Goal: Communication & Community: Participate in discussion

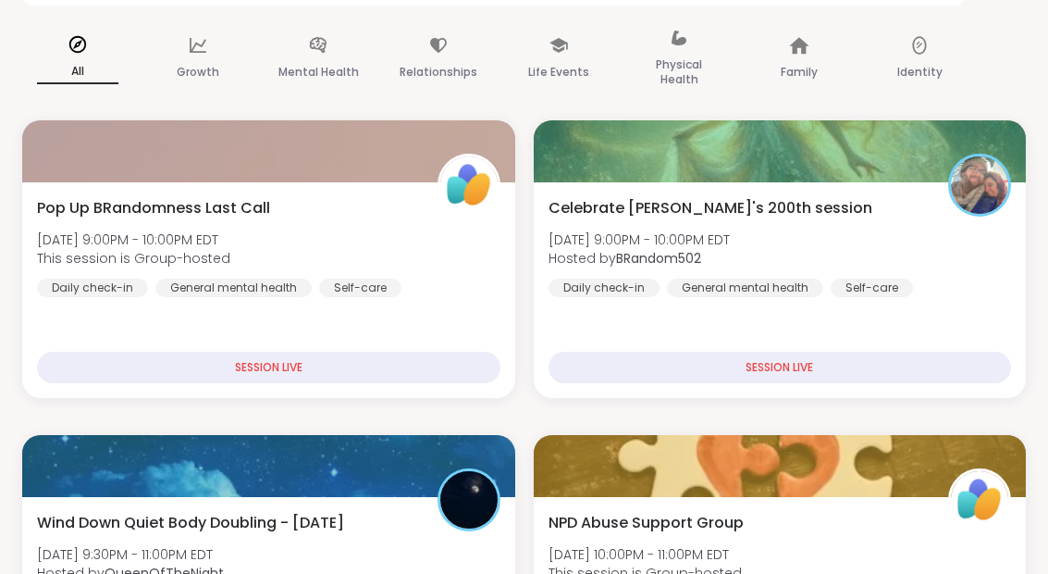
scroll to position [312, 0]
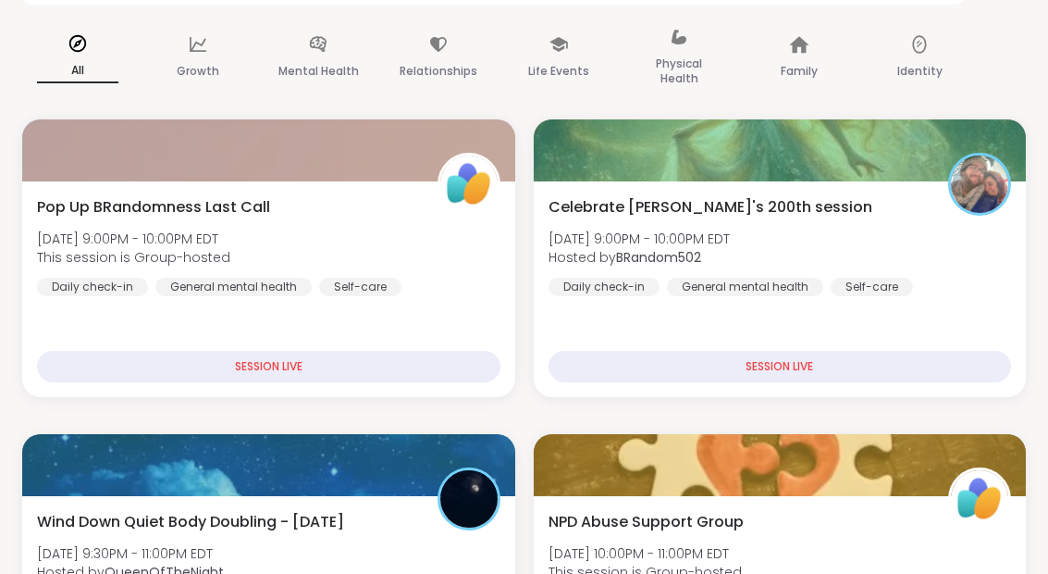
click at [900, 272] on div "Celebrate Lyssa's 200th session Mon, Sep 08 | 9:00PM - 10:00PM EDT Hosted by BR…" at bounding box center [780, 247] width 463 height 100
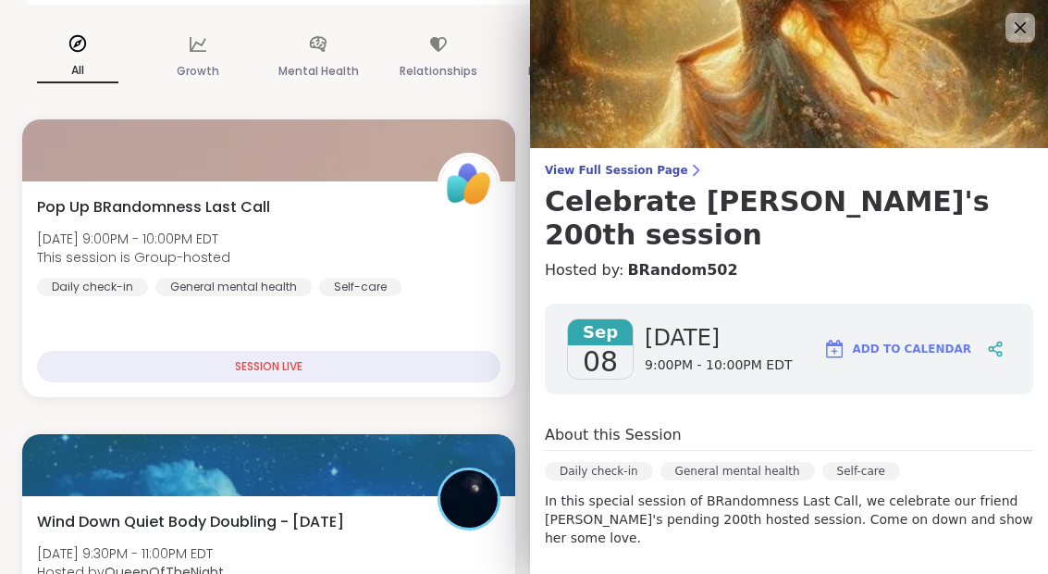
scroll to position [0, 0]
click at [1040, 31] on img at bounding box center [789, 74] width 518 height 148
click at [1030, 28] on icon at bounding box center [1020, 28] width 22 height 22
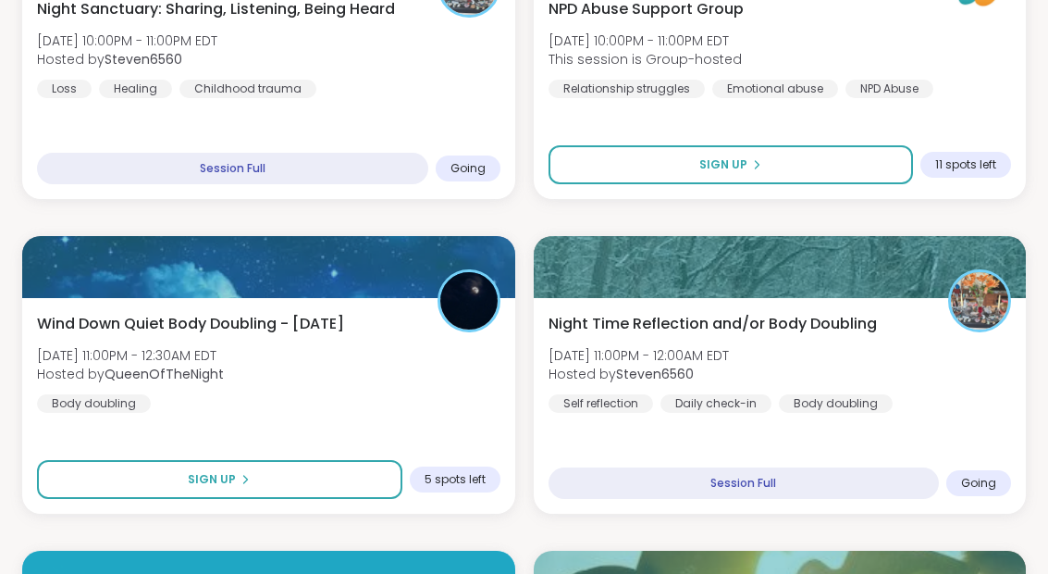
scroll to position [1141, 0]
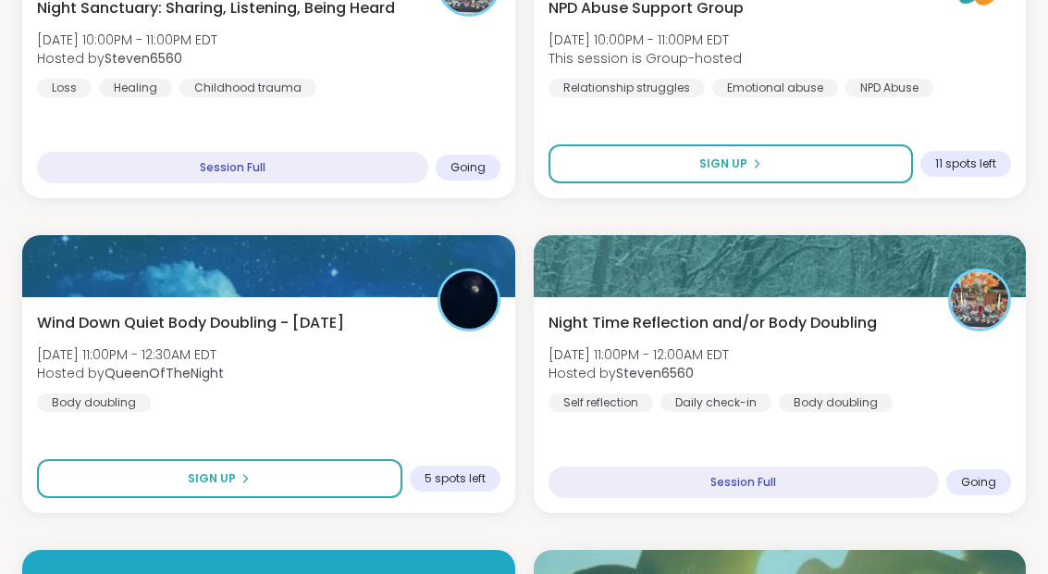
click at [394, 376] on div "Wind Down Quiet Body Doubling - Monday Mon, Sep 08 | 11:00PM - 12:30AM EDT Host…" at bounding box center [268, 362] width 463 height 100
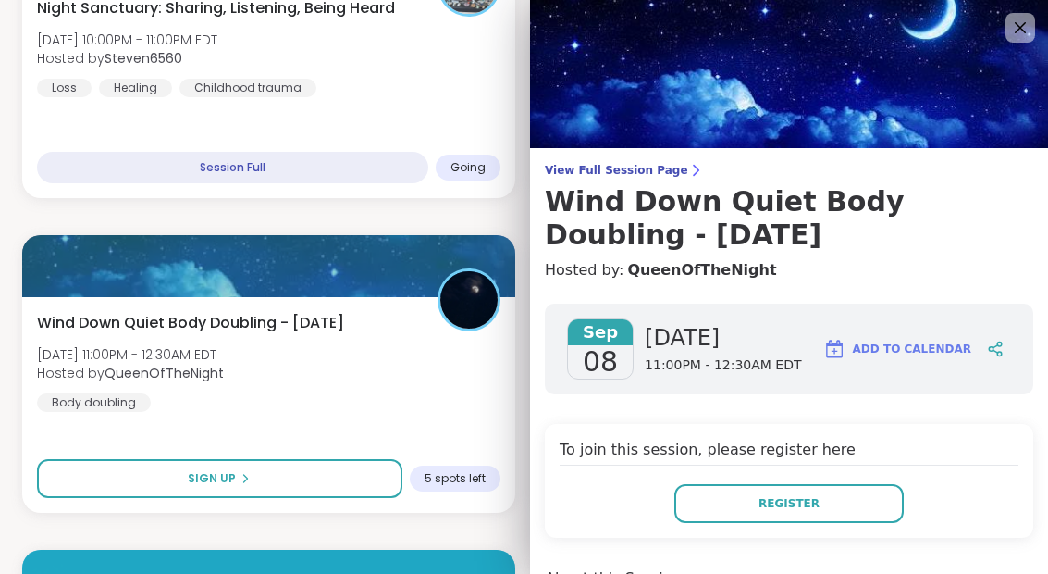
scroll to position [0, 0]
click at [1040, 33] on img at bounding box center [789, 74] width 518 height 148
click at [1017, 33] on icon at bounding box center [1020, 28] width 22 height 22
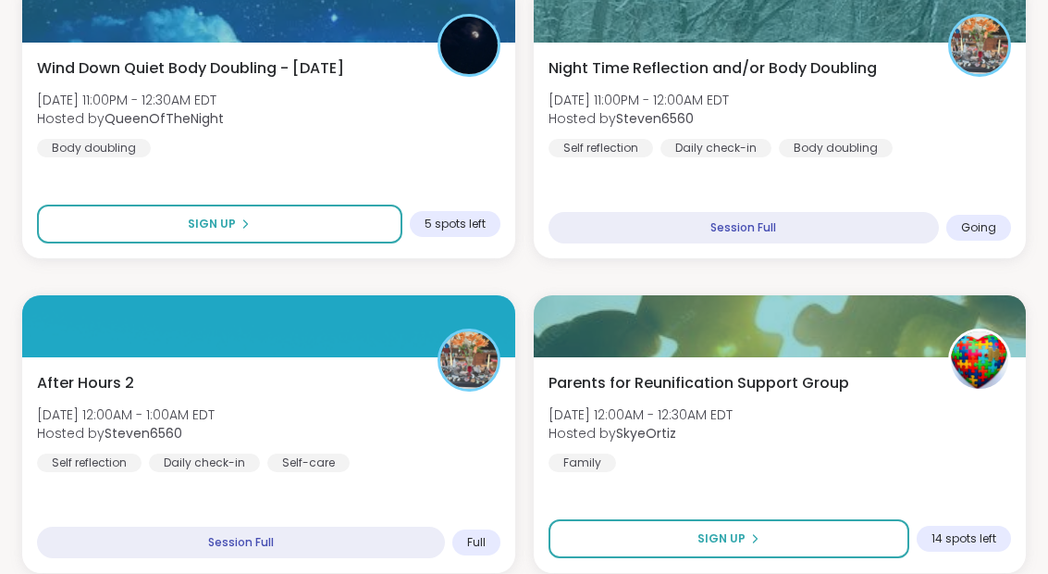
scroll to position [1403, 0]
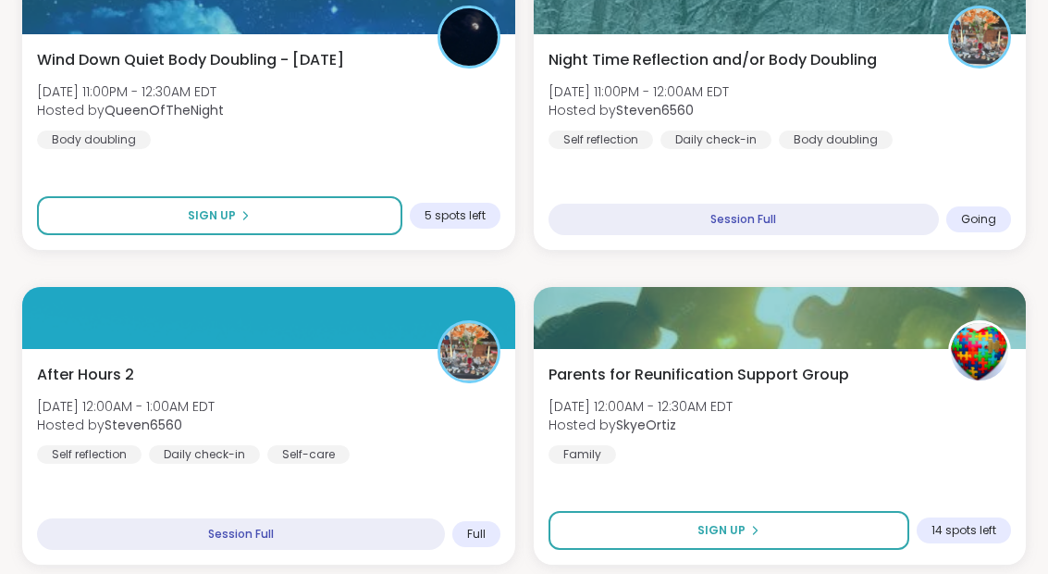
click at [401, 470] on div "After Hours 2 Tue, Sep 09 | 12:00AM - 1:00AM EDT Hosted by Steven6560 Self refl…" at bounding box center [268, 457] width 493 height 216
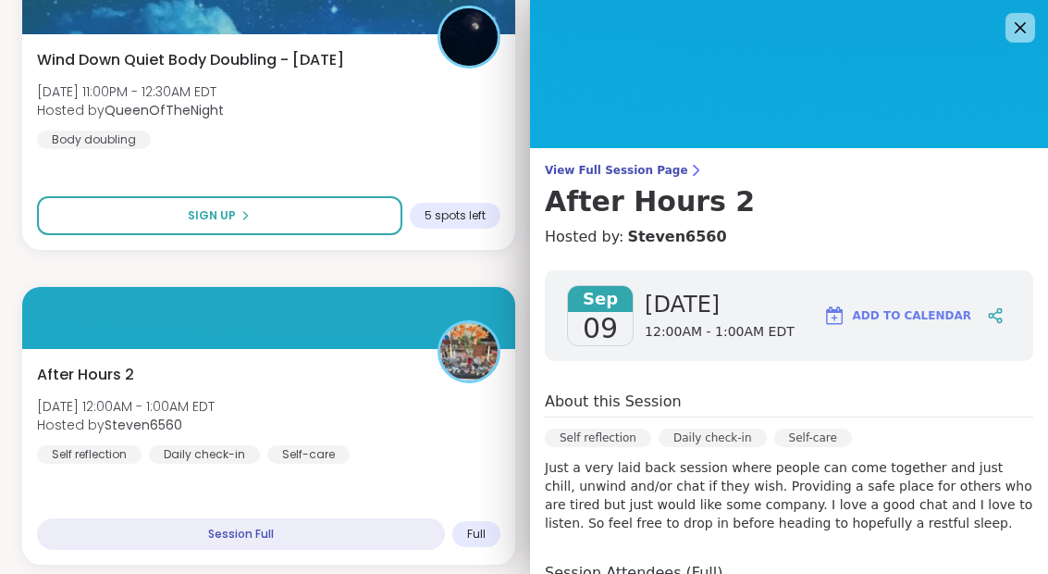
scroll to position [0, 0]
click at [1030, 28] on icon at bounding box center [1020, 28] width 22 height 22
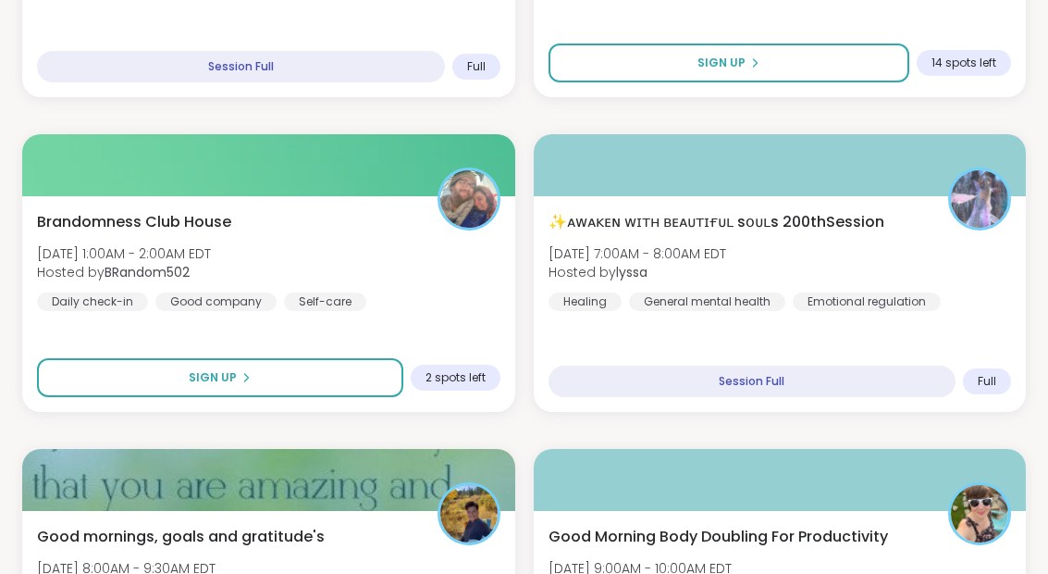
scroll to position [1870, 0]
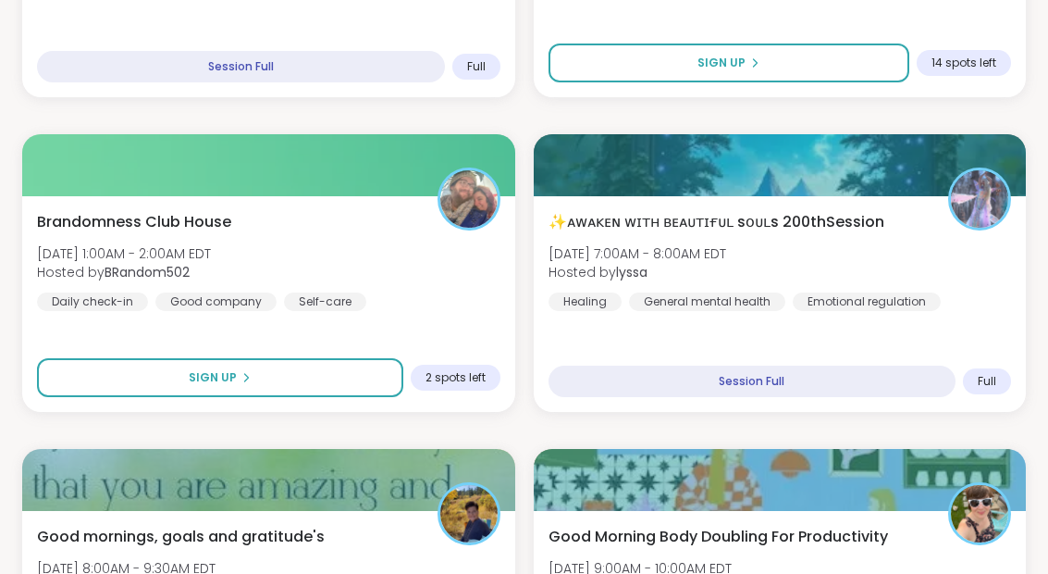
click at [432, 304] on div "Brandomness Club House Tue, Sep 09 | 1:00AM - 2:00AM EDT Hosted by BRandom502 D…" at bounding box center [268, 261] width 463 height 100
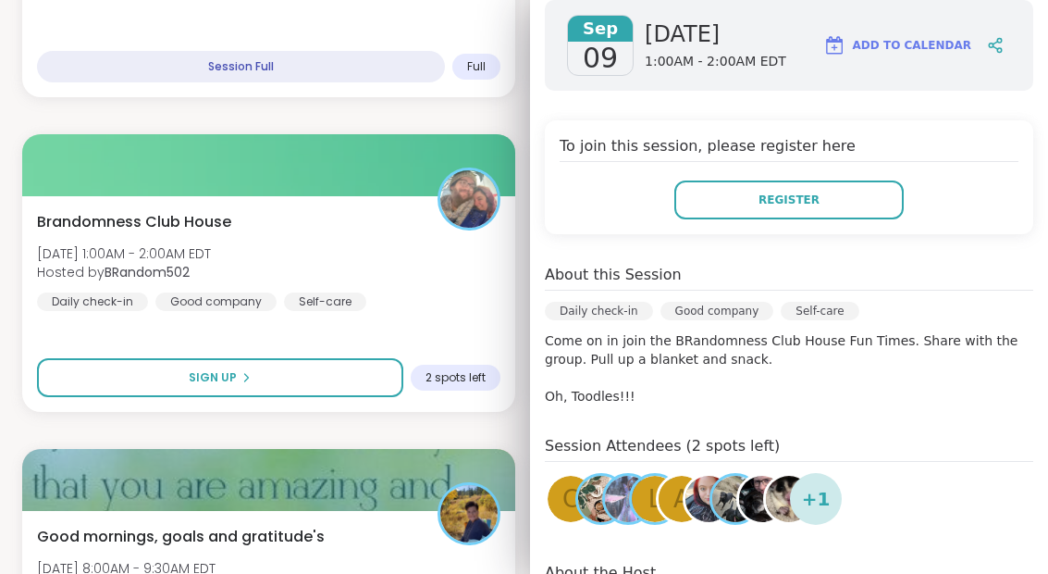
scroll to position [272, 0]
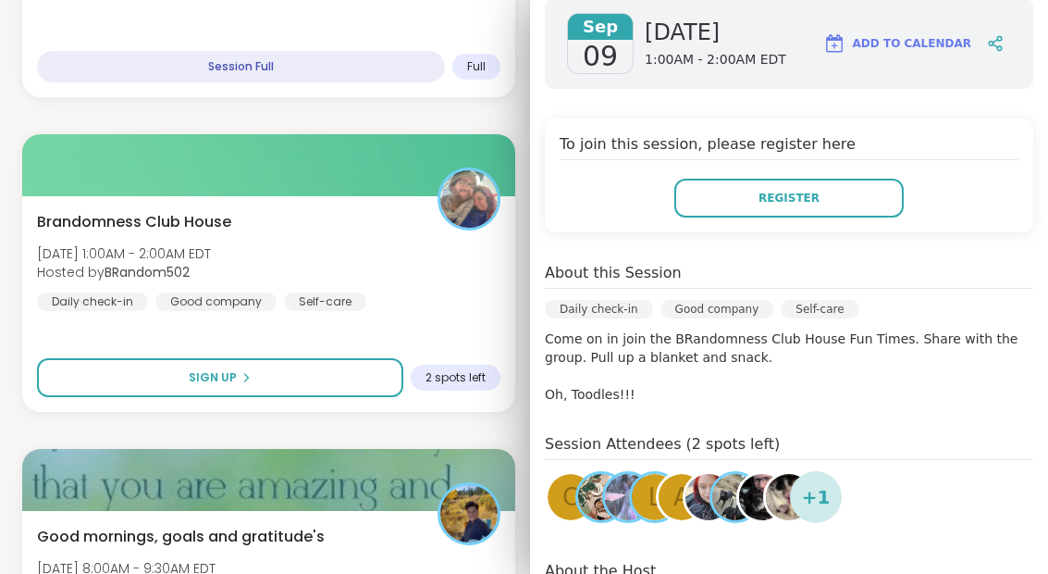
click at [848, 203] on button "Register" at bounding box center [788, 198] width 229 height 39
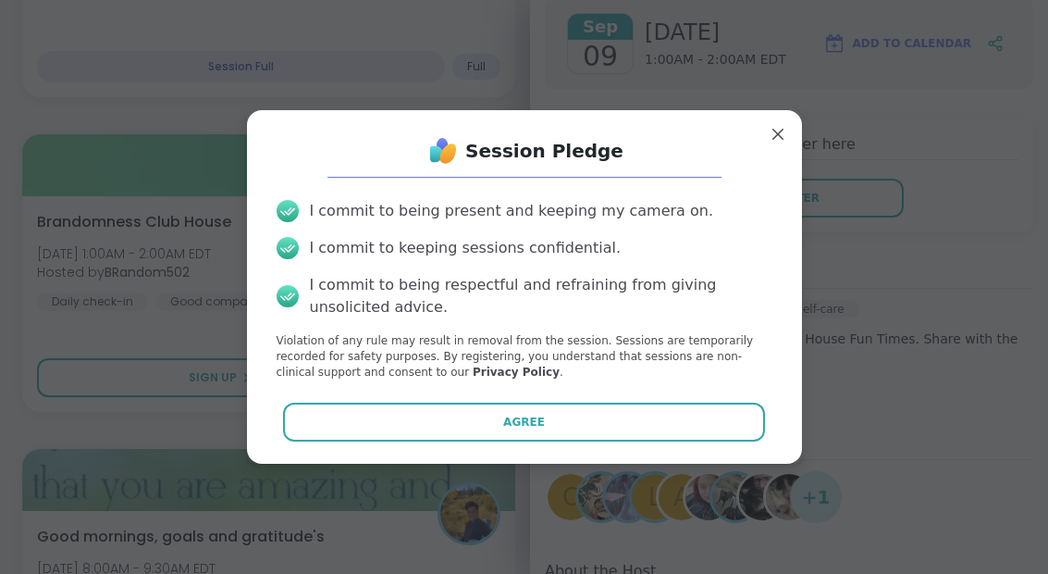
click at [602, 441] on button "Agree" at bounding box center [524, 421] width 482 height 39
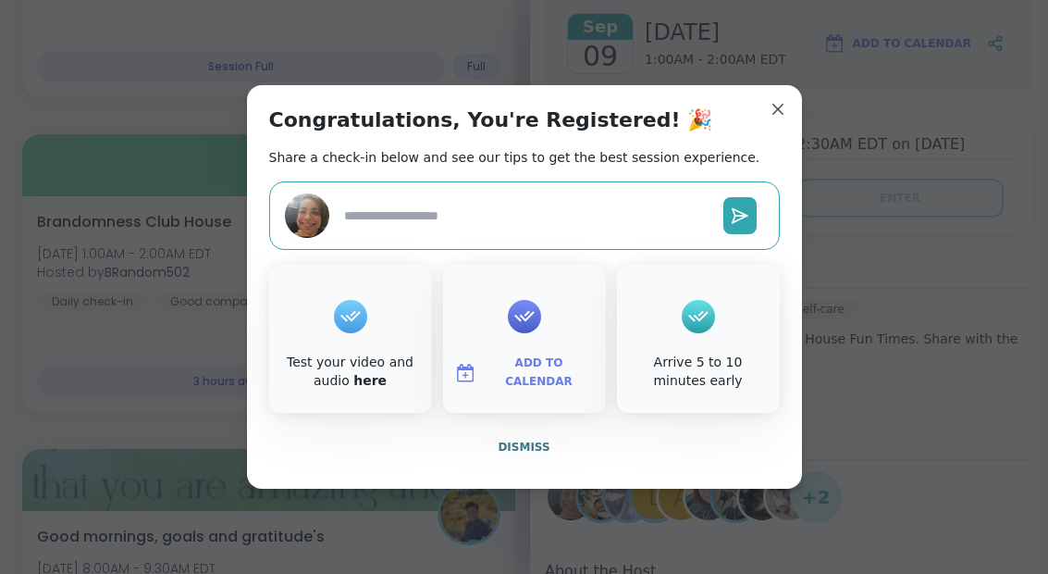
click at [553, 390] on span "Add to Calendar" at bounding box center [539, 372] width 111 height 36
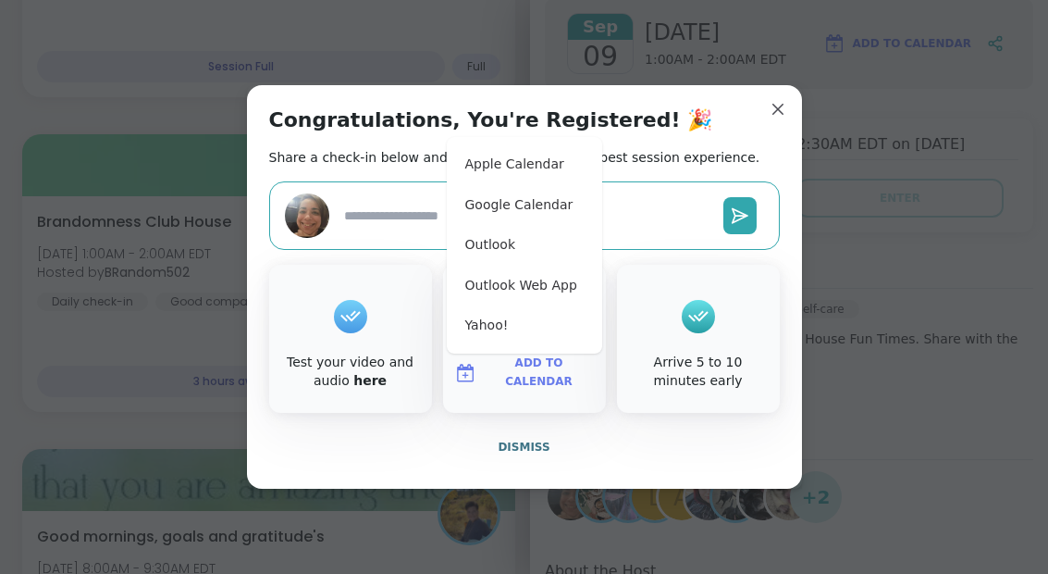
click at [537, 226] on button "Google Calendar" at bounding box center [524, 205] width 141 height 41
type textarea "*"
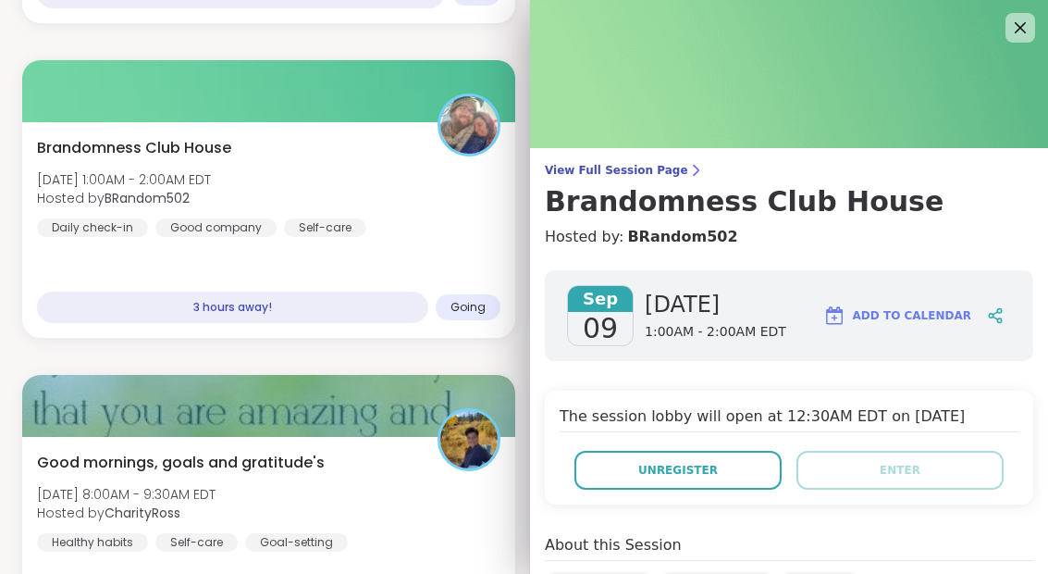
scroll to position [0, 0]
click at [1031, 31] on icon at bounding box center [1020, 28] width 22 height 22
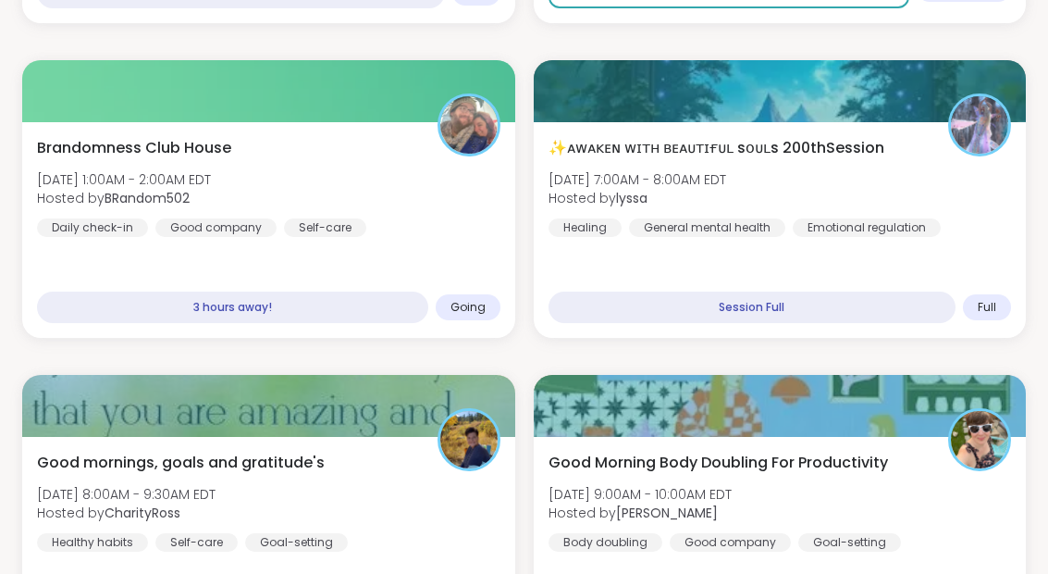
click at [396, 173] on div "Brandomness Club House Tue, Sep 09 | 1:00AM - 2:00AM EDT Hosted by BRandom502 D…" at bounding box center [268, 187] width 463 height 100
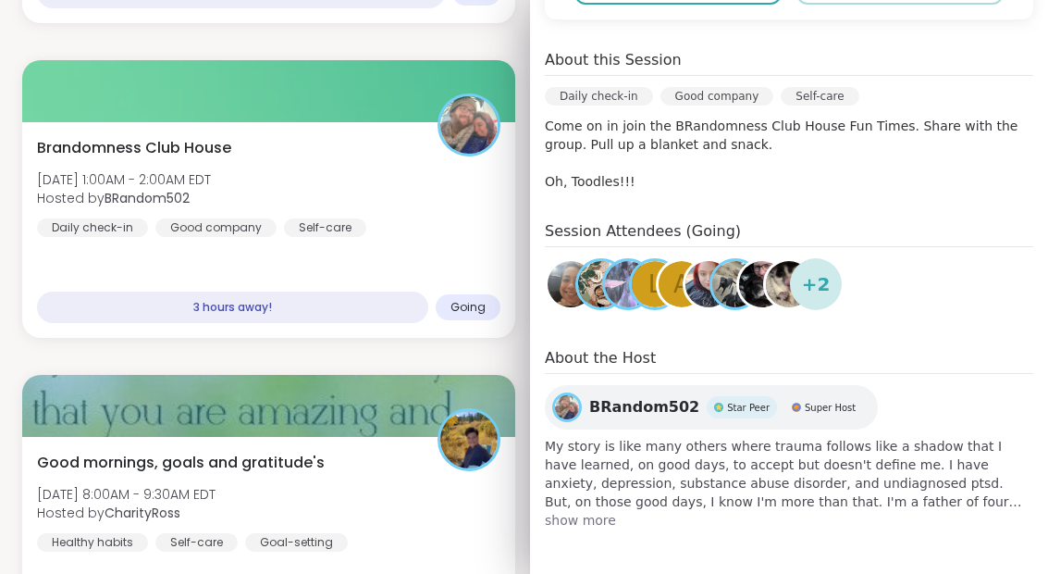
scroll to position [484, 0]
click at [709, 284] on img at bounding box center [708, 285] width 46 height 46
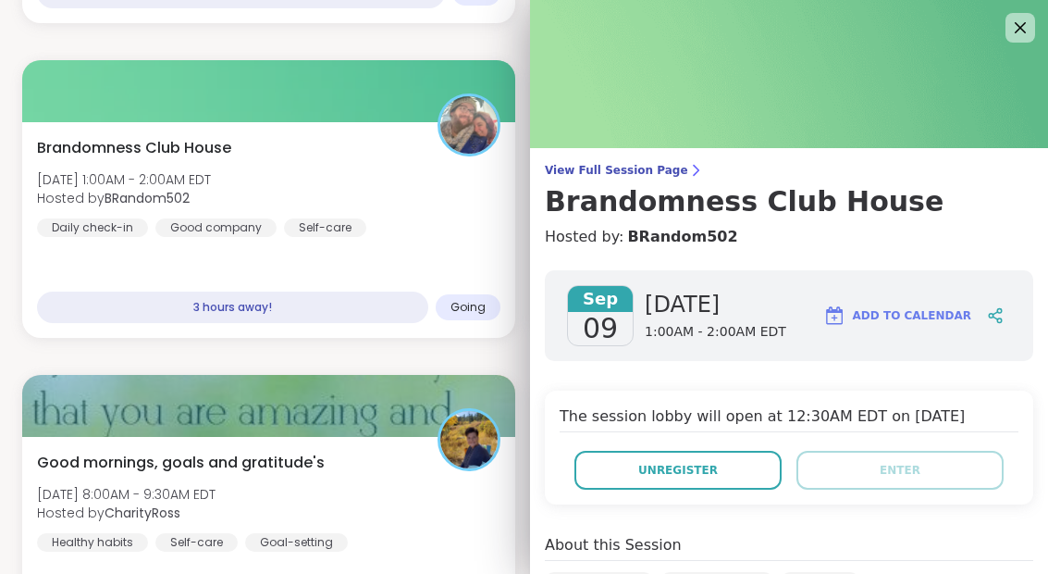
scroll to position [0, 0]
click at [1031, 23] on icon at bounding box center [1020, 28] width 22 height 22
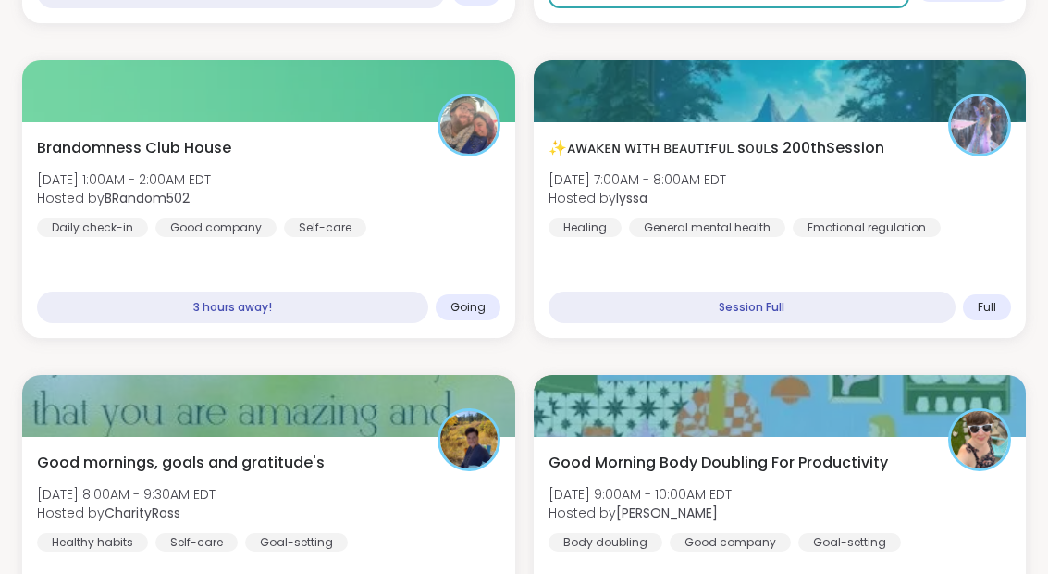
click at [449, 219] on div "Brandomness Club House Tue, Sep 09 | 1:00AM - 2:00AM EDT Hosted by BRandom502 D…" at bounding box center [268, 187] width 463 height 100
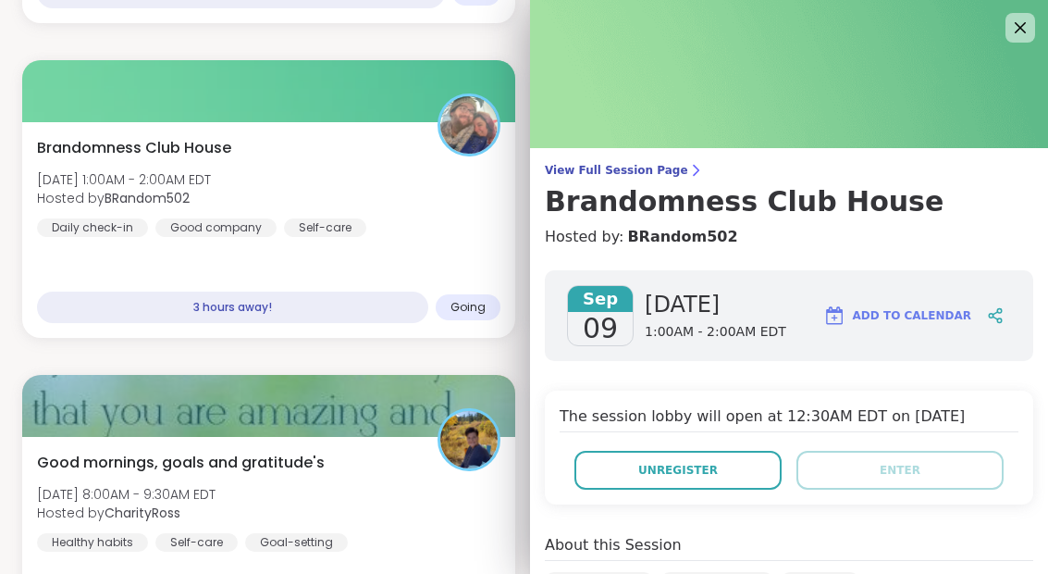
click at [1040, 34] on img at bounding box center [789, 74] width 518 height 148
click at [1022, 31] on icon at bounding box center [1020, 28] width 22 height 22
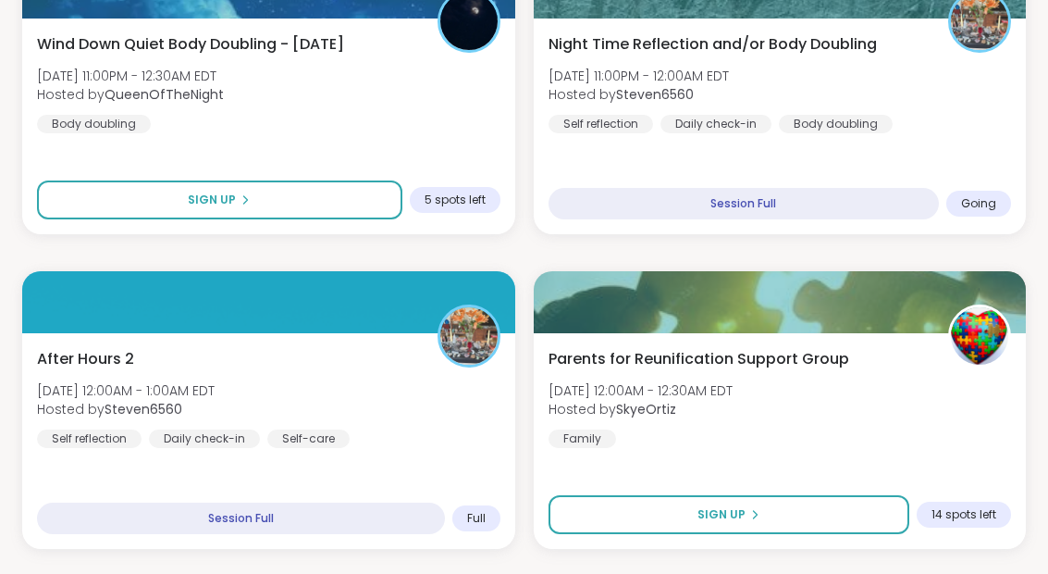
scroll to position [1419, 0]
click at [964, 133] on div "Night Time Reflection and/or Body Doubling Mon, Sep 08 | 11:00PM - 12:00AM EDT …" at bounding box center [780, 127] width 493 height 216
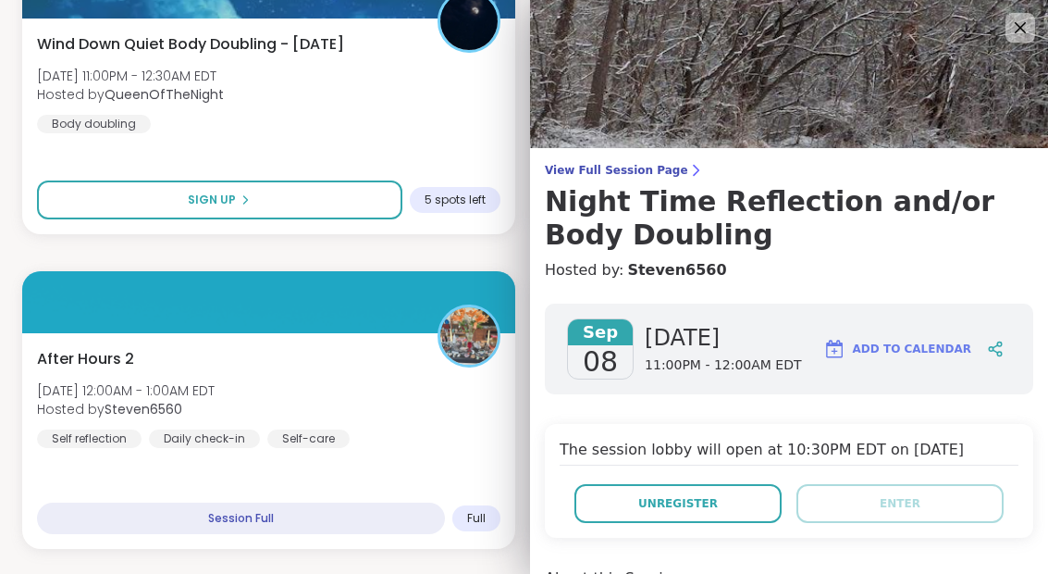
scroll to position [0, 0]
click at [1028, 33] on icon at bounding box center [1020, 28] width 22 height 22
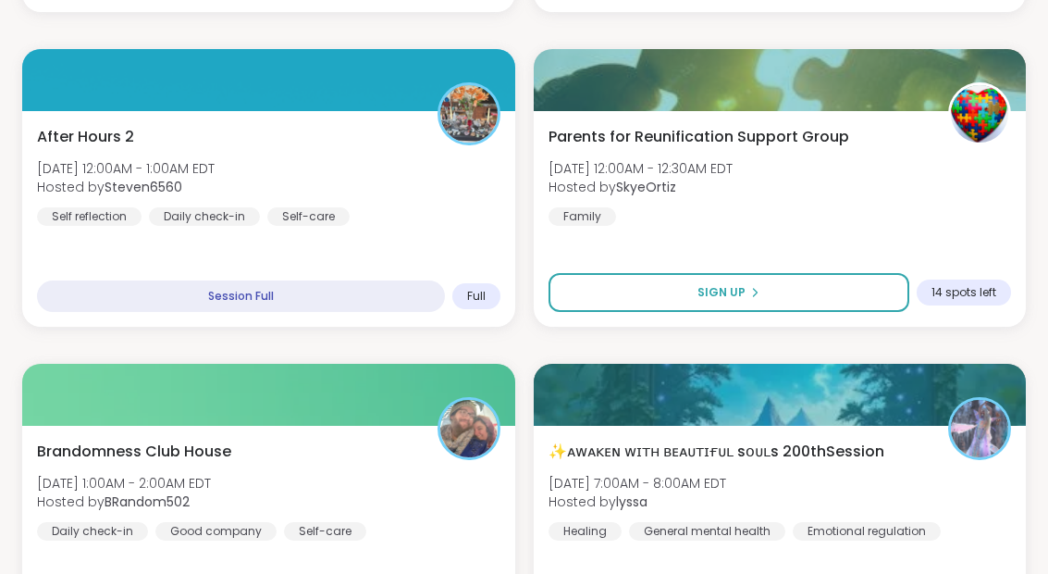
scroll to position [1638, 0]
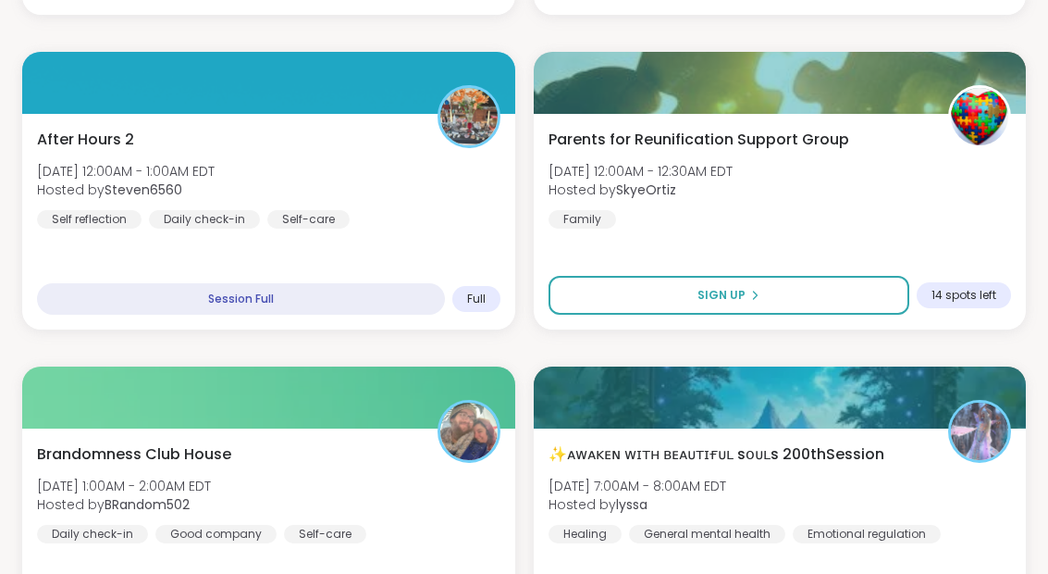
click at [436, 221] on div "After Hours 2 Tue, Sep 09 | 12:00AM - 1:00AM EDT Hosted by Steven6560 Self refl…" at bounding box center [268, 179] width 463 height 100
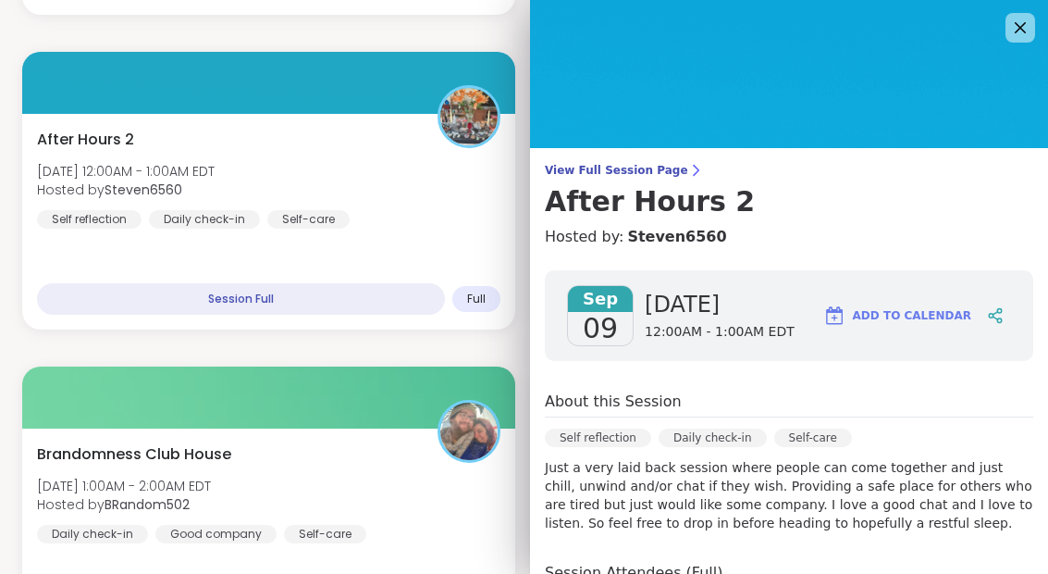
scroll to position [0, 0]
click at [1010, 10] on img at bounding box center [789, 74] width 518 height 148
click at [1041, 28] on img at bounding box center [789, 74] width 518 height 148
click at [1031, 43] on img at bounding box center [789, 74] width 518 height 148
click at [1039, 29] on img at bounding box center [789, 74] width 518 height 148
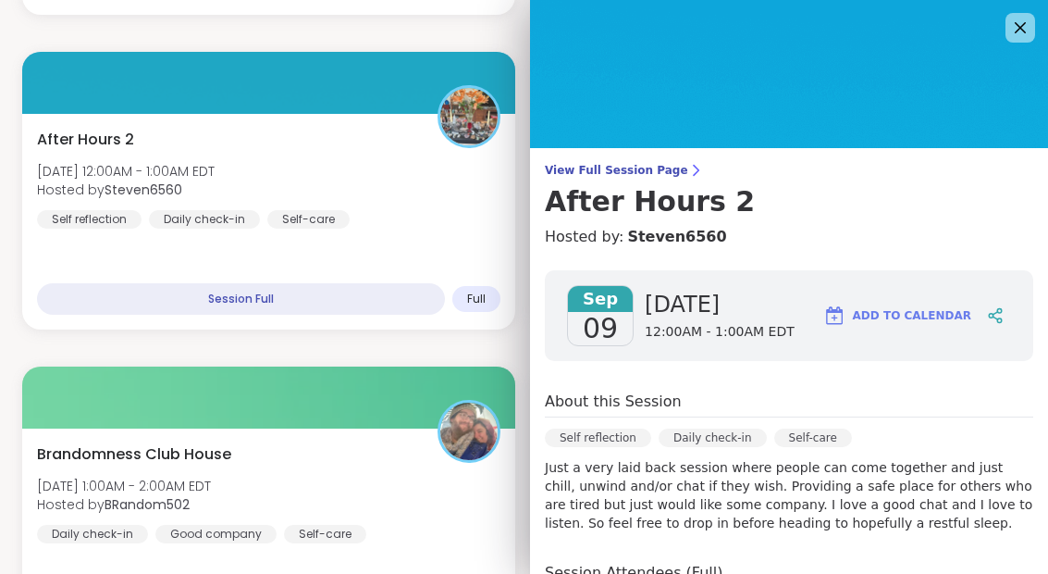
click at [1030, 32] on icon at bounding box center [1020, 28] width 22 height 22
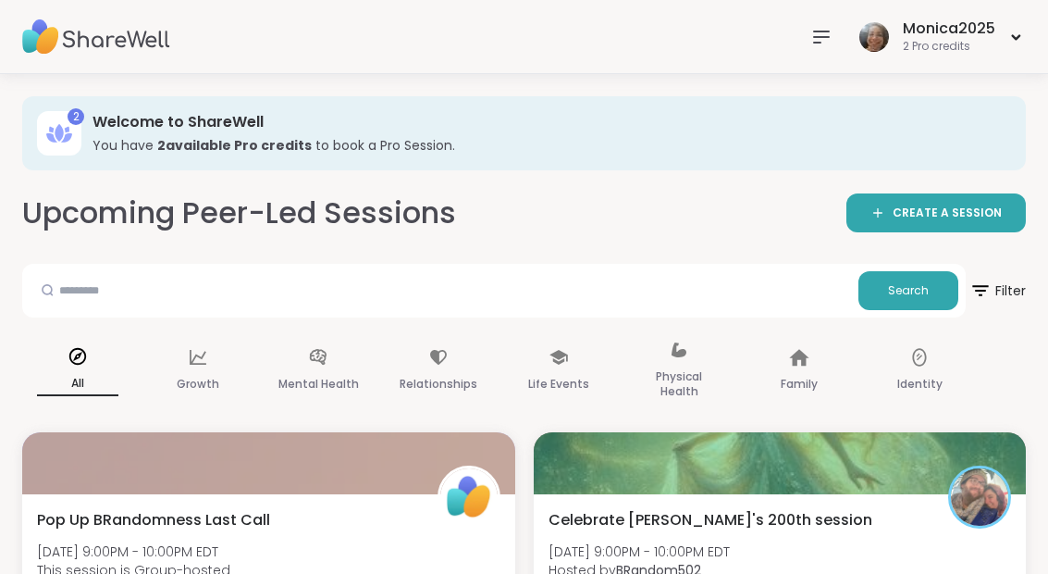
click at [1014, 35] on icon at bounding box center [1016, 37] width 6 height 4
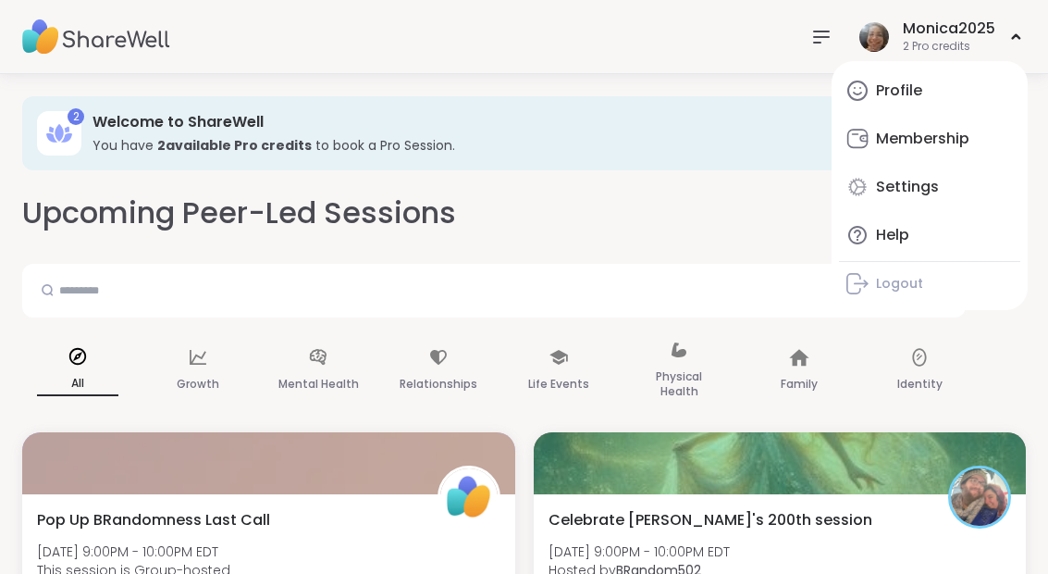
click at [1022, 27] on div "Monica2025 2 Pro credits Profile Membership Settings Help Logout" at bounding box center [940, 36] width 171 height 43
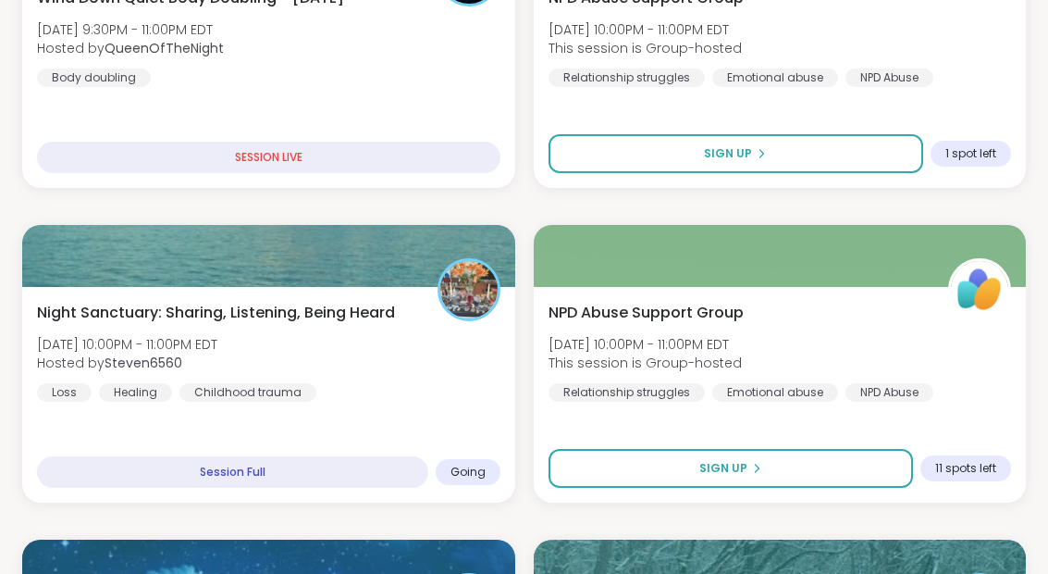
scroll to position [836, 0]
click at [77, 317] on span "Night Sanctuary: Sharing, Listening, Being Heard" at bounding box center [216, 313] width 358 height 22
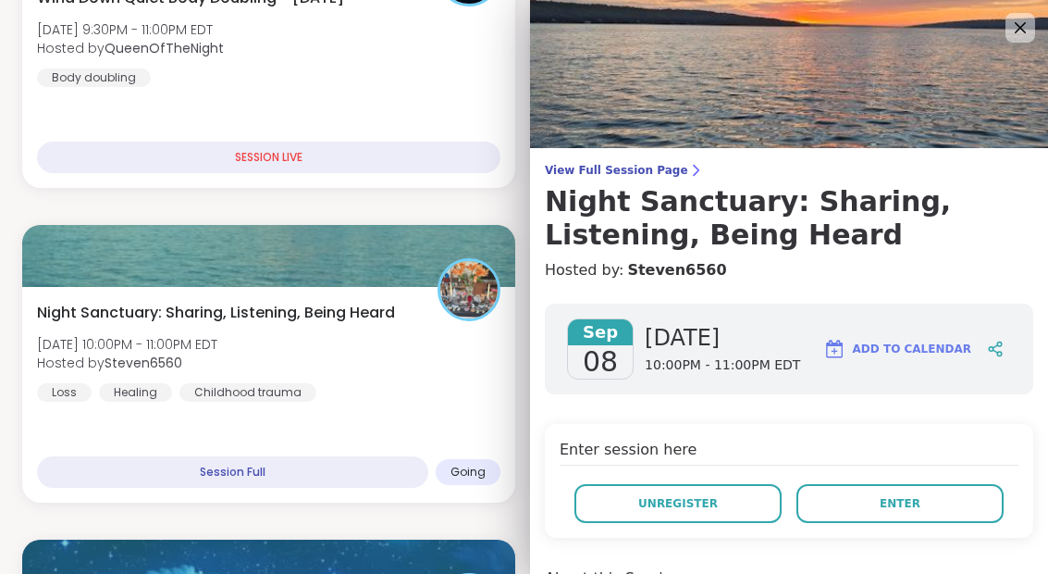
click at [907, 505] on span "Enter" at bounding box center [900, 503] width 41 height 17
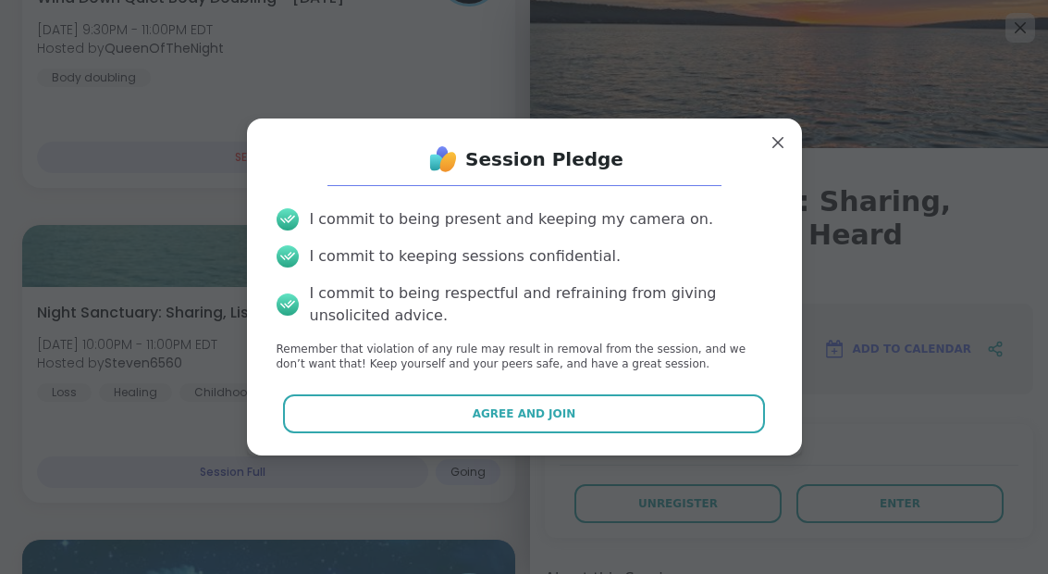
click at [735, 433] on button "Agree and Join" at bounding box center [524, 413] width 482 height 39
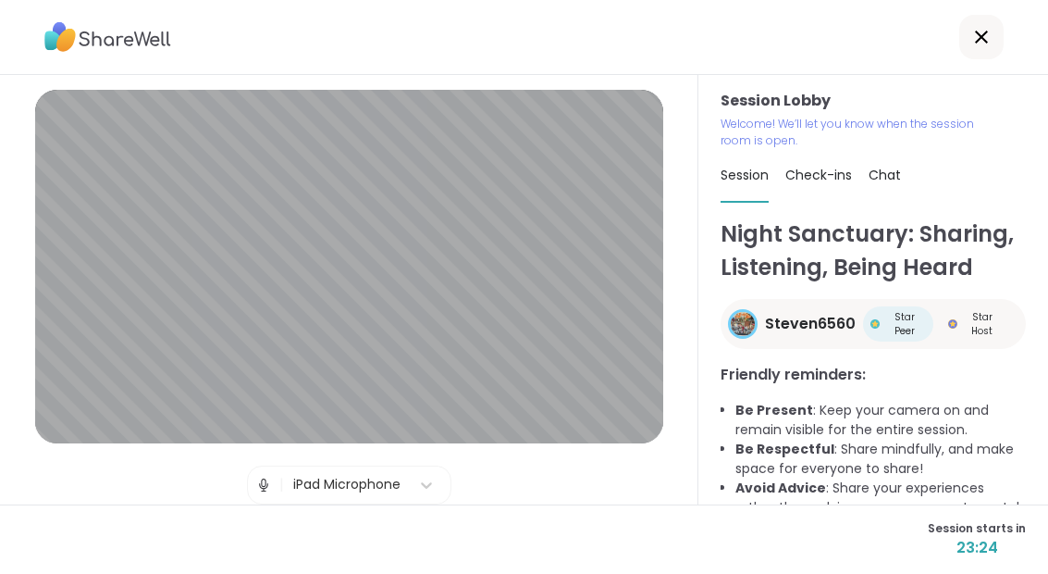
click at [984, 40] on icon at bounding box center [981, 37] width 13 height 13
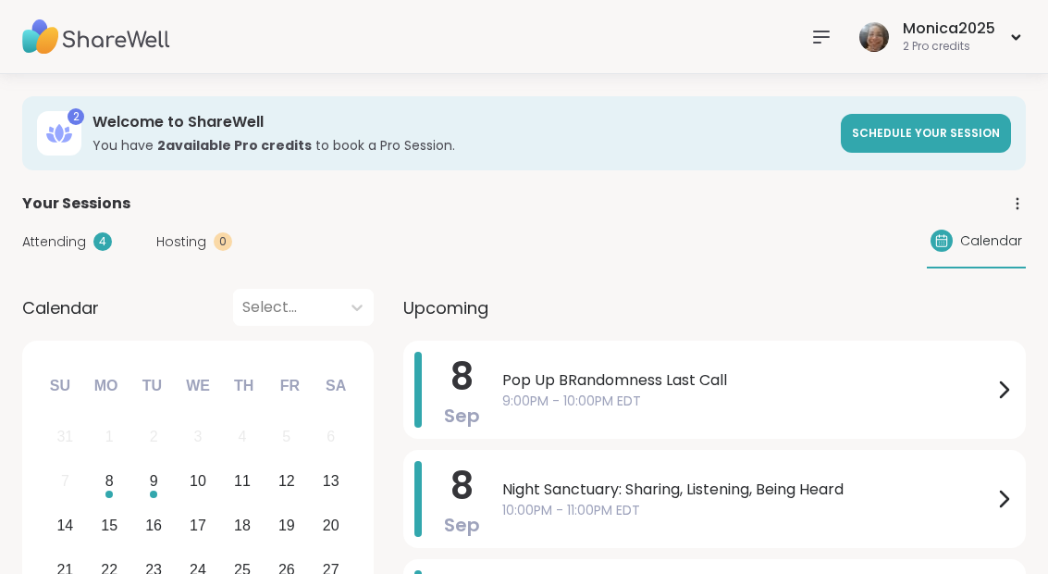
click at [580, 395] on span "9:00PM - 10:00PM EDT" at bounding box center [747, 400] width 490 height 19
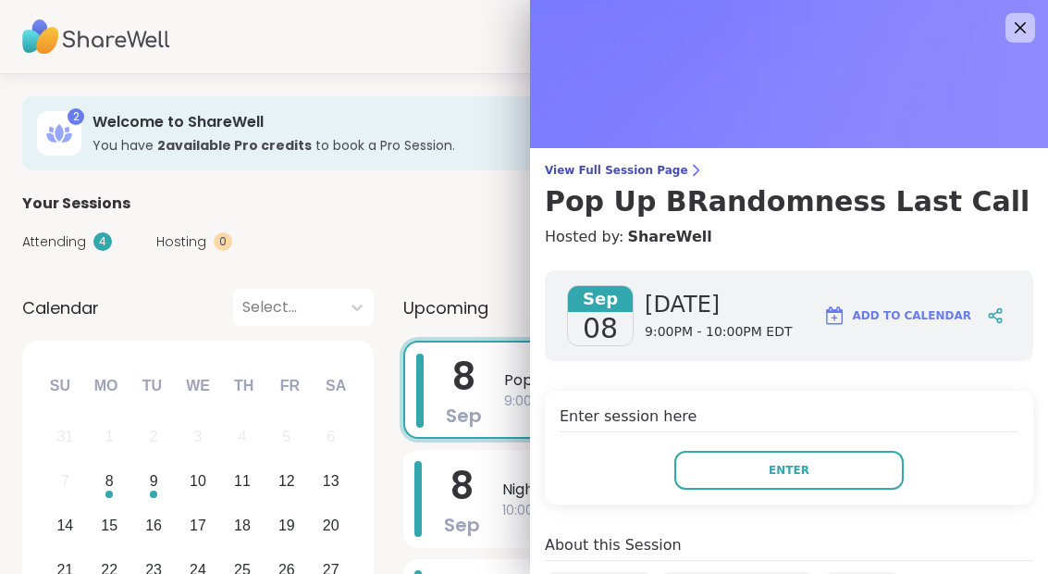
click at [722, 469] on button "Enter" at bounding box center [788, 469] width 229 height 39
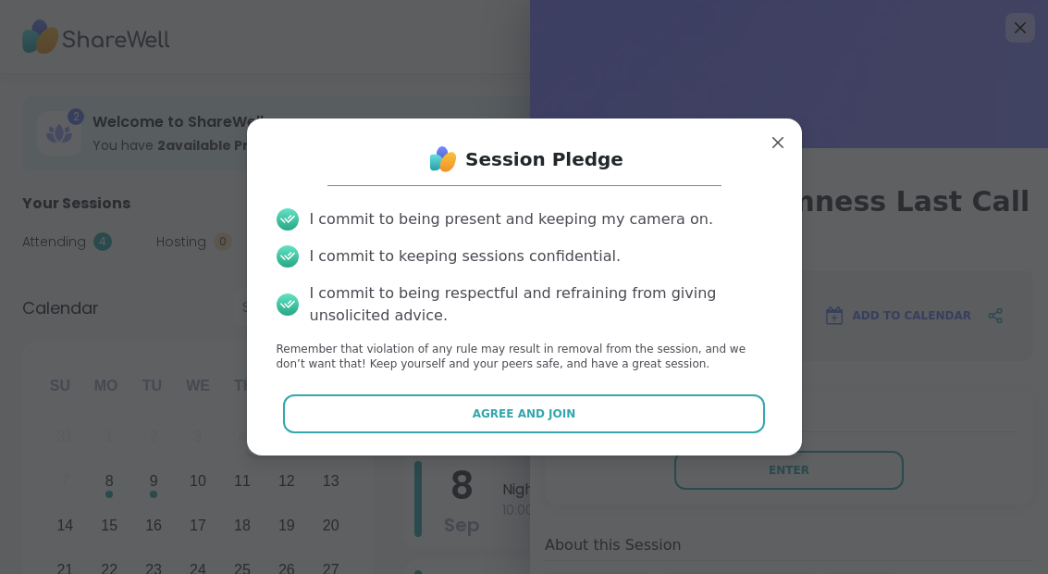
click at [506, 415] on span "Agree and Join" at bounding box center [525, 413] width 104 height 17
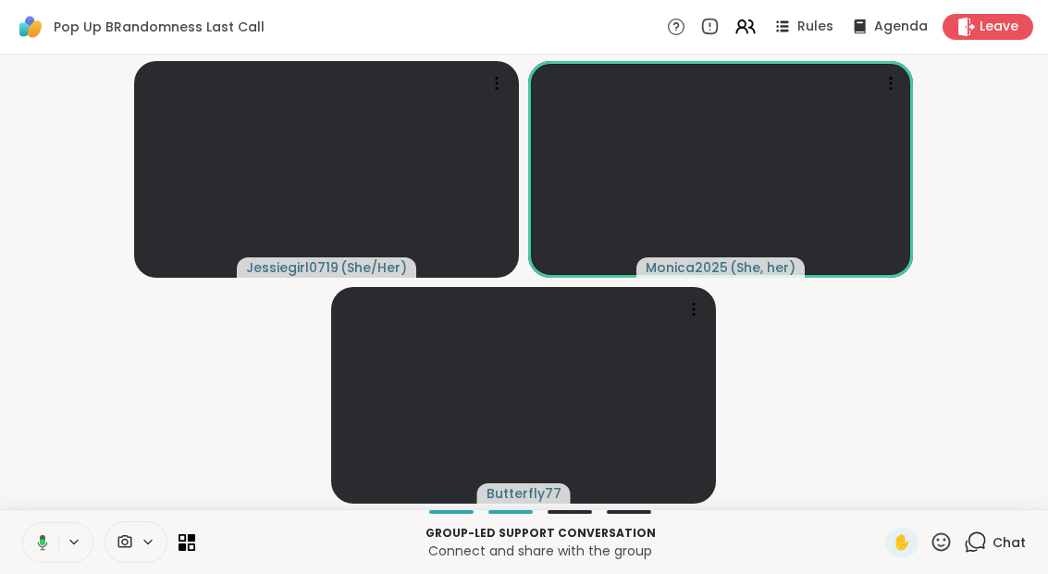
click at [530, 566] on div "Group-led support conversation Connect and share with the group ✋ Chat" at bounding box center [524, 541] width 1048 height 65
click at [58, 539] on button at bounding box center [75, 542] width 34 height 16
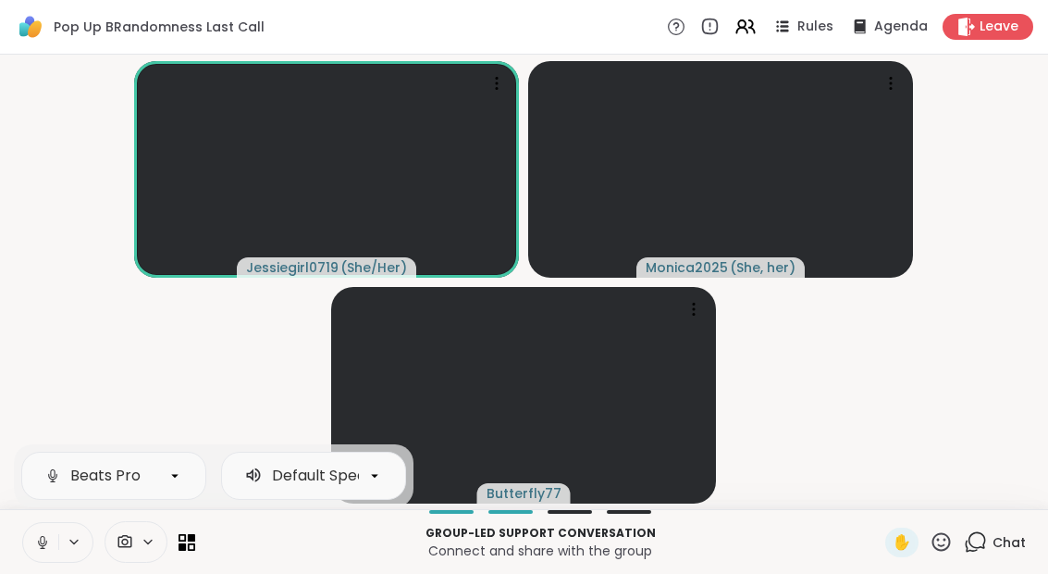
click at [46, 558] on button at bounding box center [40, 542] width 35 height 39
click at [41, 561] on button at bounding box center [40, 542] width 35 height 39
click at [48, 561] on button at bounding box center [40, 542] width 35 height 39
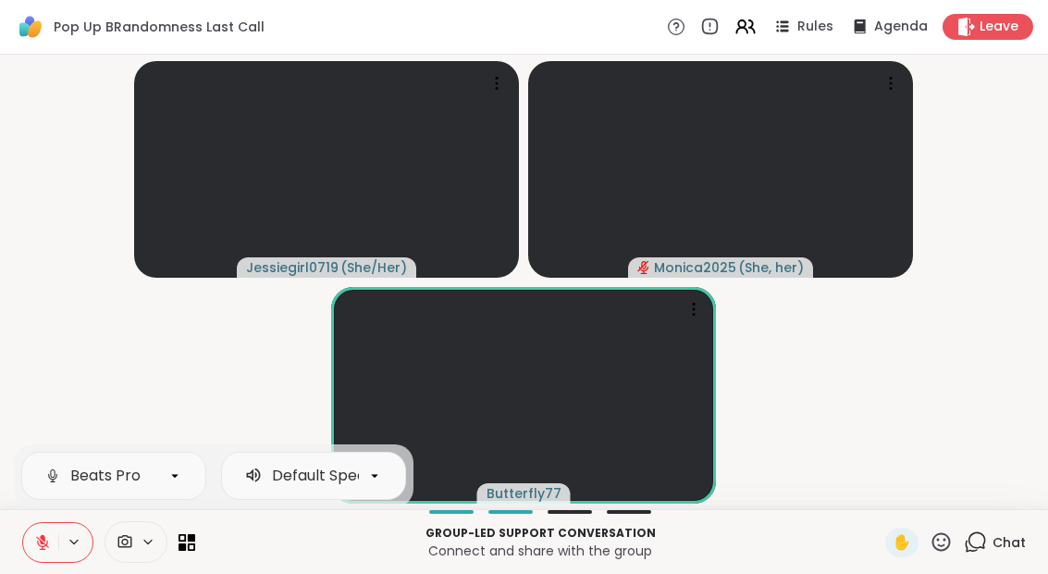
click at [32, 536] on button at bounding box center [40, 542] width 35 height 39
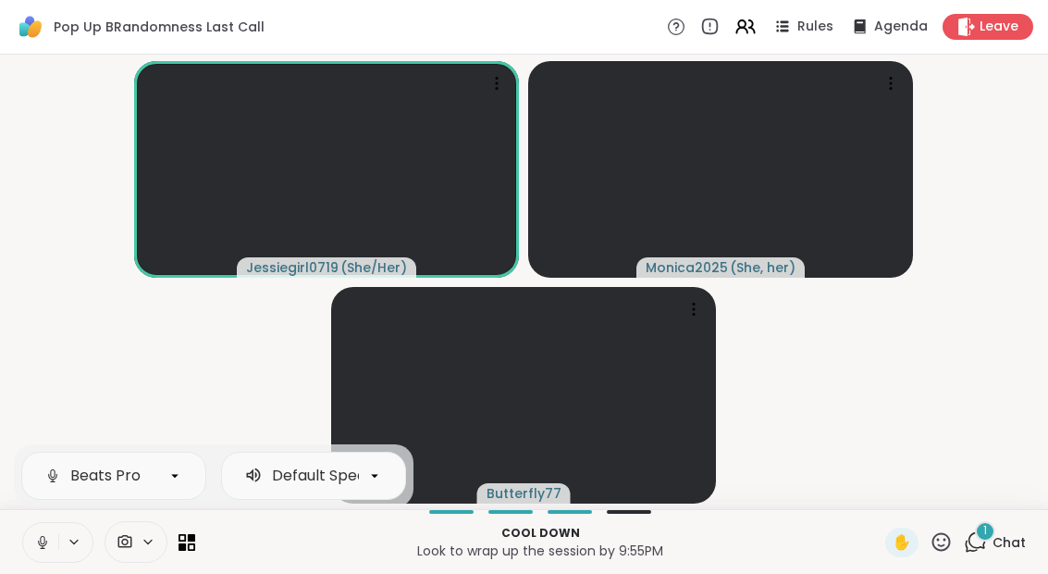
click at [991, 535] on div "1" at bounding box center [985, 531] width 20 height 20
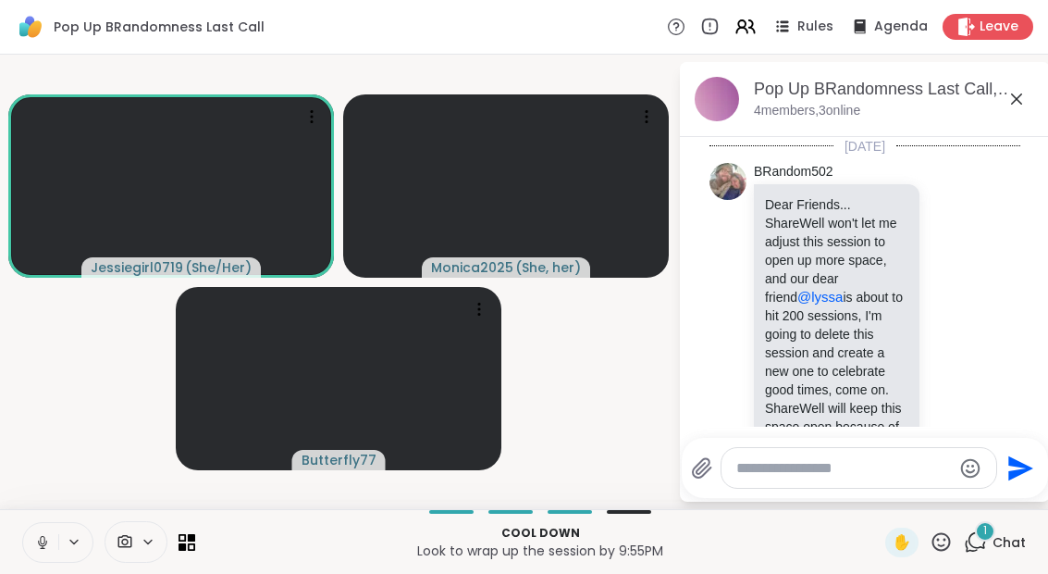
scroll to position [889, 0]
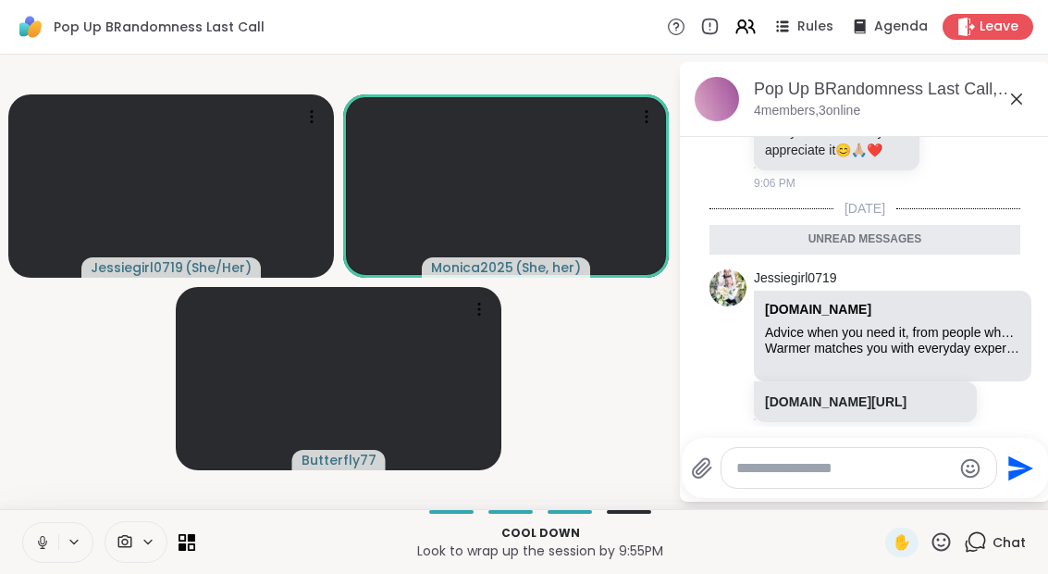
click at [1042, 114] on div "Pop Up BRandomness Last Call, Sep 08 4 members, 3 online" at bounding box center [865, 99] width 370 height 75
click at [1014, 105] on icon at bounding box center [1017, 99] width 22 height 22
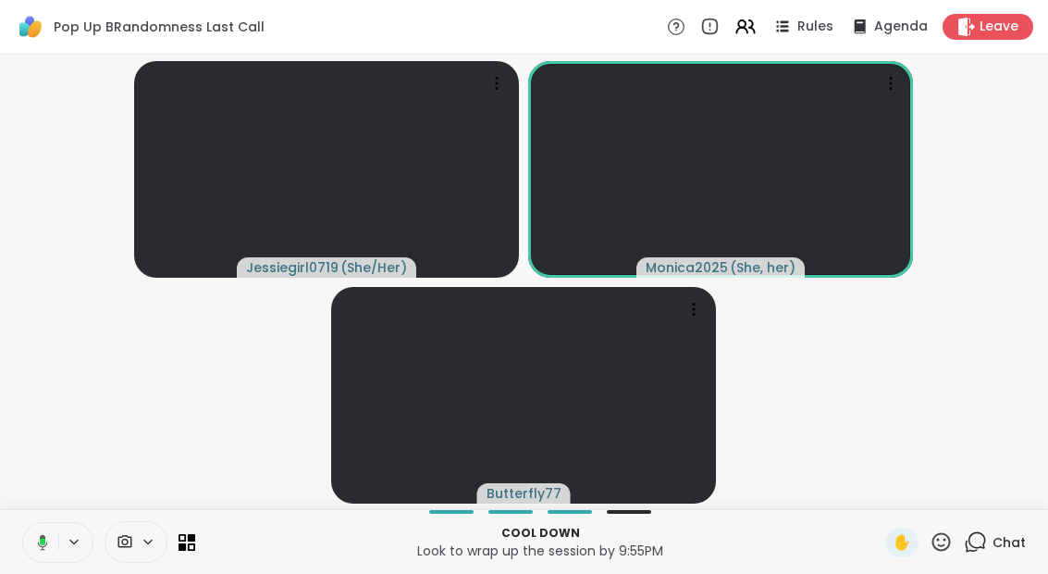
click at [55, 559] on button at bounding box center [39, 542] width 38 height 39
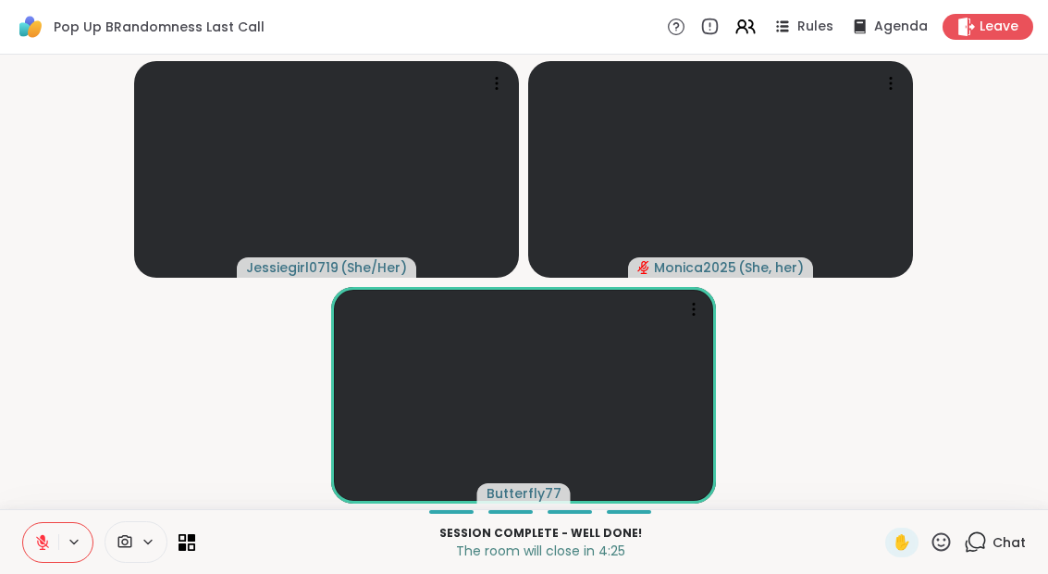
click at [62, 537] on button at bounding box center [75, 542] width 34 height 16
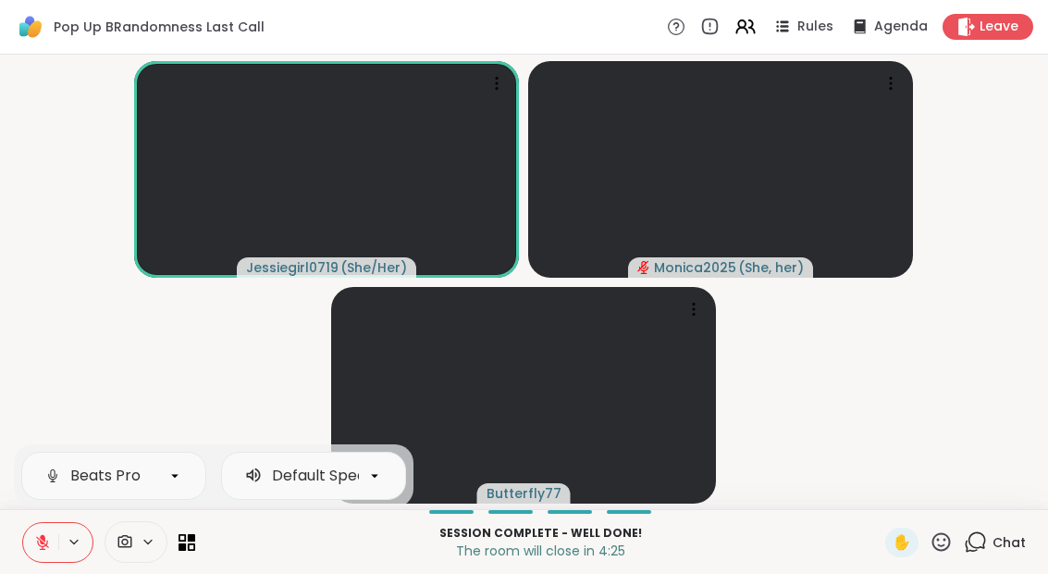
click at [36, 551] on button at bounding box center [40, 542] width 35 height 39
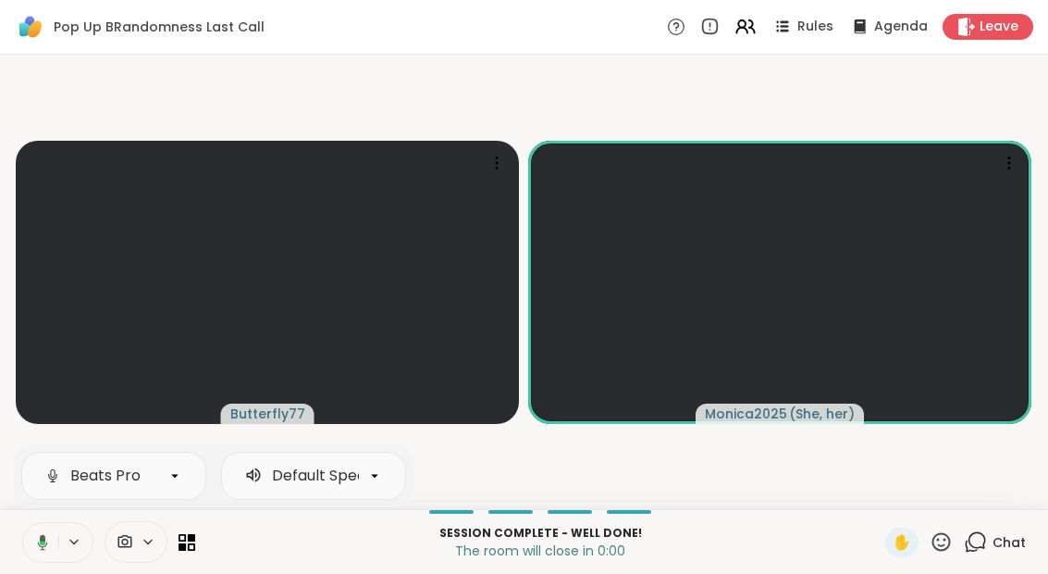
click at [1006, 19] on span "Leave" at bounding box center [999, 27] width 39 height 19
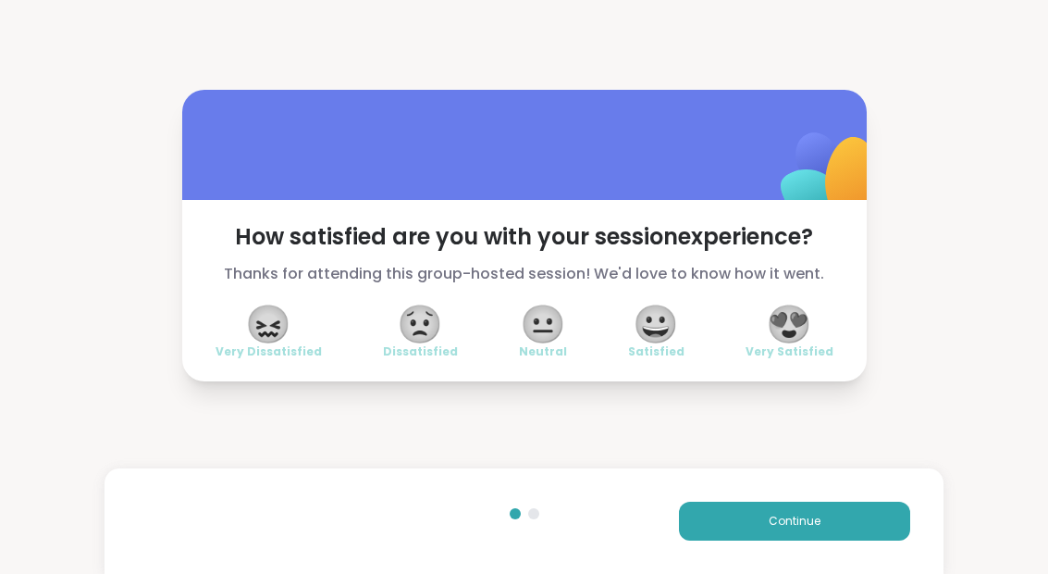
click at [674, 331] on span "😀" at bounding box center [656, 323] width 46 height 33
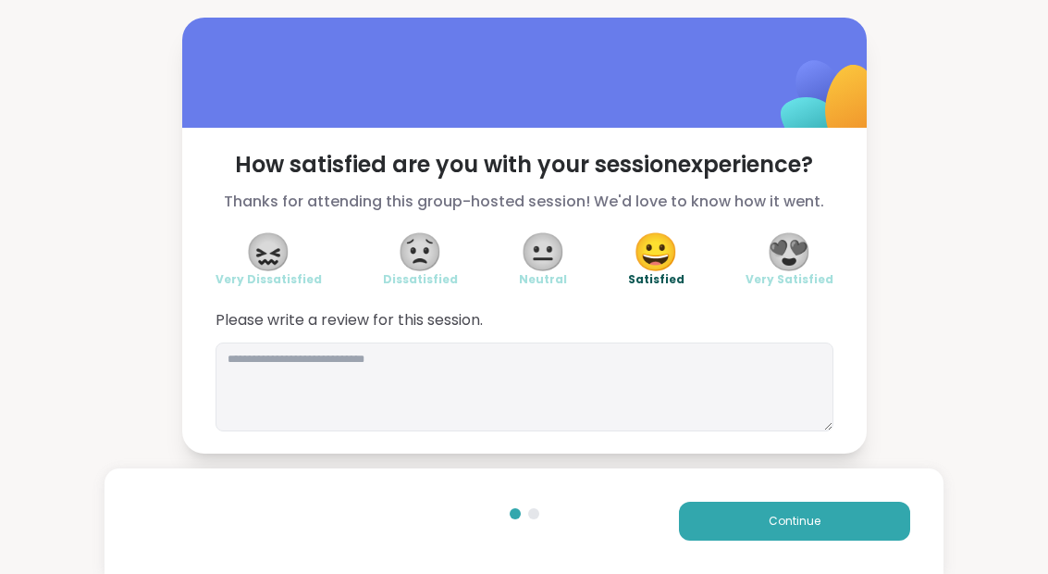
click at [768, 529] on button "Continue" at bounding box center [794, 520] width 231 height 39
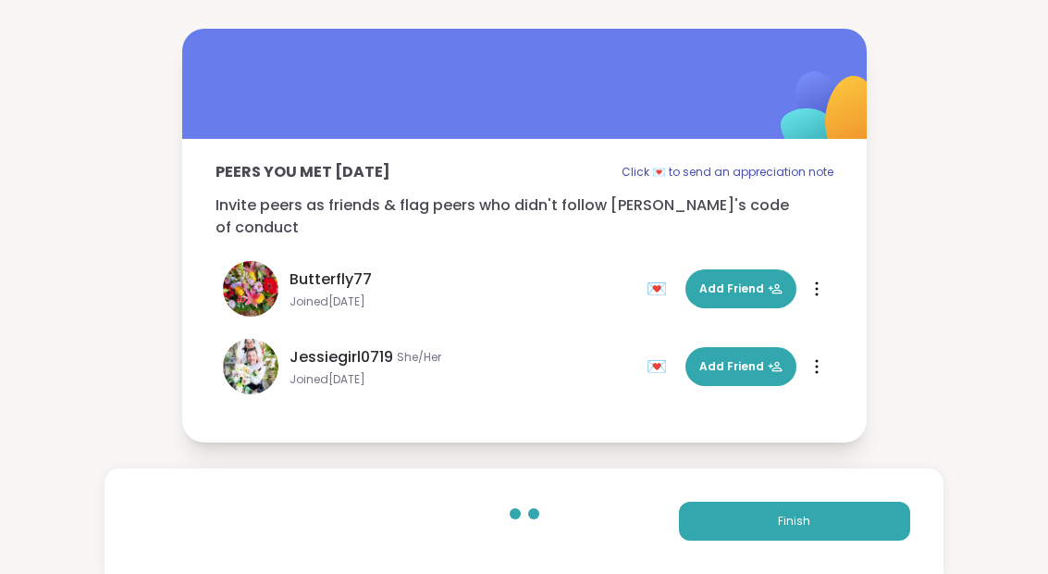
click at [792, 512] on span "Finish" at bounding box center [794, 520] width 32 height 17
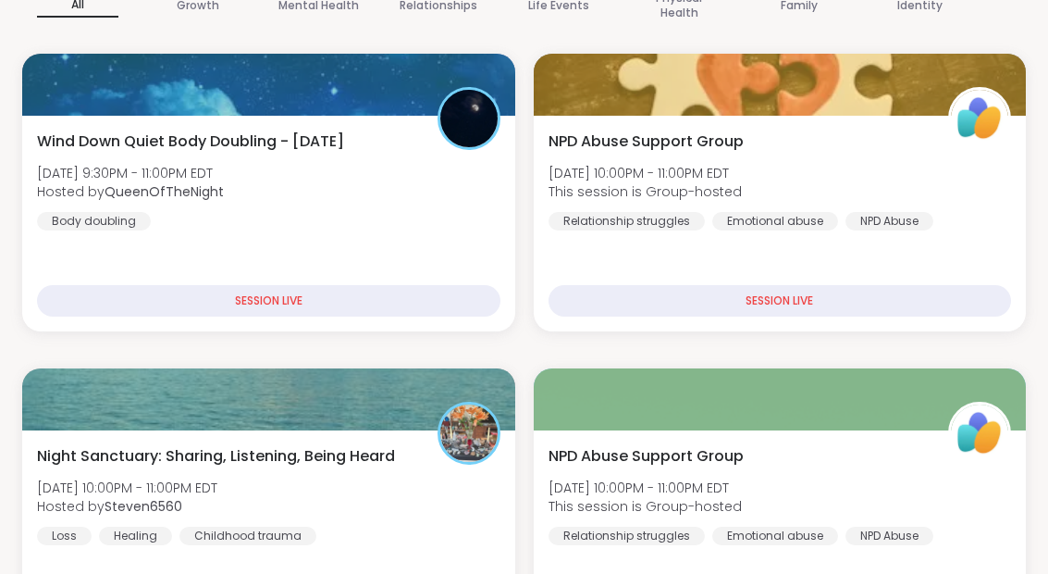
scroll to position [379, 0]
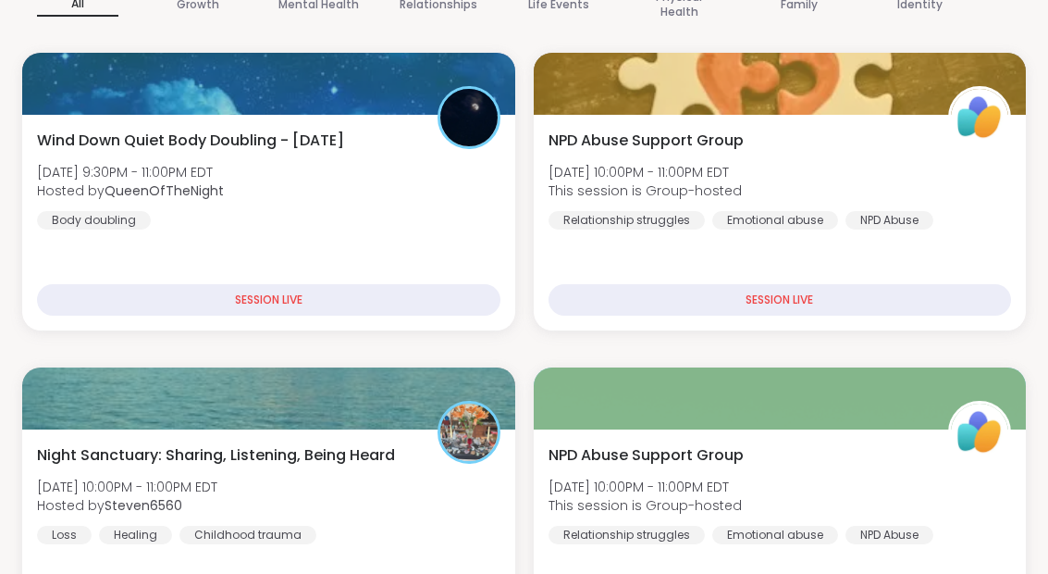
click at [381, 506] on div "Night Sanctuary: Sharing, Listening, Being Heard Mon, Sep 08 | 10:00PM - 11:00P…" at bounding box center [268, 494] width 463 height 100
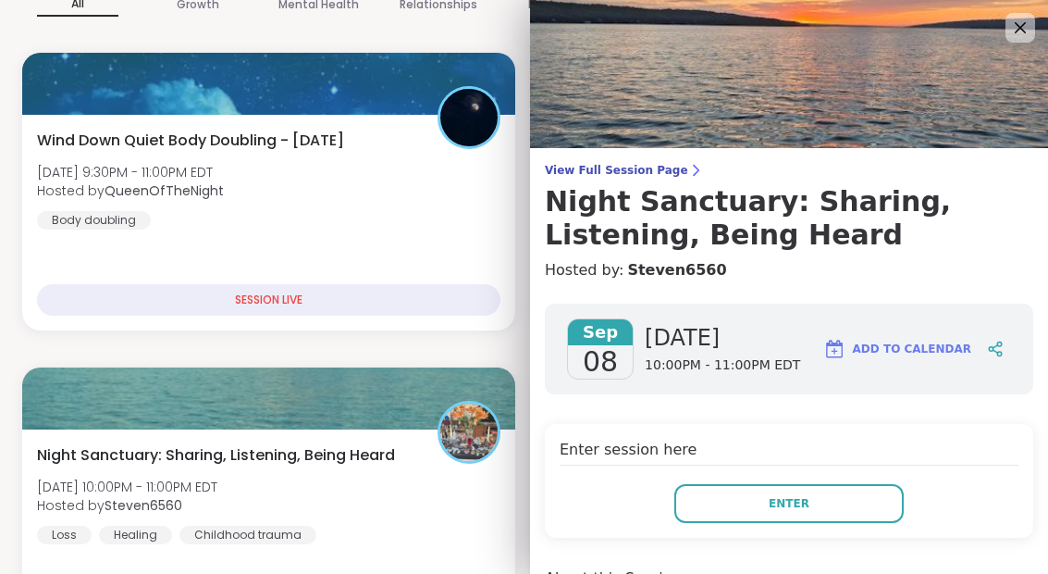
click at [847, 502] on button "Enter" at bounding box center [788, 503] width 229 height 39
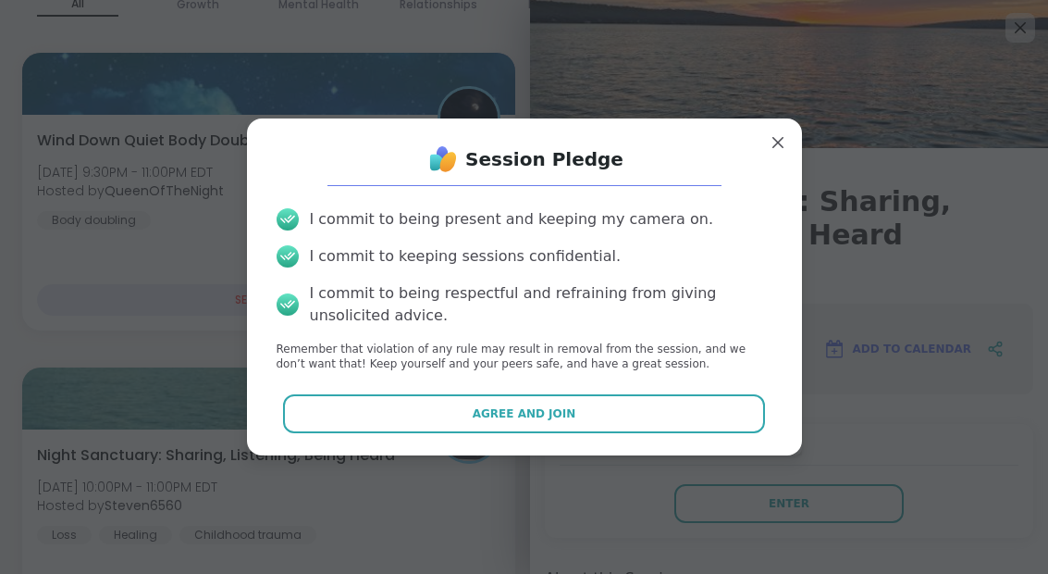
click at [683, 433] on button "Agree and Join" at bounding box center [524, 413] width 482 height 39
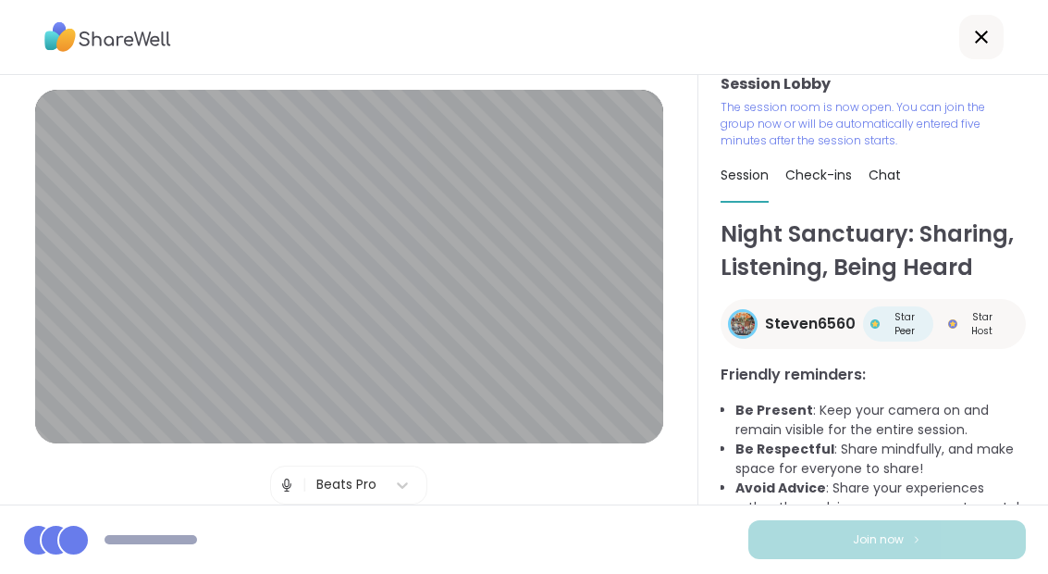
scroll to position [17, 0]
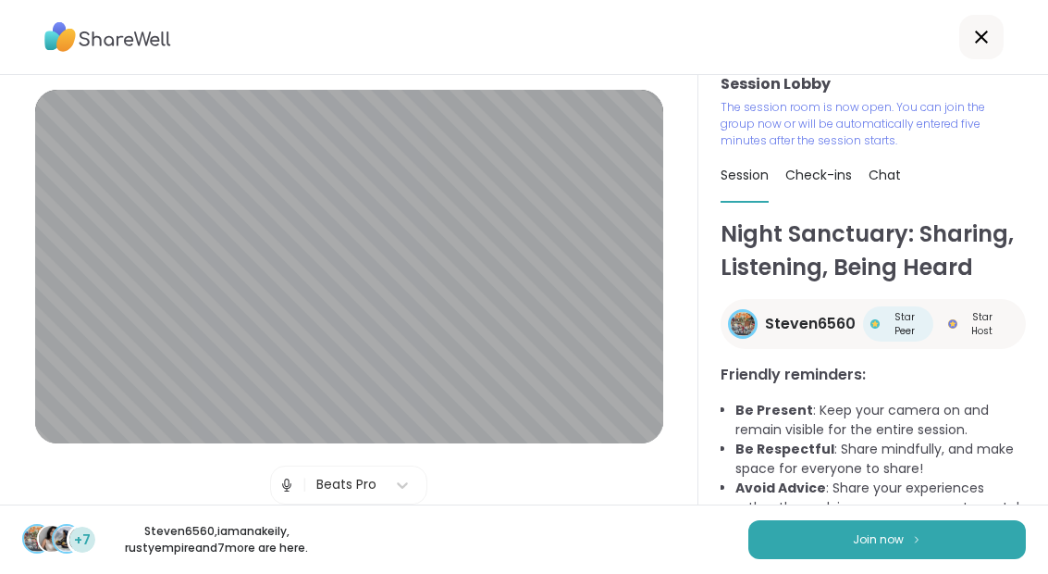
click at [957, 539] on button "Join now" at bounding box center [887, 539] width 278 height 39
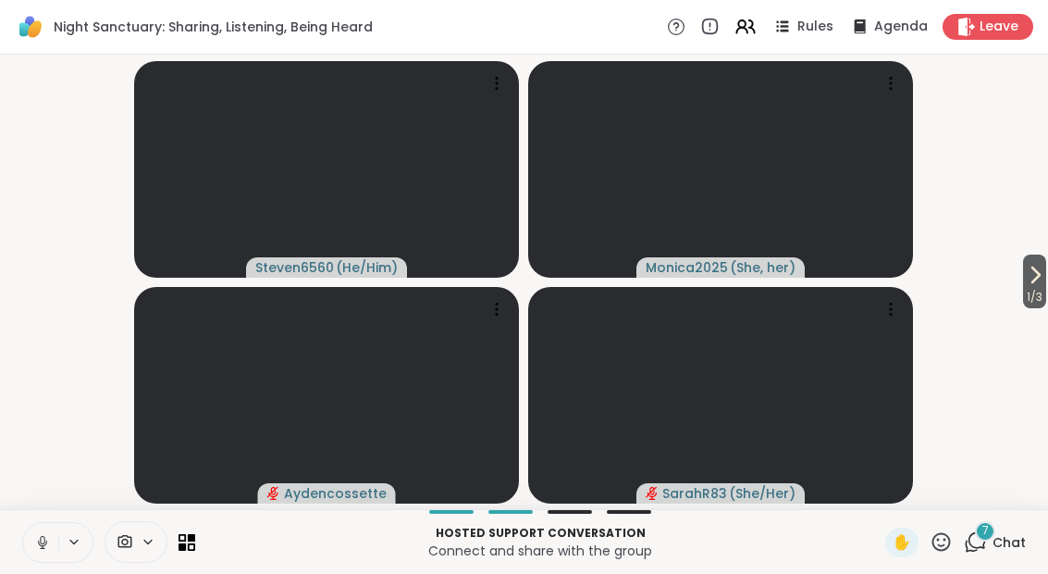
click at [51, 558] on button at bounding box center [40, 542] width 35 height 39
click at [987, 550] on icon at bounding box center [975, 541] width 23 height 23
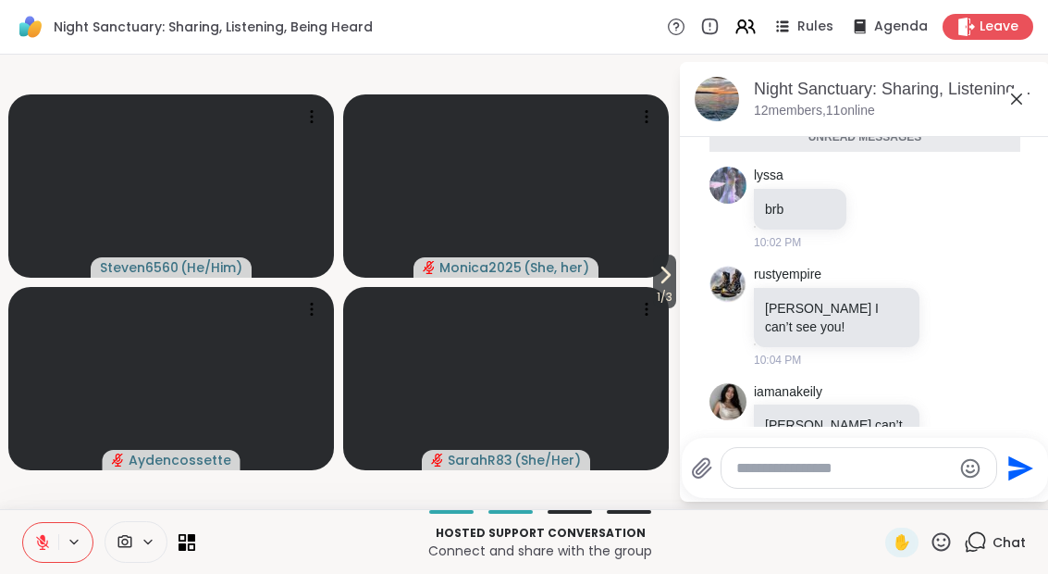
scroll to position [0, 0]
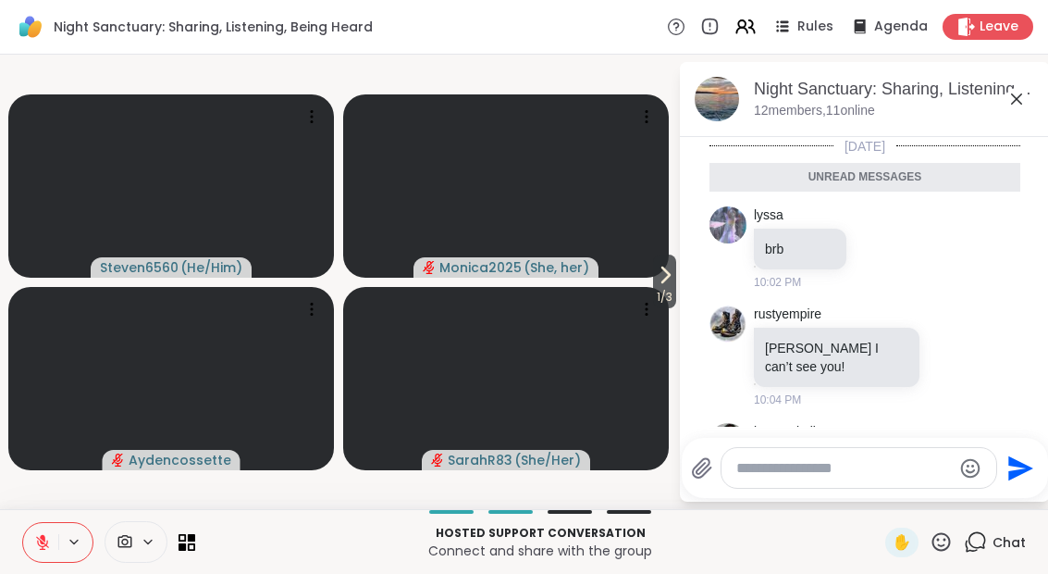
click at [1010, 101] on icon at bounding box center [1017, 99] width 22 height 22
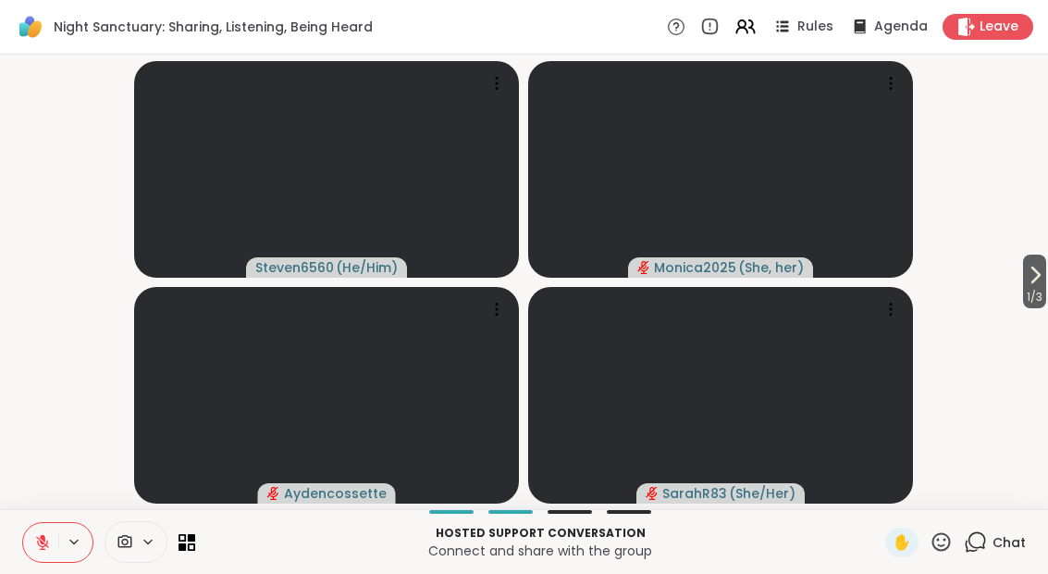
click at [1036, 276] on icon at bounding box center [1035, 274] width 7 height 15
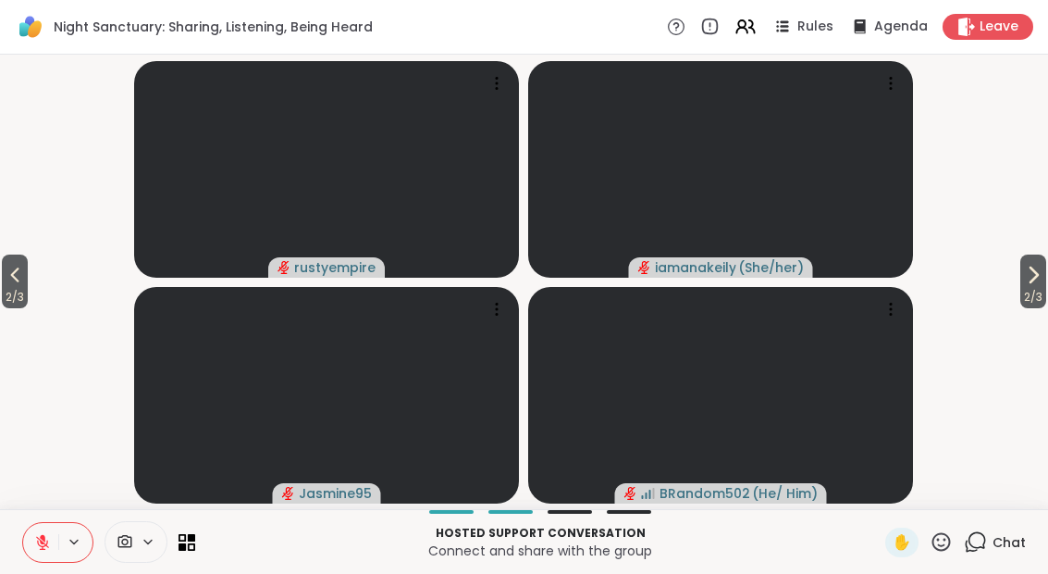
click at [1040, 289] on span "2 / 3" at bounding box center [1033, 297] width 26 height 22
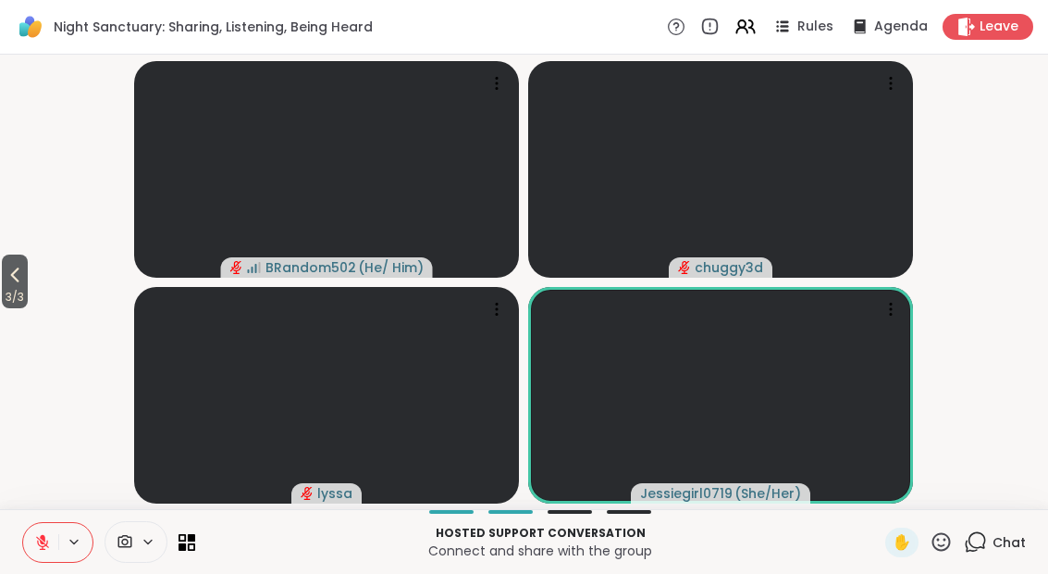
click at [3, 282] on button "3 / 3" at bounding box center [15, 281] width 26 height 54
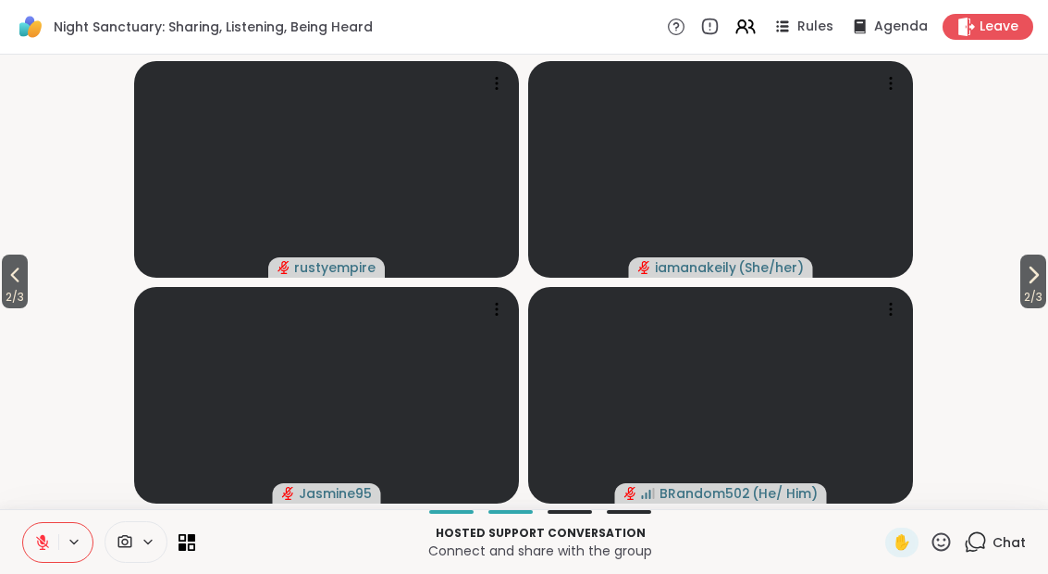
click at [9, 291] on span "2 / 3" at bounding box center [15, 297] width 26 height 22
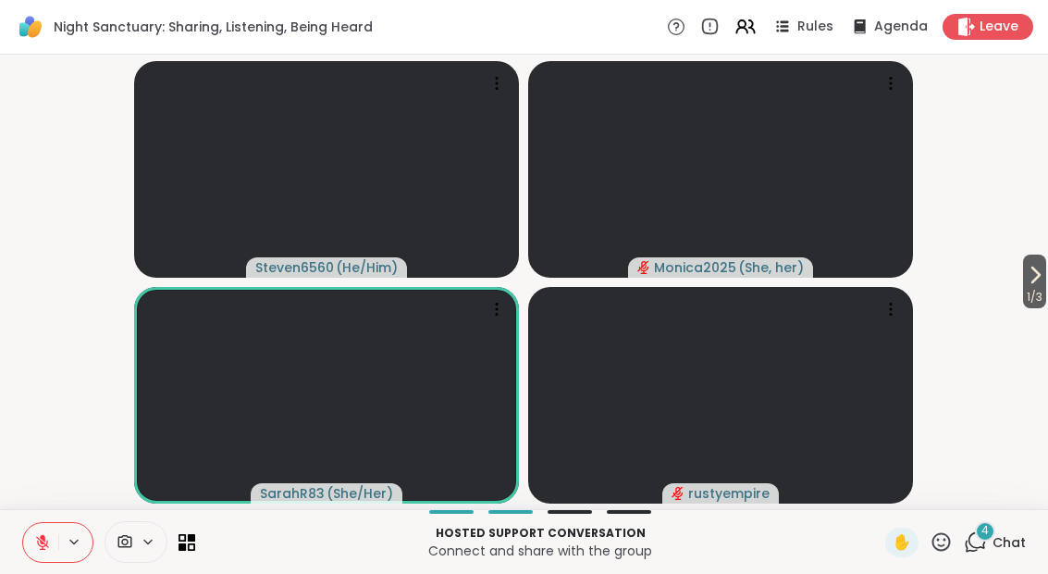
click at [987, 556] on div "4 Chat" at bounding box center [995, 542] width 62 height 30
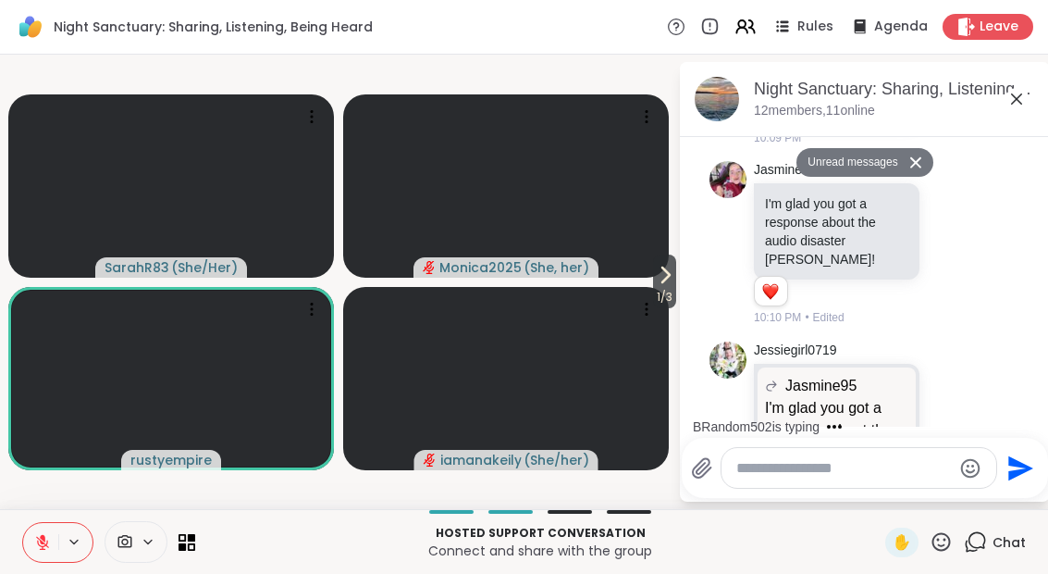
scroll to position [1263, 0]
click at [47, 552] on button at bounding box center [40, 542] width 35 height 39
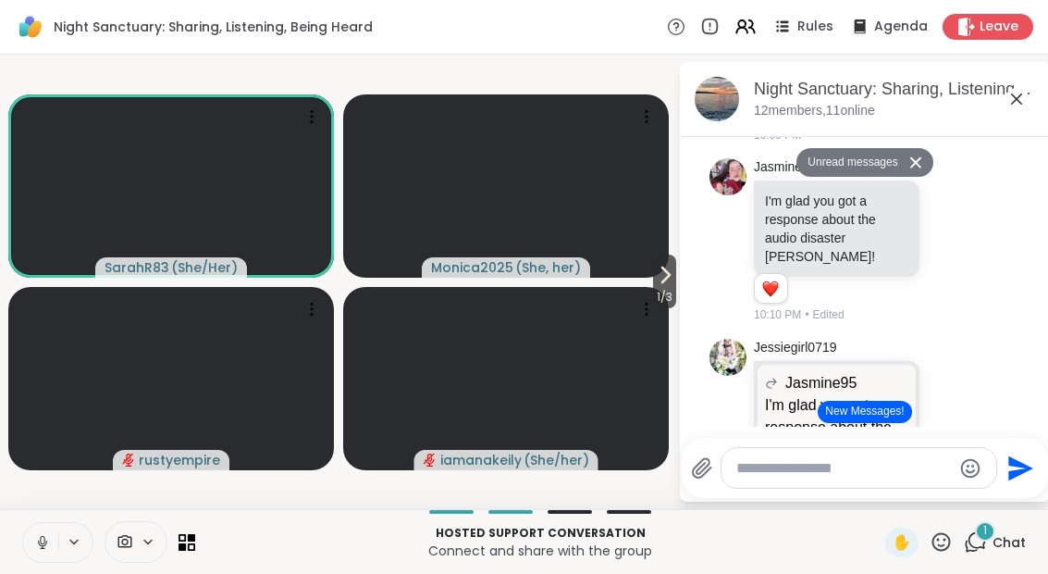
click at [56, 549] on button at bounding box center [40, 542] width 35 height 39
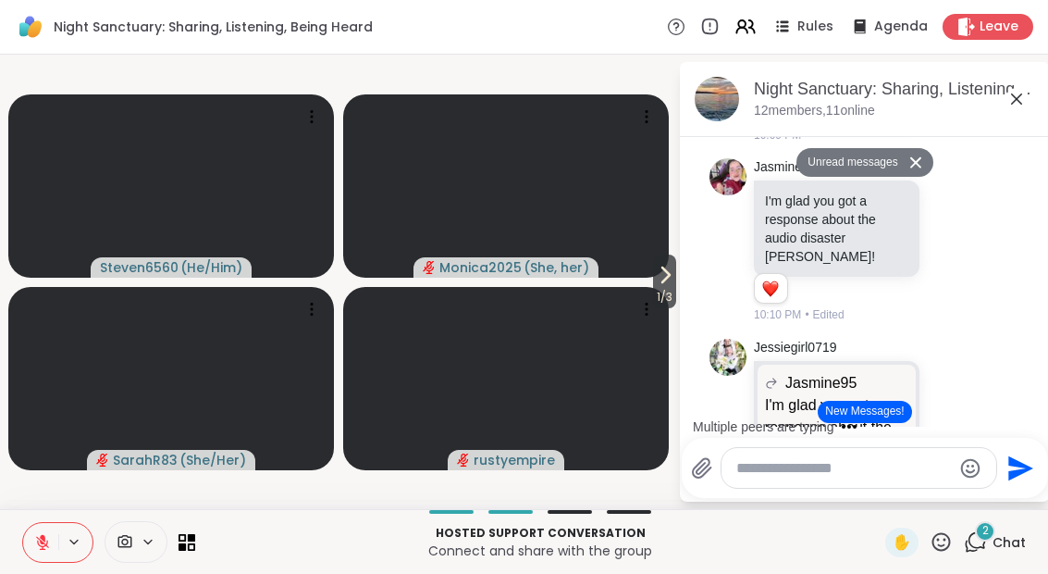
click at [890, 428] on div "Multiple peers are typing" at bounding box center [868, 427] width 363 height 30
click at [870, 416] on button "New Messages!" at bounding box center [864, 412] width 93 height 22
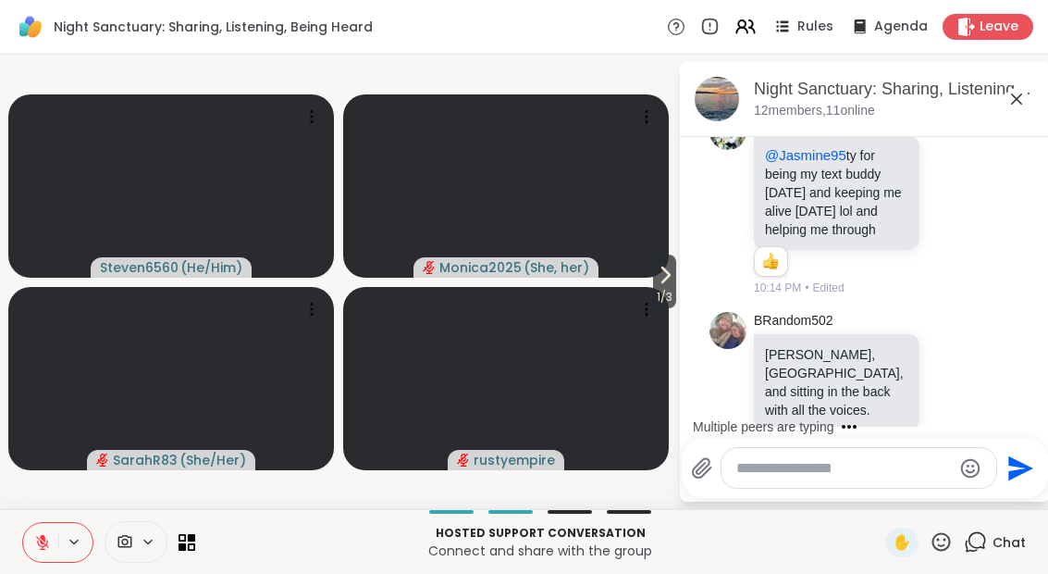
scroll to position [1956, 0]
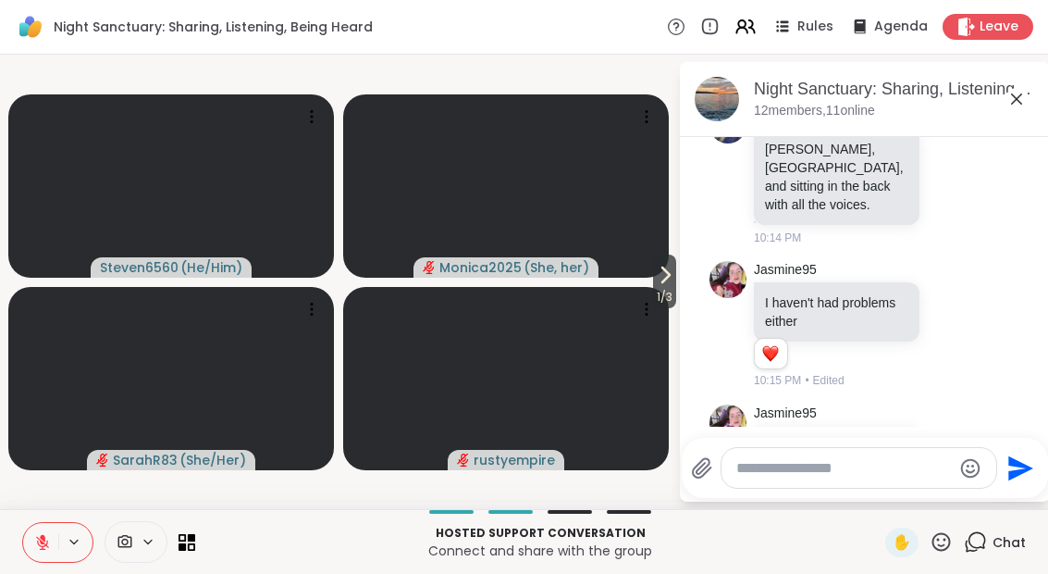
click at [668, 286] on icon at bounding box center [665, 275] width 22 height 22
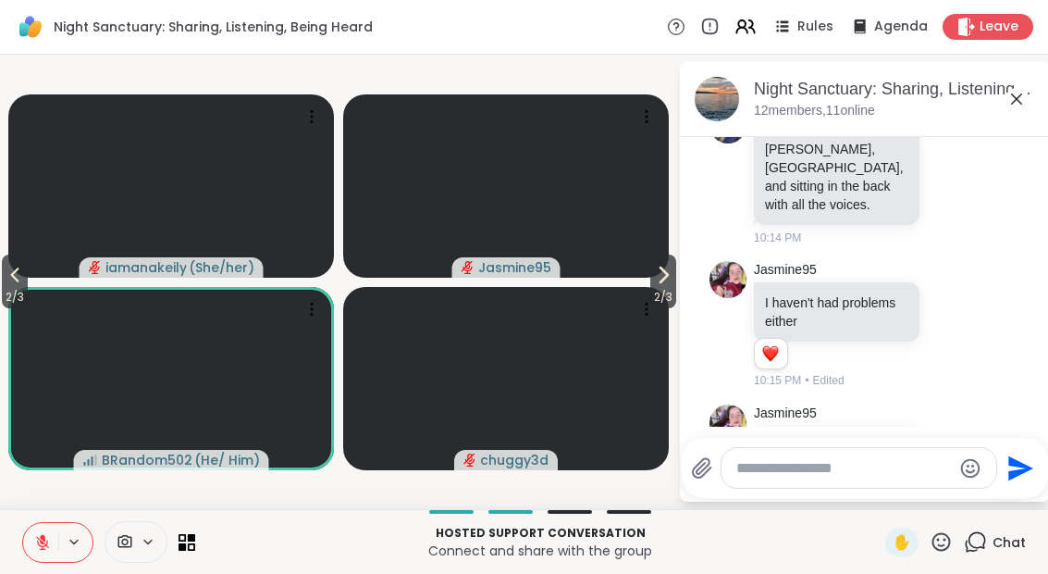
scroll to position [2073, 0]
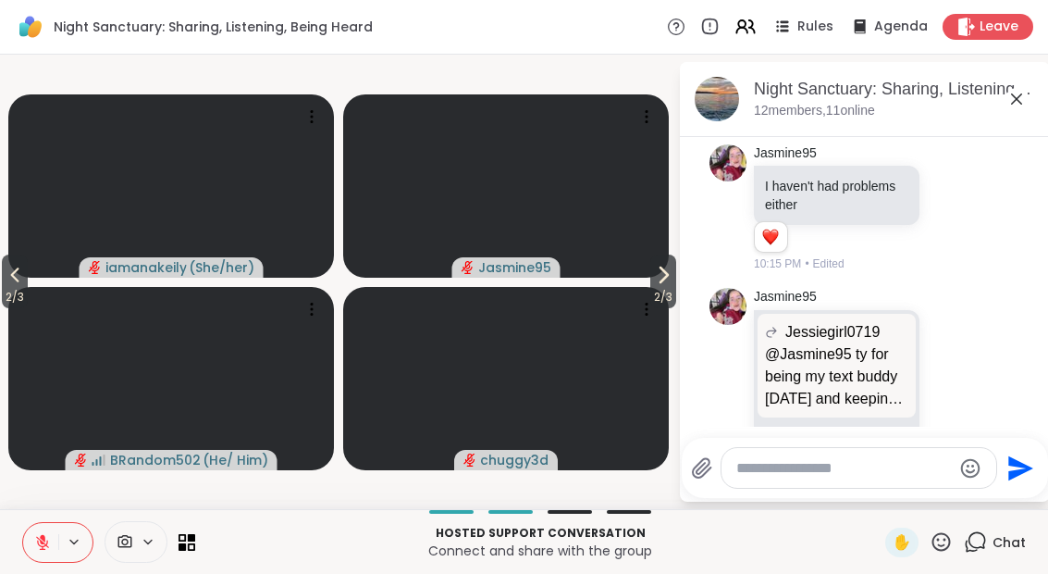
click at [663, 279] on icon at bounding box center [663, 275] width 22 height 22
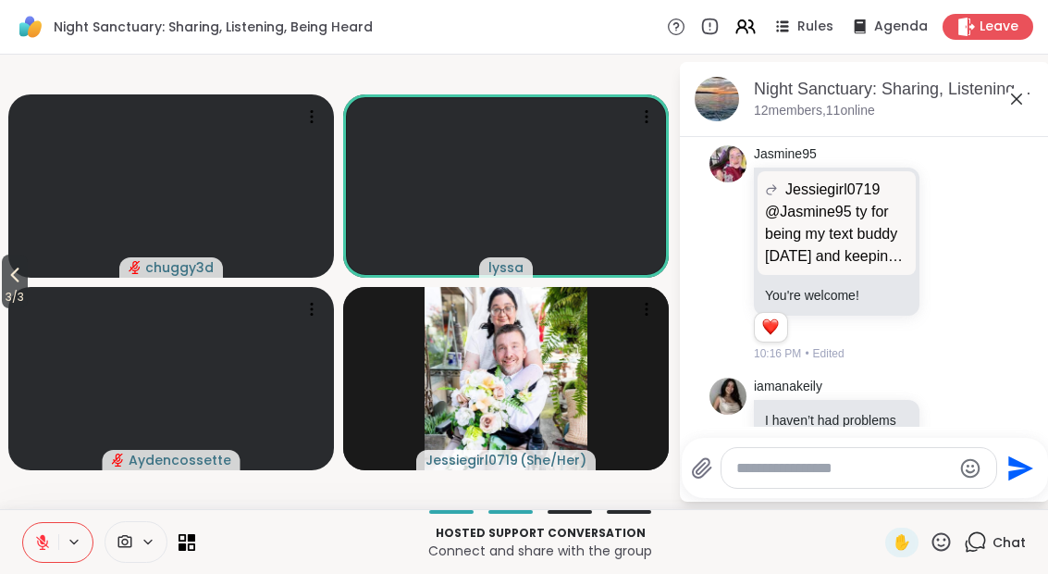
scroll to position [2241, 0]
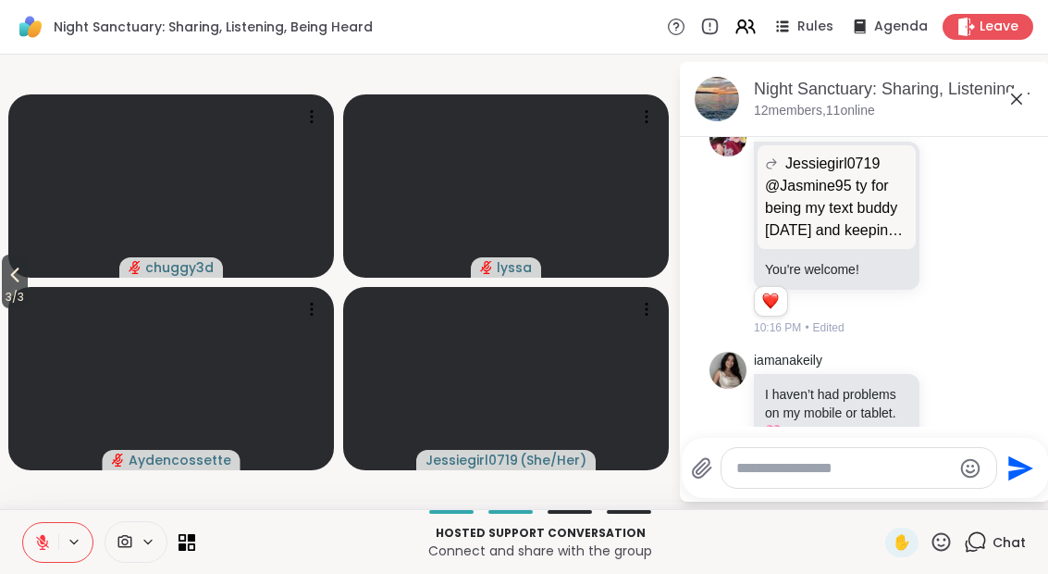
click at [40, 539] on icon at bounding box center [42, 542] width 13 height 13
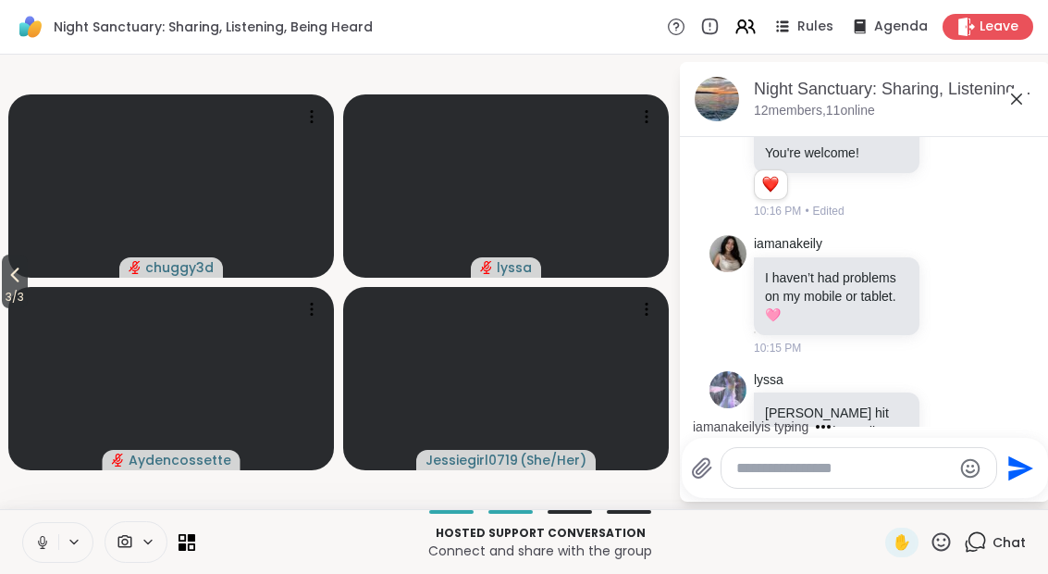
click at [13, 301] on span "3 / 3" at bounding box center [15, 297] width 26 height 22
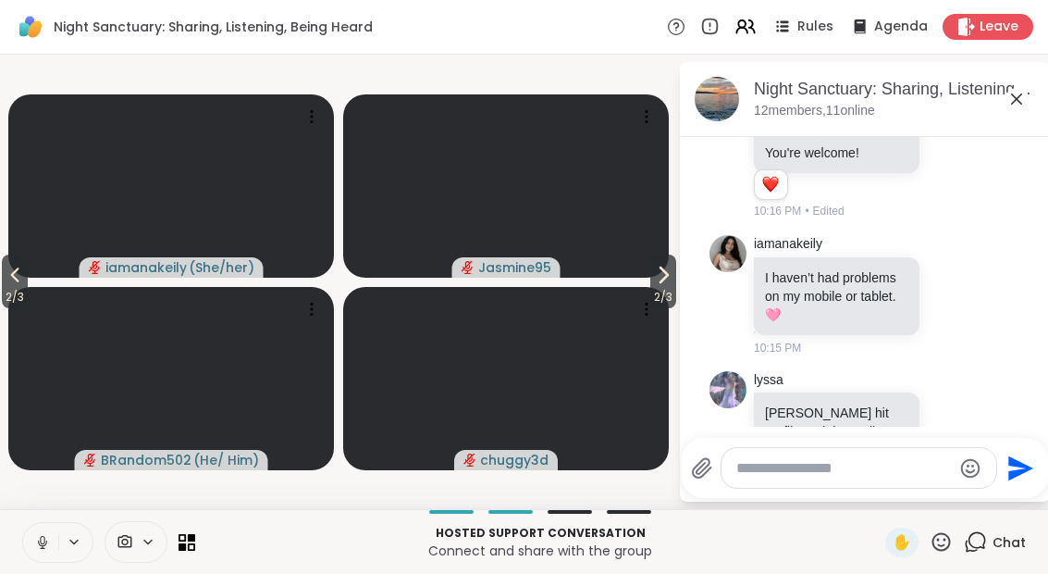
click at [50, 553] on button at bounding box center [40, 542] width 35 height 39
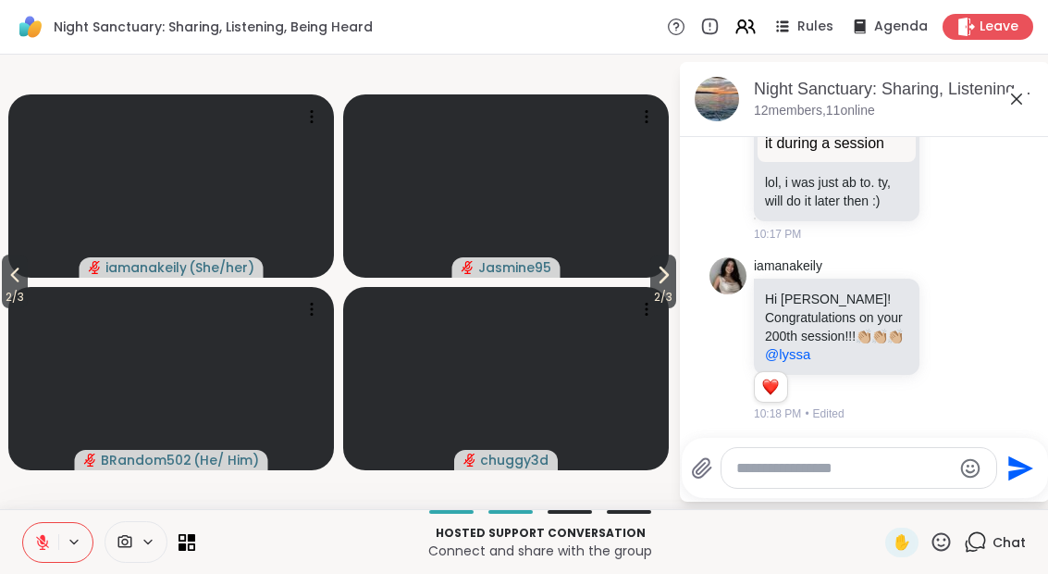
scroll to position [2987, 0]
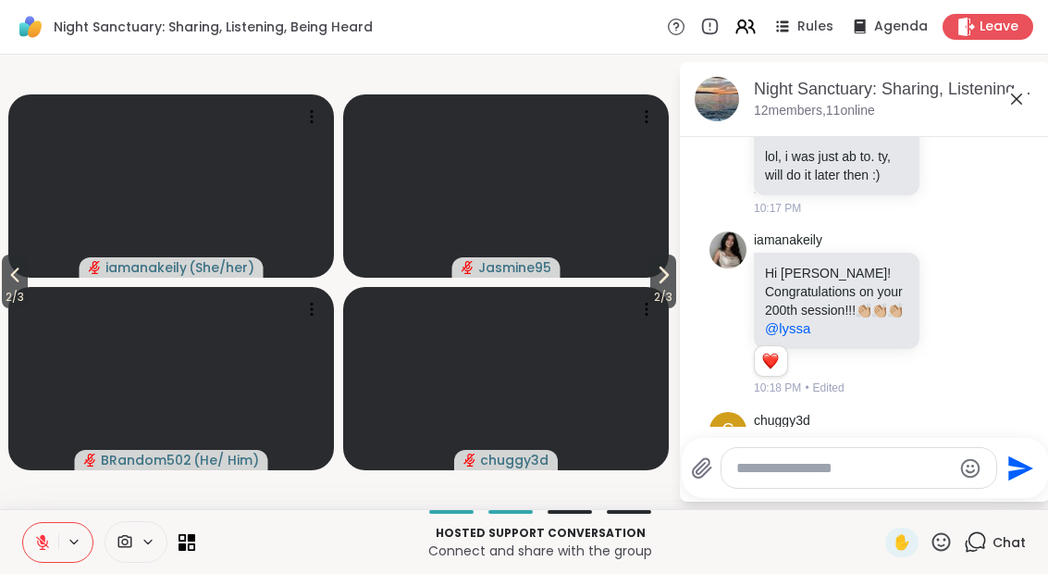
click at [668, 292] on span "2 / 3" at bounding box center [663, 297] width 26 height 22
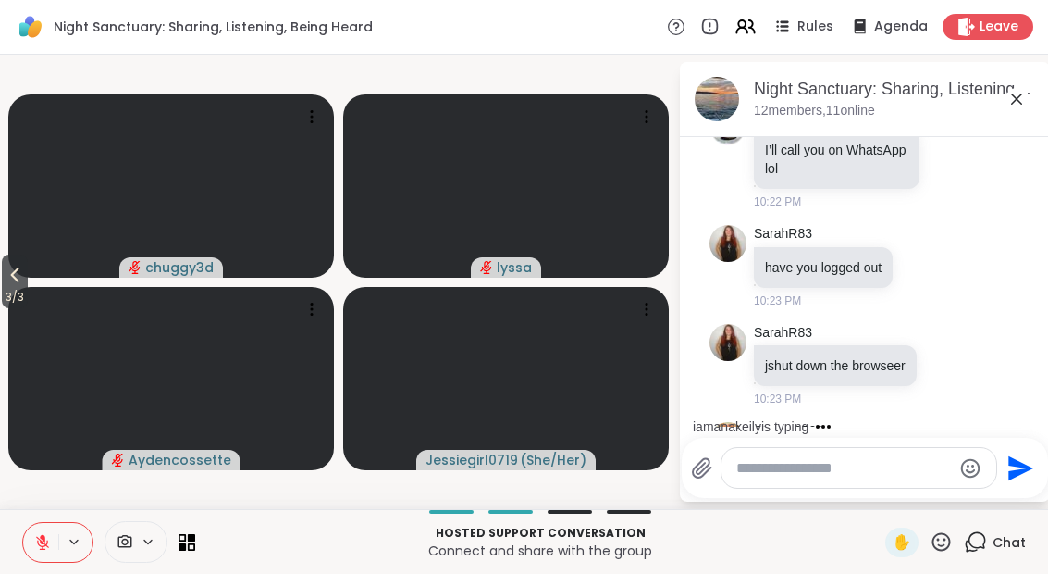
scroll to position [3649, 0]
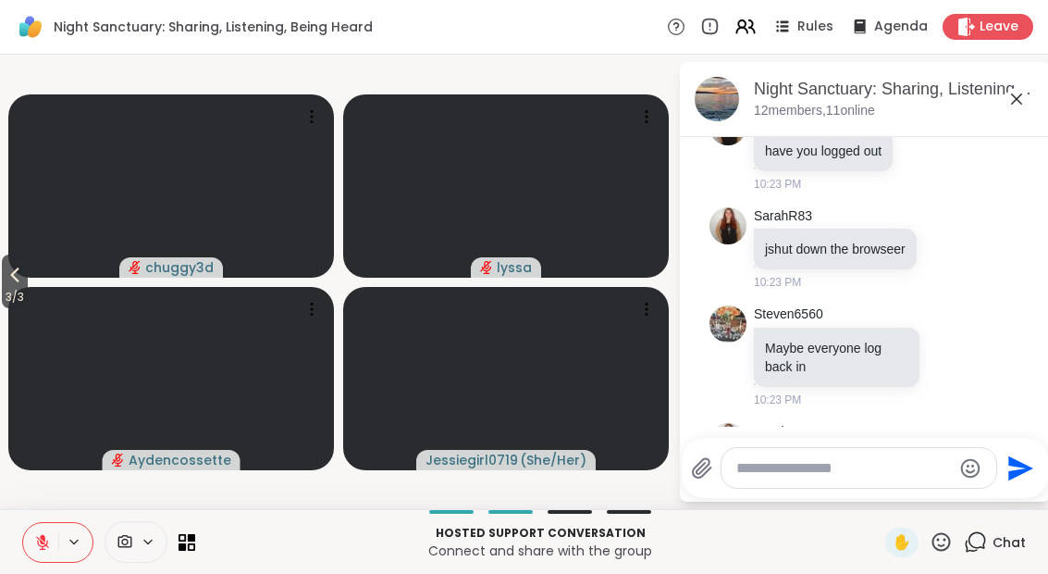
click at [6, 290] on span "3 / 3" at bounding box center [15, 297] width 26 height 22
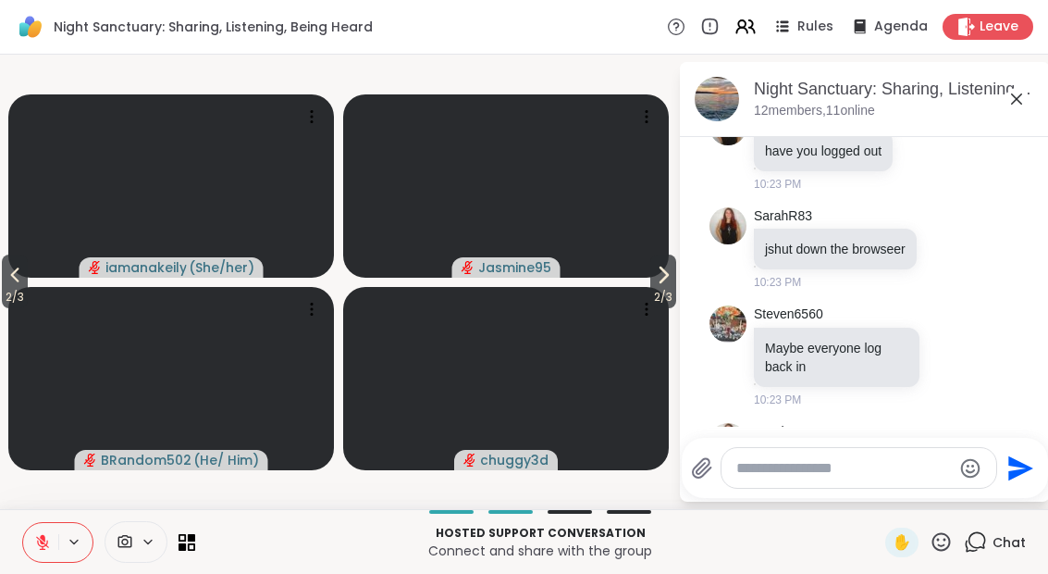
click at [20, 274] on icon at bounding box center [15, 275] width 22 height 22
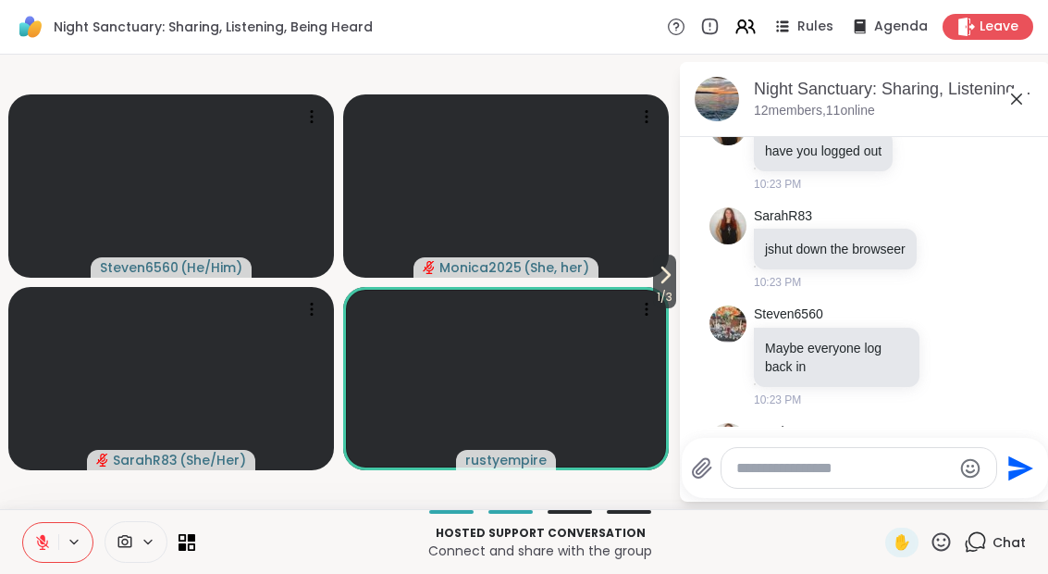
click at [660, 288] on span "1 / 3" at bounding box center [664, 297] width 23 height 22
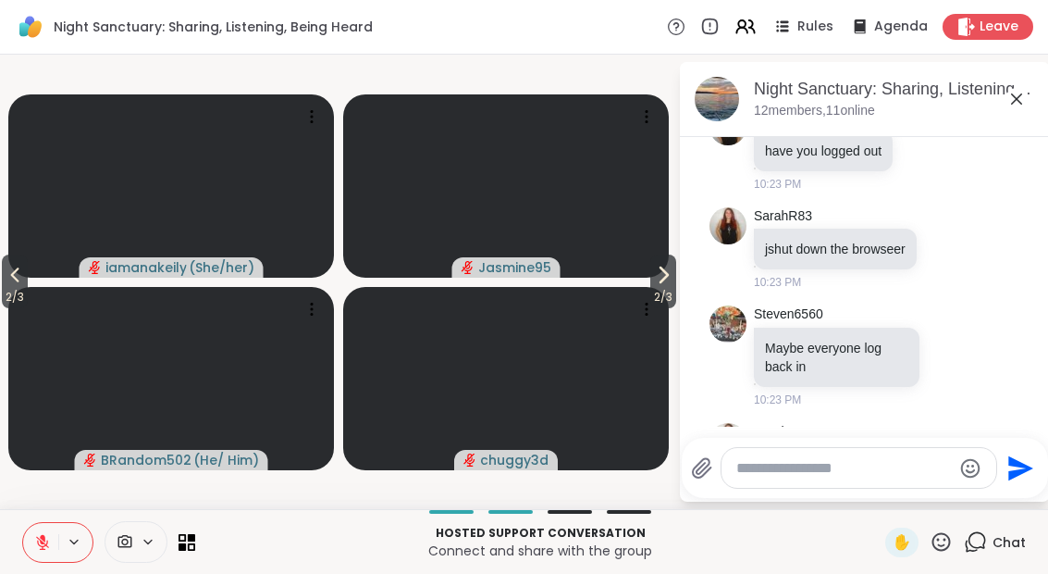
click at [650, 290] on span "2 / 3" at bounding box center [663, 297] width 26 height 22
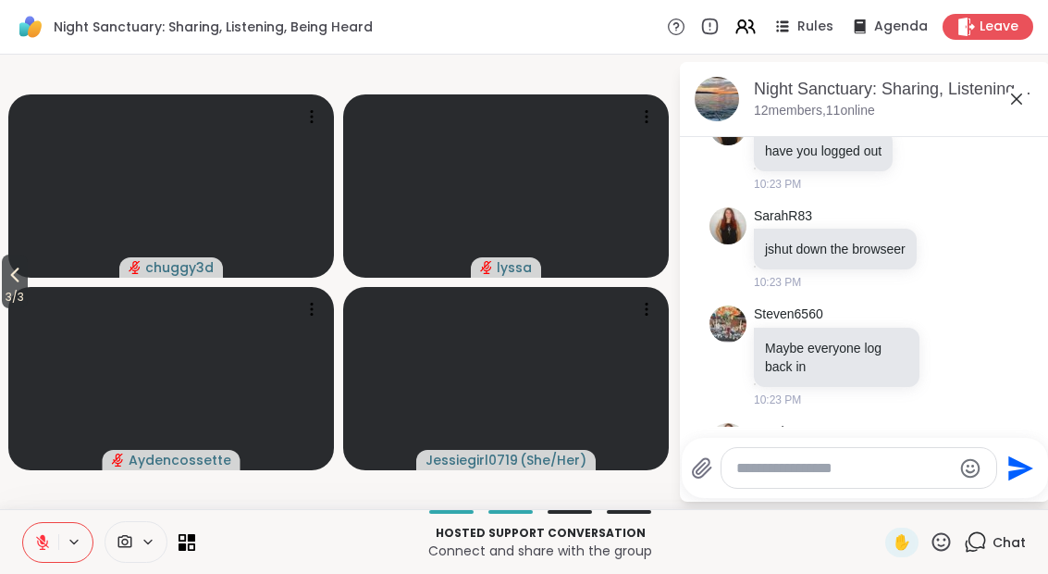
click at [6, 278] on icon at bounding box center [15, 275] width 22 height 22
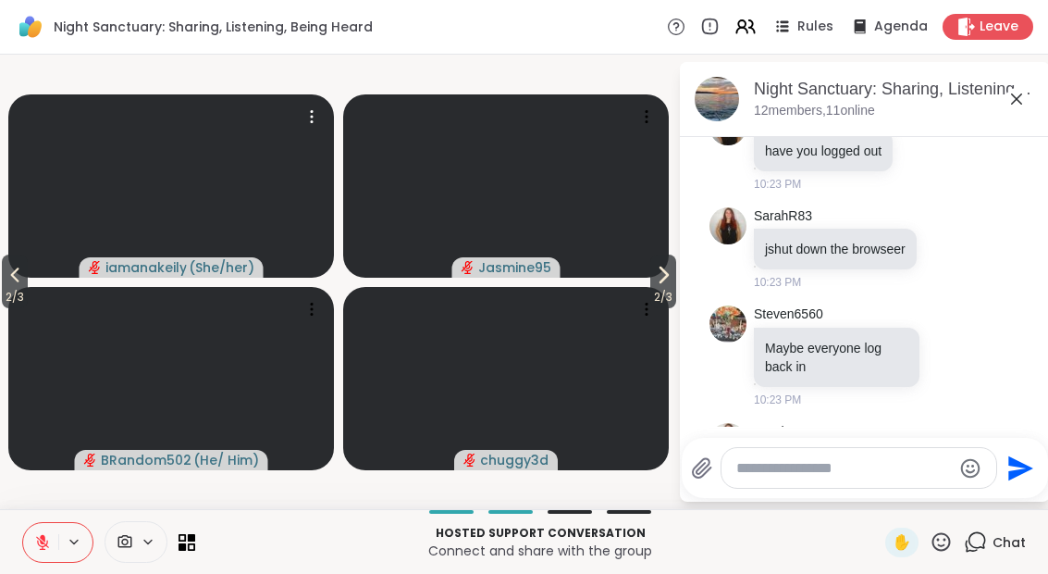
click at [38, 275] on video at bounding box center [171, 185] width 326 height 183
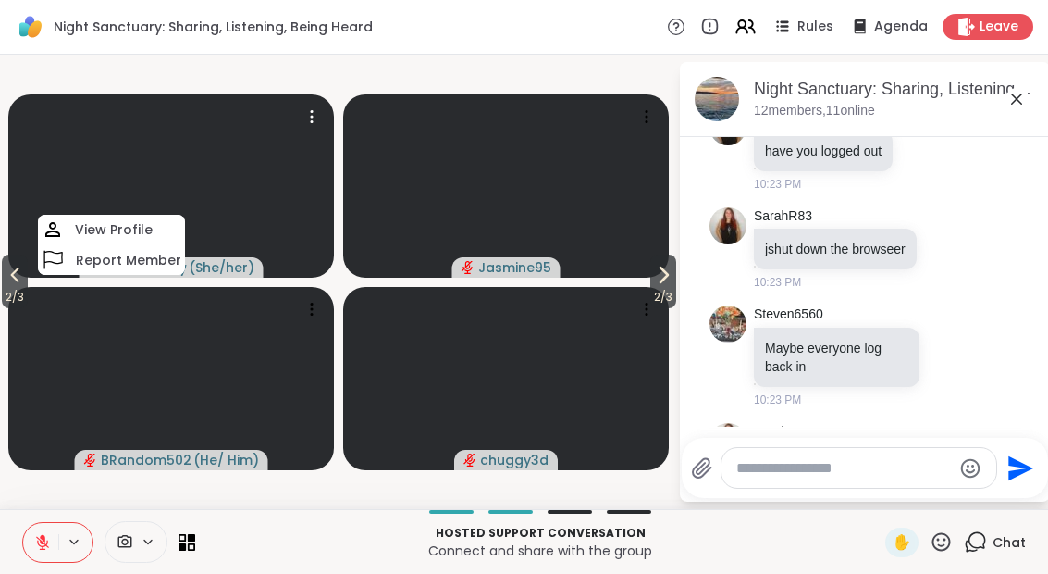
click at [37, 295] on video at bounding box center [171, 378] width 326 height 183
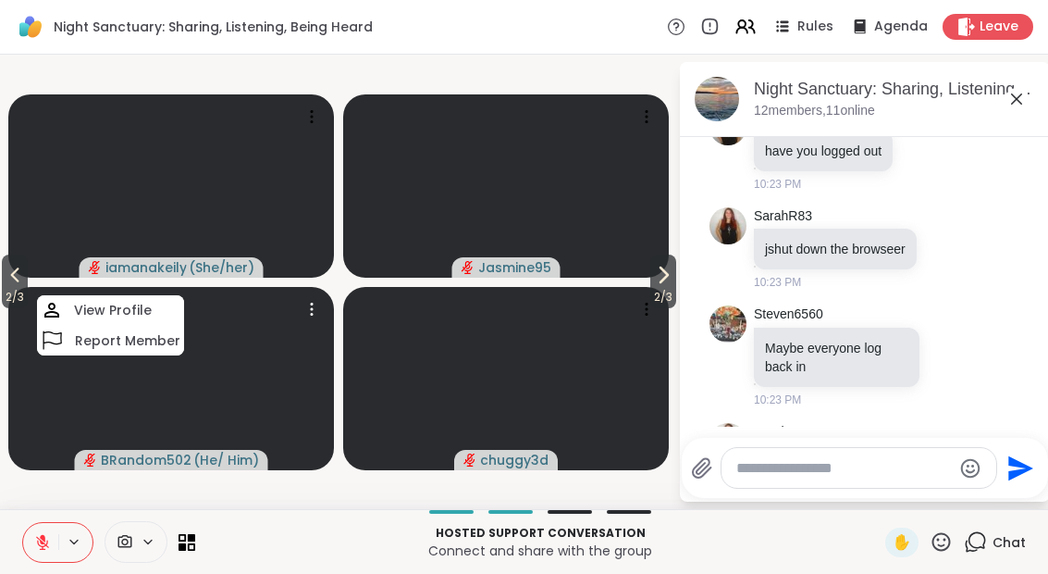
click at [6, 288] on span "2 / 3" at bounding box center [15, 297] width 26 height 22
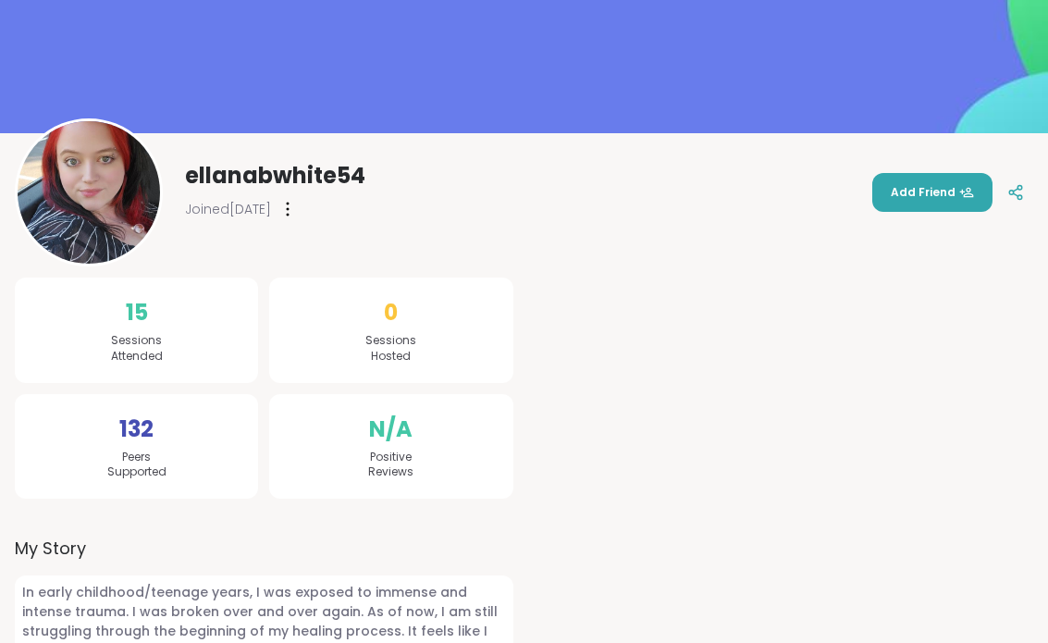
scroll to position [247, 0]
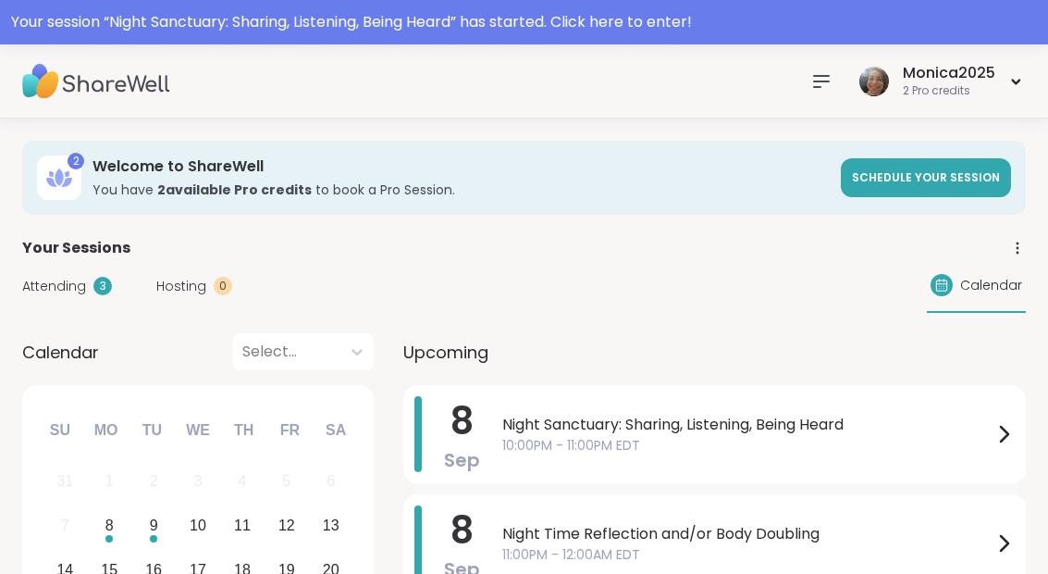
click at [492, 438] on div "8 Sep Night Sanctuary: Sharing, Listening, Being Heard 10:00PM - 11:00PM EDT" at bounding box center [714, 434] width 623 height 98
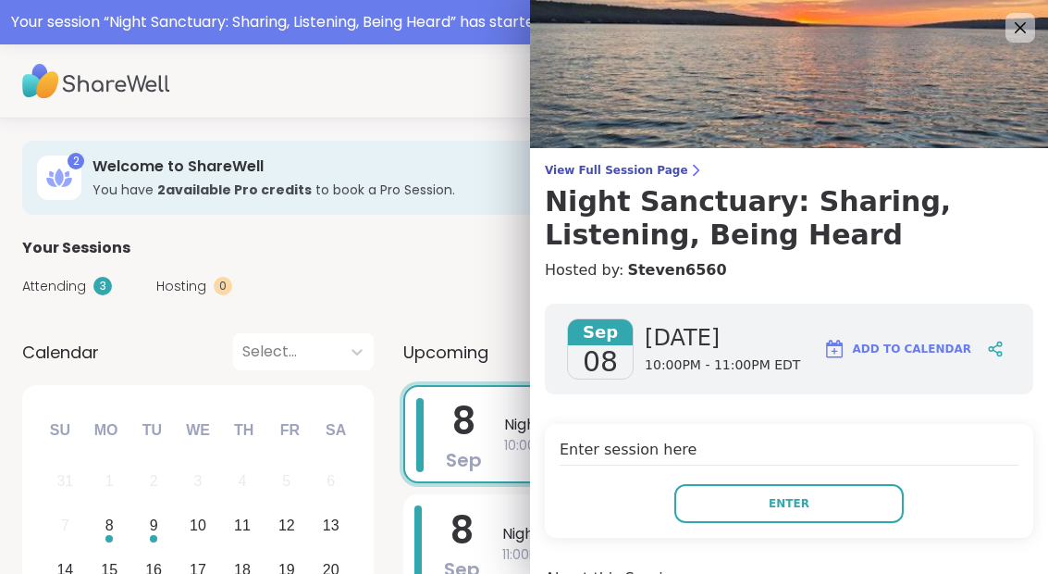
click at [696, 504] on button "Enter" at bounding box center [788, 503] width 229 height 39
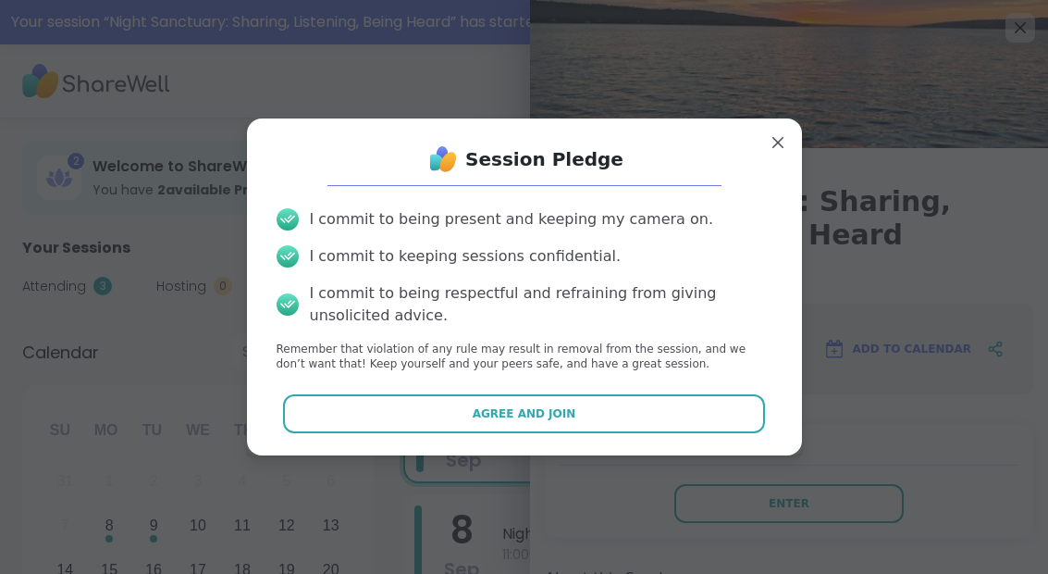
click at [611, 413] on button "Agree and Join" at bounding box center [524, 413] width 482 height 39
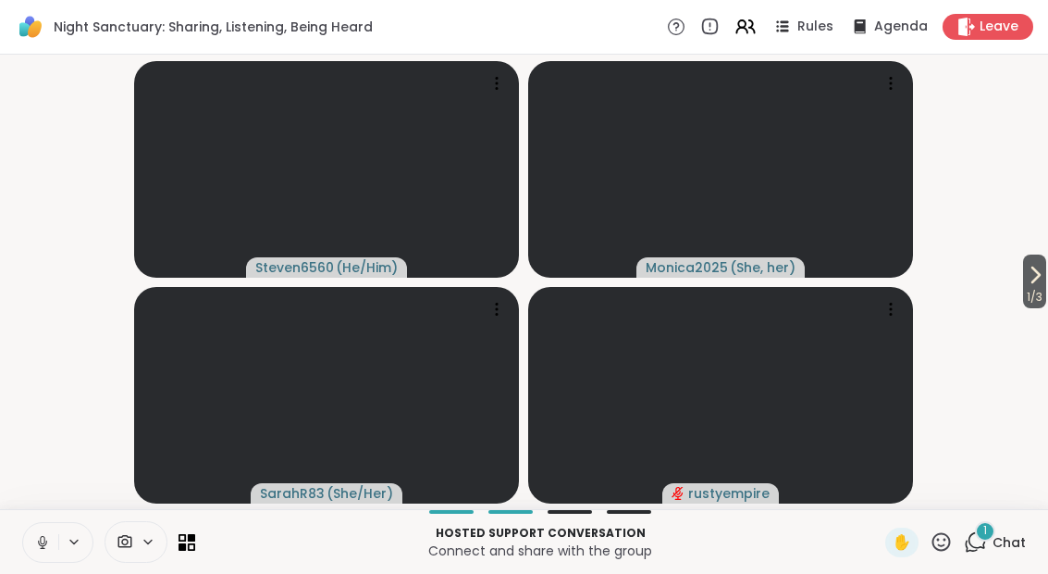
click at [539, 566] on div "Hosted support conversation Connect and share with the group ✋ 1 Chat" at bounding box center [524, 541] width 1048 height 65
click at [981, 556] on div "2 Chat" at bounding box center [995, 542] width 62 height 30
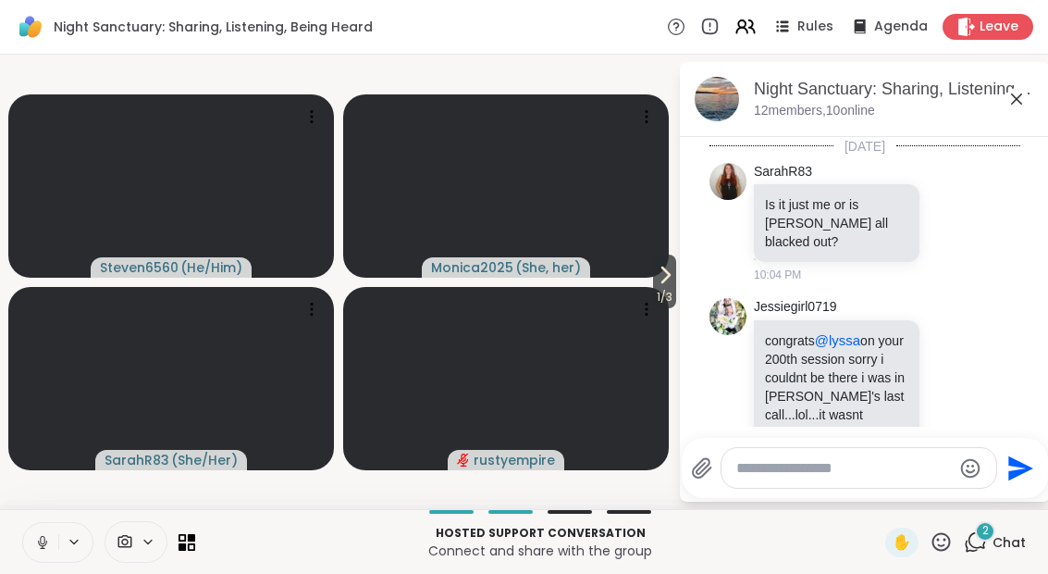
scroll to position [3650, 0]
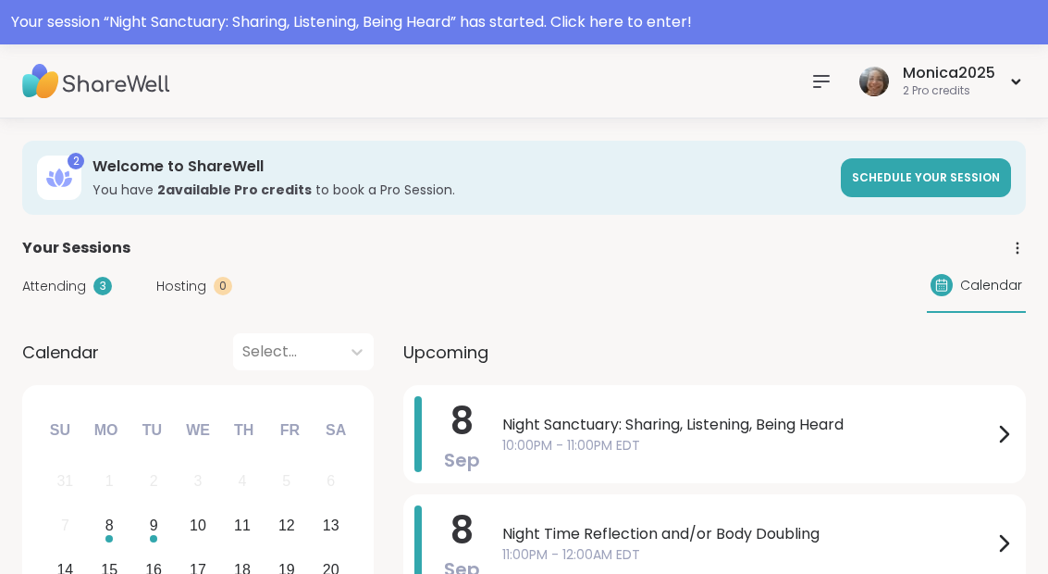
click at [511, 425] on span "Night Sanctuary: Sharing, Listening, Being Heard" at bounding box center [747, 424] width 490 height 22
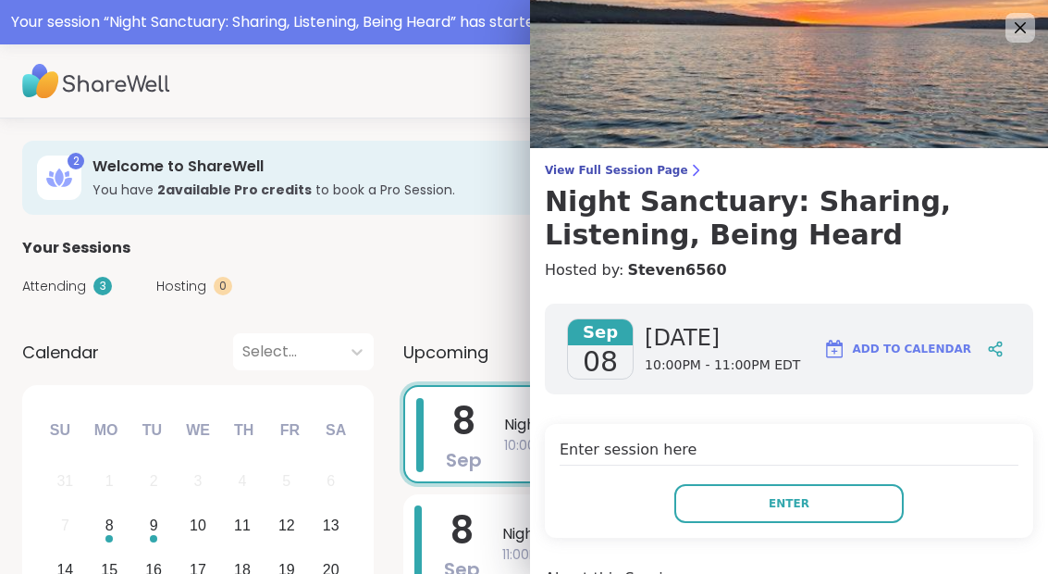
click at [754, 476] on div "Enter session here Enter" at bounding box center [789, 481] width 488 height 114
click at [697, 507] on button "Enter" at bounding box center [788, 503] width 229 height 39
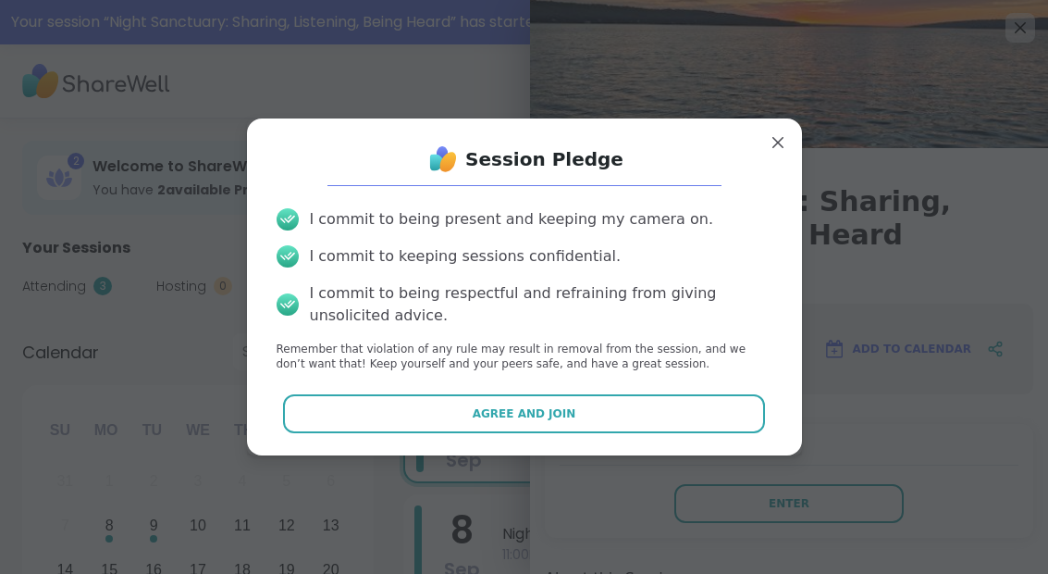
click at [482, 409] on span "Agree and Join" at bounding box center [525, 413] width 104 height 17
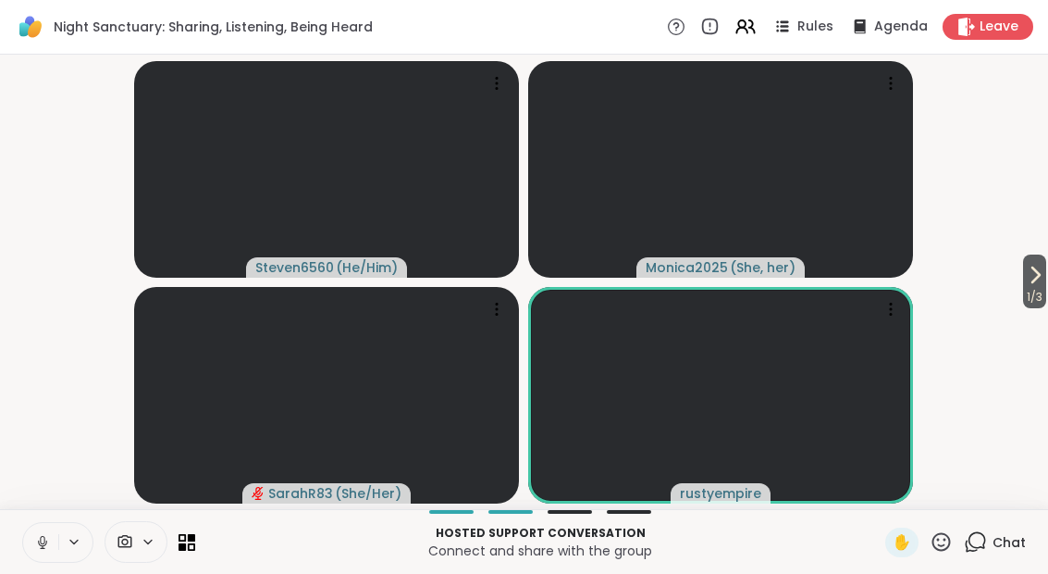
click at [26, 558] on button at bounding box center [40, 542] width 35 height 39
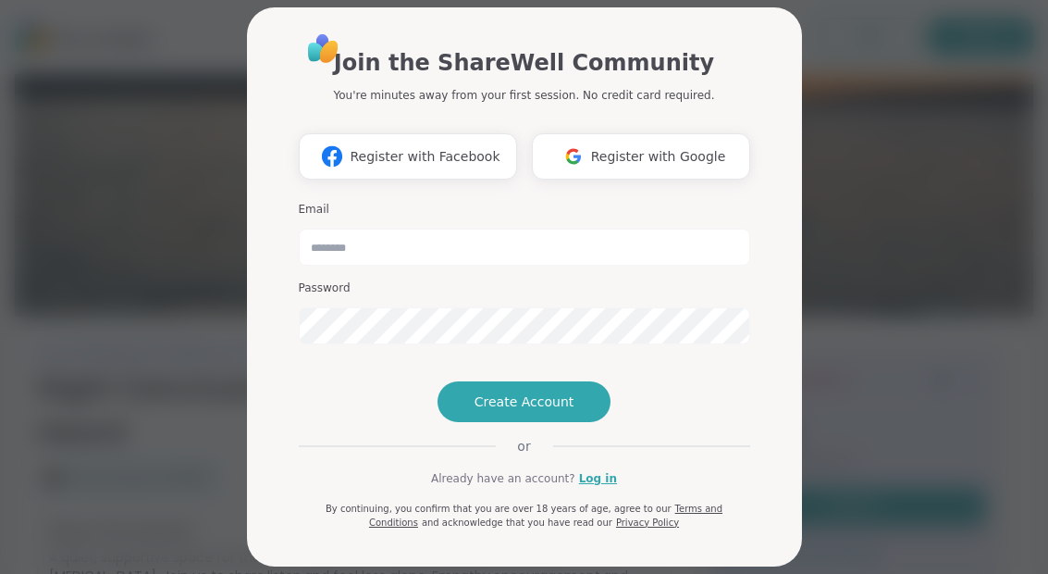
scroll to position [3, 0]
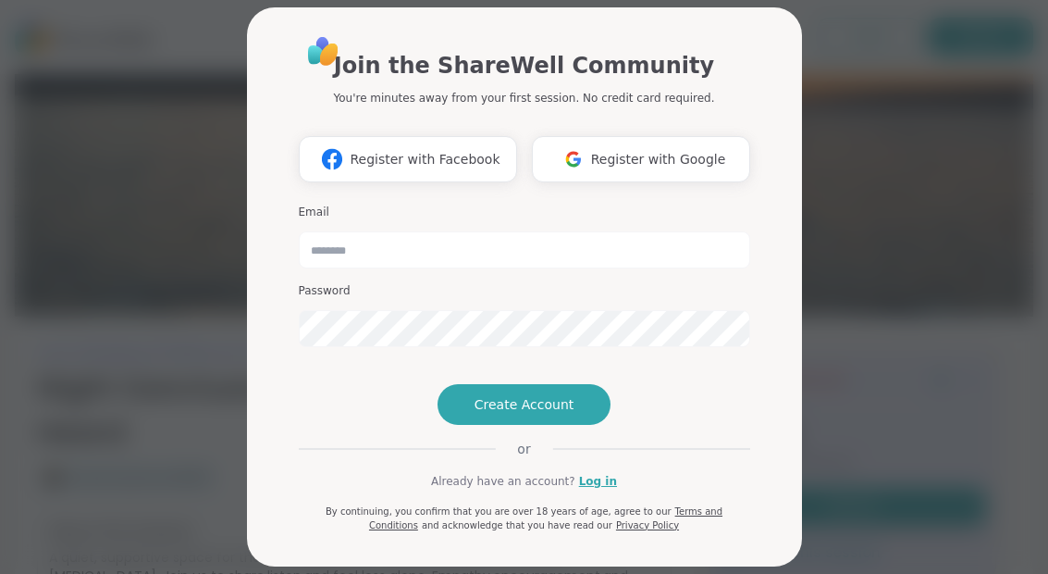
click at [570, 489] on span "Already have an account?" at bounding box center [503, 481] width 144 height 17
click at [598, 489] on link "Log in" at bounding box center [598, 481] width 38 height 17
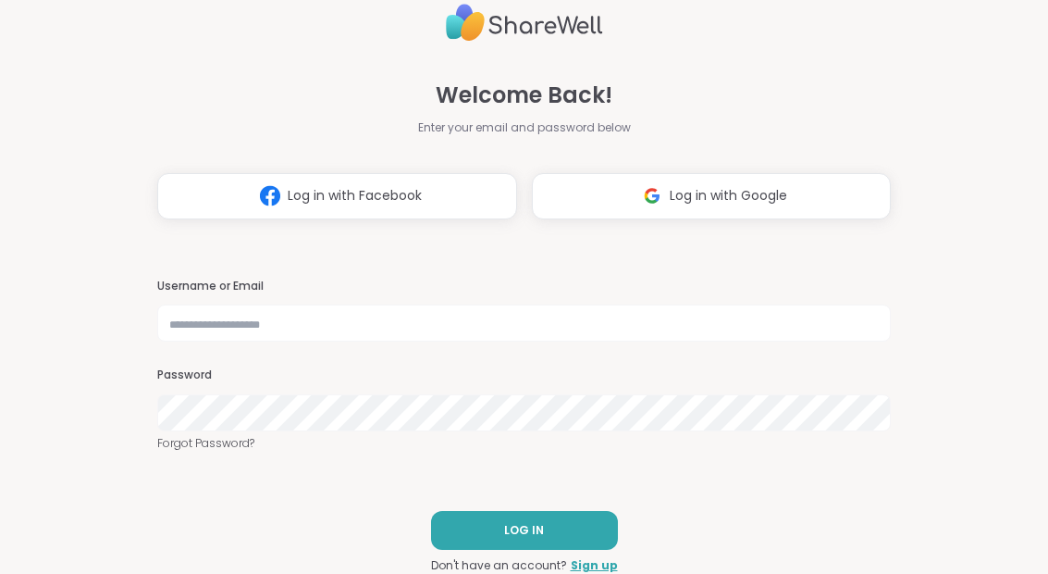
scroll to position [1, 0]
click at [639, 189] on img at bounding box center [652, 196] width 35 height 34
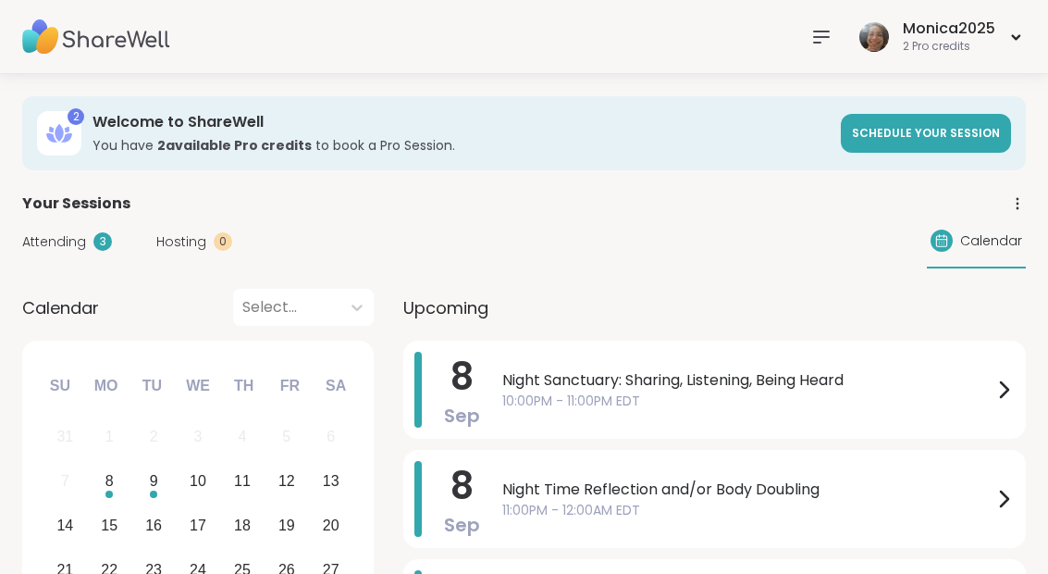
click at [561, 426] on div "Night Sanctuary: Sharing, Listening, Being Heard 10:00PM - 11:00PM EDT" at bounding box center [758, 390] width 512 height 76
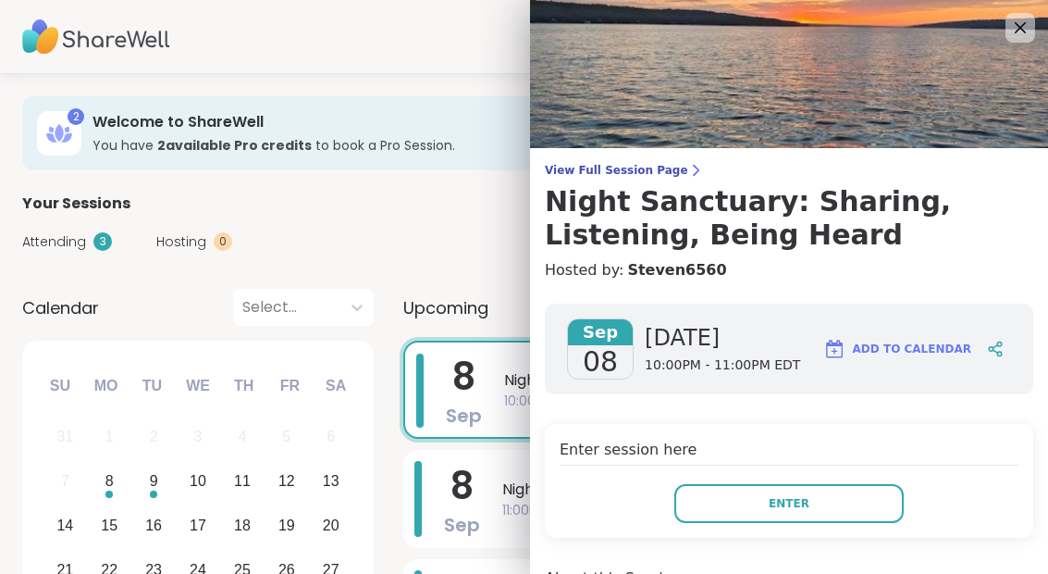
click at [711, 490] on button "Enter" at bounding box center [788, 503] width 229 height 39
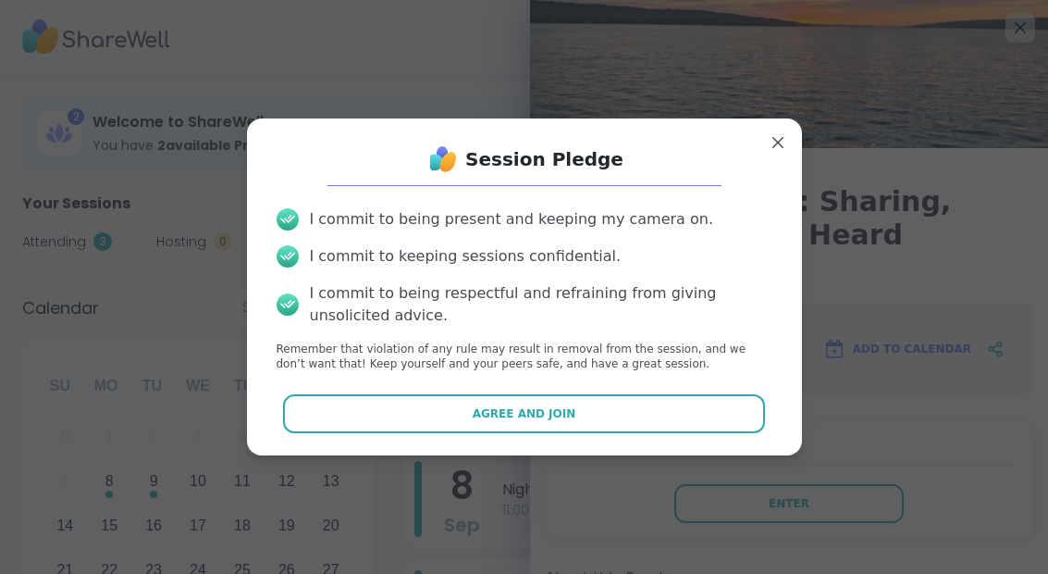
click at [545, 406] on span "Agree and Join" at bounding box center [525, 413] width 104 height 17
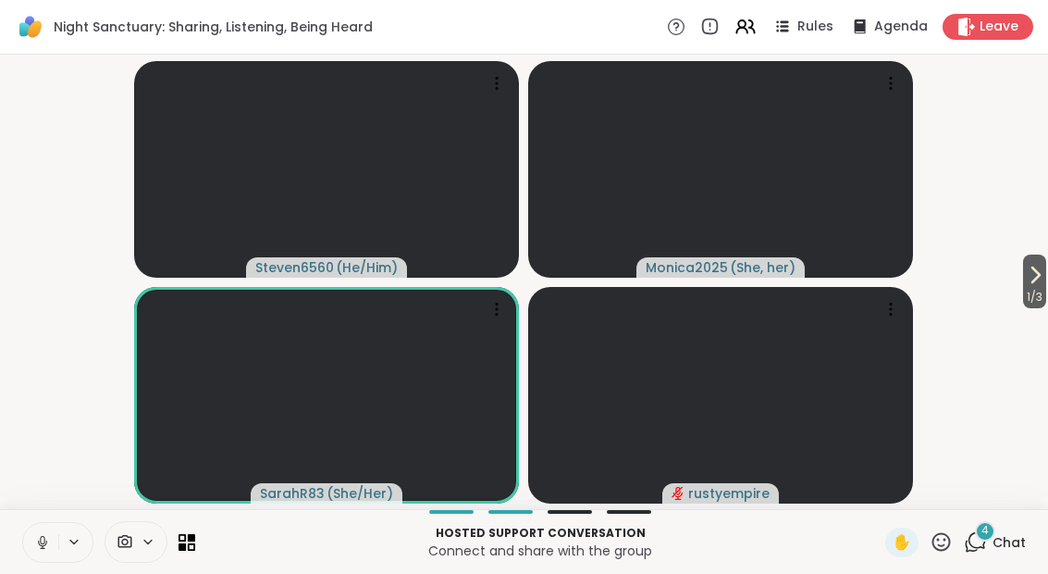
click at [45, 553] on button at bounding box center [40, 542] width 35 height 39
click at [978, 552] on icon at bounding box center [975, 541] width 23 height 23
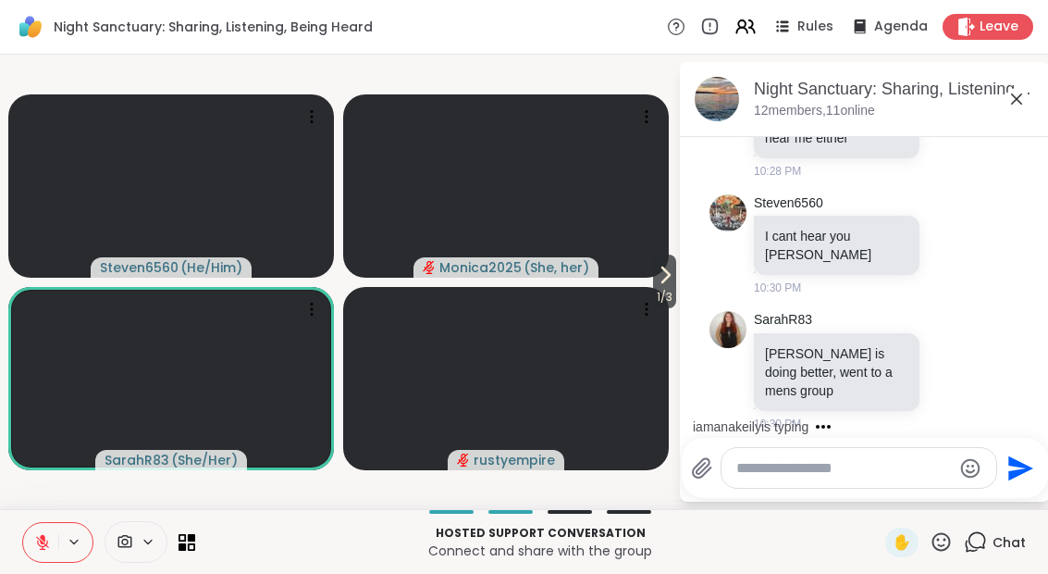
scroll to position [4896, 0]
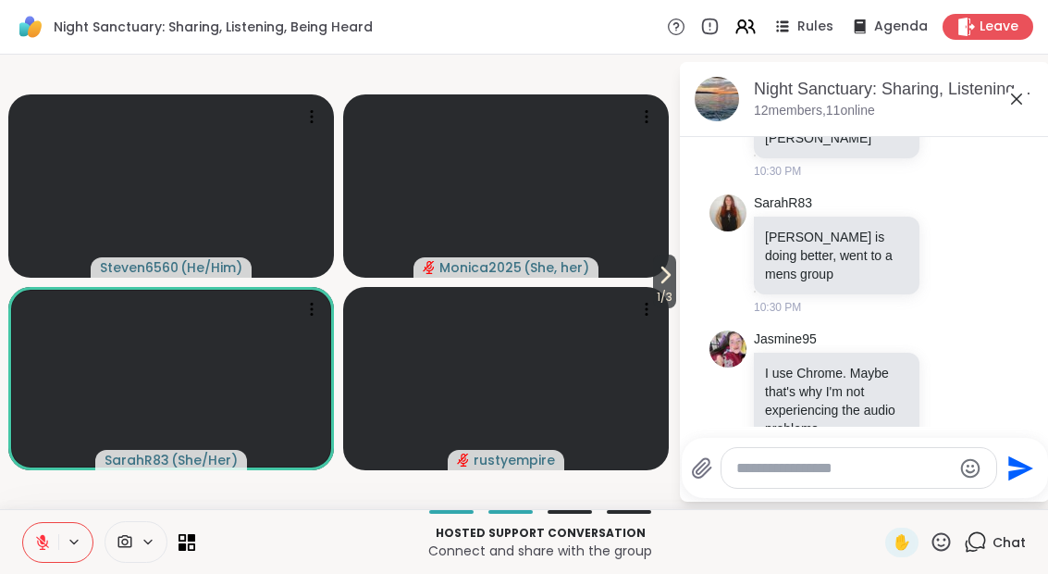
click at [37, 553] on button at bounding box center [40, 542] width 35 height 39
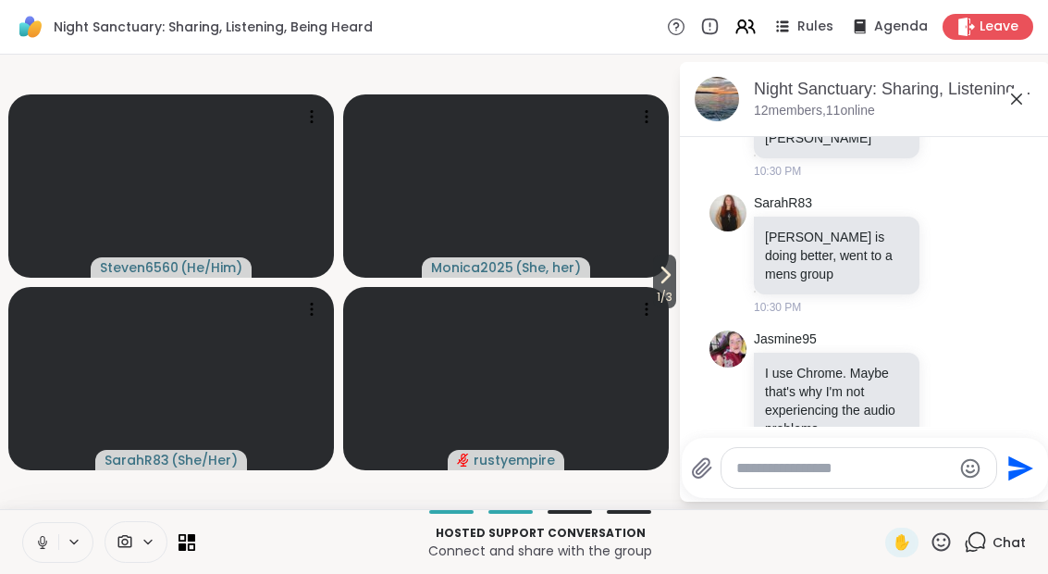
click at [653, 299] on span "1 / 3" at bounding box center [664, 297] width 23 height 22
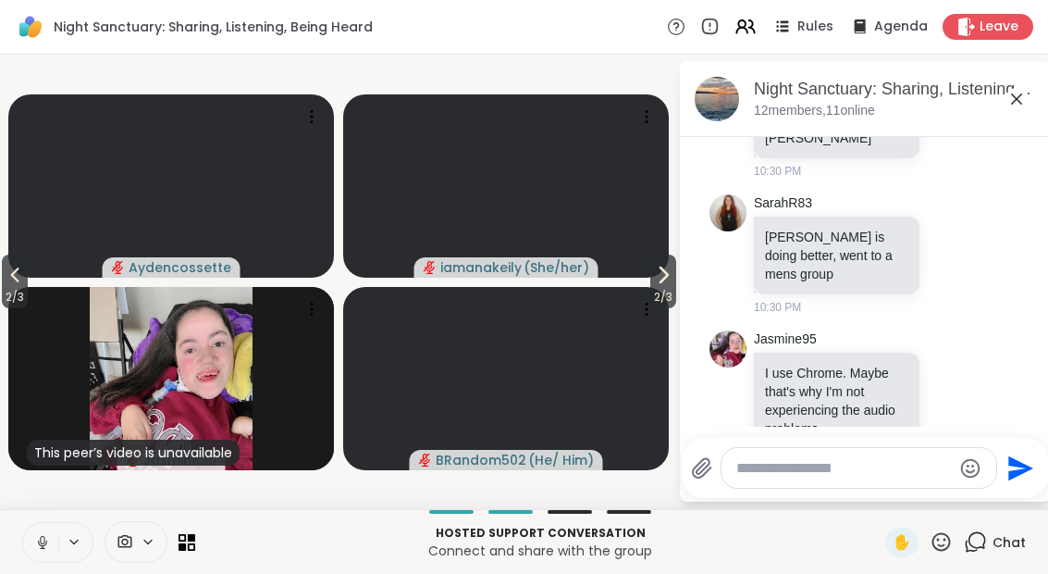
click at [652, 298] on span "2 / 3" at bounding box center [663, 297] width 26 height 22
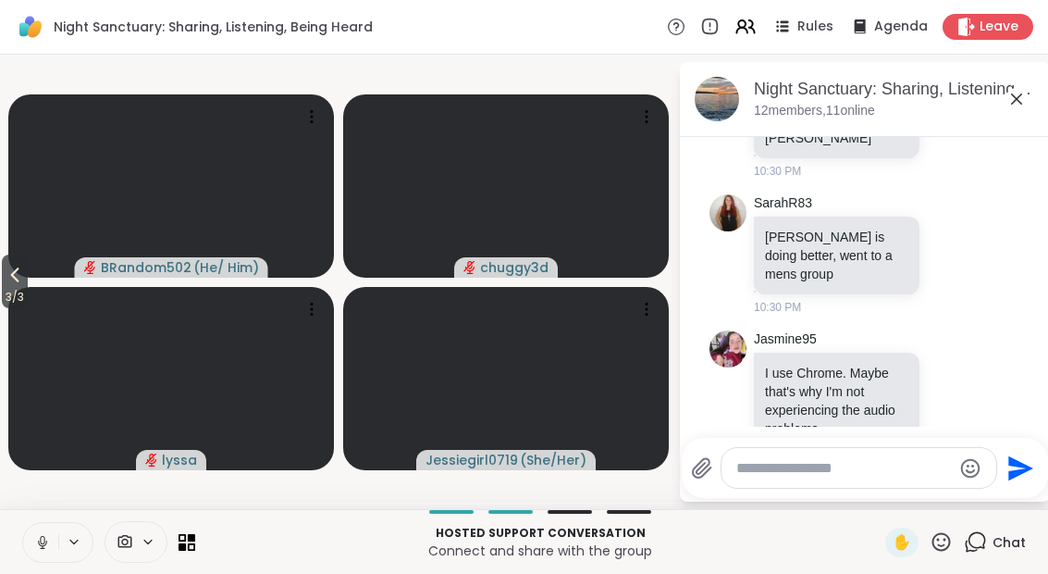
click at [17, 555] on div "Hosted support conversation Connect and share with the group ✋ Chat" at bounding box center [524, 541] width 1048 height 65
click at [43, 552] on button at bounding box center [40, 542] width 35 height 39
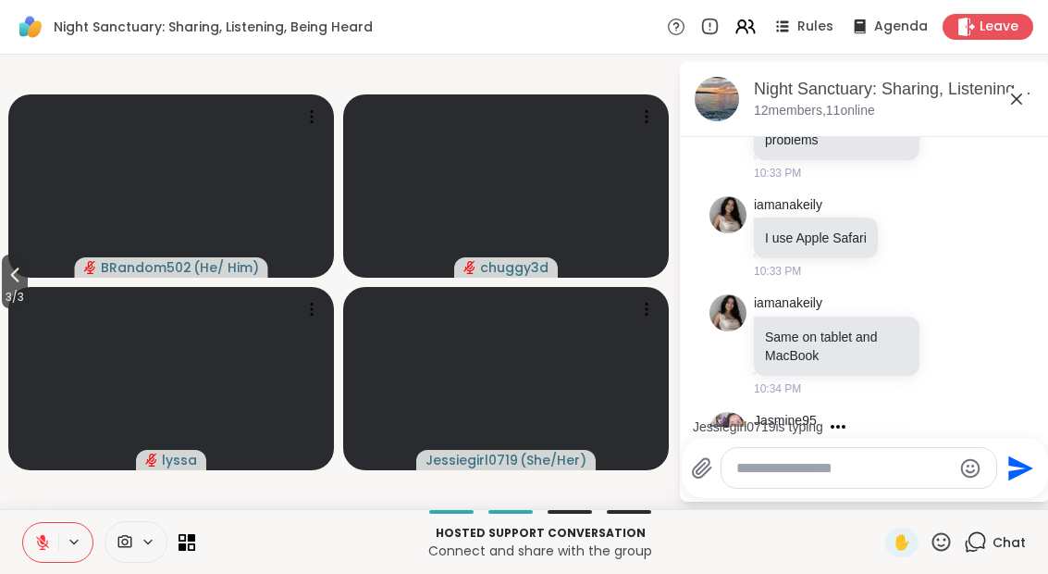
scroll to position [5320, 0]
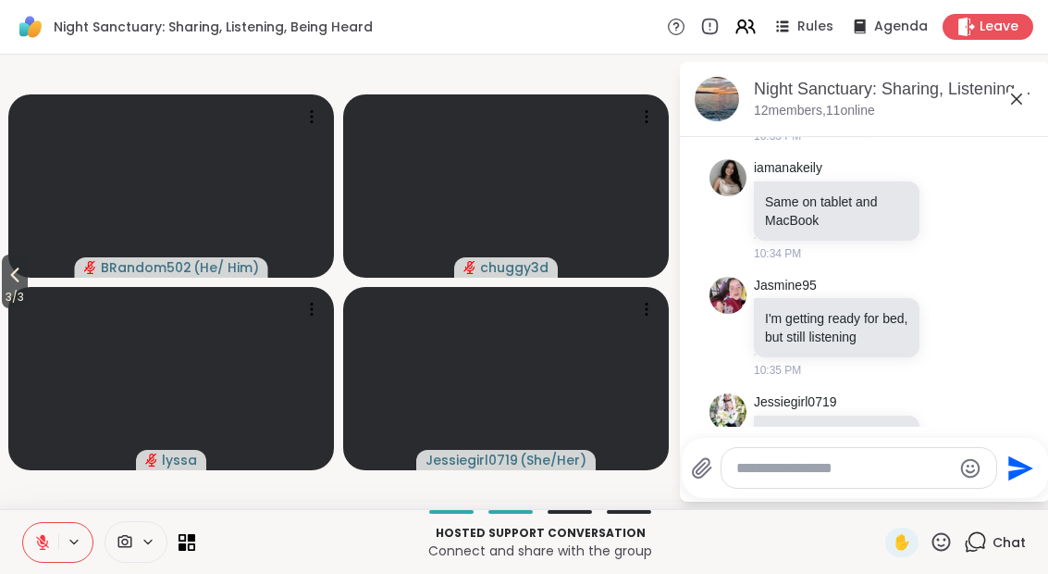
click at [6, 292] on span "3 / 3" at bounding box center [15, 297] width 26 height 22
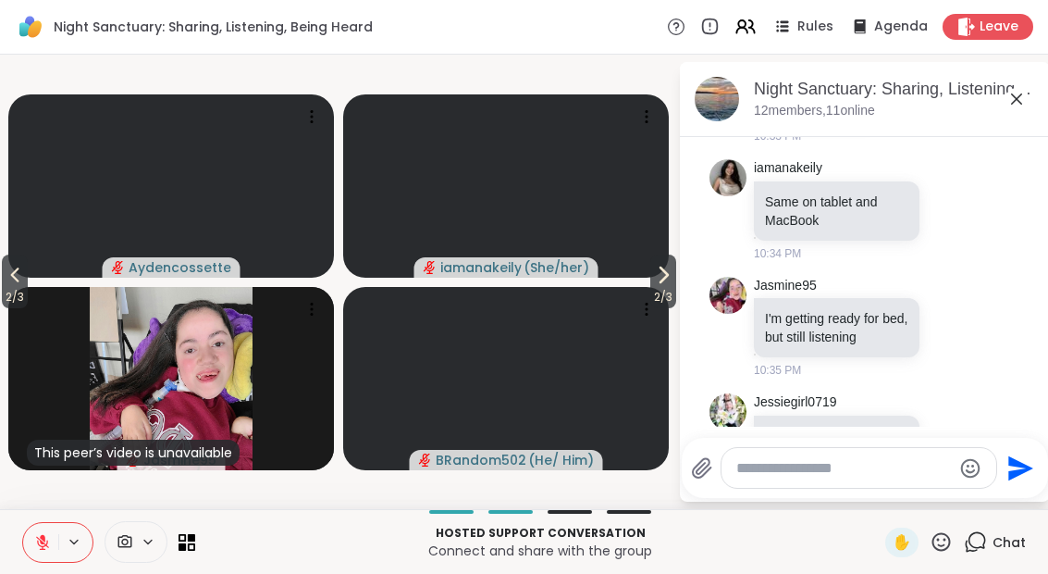
click at [44, 534] on icon at bounding box center [42, 542] width 17 height 17
click at [5, 278] on button "2 / 3" at bounding box center [15, 281] width 26 height 54
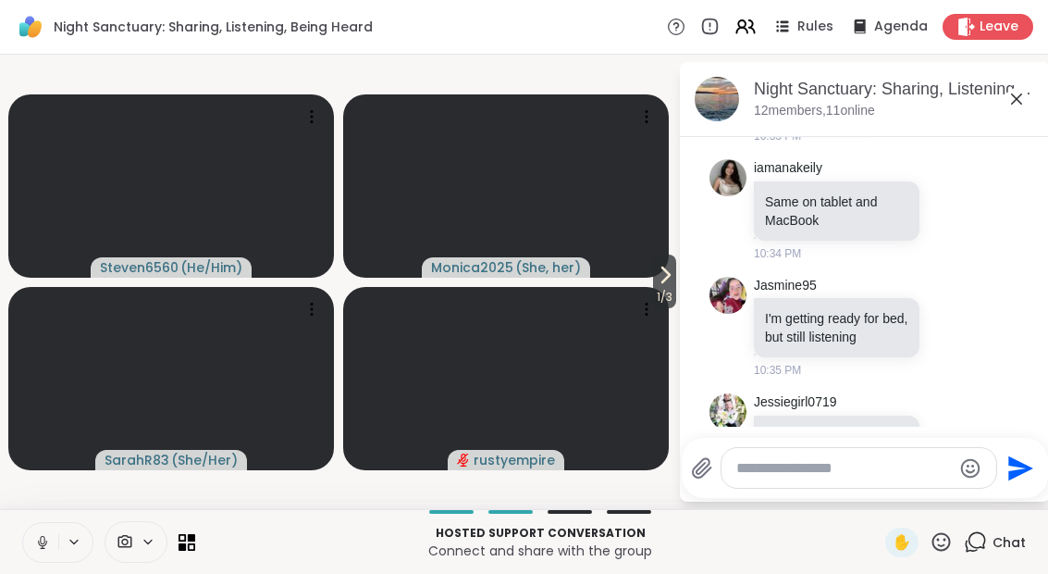
click at [654, 292] on span "1 / 3" at bounding box center [664, 297] width 23 height 22
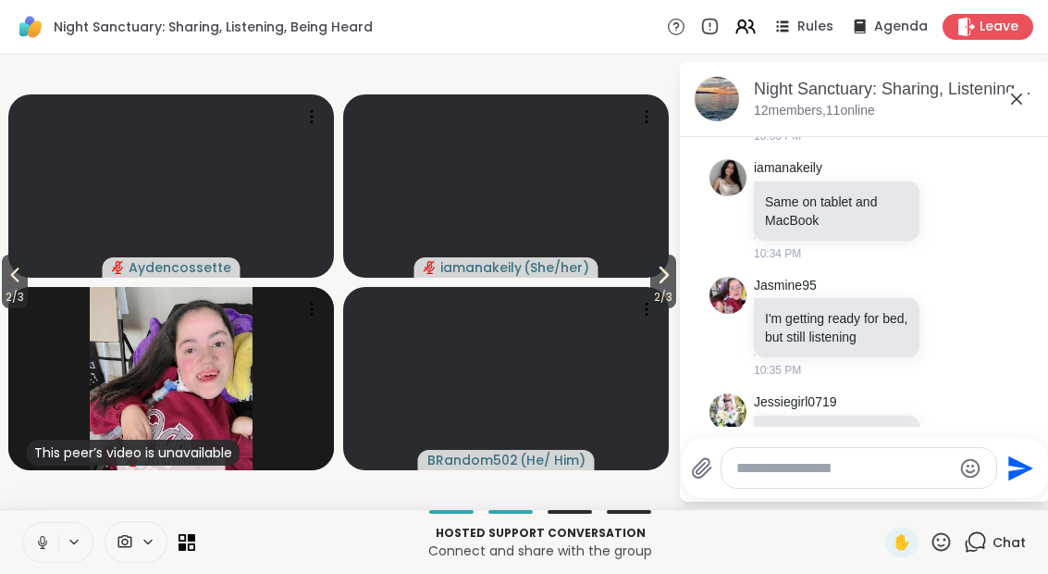
click at [652, 280] on icon at bounding box center [663, 275] width 22 height 22
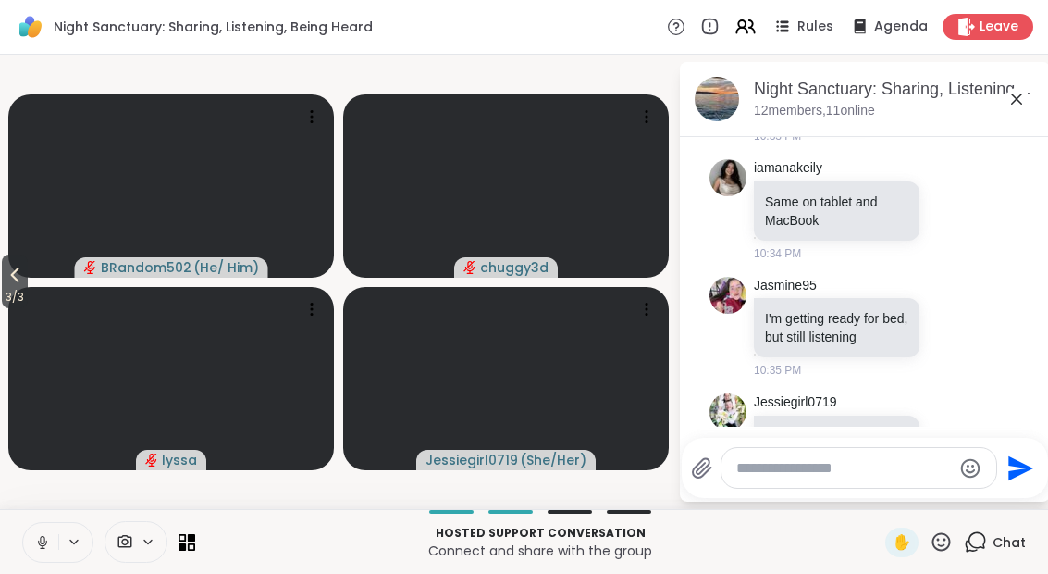
click at [22, 284] on icon at bounding box center [15, 275] width 22 height 22
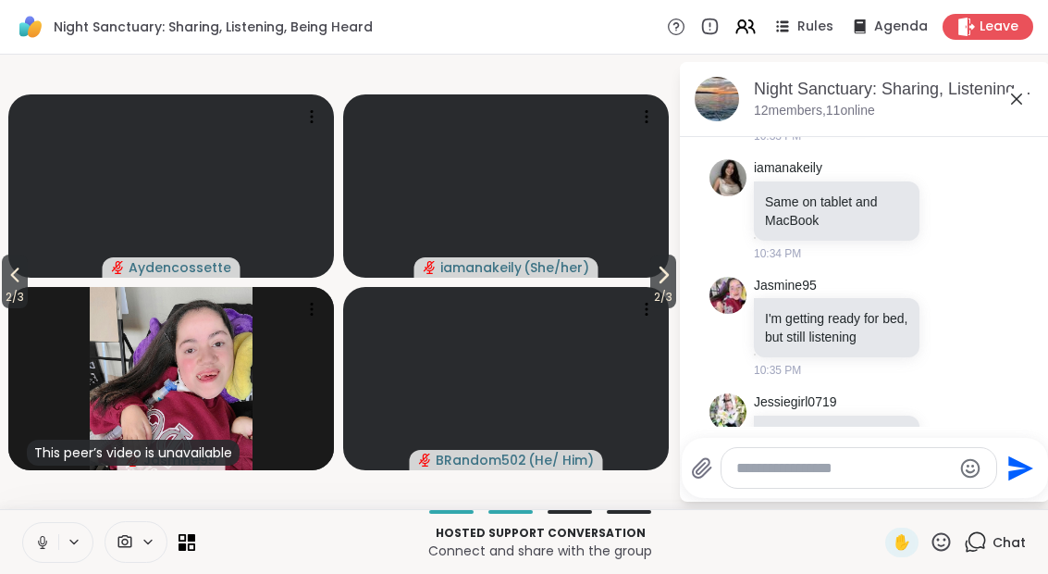
click at [6, 285] on icon at bounding box center [15, 275] width 22 height 22
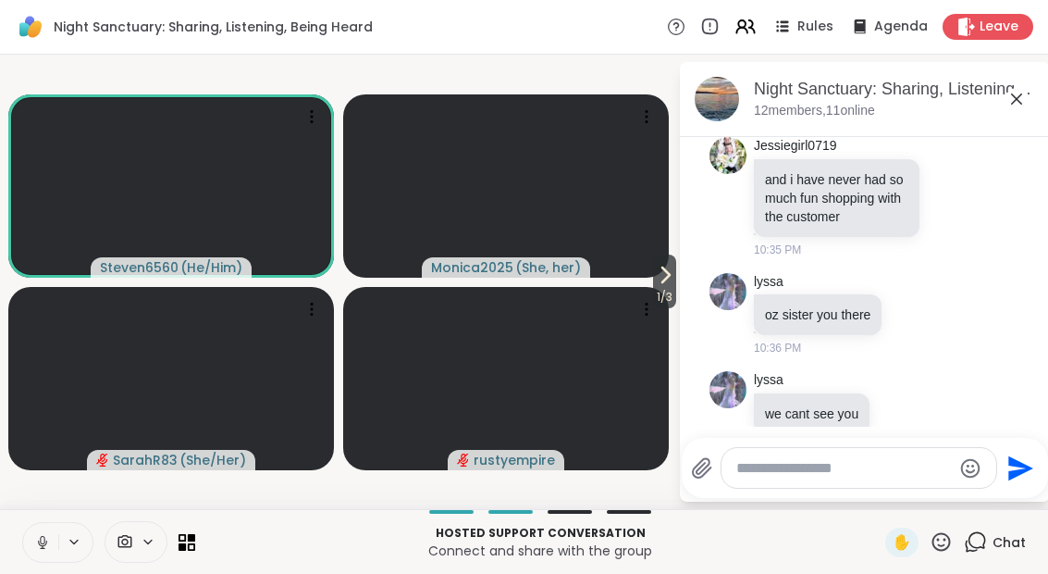
scroll to position [5794, 0]
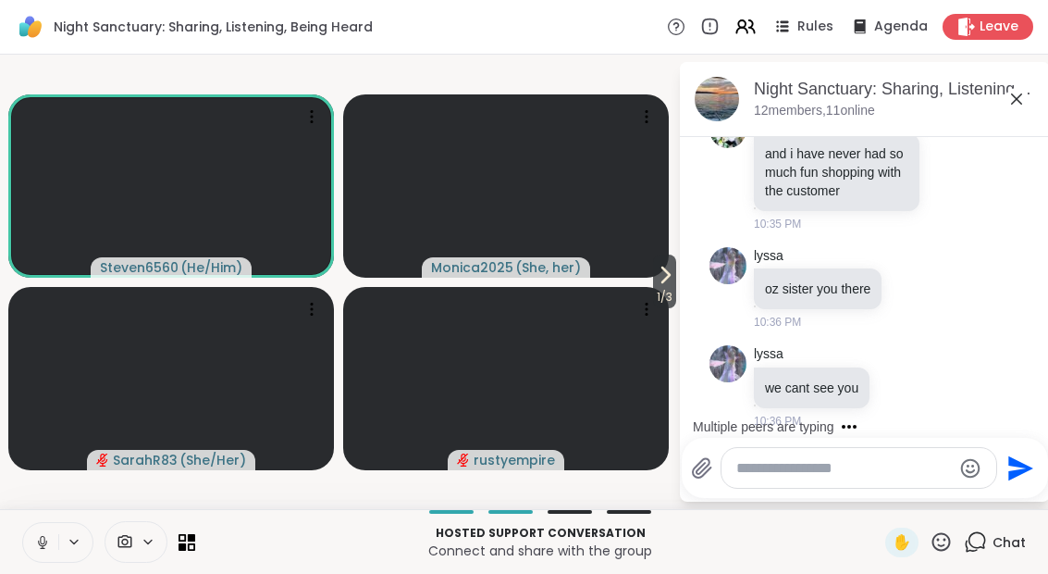
click at [899, 561] on div "SarahR83" at bounding box center [838, 570] width 169 height 19
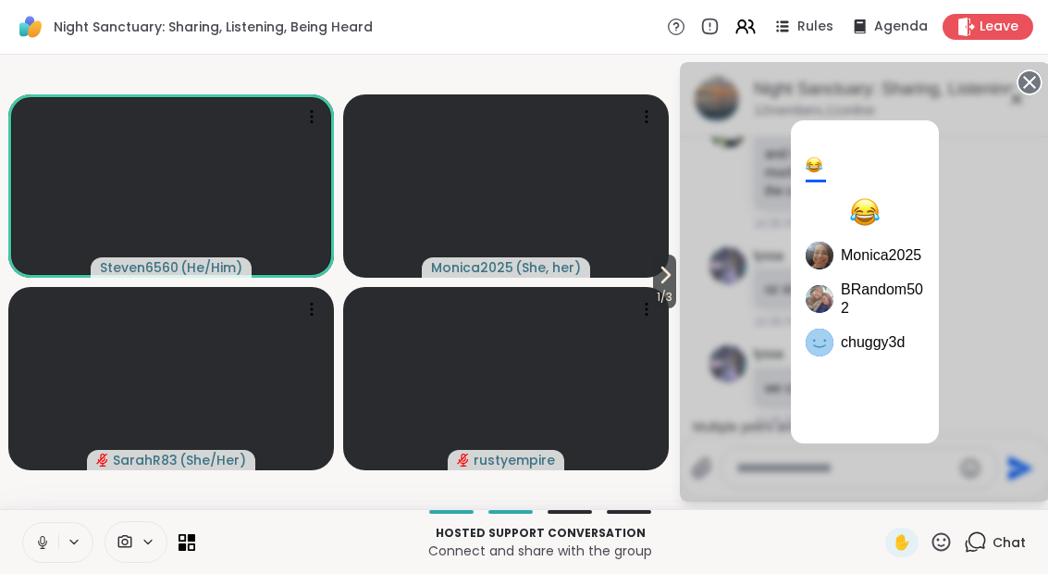
click at [1027, 88] on circle at bounding box center [1029, 82] width 22 height 22
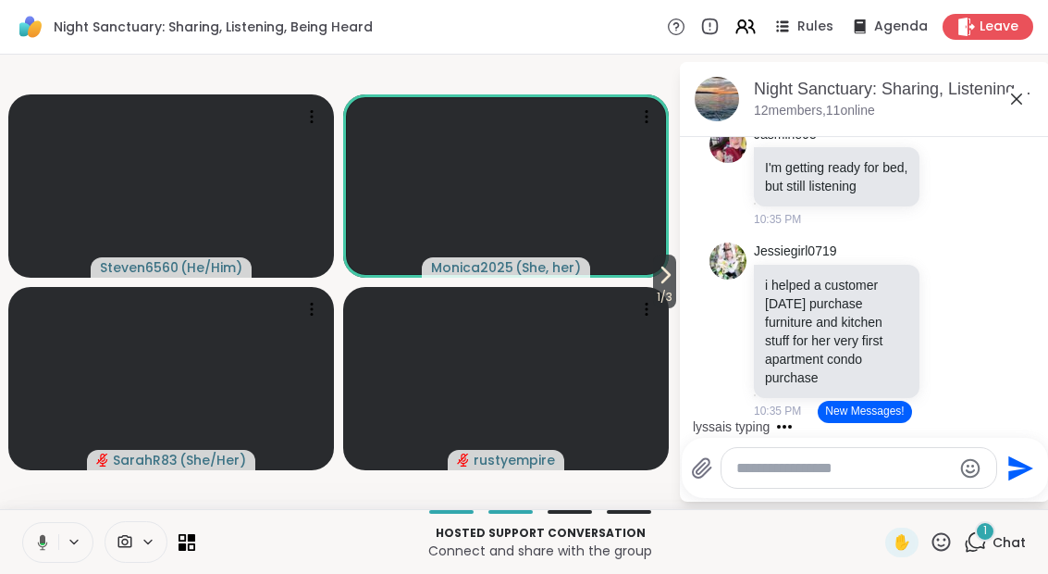
scroll to position [5469, 0]
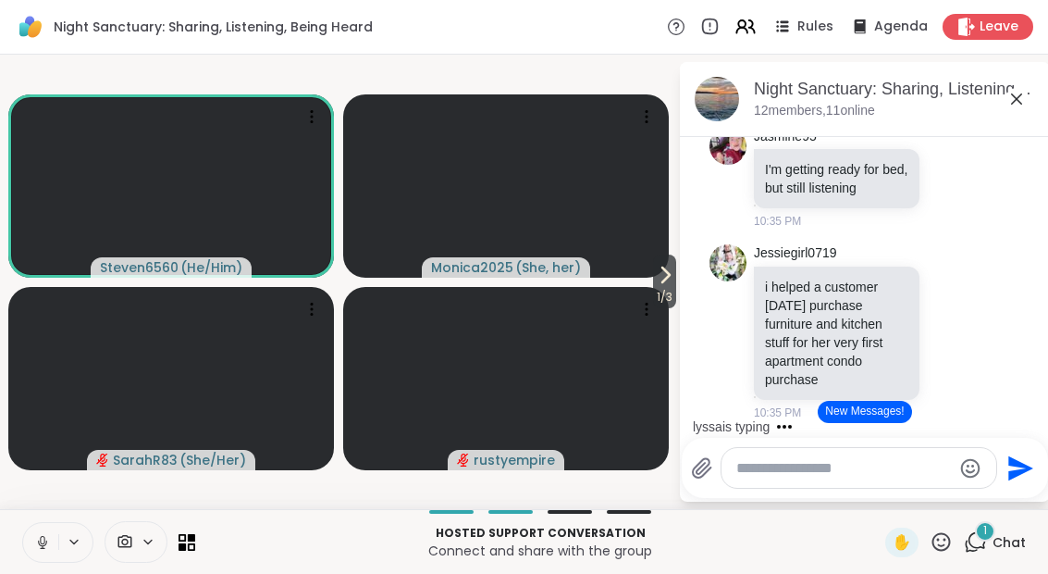
click at [1024, 92] on icon at bounding box center [1017, 99] width 22 height 22
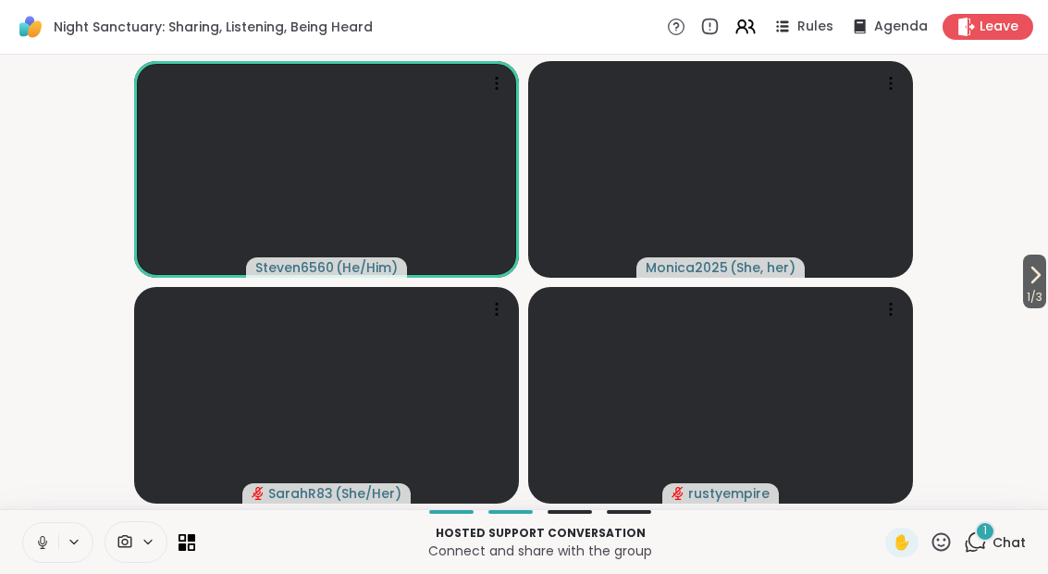
click at [995, 549] on span "Chat" at bounding box center [1009, 542] width 33 height 19
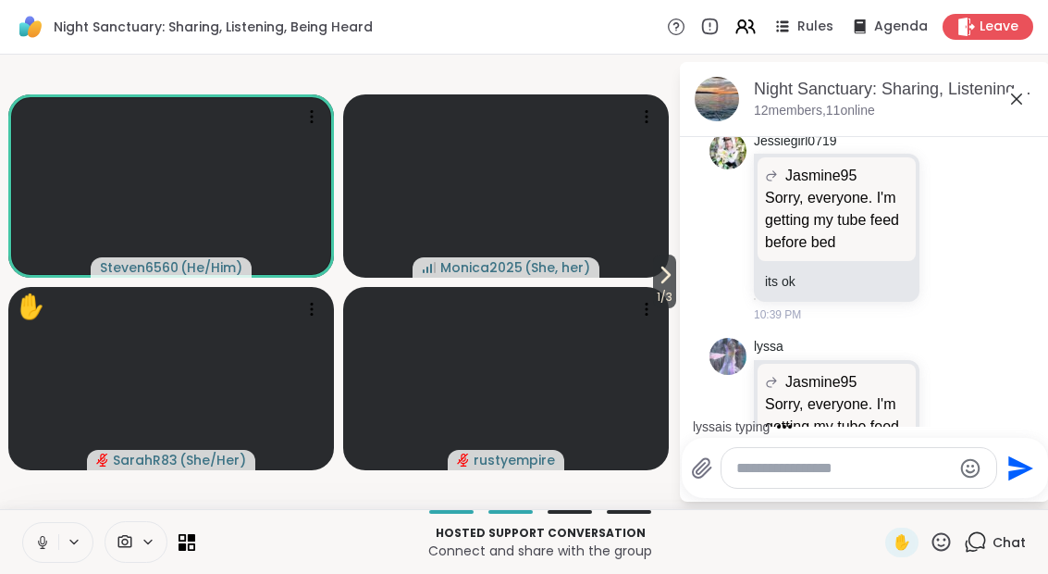
scroll to position [7176, 0]
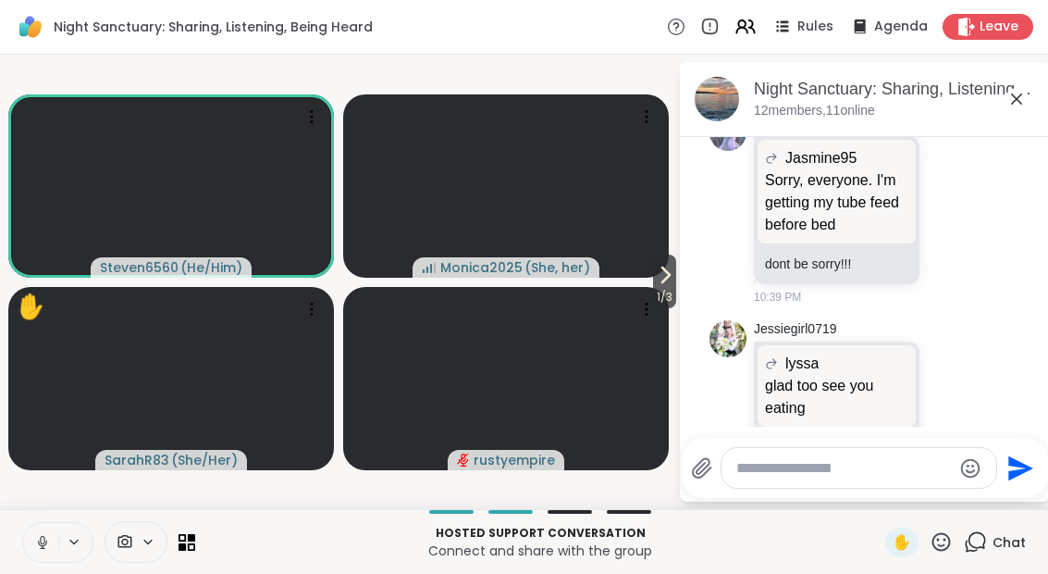
click at [908, 549] on span "✋" at bounding box center [902, 542] width 19 height 22
click at [30, 529] on button at bounding box center [40, 542] width 35 height 39
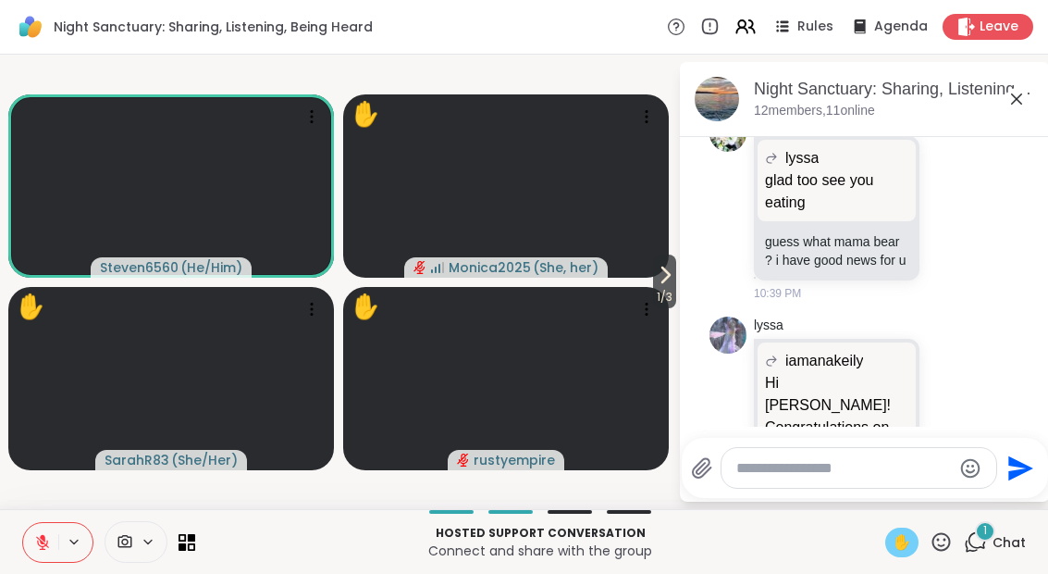
scroll to position [7479, 0]
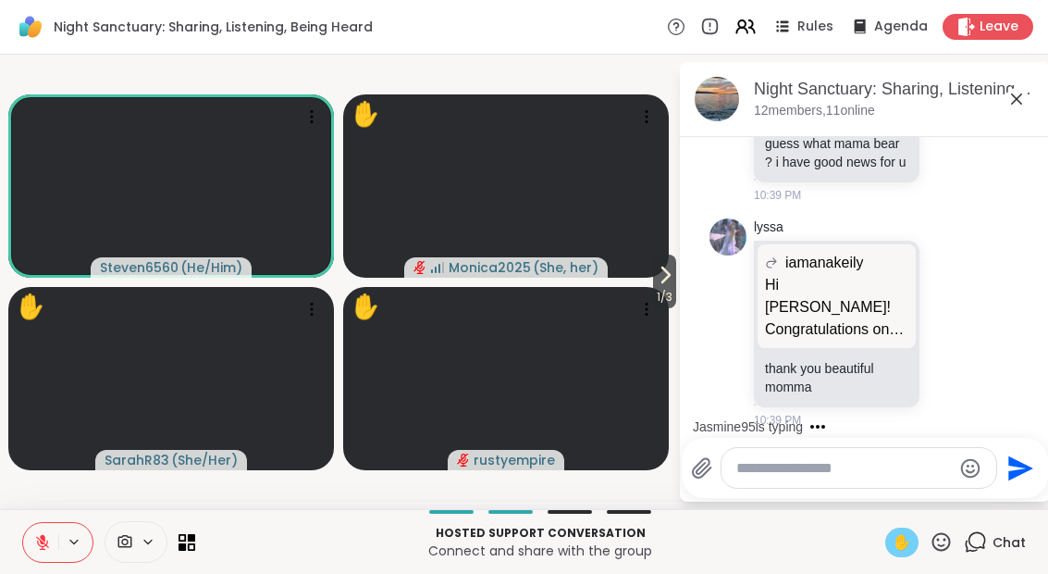
click at [656, 277] on icon at bounding box center [665, 275] width 22 height 22
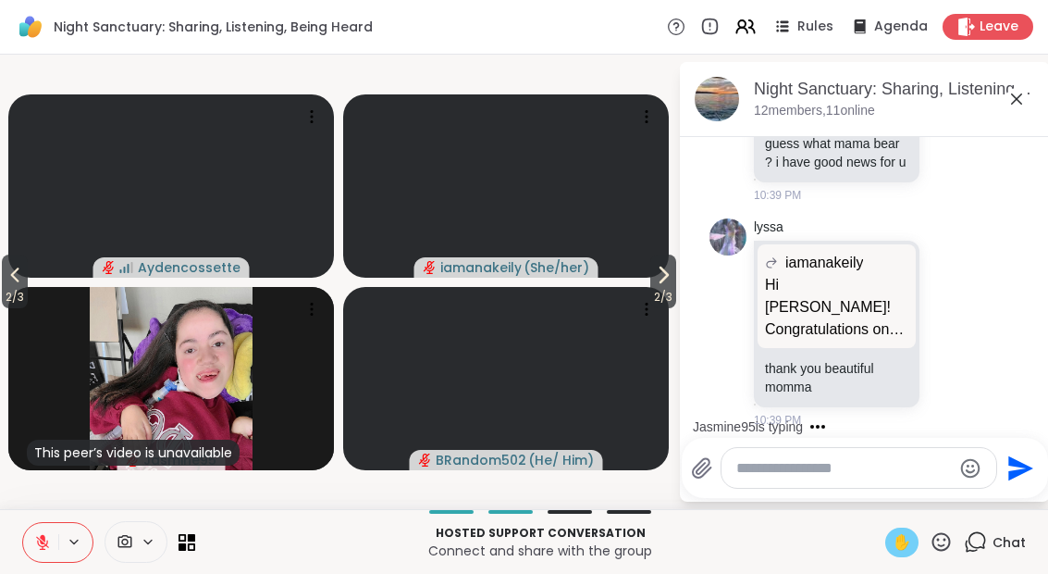
click at [656, 277] on icon at bounding box center [663, 275] width 22 height 22
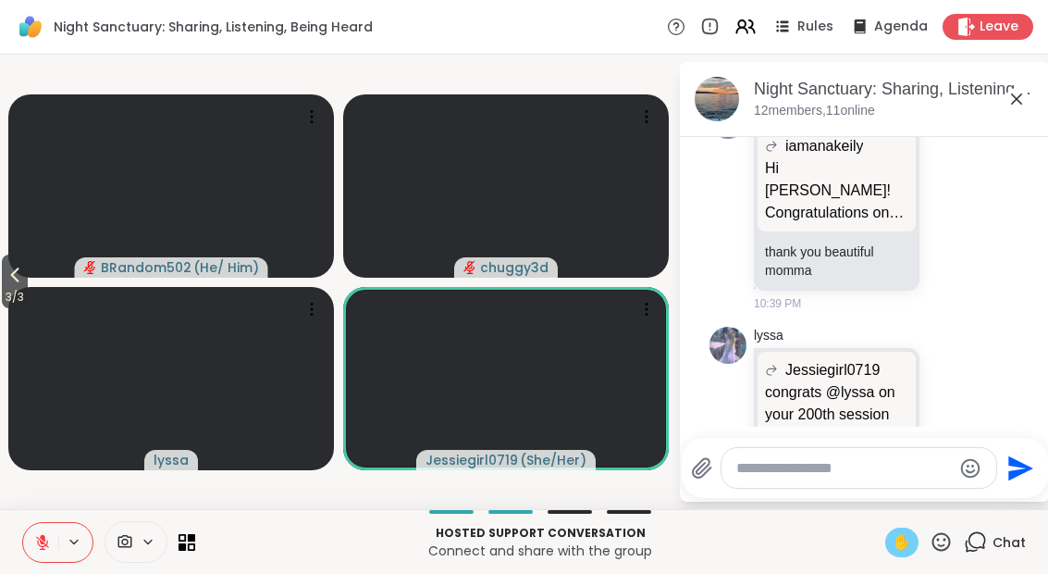
scroll to position [7694, 0]
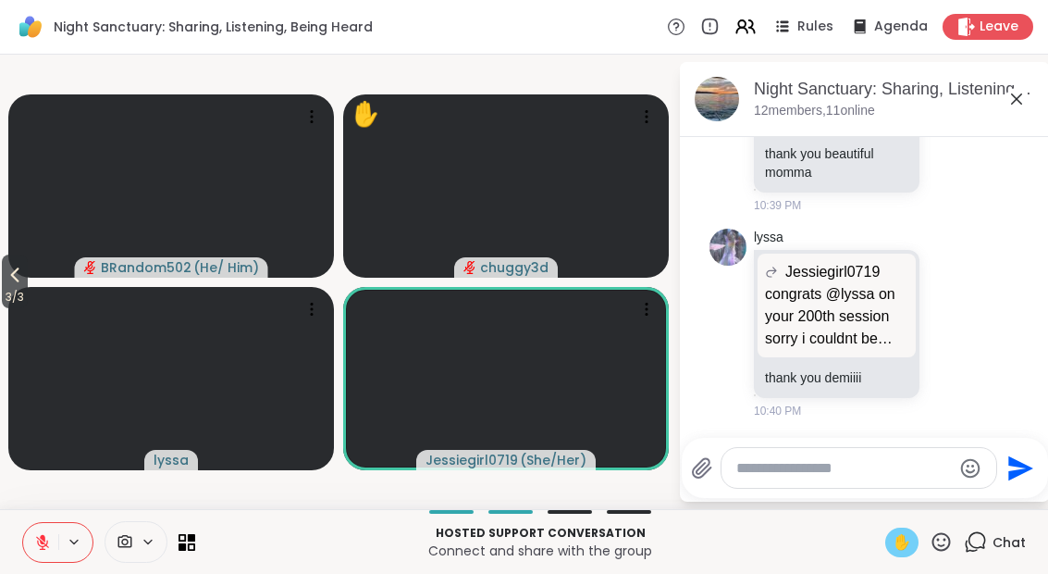
click at [948, 549] on icon at bounding box center [941, 541] width 23 height 23
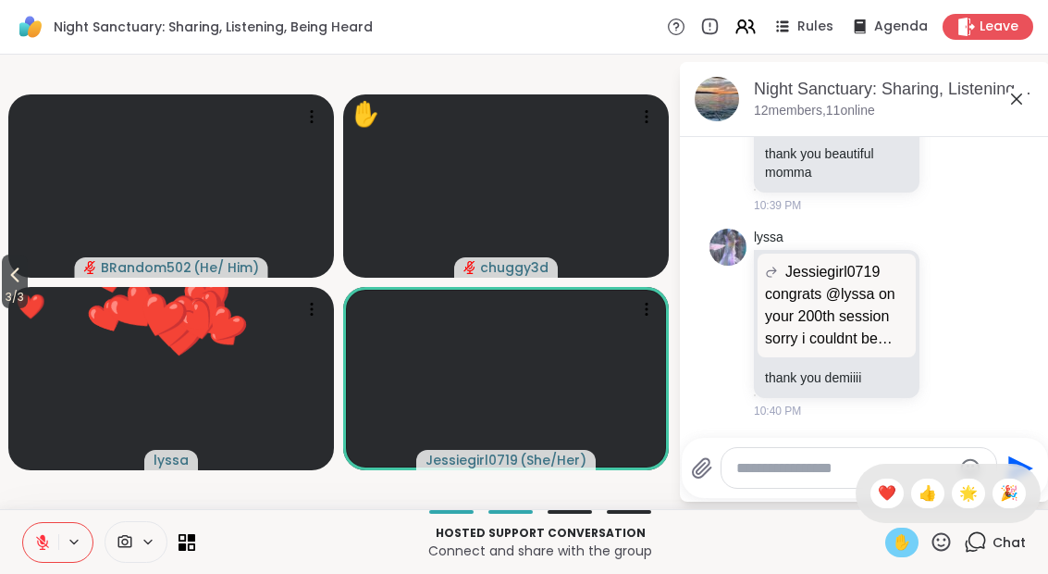
click at [1004, 506] on div "🎉" at bounding box center [1009, 493] width 33 height 30
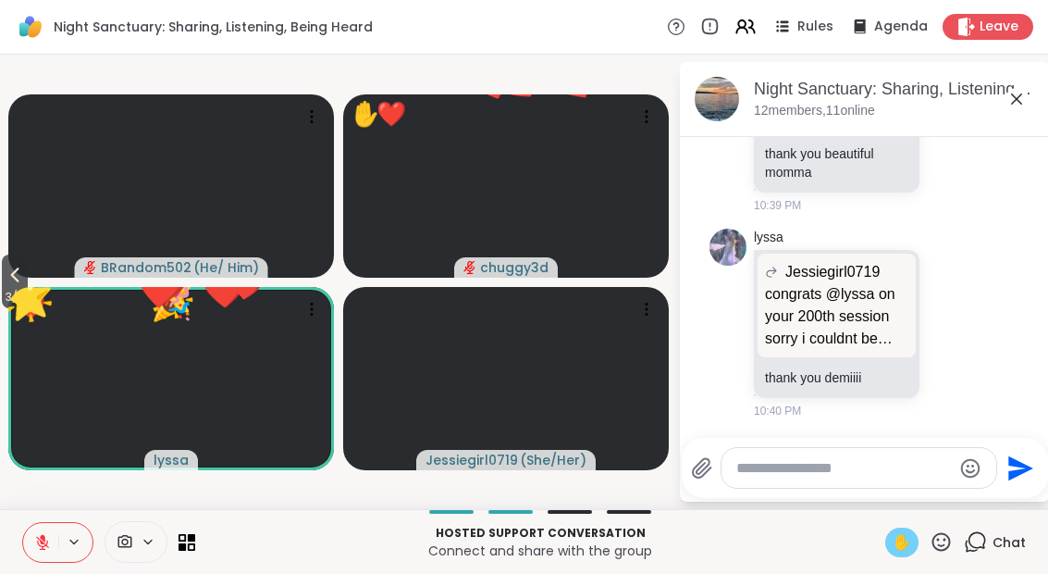
click at [888, 553] on div "✋" at bounding box center [901, 542] width 33 height 30
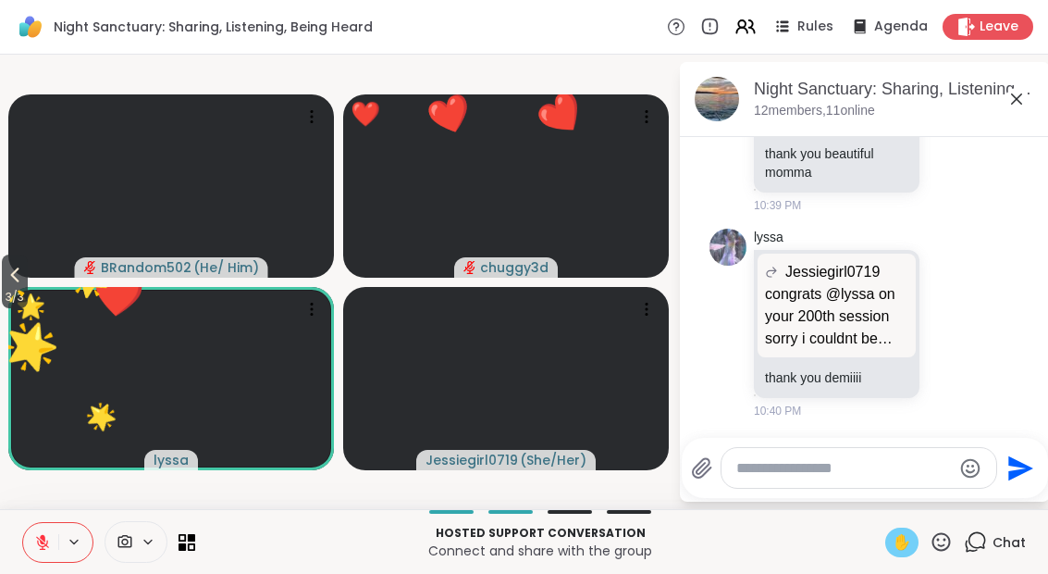
click at [871, 545] on p "Connect and share with the group" at bounding box center [540, 550] width 668 height 19
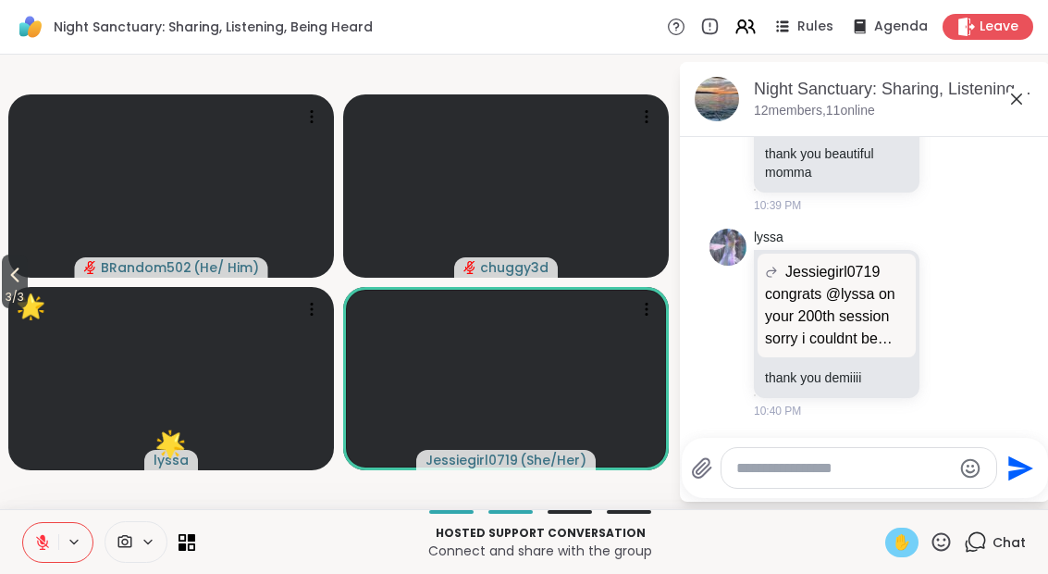
click at [893, 536] on span "✋" at bounding box center [902, 542] width 19 height 22
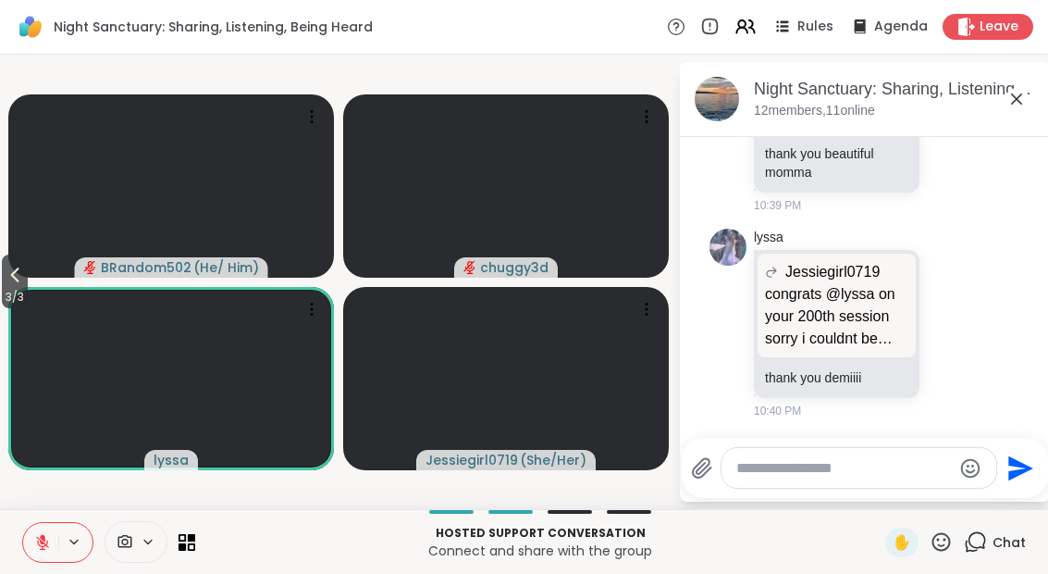
click at [39, 295] on video at bounding box center [171, 378] width 326 height 183
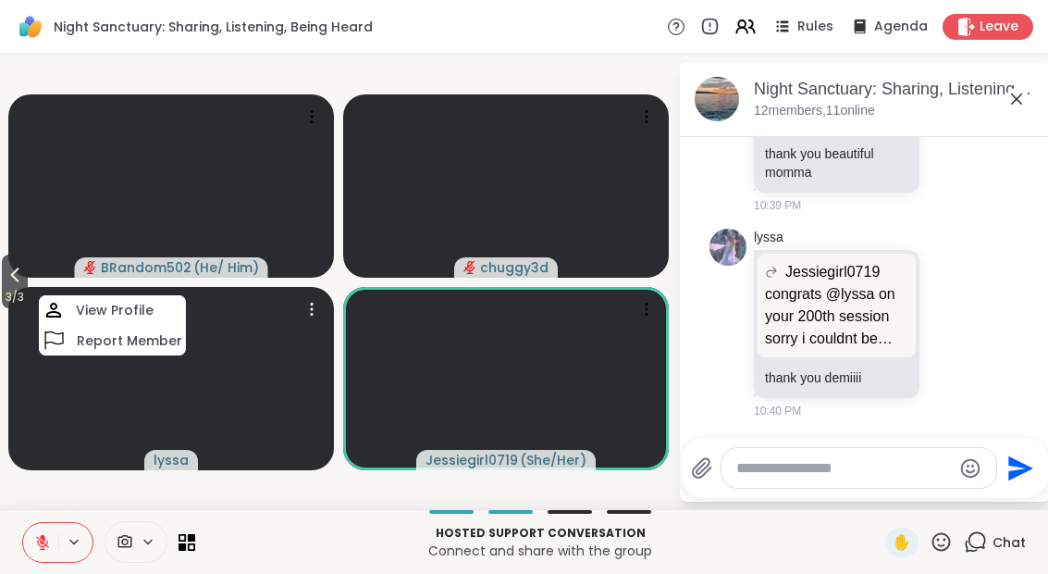
scroll to position [7720, 0]
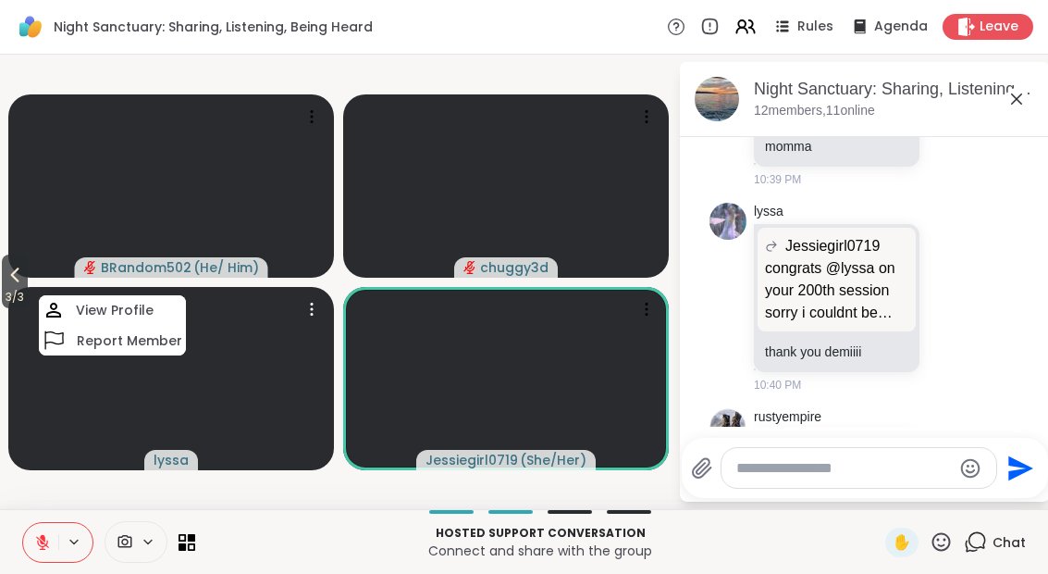
click at [17, 228] on video at bounding box center [171, 185] width 326 height 183
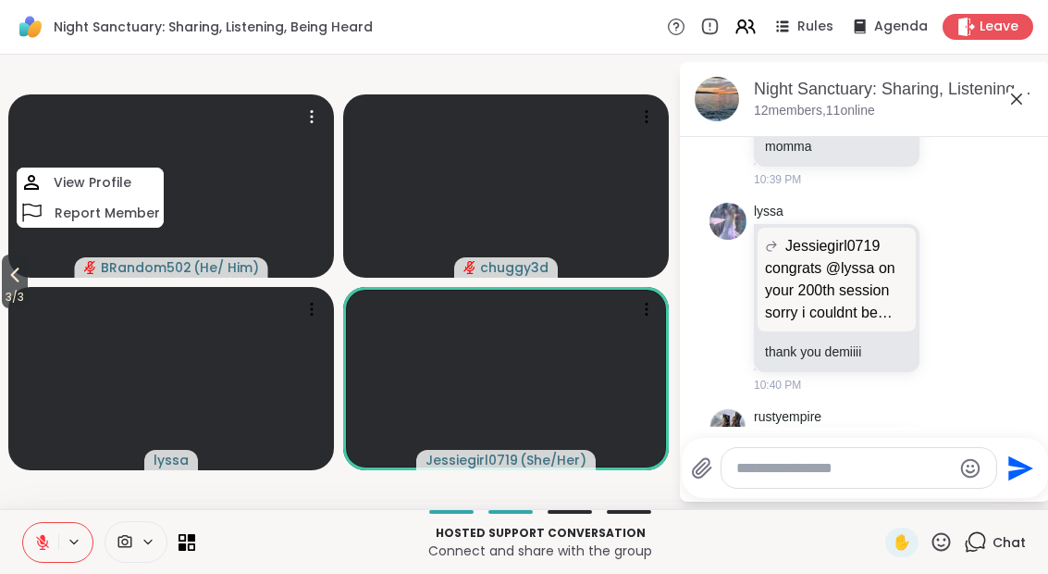
click at [7, 288] on span "3 / 3" at bounding box center [15, 297] width 26 height 22
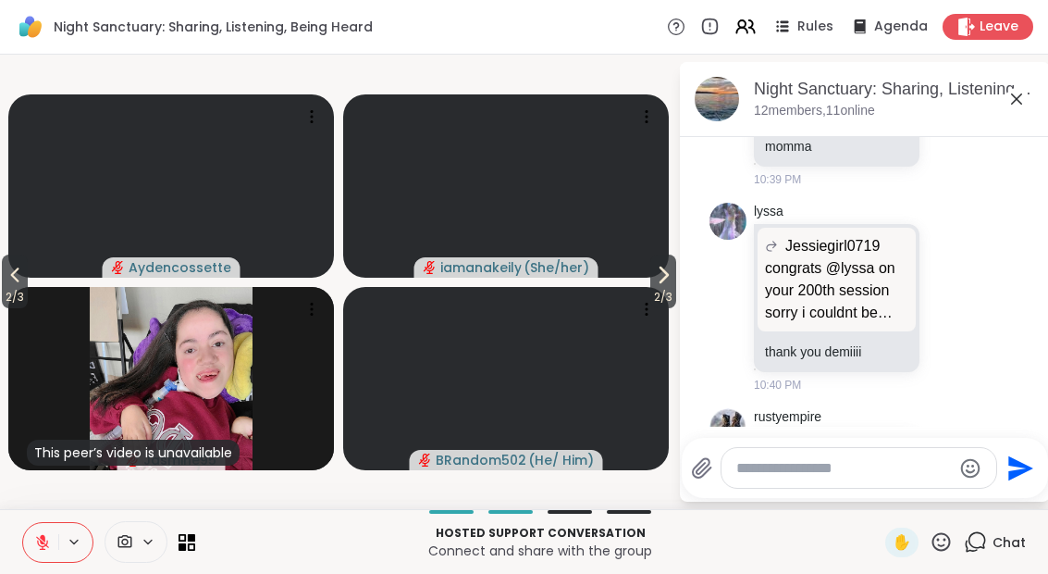
click at [6, 293] on span "2 / 3" at bounding box center [15, 297] width 26 height 22
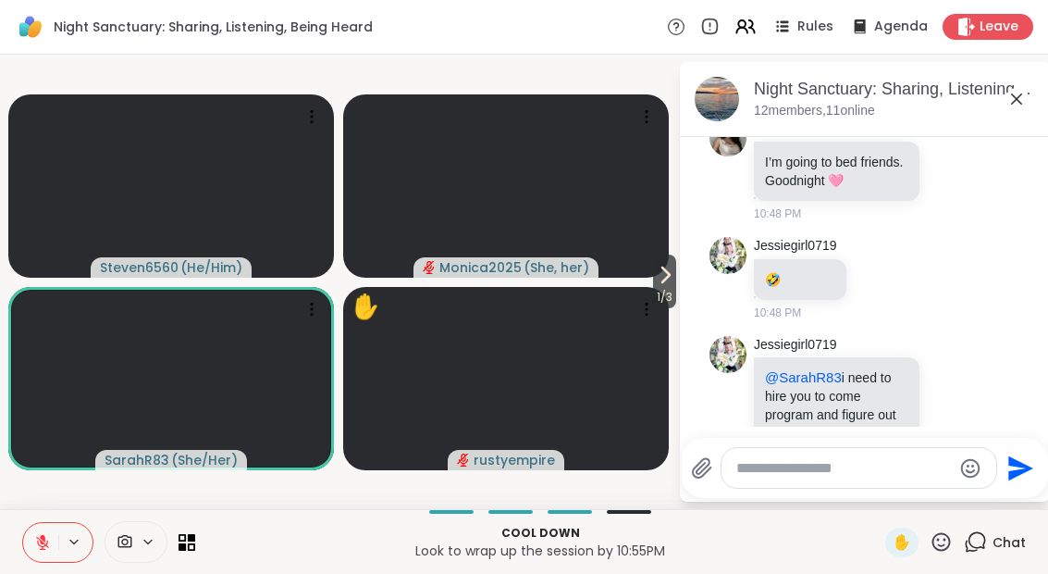
scroll to position [10672, 0]
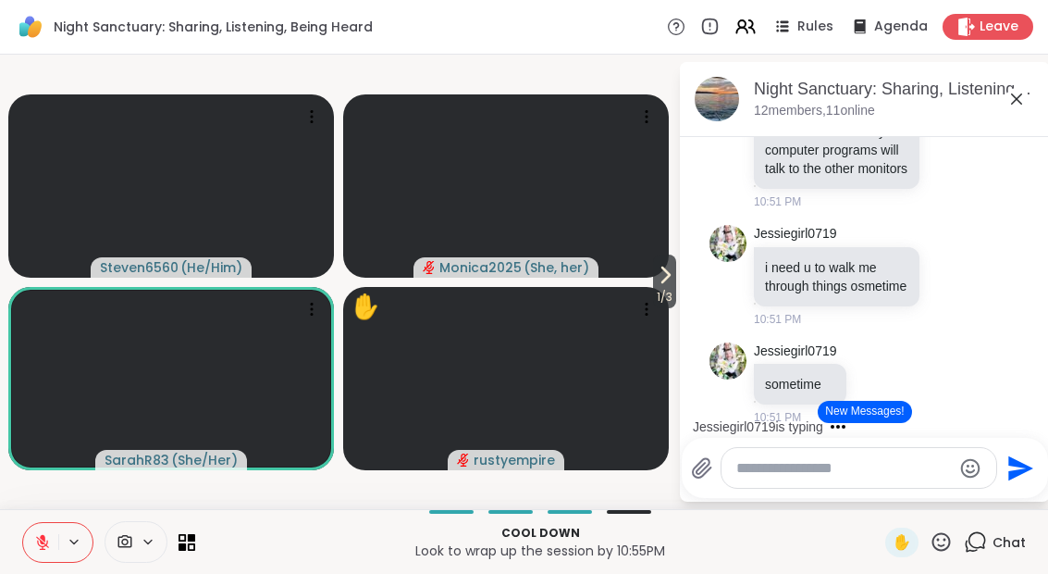
click at [660, 278] on icon at bounding box center [665, 275] width 22 height 22
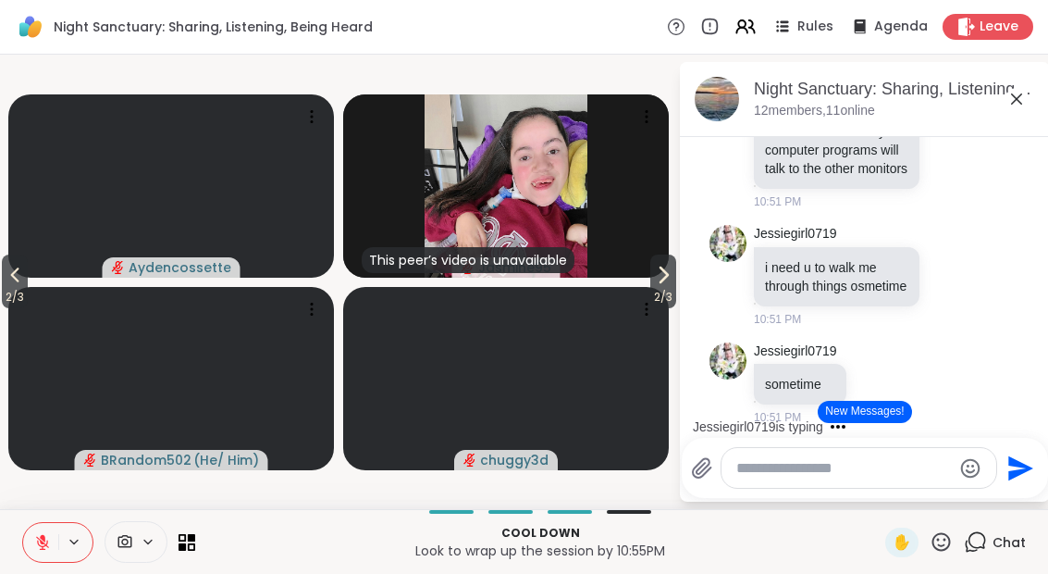
click at [652, 280] on icon at bounding box center [663, 275] width 22 height 22
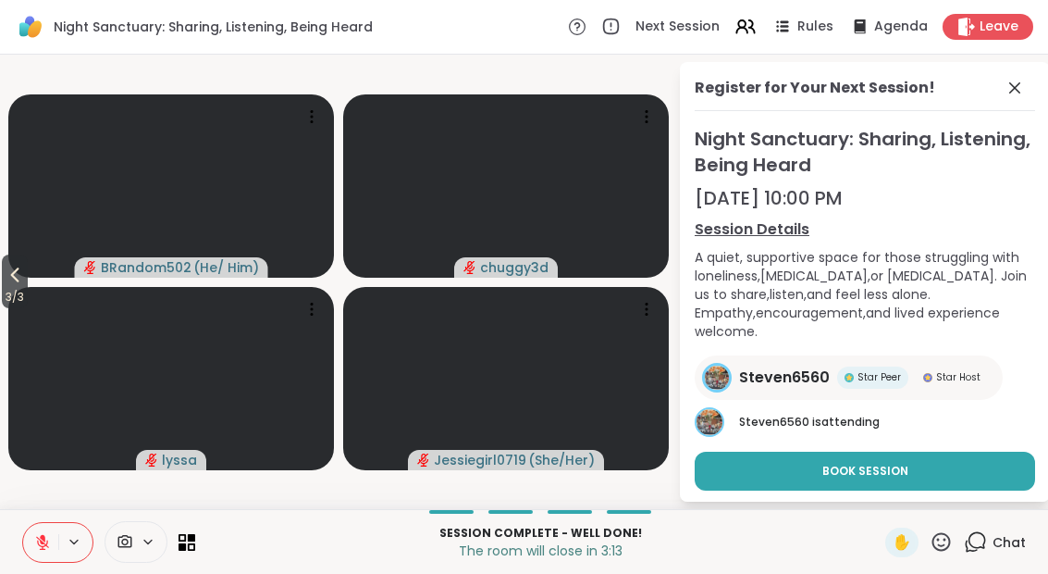
click at [26, 275] on icon at bounding box center [15, 275] width 22 height 22
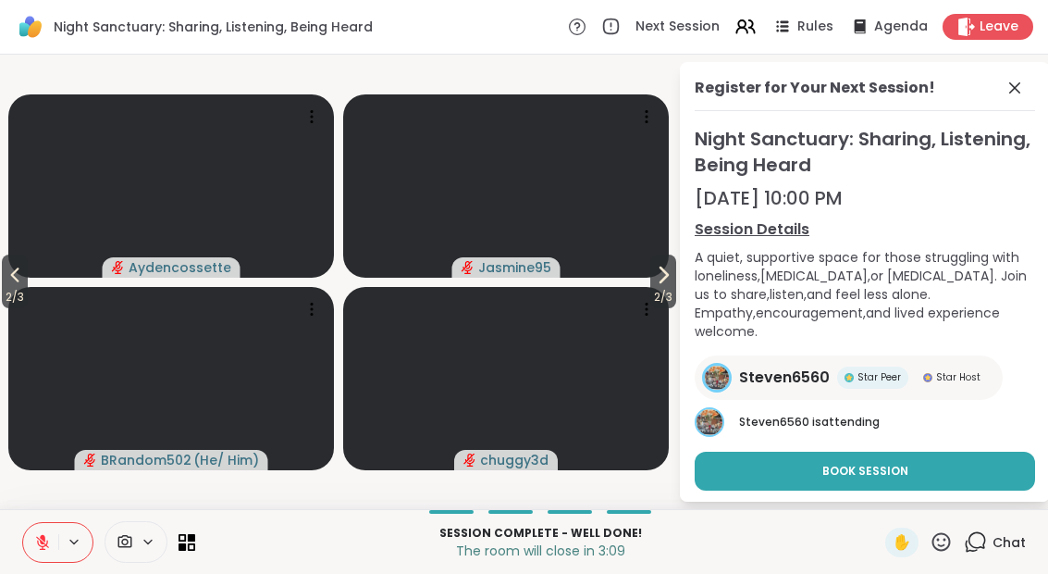
click at [6, 285] on icon at bounding box center [15, 275] width 22 height 22
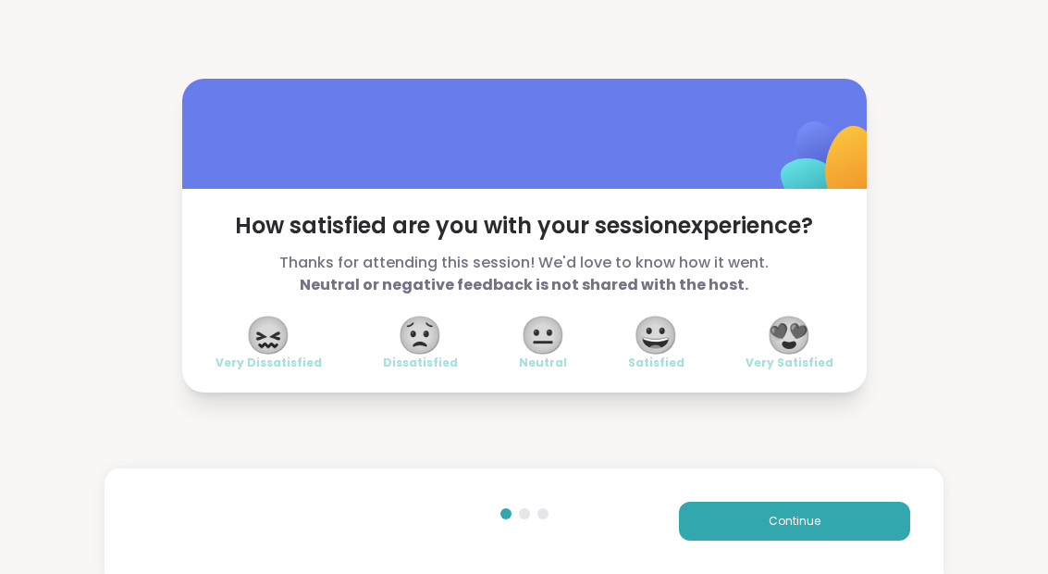
click at [654, 348] on span "😀" at bounding box center [656, 334] width 46 height 33
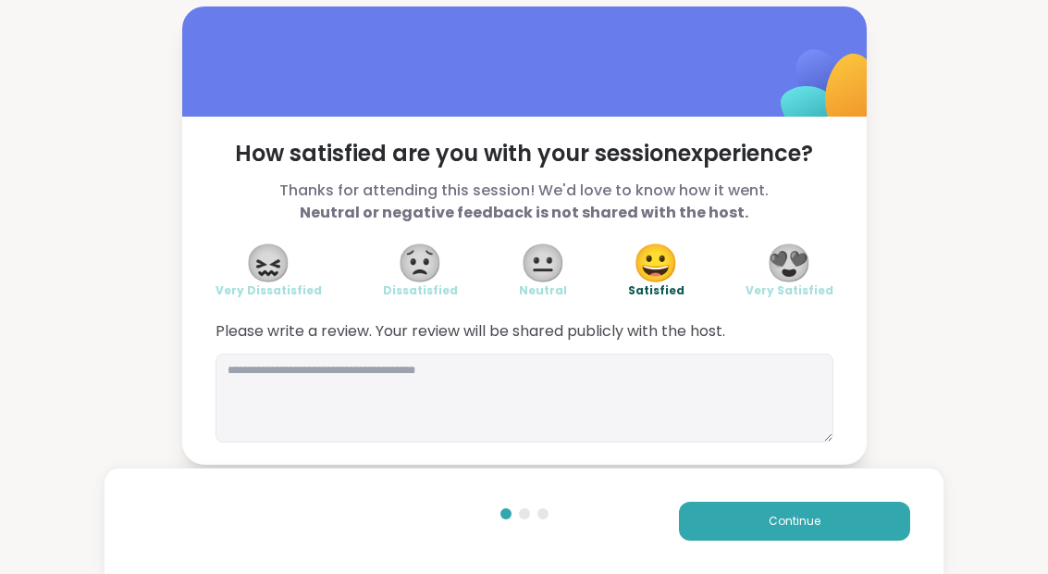
click at [757, 522] on button "Continue" at bounding box center [794, 520] width 231 height 39
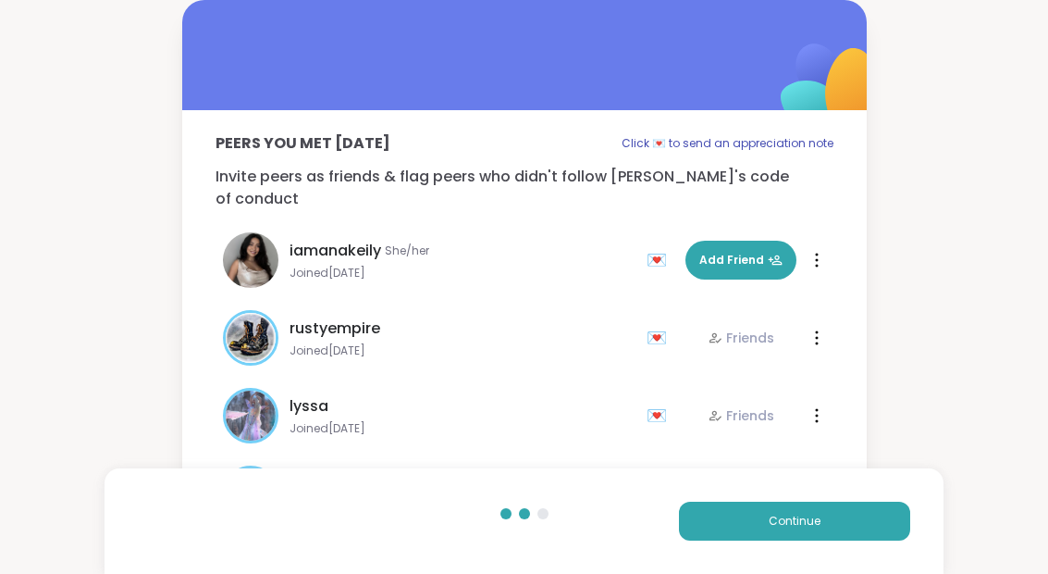
click at [756, 521] on button "Continue" at bounding box center [794, 520] width 231 height 39
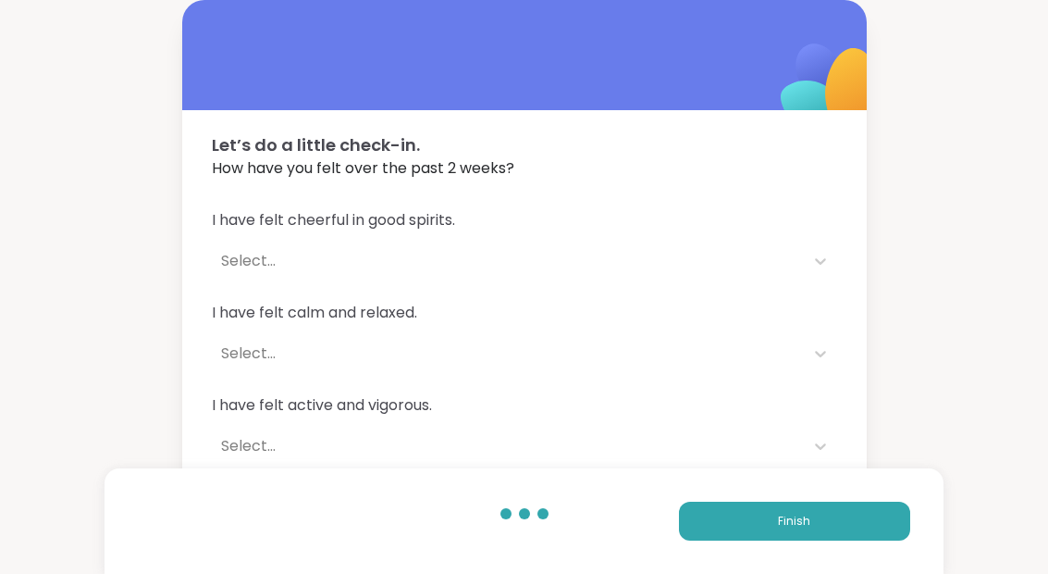
click at [770, 535] on button "Finish" at bounding box center [794, 520] width 231 height 39
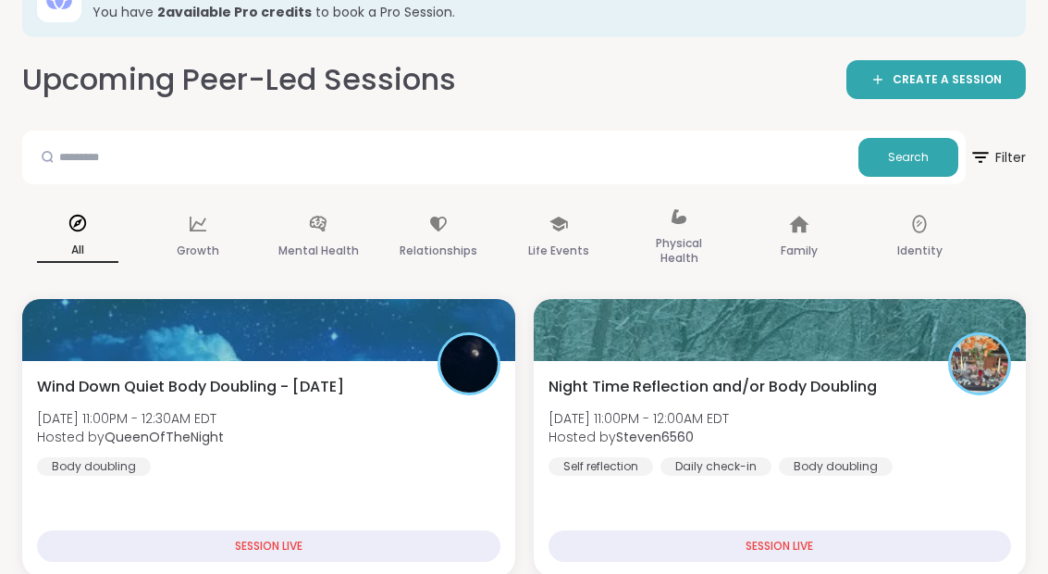
scroll to position [134, 0]
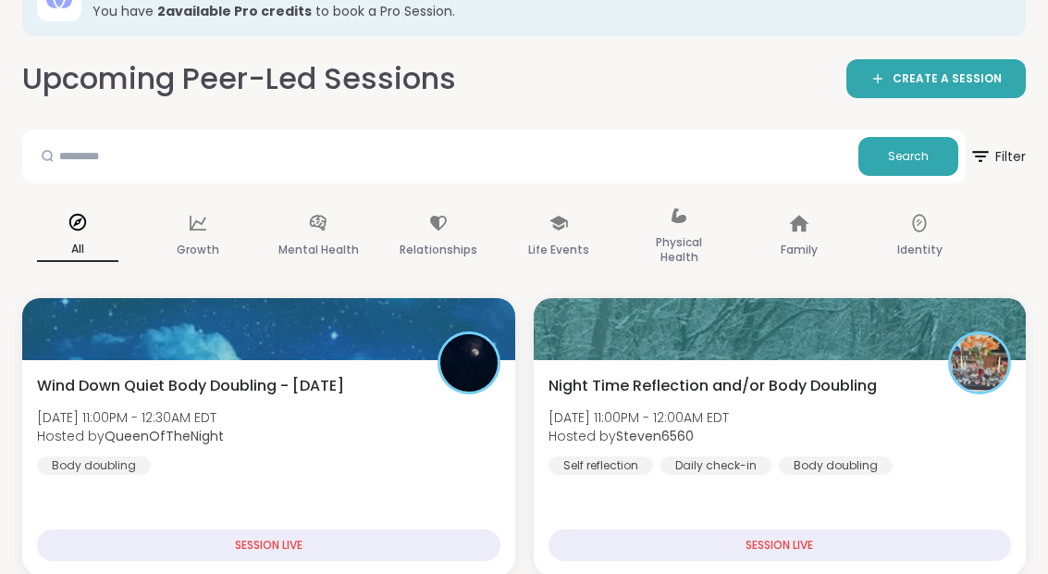
click at [588, 394] on span "Night Time Reflection and/or Body Doubling" at bounding box center [713, 386] width 328 height 22
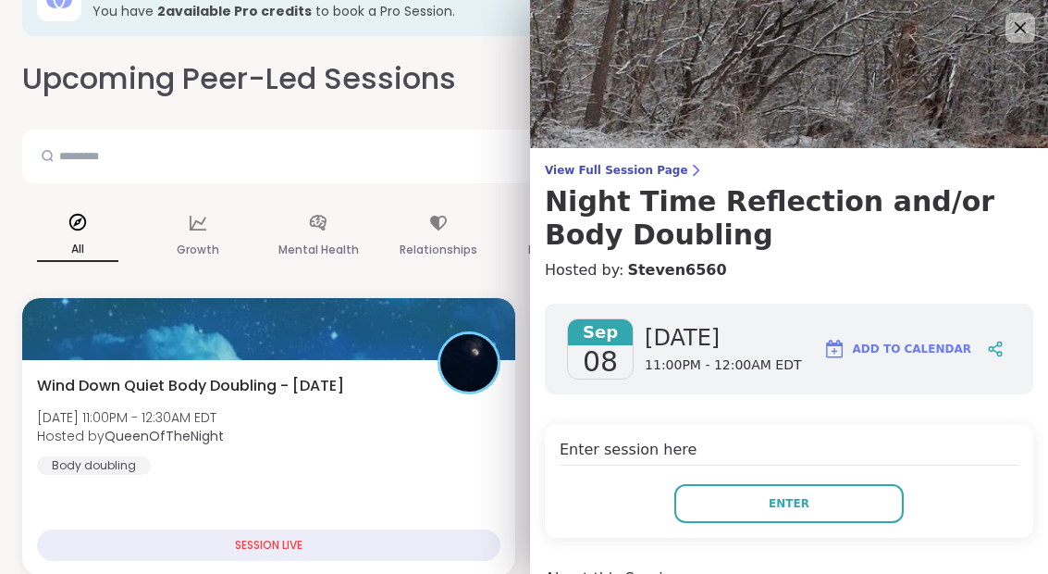
click at [683, 487] on button "Enter" at bounding box center [788, 503] width 229 height 39
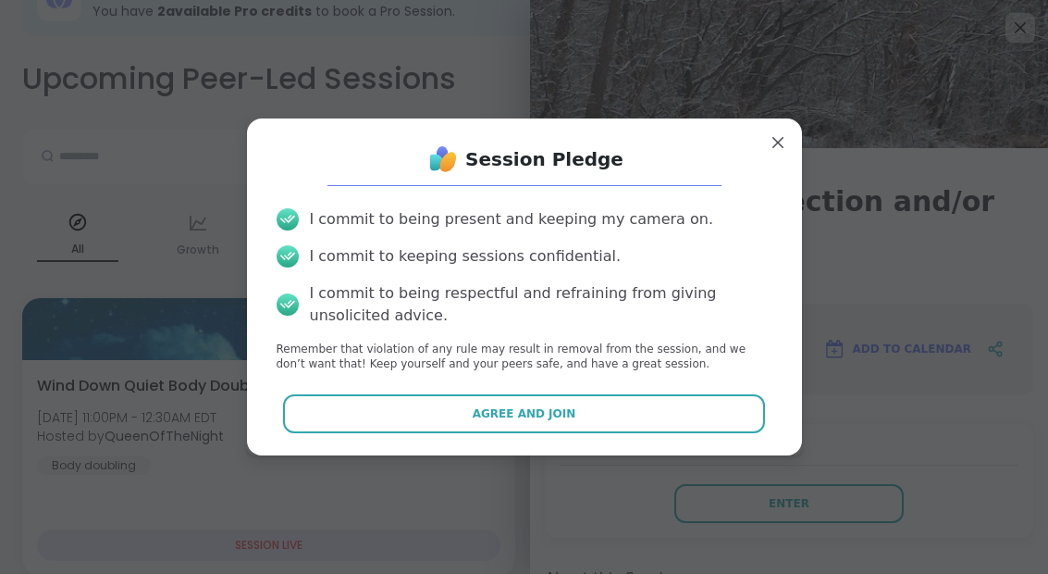
click at [512, 388] on div "I commit to being present and keeping my camera on. I commit to keeping session…" at bounding box center [524, 290] width 525 height 194
click at [470, 433] on button "Agree and Join" at bounding box center [524, 413] width 482 height 39
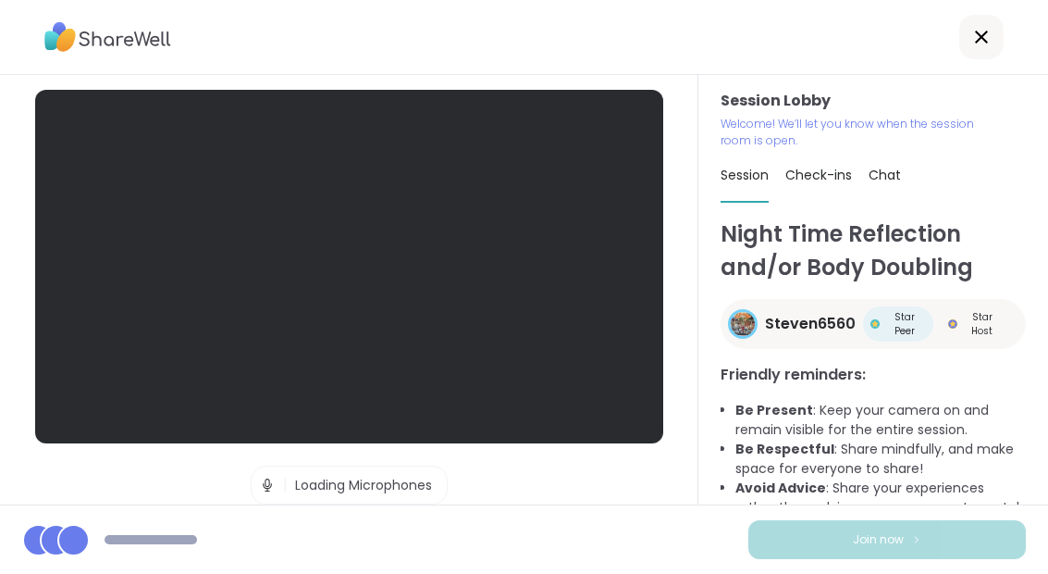
scroll to position [74, 0]
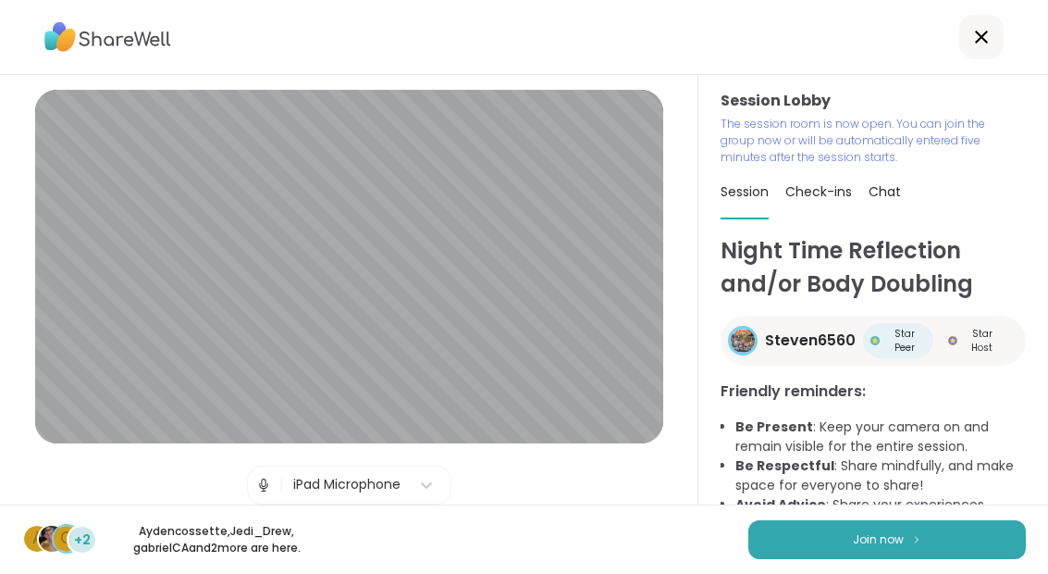
click at [789, 552] on button "Join now" at bounding box center [887, 539] width 278 height 39
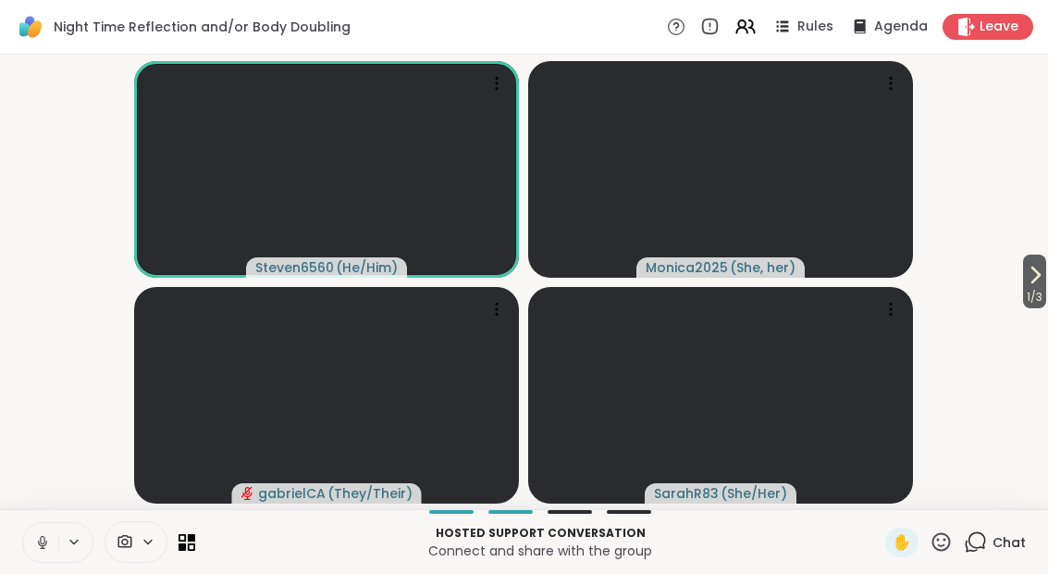
click at [39, 537] on icon at bounding box center [42, 542] width 17 height 17
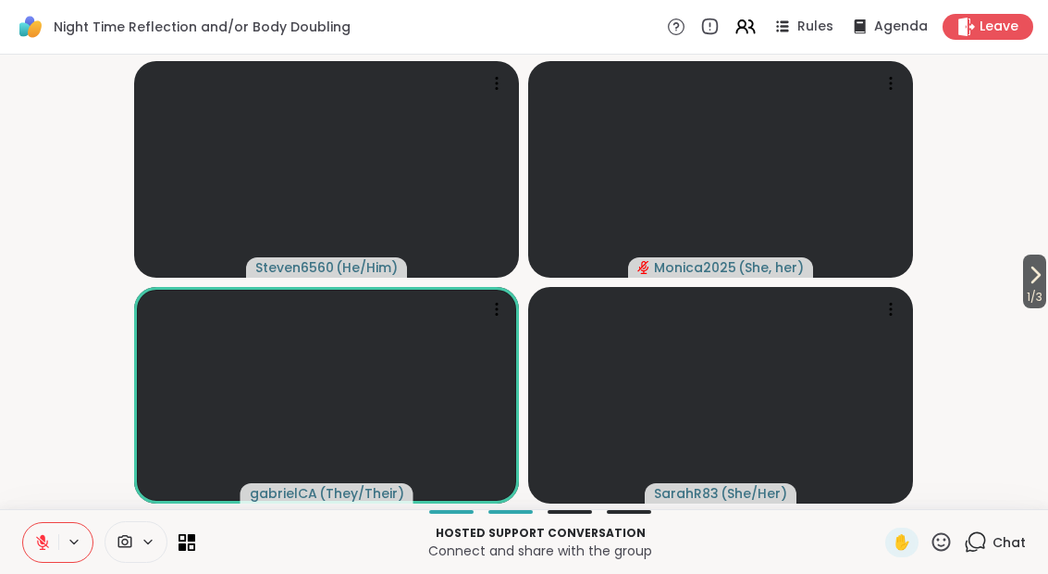
click at [1009, 286] on video-player-container "1 / 3 Steven6560 ( He/Him ) Monica2025 ( She, her ) gabrielCA ( They/Their ) Sa…" at bounding box center [524, 281] width 1026 height 439
click at [1037, 266] on icon at bounding box center [1035, 275] width 22 height 22
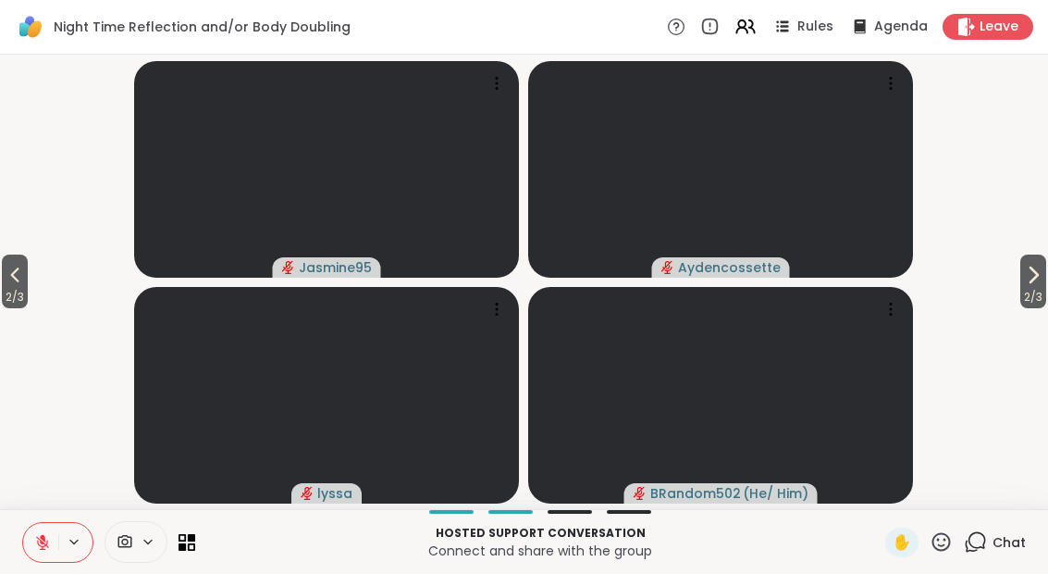
click at [1040, 295] on span "2 / 3" at bounding box center [1033, 297] width 26 height 22
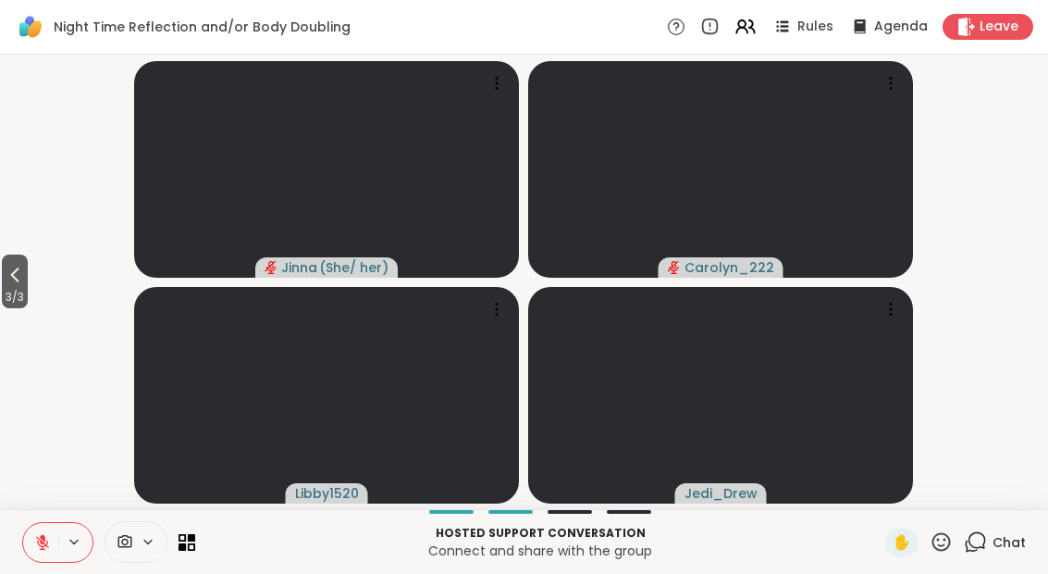
click at [28, 276] on button "3 / 3" at bounding box center [15, 281] width 26 height 54
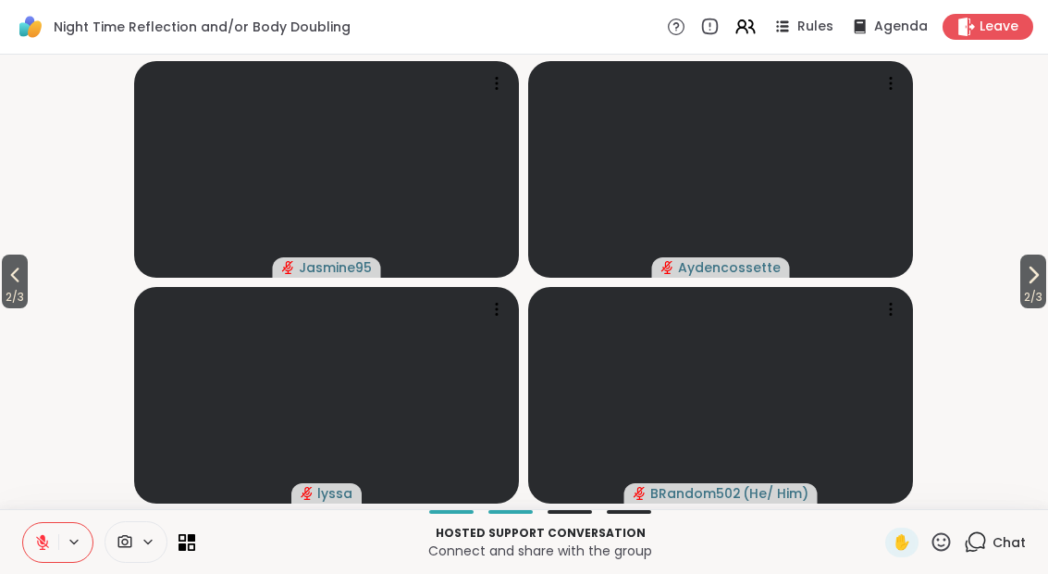
click at [1040, 283] on icon at bounding box center [1033, 275] width 22 height 22
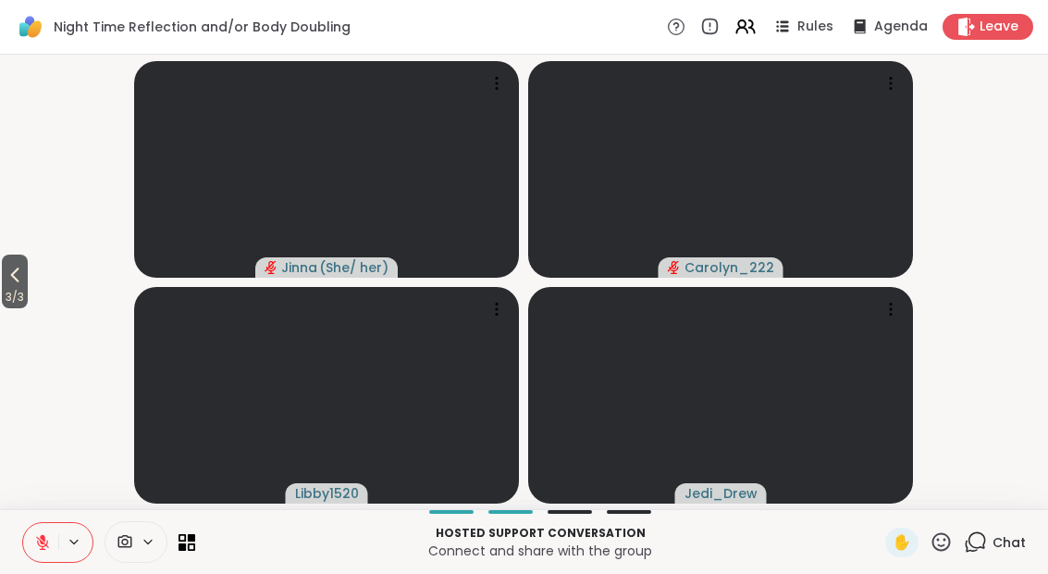
click at [19, 272] on icon at bounding box center [15, 275] width 8 height 15
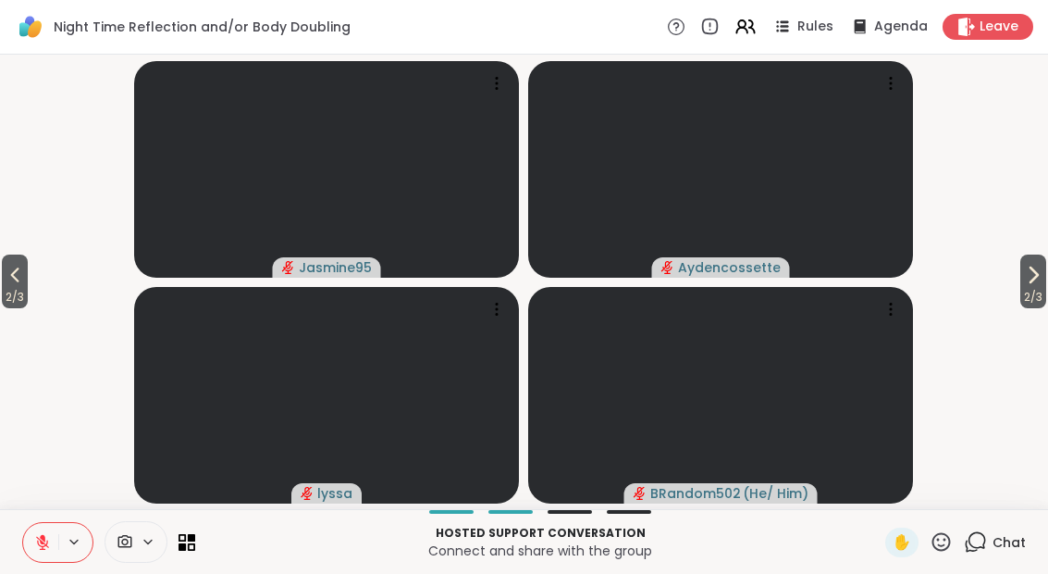
click at [26, 283] on icon at bounding box center [15, 275] width 22 height 22
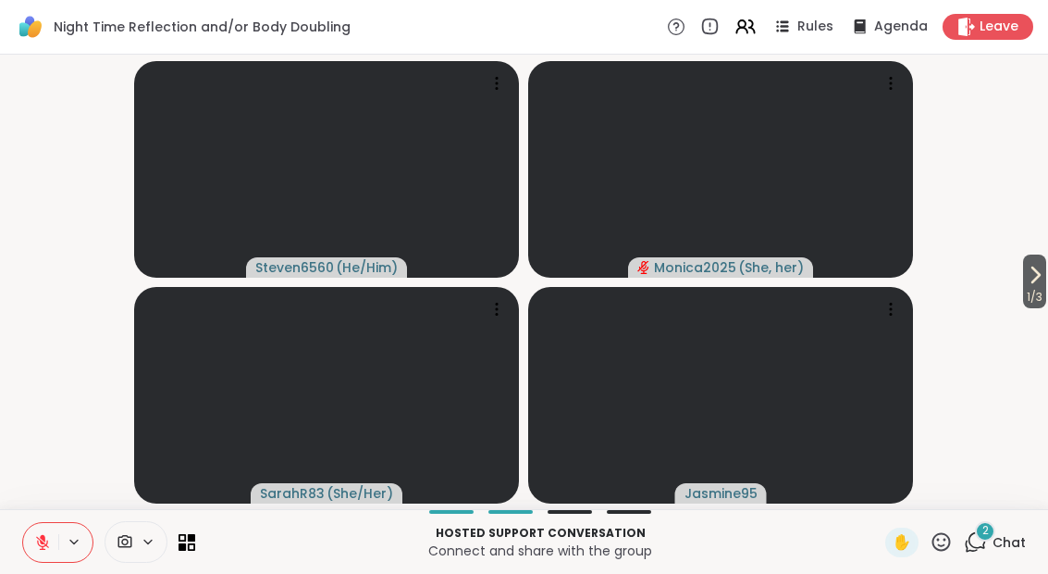
click at [1033, 265] on icon at bounding box center [1035, 275] width 22 height 22
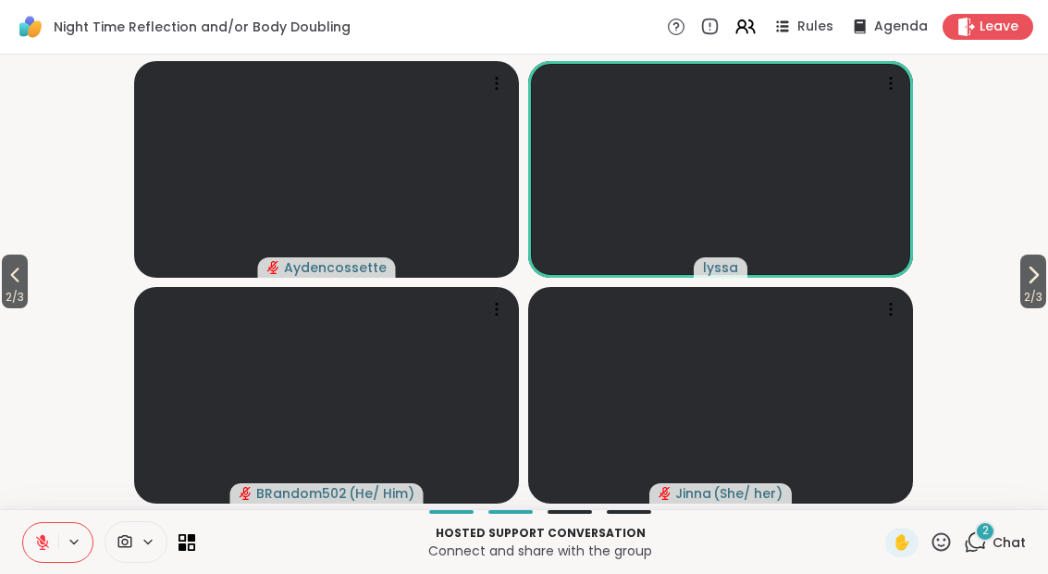
click at [991, 542] on div "2 Chat" at bounding box center [995, 542] width 62 height 30
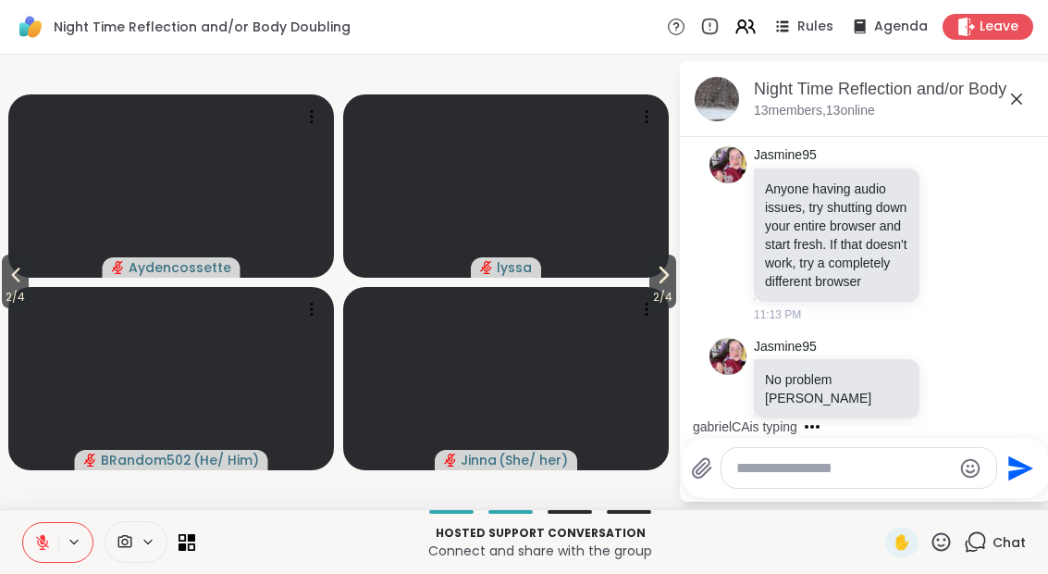
scroll to position [404, 0]
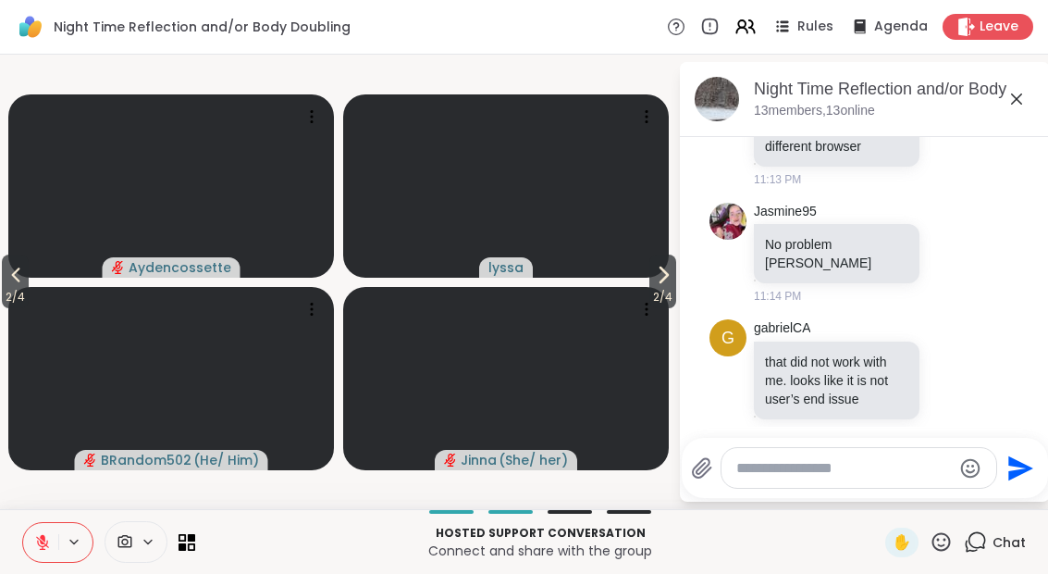
click at [652, 278] on icon at bounding box center [663, 275] width 22 height 22
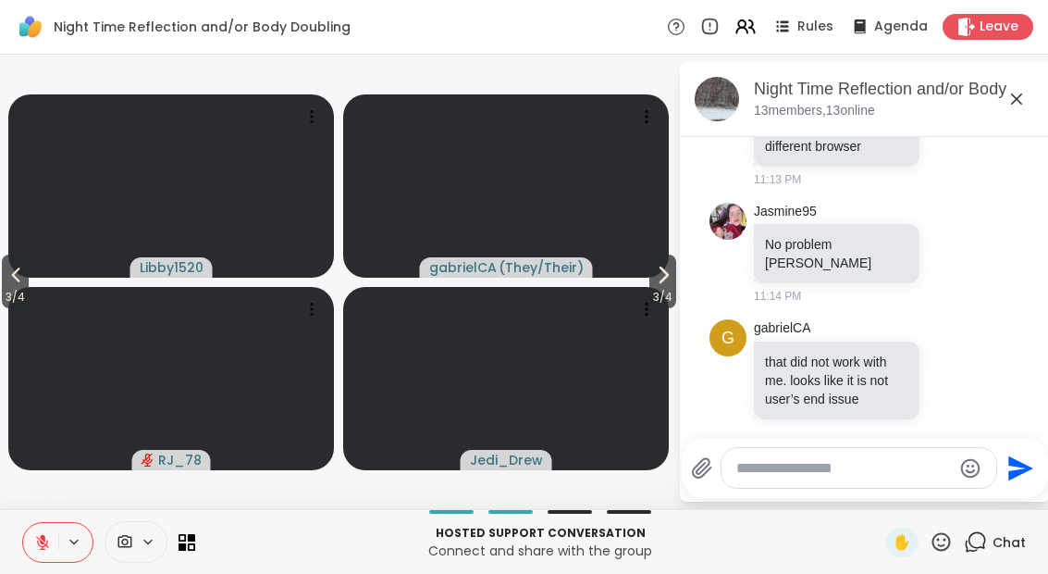
click at [654, 266] on icon at bounding box center [663, 275] width 22 height 22
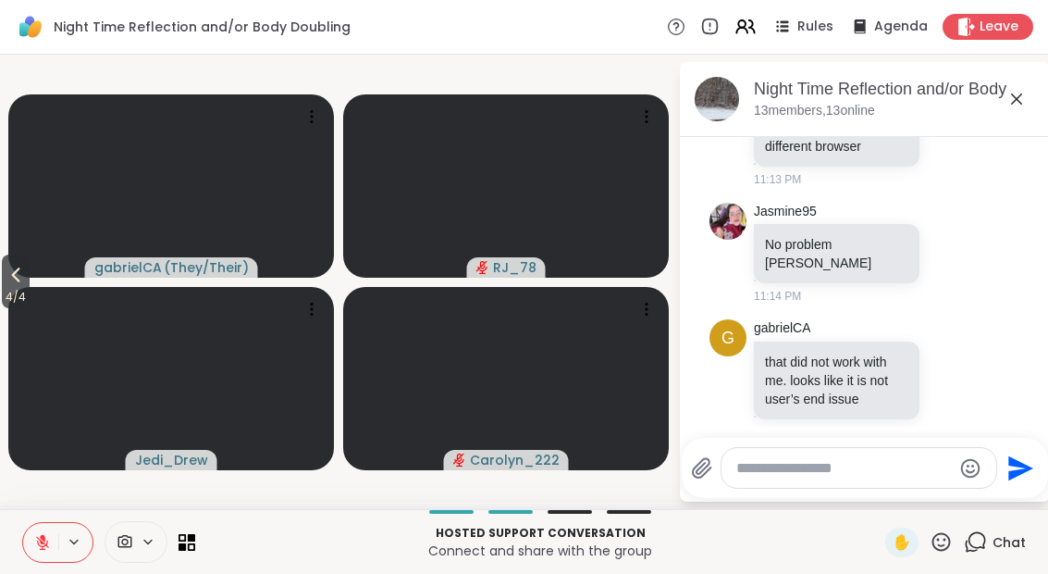
click at [7, 274] on icon at bounding box center [16, 275] width 22 height 22
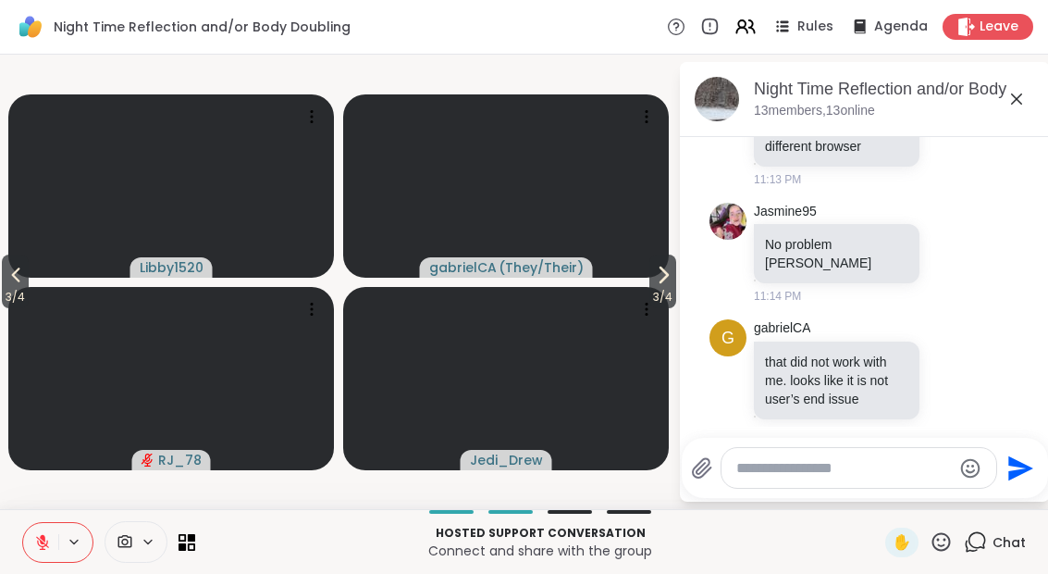
click at [14, 285] on icon at bounding box center [16, 275] width 22 height 22
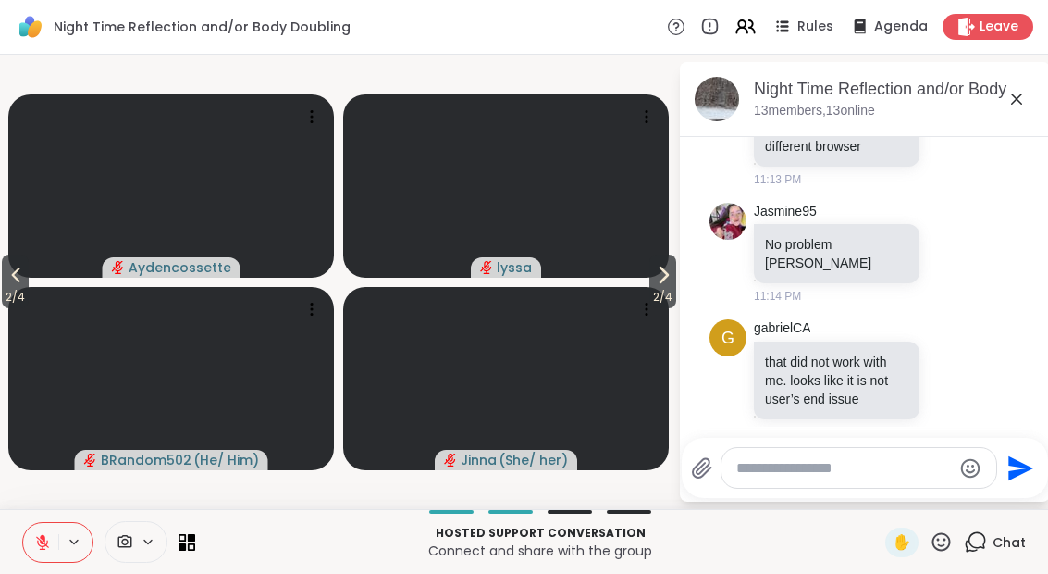
click at [5, 285] on button "2 / 4" at bounding box center [15, 281] width 27 height 54
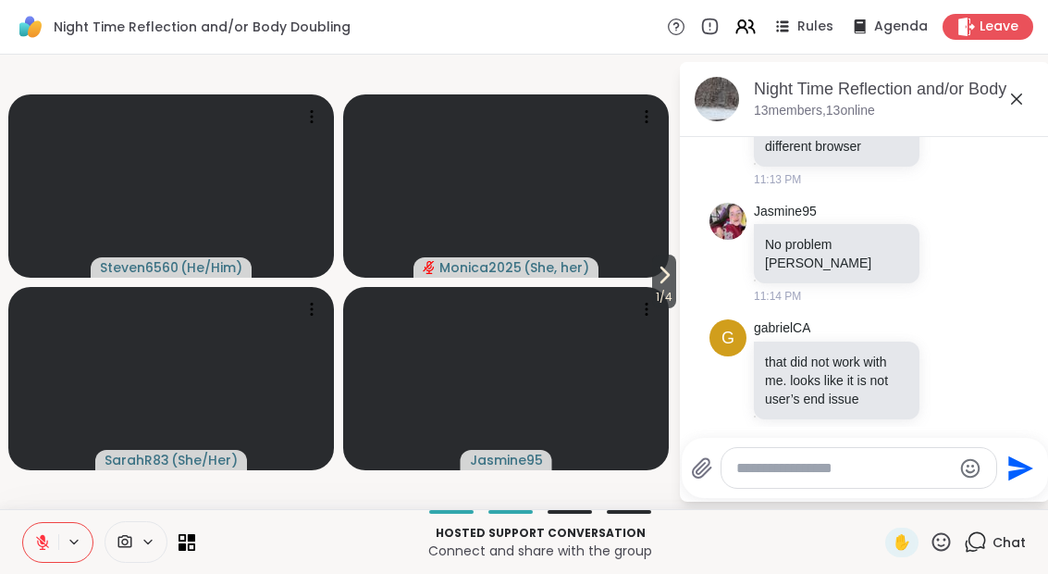
click at [48, 536] on icon at bounding box center [42, 542] width 17 height 17
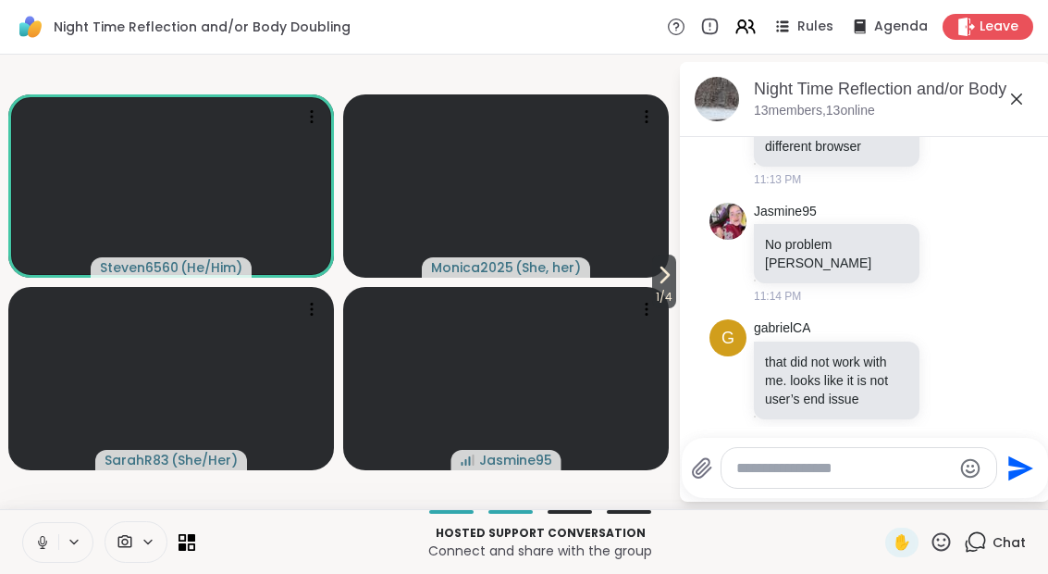
click at [16, 537] on div "Hosted support conversation Connect and share with the group ✋ Chat" at bounding box center [524, 541] width 1048 height 65
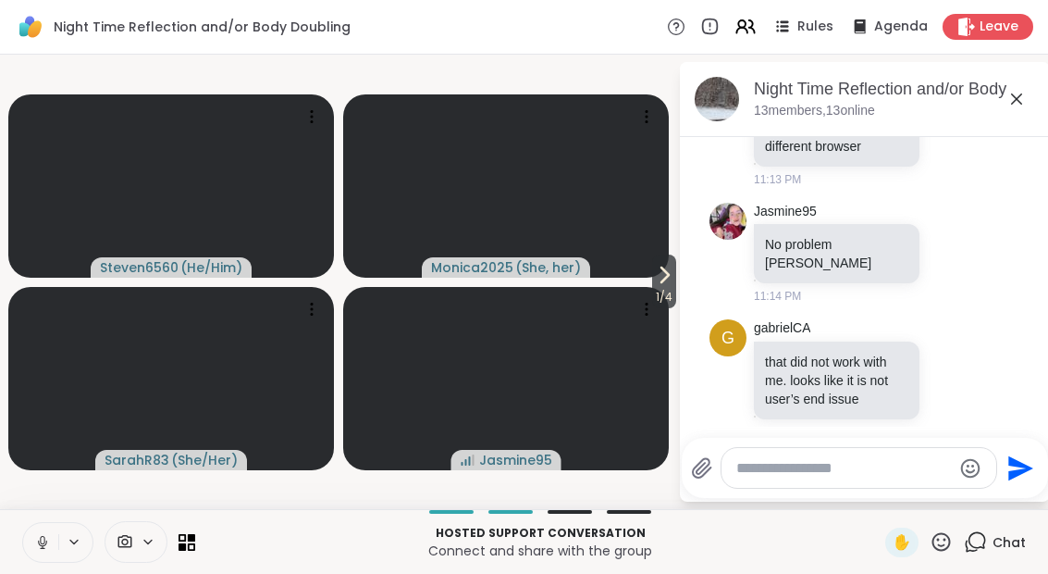
click at [45, 535] on icon at bounding box center [42, 542] width 17 height 17
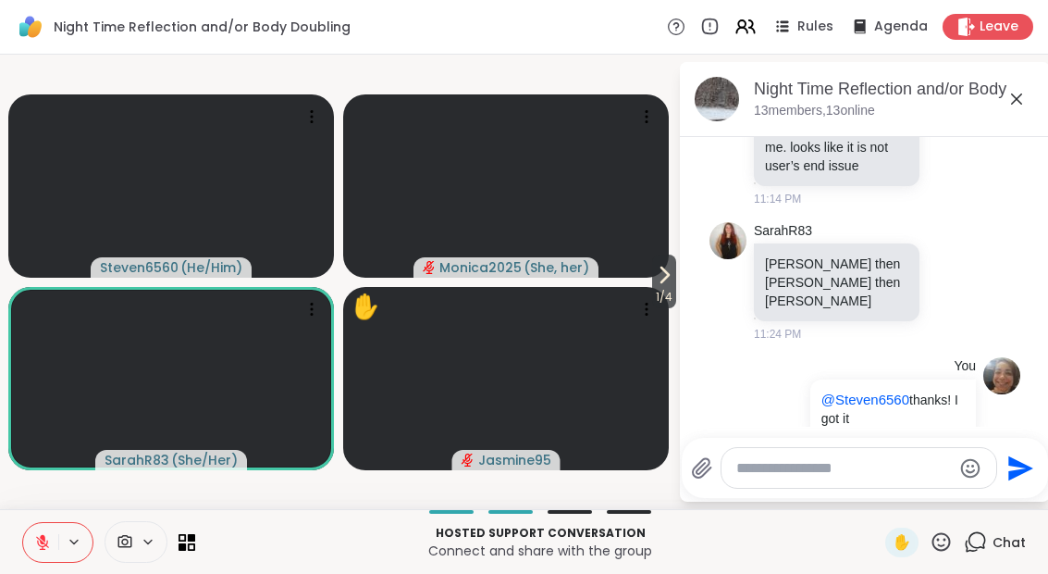
scroll to position [1153, 0]
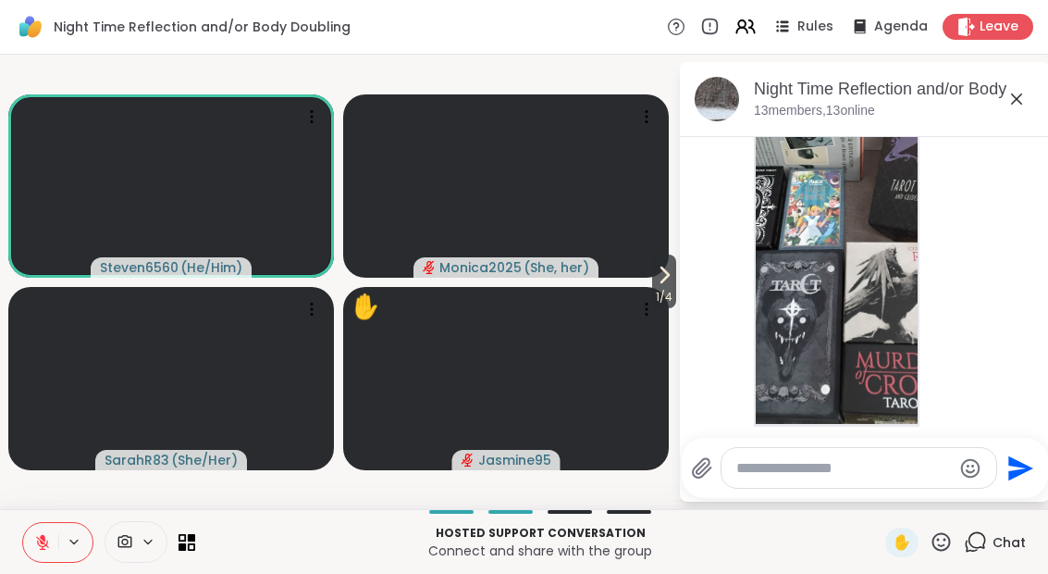
click at [880, 562] on div "Hosted support conversation Connect and share with the group ✋ Chat" at bounding box center [524, 541] width 1048 height 65
click at [896, 548] on span "✋" at bounding box center [902, 542] width 19 height 22
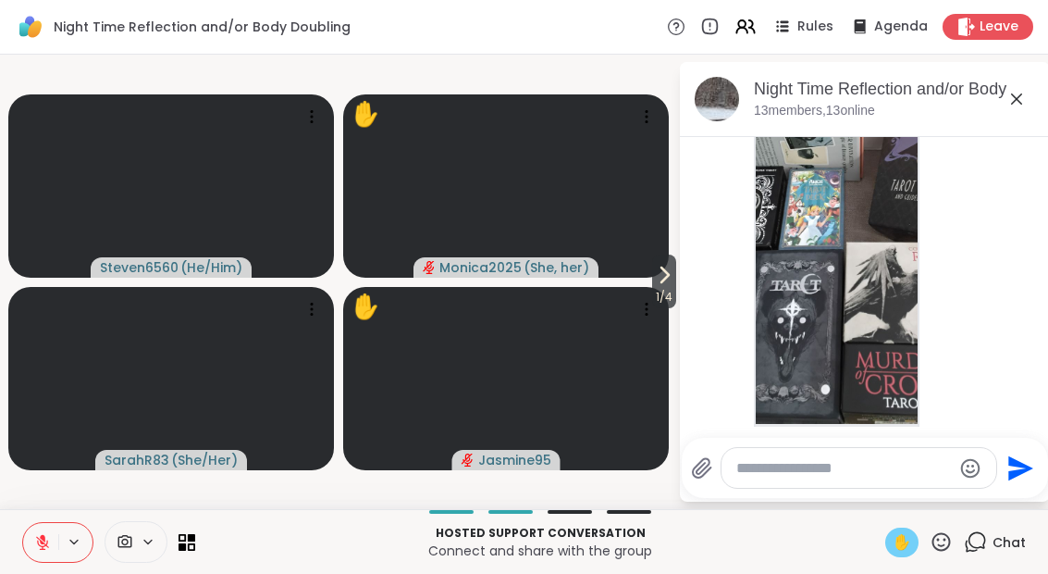
click at [841, 283] on img at bounding box center [837, 203] width 162 height 440
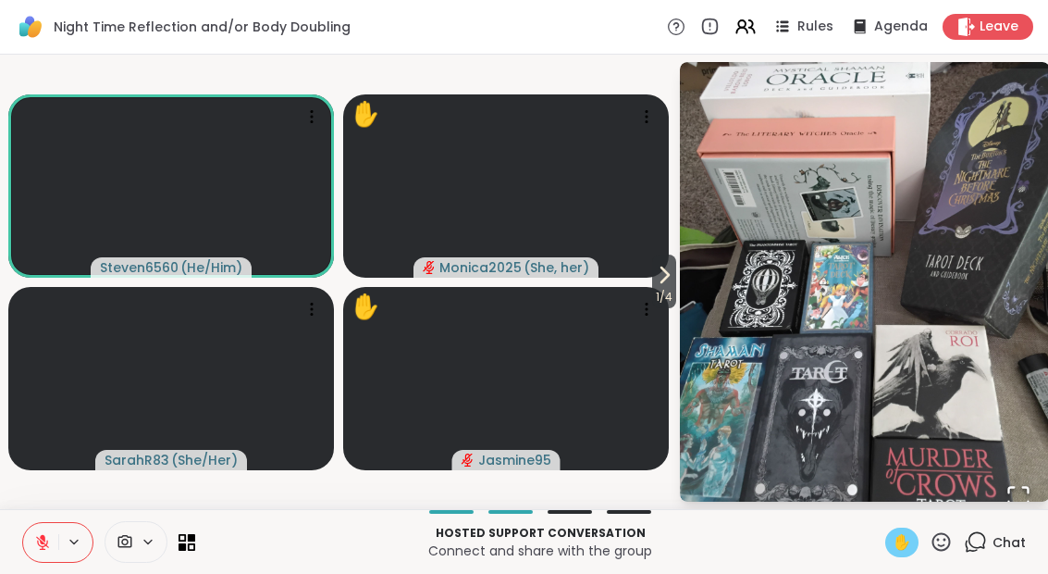
click at [987, 545] on icon at bounding box center [975, 541] width 23 height 23
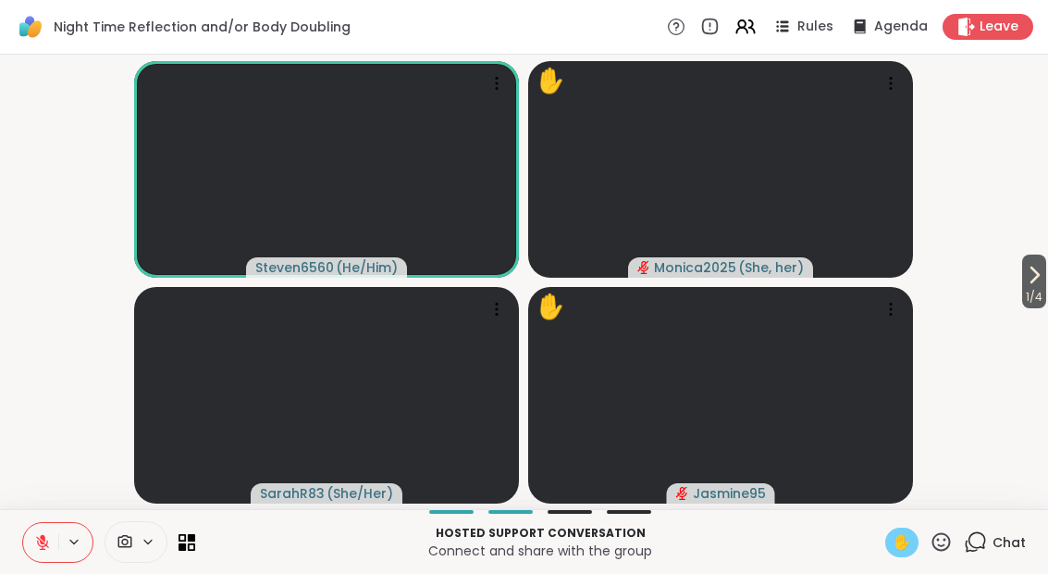
click at [976, 554] on div "Chat" at bounding box center [995, 542] width 62 height 30
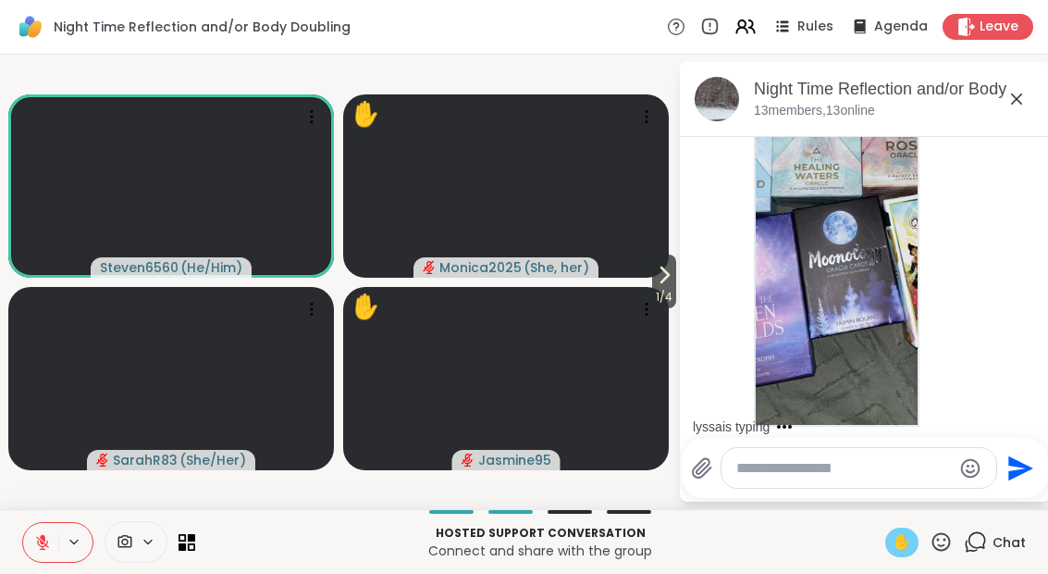
scroll to position [1945, 0]
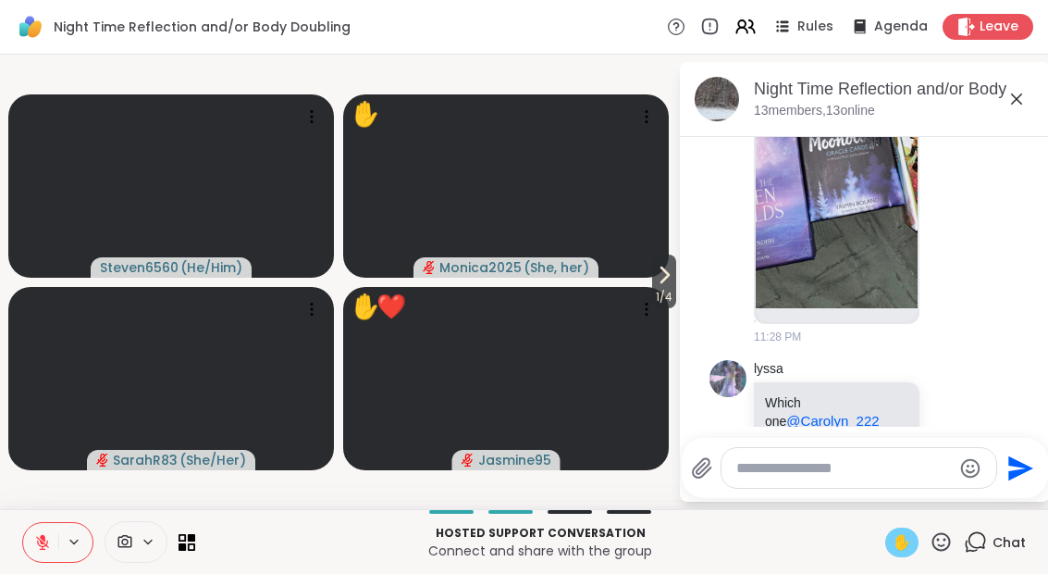
click at [931, 525] on div "Hosted support conversation Connect and share with the group ✋ Chat" at bounding box center [524, 541] width 1048 height 65
click at [936, 549] on icon at bounding box center [941, 541] width 23 height 23
click at [878, 500] on span "❤️" at bounding box center [887, 493] width 19 height 22
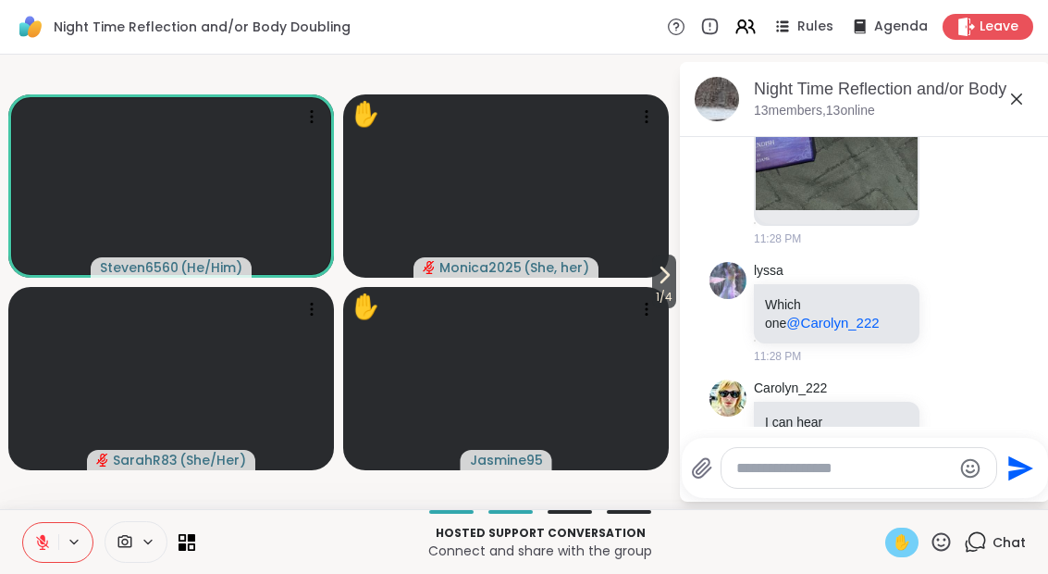
scroll to position [2069, 0]
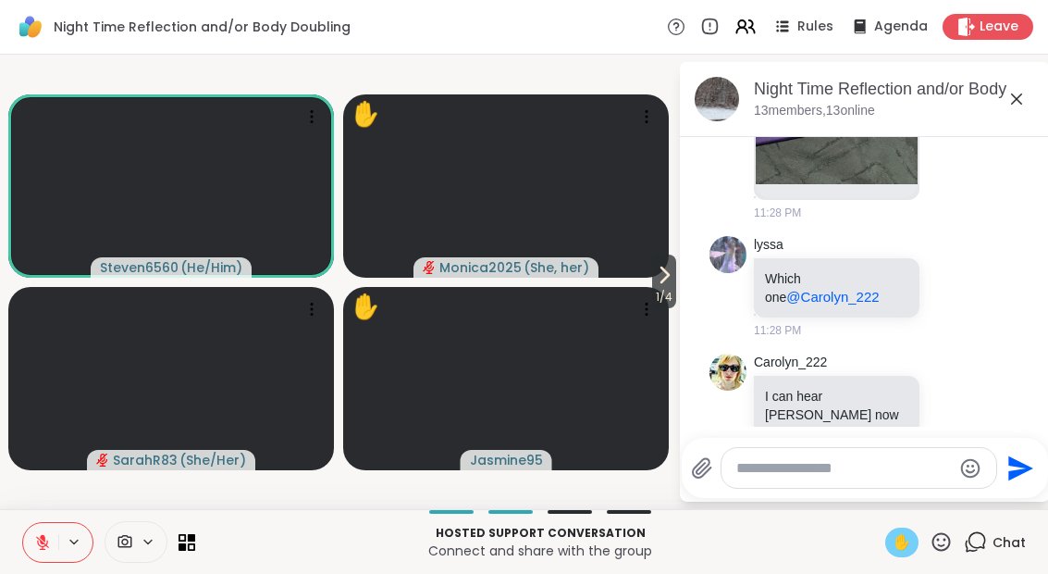
click at [652, 287] on span "1 / 4" at bounding box center [664, 297] width 24 height 22
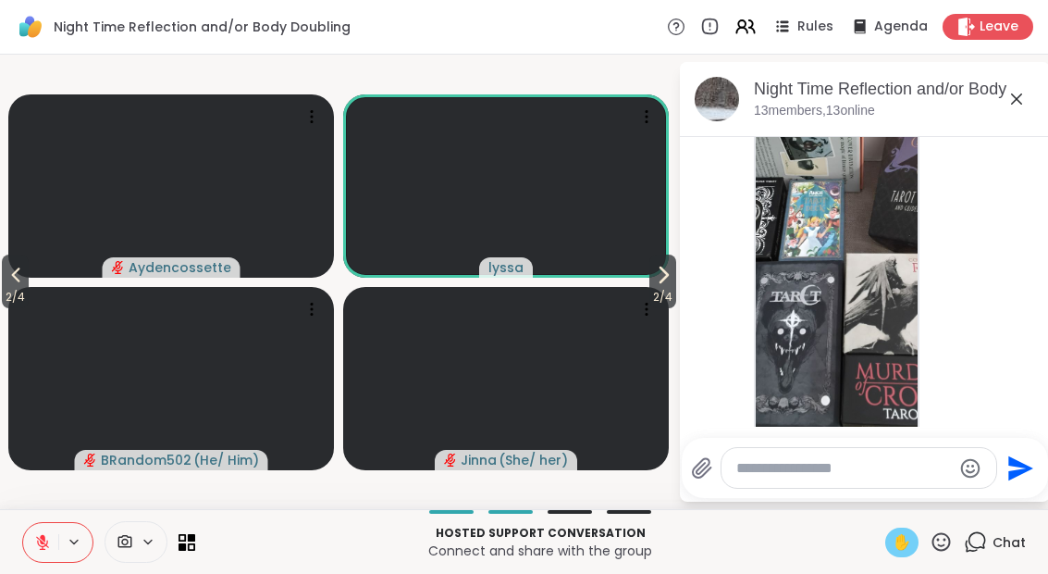
scroll to position [1119, 0]
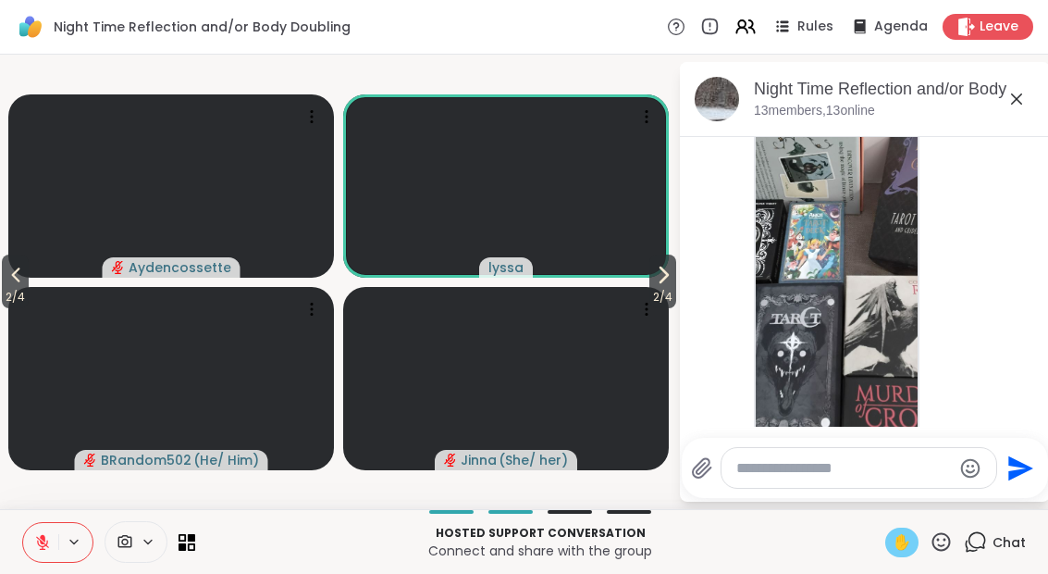
click at [805, 312] on img at bounding box center [837, 237] width 162 height 440
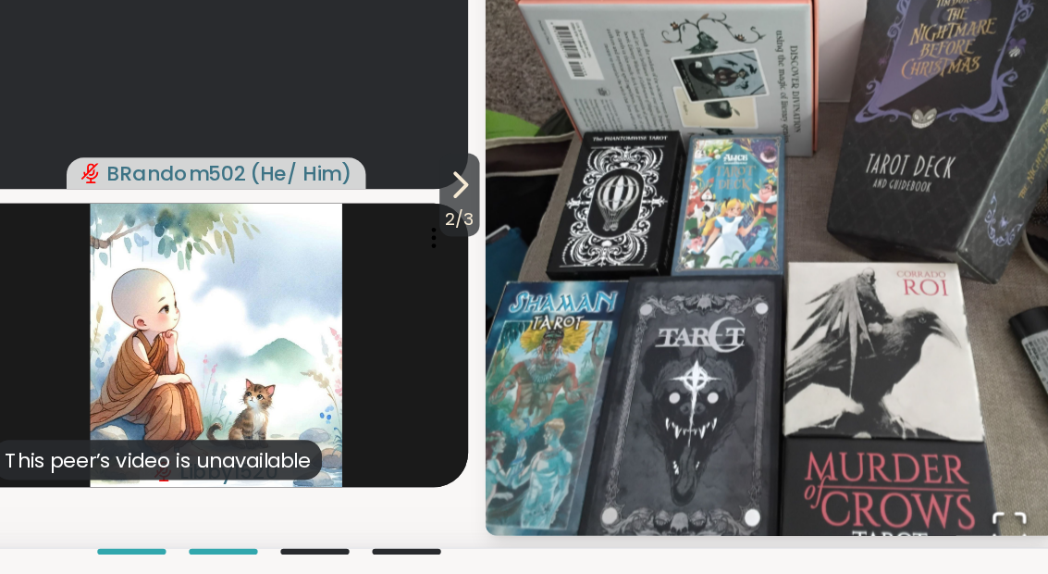
scroll to position [0, 0]
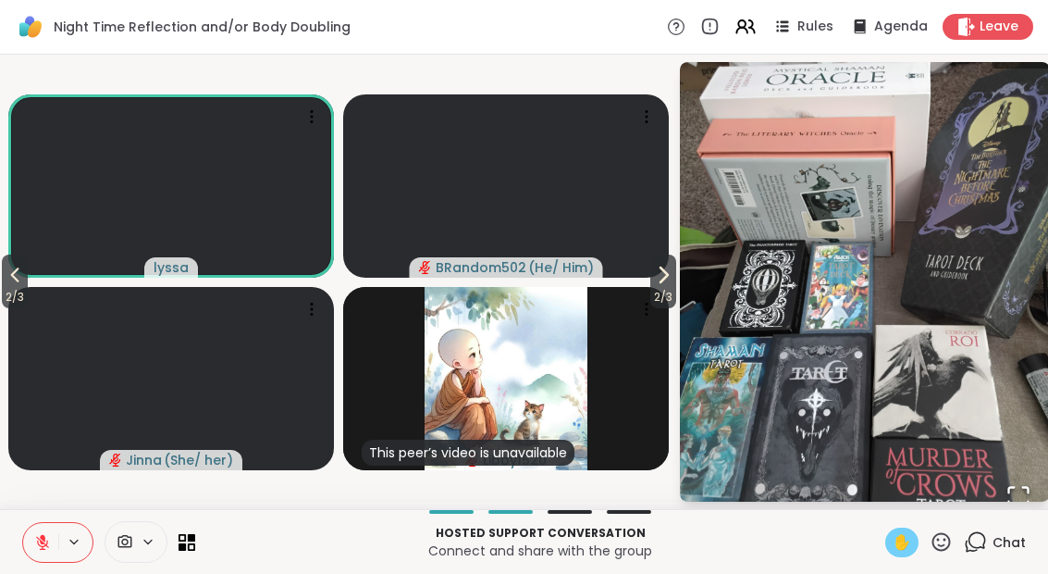
click at [989, 549] on div "Chat" at bounding box center [995, 542] width 62 height 30
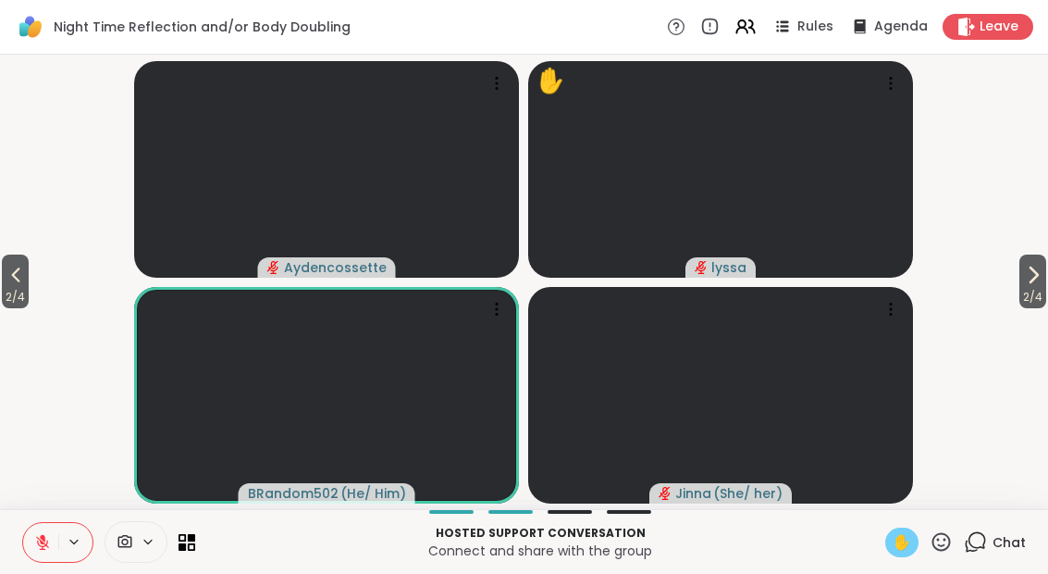
click at [1036, 288] on span "2 / 4" at bounding box center [1032, 297] width 27 height 22
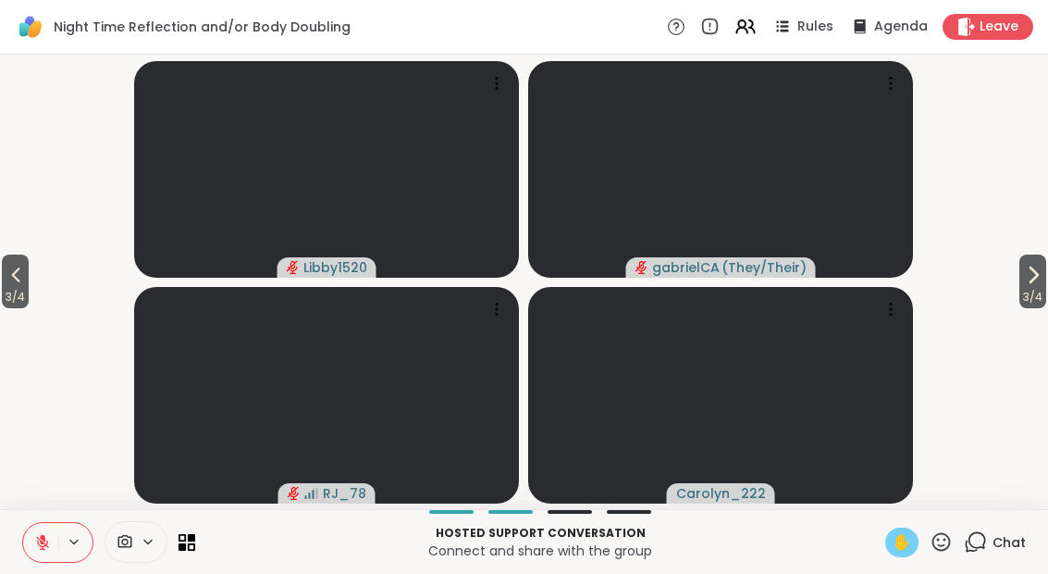
click at [29, 298] on span "3 / 4" at bounding box center [15, 297] width 27 height 22
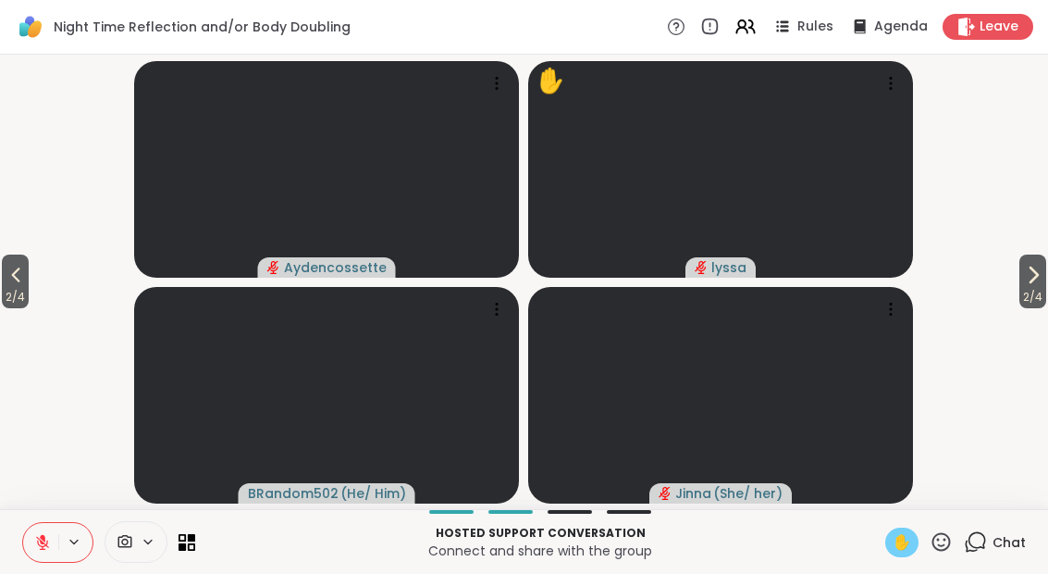
click at [17, 302] on span "2 / 4" at bounding box center [15, 297] width 27 height 22
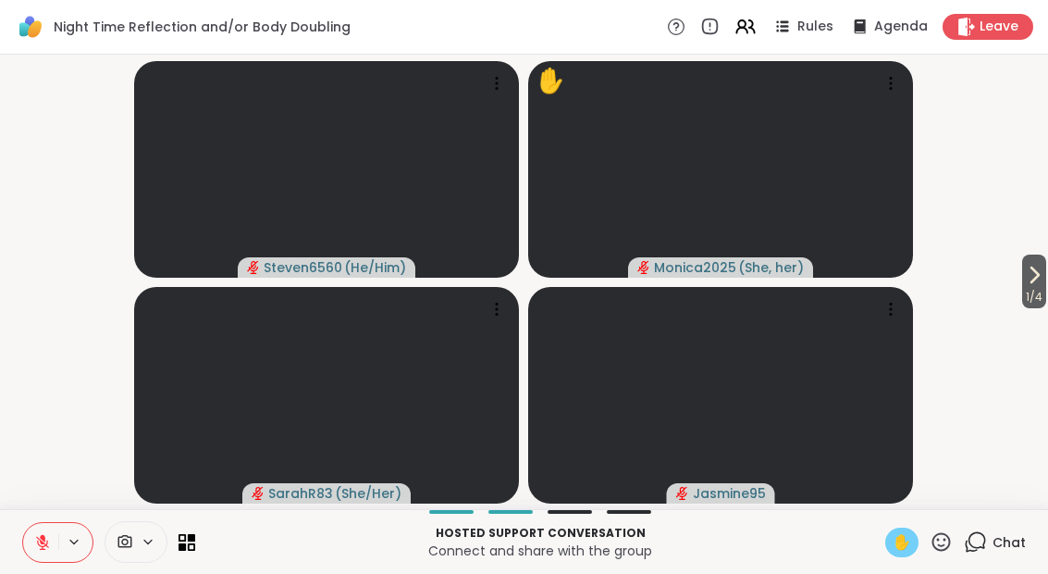
click at [1046, 265] on button "1 / 4" at bounding box center [1034, 281] width 24 height 54
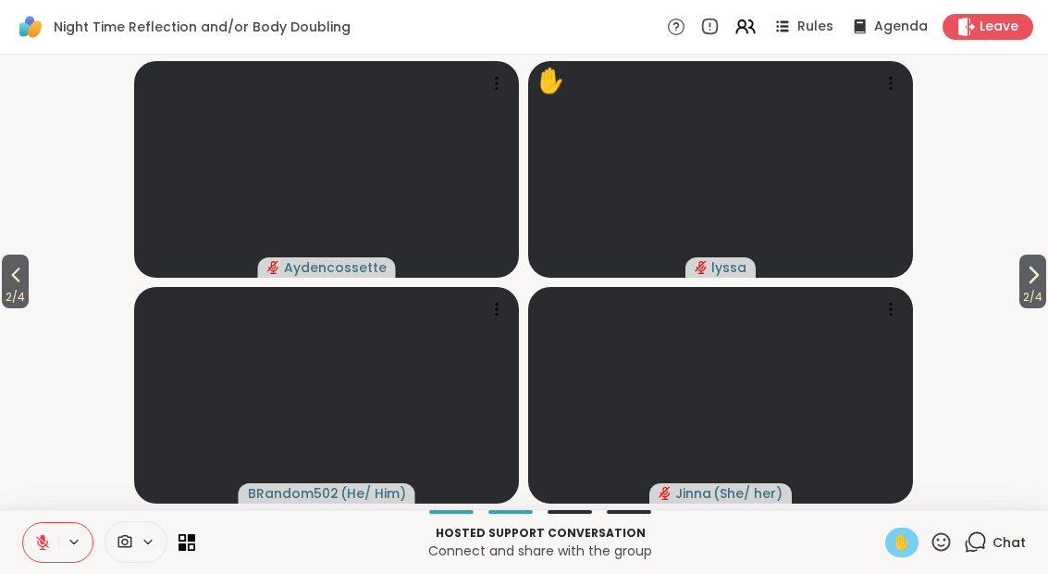
click at [1019, 269] on button "2 / 4" at bounding box center [1032, 281] width 27 height 54
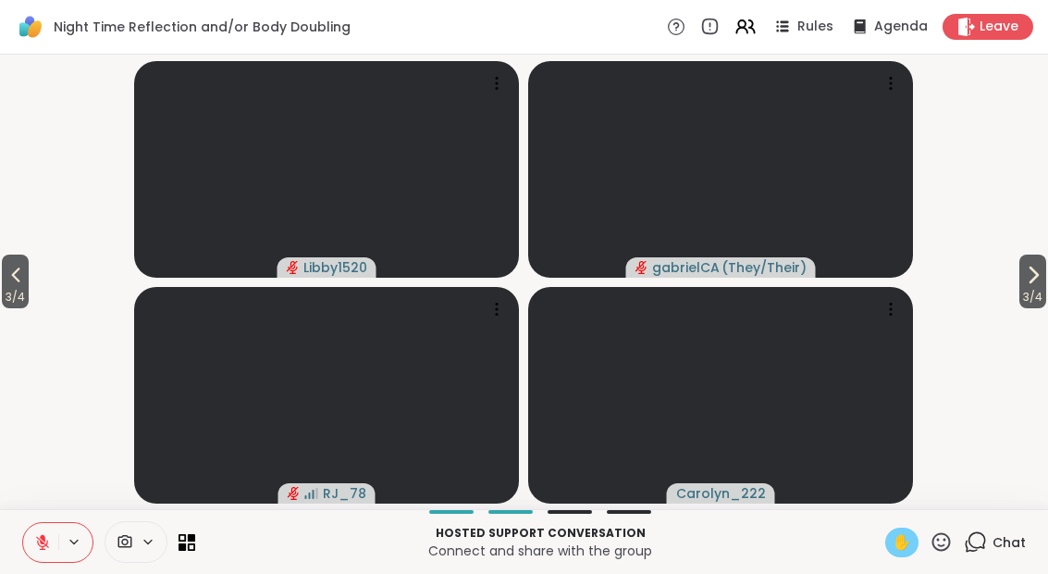
click at [1022, 283] on icon at bounding box center [1033, 275] width 22 height 22
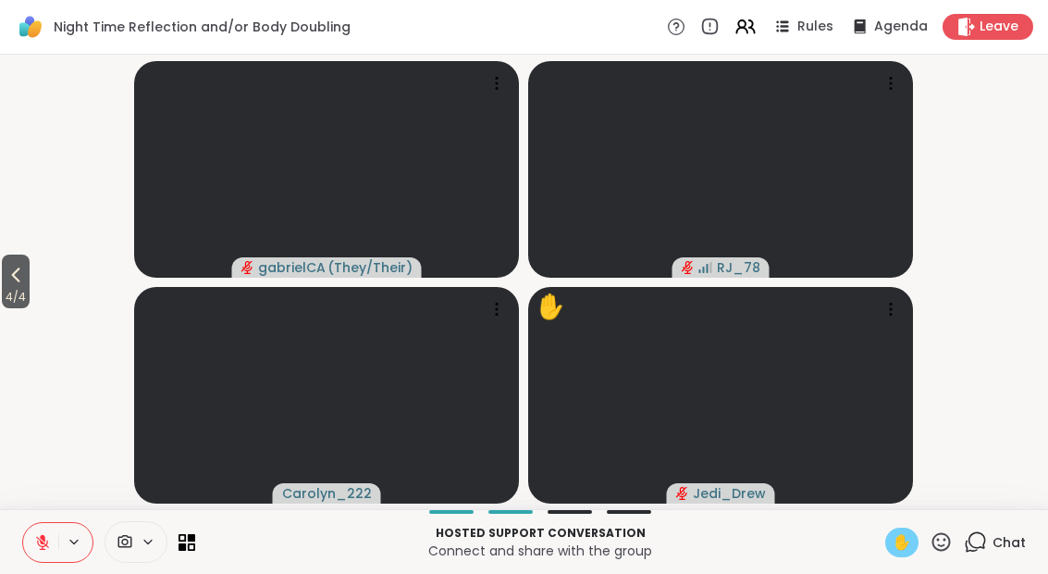
click at [5, 285] on button "4 / 4" at bounding box center [16, 281] width 28 height 54
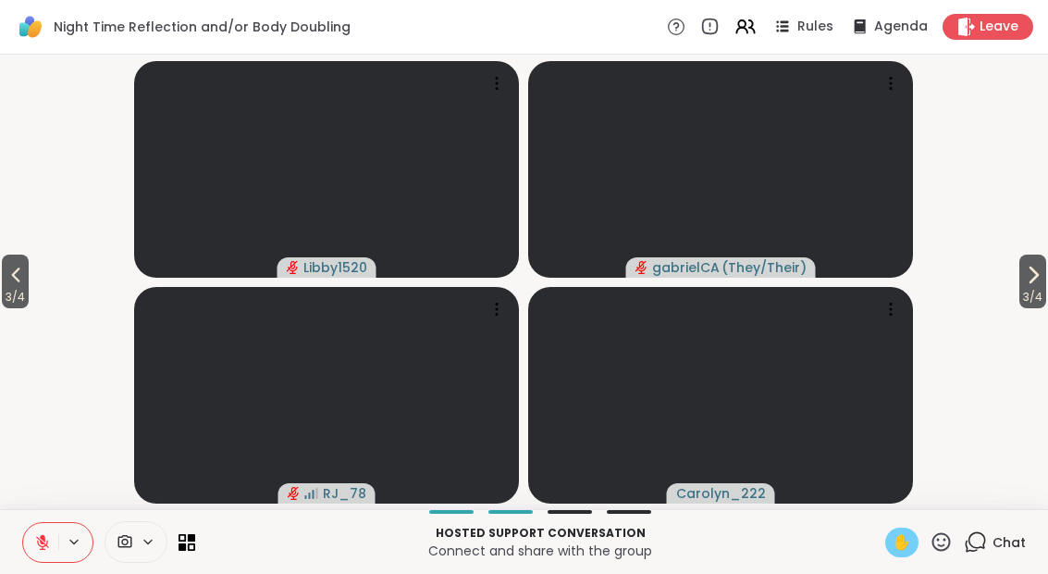
click at [14, 283] on icon at bounding box center [16, 275] width 22 height 22
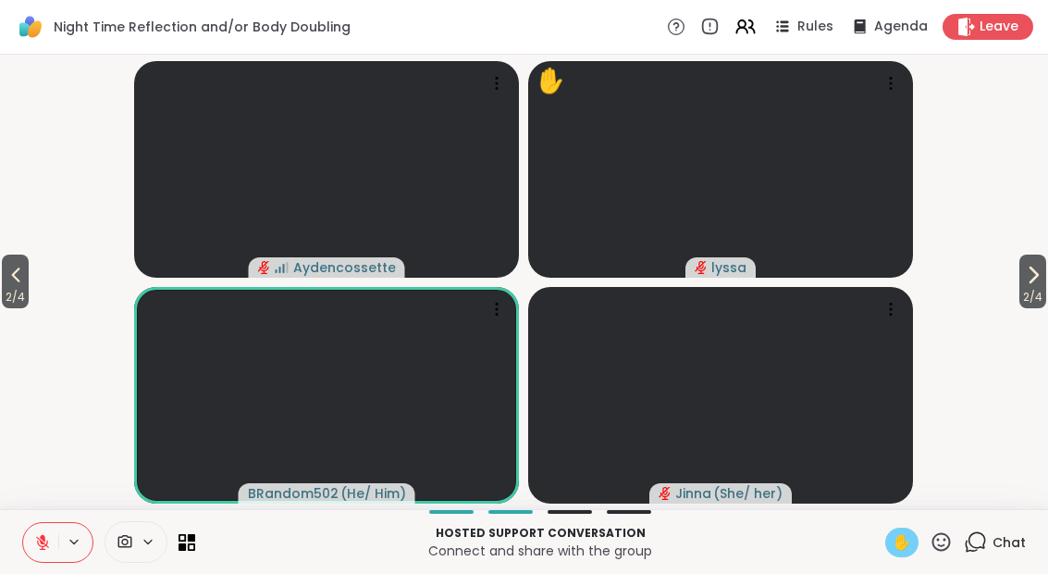
click at [29, 279] on button "2 / 4" at bounding box center [15, 281] width 27 height 54
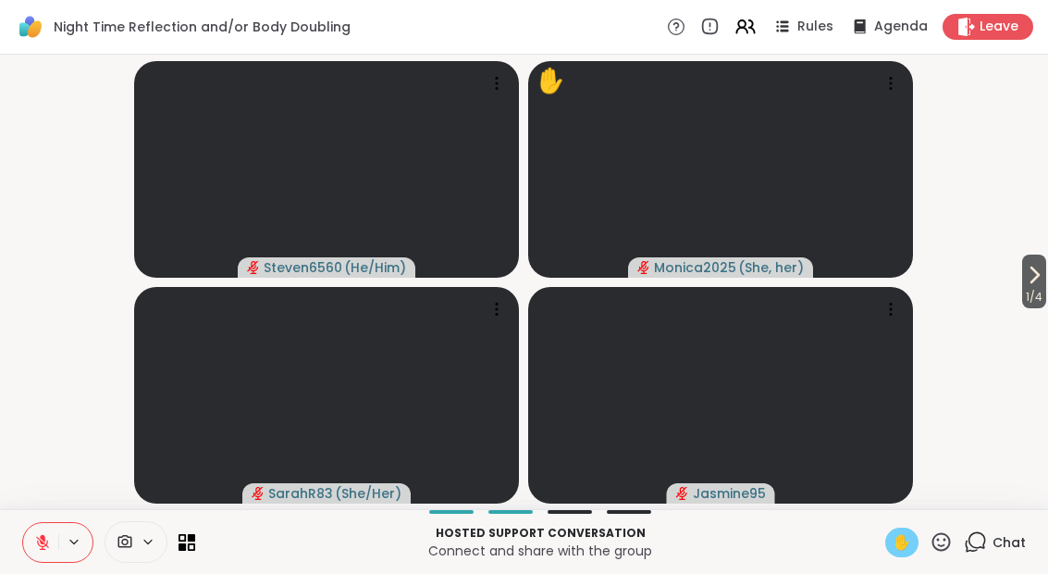
click at [15, 529] on div "Hosted support conversation Connect and share with the group ✋ Chat" at bounding box center [524, 541] width 1048 height 65
click at [47, 546] on icon at bounding box center [42, 542] width 13 height 13
click at [1022, 295] on span "1 / 4" at bounding box center [1034, 297] width 24 height 22
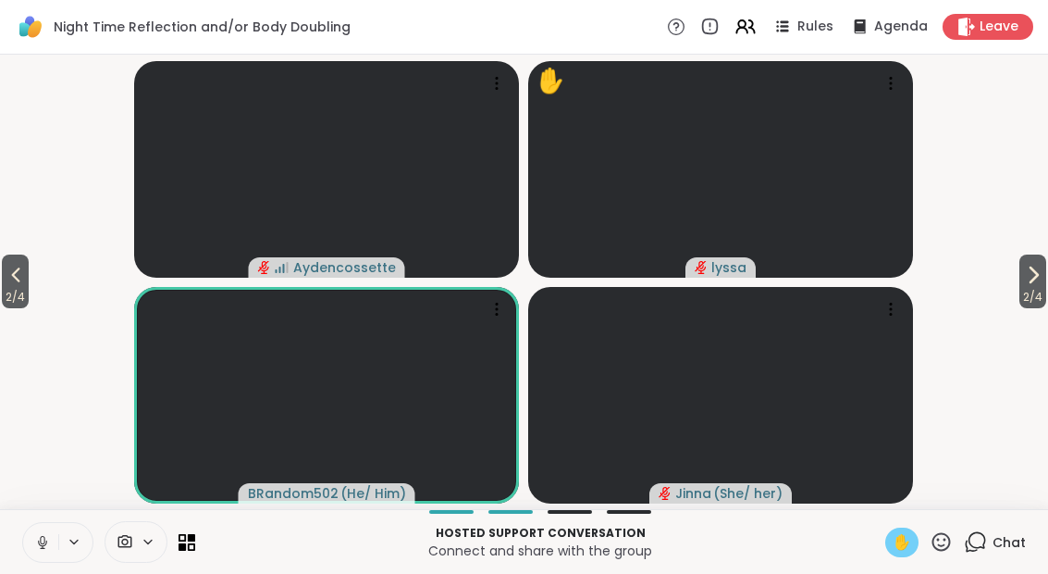
click at [1005, 533] on span "Chat" at bounding box center [1009, 542] width 33 height 19
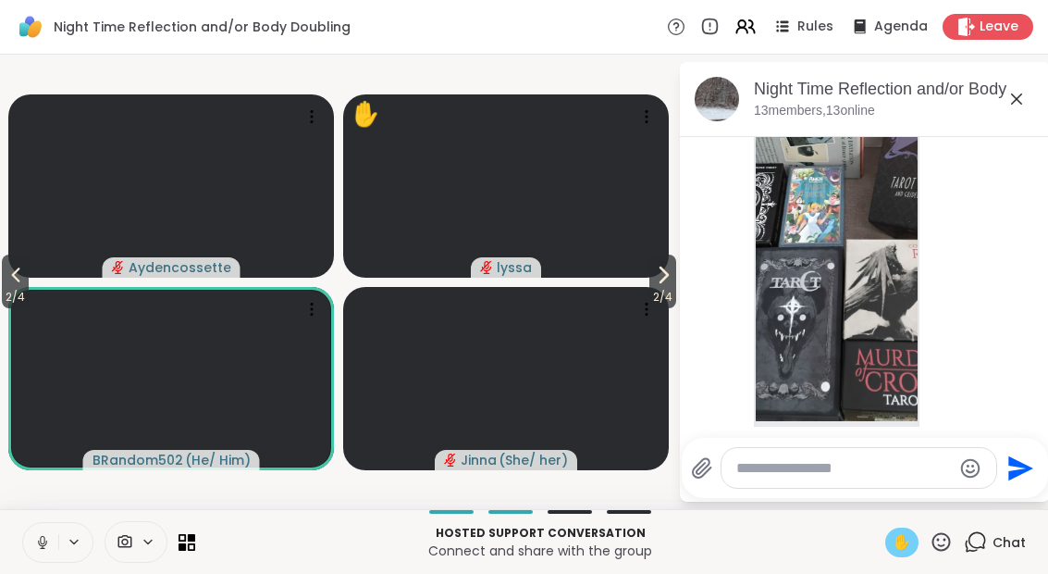
scroll to position [1132, 0]
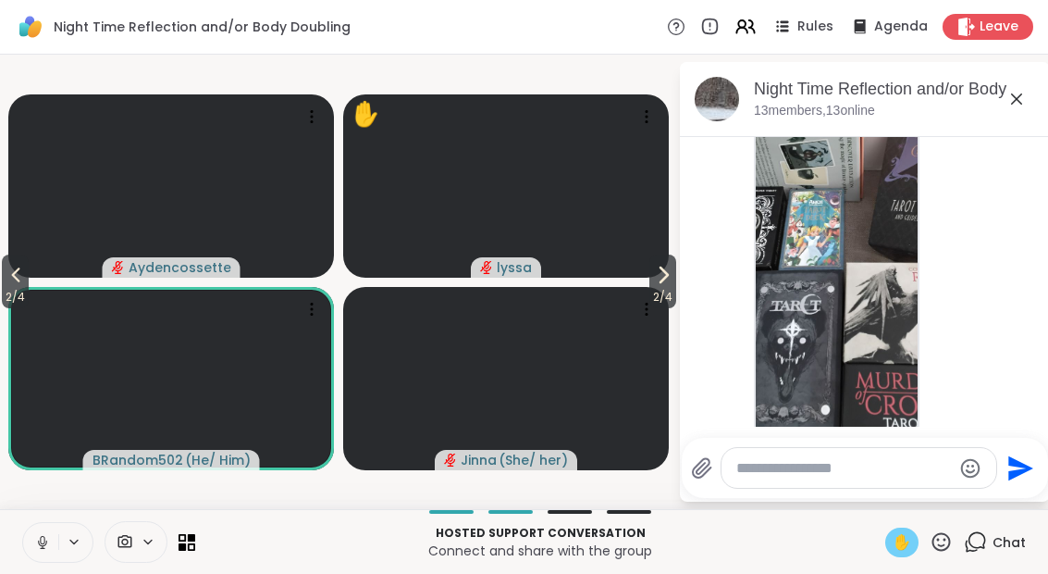
click at [823, 259] on img at bounding box center [837, 224] width 162 height 440
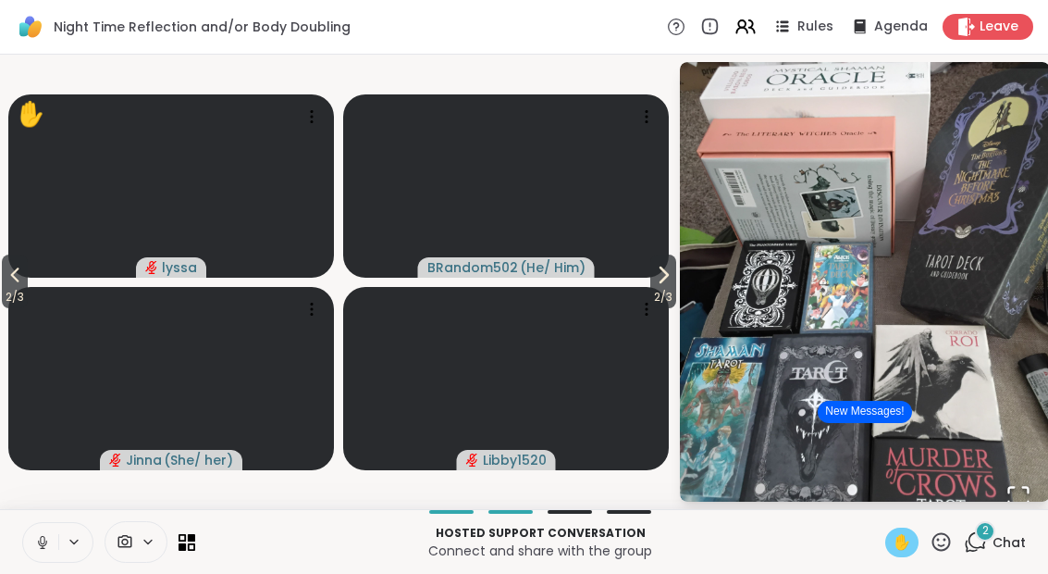
click at [1010, 477] on button "Open Fullscreen" at bounding box center [1018, 496] width 63 height 63
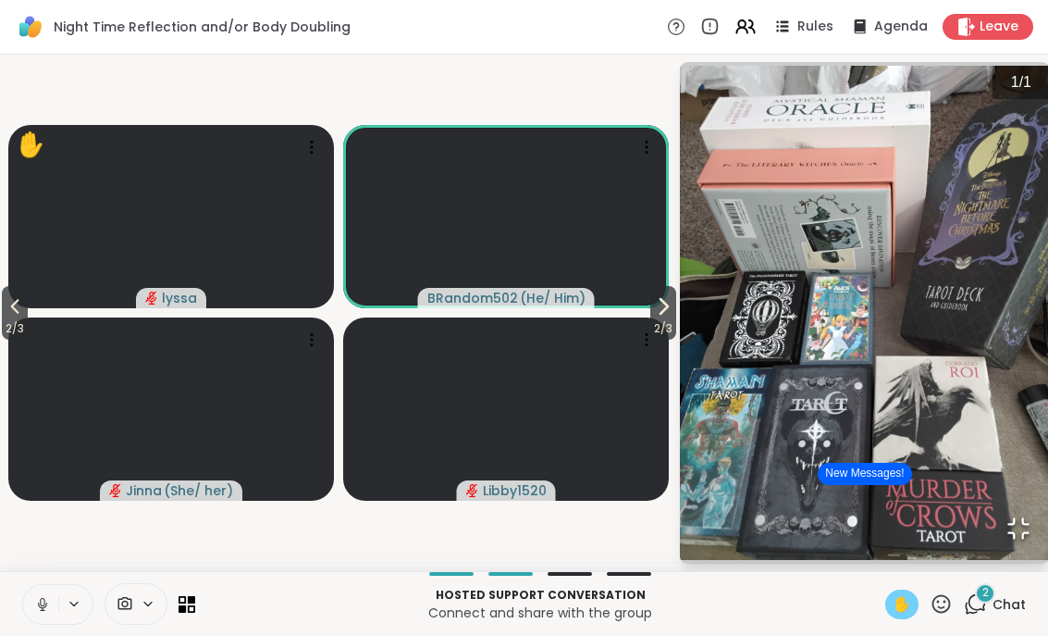
click at [1043, 560] on button "Open Fullscreen" at bounding box center [1018, 528] width 63 height 63
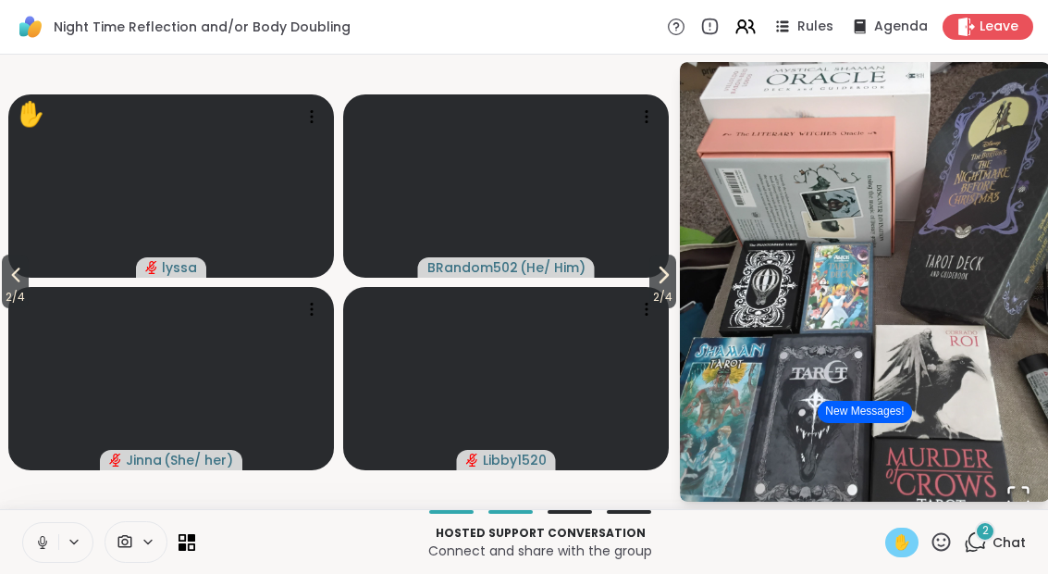
click at [982, 531] on span "2" at bounding box center [985, 531] width 6 height 16
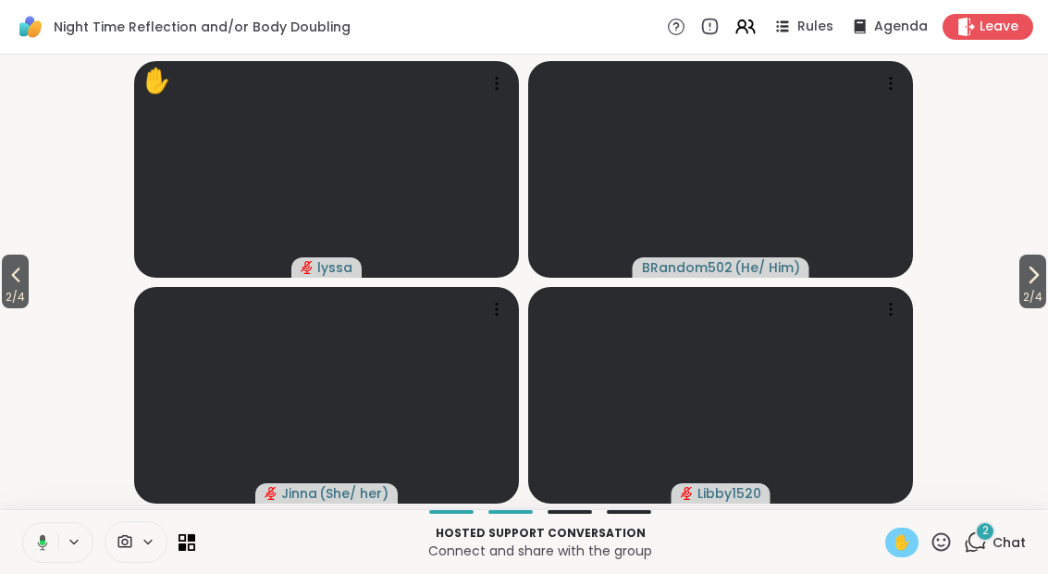
click at [993, 537] on div "2" at bounding box center [985, 531] width 20 height 20
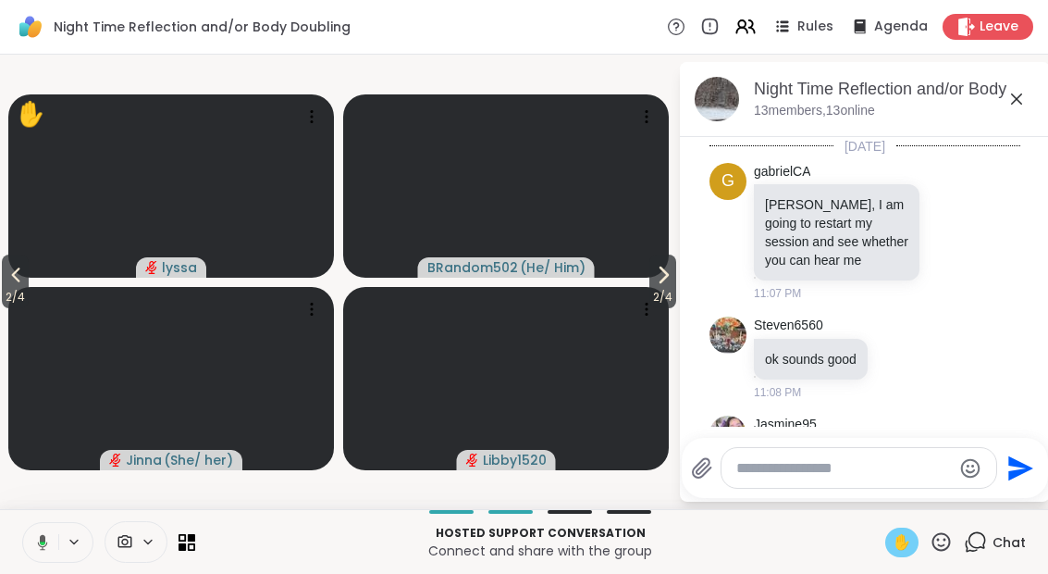
scroll to position [2309, 0]
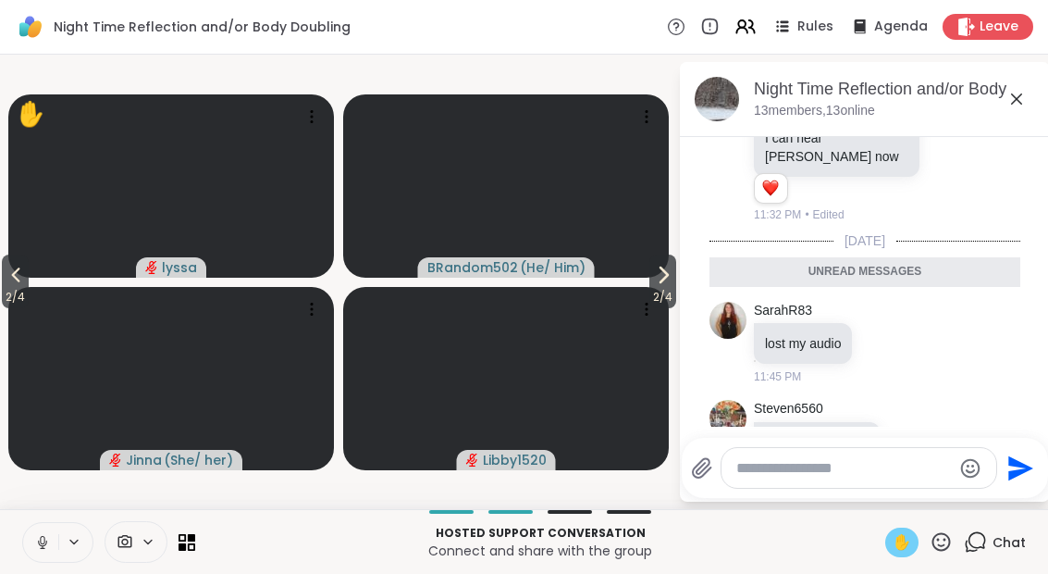
click at [34, 532] on button at bounding box center [40, 542] width 35 height 39
click at [653, 266] on icon at bounding box center [663, 275] width 22 height 22
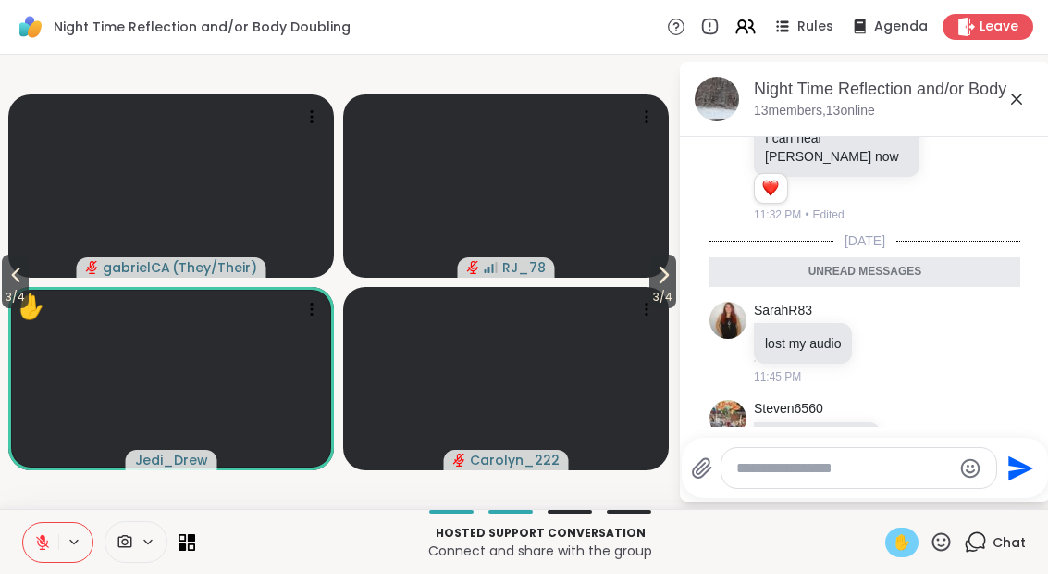
click at [673, 269] on button "3 / 4" at bounding box center [662, 281] width 27 height 54
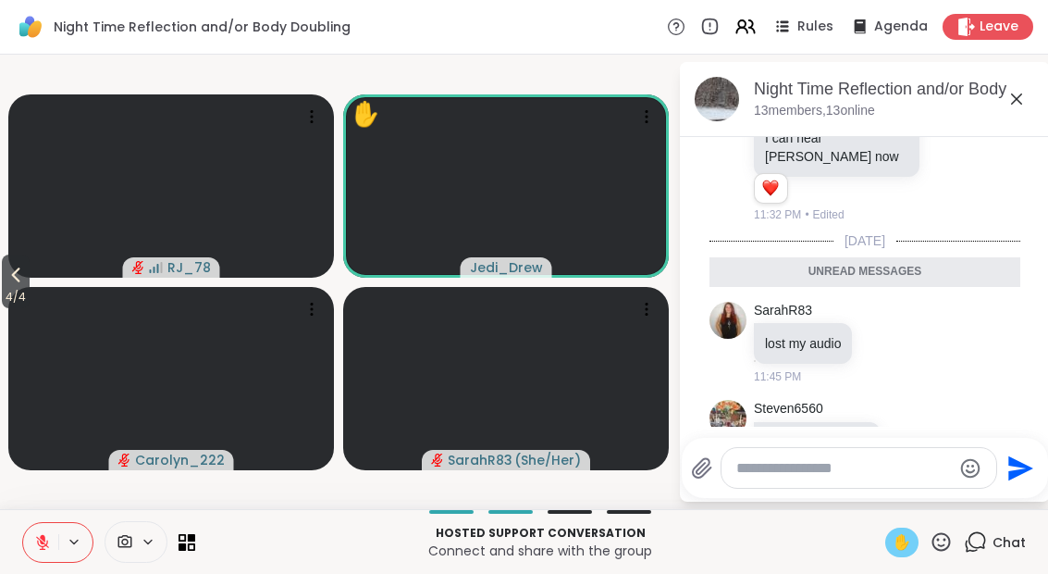
click at [5, 282] on button "4 / 4" at bounding box center [16, 281] width 28 height 54
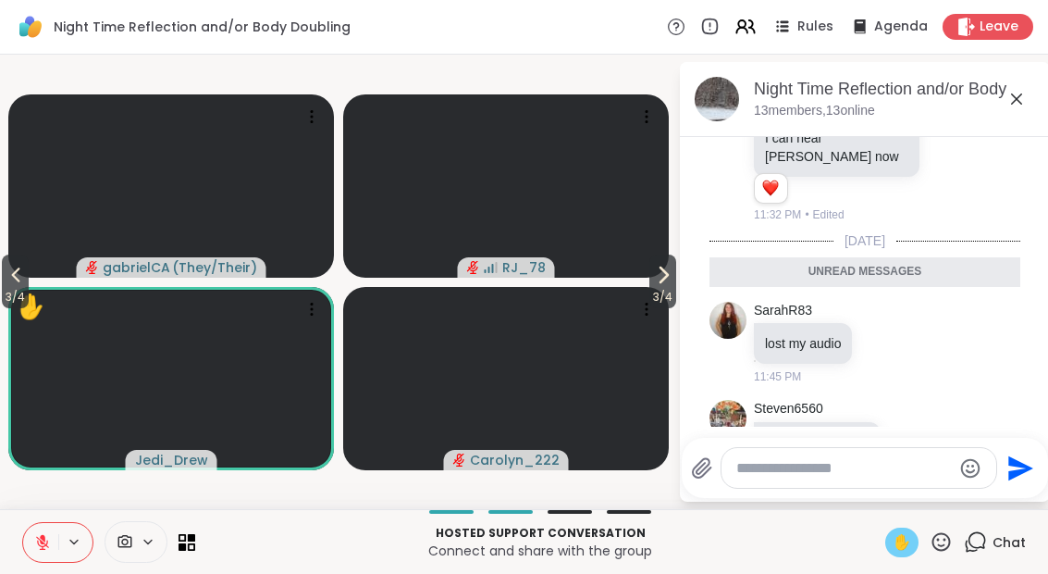
click at [15, 290] on span "3 / 4" at bounding box center [15, 297] width 27 height 22
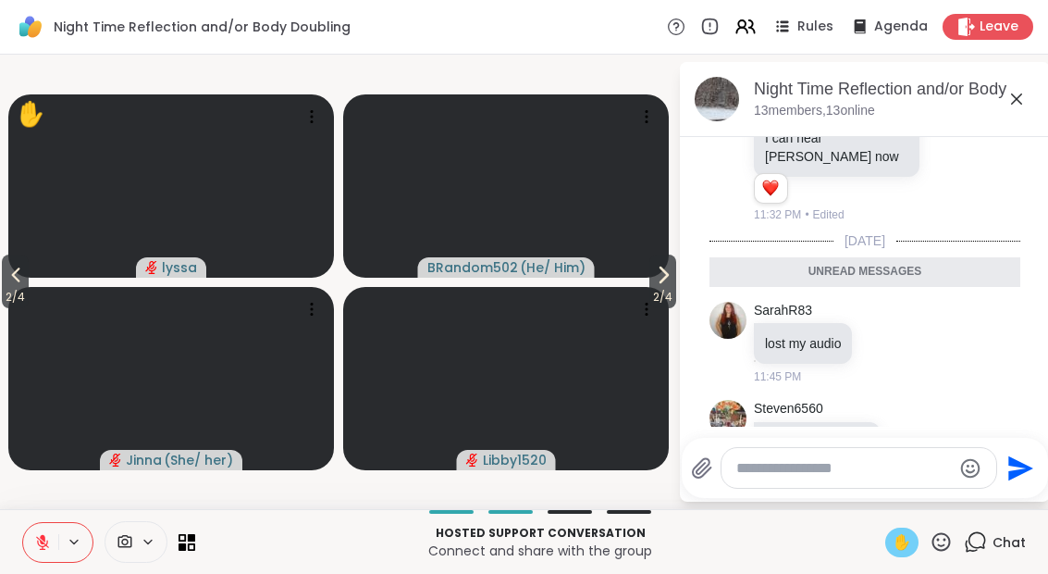
click at [2, 275] on button "2 / 4" at bounding box center [15, 281] width 27 height 54
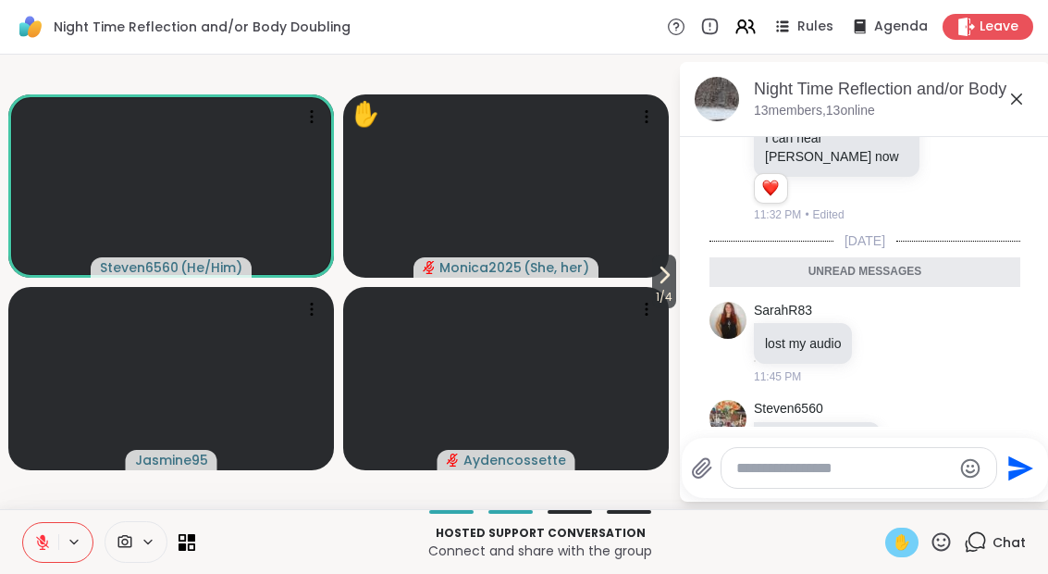
click at [659, 286] on icon at bounding box center [664, 275] width 22 height 22
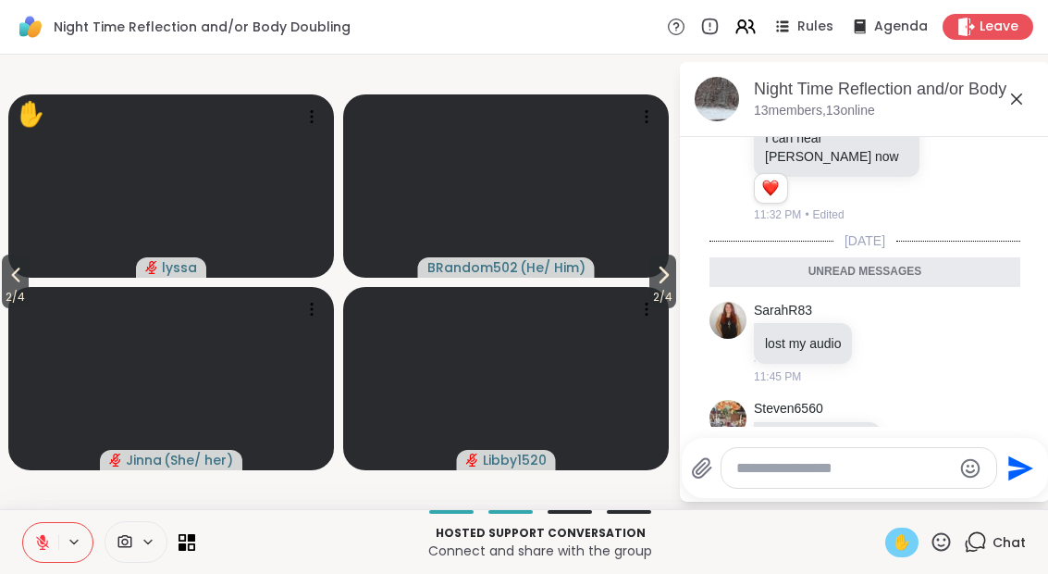
click at [658, 296] on span "2 / 4" at bounding box center [662, 297] width 27 height 22
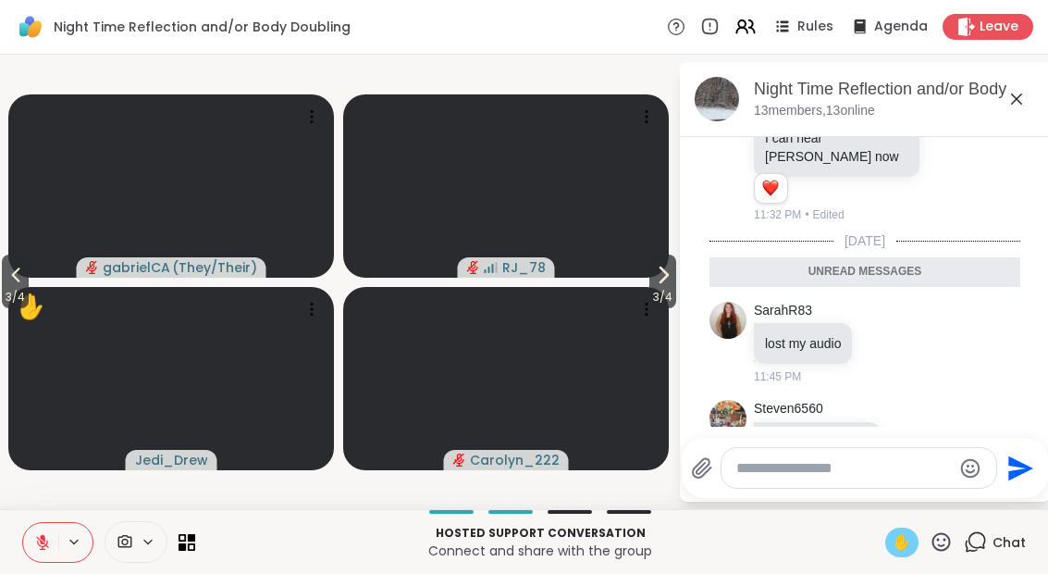
click at [652, 285] on icon at bounding box center [663, 275] width 22 height 22
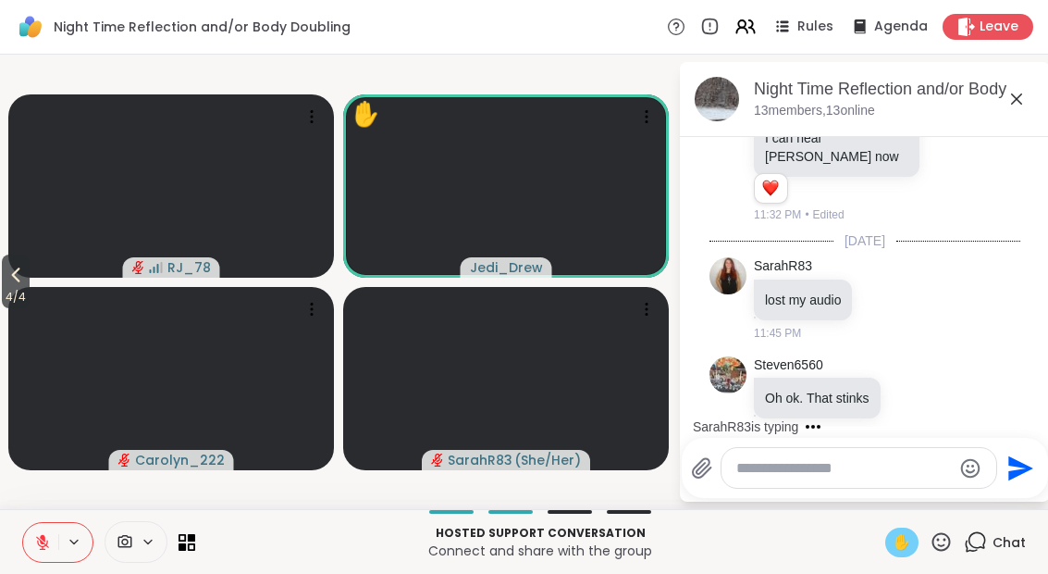
scroll to position [2364, 0]
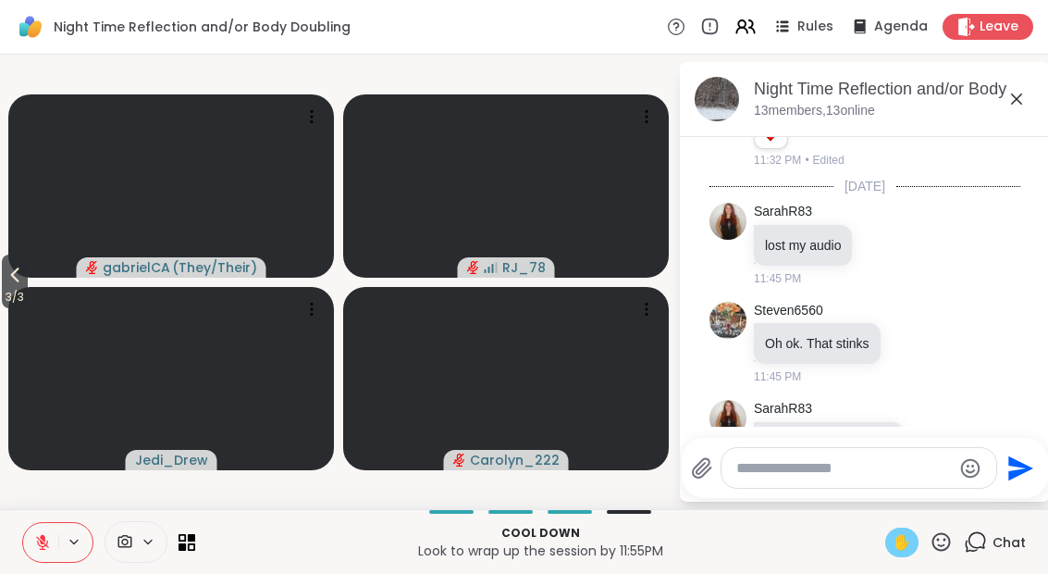
click at [20, 297] on span "3 / 3" at bounding box center [15, 297] width 26 height 22
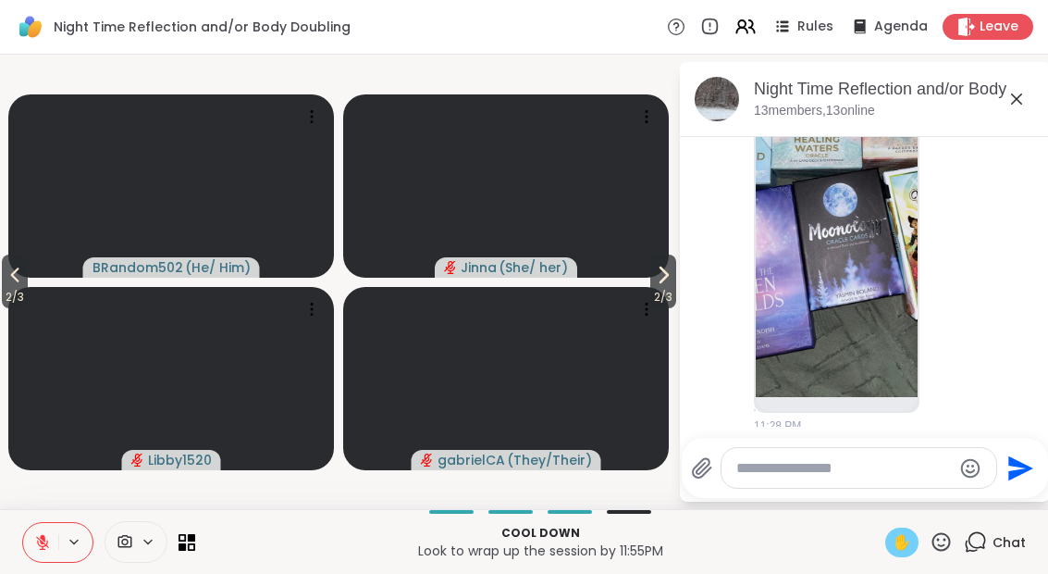
scroll to position [1834, 0]
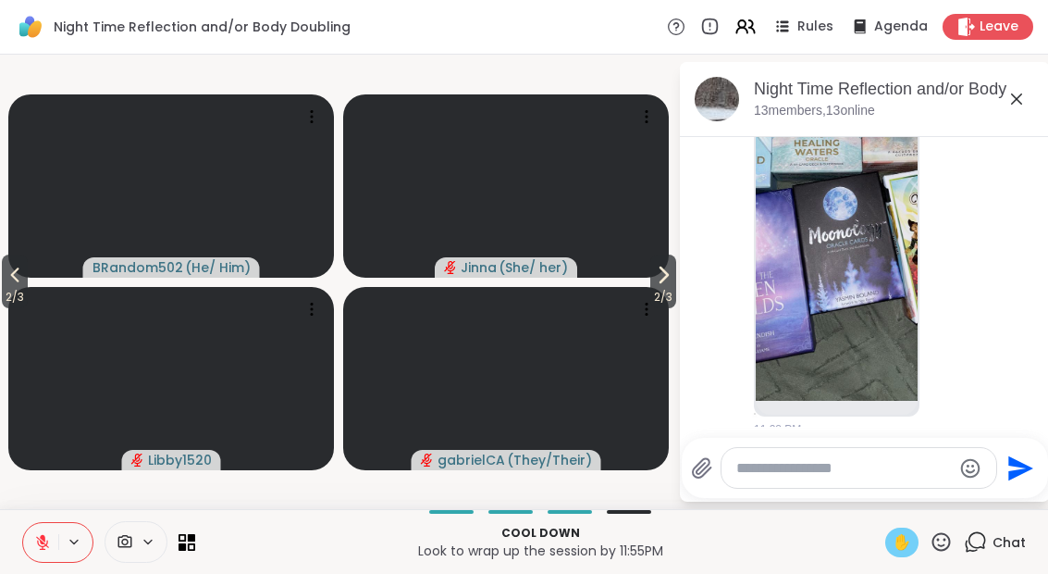
click at [818, 277] on img at bounding box center [837, 180] width 162 height 440
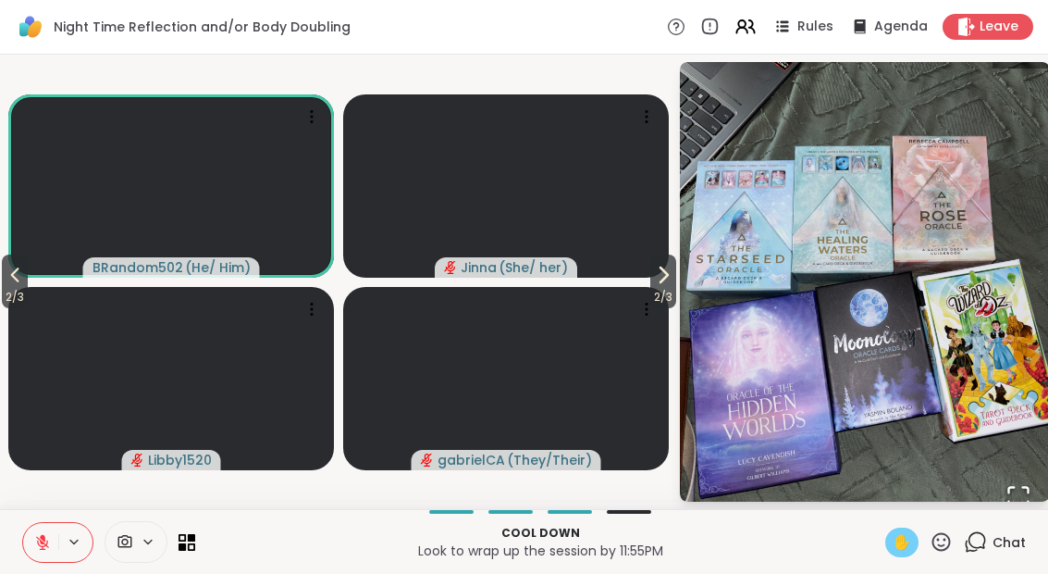
click at [1029, 465] on button "Open Fullscreen" at bounding box center [1018, 496] width 63 height 63
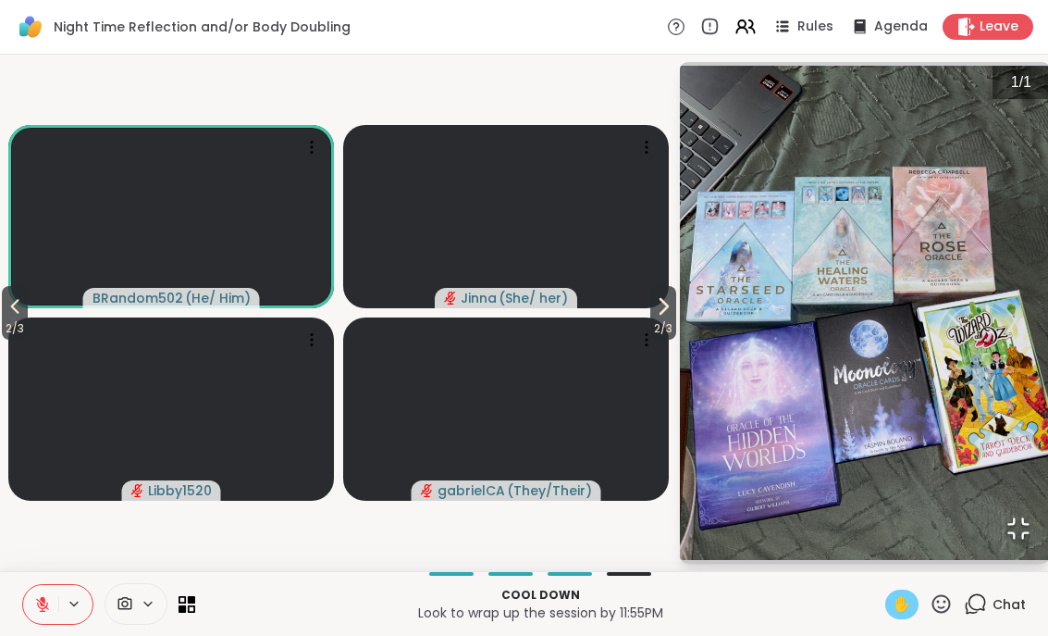
click at [1006, 541] on icon "Open Fullscreen" at bounding box center [1019, 528] width 26 height 26
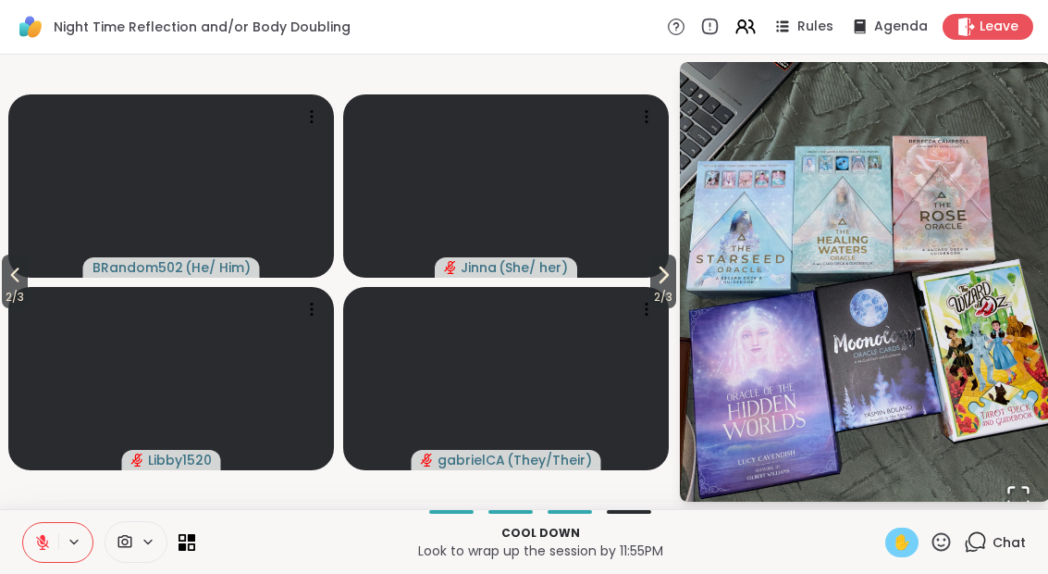
click at [994, 549] on span "Chat" at bounding box center [1009, 542] width 33 height 19
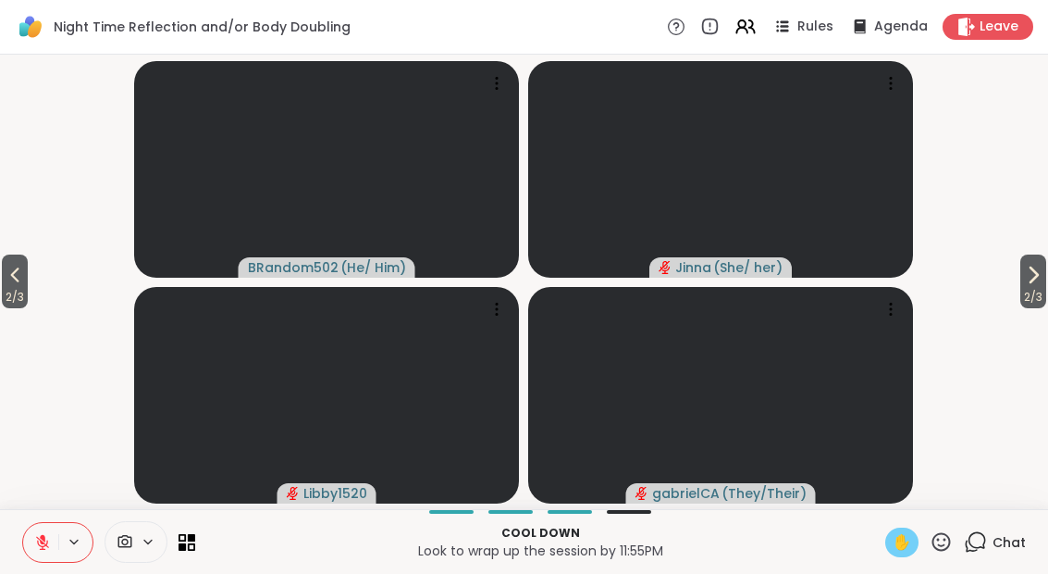
click at [980, 528] on div "Chat" at bounding box center [995, 542] width 62 height 30
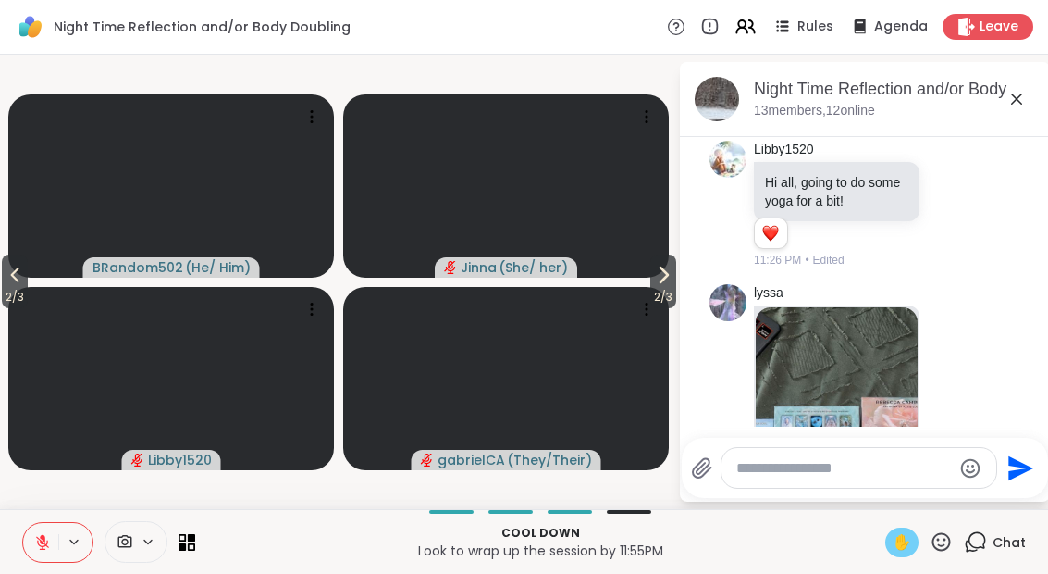
scroll to position [1487, 0]
click at [893, 553] on div "✋" at bounding box center [901, 542] width 33 height 30
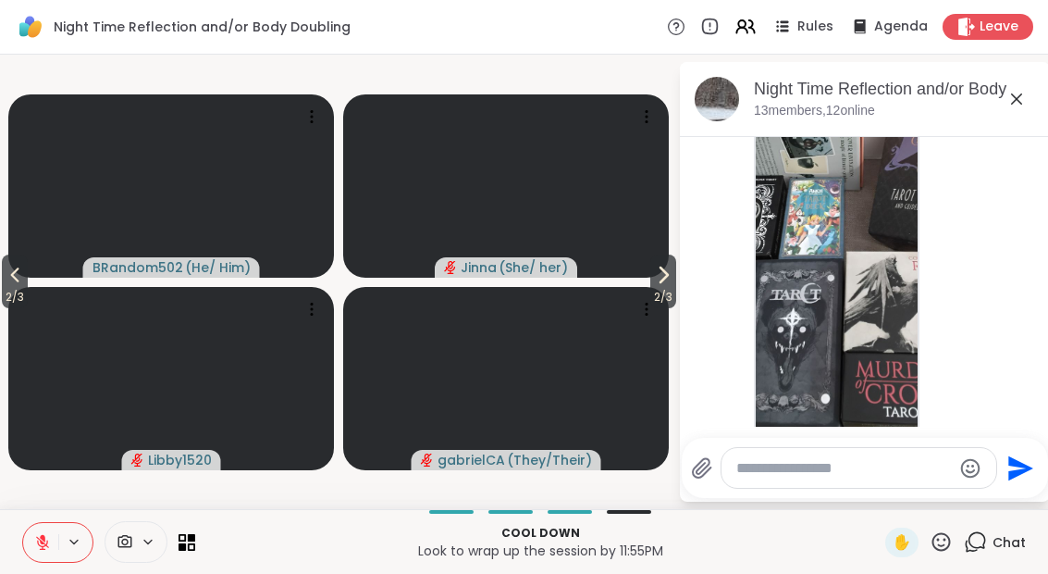
scroll to position [1141, 0]
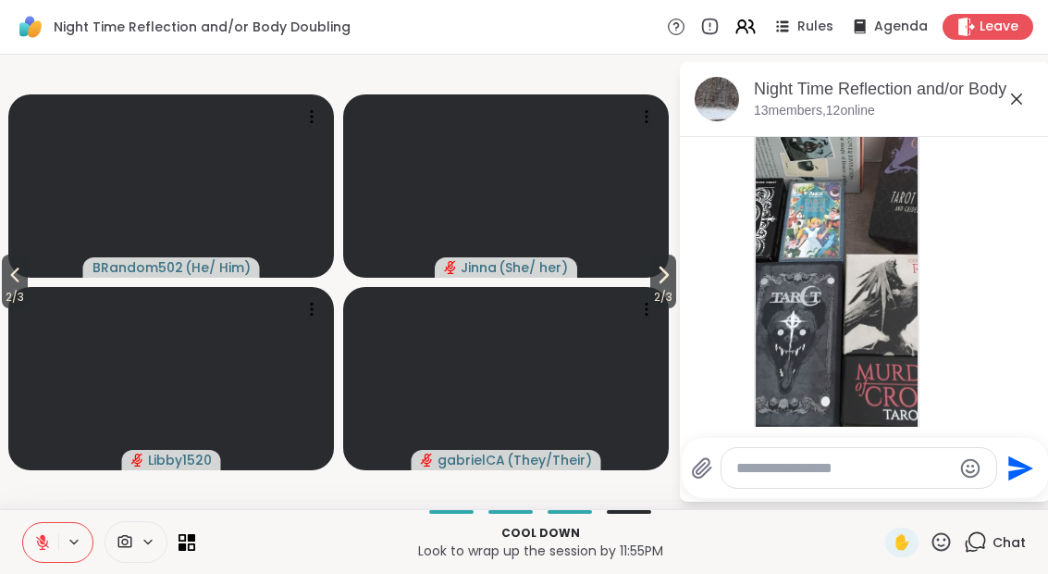
click at [796, 317] on img at bounding box center [837, 215] width 162 height 440
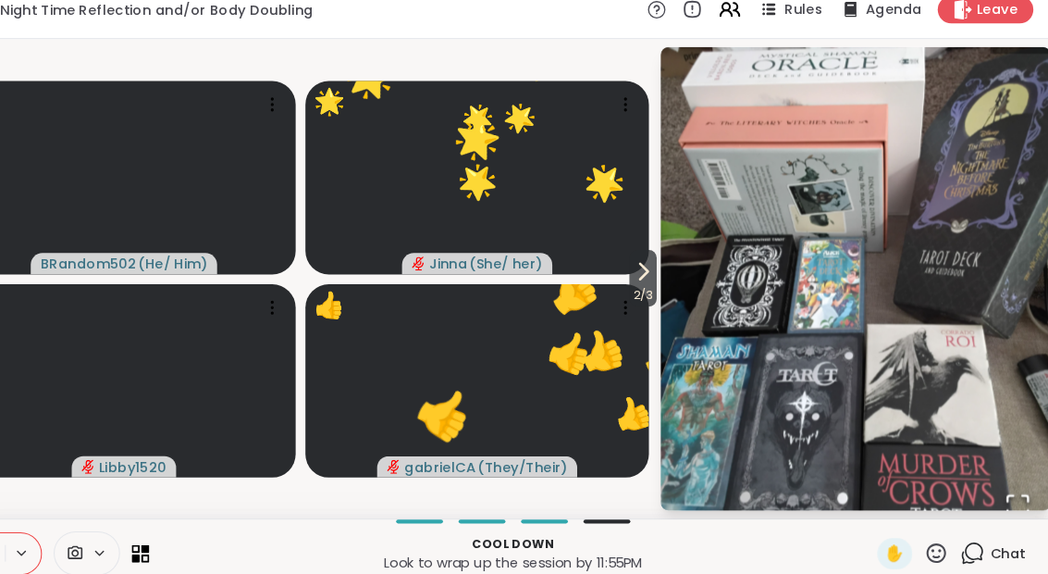
click at [964, 527] on div "Chat" at bounding box center [995, 542] width 62 height 30
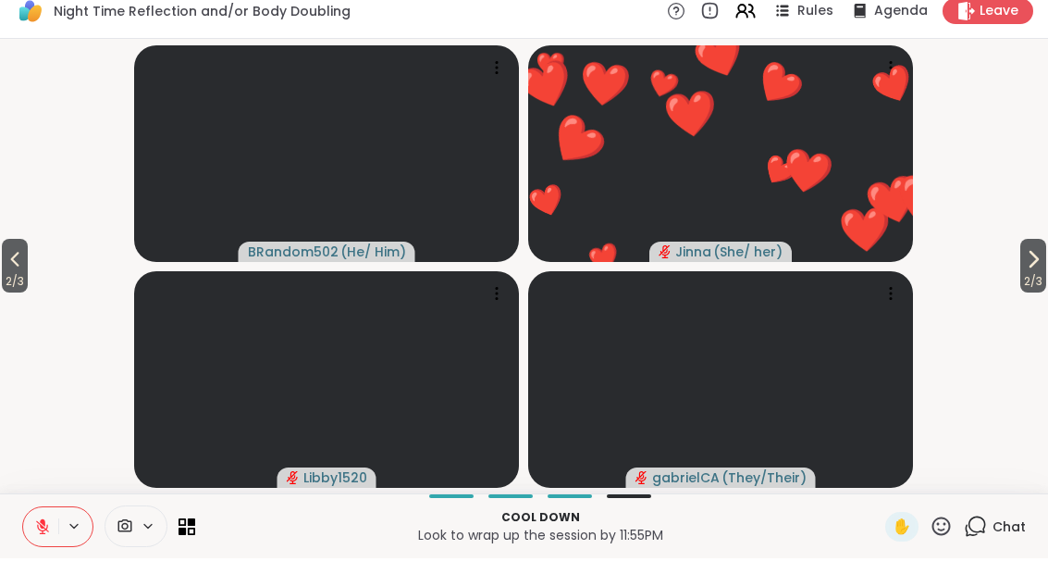
scroll to position [1, 0]
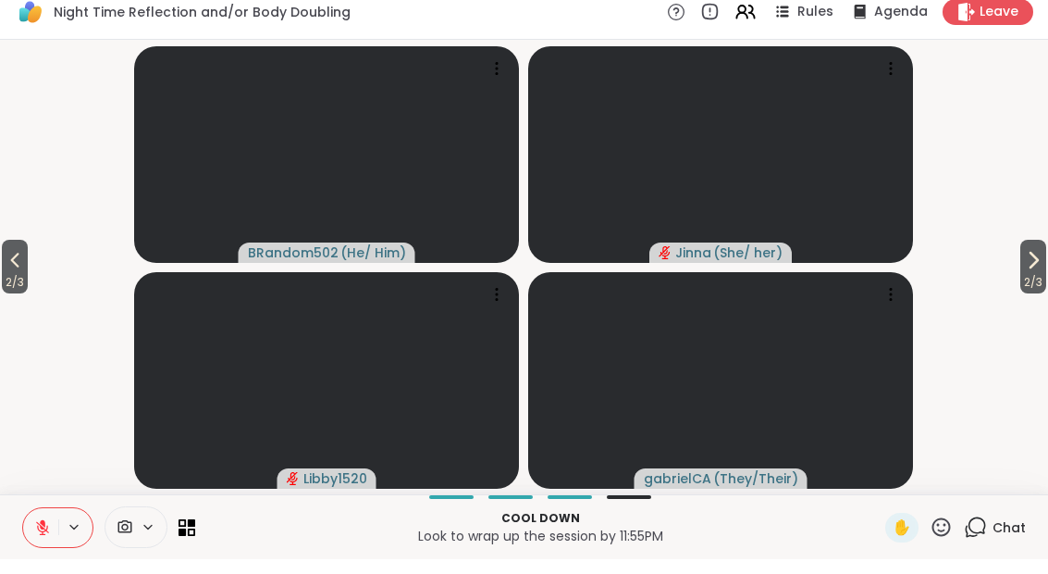
click at [950, 534] on icon at bounding box center [941, 541] width 23 height 23
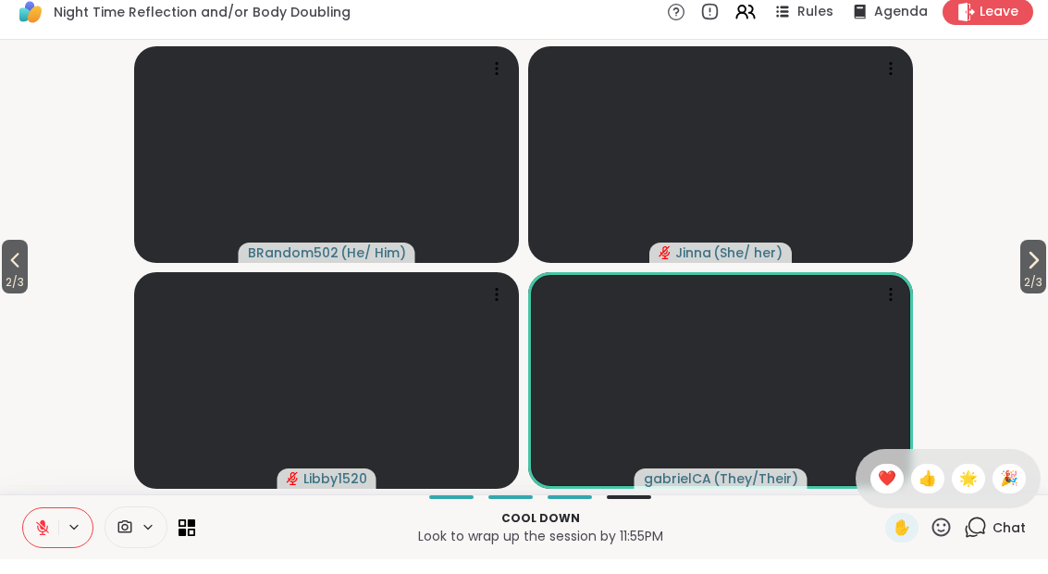
click at [930, 487] on span "👍" at bounding box center [928, 493] width 19 height 22
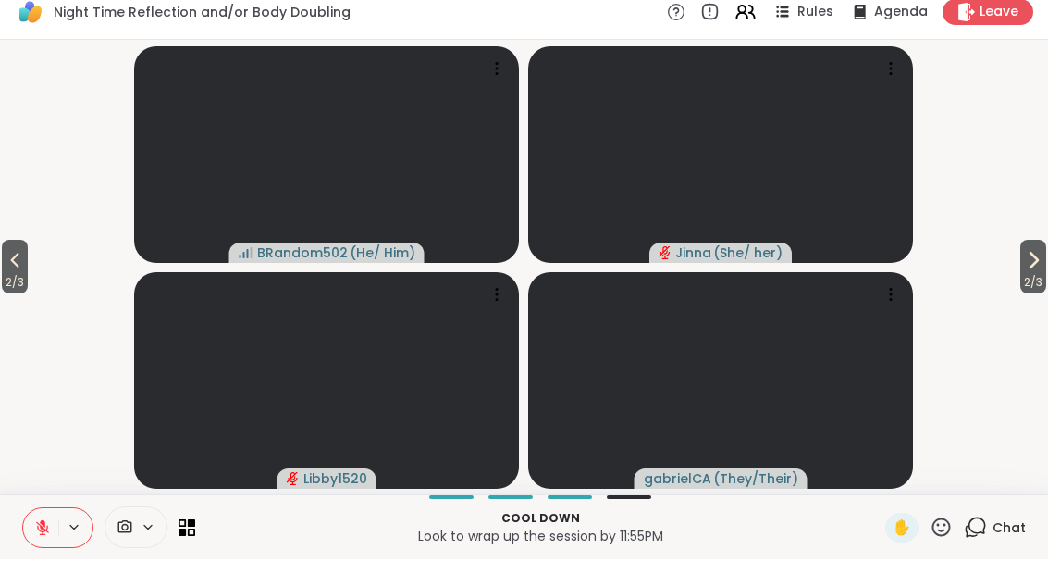
click at [4, 267] on button "2 / 3" at bounding box center [15, 281] width 26 height 54
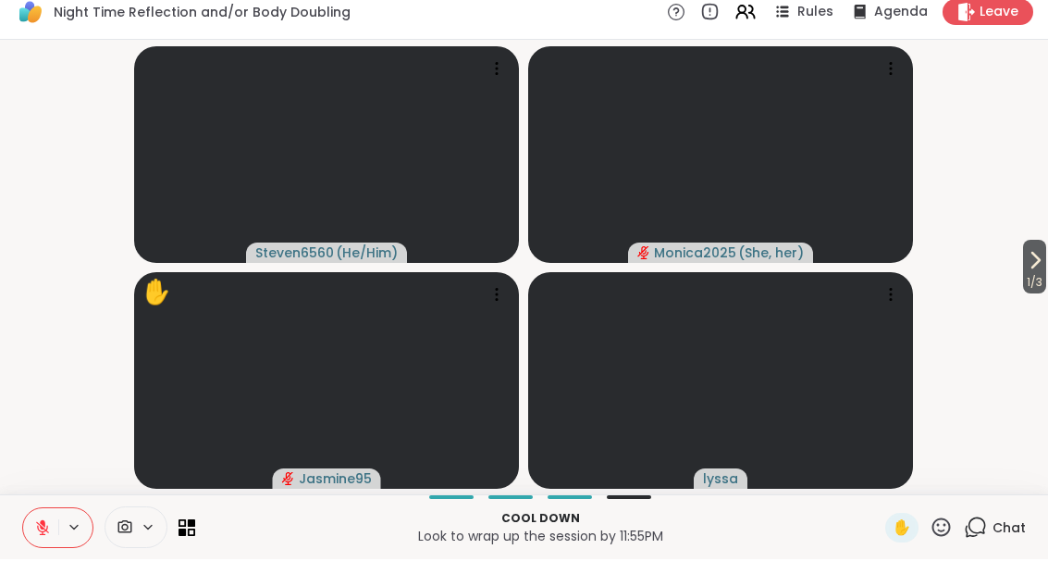
click at [1044, 264] on button "1 / 3" at bounding box center [1034, 281] width 23 height 54
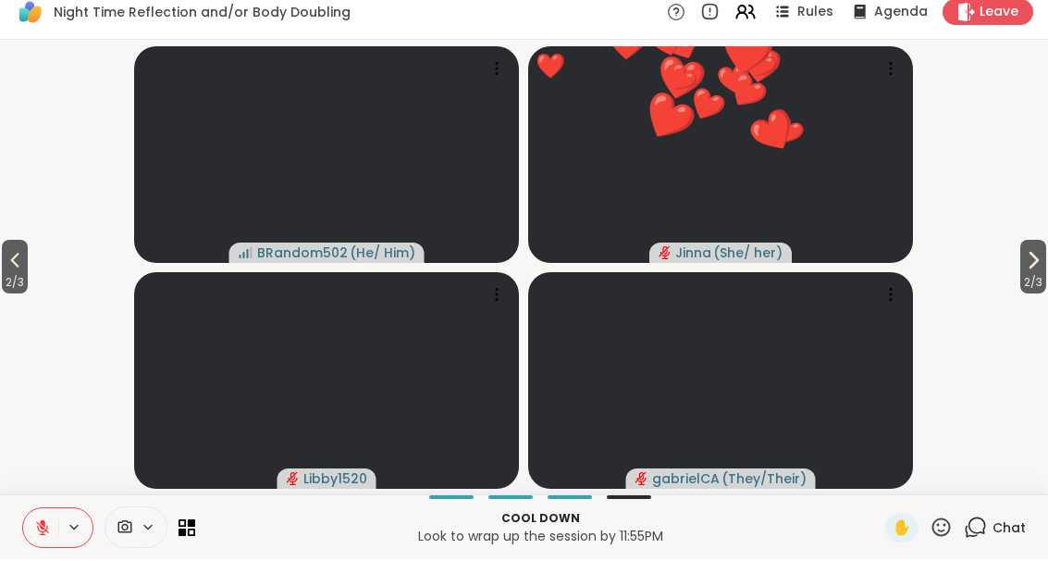
click at [1026, 286] on span "2 / 3" at bounding box center [1033, 297] width 26 height 22
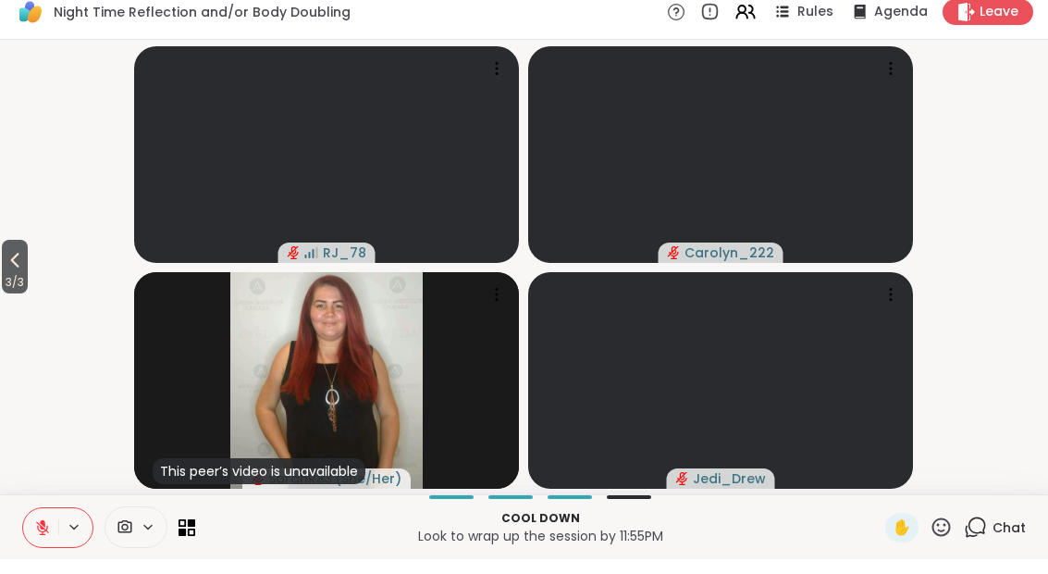
click at [18, 268] on icon at bounding box center [15, 275] width 8 height 15
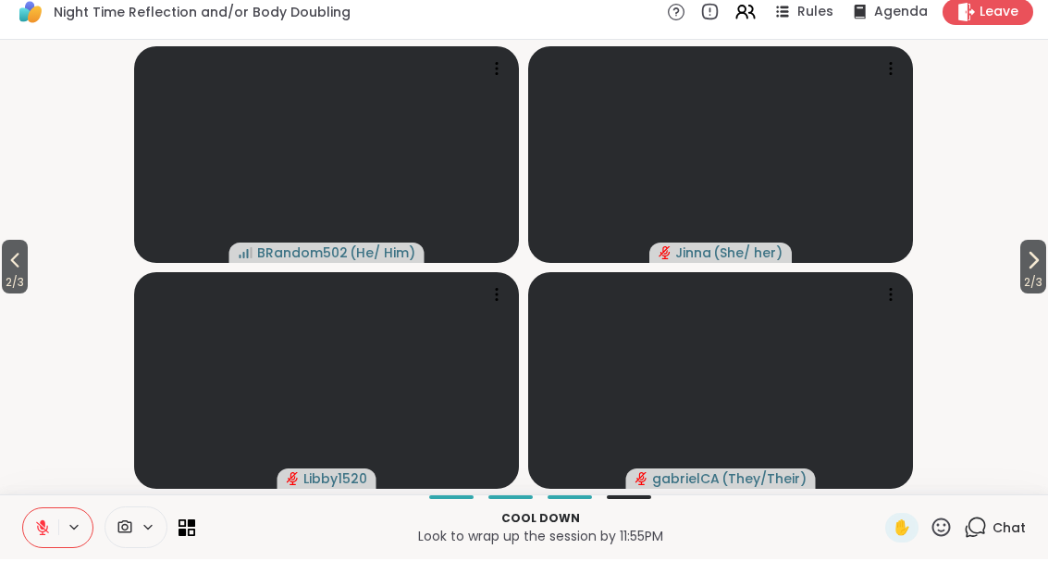
click at [6, 286] on span "2 / 3" at bounding box center [15, 297] width 26 height 22
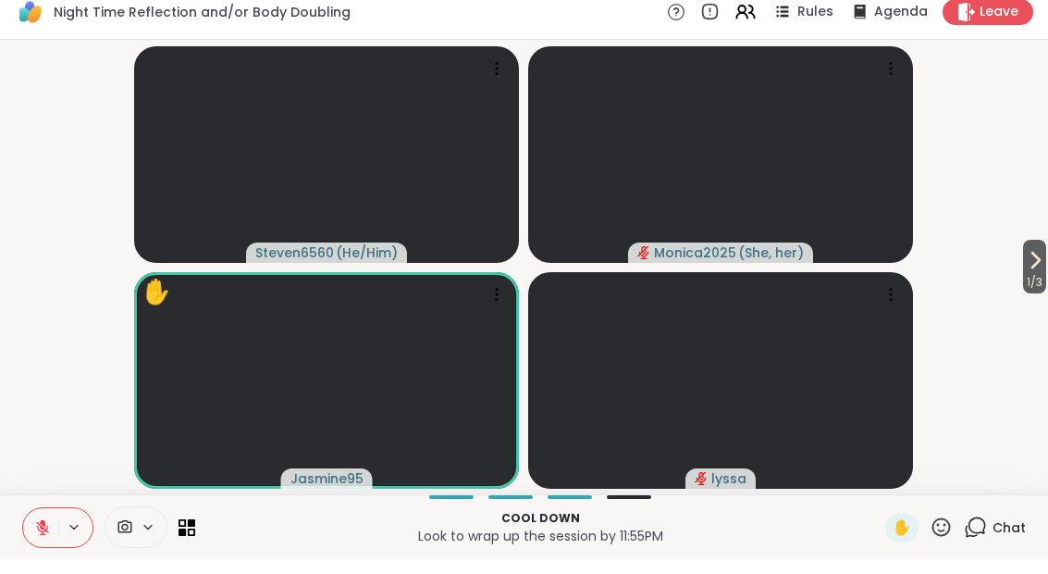
click at [902, 539] on div "✋" at bounding box center [901, 542] width 33 height 30
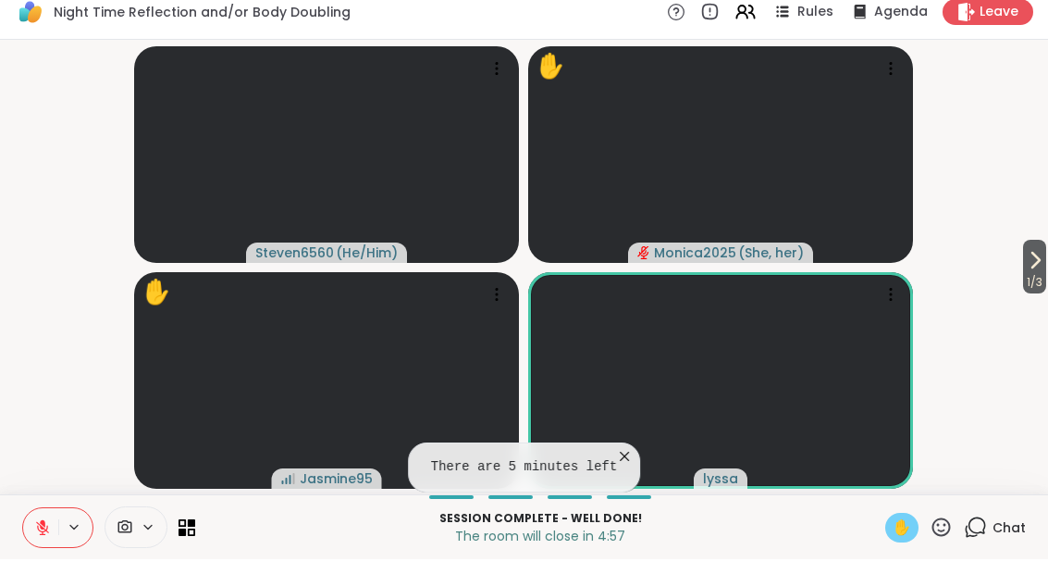
scroll to position [0, 0]
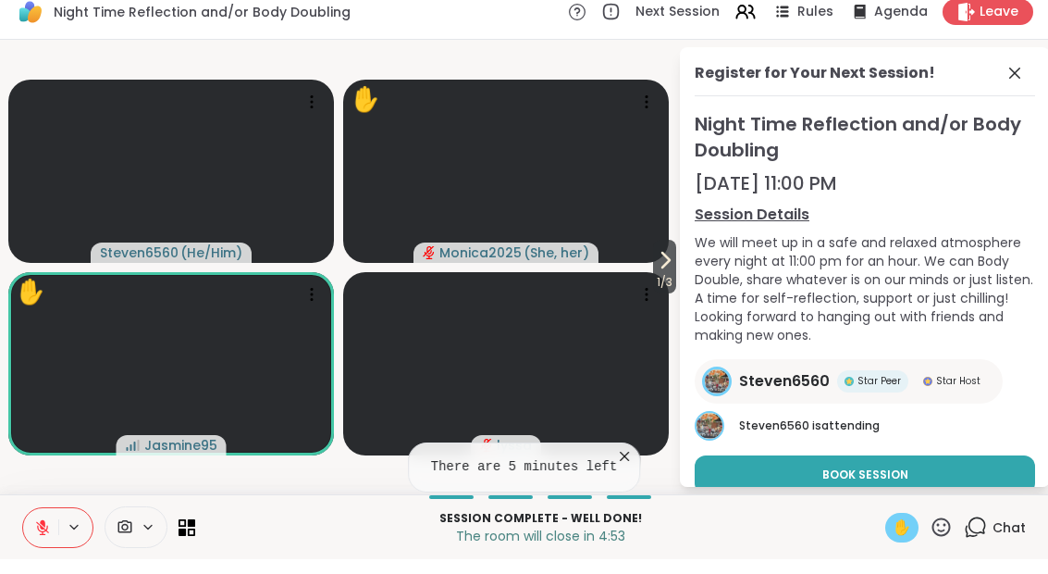
click at [996, 89] on div "Register for Your Next Session!" at bounding box center [865, 94] width 340 height 34
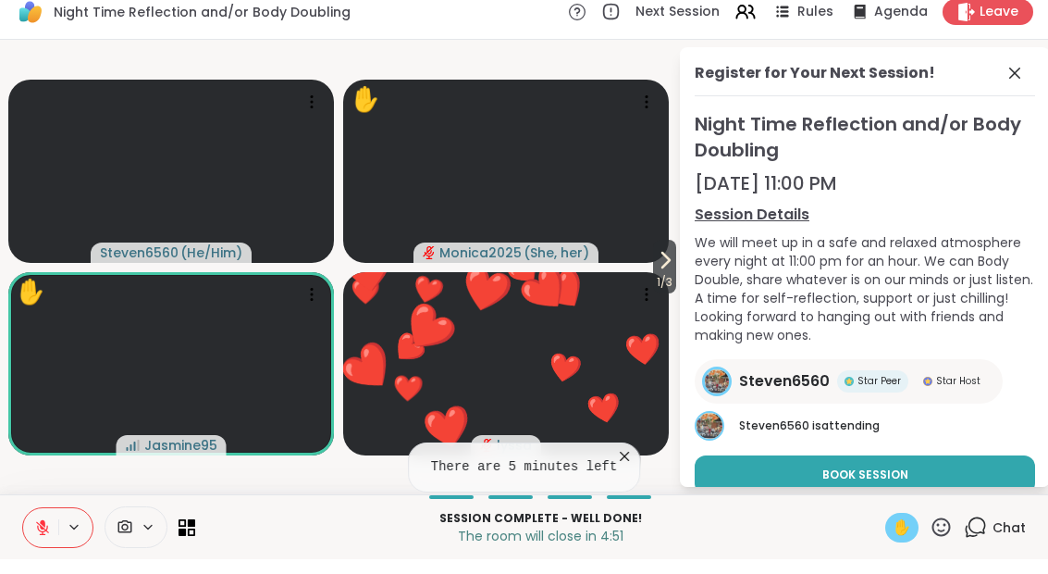
click at [999, 62] on div "Register for Your Next Session! Night Time Reflection and/or Body Doubling Sep …" at bounding box center [865, 281] width 370 height 439
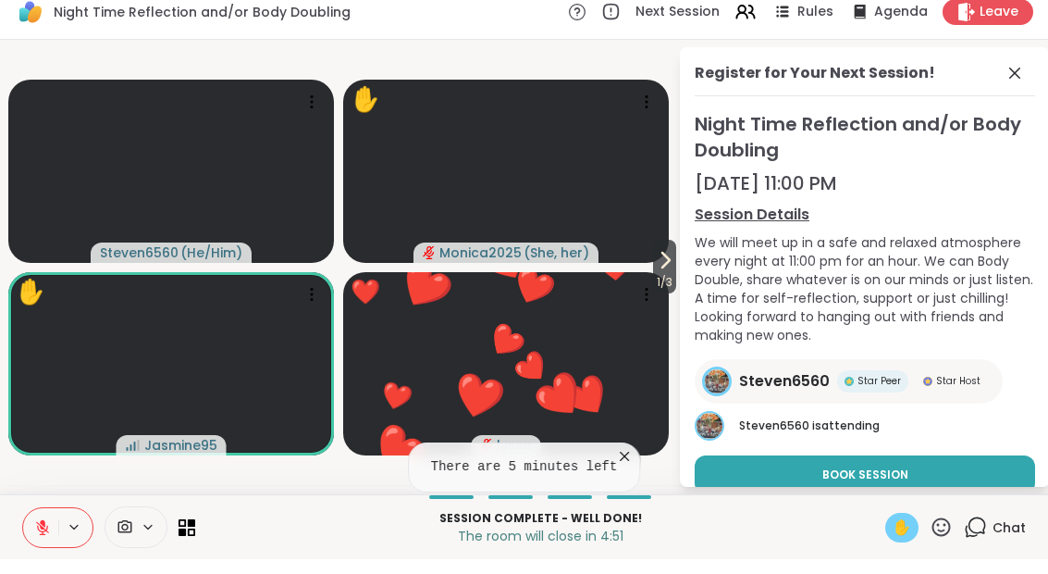
click at [1012, 80] on icon at bounding box center [1015, 88] width 22 height 22
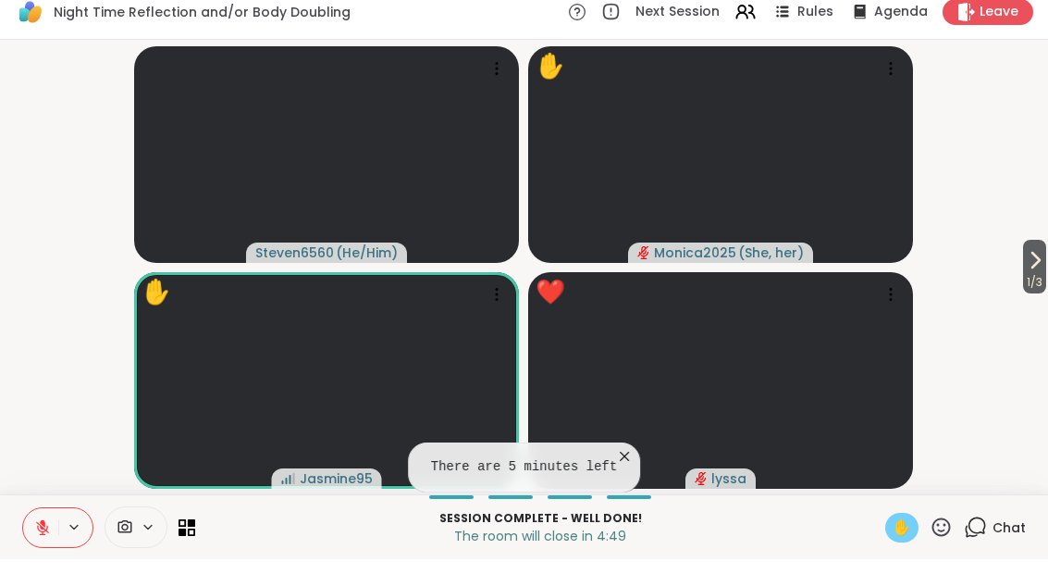
click at [989, 534] on div "Chat" at bounding box center [995, 542] width 62 height 30
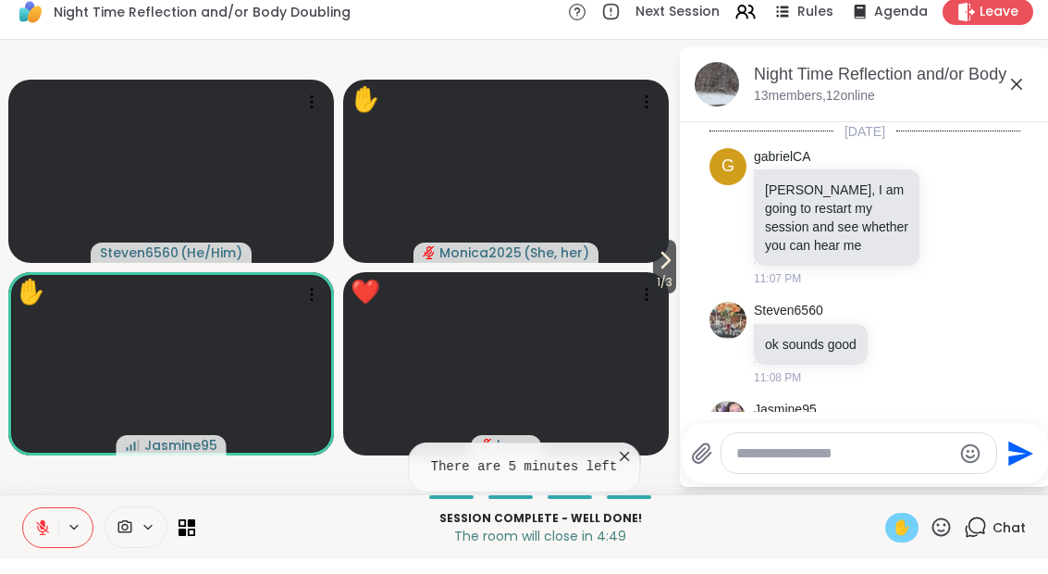
scroll to position [2345, 0]
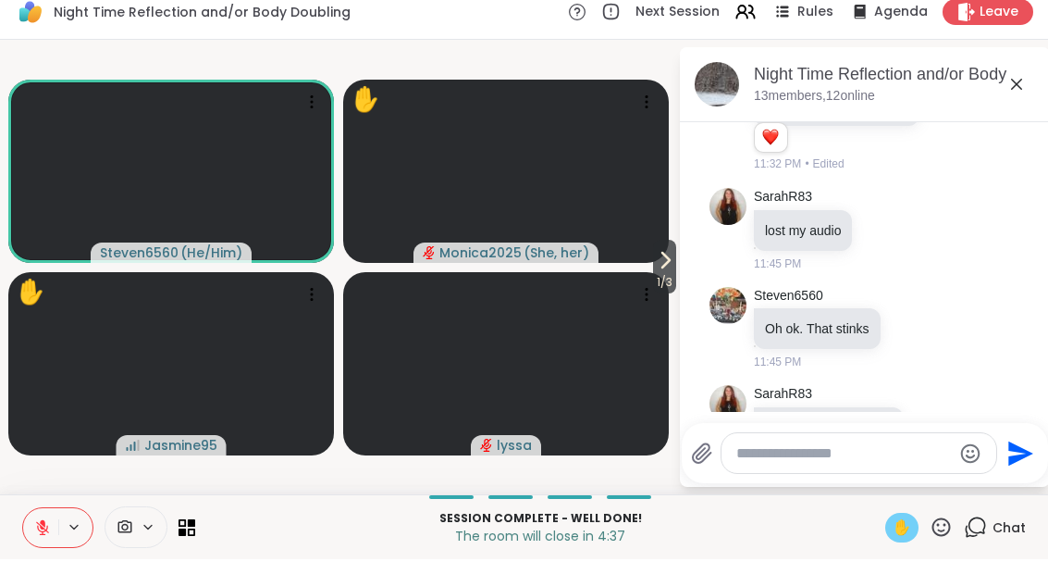
click at [43, 534] on icon at bounding box center [43, 537] width 6 height 7
click at [893, 531] on span "✋" at bounding box center [902, 542] width 19 height 22
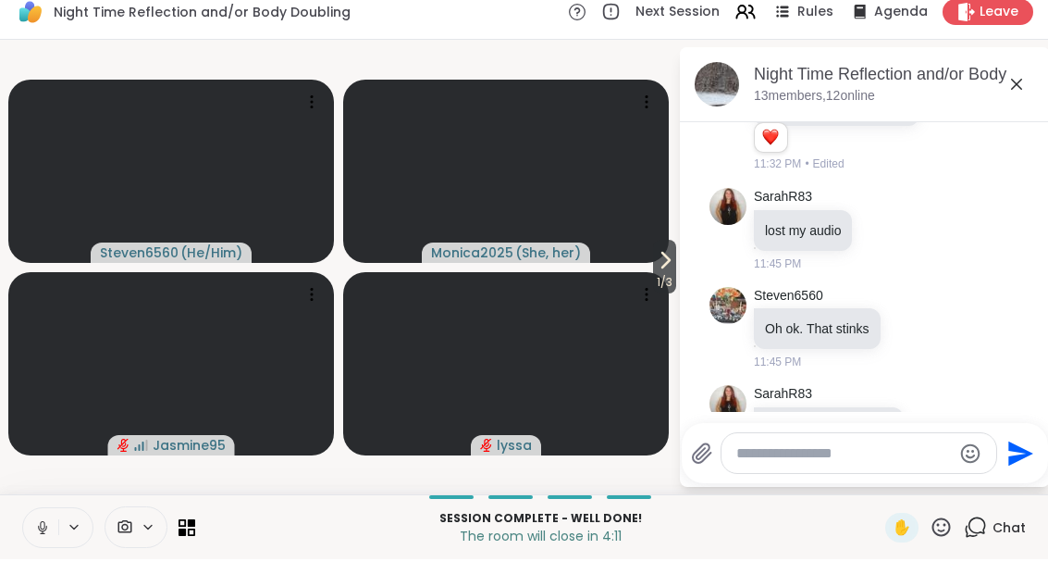
click at [671, 264] on icon at bounding box center [665, 275] width 22 height 22
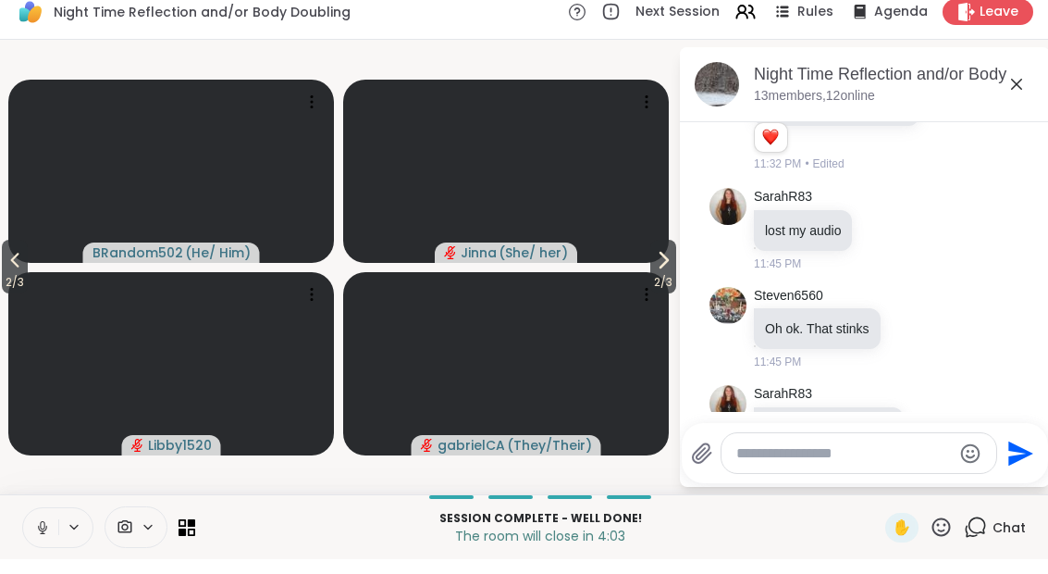
click at [4, 286] on span "2 / 3" at bounding box center [15, 297] width 26 height 22
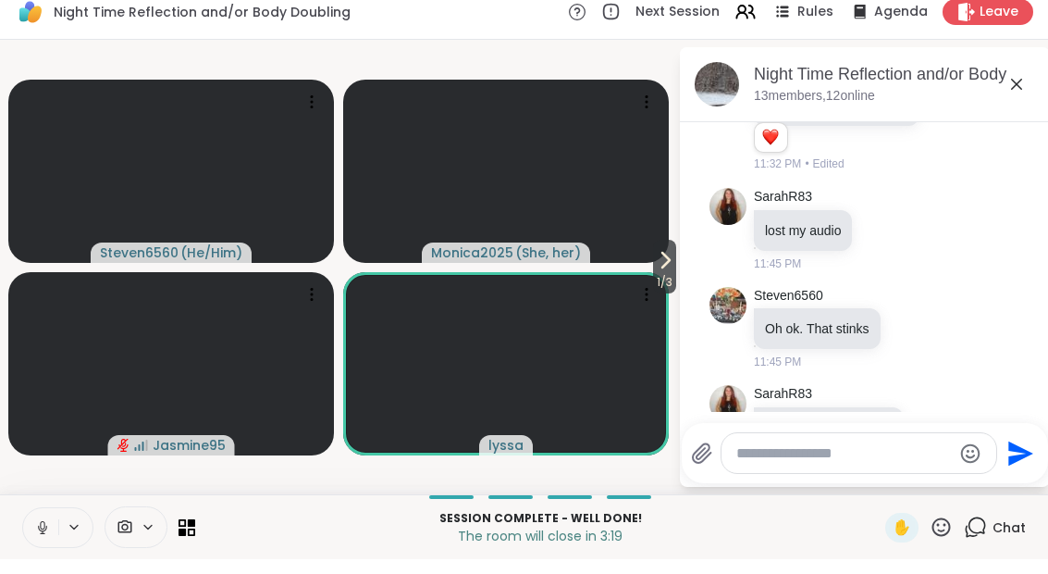
click at [666, 269] on icon at bounding box center [665, 275] width 22 height 22
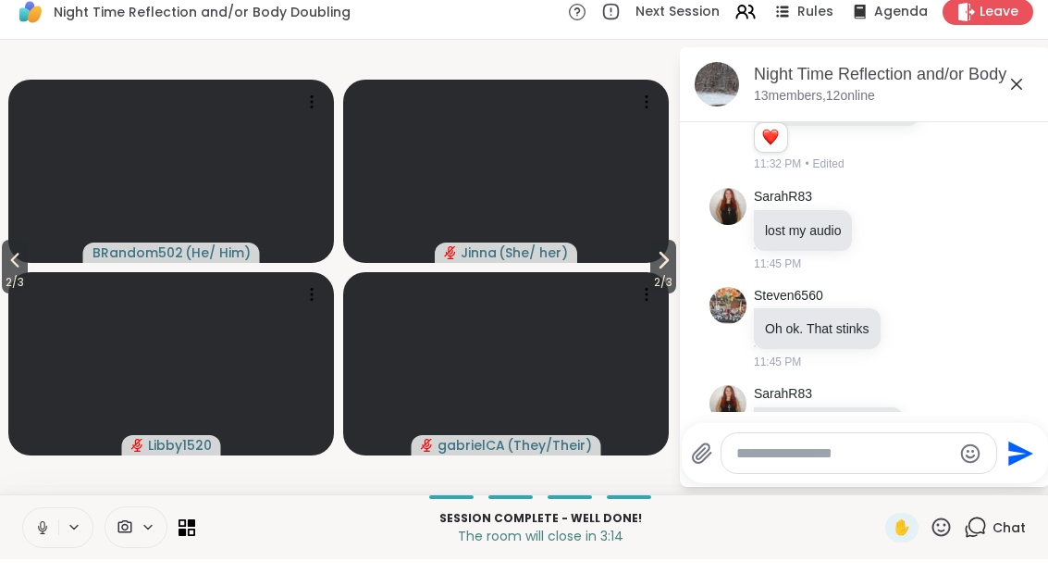
click at [660, 267] on icon at bounding box center [663, 274] width 7 height 15
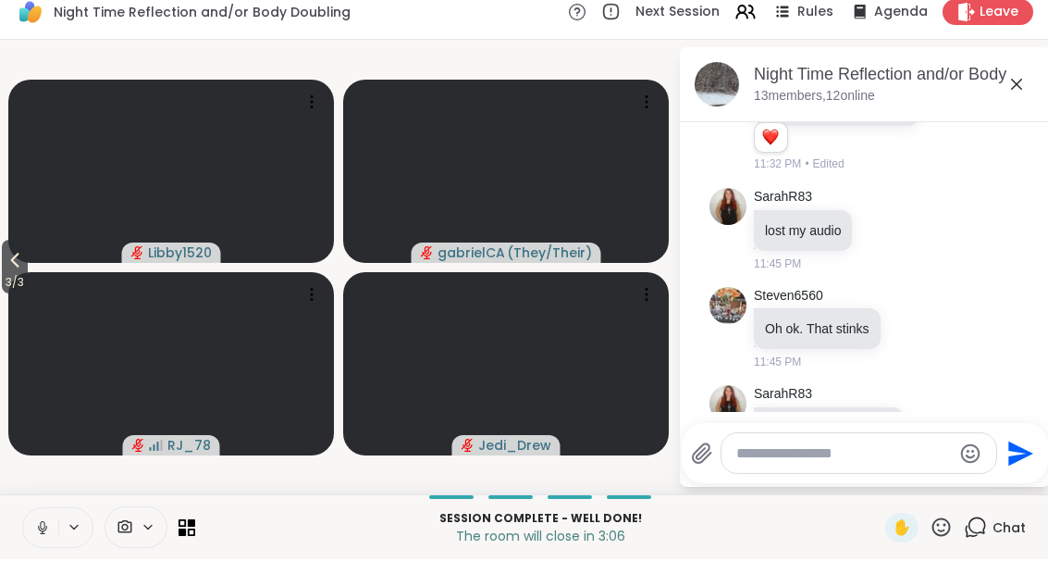
click at [6, 257] on button "3 / 3" at bounding box center [15, 281] width 26 height 54
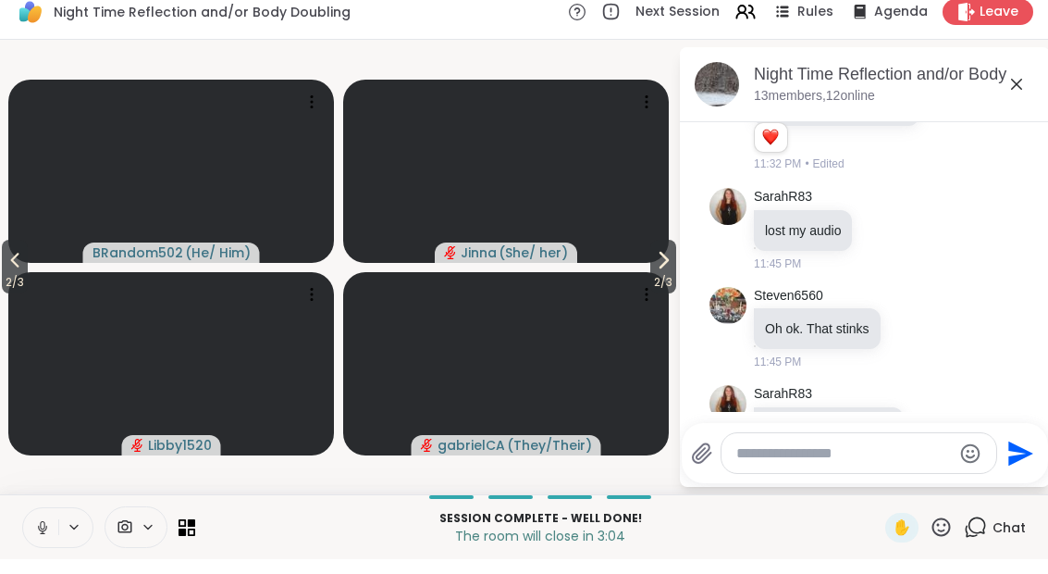
click at [7, 265] on icon at bounding box center [15, 275] width 22 height 22
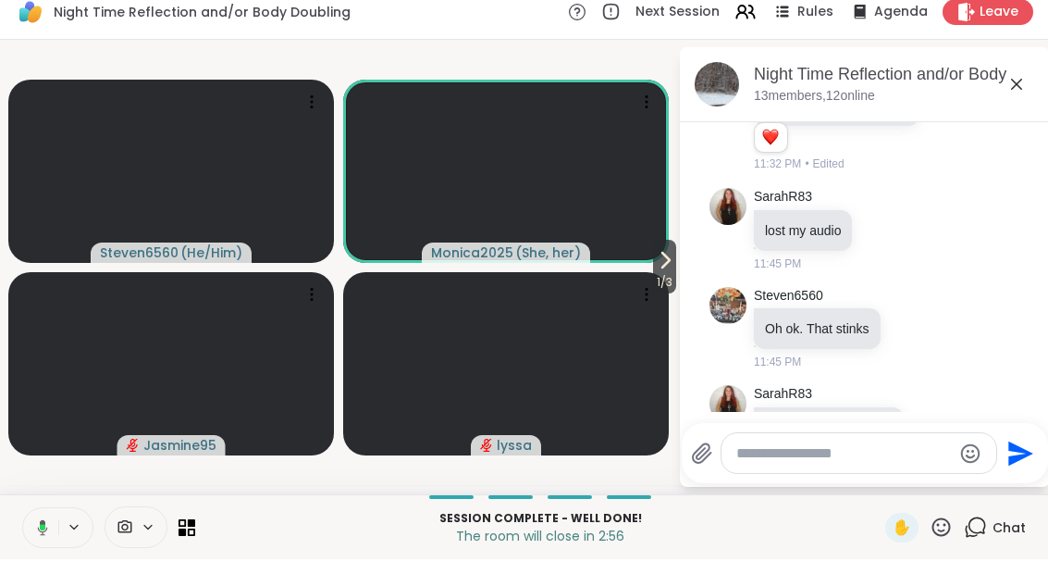
click at [38, 534] on icon at bounding box center [39, 542] width 17 height 17
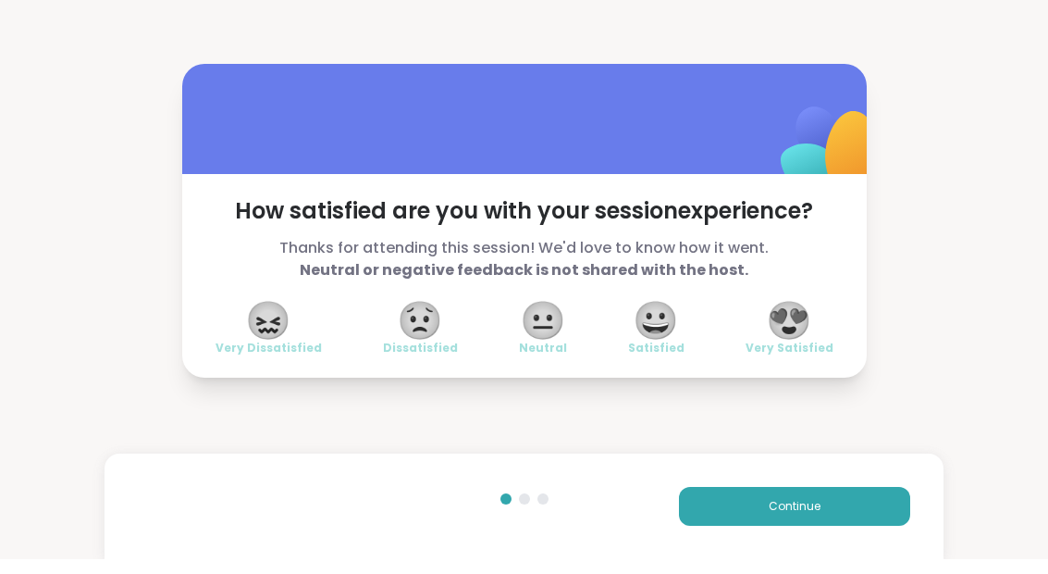
click at [644, 336] on span "😀" at bounding box center [656, 334] width 46 height 33
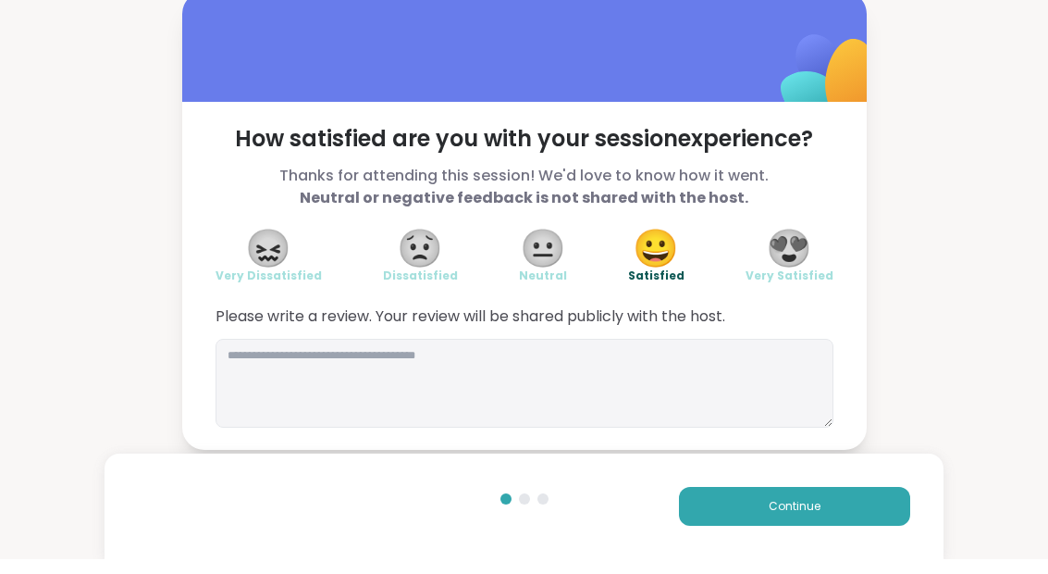
click at [732, 503] on button "Continue" at bounding box center [794, 520] width 231 height 39
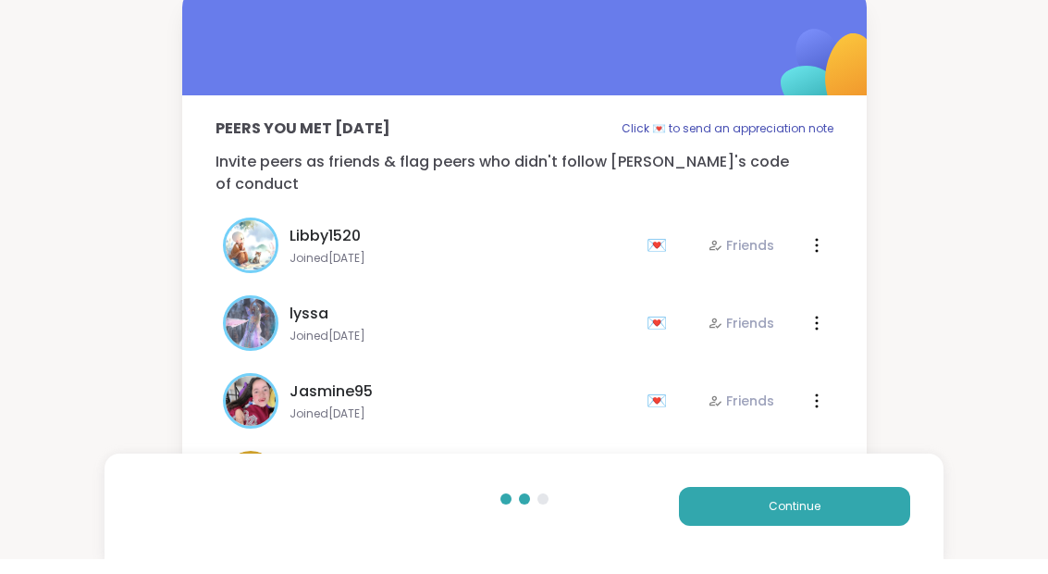
scroll to position [15, 0]
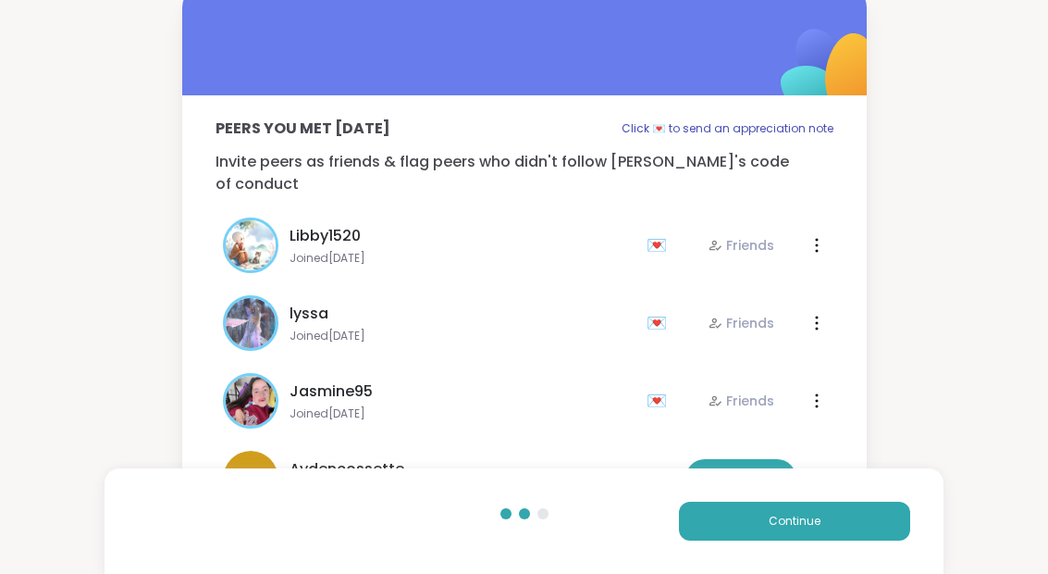
click at [729, 522] on button "Continue" at bounding box center [794, 520] width 231 height 39
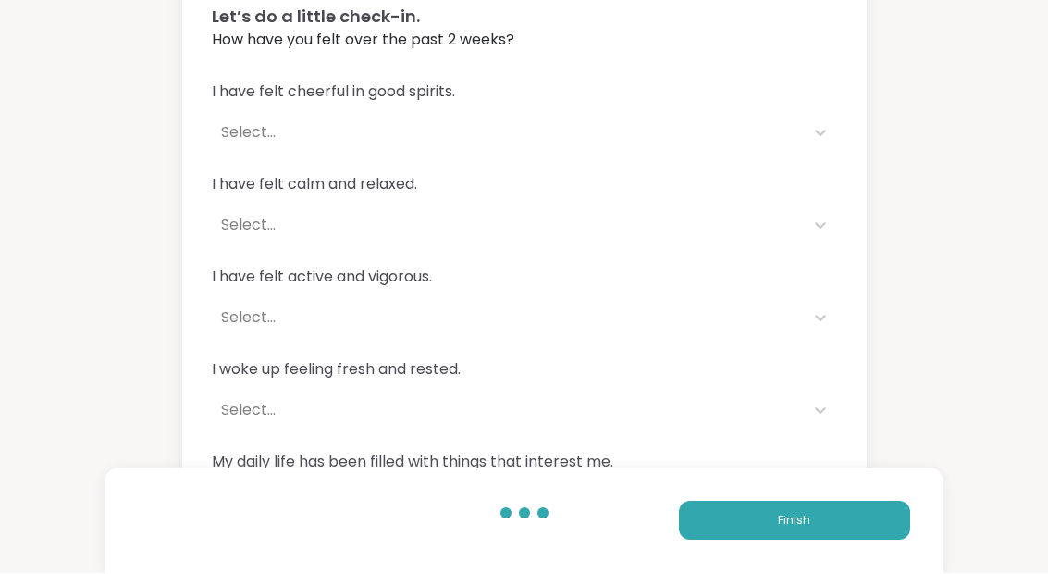
scroll to position [0, 0]
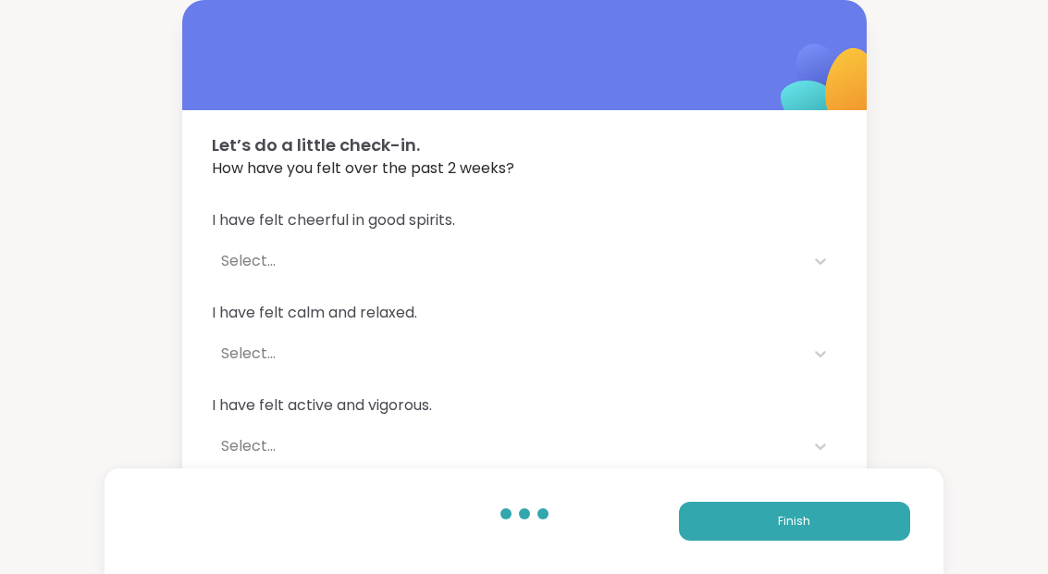
click at [721, 540] on button "Finish" at bounding box center [794, 520] width 231 height 39
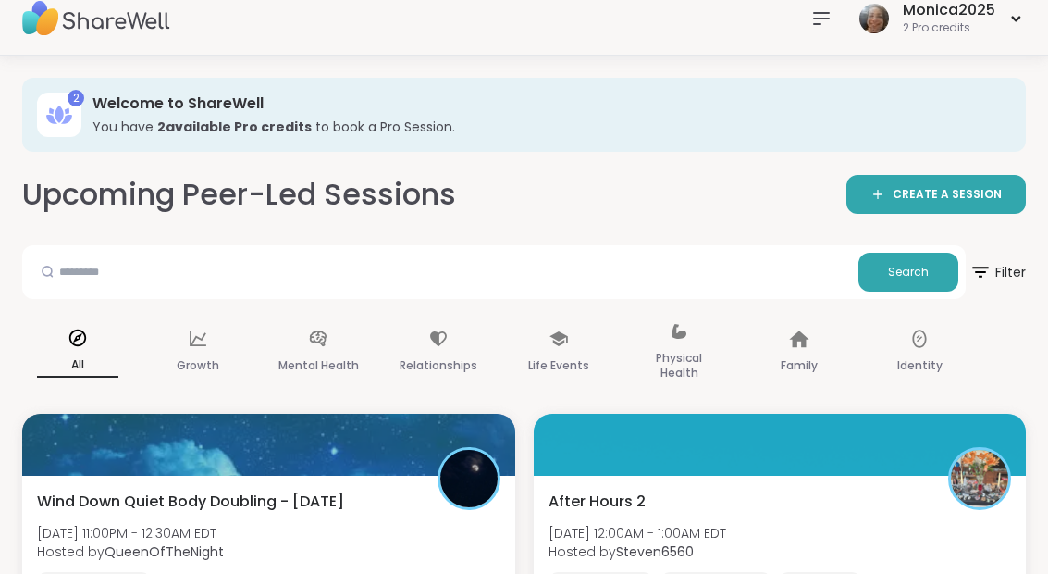
click at [666, 494] on div "After Hours 2 Tue, Sep 09 | 12:00AM - 1:00AM EDT Hosted by Steven6560 Self refl…" at bounding box center [780, 540] width 463 height 100
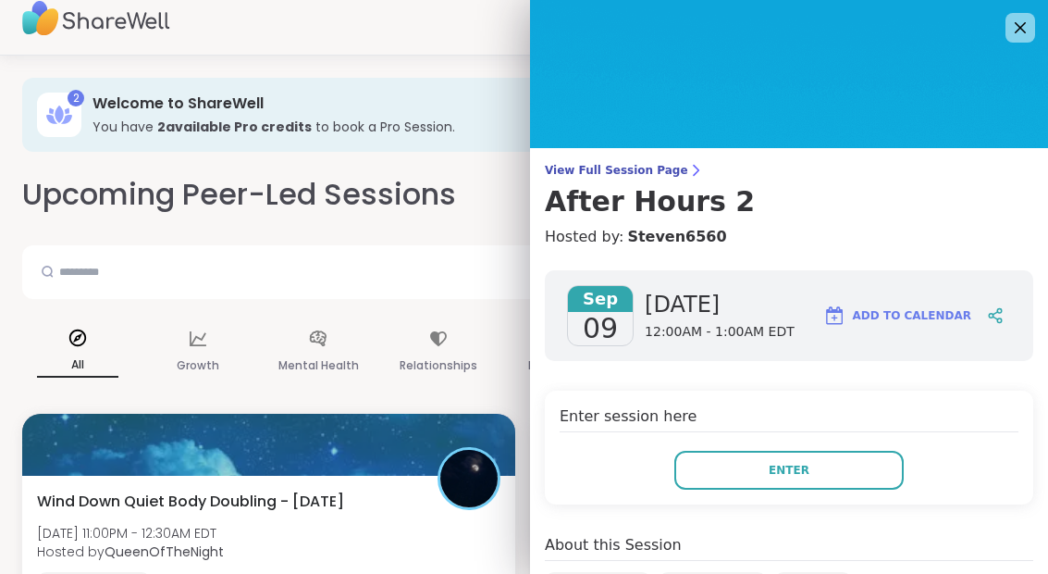
click at [701, 472] on button "Enter" at bounding box center [788, 469] width 229 height 39
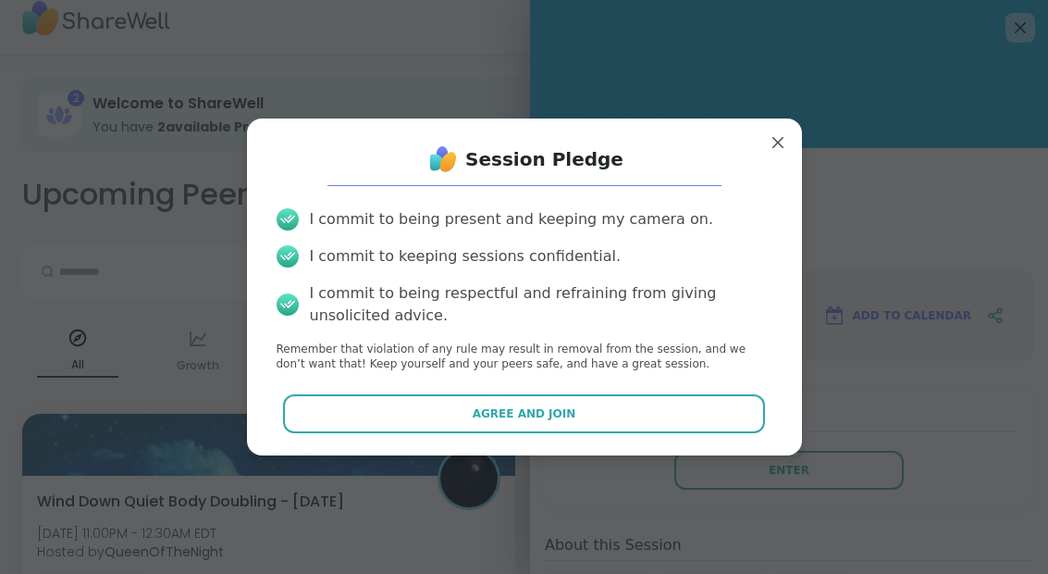
click at [581, 405] on button "Agree and Join" at bounding box center [524, 413] width 482 height 39
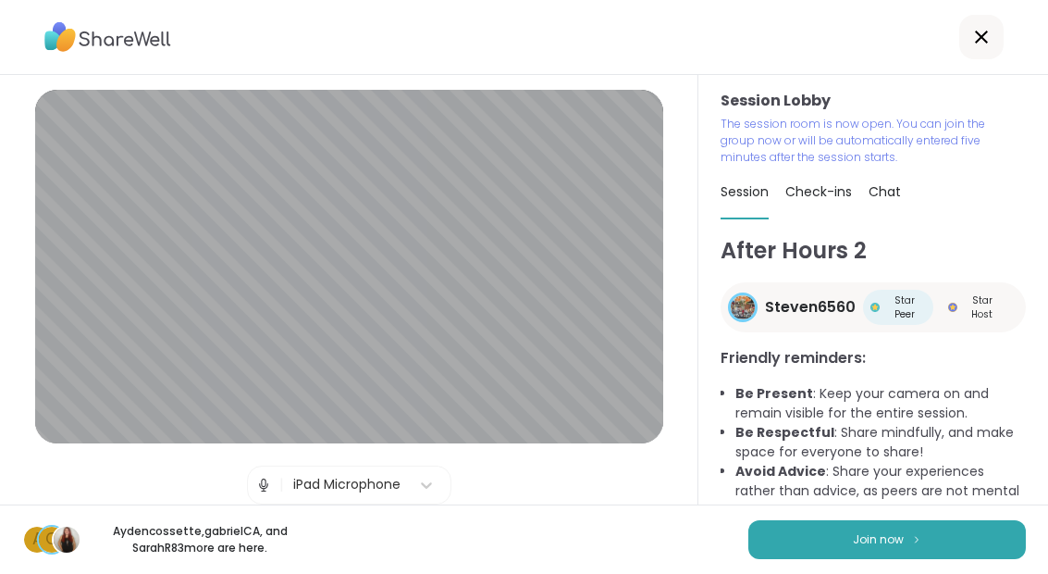
click at [784, 547] on button "Join now" at bounding box center [887, 539] width 278 height 39
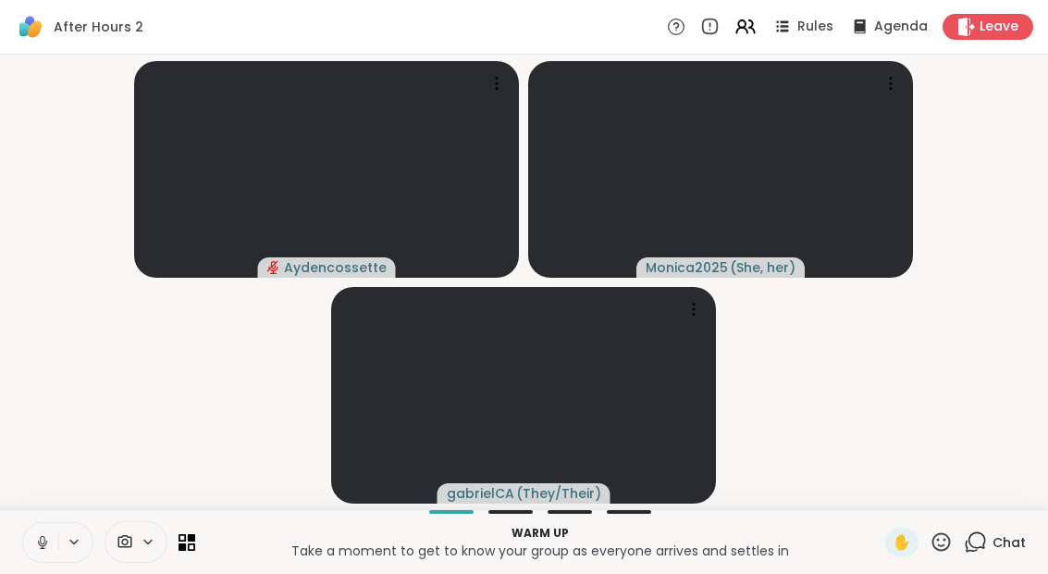
click at [24, 556] on button at bounding box center [40, 542] width 35 height 39
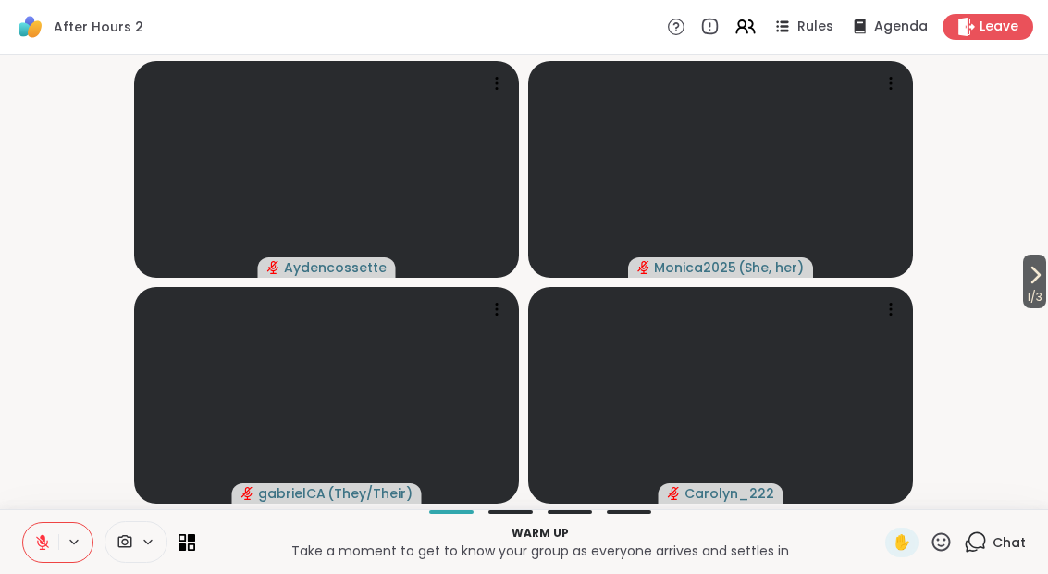
click at [1034, 289] on span "1 / 3" at bounding box center [1034, 297] width 23 height 22
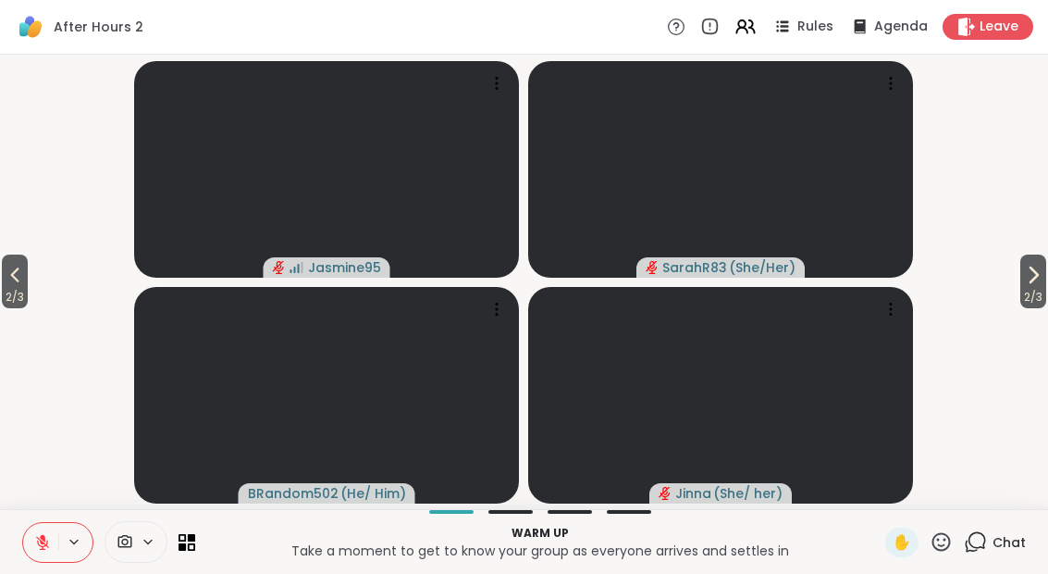
click at [1020, 307] on span "2 / 3" at bounding box center [1033, 297] width 26 height 22
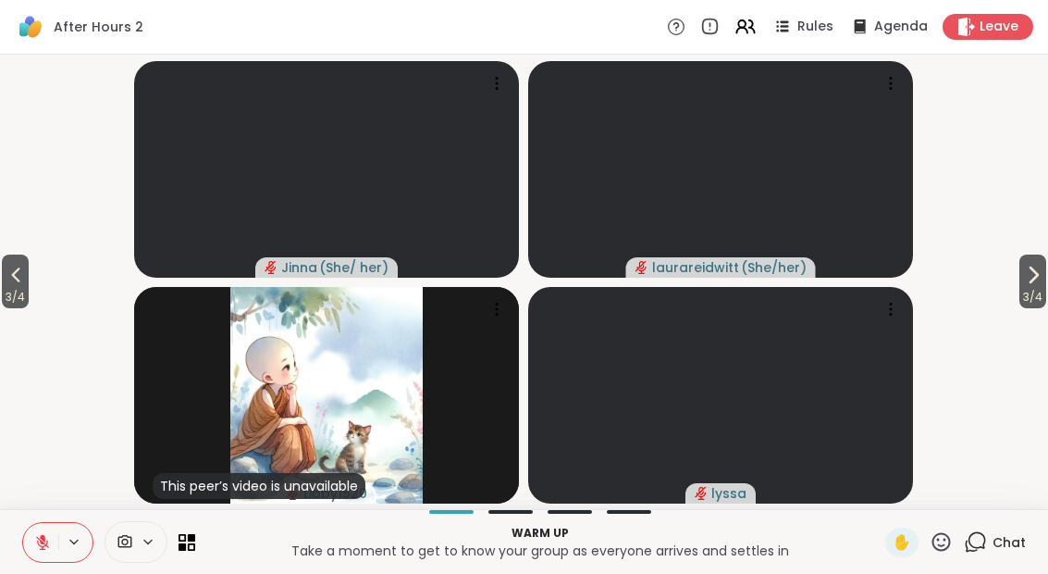
click at [3, 290] on span "3 / 4" at bounding box center [15, 297] width 27 height 22
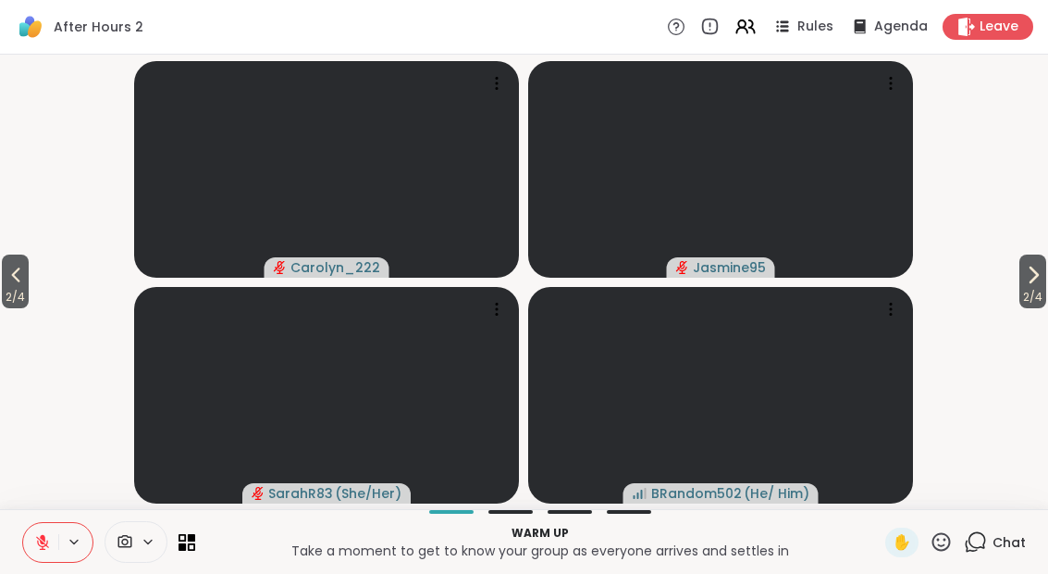
click at [4, 280] on button "2 / 4" at bounding box center [15, 281] width 27 height 54
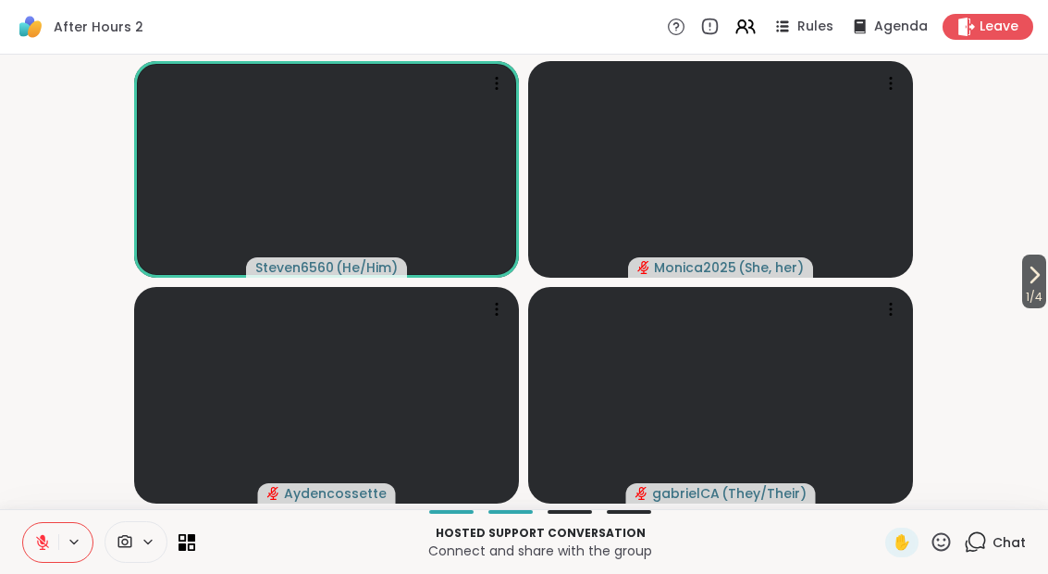
click at [40, 531] on button at bounding box center [40, 542] width 35 height 39
click at [46, 534] on icon at bounding box center [42, 542] width 17 height 17
click at [1024, 308] on span "1 / 4" at bounding box center [1034, 297] width 24 height 22
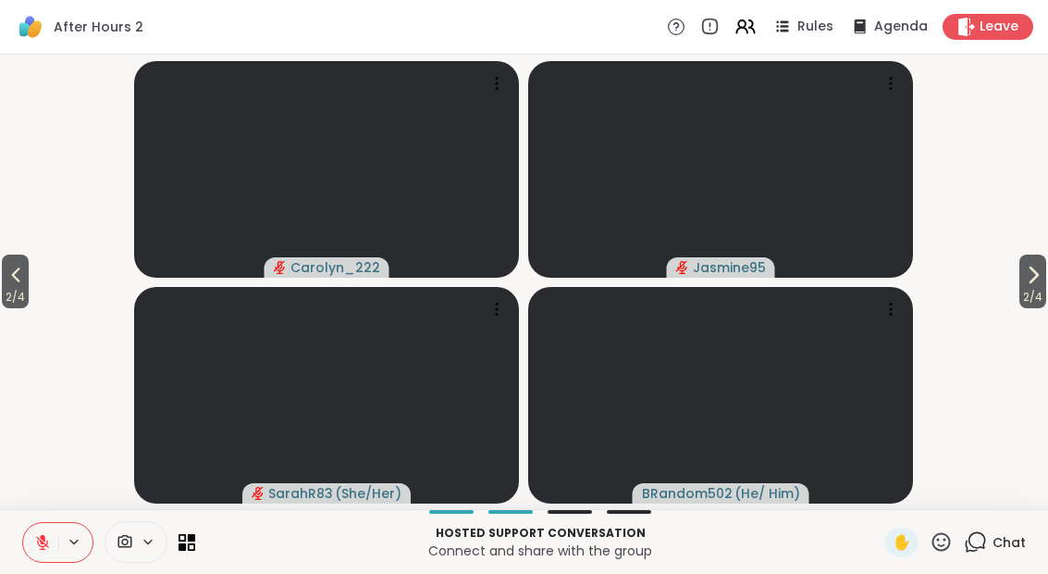
click at [6, 296] on span "2 / 4" at bounding box center [15, 297] width 27 height 22
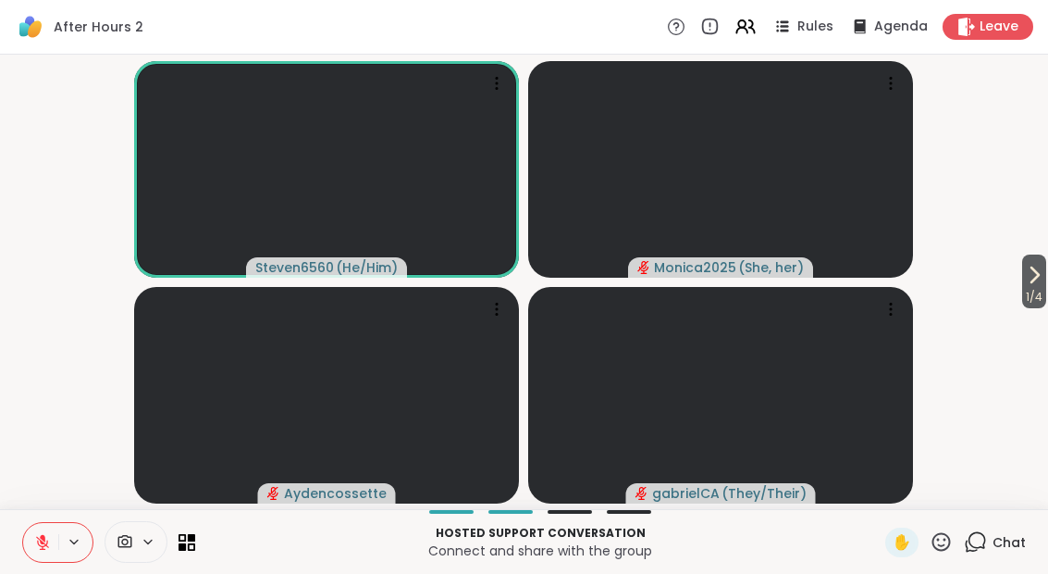
click at [40, 554] on button at bounding box center [40, 542] width 35 height 39
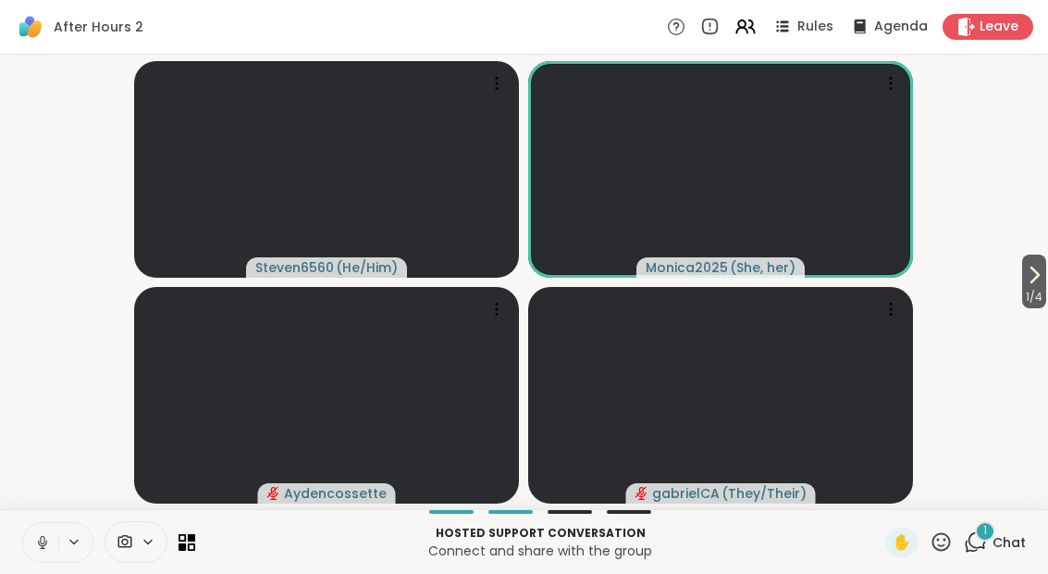
click at [44, 548] on icon at bounding box center [42, 547] width 5 height 1
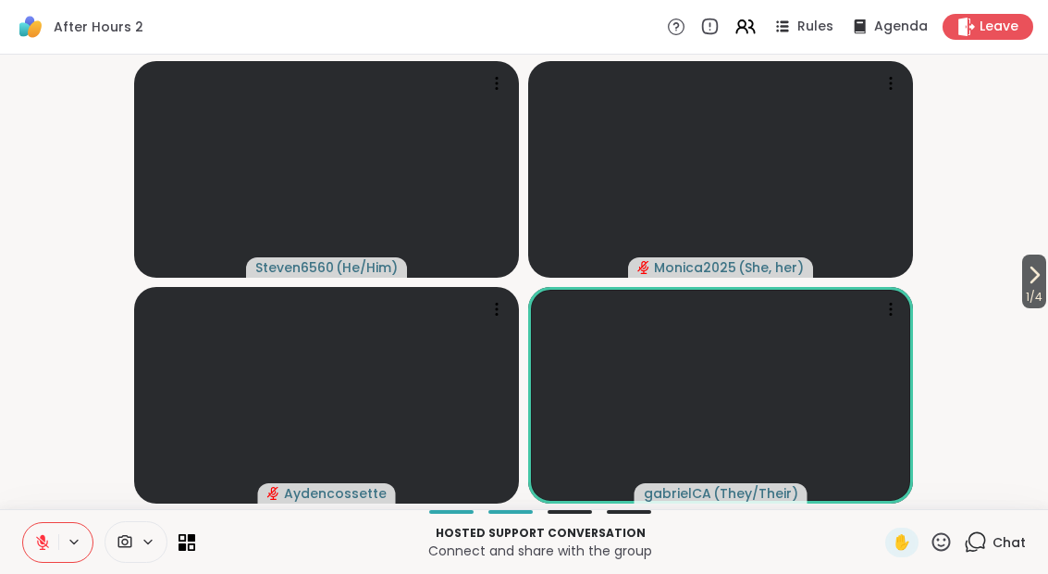
click at [1041, 280] on icon at bounding box center [1034, 275] width 22 height 22
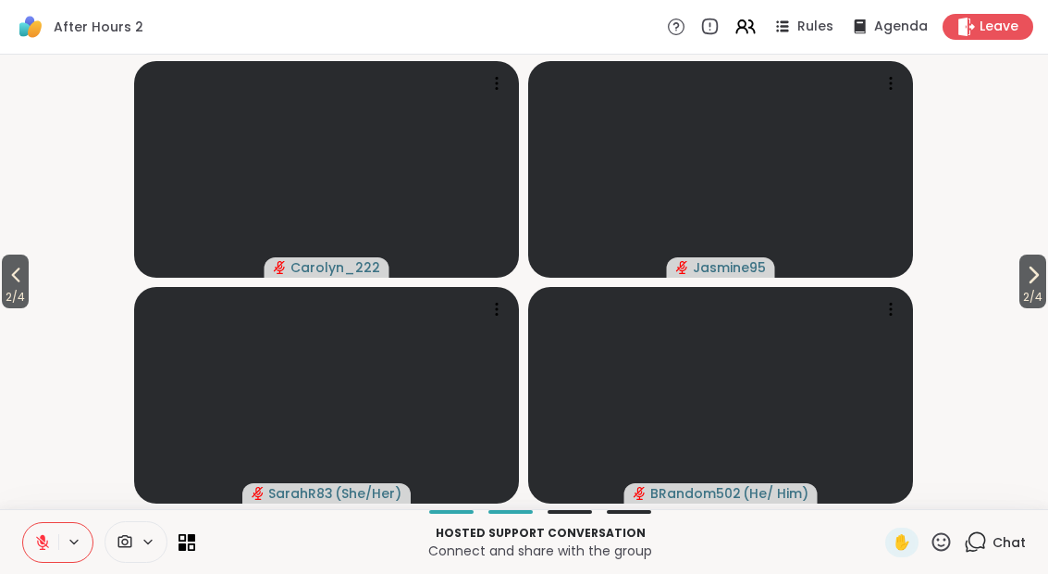
click at [1041, 294] on span "2 / 4" at bounding box center [1032, 297] width 27 height 22
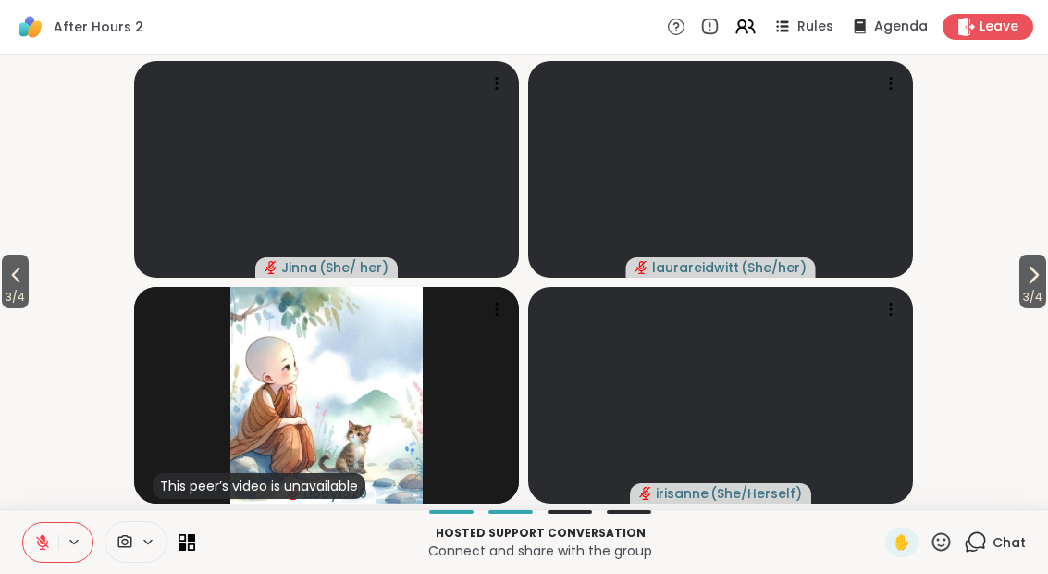
click at [1030, 295] on span "3 / 4" at bounding box center [1032, 297] width 27 height 22
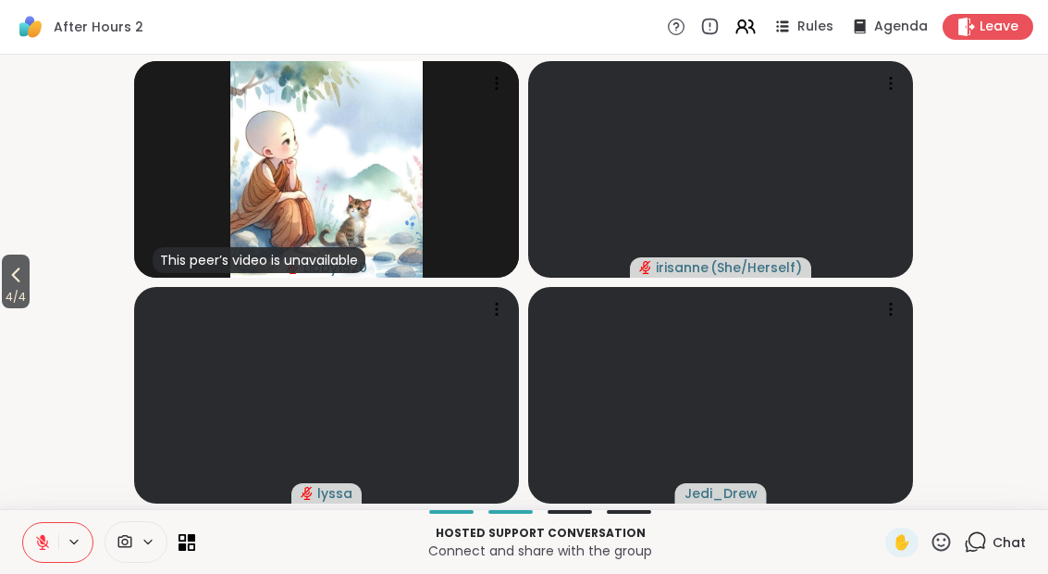
click at [30, 284] on button "4 / 4" at bounding box center [16, 281] width 28 height 54
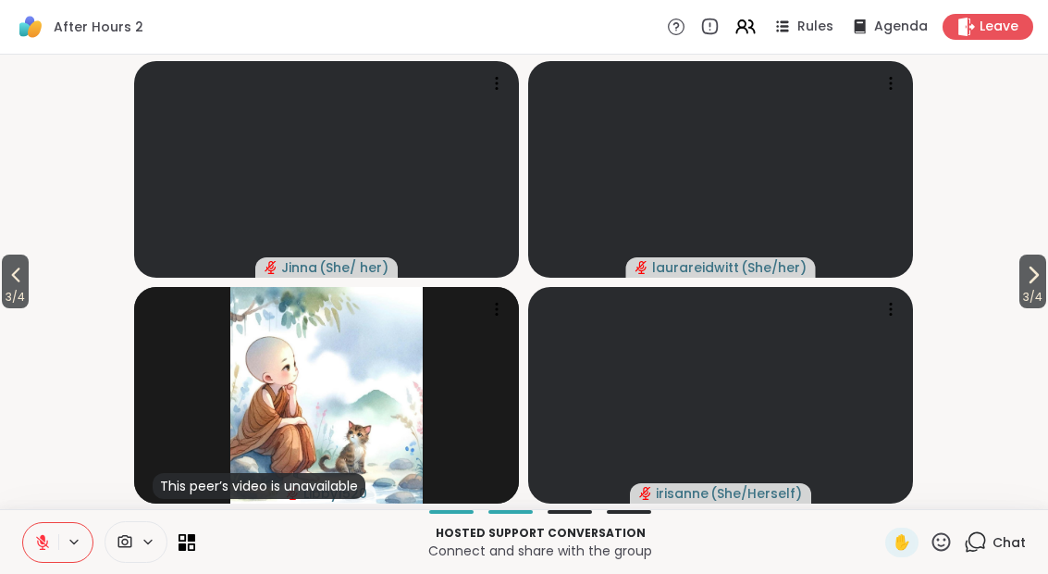
click at [20, 295] on span "3 / 4" at bounding box center [15, 297] width 27 height 22
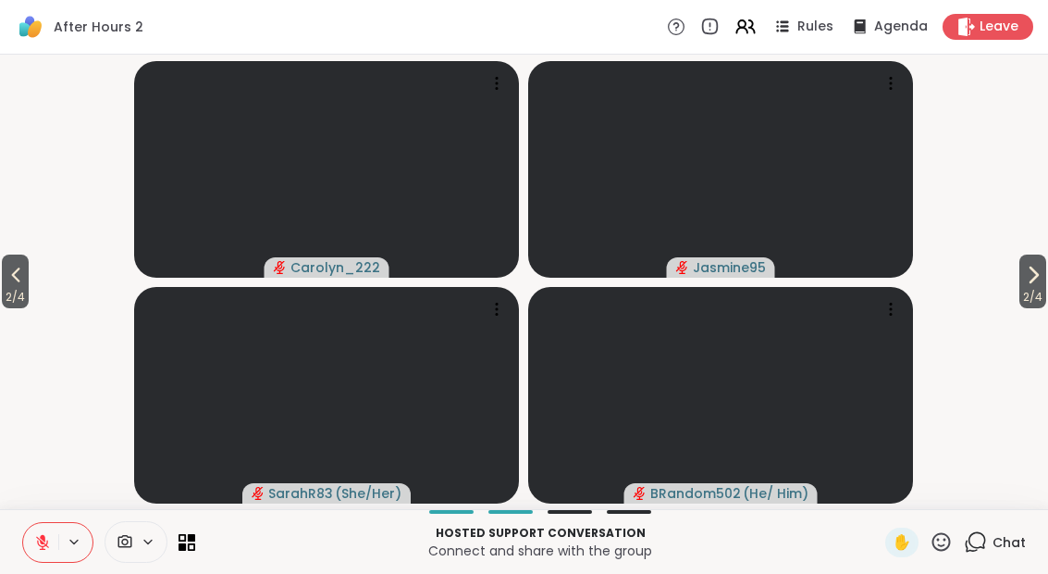
click at [29, 273] on button "2 / 4" at bounding box center [15, 281] width 27 height 54
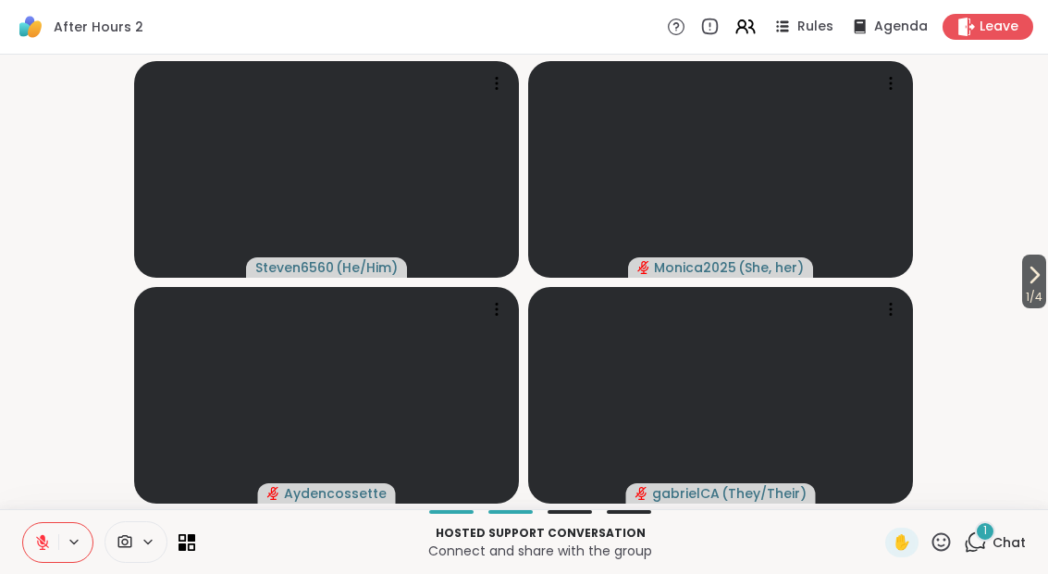
click at [999, 537] on span "Chat" at bounding box center [1009, 542] width 33 height 19
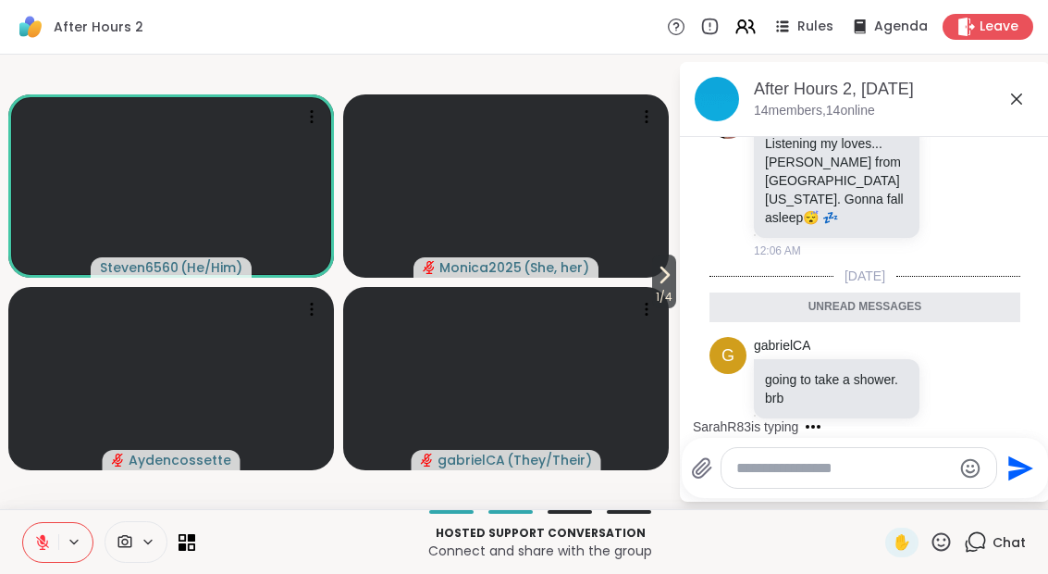
scroll to position [134, 0]
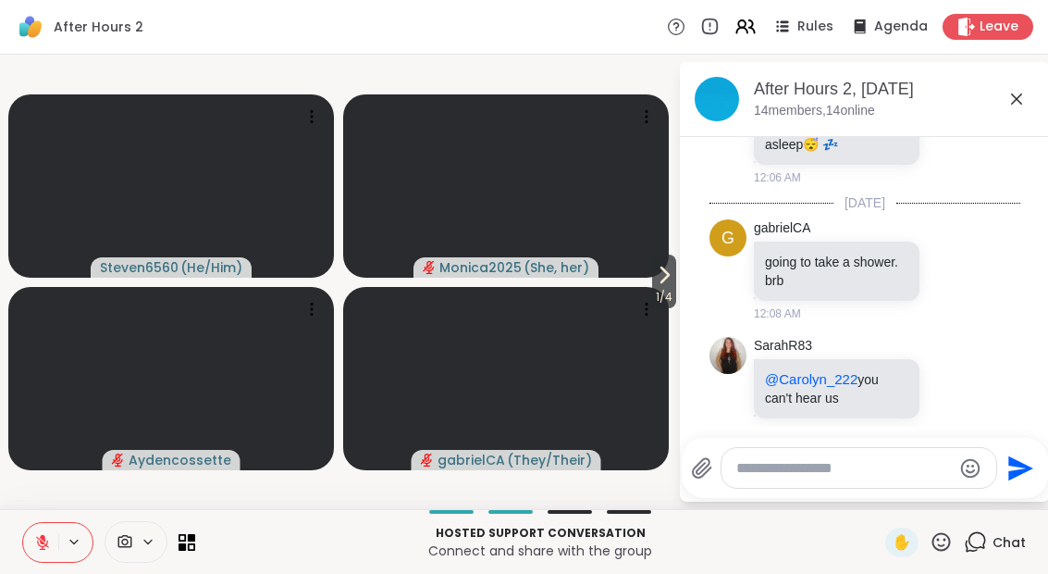
click at [666, 295] on span "1 / 4" at bounding box center [664, 297] width 24 height 22
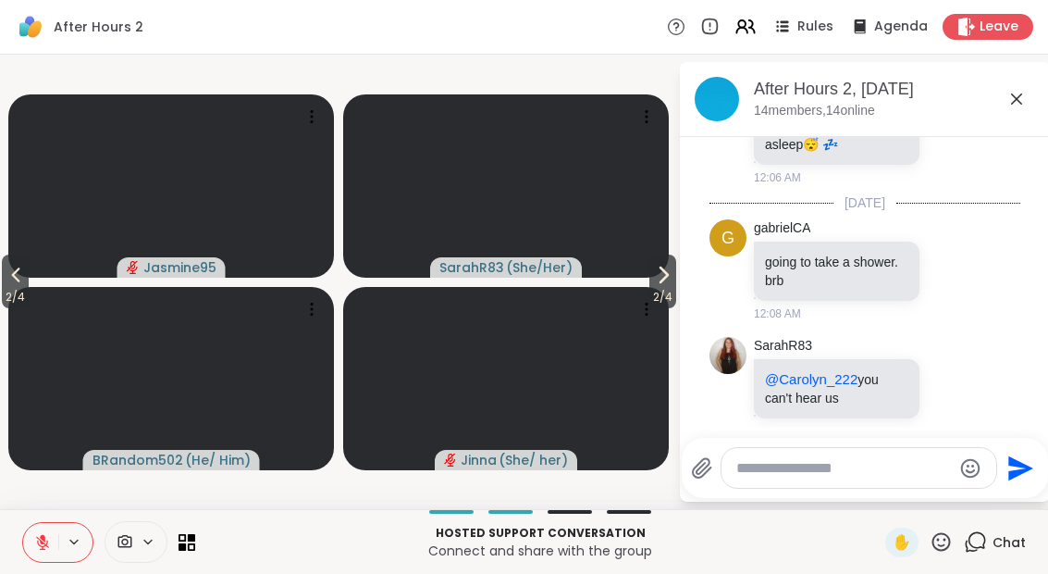
click at [947, 549] on icon at bounding box center [941, 541] width 19 height 19
click at [934, 495] on span "👍" at bounding box center [928, 493] width 19 height 22
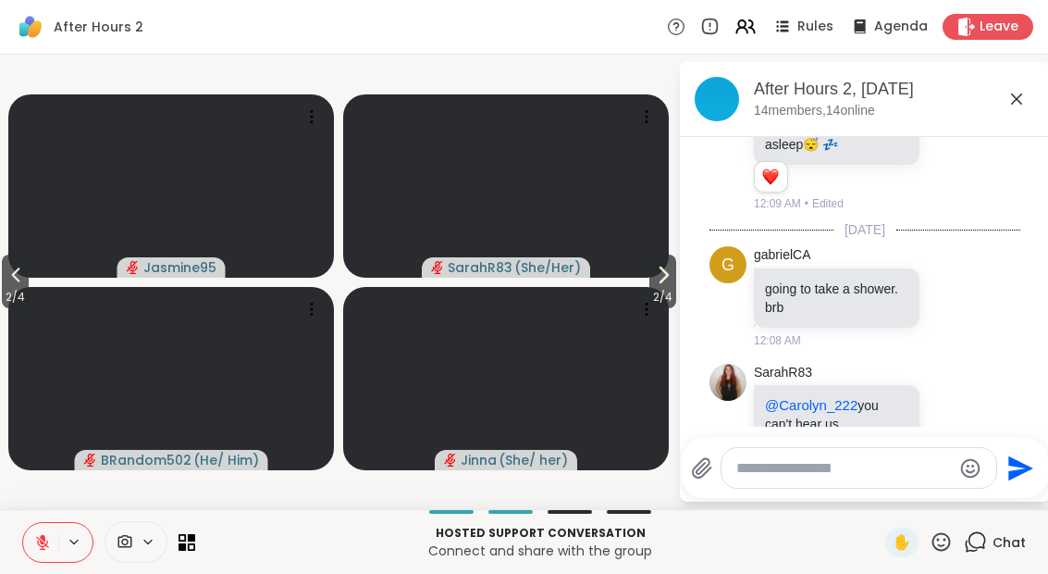
click at [674, 284] on button "2 / 4" at bounding box center [662, 281] width 27 height 54
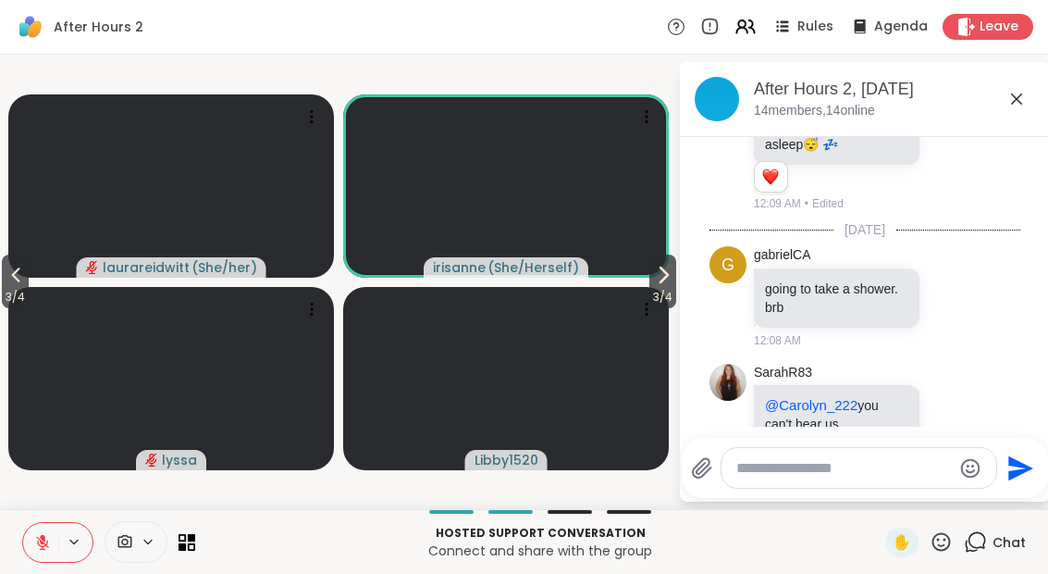
click at [14, 306] on span "3 / 4" at bounding box center [15, 297] width 27 height 22
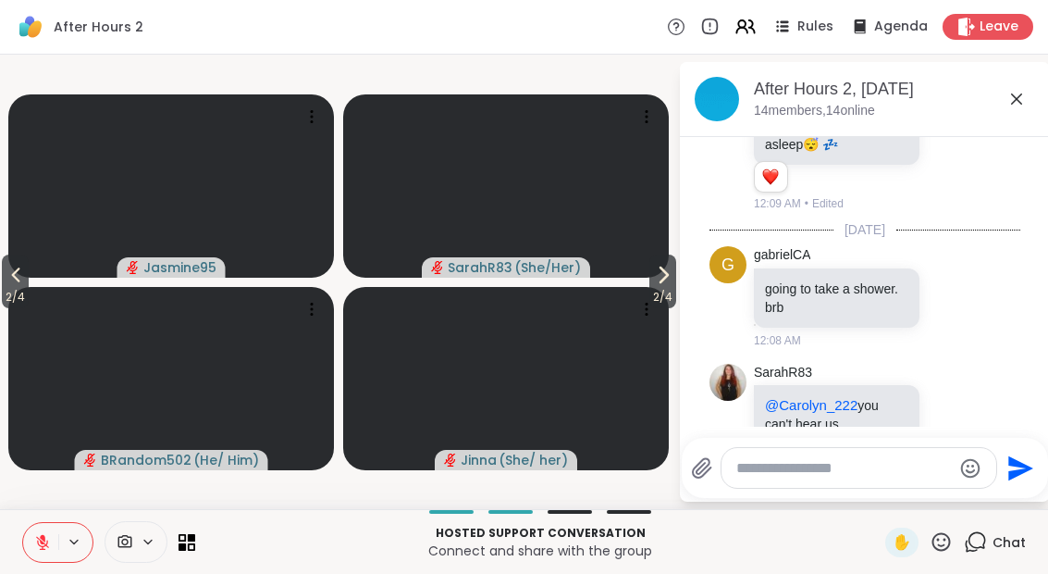
click at [4, 267] on button "2 / 4" at bounding box center [15, 281] width 27 height 54
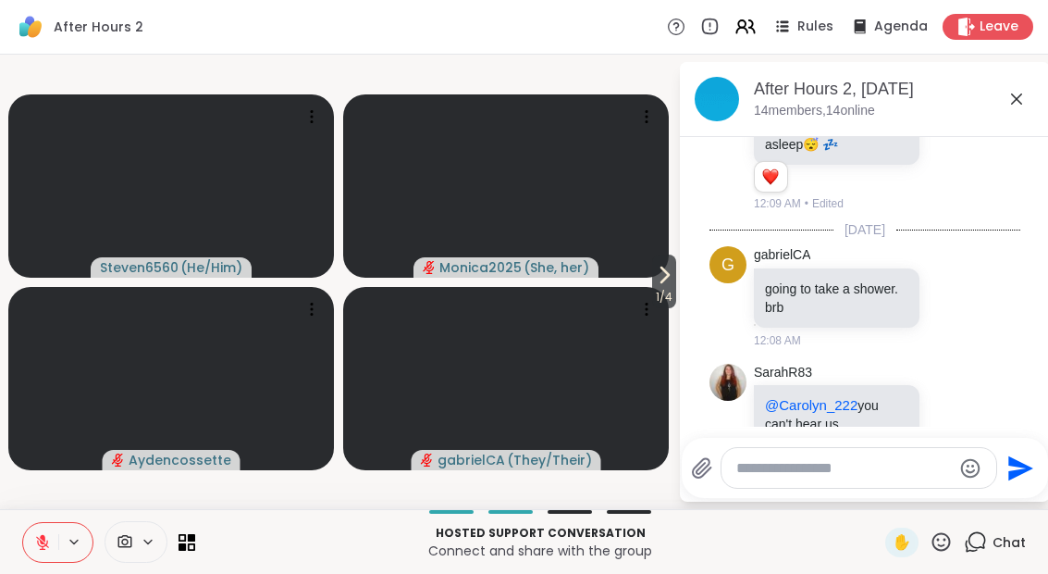
click at [667, 283] on icon at bounding box center [664, 275] width 22 height 22
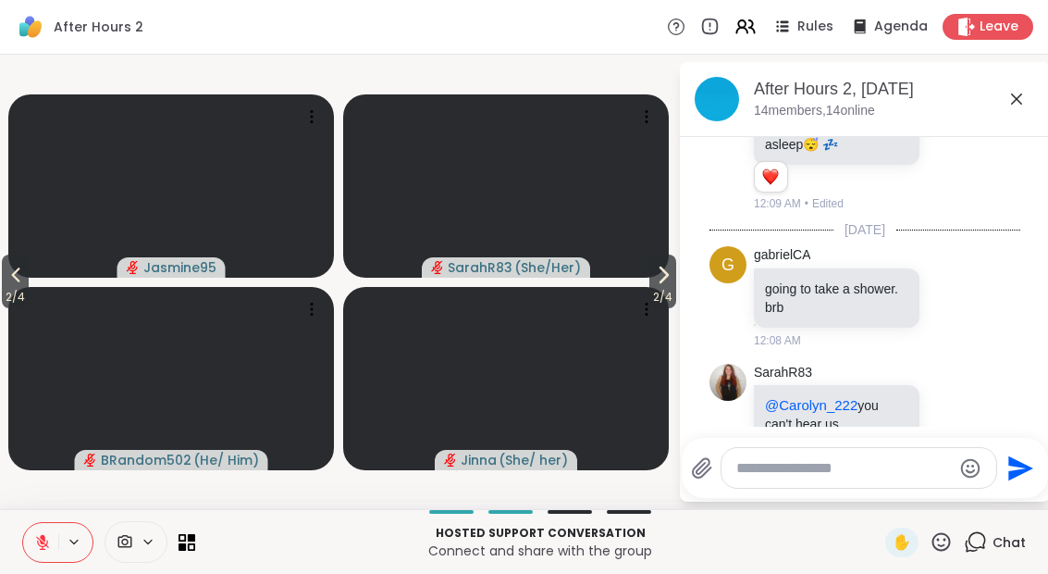
click at [659, 279] on icon at bounding box center [663, 275] width 22 height 22
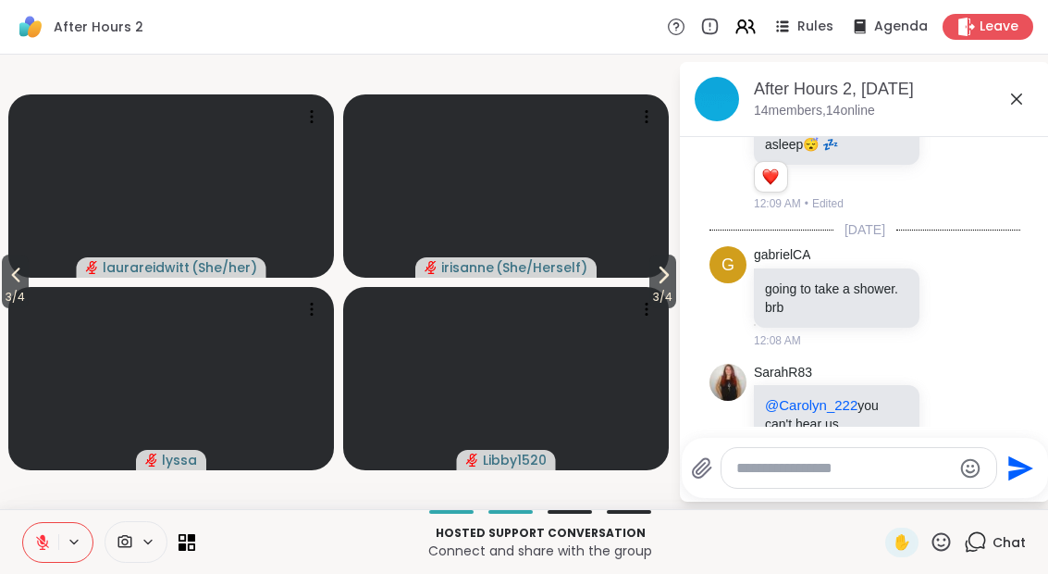
click at [655, 289] on span "3 / 4" at bounding box center [662, 297] width 27 height 22
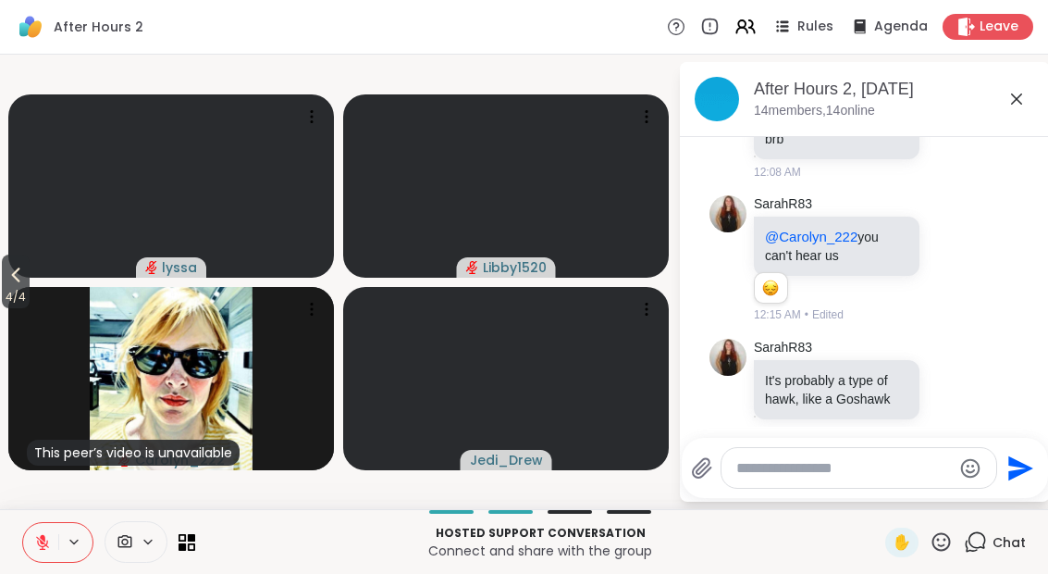
scroll to position [456, 0]
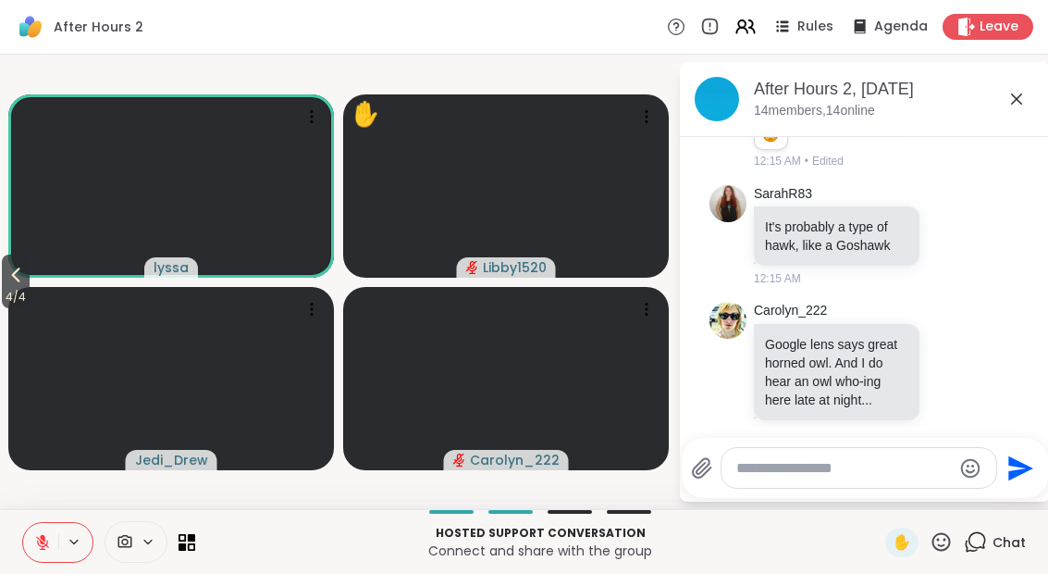
click at [3, 287] on span "4 / 4" at bounding box center [16, 297] width 28 height 22
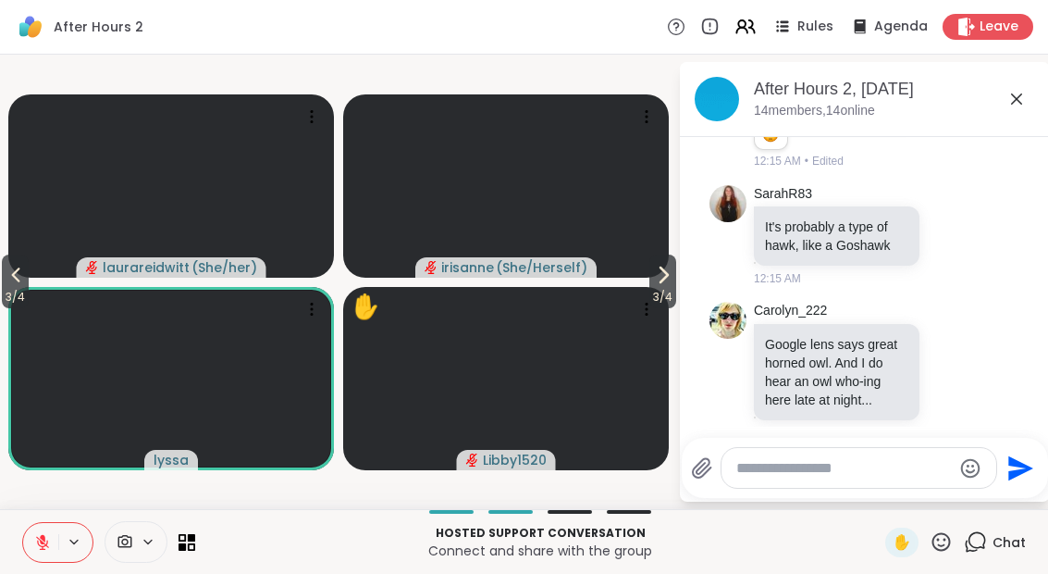
scroll to position [821, 0]
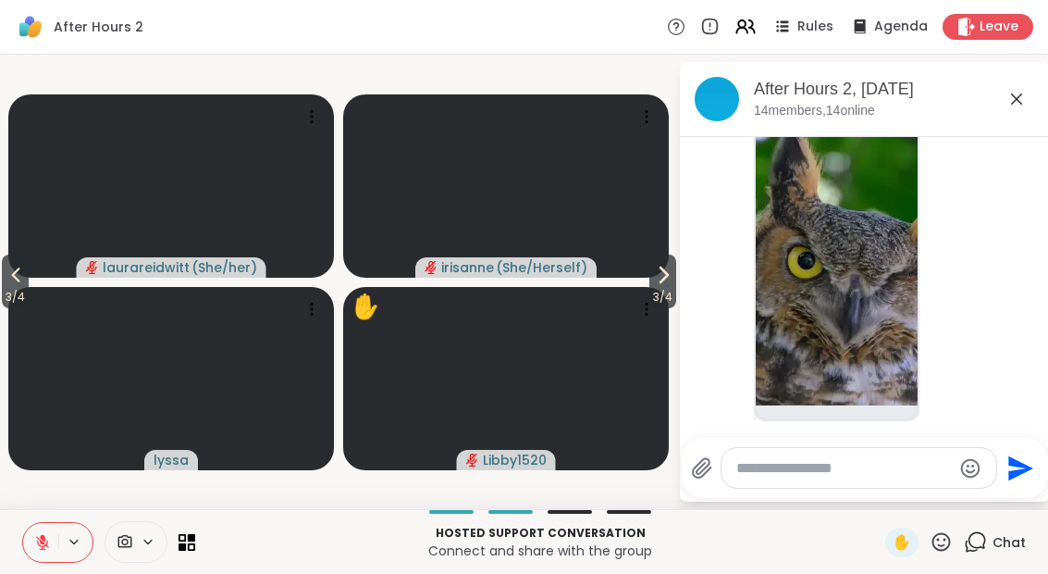
click at [15, 288] on span "3 / 4" at bounding box center [15, 297] width 27 height 22
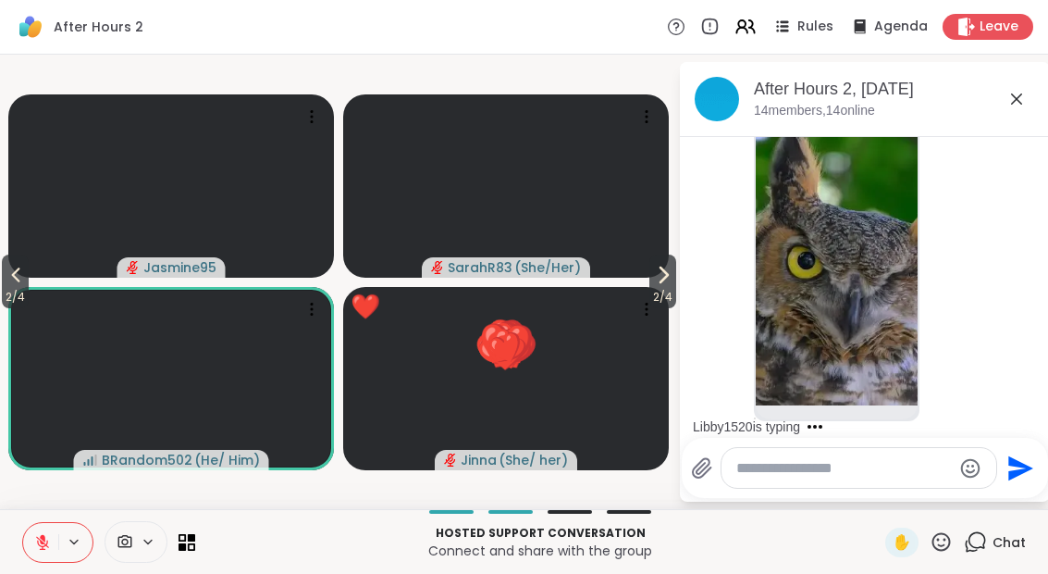
scroll to position [920, 0]
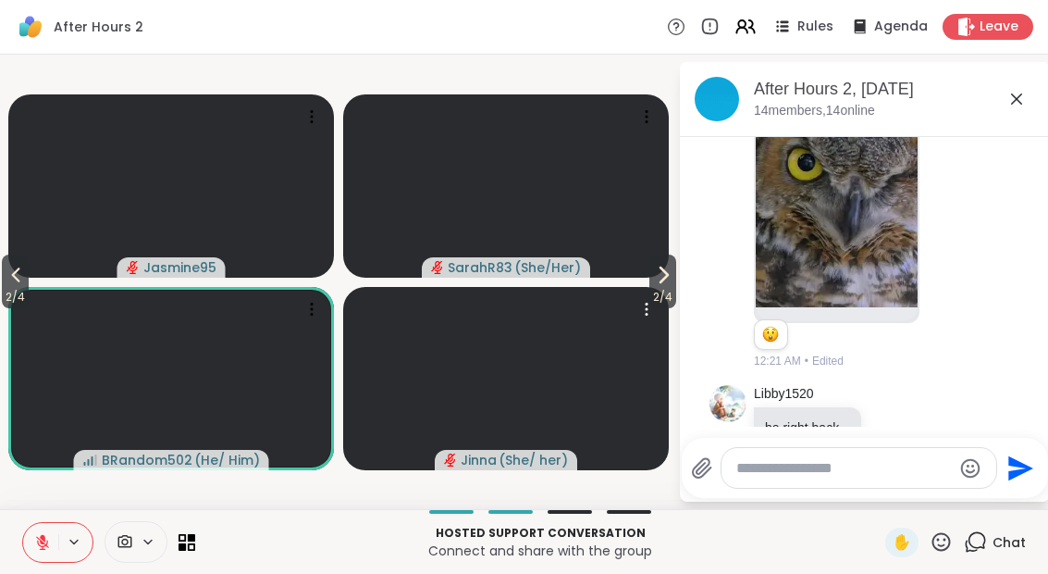
click at [642, 296] on div at bounding box center [647, 309] width 26 height 26
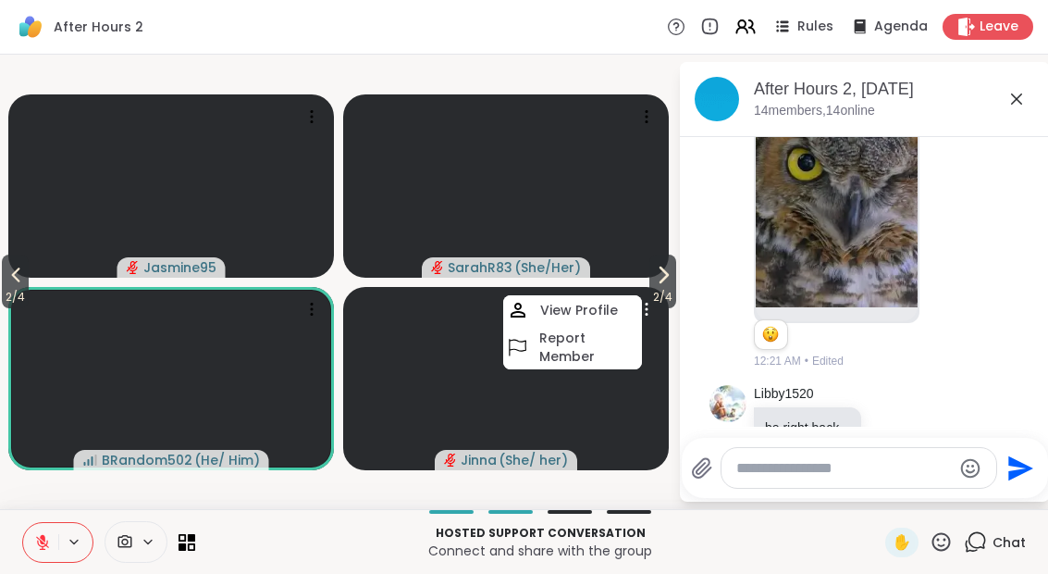
click at [659, 283] on icon at bounding box center [663, 275] width 22 height 22
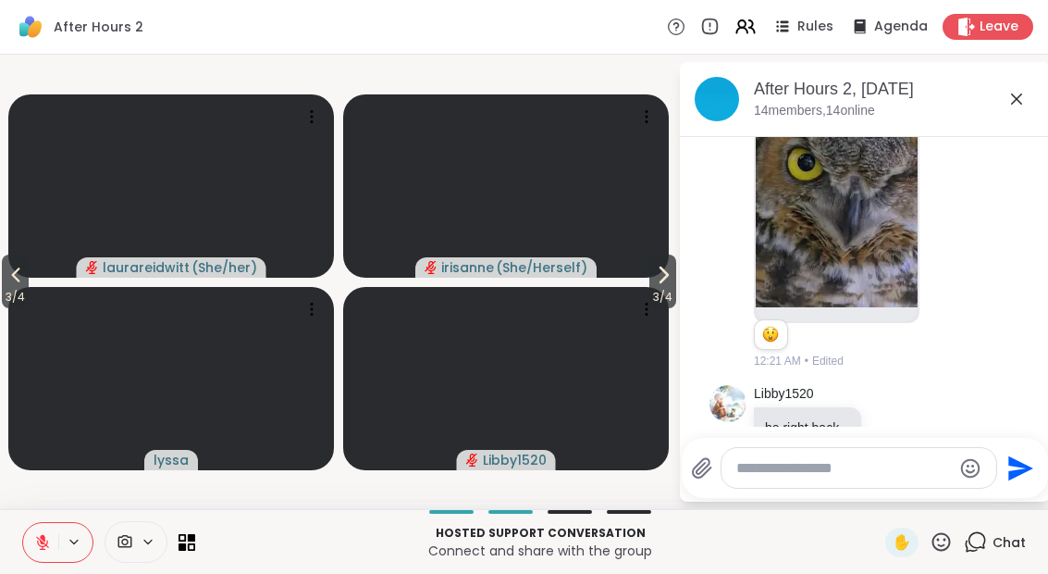
click at [4, 291] on span "3 / 4" at bounding box center [15, 297] width 27 height 22
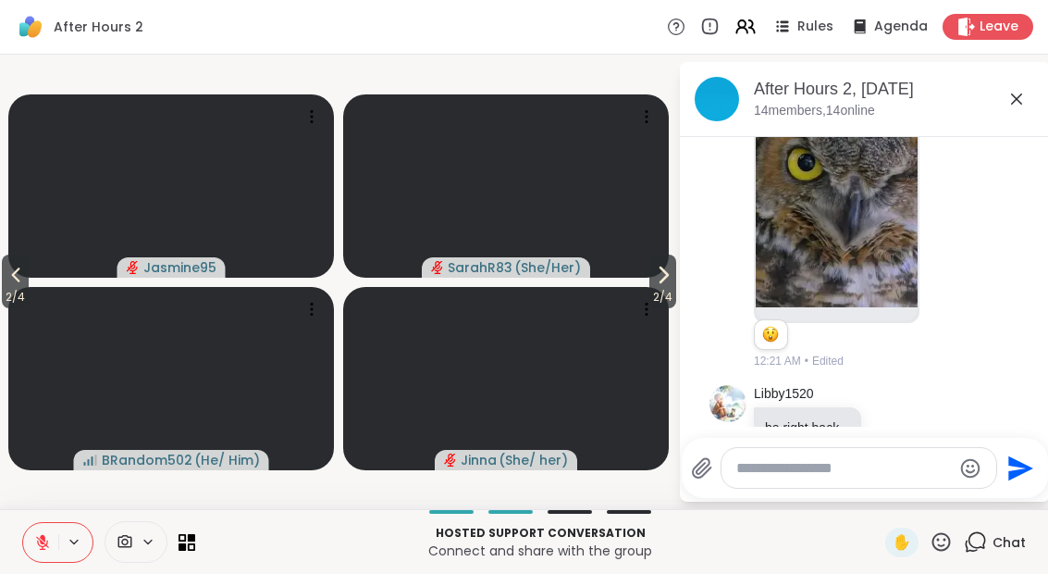
click at [4, 293] on span "2 / 4" at bounding box center [15, 297] width 27 height 22
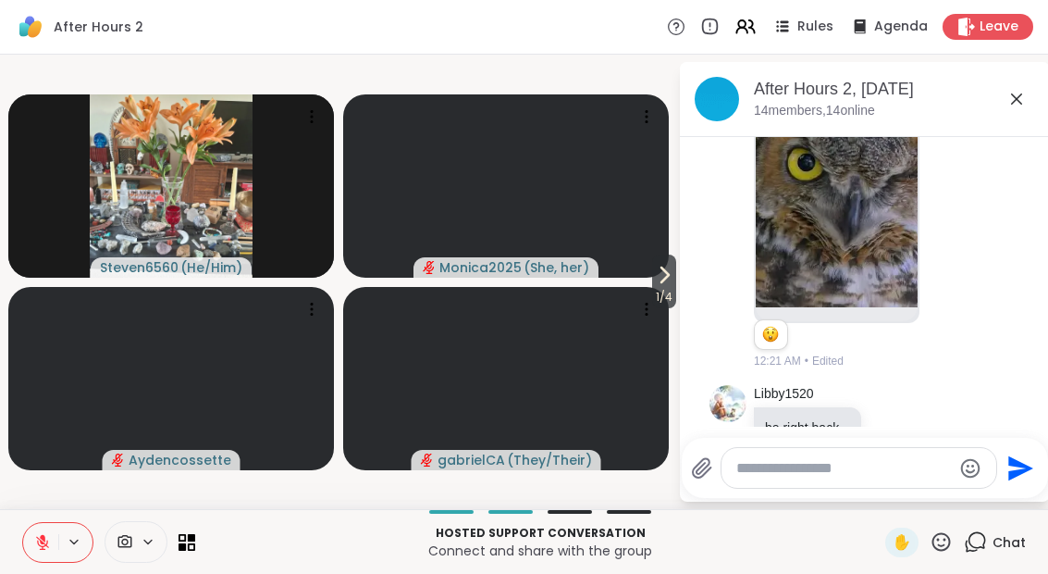
click at [658, 300] on span "1 / 4" at bounding box center [664, 297] width 24 height 22
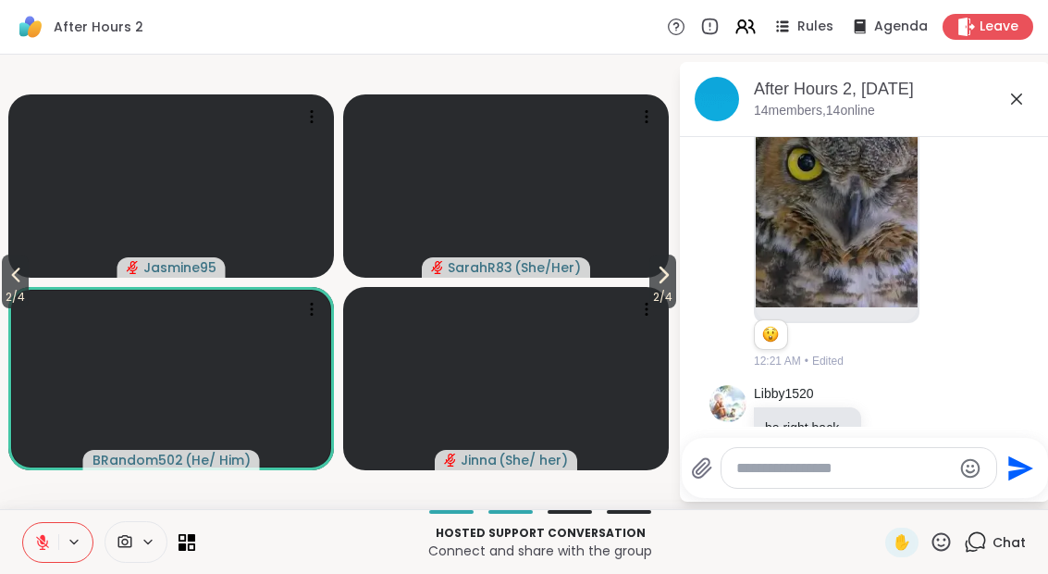
click at [666, 283] on icon at bounding box center [663, 275] width 22 height 22
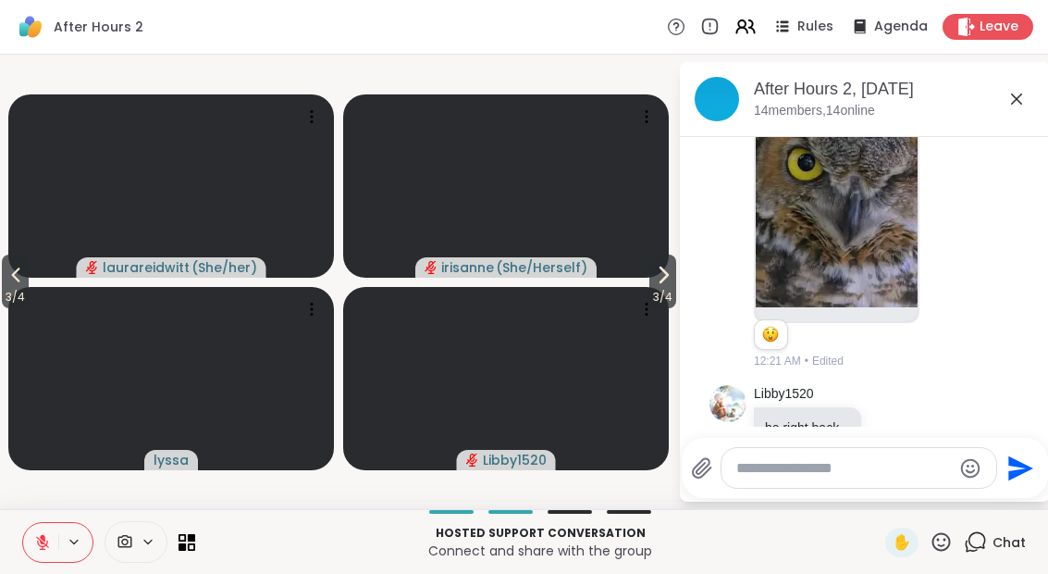
click at [4, 286] on button "3 / 4" at bounding box center [15, 281] width 27 height 54
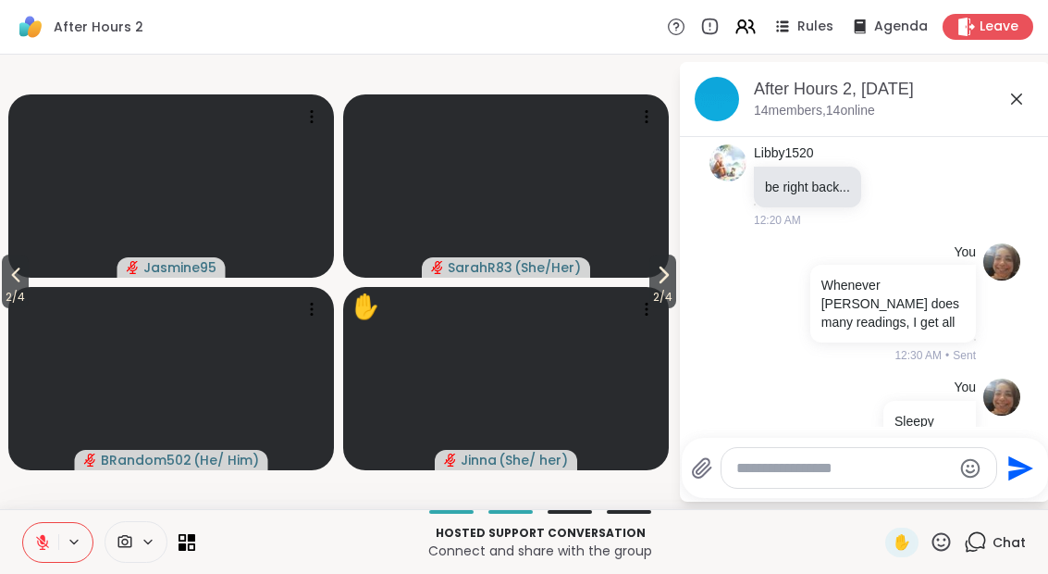
scroll to position [1295, 0]
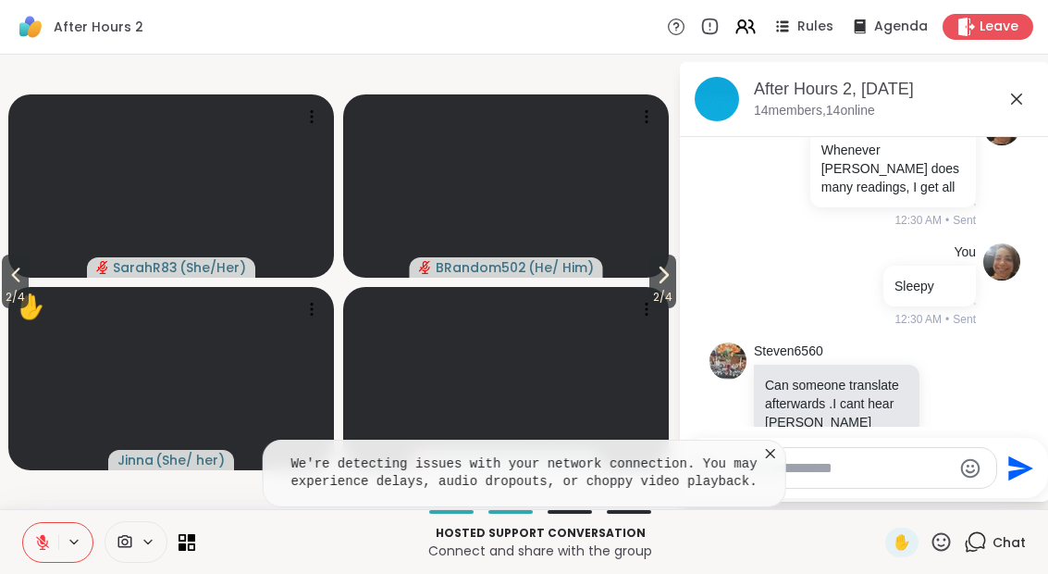
click at [3, 281] on button "2 / 4" at bounding box center [15, 281] width 27 height 54
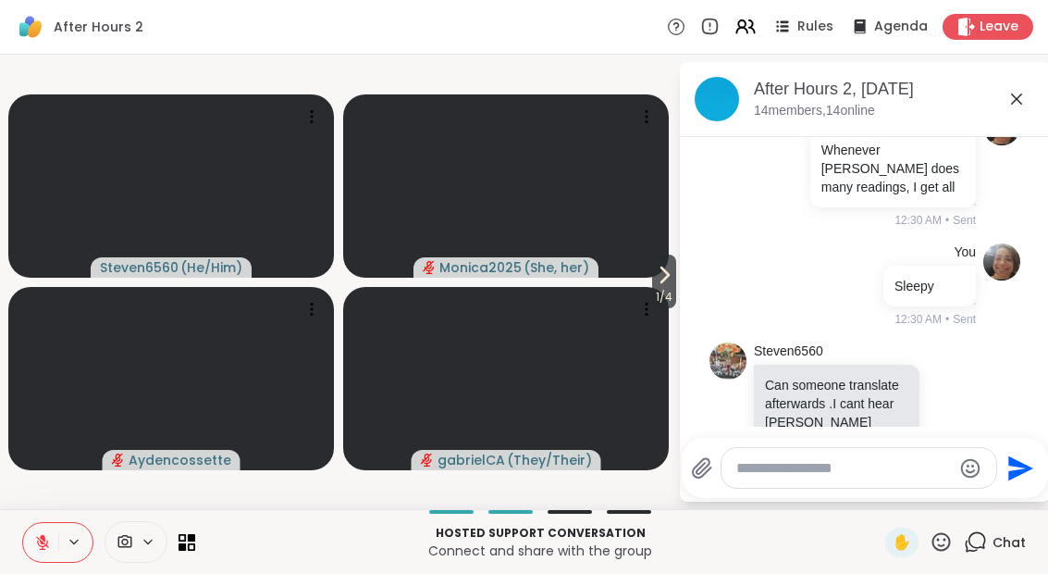
click at [662, 278] on icon at bounding box center [664, 275] width 22 height 22
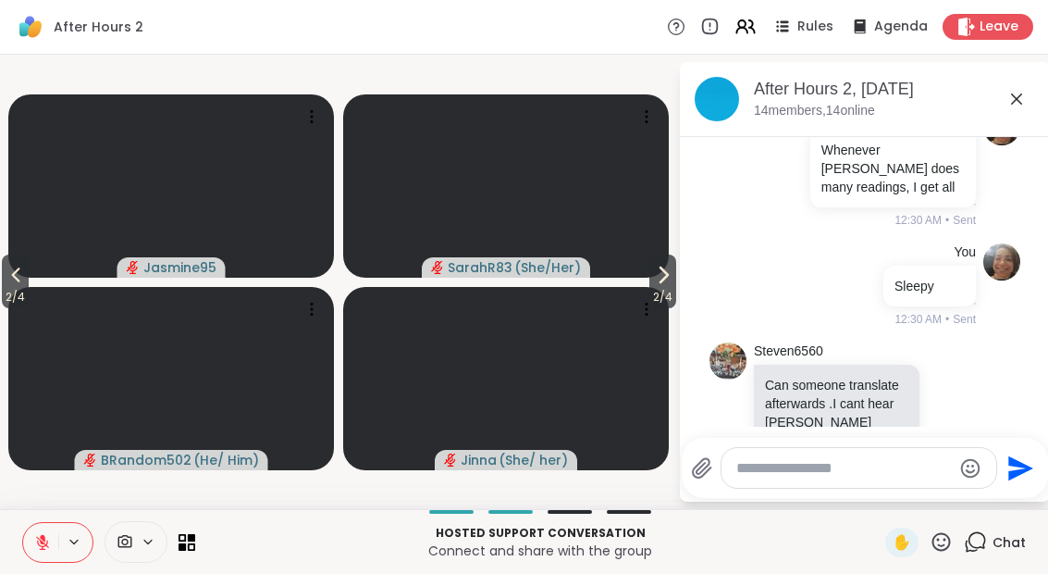
click at [656, 271] on icon at bounding box center [663, 275] width 22 height 22
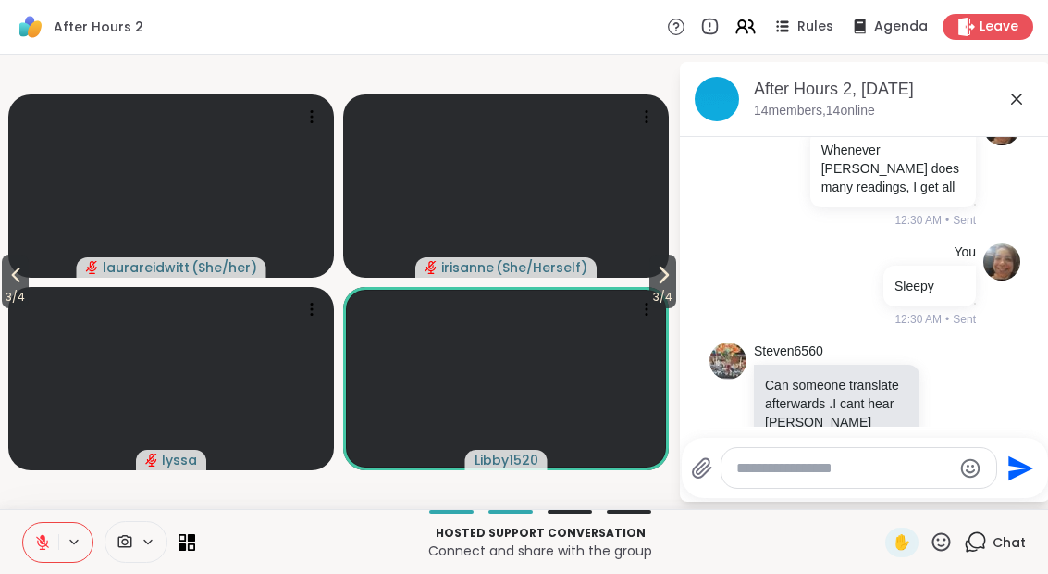
click at [667, 292] on span "3 / 4" at bounding box center [662, 297] width 27 height 22
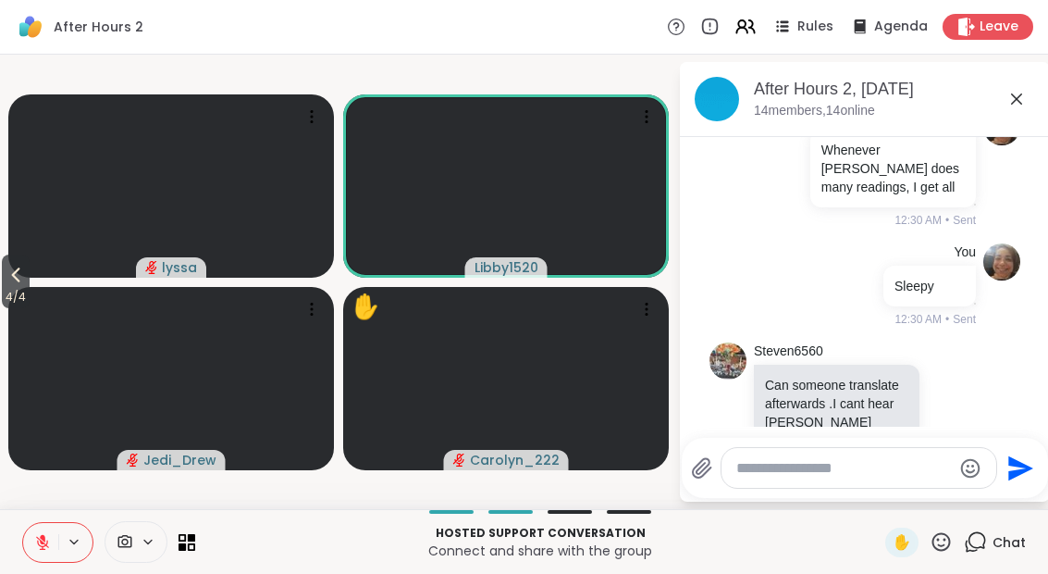
click at [18, 286] on icon at bounding box center [16, 275] width 22 height 22
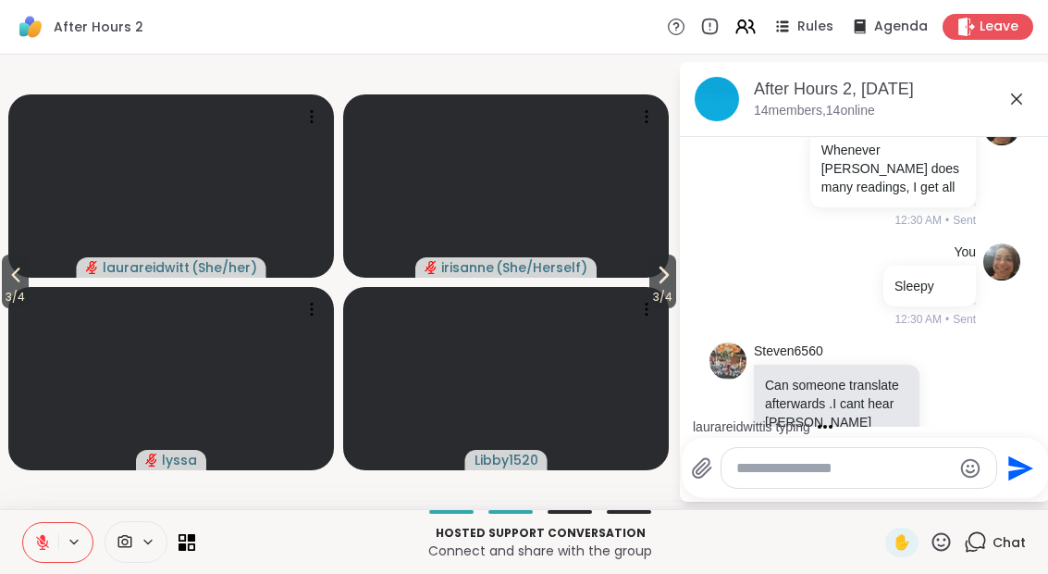
click at [664, 275] on icon at bounding box center [663, 274] width 7 height 15
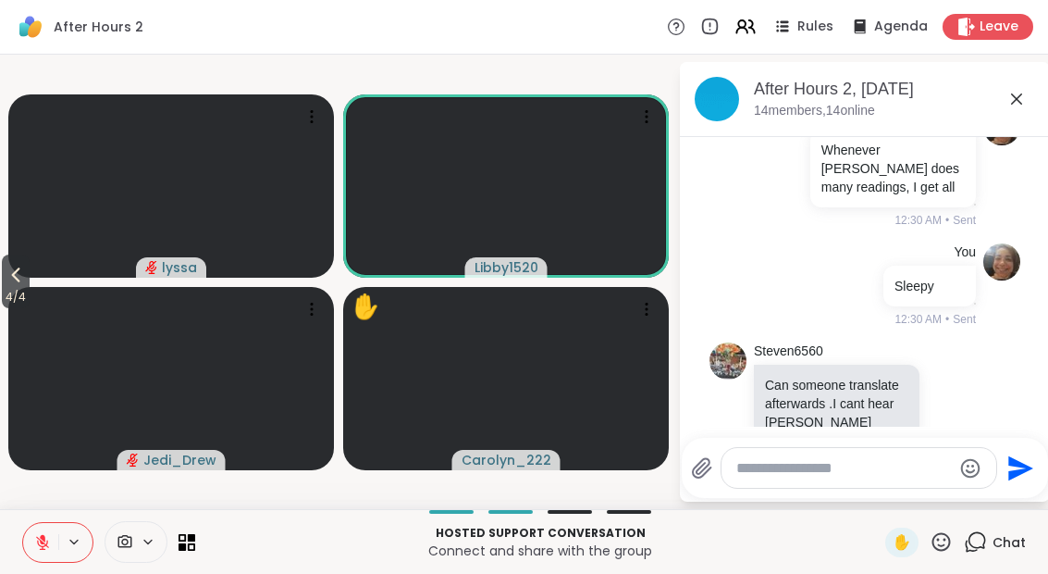
scroll to position [1430, 0]
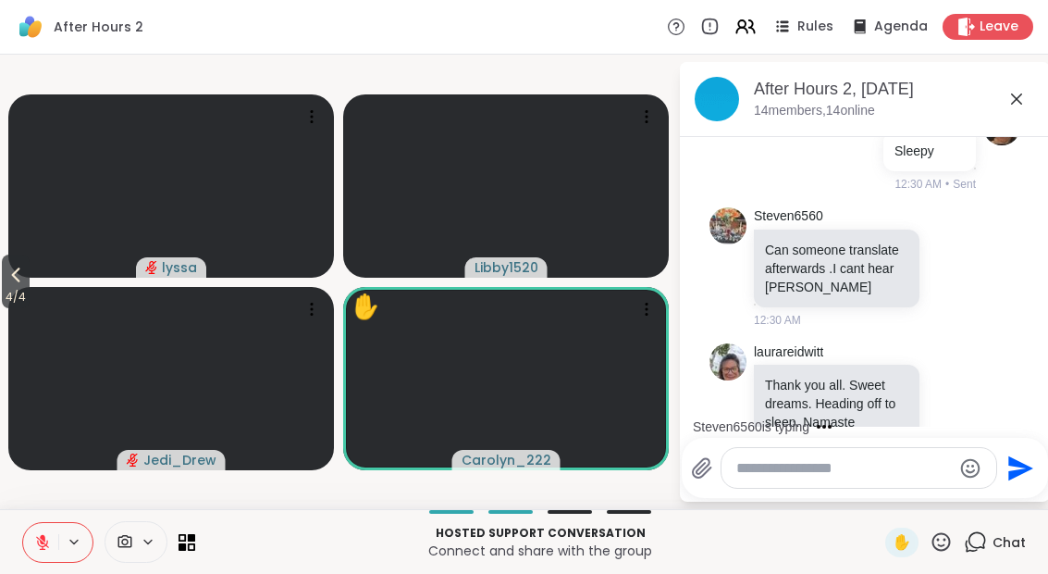
click at [6, 286] on button "4 / 4" at bounding box center [16, 281] width 28 height 54
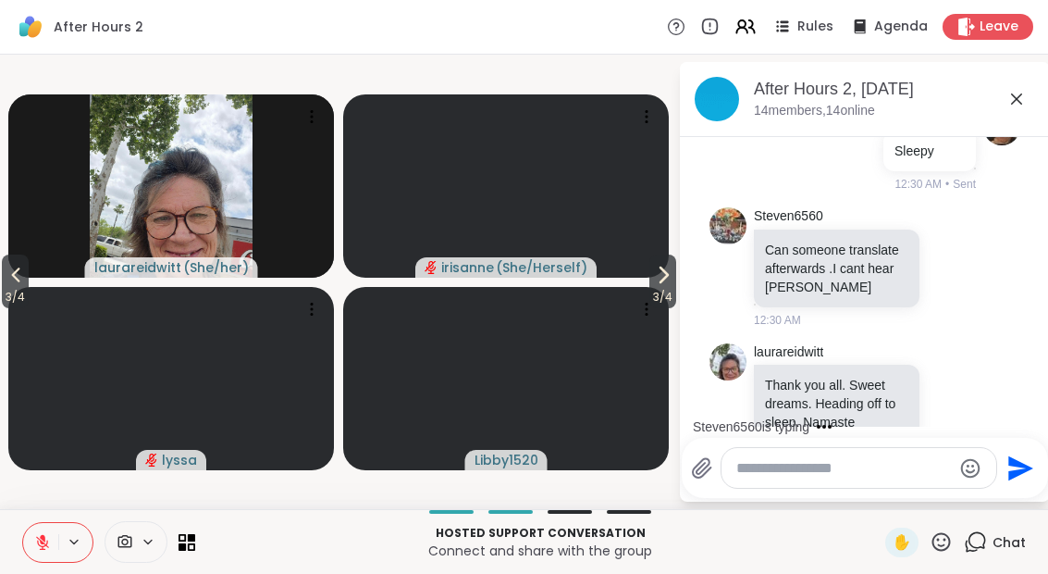
click at [6, 288] on span "3 / 4" at bounding box center [15, 297] width 27 height 22
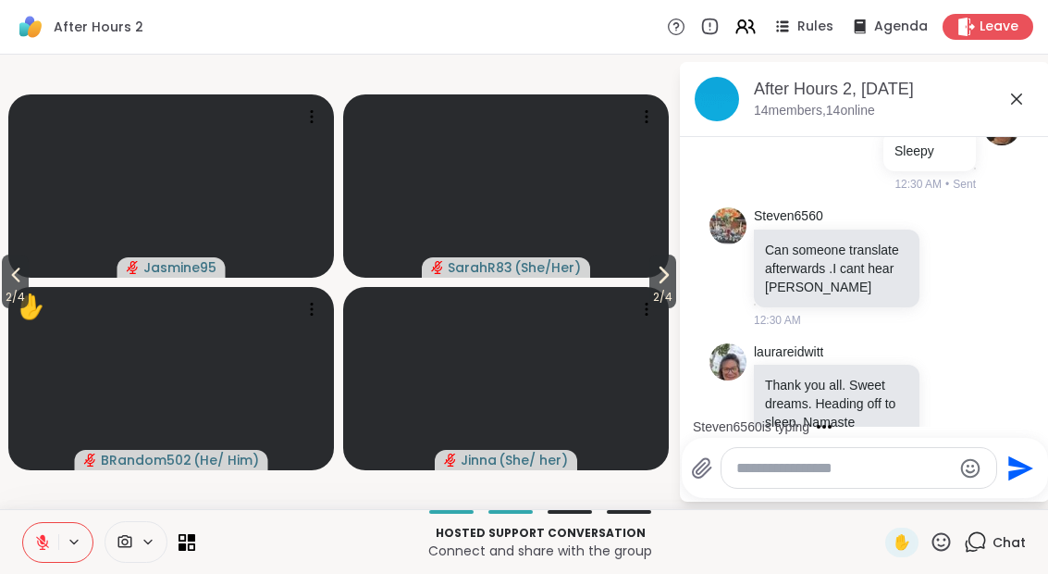
click at [5, 280] on button "2 / 4" at bounding box center [15, 281] width 27 height 54
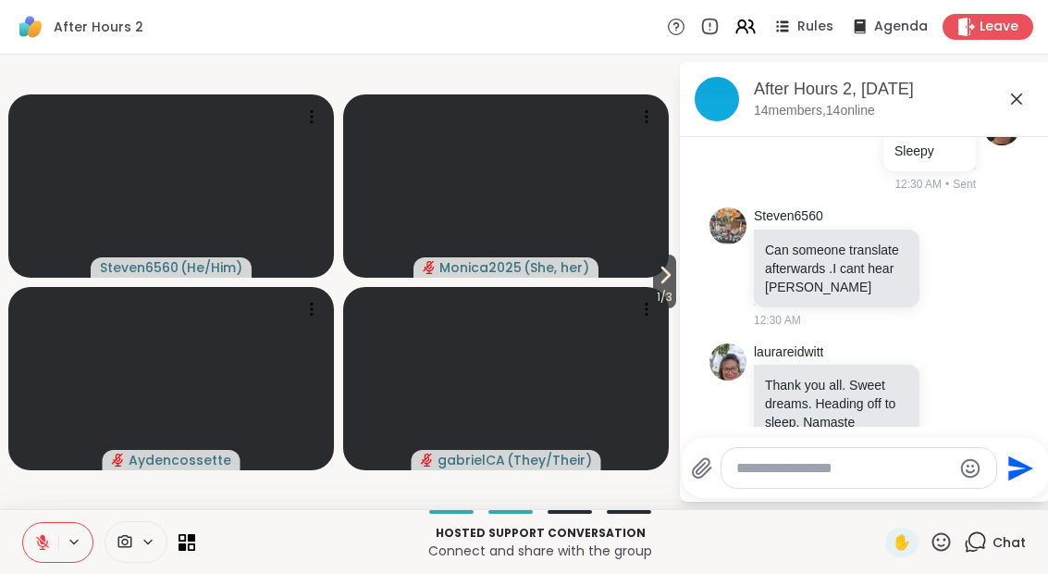
scroll to position [1528, 0]
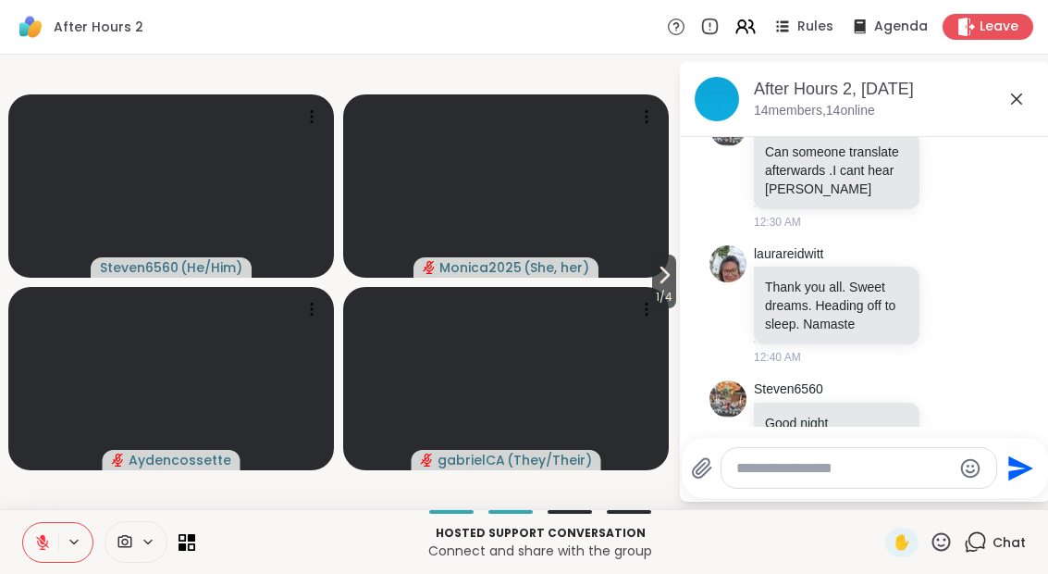
click at [660, 278] on icon at bounding box center [664, 275] width 22 height 22
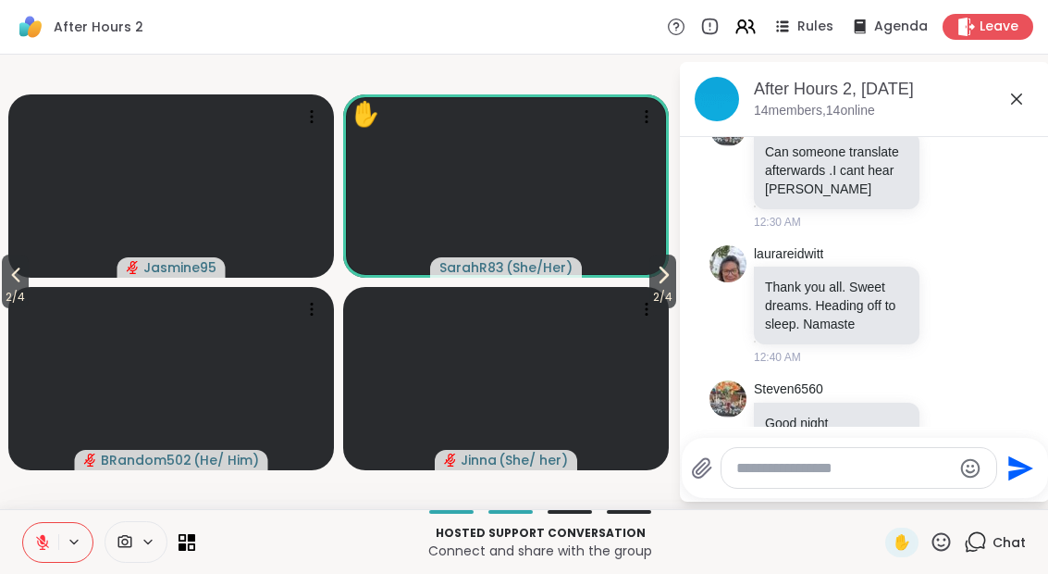
click at [924, 525] on div "Hosted support conversation Connect and share with the group ✋ Chat" at bounding box center [524, 541] width 1048 height 65
click at [672, 292] on span "2 / 4" at bounding box center [662, 297] width 27 height 22
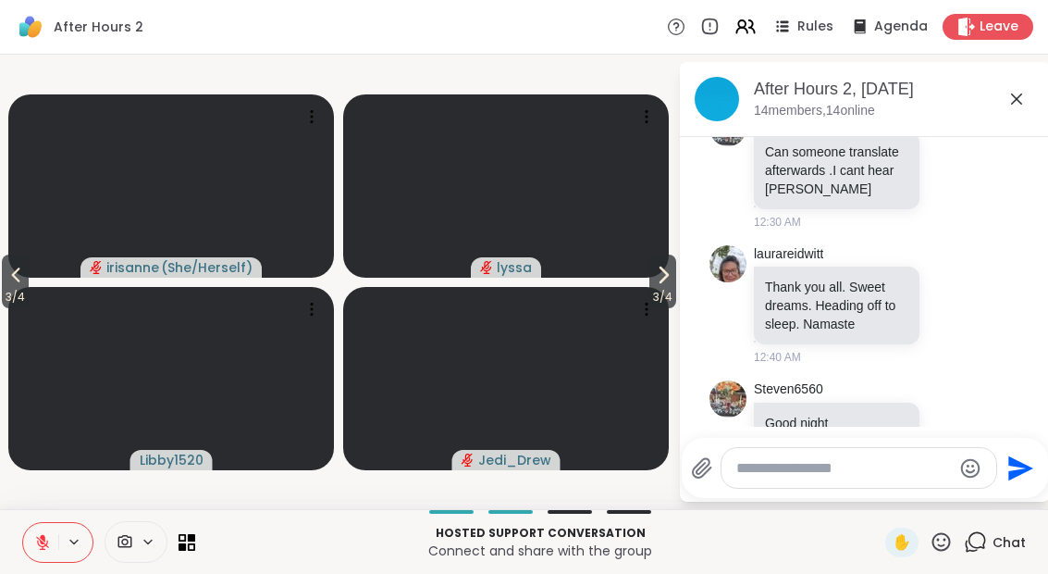
click at [14, 303] on span "3 / 4" at bounding box center [15, 297] width 27 height 22
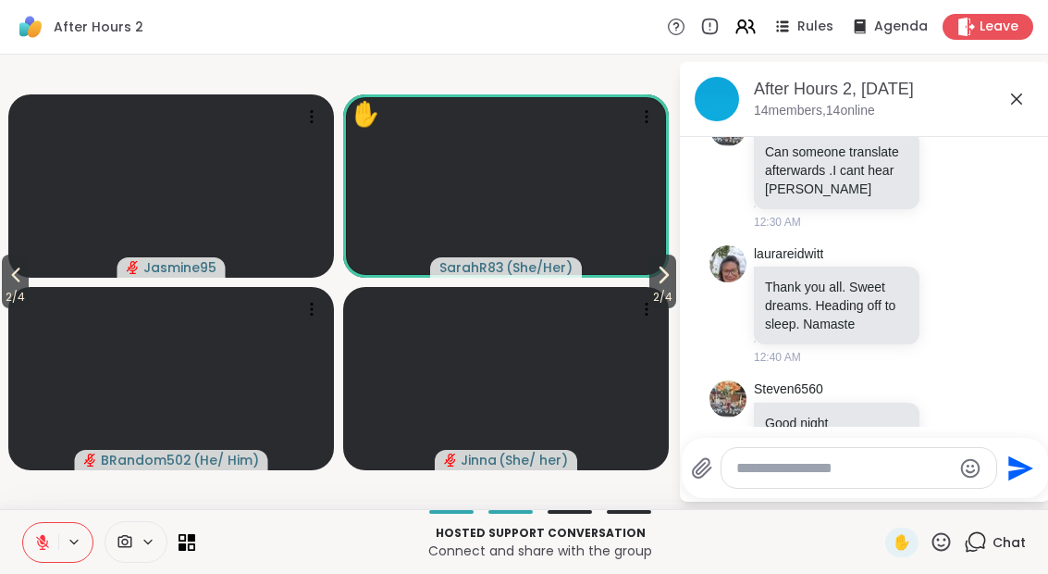
click at [14, 298] on span "2 / 4" at bounding box center [15, 297] width 27 height 22
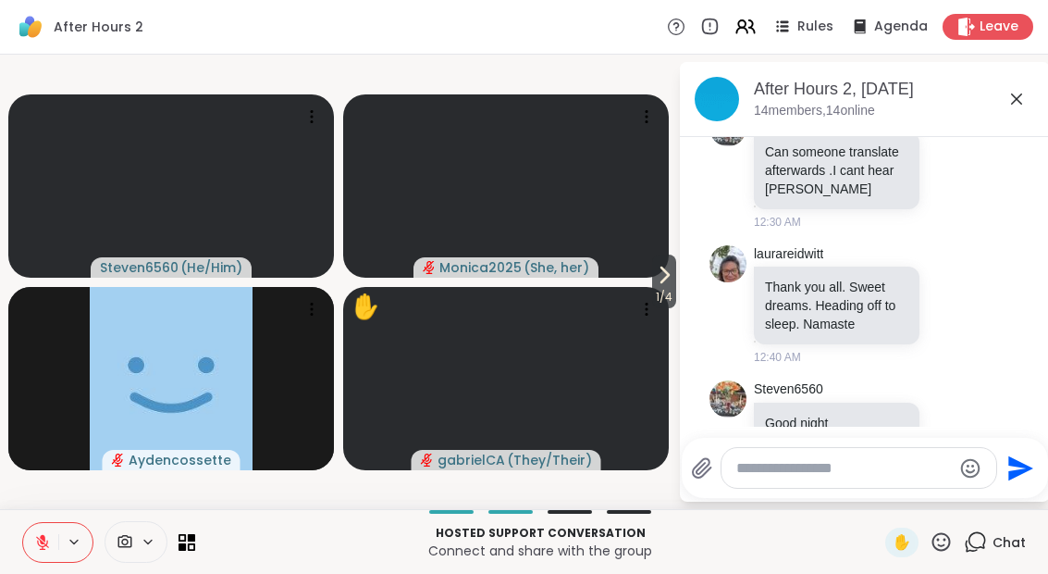
click at [908, 555] on div "✋" at bounding box center [901, 542] width 33 height 30
click at [669, 275] on icon at bounding box center [664, 275] width 22 height 22
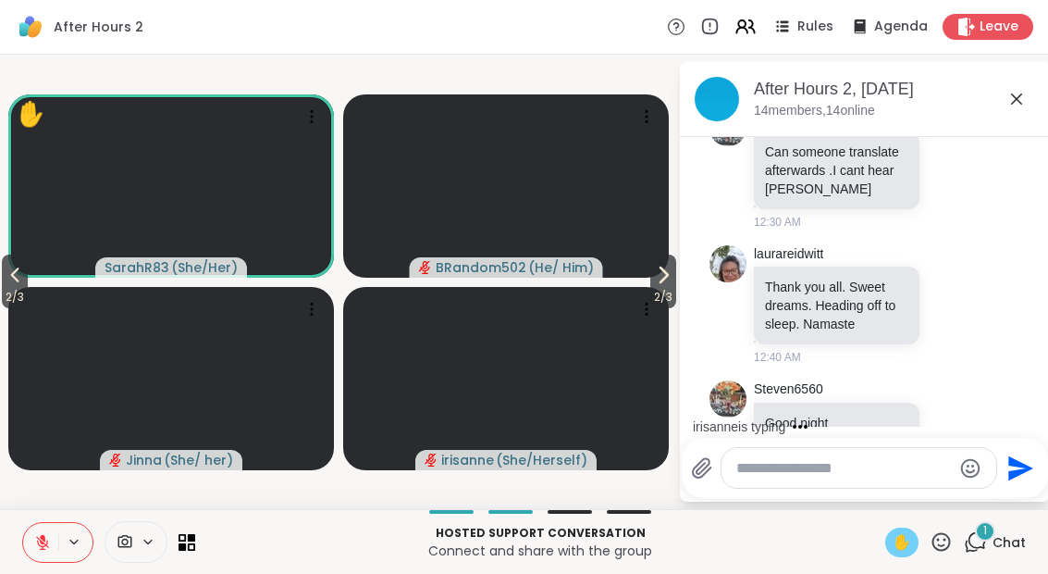
scroll to position [1626, 0]
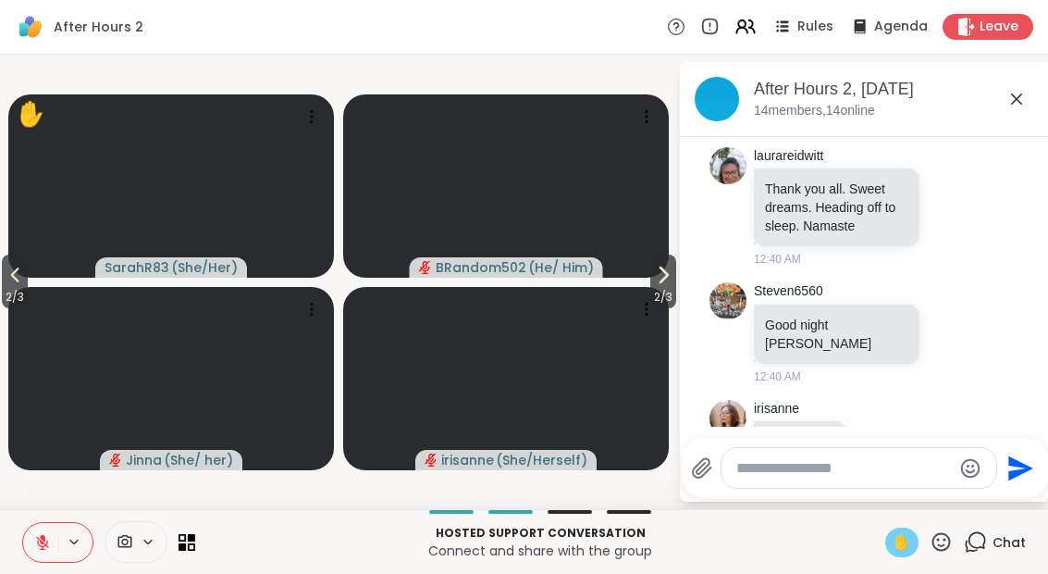
click at [666, 290] on span "2 / 3" at bounding box center [663, 297] width 26 height 22
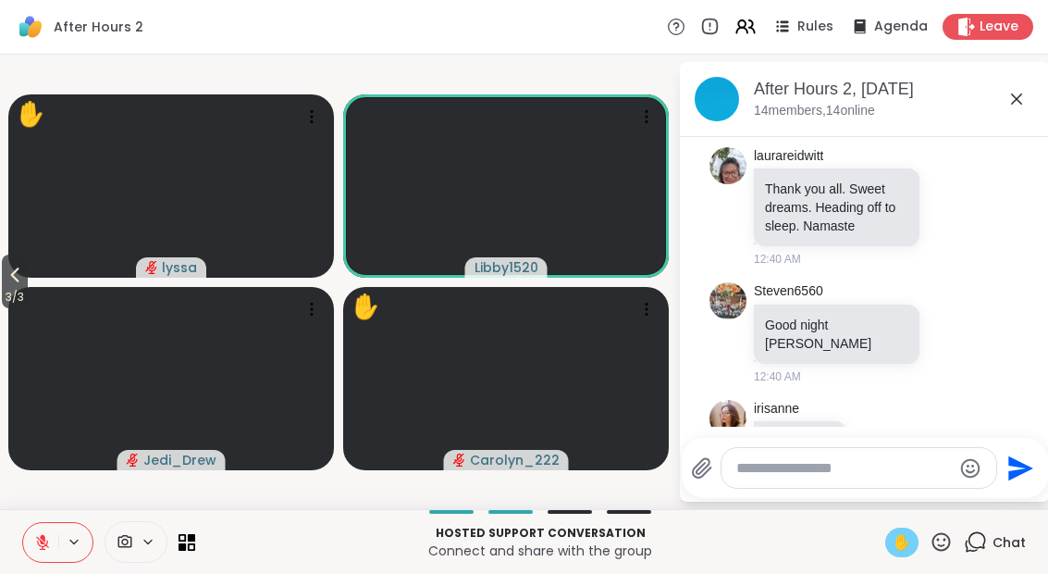
click at [55, 549] on button at bounding box center [40, 542] width 35 height 39
click at [39, 552] on button at bounding box center [40, 542] width 35 height 39
click at [17, 288] on span "3 / 3" at bounding box center [15, 297] width 26 height 22
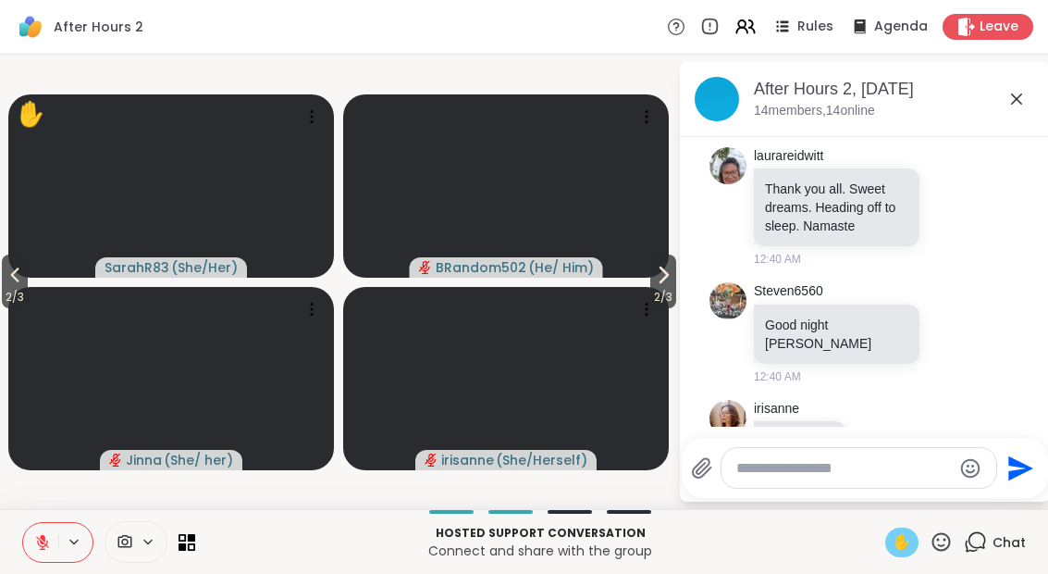
click at [5, 299] on span "2 / 3" at bounding box center [15, 297] width 26 height 22
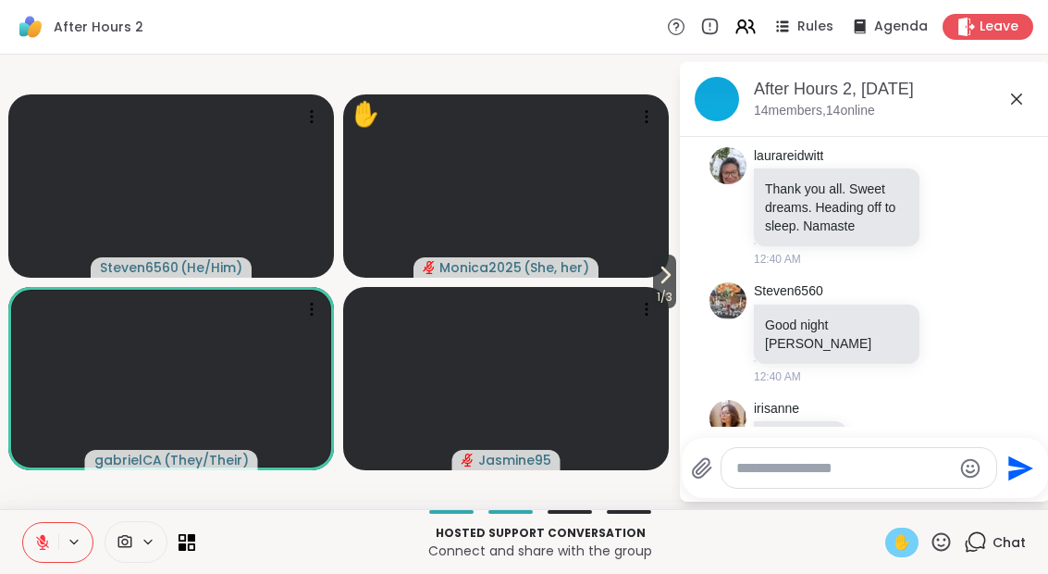
click at [949, 552] on icon at bounding box center [941, 541] width 23 height 23
click at [969, 500] on span "🌟" at bounding box center [968, 493] width 19 height 22
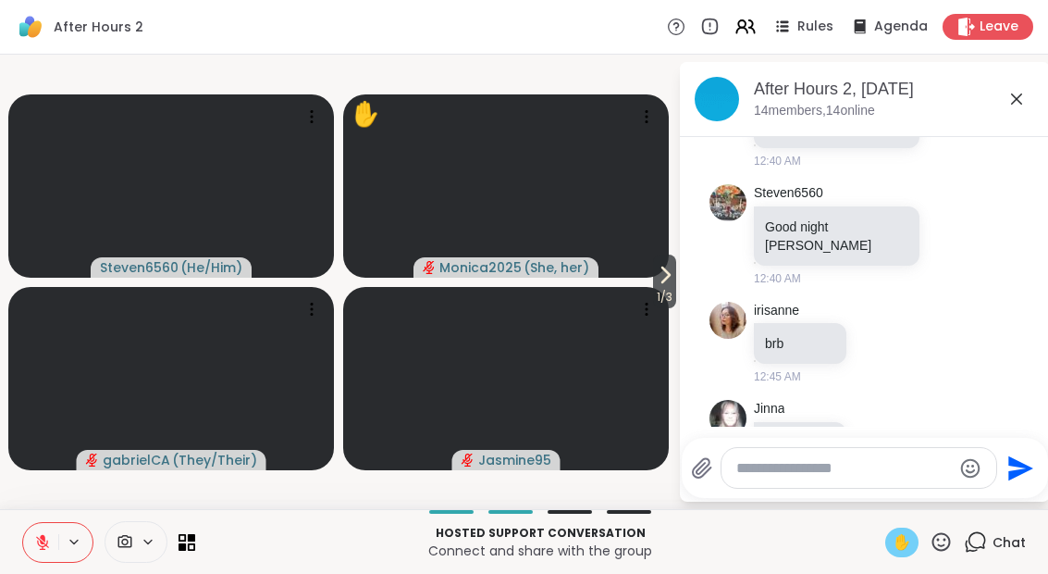
click at [654, 281] on icon at bounding box center [665, 275] width 22 height 22
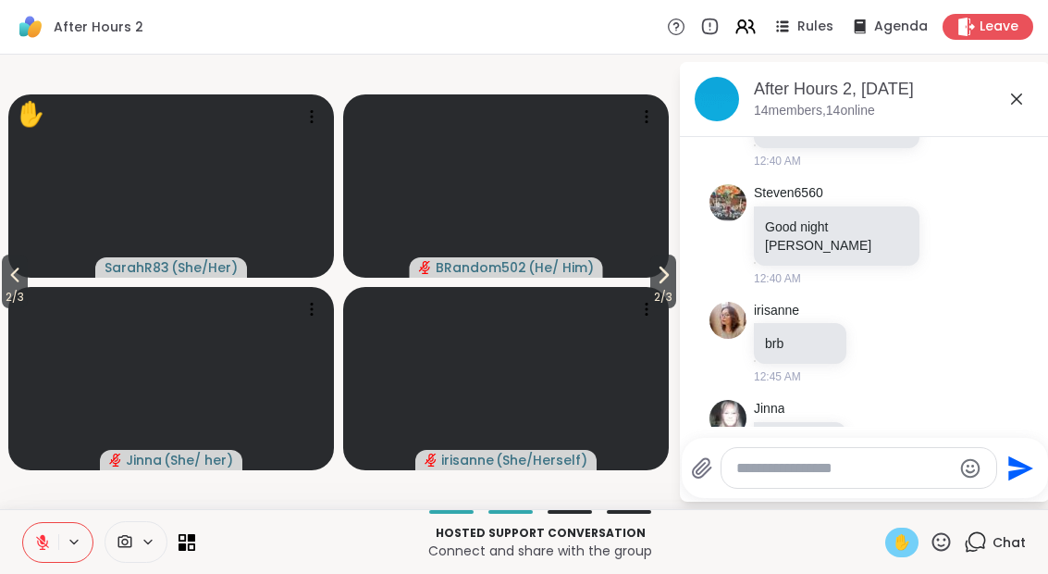
click at [667, 280] on icon at bounding box center [663, 275] width 22 height 22
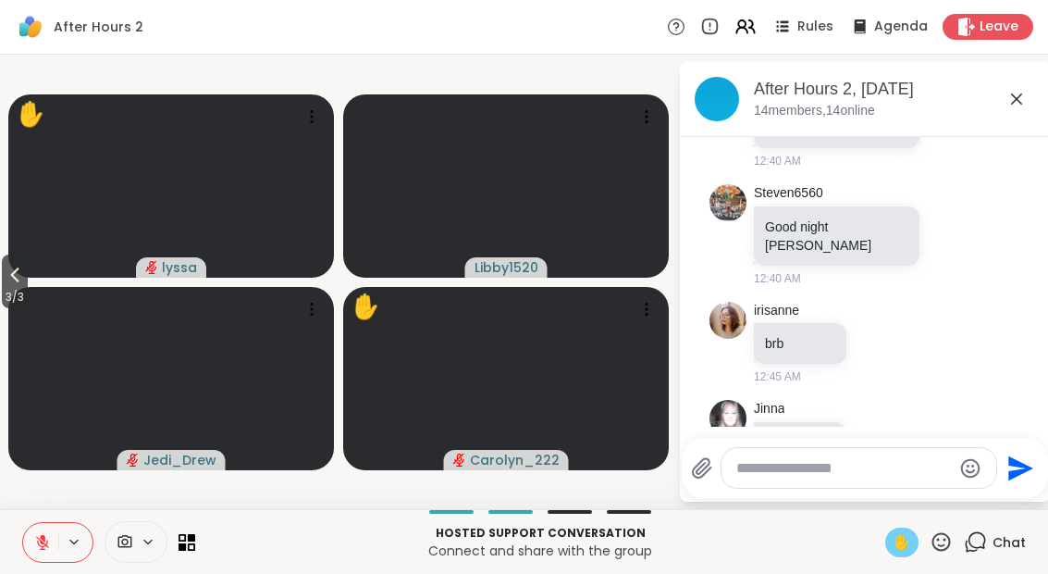
click at [4, 295] on span "3 / 3" at bounding box center [15, 297] width 26 height 22
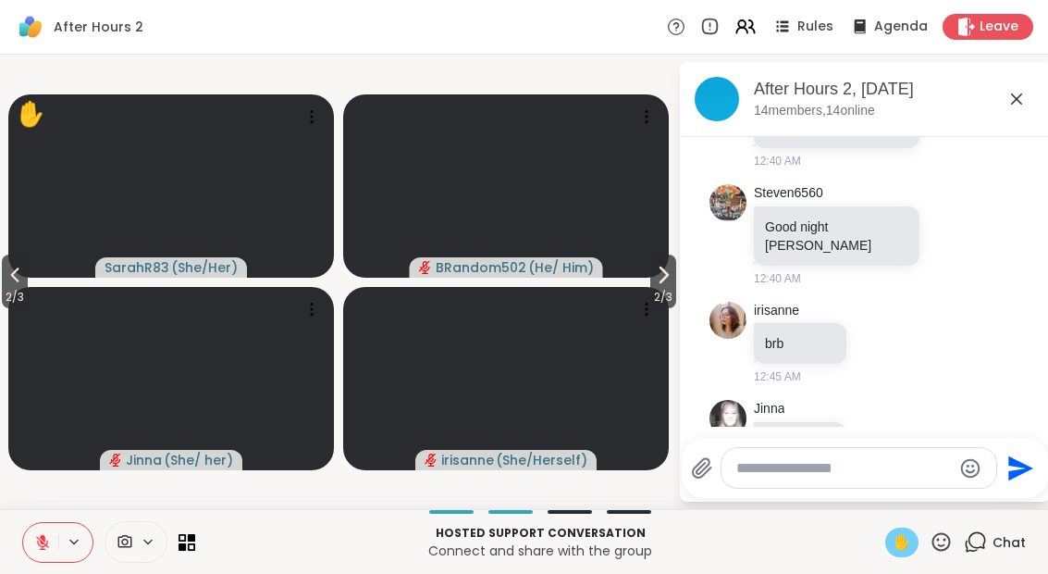
click at [4, 296] on span "2 / 3" at bounding box center [15, 297] width 26 height 22
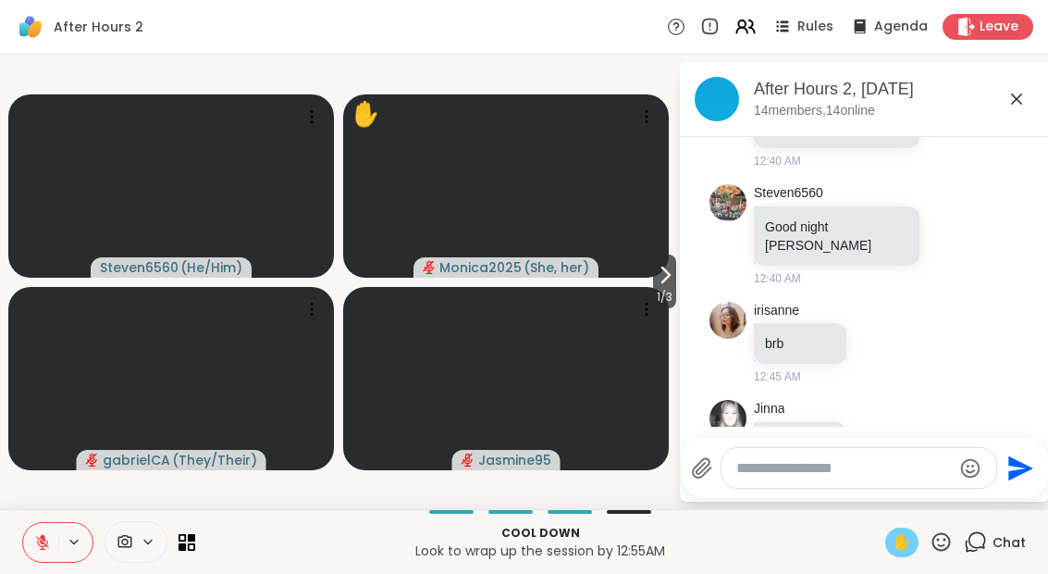
click at [23, 533] on button at bounding box center [40, 542] width 35 height 39
click at [670, 293] on span "1 / 3" at bounding box center [664, 297] width 23 height 22
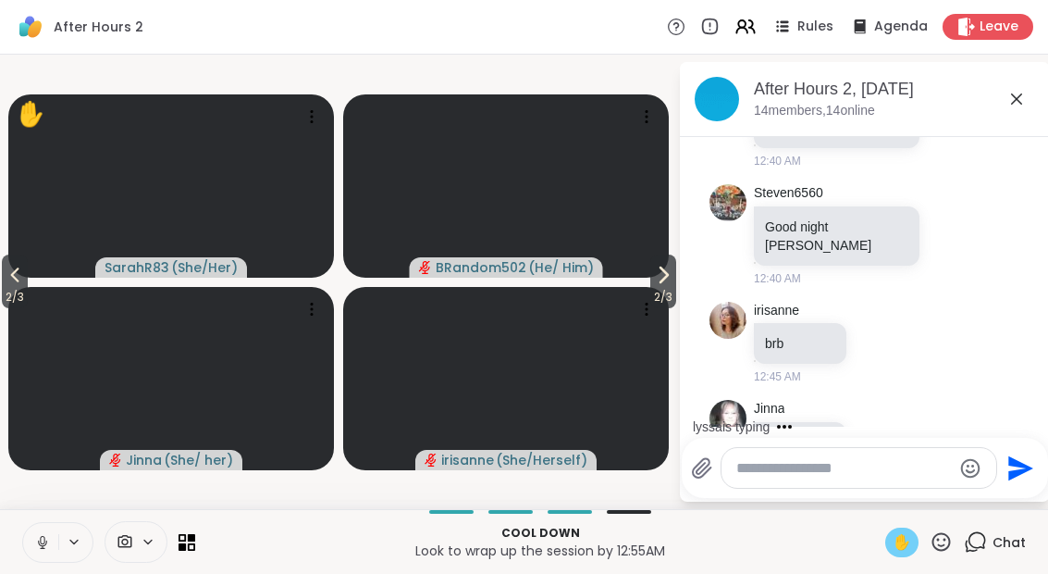
click at [673, 278] on button "2 / 3" at bounding box center [663, 281] width 26 height 54
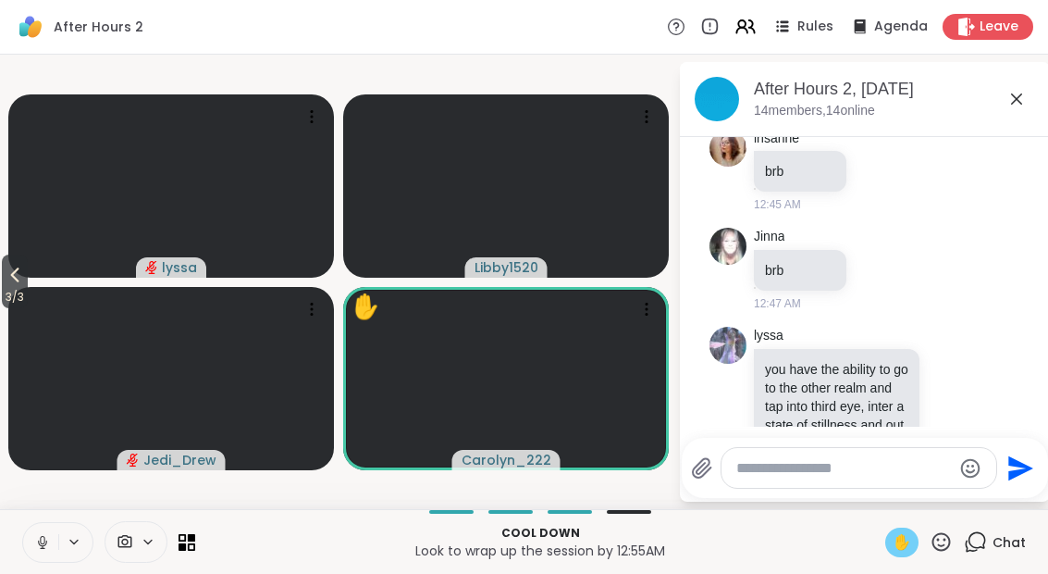
scroll to position [1994, 0]
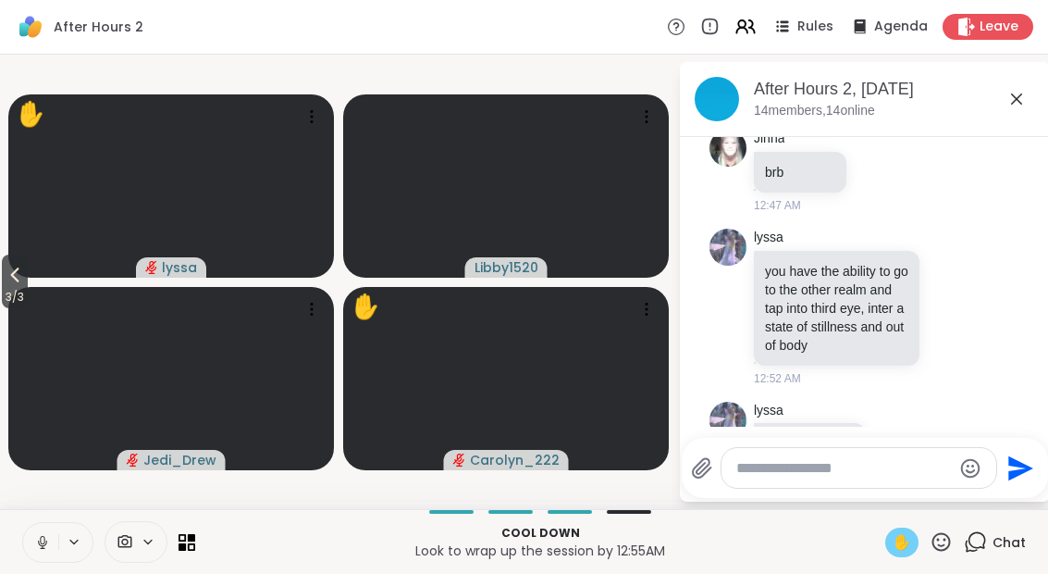
click at [17, 551] on div "Cool down Look to wrap up the session by 12:55AM ✋ Chat" at bounding box center [524, 541] width 1048 height 65
click at [23, 556] on button at bounding box center [40, 542] width 35 height 39
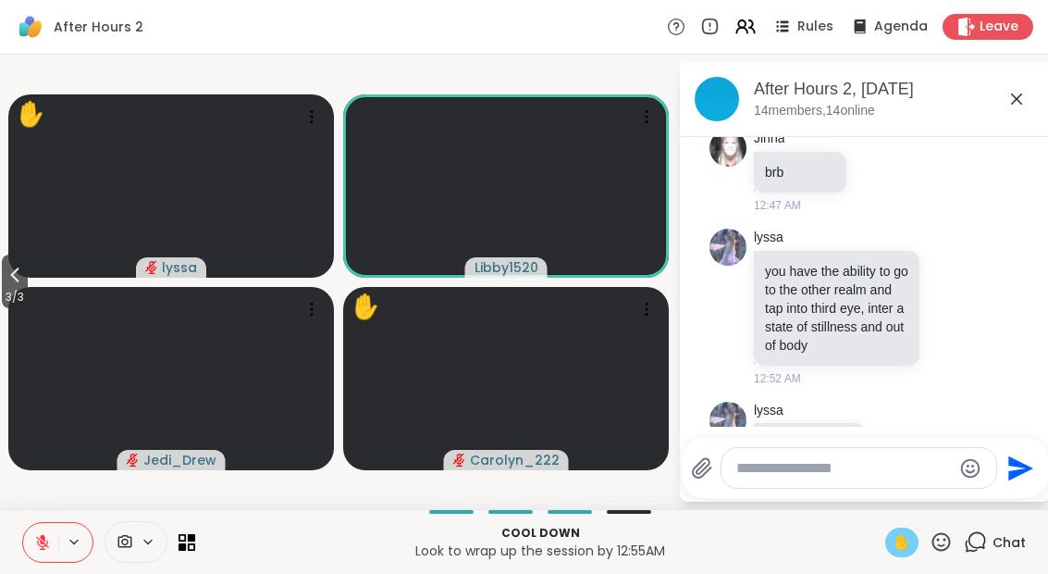
click at [25, 556] on button at bounding box center [40, 542] width 35 height 39
click at [13, 553] on div "Cool down Look to wrap up the session by 12:55AM ✋ Chat" at bounding box center [524, 541] width 1048 height 65
click at [25, 553] on button at bounding box center [40, 542] width 35 height 39
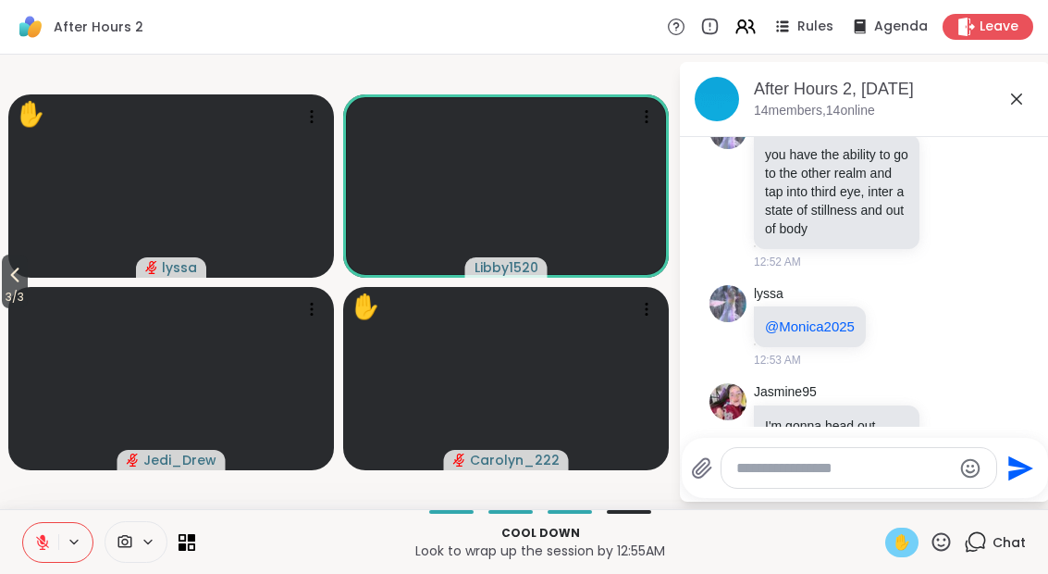
click at [10, 290] on span "3 / 3" at bounding box center [15, 297] width 26 height 22
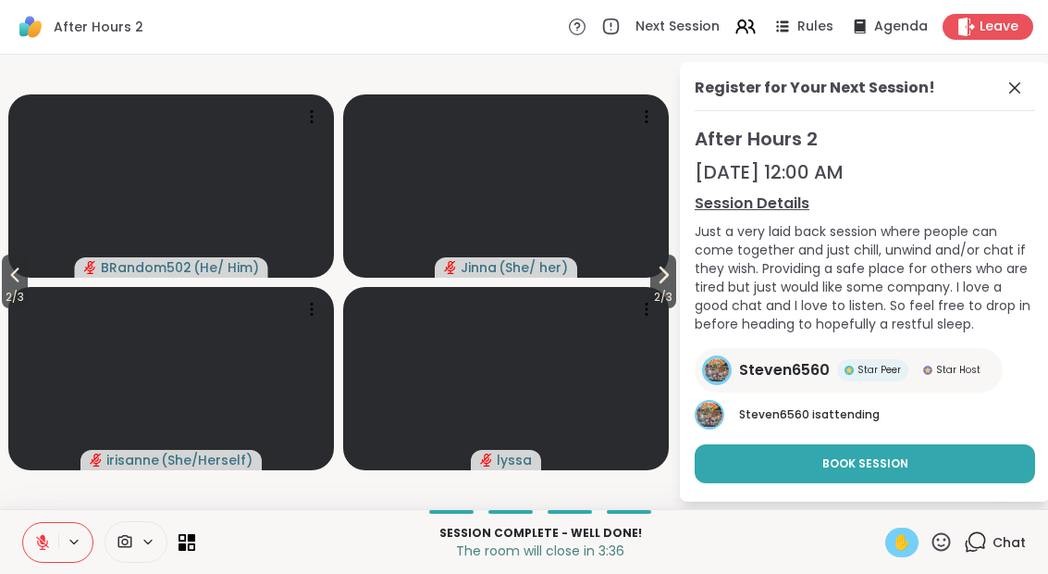
click at [995, 93] on div "Register for Your Next Session!" at bounding box center [865, 94] width 340 height 34
click at [1027, 81] on span at bounding box center [1017, 88] width 26 height 22
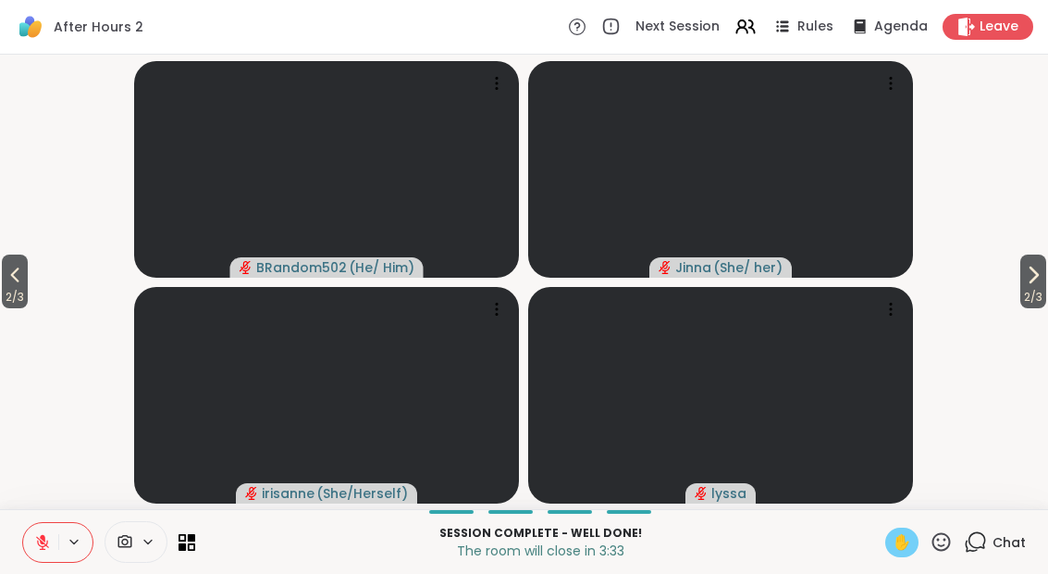
click at [28, 301] on span "2 / 3" at bounding box center [15, 297] width 26 height 22
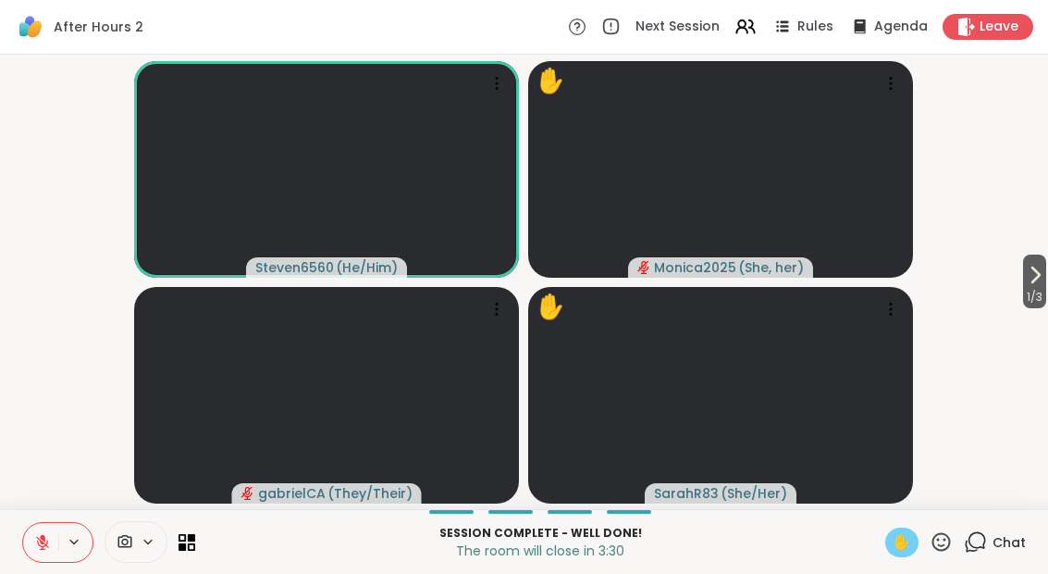
click at [911, 550] on span "✋" at bounding box center [902, 542] width 19 height 22
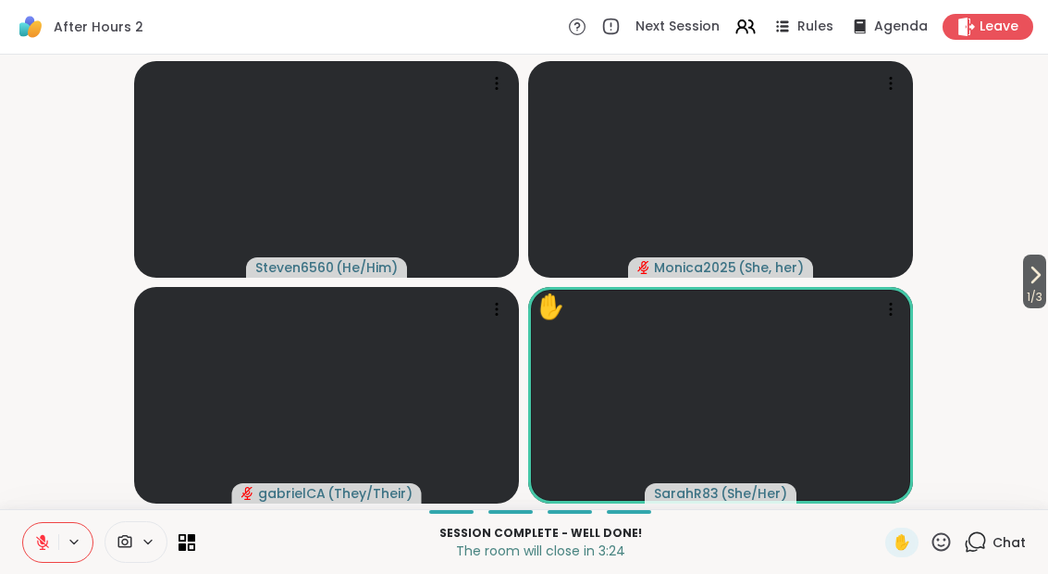
click at [1040, 279] on icon at bounding box center [1035, 275] width 22 height 22
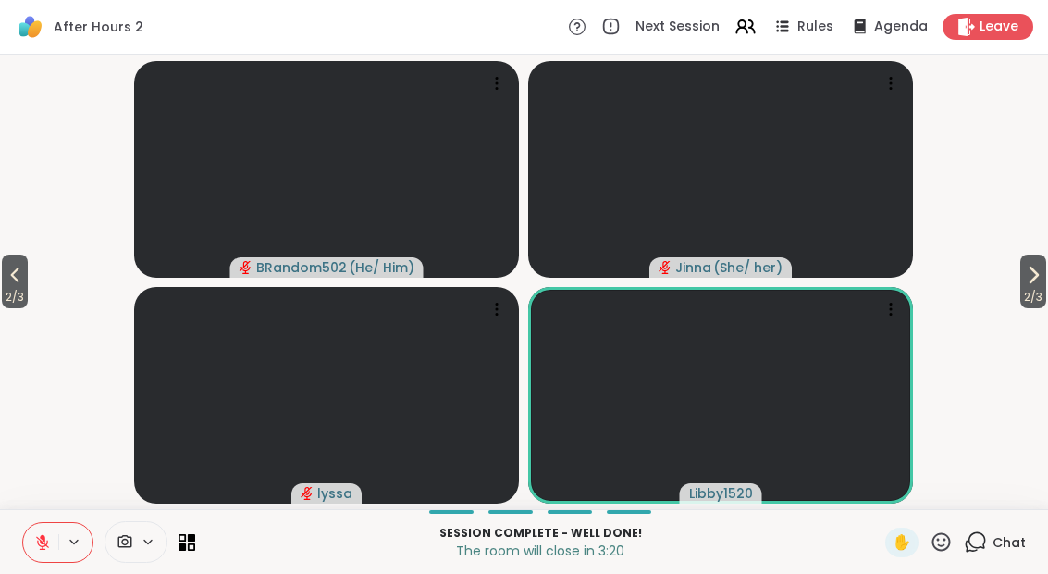
click at [1044, 288] on span "2 / 3" at bounding box center [1033, 297] width 26 height 22
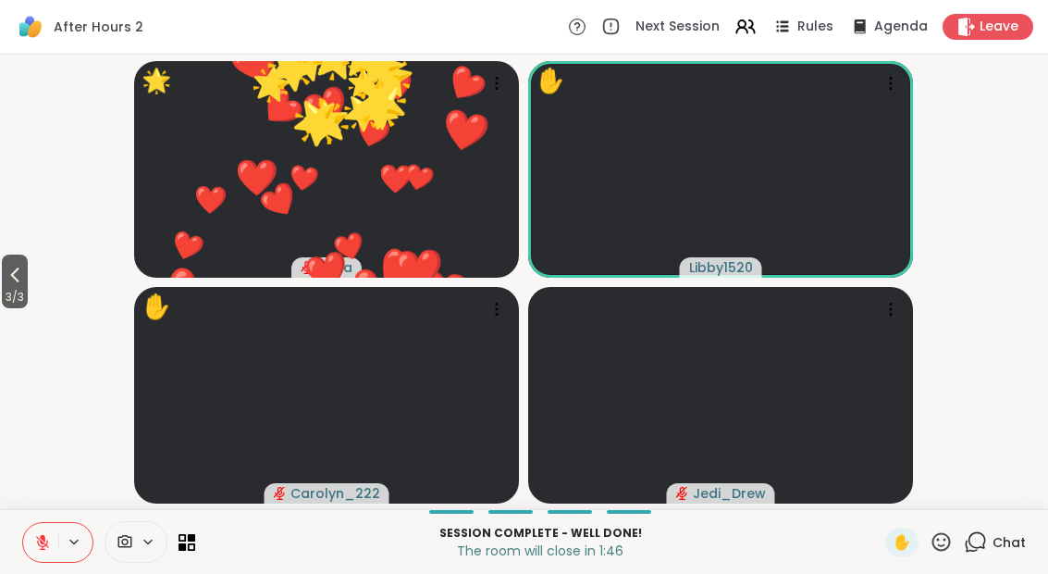
click at [947, 566] on div "Session Complete - well done! The room will close in 1:46 ✋ Chat" at bounding box center [524, 541] width 1048 height 65
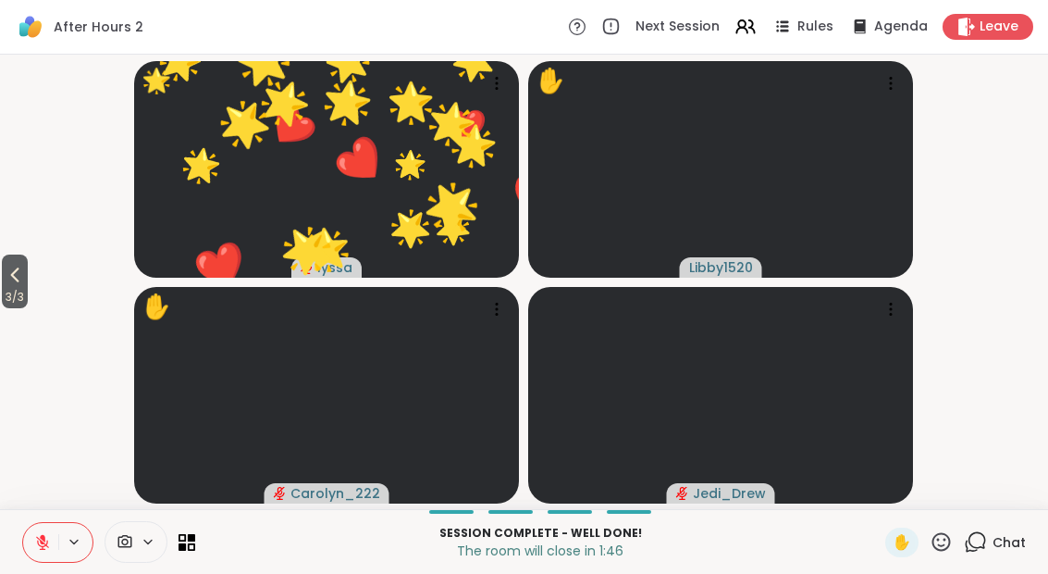
click at [946, 549] on icon at bounding box center [941, 541] width 19 height 19
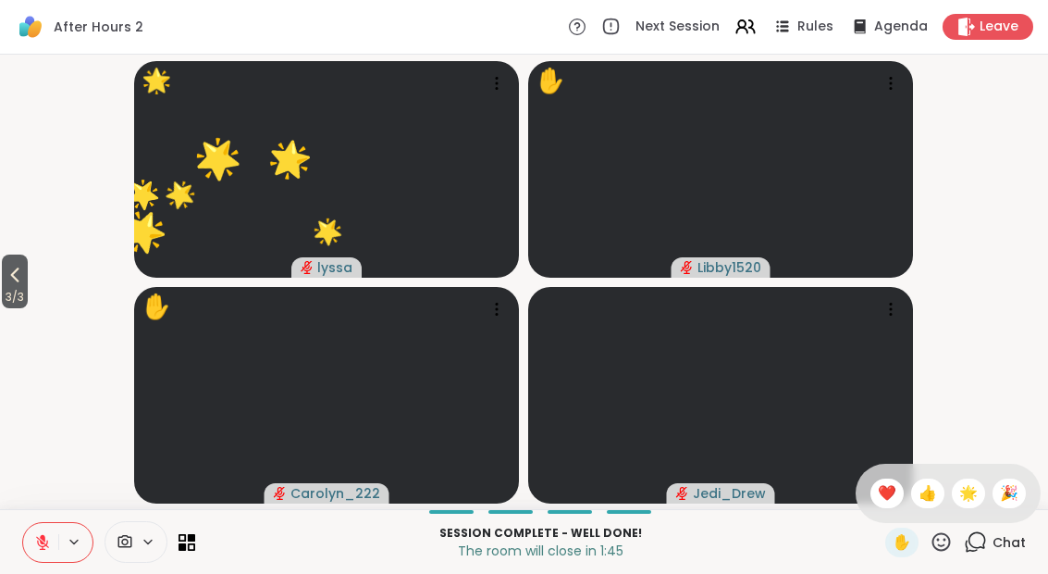
click at [884, 500] on span "❤️" at bounding box center [887, 493] width 19 height 22
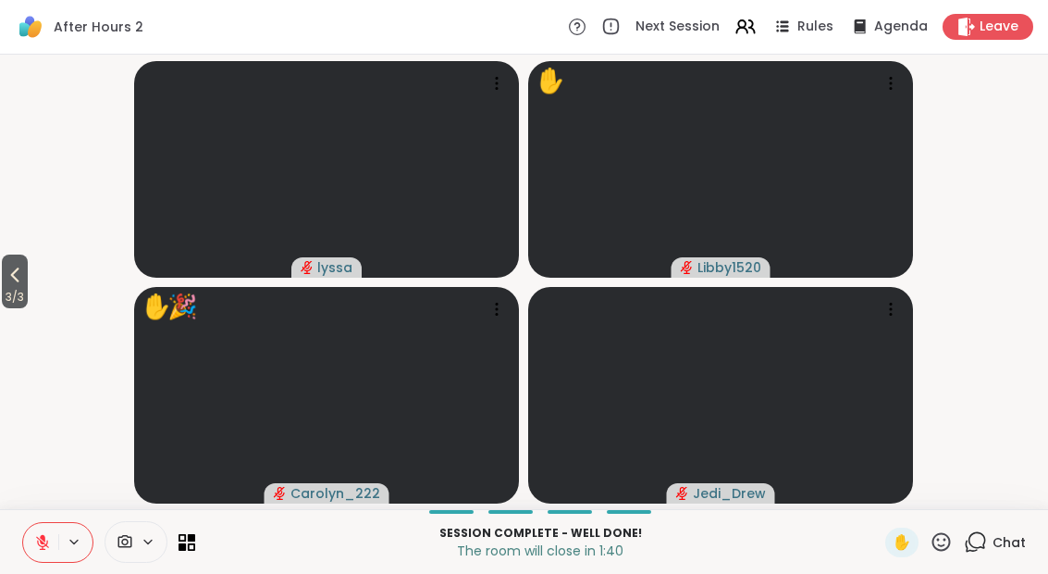
click at [5, 282] on button "3 / 3" at bounding box center [15, 281] width 26 height 54
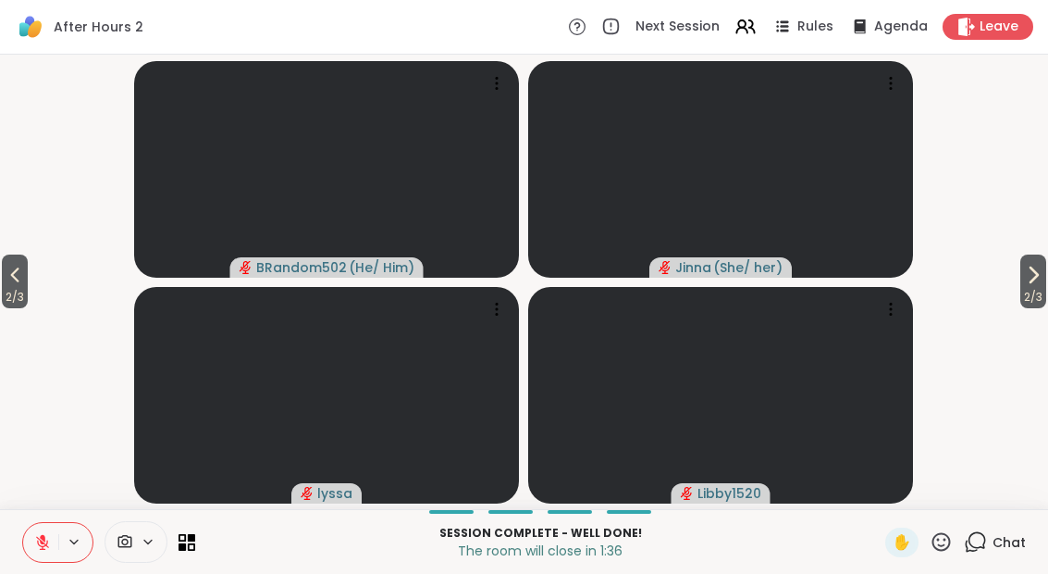
click at [11, 288] on span "2 / 3" at bounding box center [15, 297] width 26 height 22
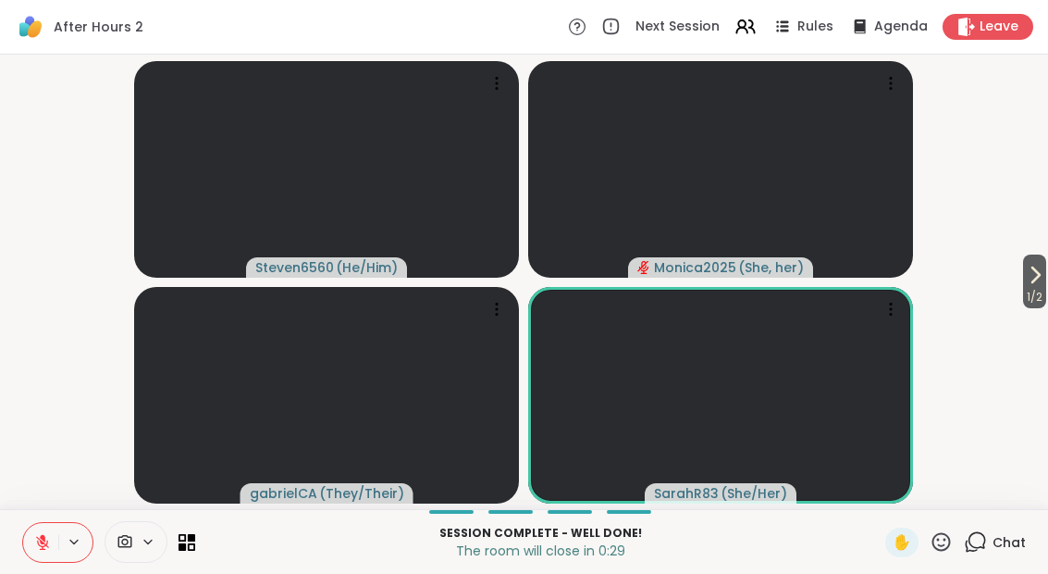
click at [990, 31] on span "Leave" at bounding box center [999, 27] width 39 height 19
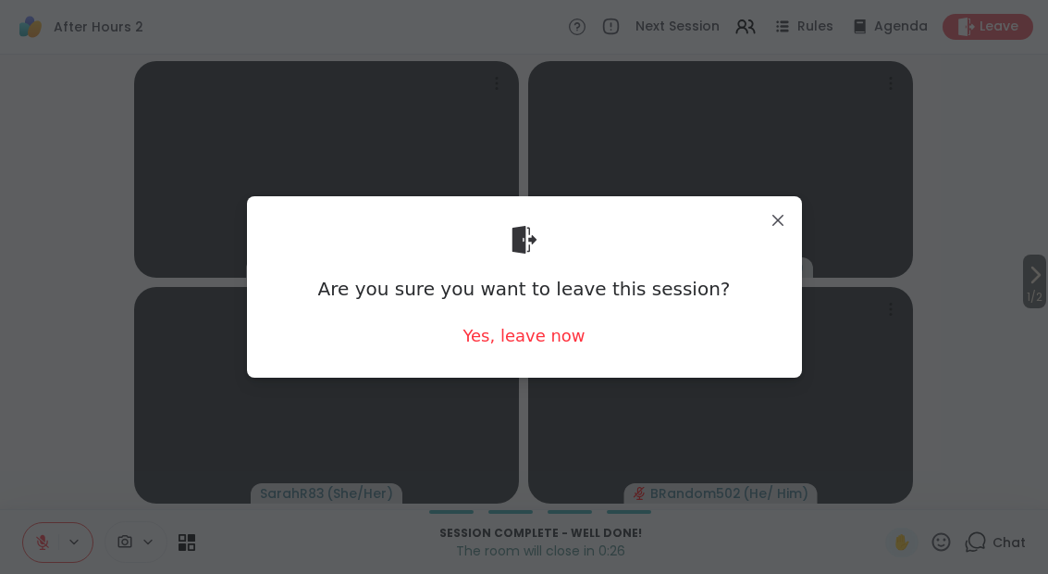
click at [545, 334] on div "Yes, leave now" at bounding box center [524, 335] width 122 height 23
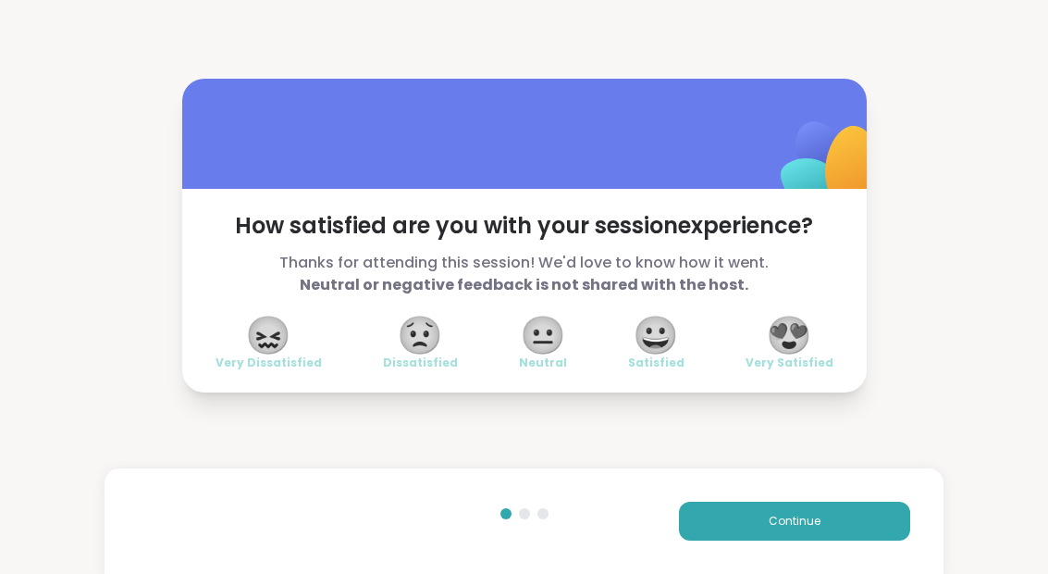
click at [658, 337] on span "😀" at bounding box center [656, 334] width 46 height 33
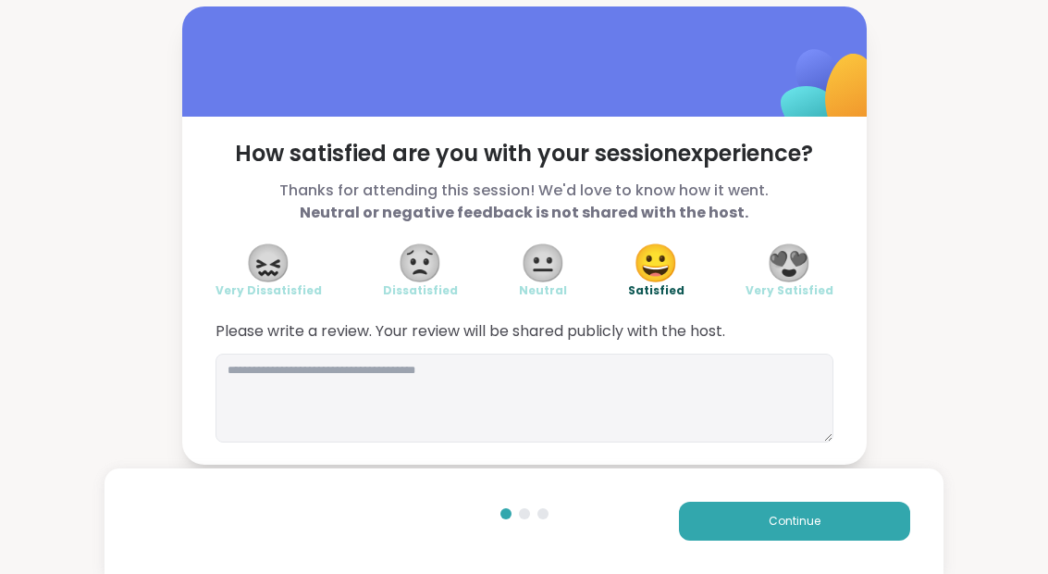
click at [825, 527] on button "Continue" at bounding box center [794, 520] width 231 height 39
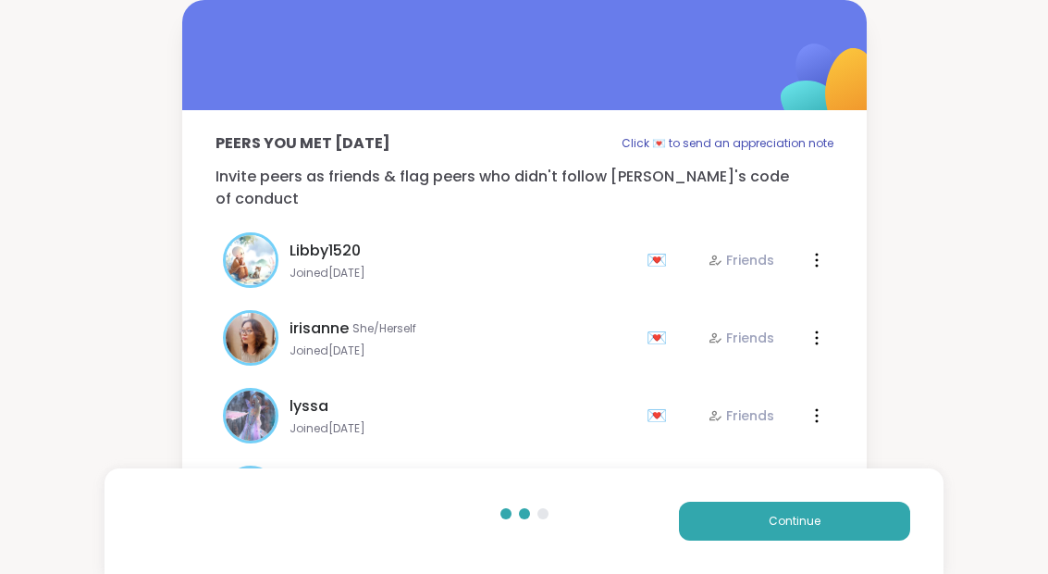
click at [847, 518] on button "Continue" at bounding box center [794, 520] width 231 height 39
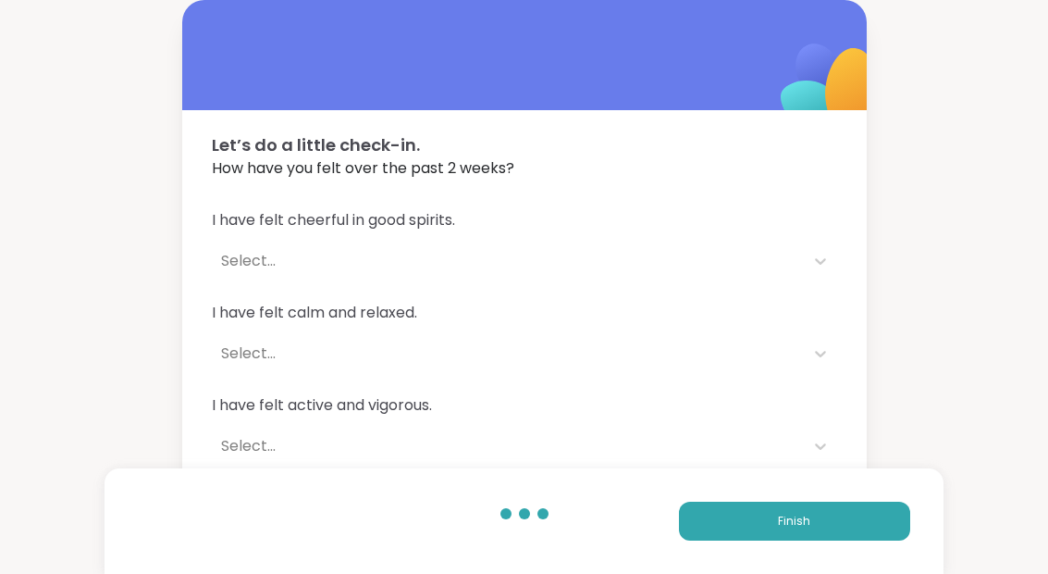
click at [822, 536] on button "Finish" at bounding box center [794, 520] width 231 height 39
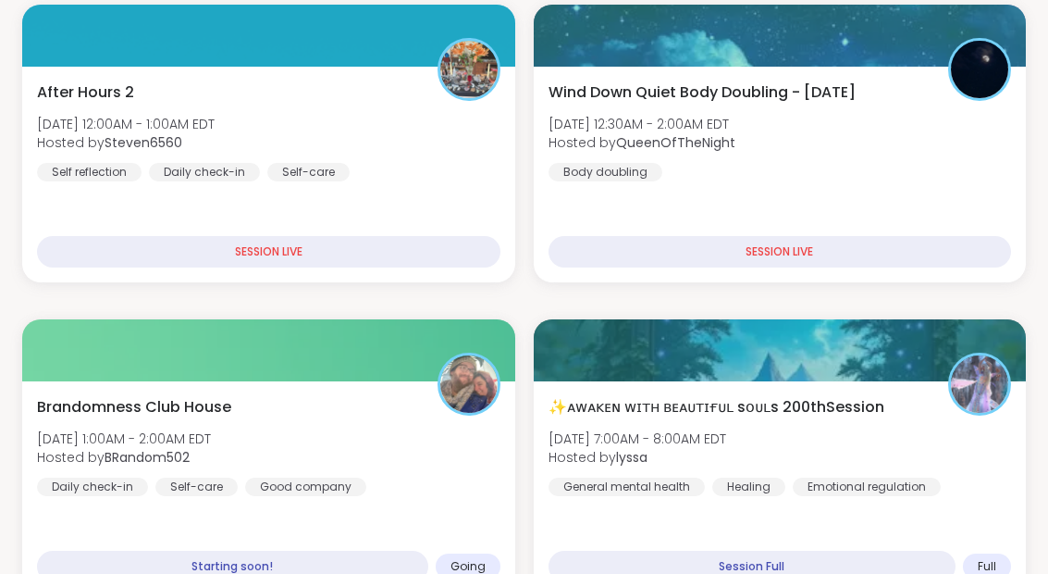
scroll to position [428, 0]
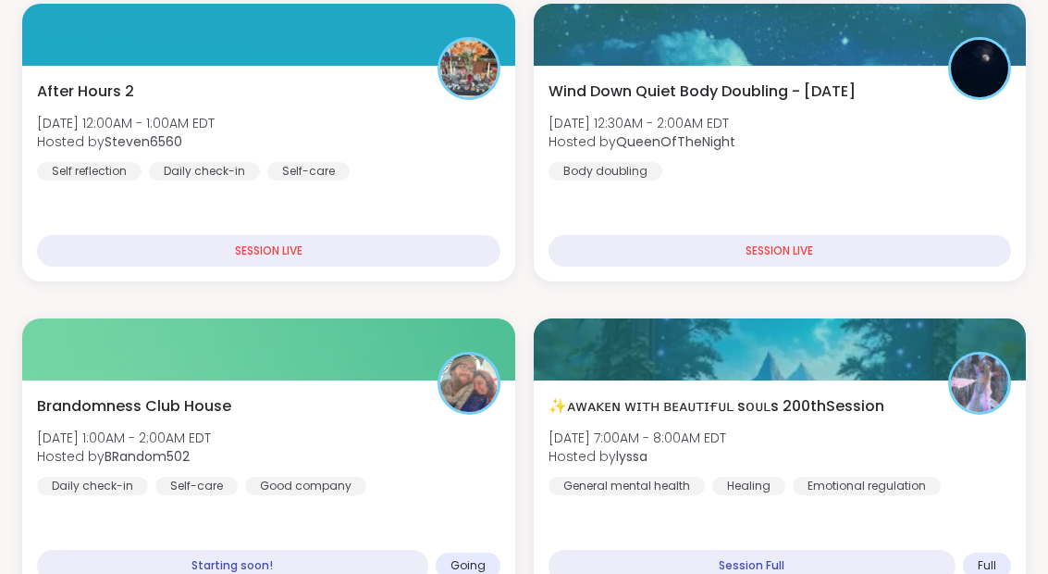
click at [413, 471] on div "Brandomness Club House Tue, Sep 09 | 1:00AM - 2:00AM EDT Hosted by BRandom502 D…" at bounding box center [268, 445] width 463 height 100
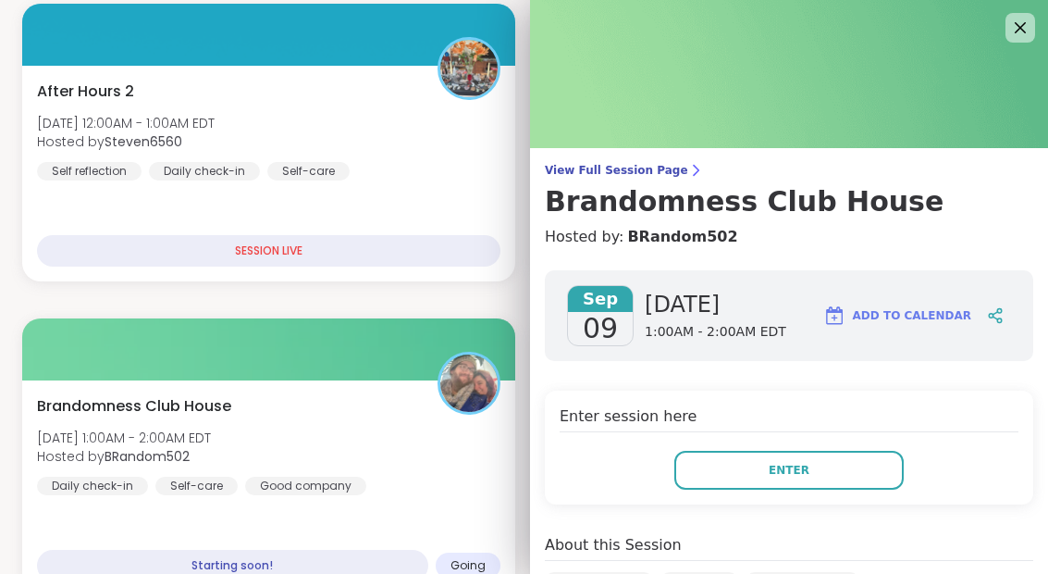
click at [824, 466] on button "Enter" at bounding box center [788, 469] width 229 height 39
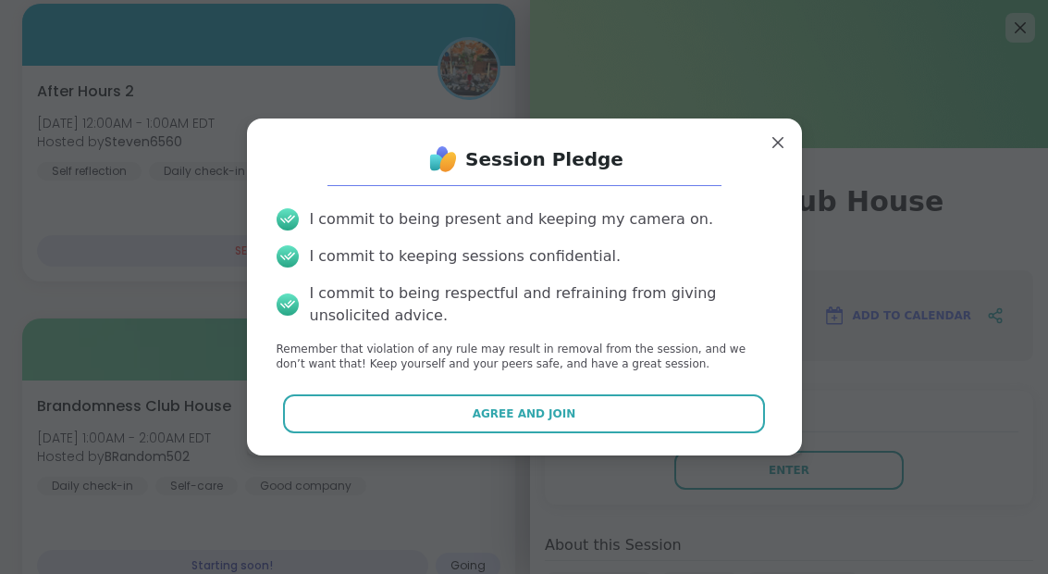
click at [622, 433] on button "Agree and Join" at bounding box center [524, 413] width 482 height 39
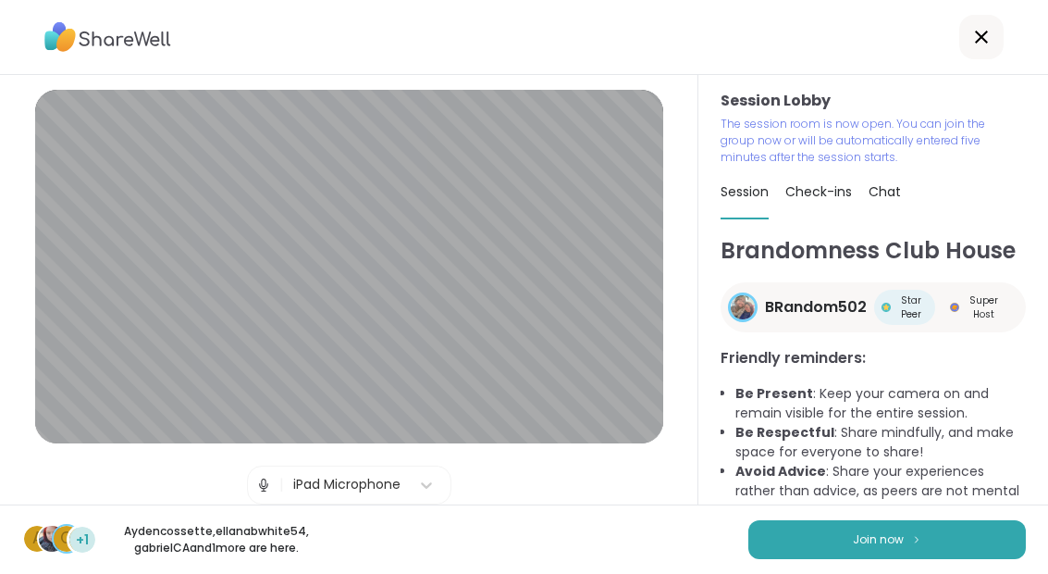
click at [944, 554] on button "Join now" at bounding box center [887, 539] width 278 height 39
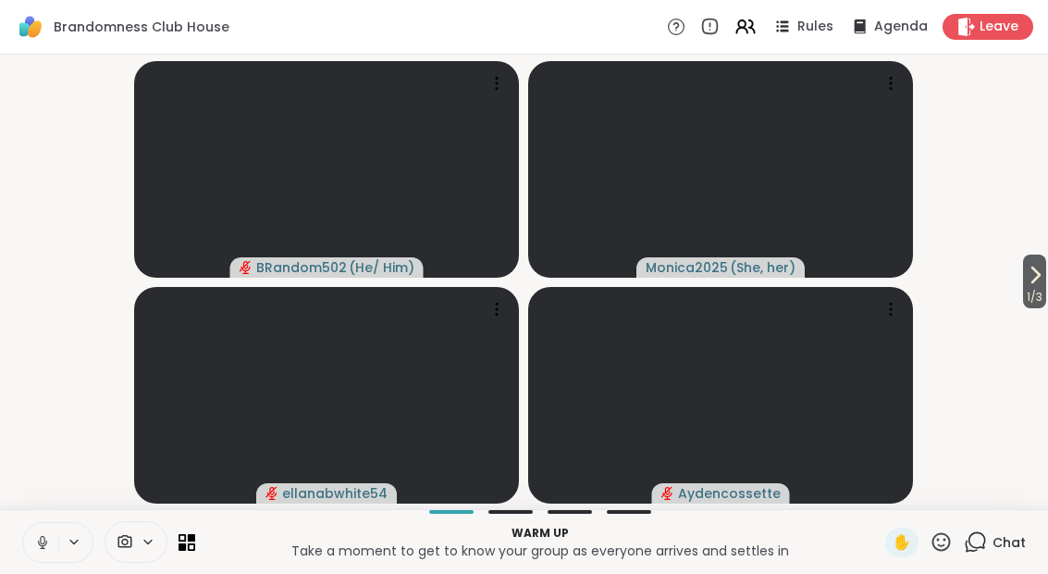
click at [1042, 270] on icon at bounding box center [1035, 275] width 22 height 22
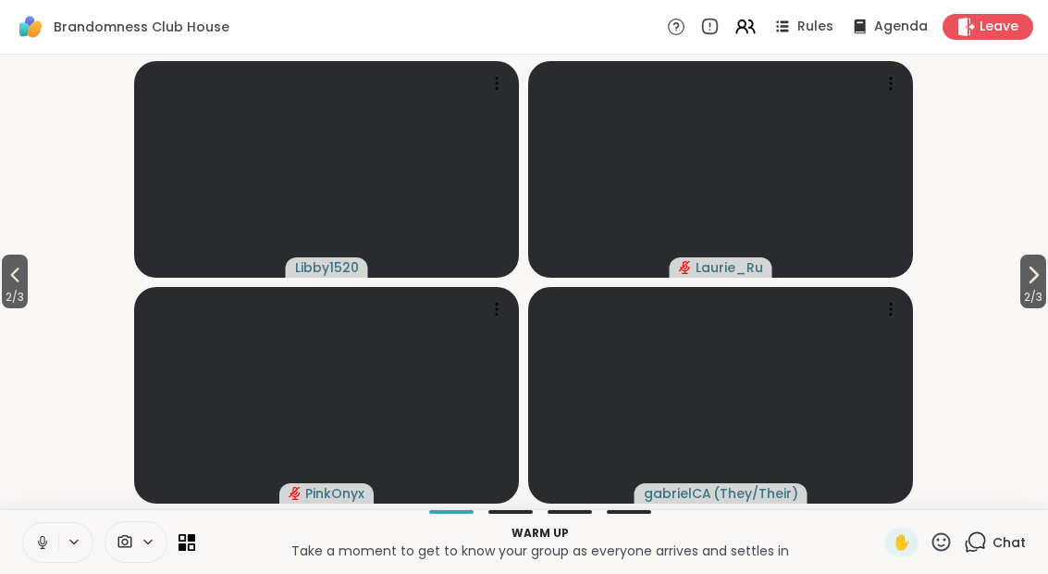
click at [1020, 261] on button "2 / 3" at bounding box center [1033, 281] width 26 height 54
click at [13, 280] on icon at bounding box center [15, 275] width 22 height 22
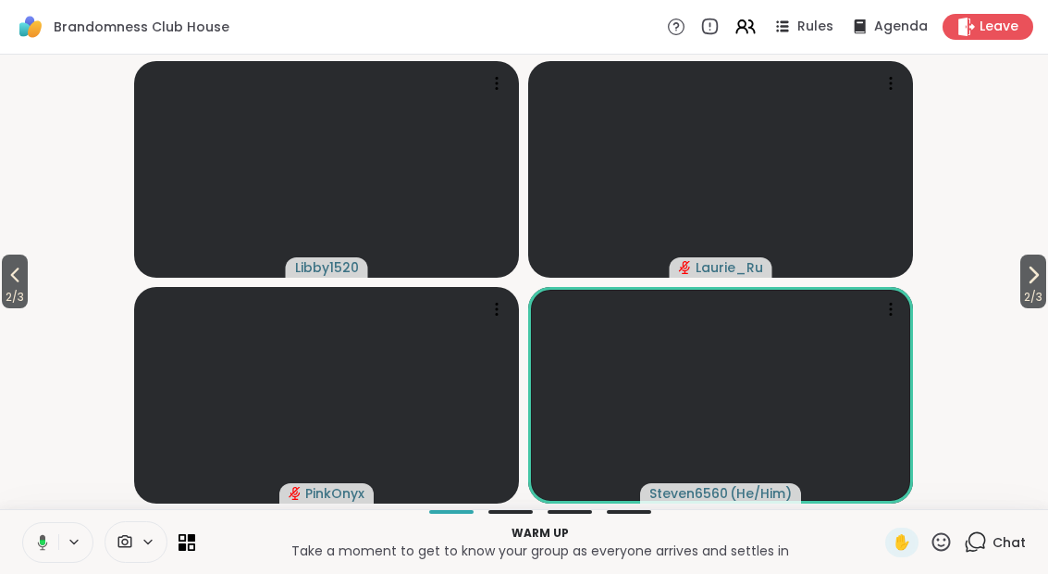
click at [9, 295] on span "2 / 3" at bounding box center [15, 297] width 26 height 22
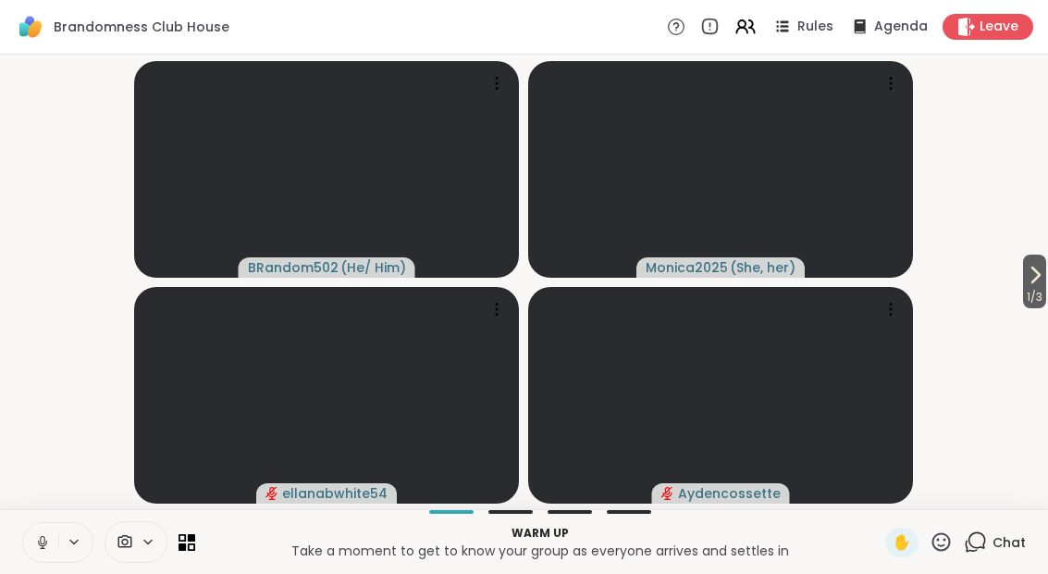
click at [1023, 274] on button "1 / 3" at bounding box center [1034, 281] width 23 height 54
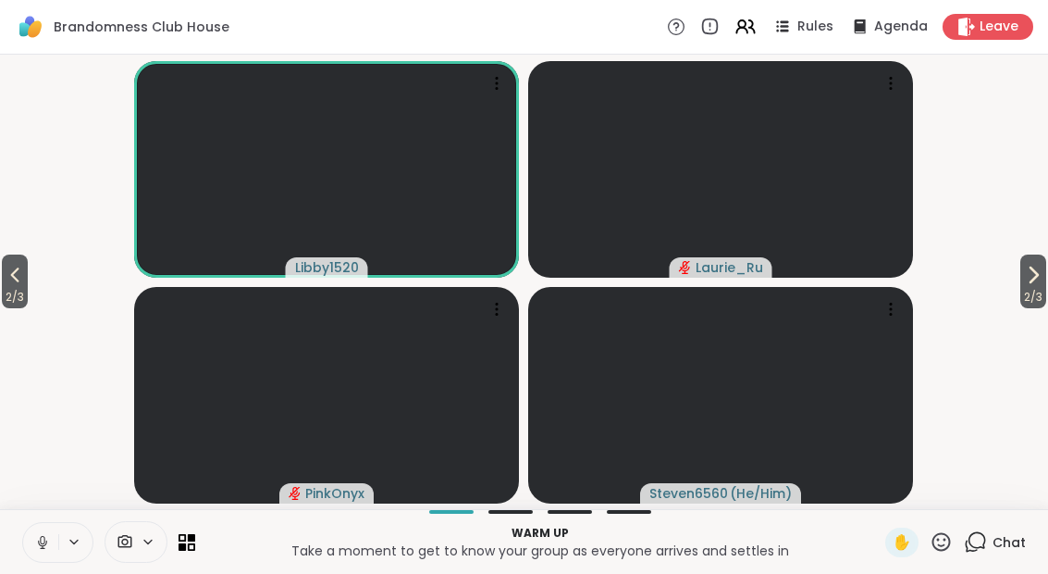
click at [1039, 293] on span "2 / 3" at bounding box center [1033, 297] width 26 height 22
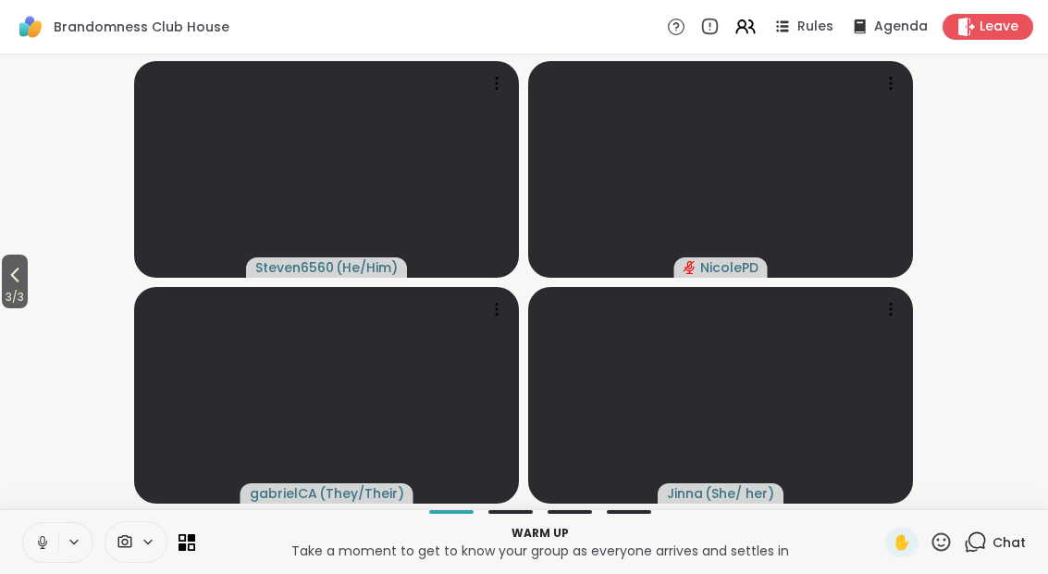
click at [47, 555] on button at bounding box center [40, 542] width 35 height 39
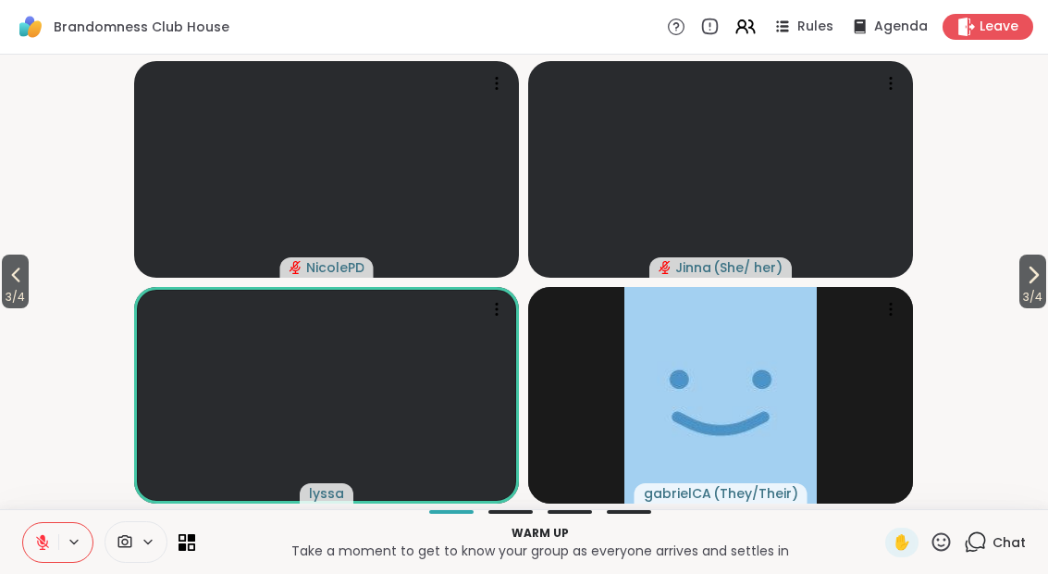
click at [1043, 274] on button "3 / 4" at bounding box center [1032, 281] width 27 height 54
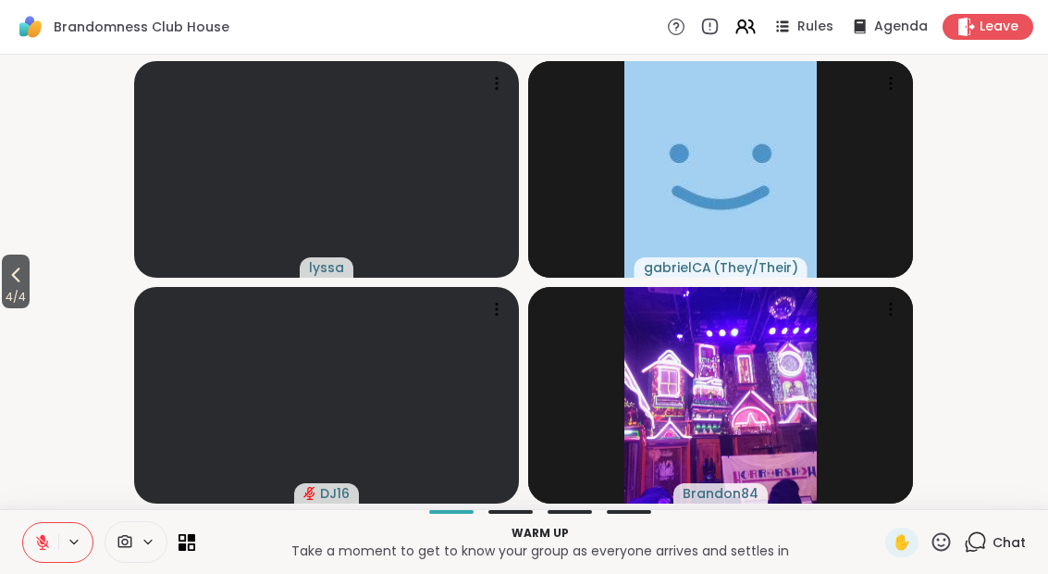
click at [10, 300] on span "4 / 4" at bounding box center [16, 297] width 28 height 22
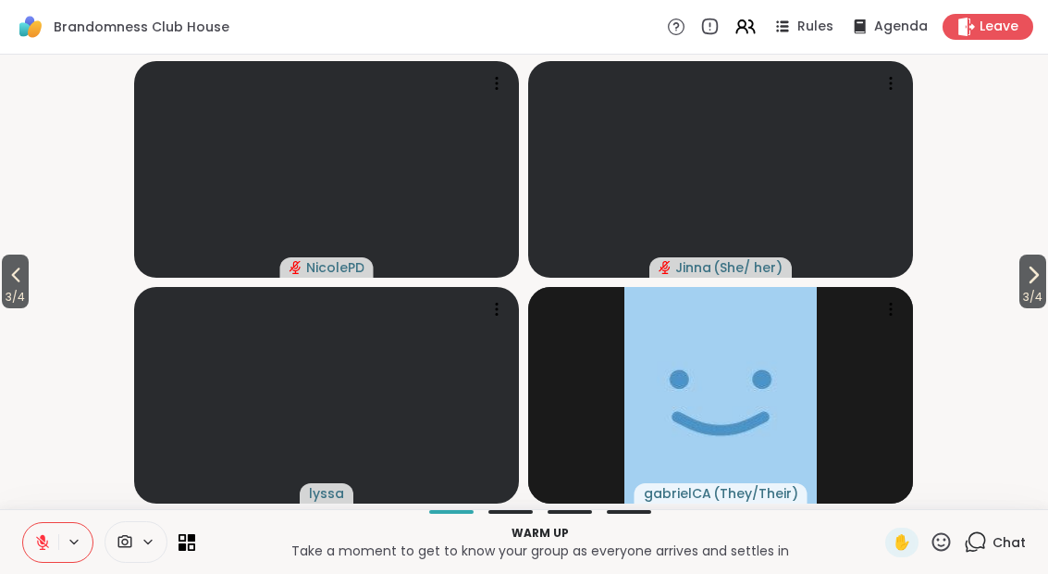
click at [29, 277] on button "3 / 4" at bounding box center [15, 281] width 27 height 54
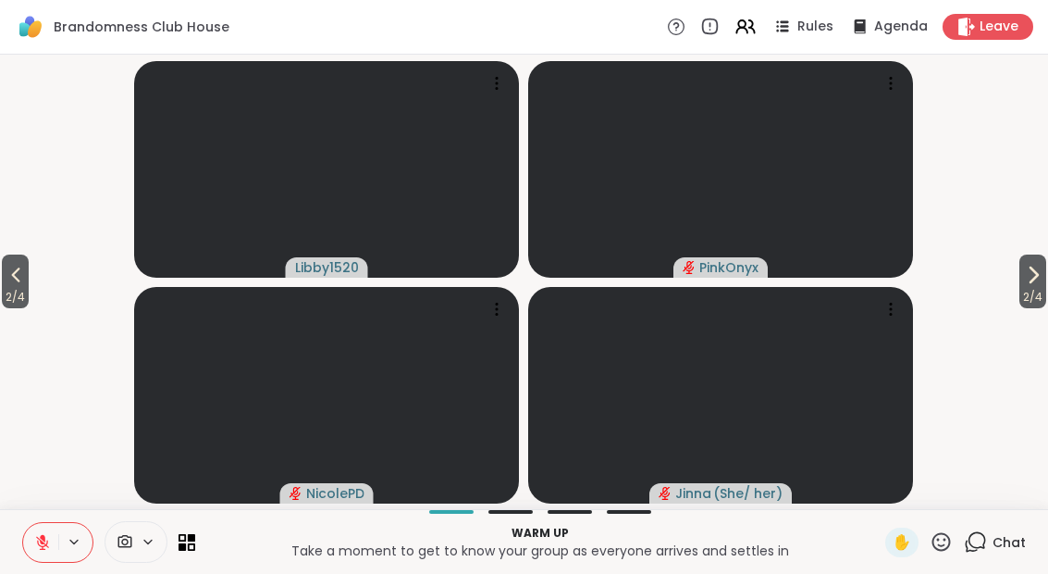
click at [6, 272] on button "2 / 4" at bounding box center [15, 281] width 27 height 54
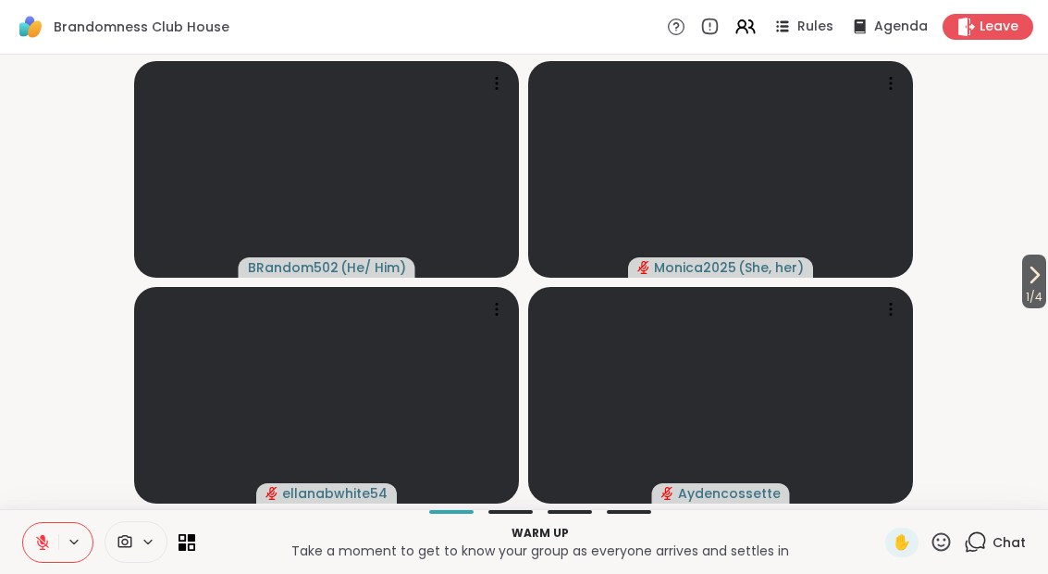
click at [1034, 289] on span "1 / 4" at bounding box center [1034, 297] width 24 height 22
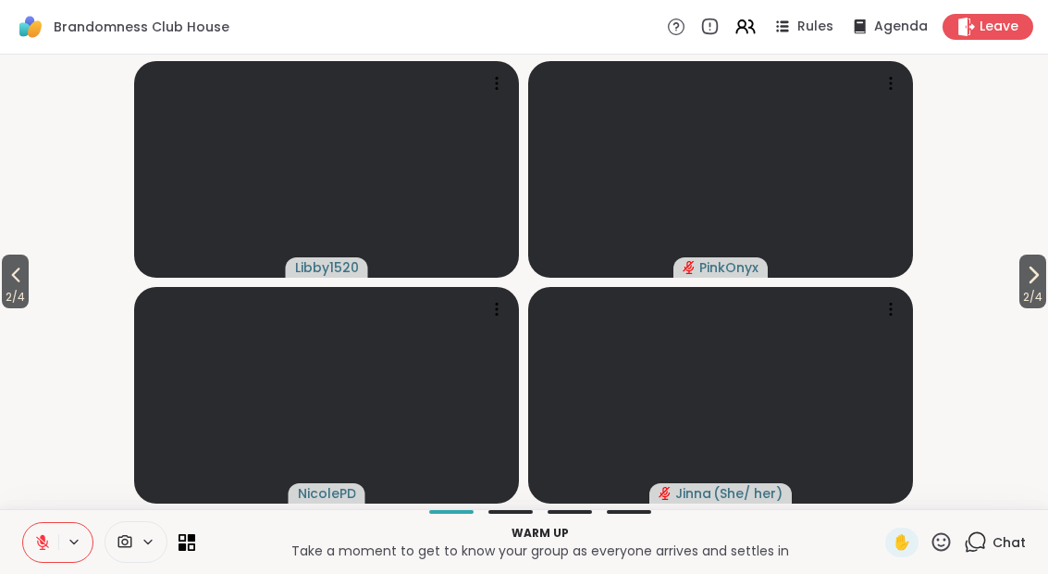
click at [1025, 295] on span "2 / 4" at bounding box center [1032, 297] width 27 height 22
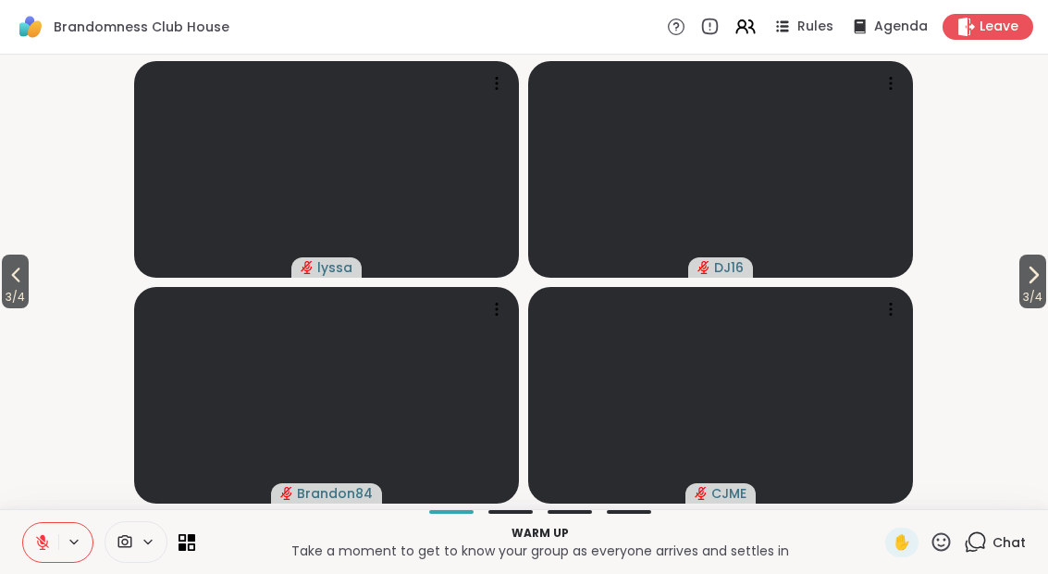
click at [1043, 297] on span "3 / 4" at bounding box center [1032, 297] width 27 height 22
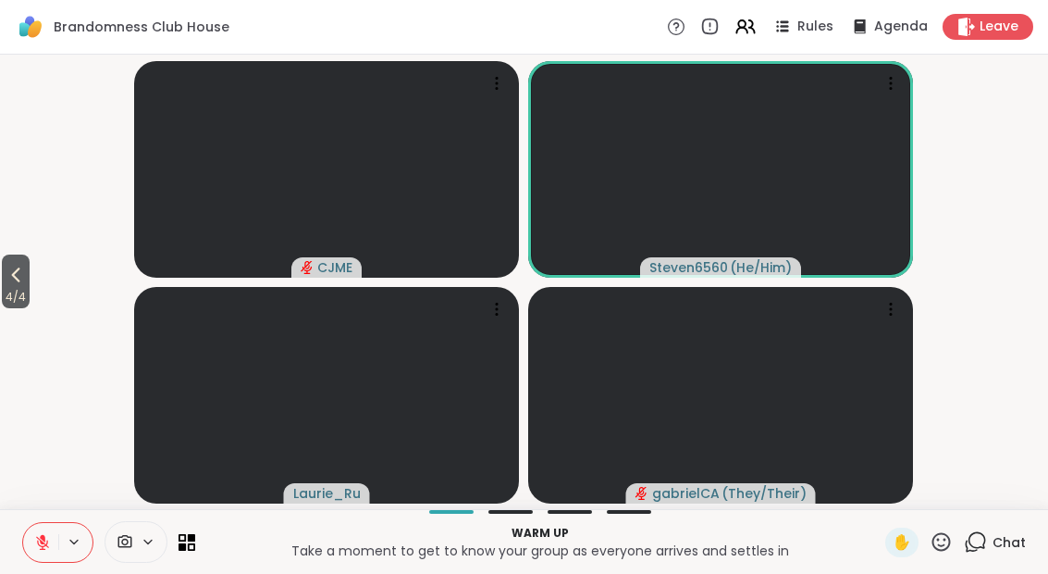
click at [12, 278] on icon at bounding box center [16, 275] width 22 height 22
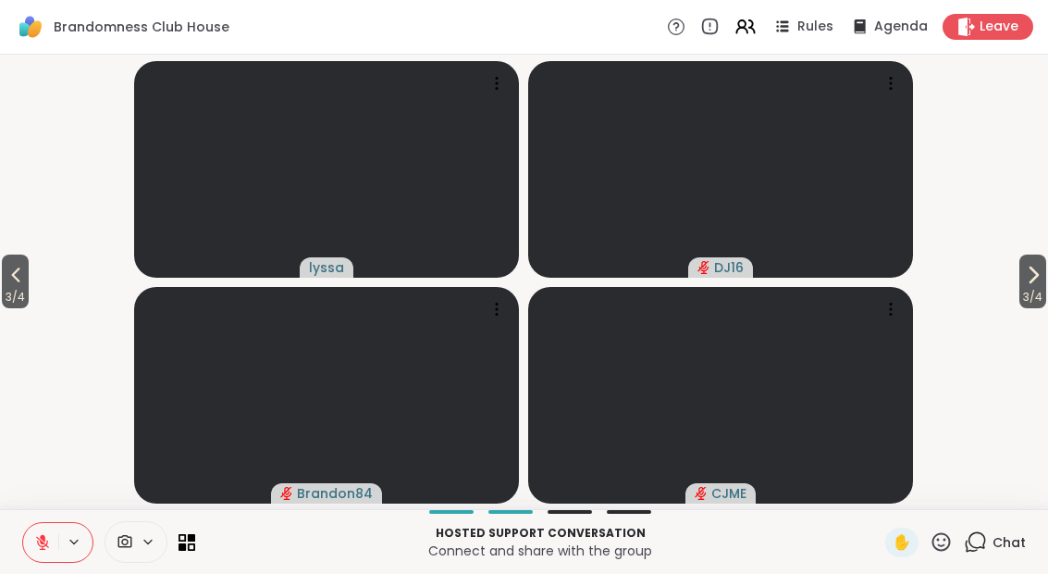
click at [19, 285] on icon at bounding box center [16, 275] width 22 height 22
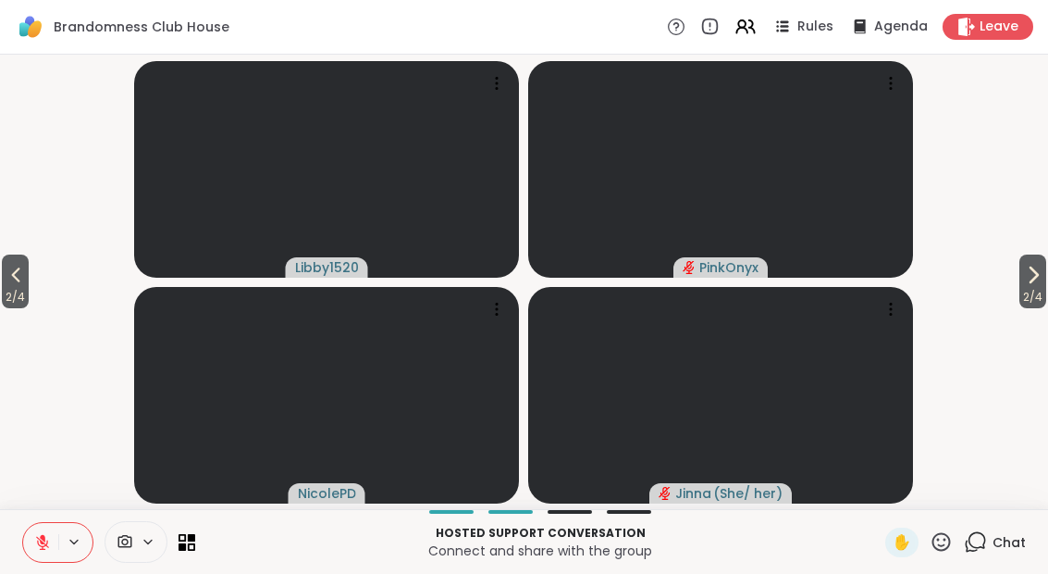
click at [14, 532] on div "Hosted support conversation Connect and share with the group ✋ Chat" at bounding box center [524, 541] width 1048 height 65
click at [45, 552] on button at bounding box center [40, 542] width 35 height 39
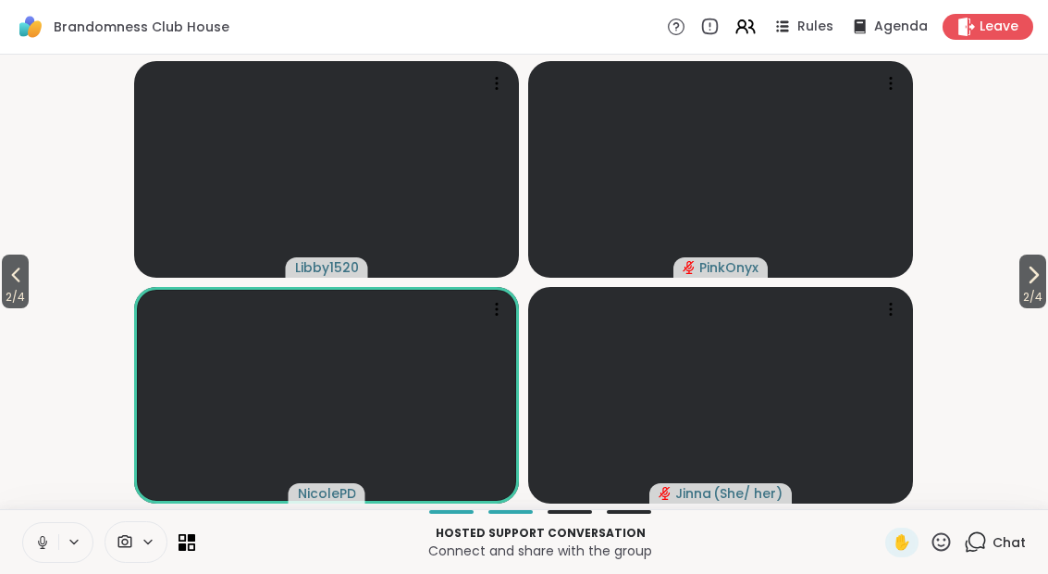
click at [56, 557] on button at bounding box center [40, 542] width 35 height 39
click at [47, 555] on button at bounding box center [40, 542] width 35 height 39
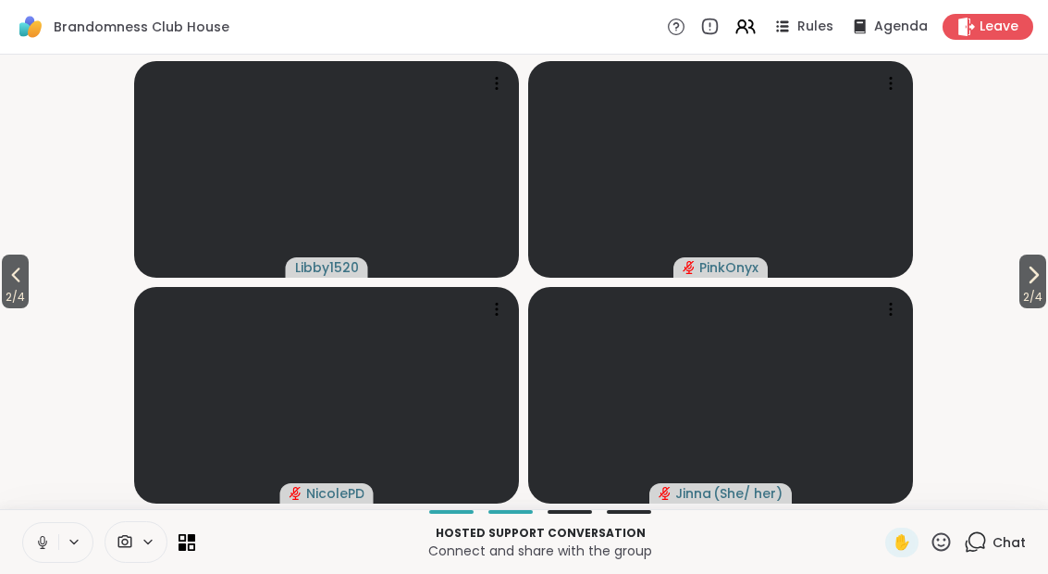
click at [39, 549] on icon at bounding box center [42, 542] width 17 height 17
click at [1043, 279] on button "2 / 4" at bounding box center [1032, 281] width 27 height 54
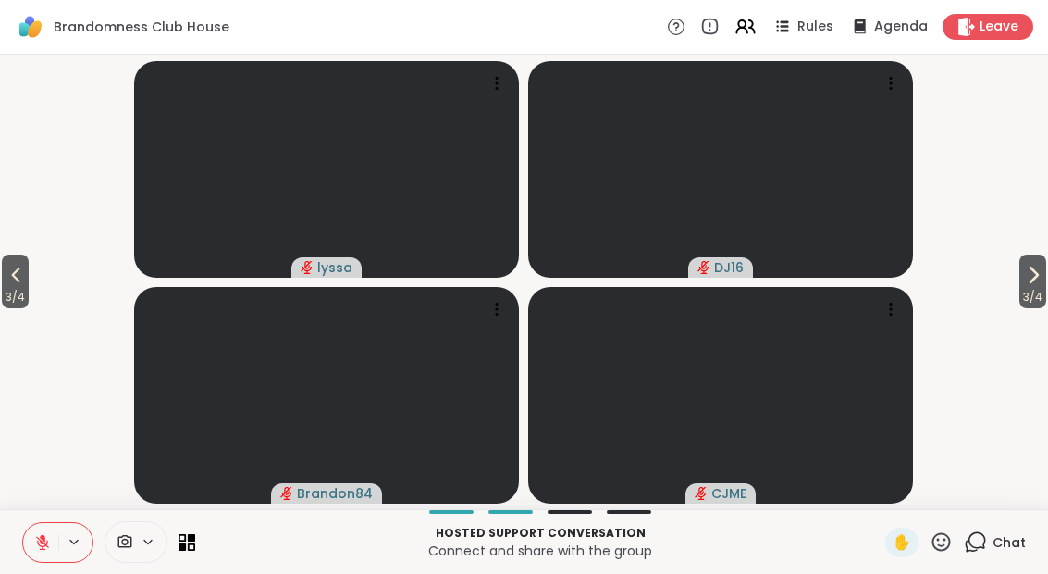
click at [51, 554] on button at bounding box center [40, 542] width 35 height 39
click at [1041, 291] on span "3 / 4" at bounding box center [1032, 297] width 27 height 22
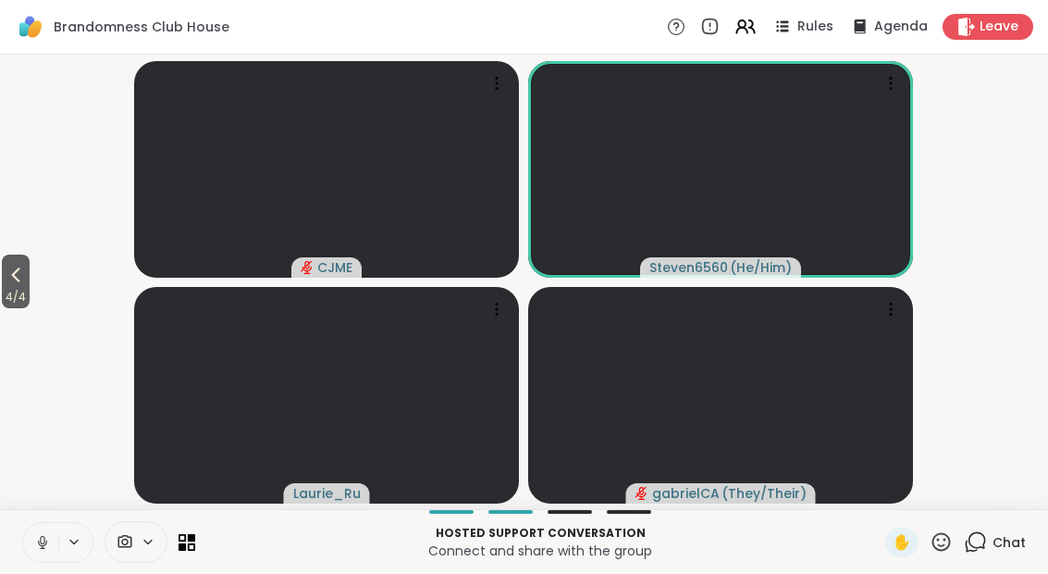
click at [31, 552] on button at bounding box center [40, 542] width 35 height 39
click at [4, 272] on button "4 / 4" at bounding box center [16, 281] width 28 height 54
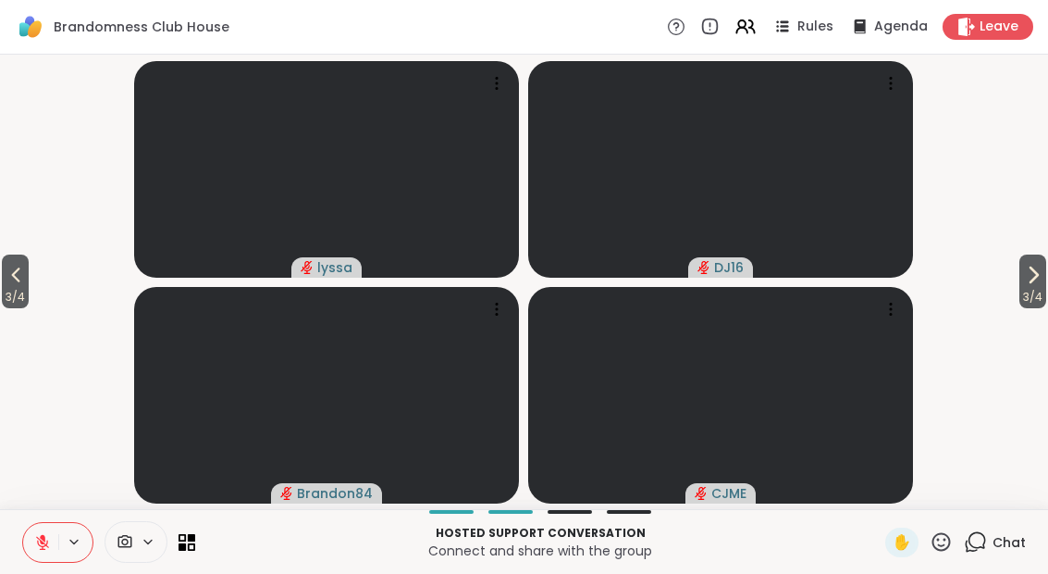
click at [7, 283] on icon at bounding box center [16, 275] width 22 height 22
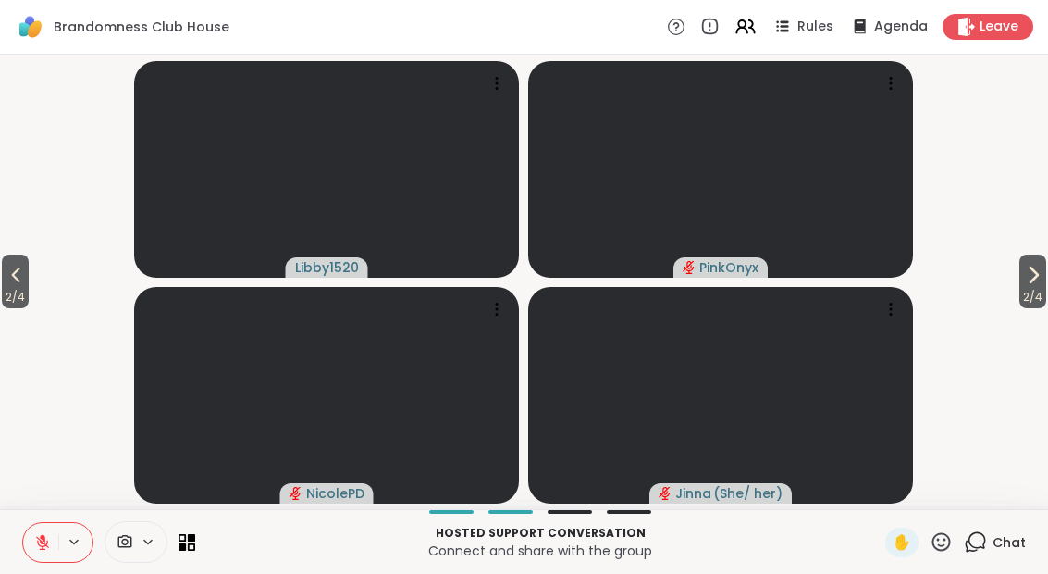
click at [18, 283] on icon at bounding box center [16, 275] width 22 height 22
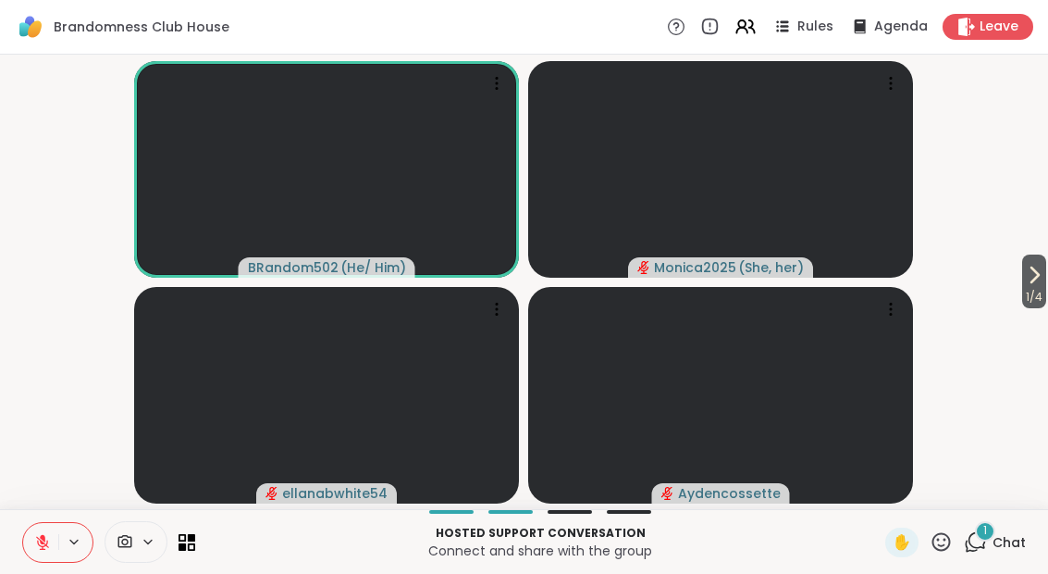
click at [976, 555] on div "1 Chat" at bounding box center [995, 542] width 62 height 30
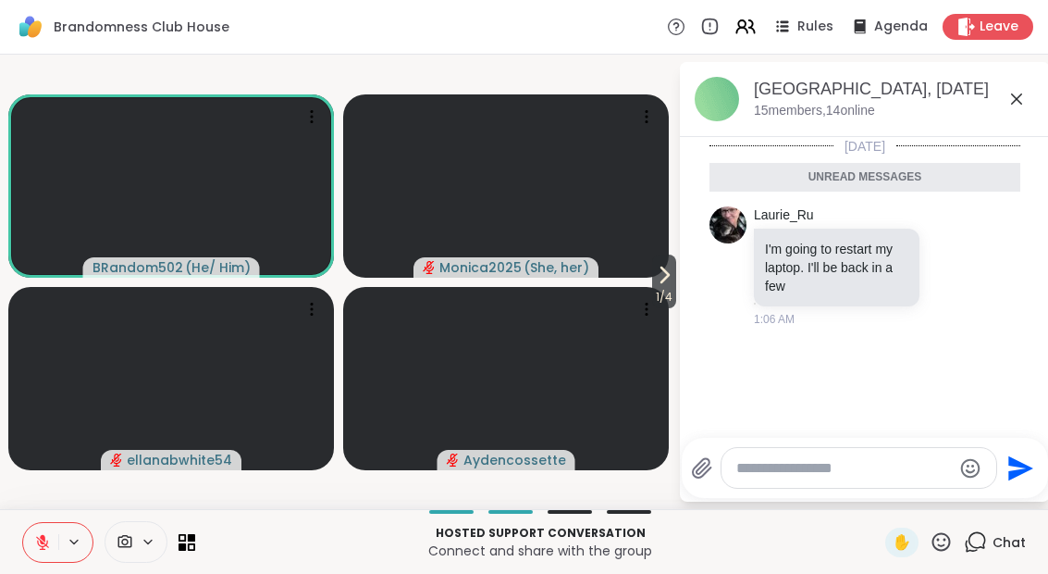
click at [899, 552] on span "✋" at bounding box center [902, 542] width 19 height 22
click at [665, 300] on span "1 / 4" at bounding box center [664, 297] width 24 height 22
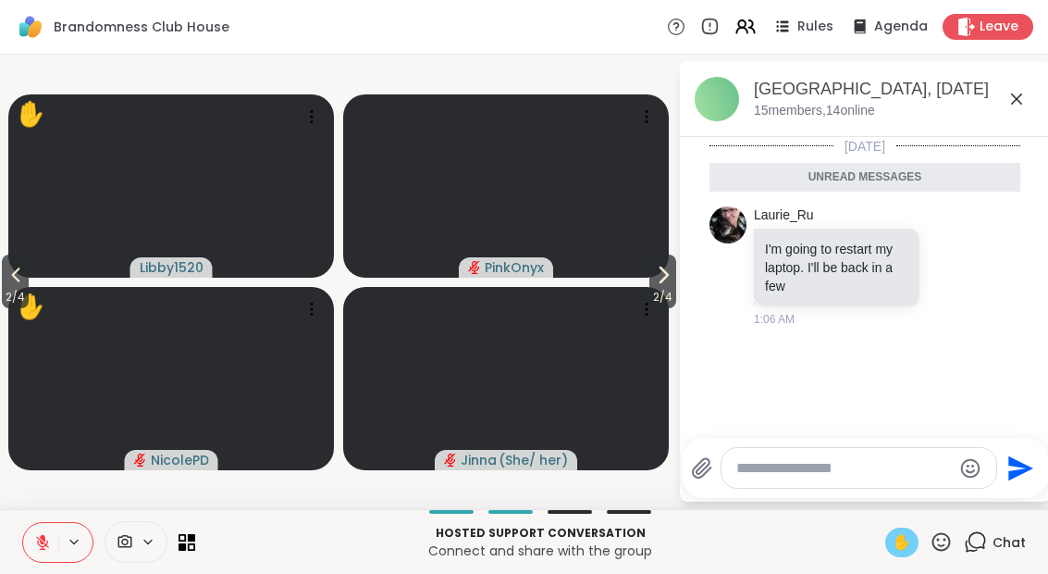
click at [649, 299] on span "2 / 4" at bounding box center [662, 297] width 27 height 22
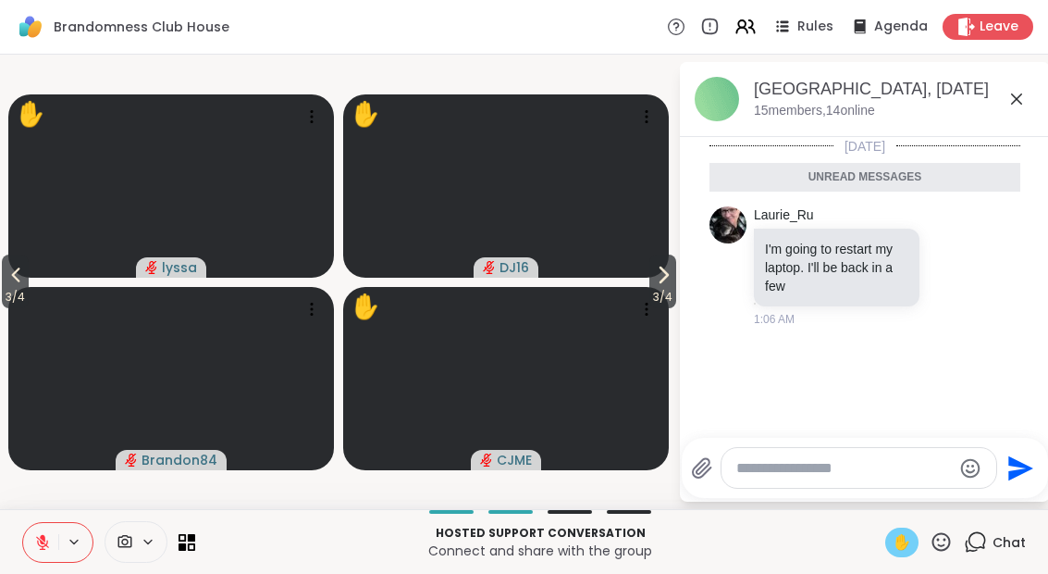
click at [660, 294] on span "3 / 4" at bounding box center [662, 297] width 27 height 22
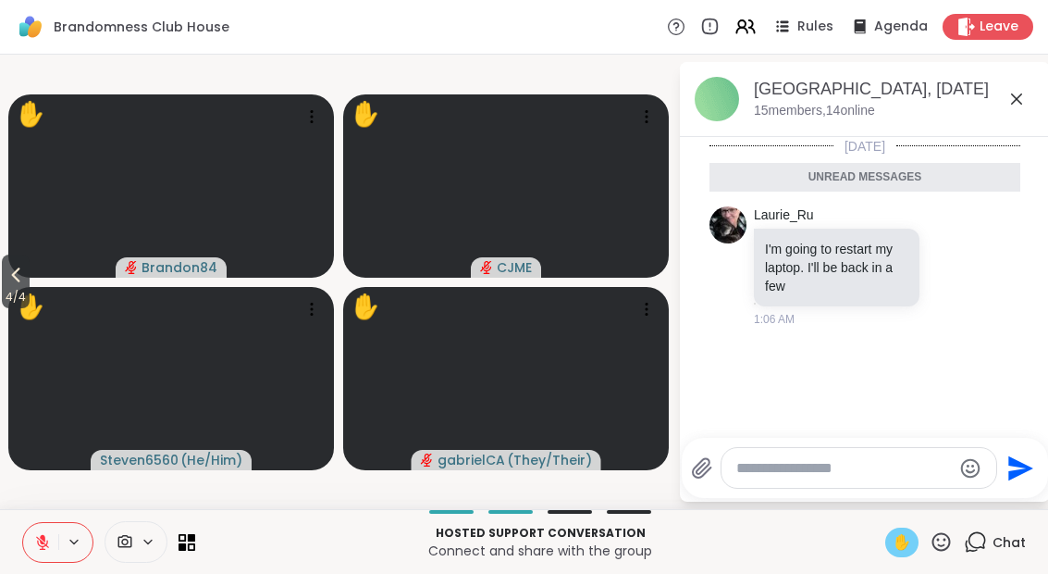
click at [5, 287] on span "4 / 4" at bounding box center [16, 297] width 28 height 22
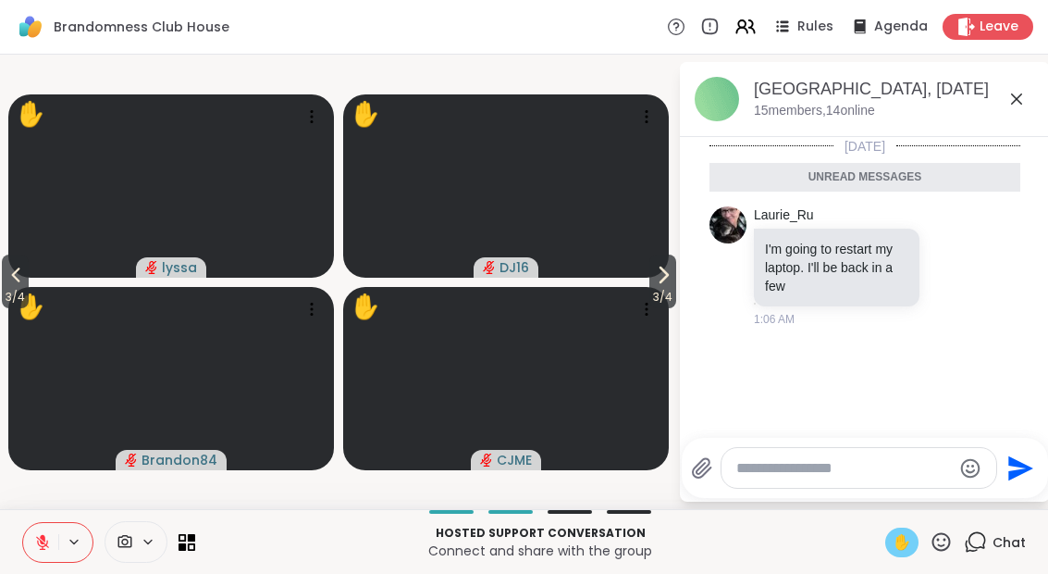
click at [4, 288] on span "3 / 4" at bounding box center [15, 297] width 27 height 22
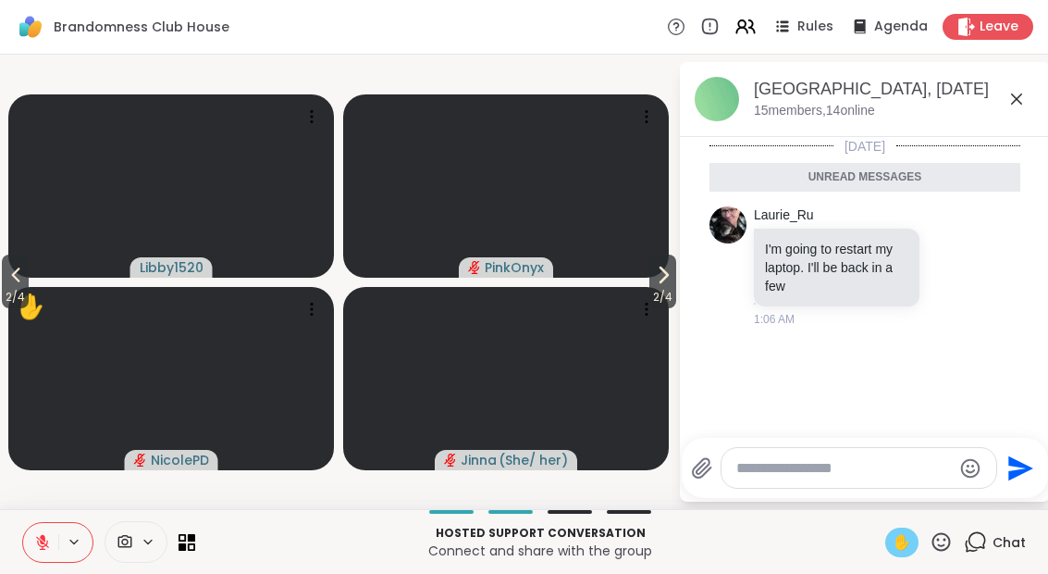
click at [4, 290] on span "2 / 4" at bounding box center [15, 297] width 27 height 22
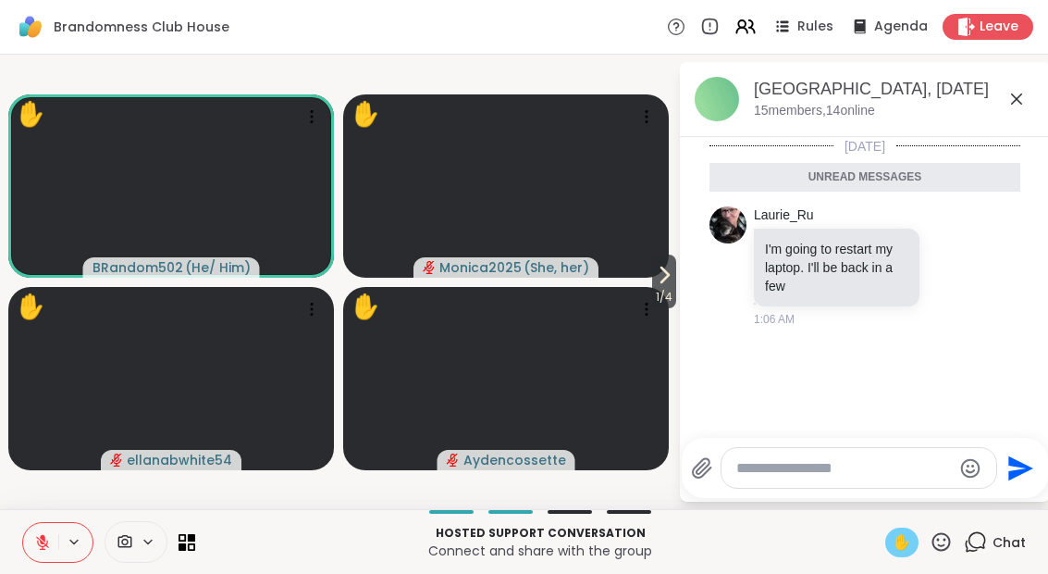
click at [905, 554] on div "✋" at bounding box center [901, 542] width 33 height 30
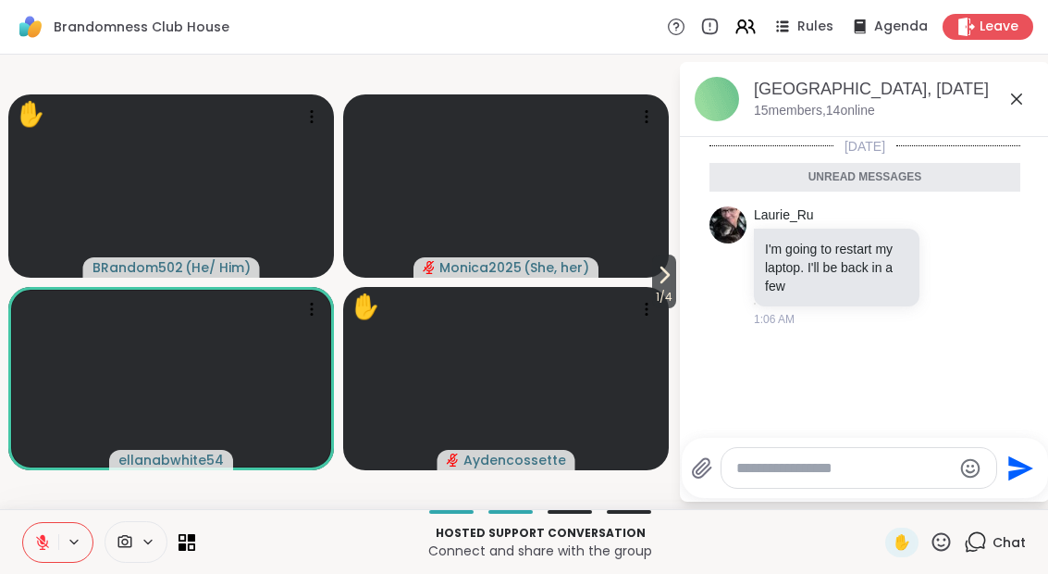
click at [907, 556] on div "✋" at bounding box center [901, 542] width 33 height 30
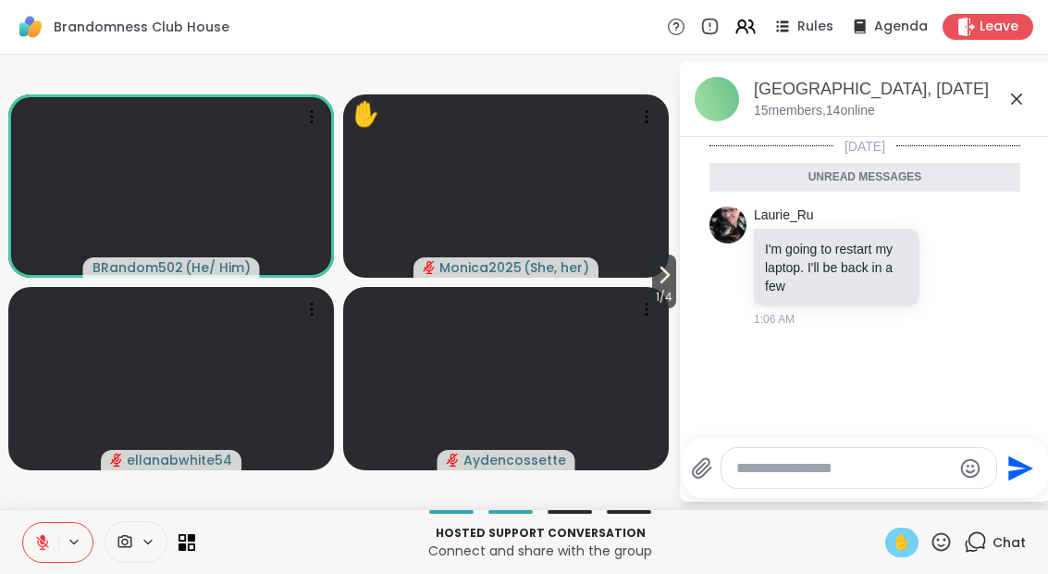
click at [903, 553] on div "✋" at bounding box center [901, 542] width 33 height 30
click at [58, 549] on button at bounding box center [75, 542] width 34 height 16
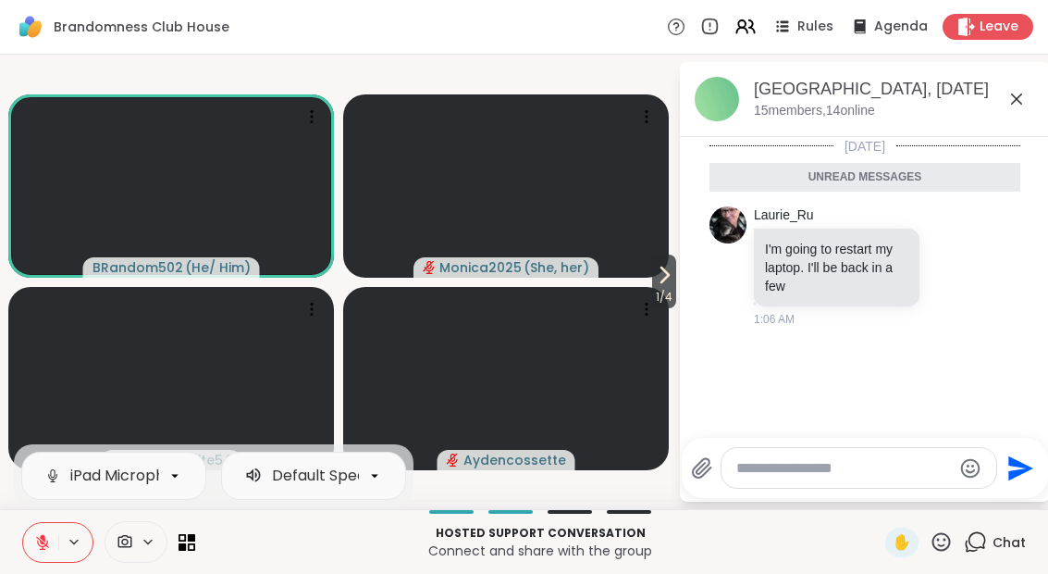
click at [45, 537] on icon at bounding box center [42, 542] width 17 height 17
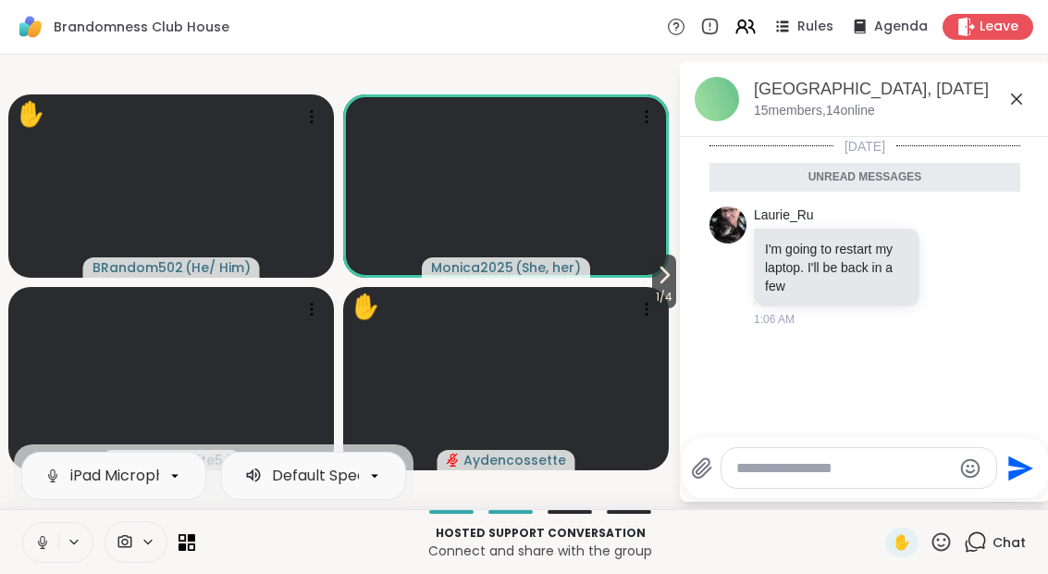
click at [654, 281] on icon at bounding box center [664, 275] width 22 height 22
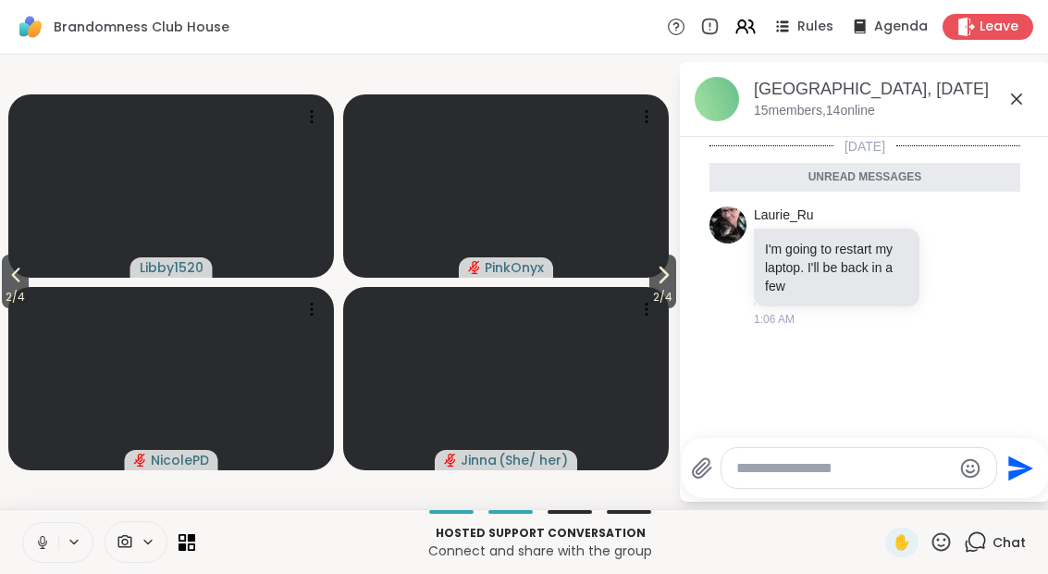
click at [656, 301] on span "2 / 4" at bounding box center [662, 297] width 27 height 22
click at [896, 552] on span "✋" at bounding box center [902, 542] width 19 height 22
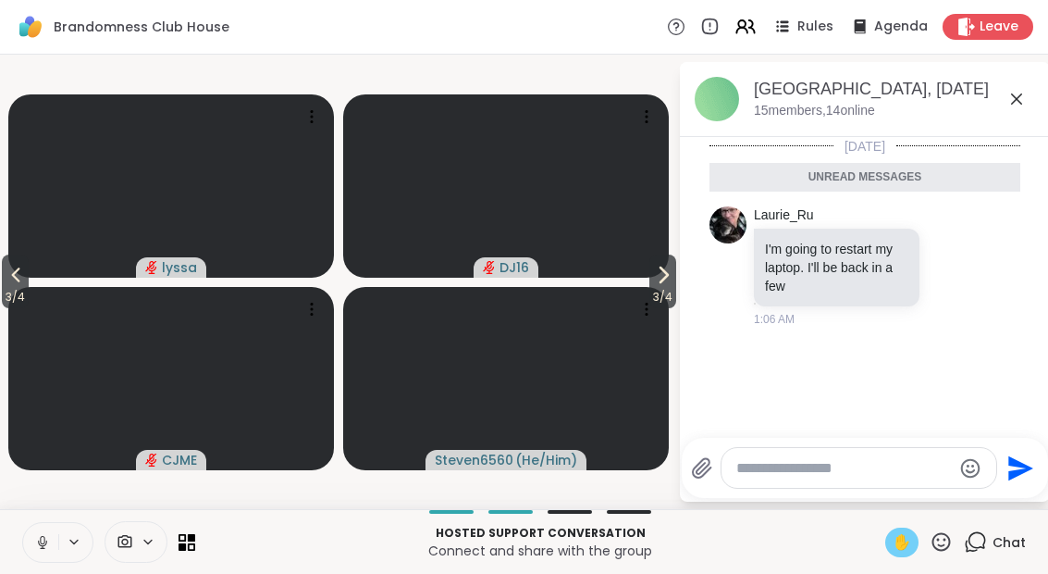
click at [5, 295] on span "3 / 4" at bounding box center [15, 297] width 27 height 22
click at [899, 554] on div "✋" at bounding box center [901, 542] width 33 height 30
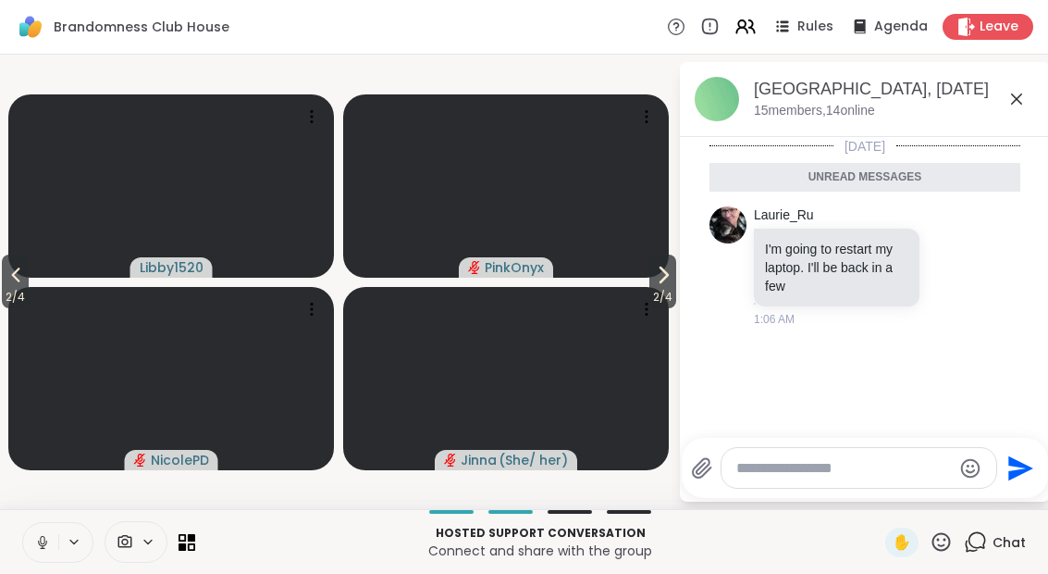
click at [4, 292] on span "2 / 4" at bounding box center [15, 297] width 27 height 22
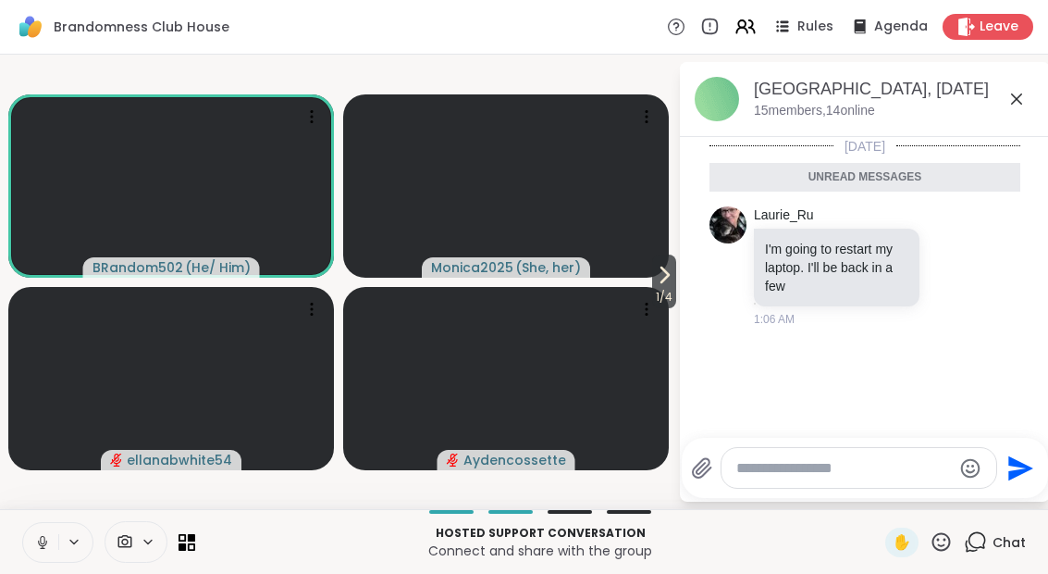
click at [895, 554] on div "✋" at bounding box center [901, 542] width 33 height 30
click at [898, 539] on span "✋" at bounding box center [902, 542] width 19 height 22
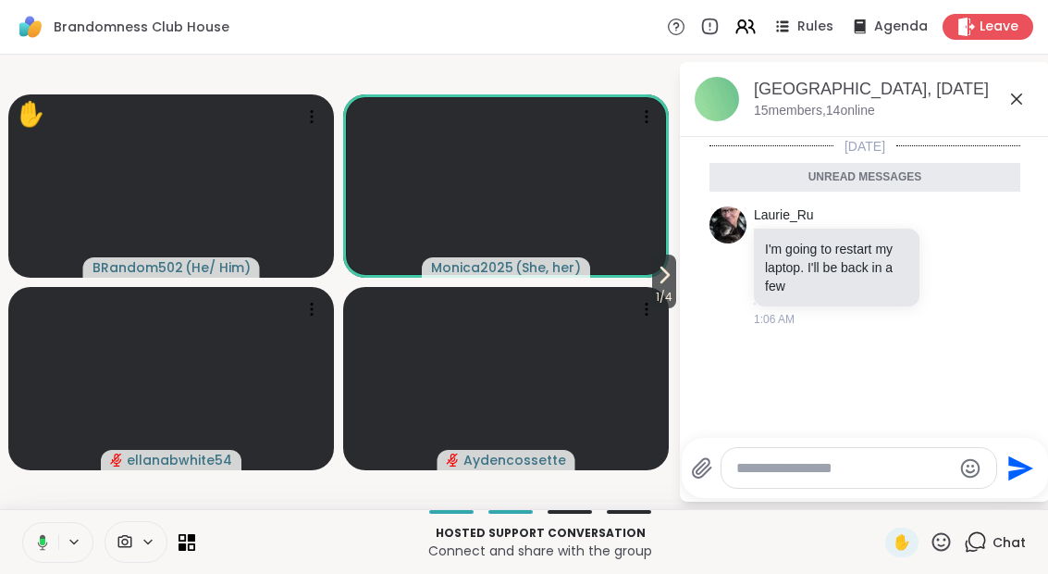
click at [900, 555] on div "✋" at bounding box center [901, 542] width 33 height 30
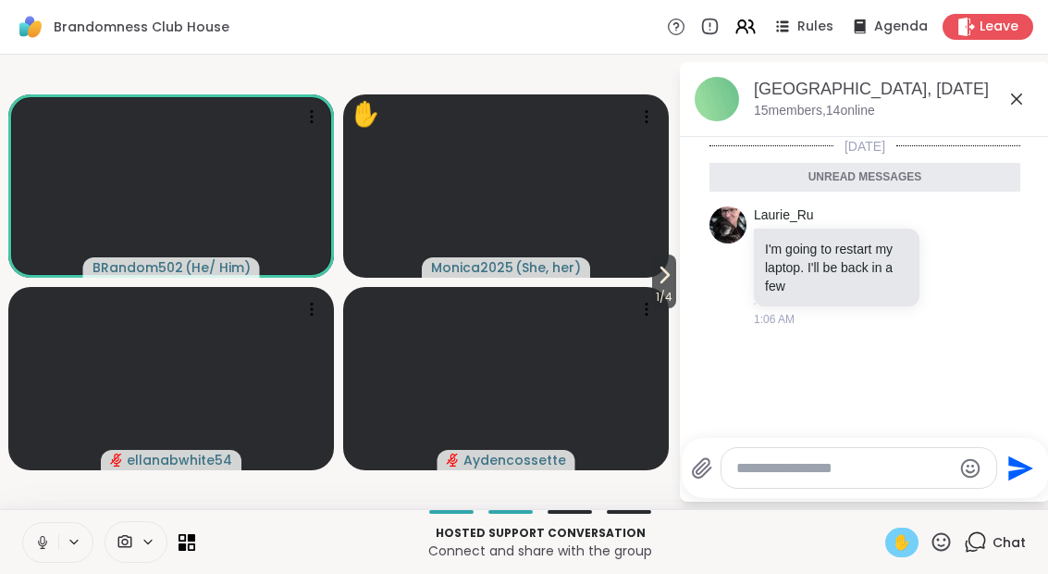
click at [909, 551] on span "✋" at bounding box center [902, 542] width 19 height 22
click at [668, 271] on icon at bounding box center [664, 275] width 22 height 22
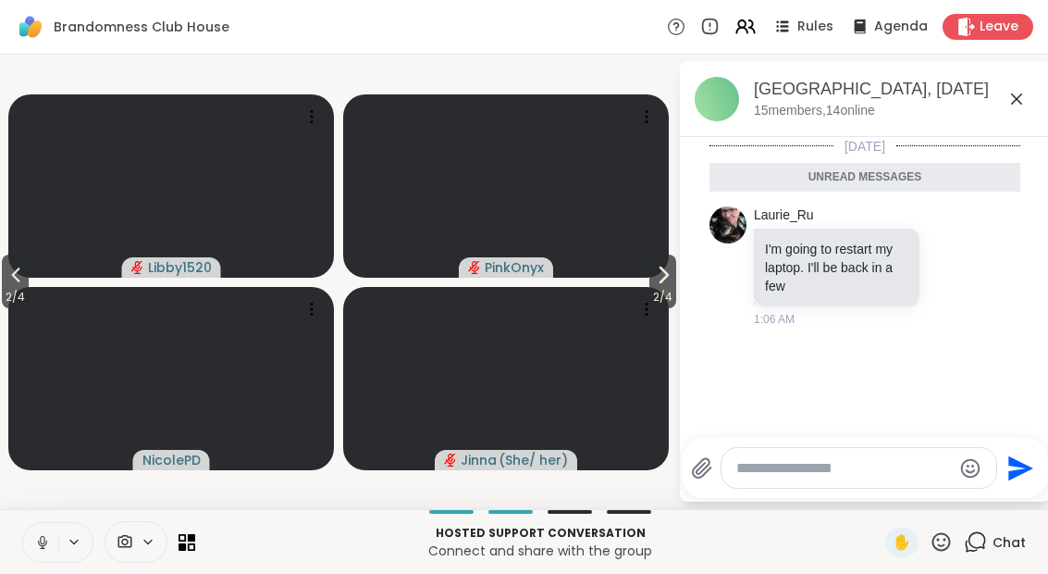
click at [907, 554] on div "✋" at bounding box center [901, 542] width 33 height 30
click at [891, 553] on div "✋" at bounding box center [901, 542] width 33 height 30
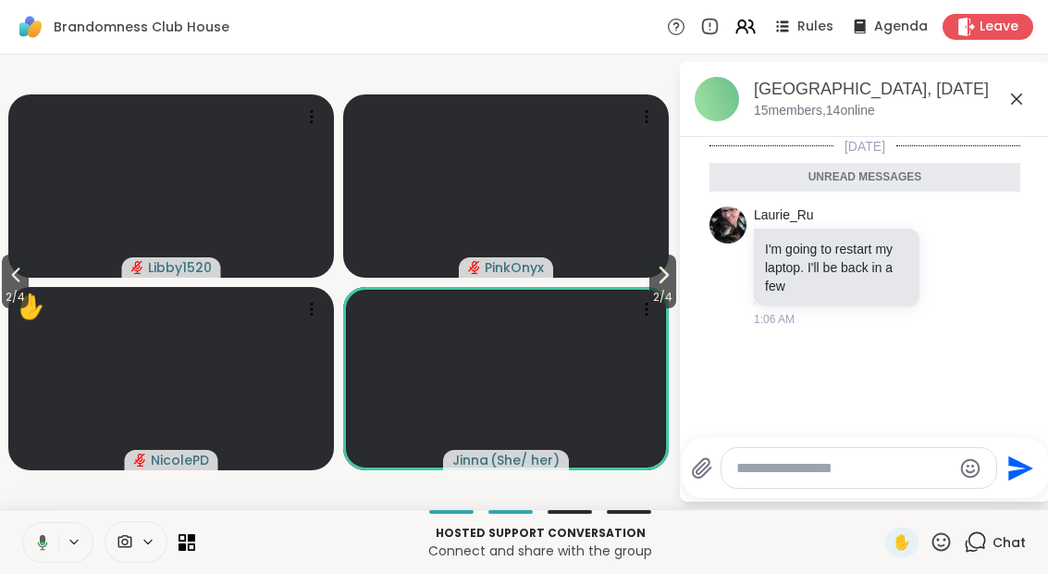
click at [22, 288] on span "2 / 4" at bounding box center [15, 297] width 27 height 22
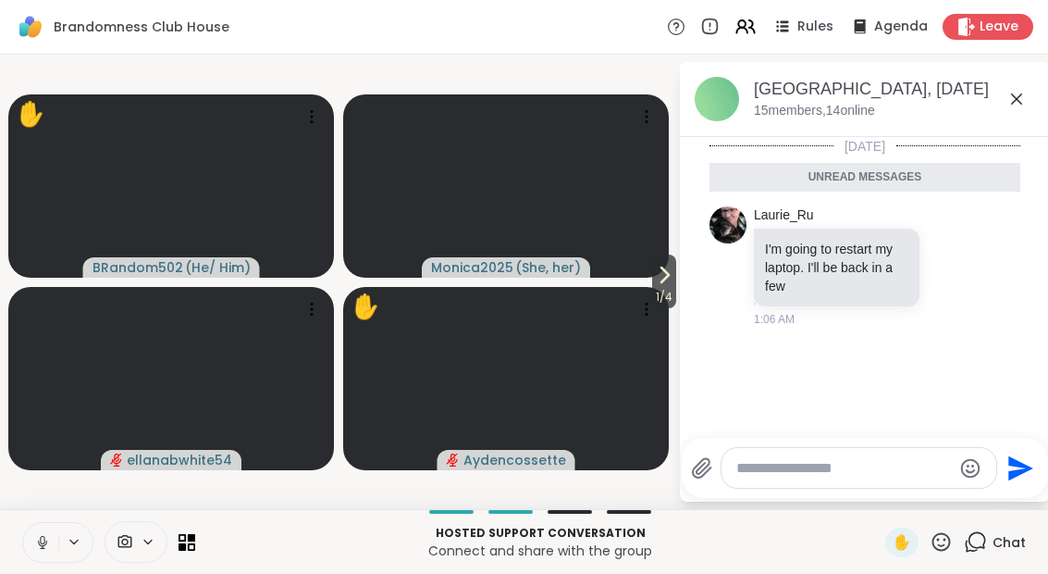
click at [914, 533] on div "✋" at bounding box center [901, 542] width 33 height 30
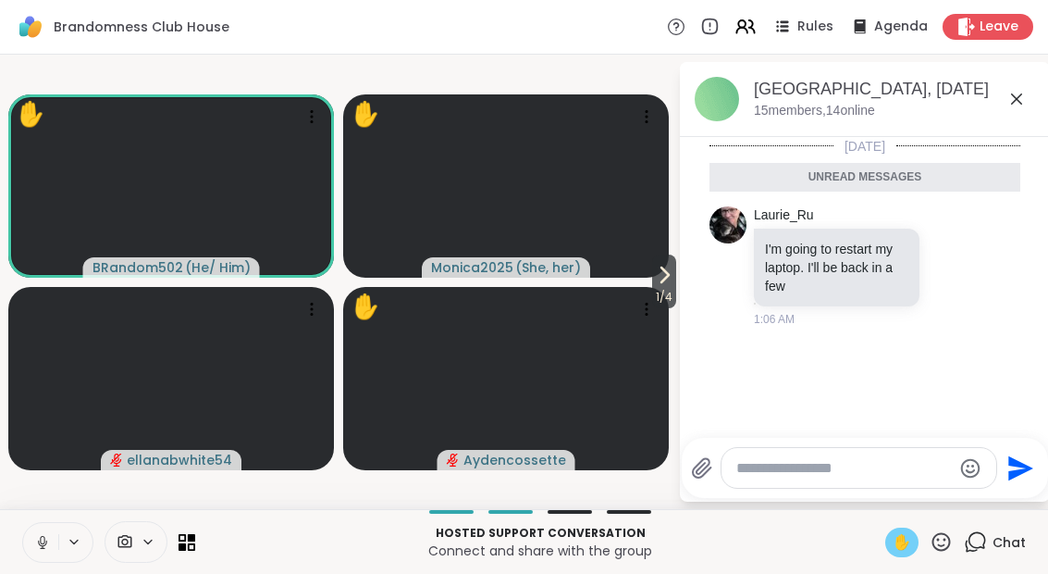
click at [44, 552] on button at bounding box center [40, 542] width 35 height 39
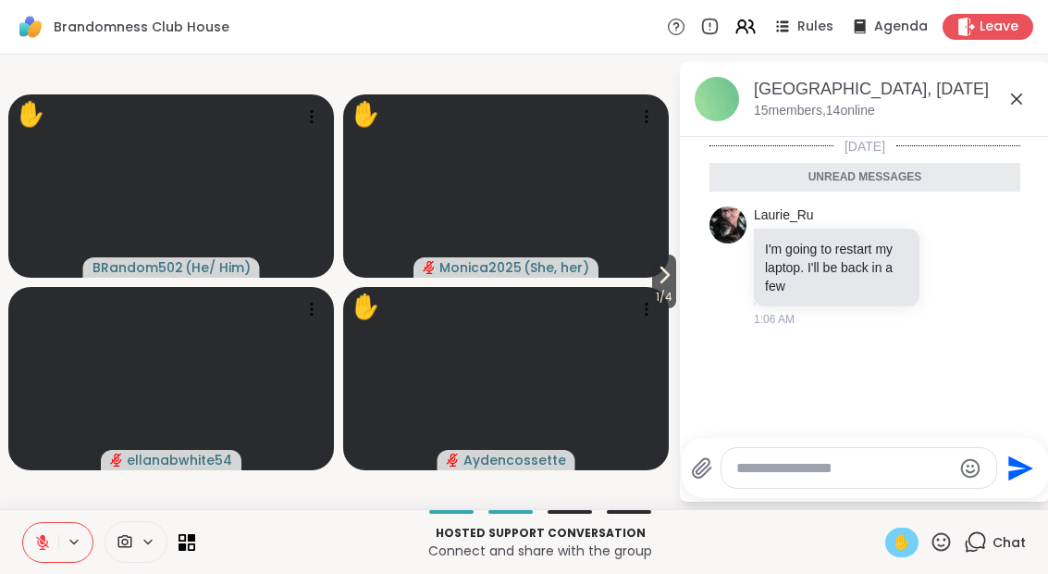
click at [884, 565] on div "Hosted support conversation Connect and share with the group ✋ Chat" at bounding box center [524, 541] width 1048 height 65
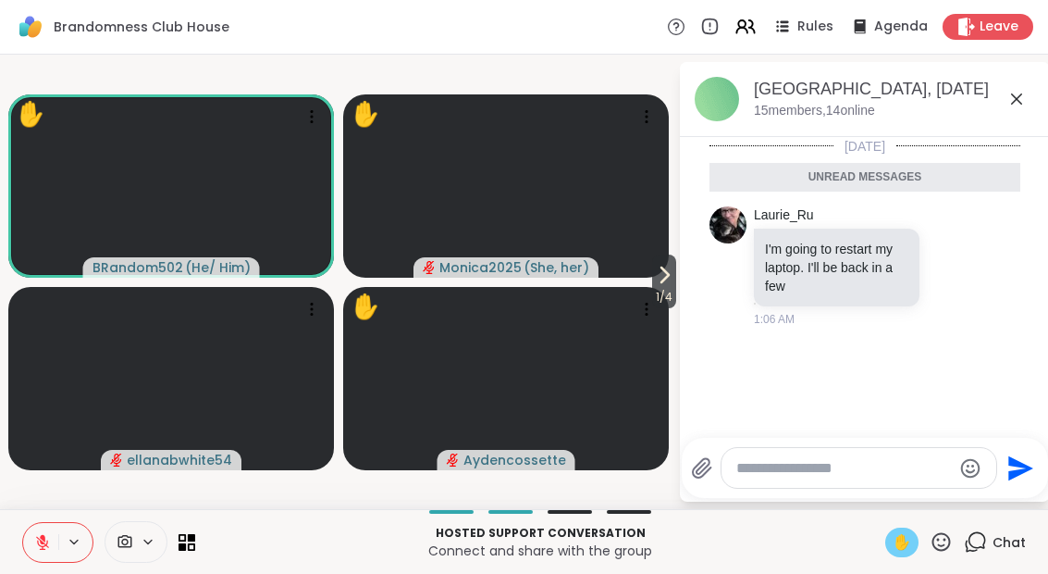
click at [910, 553] on div "✋" at bounding box center [901, 542] width 33 height 30
click at [898, 556] on div "✋" at bounding box center [901, 542] width 33 height 30
click at [884, 565] on div "Hosted support conversation Connect and share with the group ✋ Chat" at bounding box center [524, 541] width 1048 height 65
click at [895, 539] on span "✋" at bounding box center [902, 542] width 19 height 22
click at [659, 274] on icon at bounding box center [664, 275] width 22 height 22
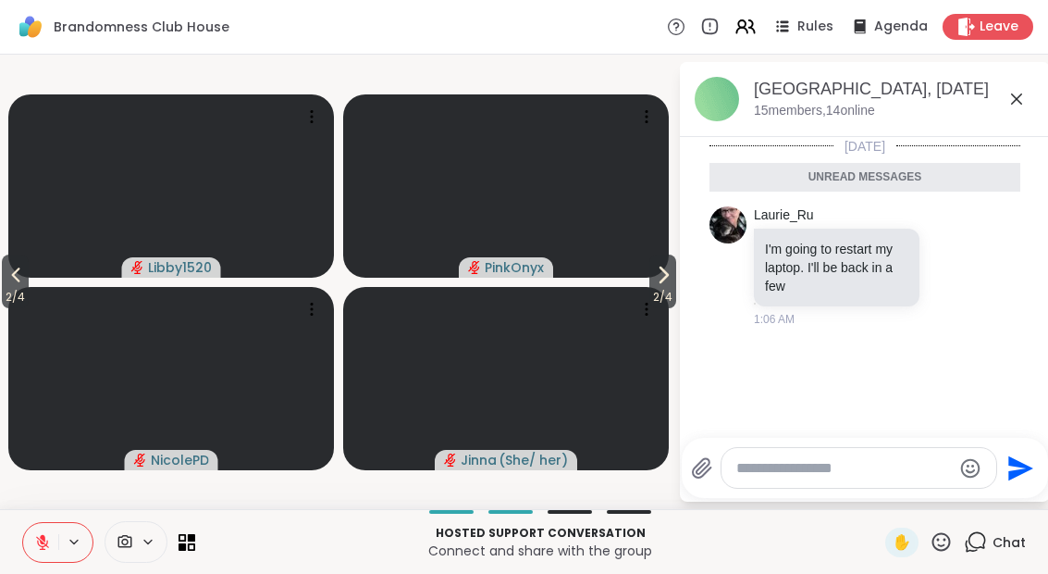
click at [660, 282] on icon at bounding box center [663, 274] width 7 height 15
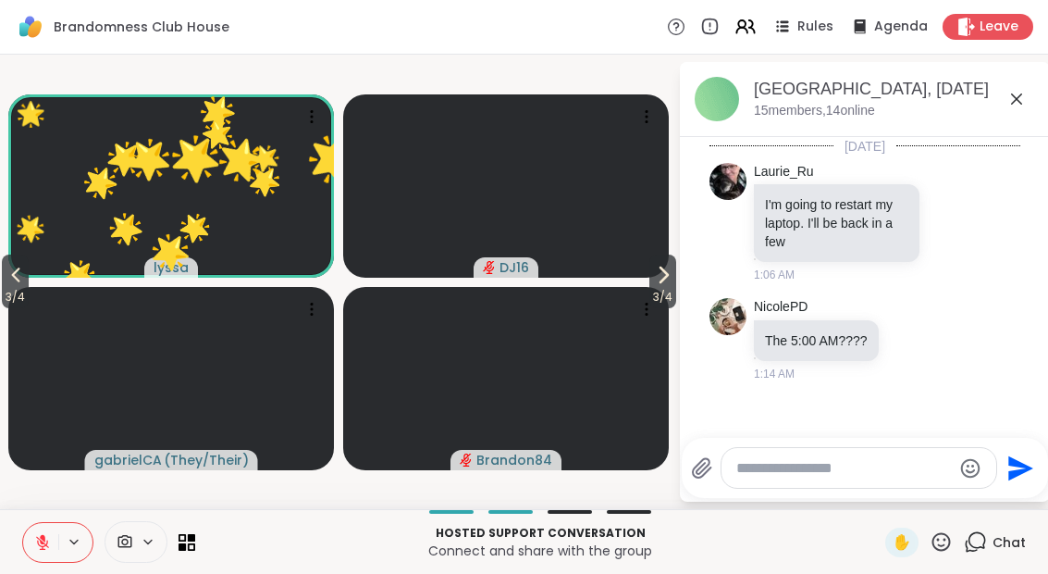
click at [934, 557] on div "Hosted support conversation Connect and share with the group ✋ Chat" at bounding box center [524, 541] width 1048 height 65
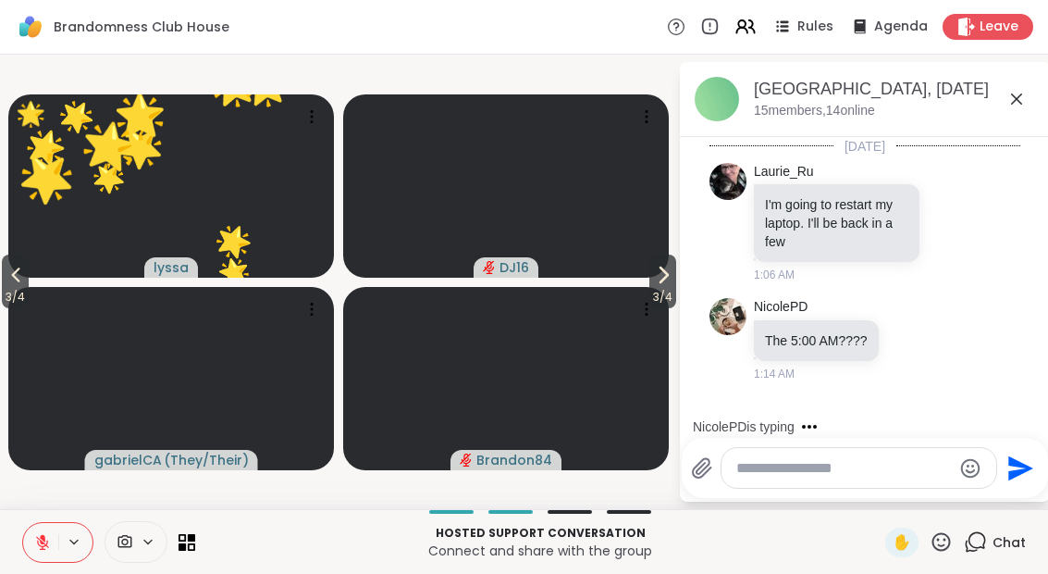
click at [954, 565] on div "Hosted support conversation Connect and share with the group ✋ Chat" at bounding box center [524, 541] width 1048 height 65
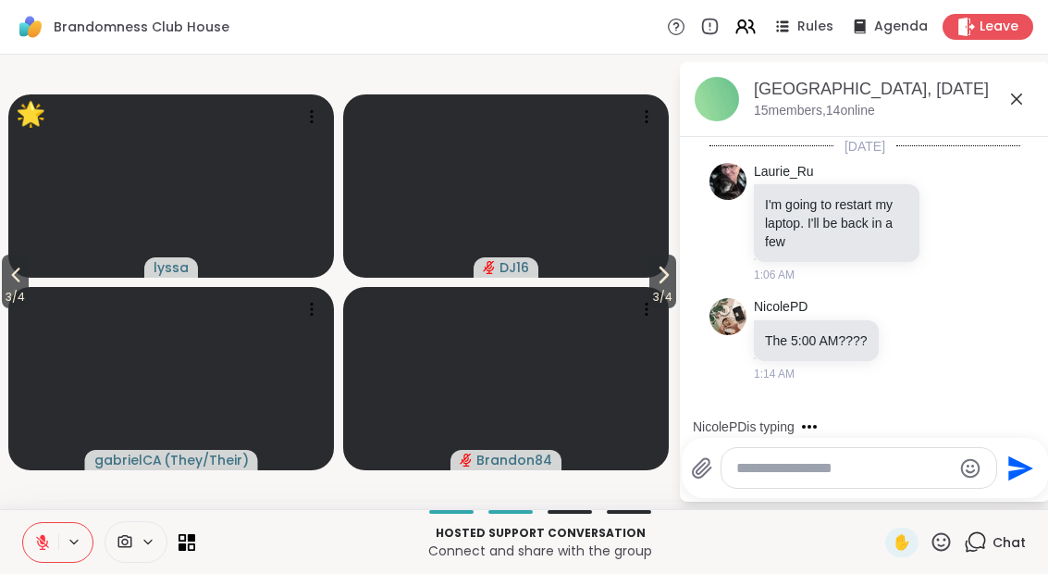
click at [933, 552] on icon at bounding box center [941, 541] width 23 height 23
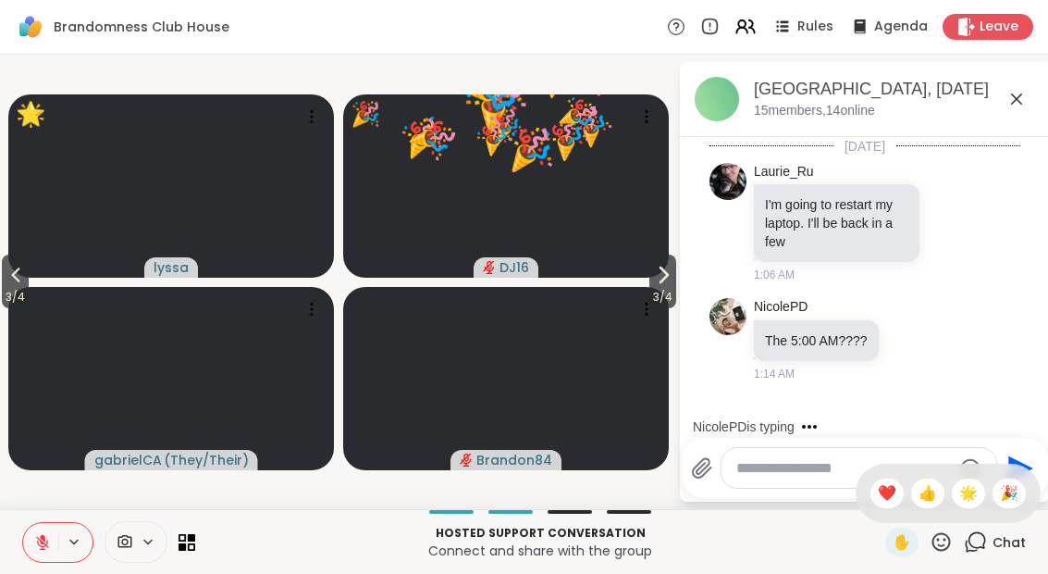
click at [962, 492] on span "🌟" at bounding box center [968, 493] width 19 height 22
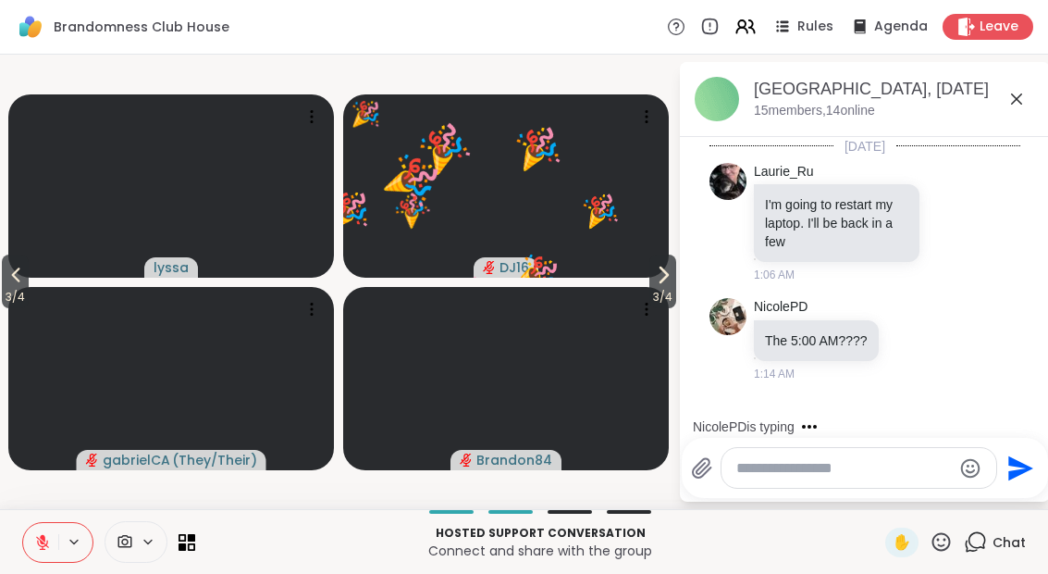
scroll to position [60, 0]
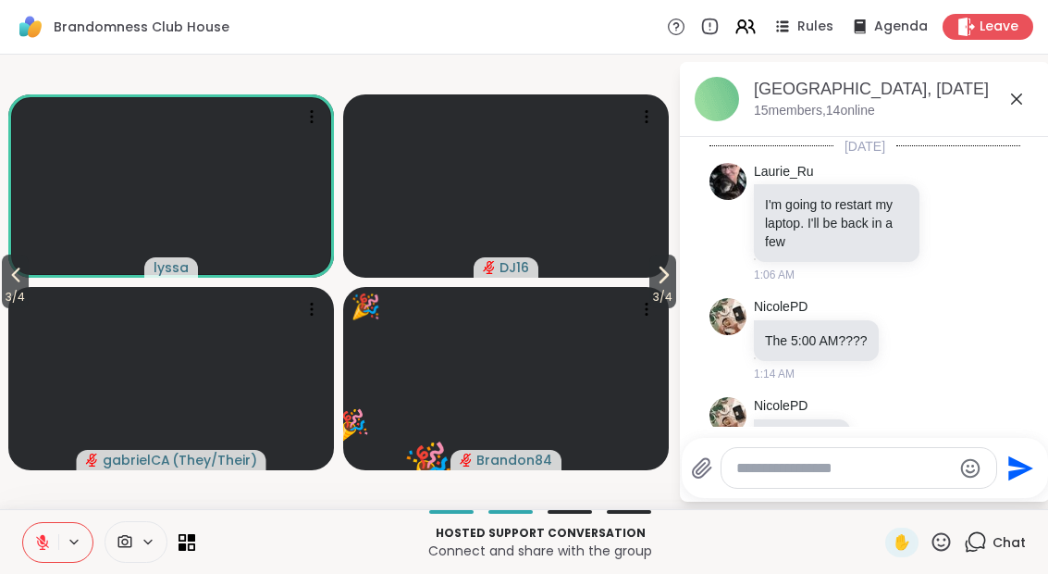
scroll to position [60, 0]
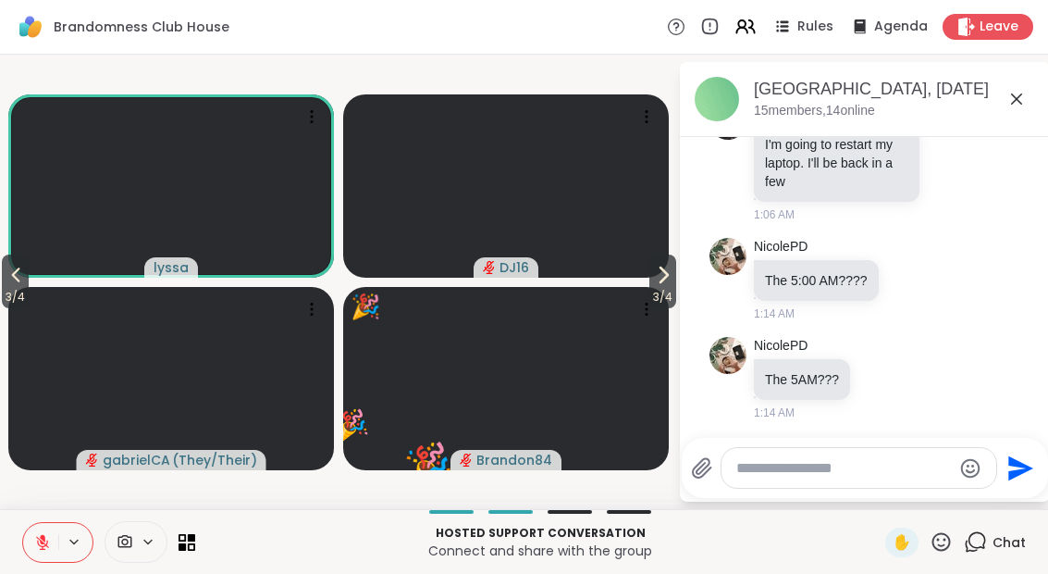
click at [6, 265] on button "3 / 4" at bounding box center [15, 281] width 27 height 54
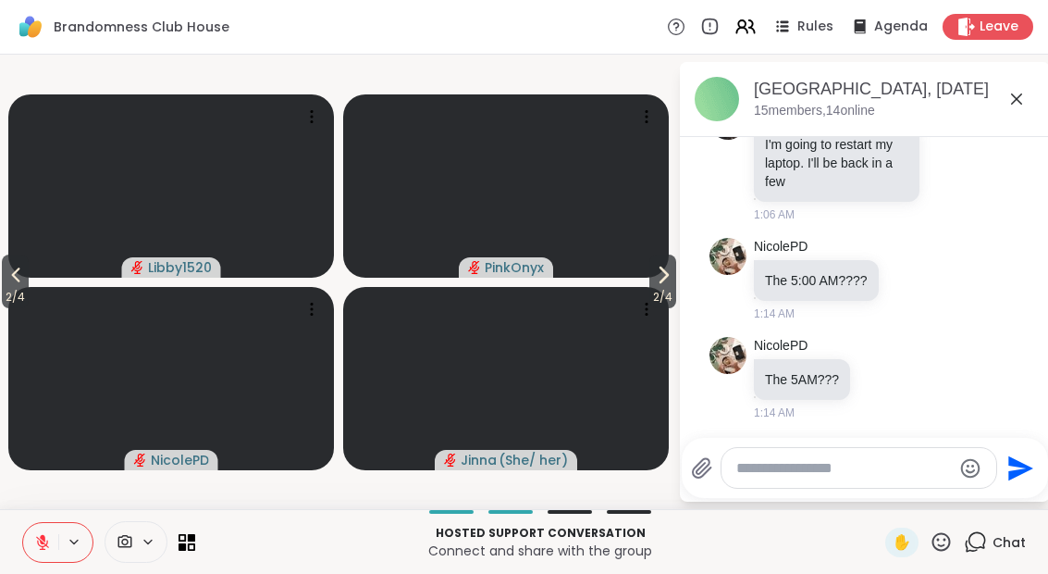
click at [18, 277] on icon at bounding box center [16, 275] width 22 height 22
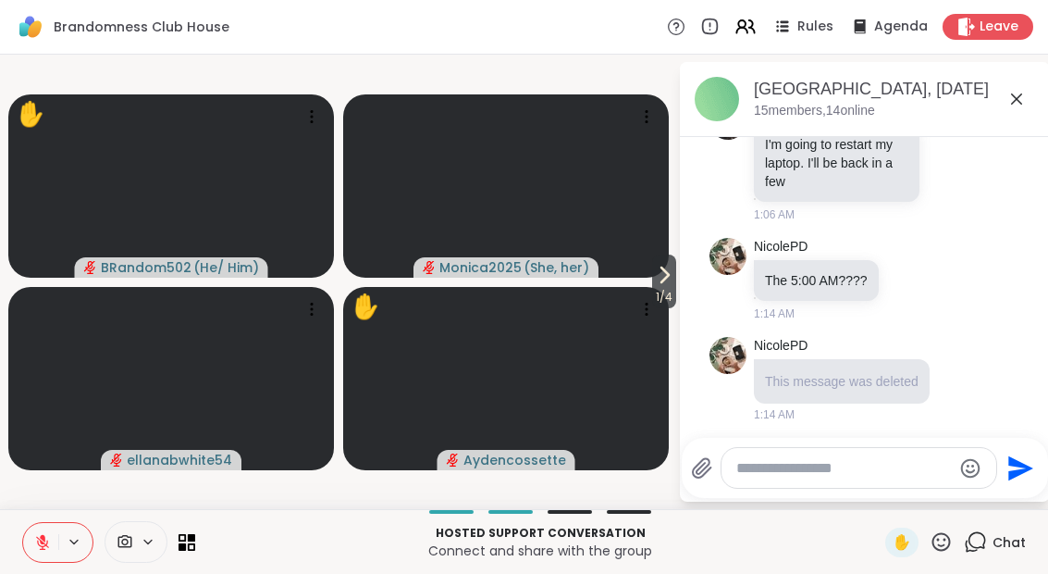
click at [669, 297] on span "1 / 4" at bounding box center [664, 297] width 24 height 22
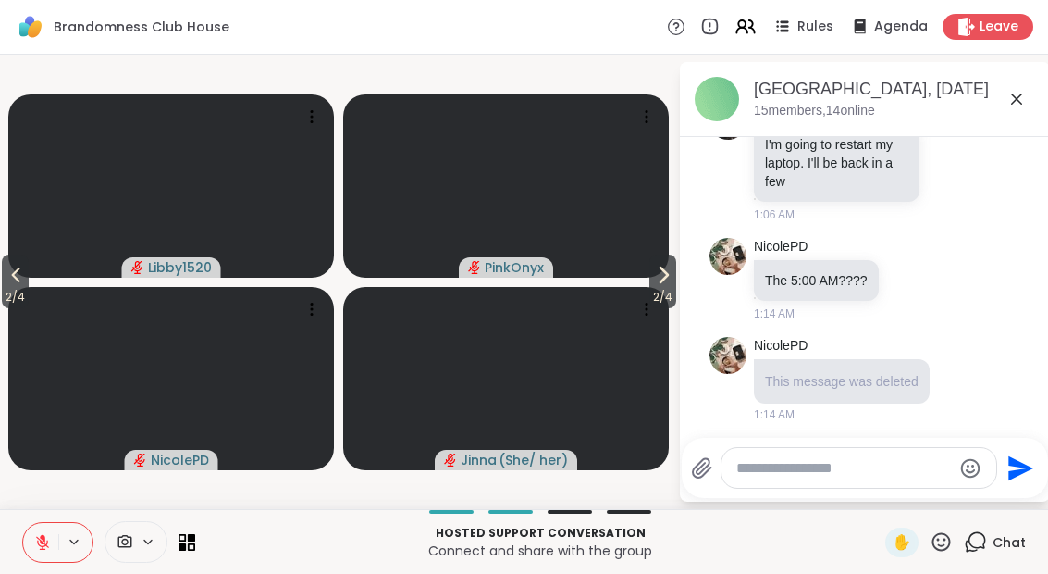
click at [650, 294] on span "2 / 4" at bounding box center [662, 297] width 27 height 22
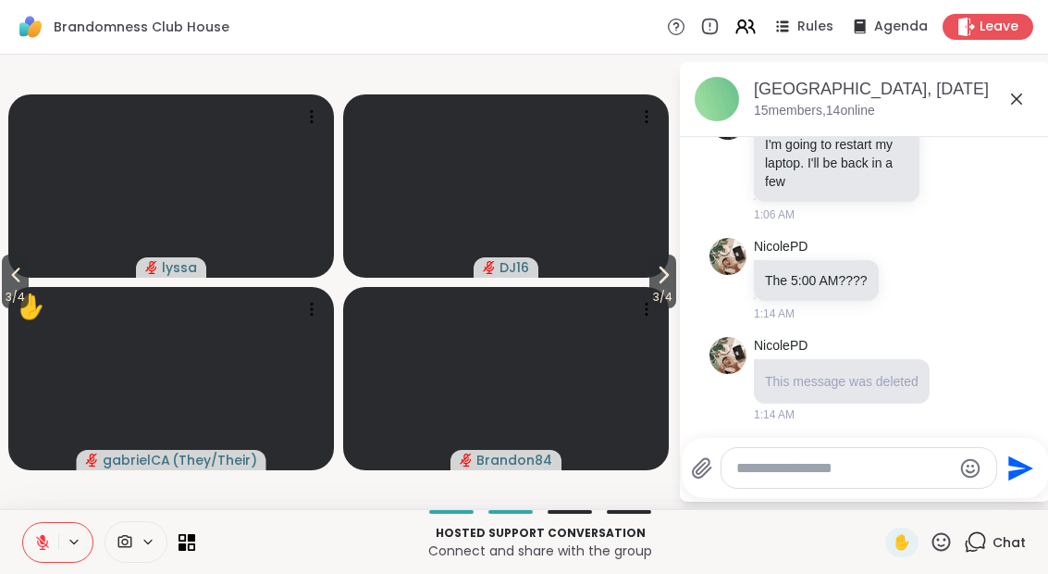
click at [884, 566] on div "Hosted support conversation Connect and share with the group ✋ Chat" at bounding box center [524, 541] width 1048 height 65
click at [29, 269] on button "3 / 4" at bounding box center [15, 281] width 27 height 54
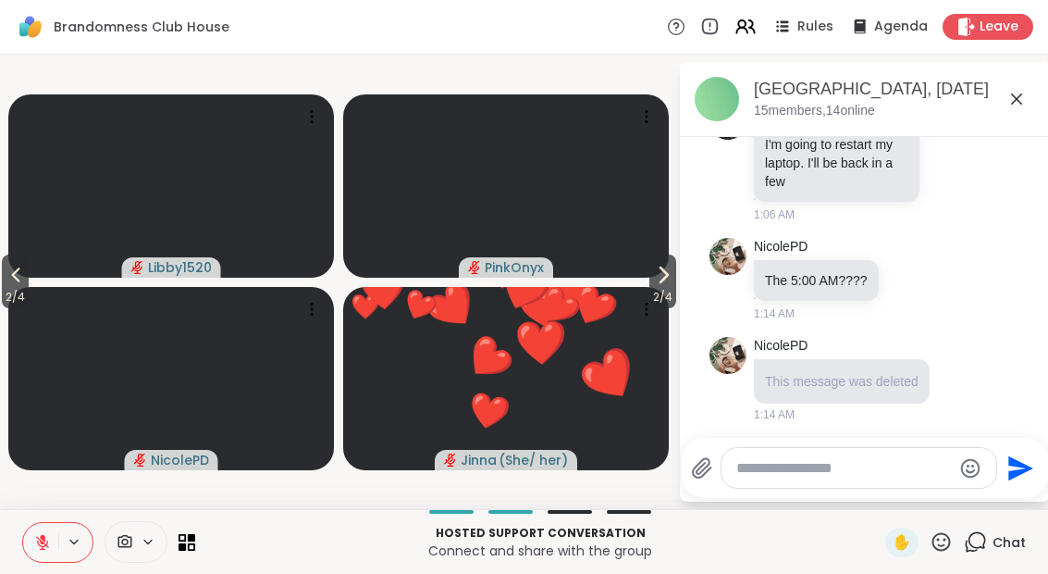
click at [8, 279] on icon at bounding box center [16, 275] width 22 height 22
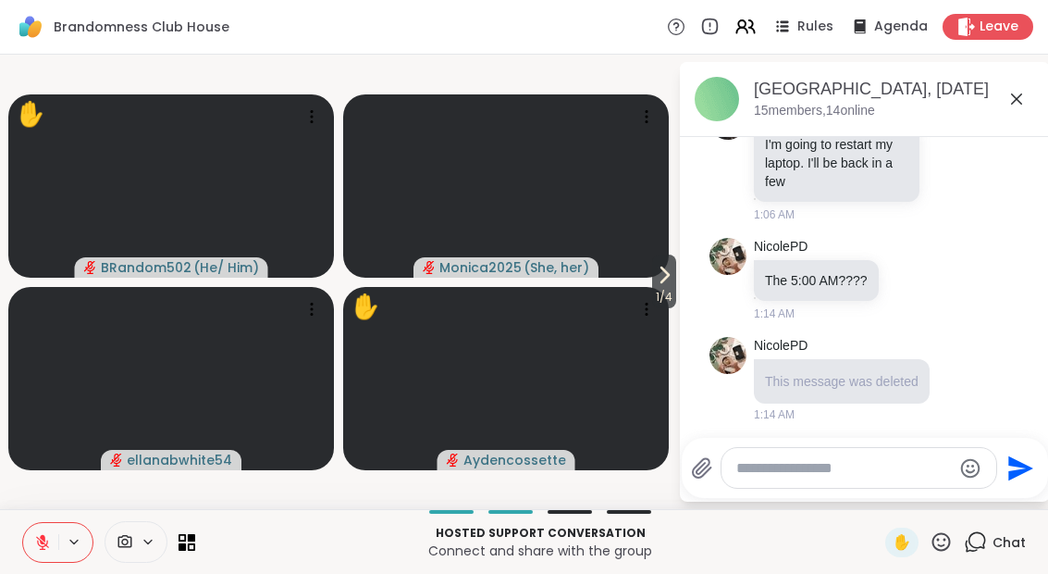
click at [895, 561] on div "Hosted support conversation Connect and share with the group ✋ Chat" at bounding box center [524, 541] width 1048 height 65
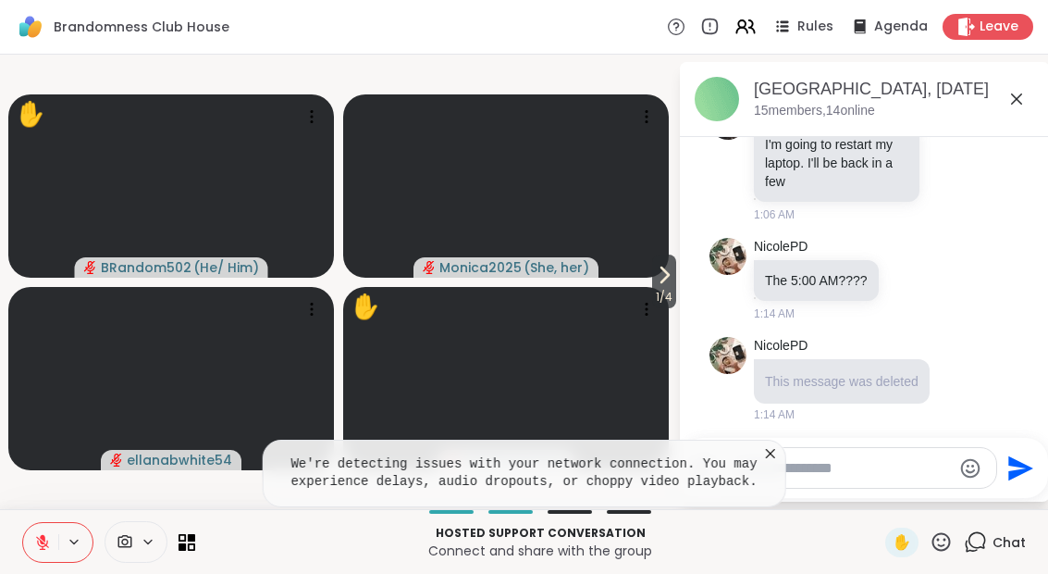
click at [890, 552] on div "✋" at bounding box center [901, 542] width 33 height 30
click at [643, 271] on video at bounding box center [506, 185] width 326 height 183
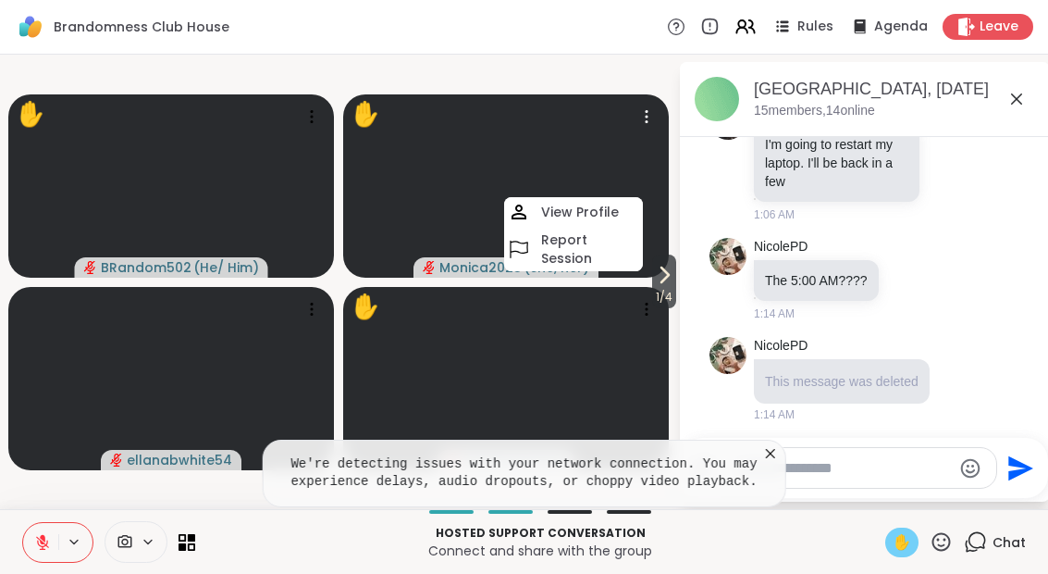
click at [660, 293] on span "1 / 4" at bounding box center [664, 297] width 24 height 22
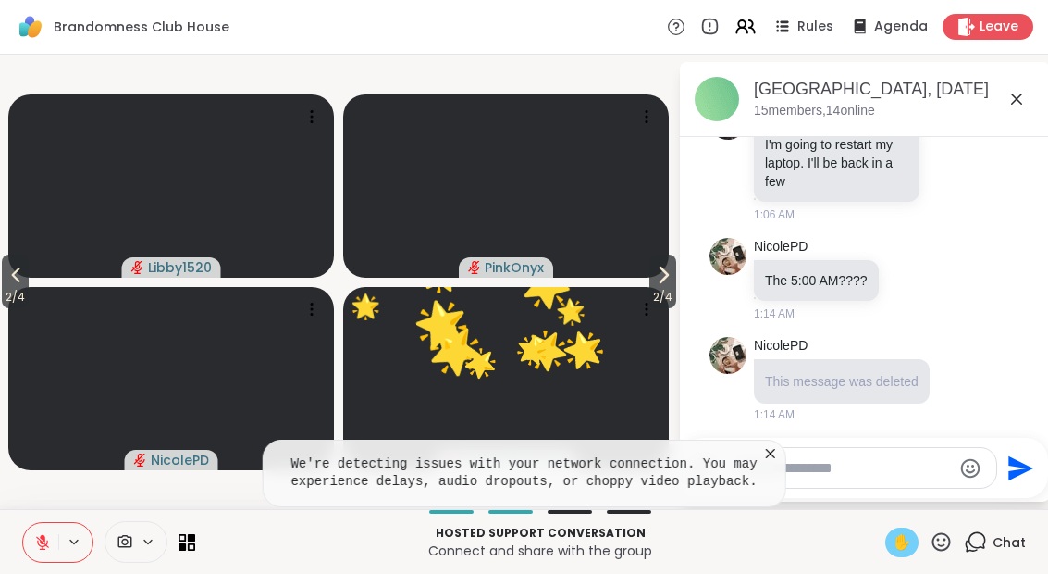
click at [644, 293] on video at bounding box center [506, 378] width 326 height 183
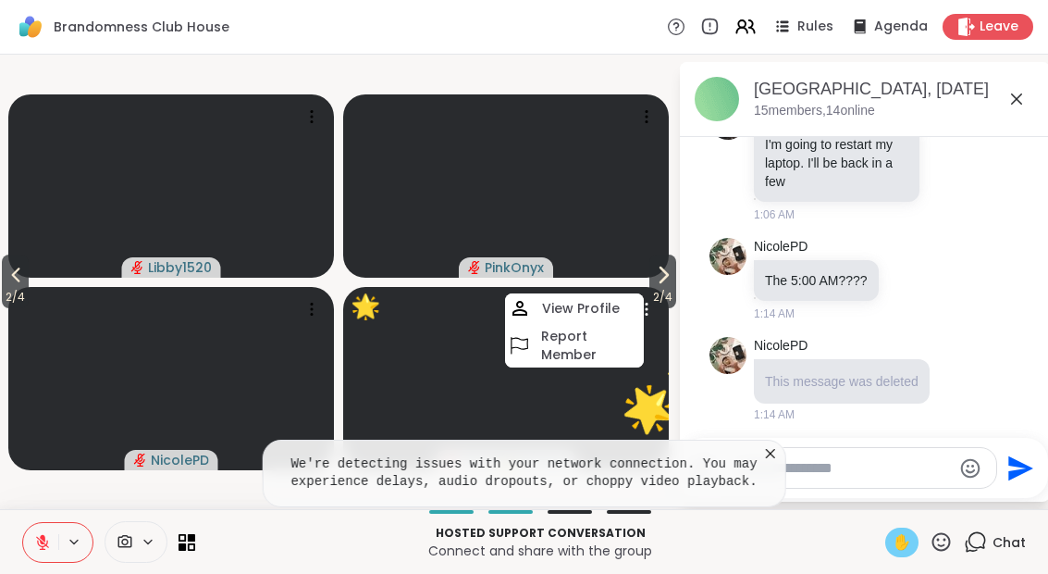
click at [662, 284] on icon at bounding box center [663, 275] width 22 height 22
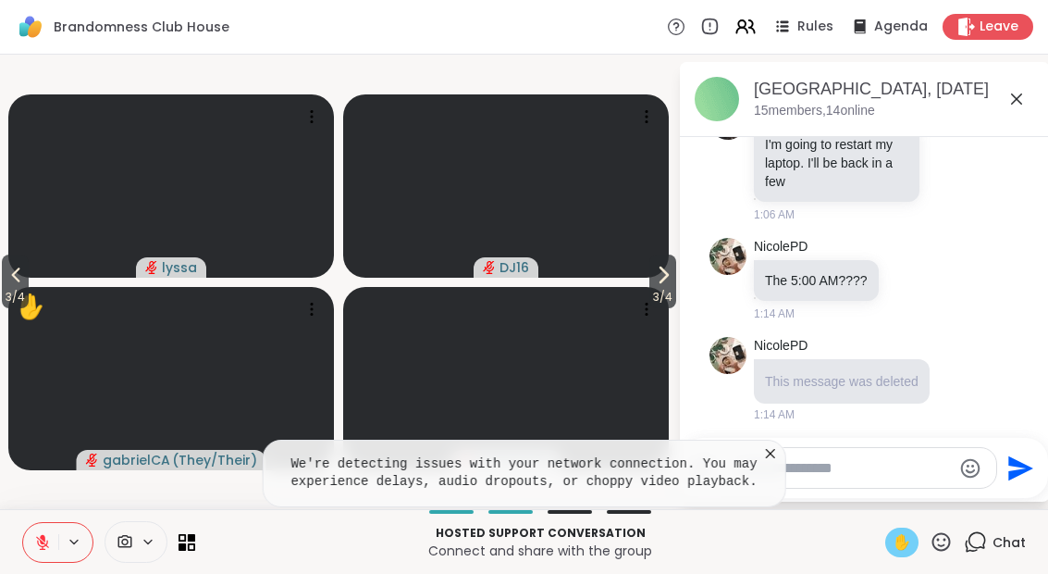
click at [918, 538] on div "✋" at bounding box center [901, 542] width 33 height 30
click at [944, 552] on icon at bounding box center [941, 541] width 23 height 23
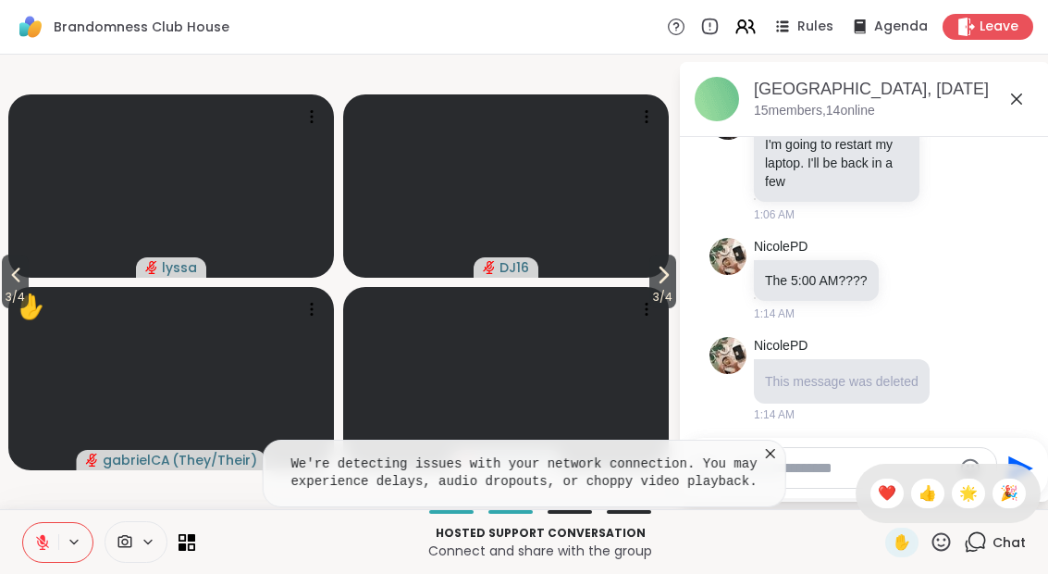
click at [884, 504] on div "❤️" at bounding box center [886, 493] width 33 height 30
click at [4, 279] on button "3 / 4" at bounding box center [15, 281] width 27 height 54
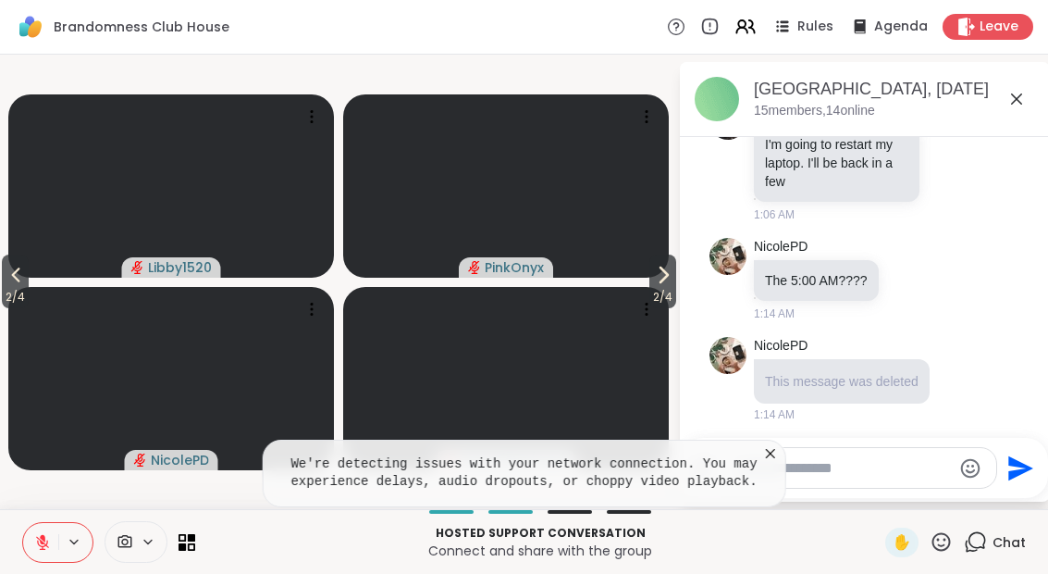
click at [7, 287] on span "2 / 4" at bounding box center [15, 297] width 27 height 22
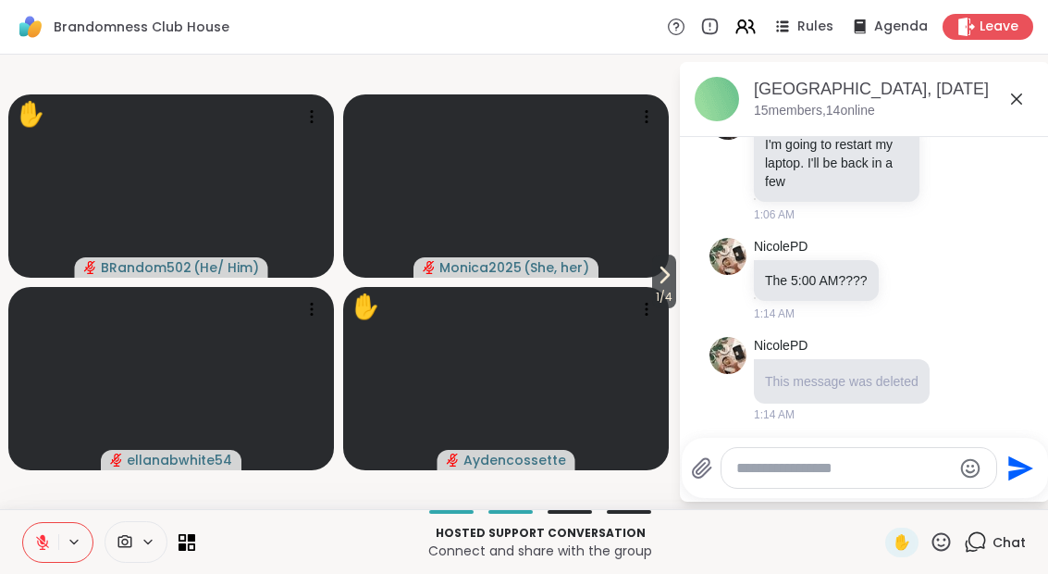
click at [896, 560] on div "Hosted support conversation Connect and share with the group ✋ Chat" at bounding box center [524, 541] width 1048 height 65
click at [901, 553] on div "✋" at bounding box center [901, 542] width 33 height 30
click at [669, 293] on span "1 / 4" at bounding box center [664, 297] width 24 height 22
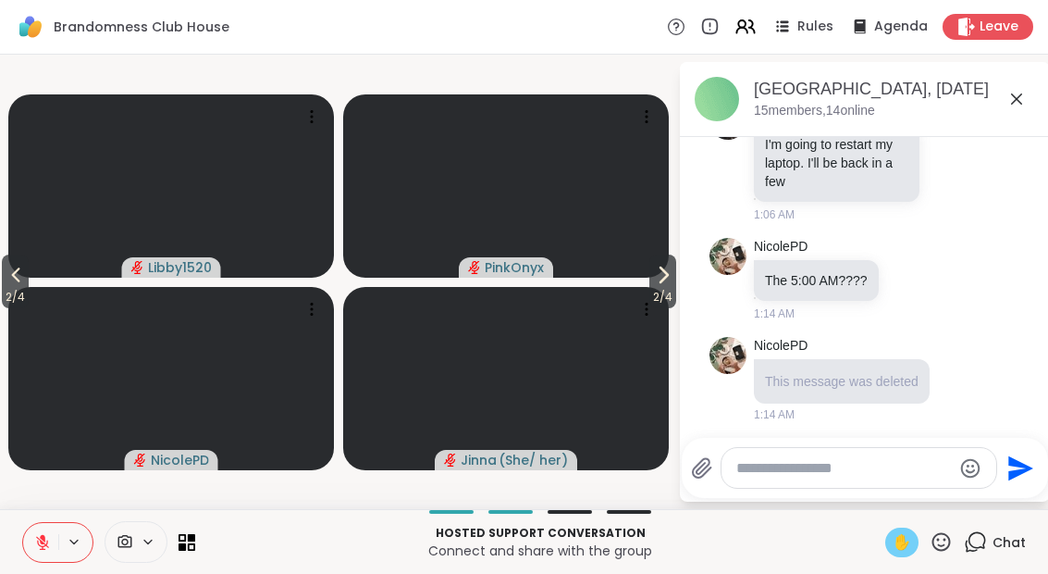
click at [660, 284] on icon at bounding box center [663, 275] width 22 height 22
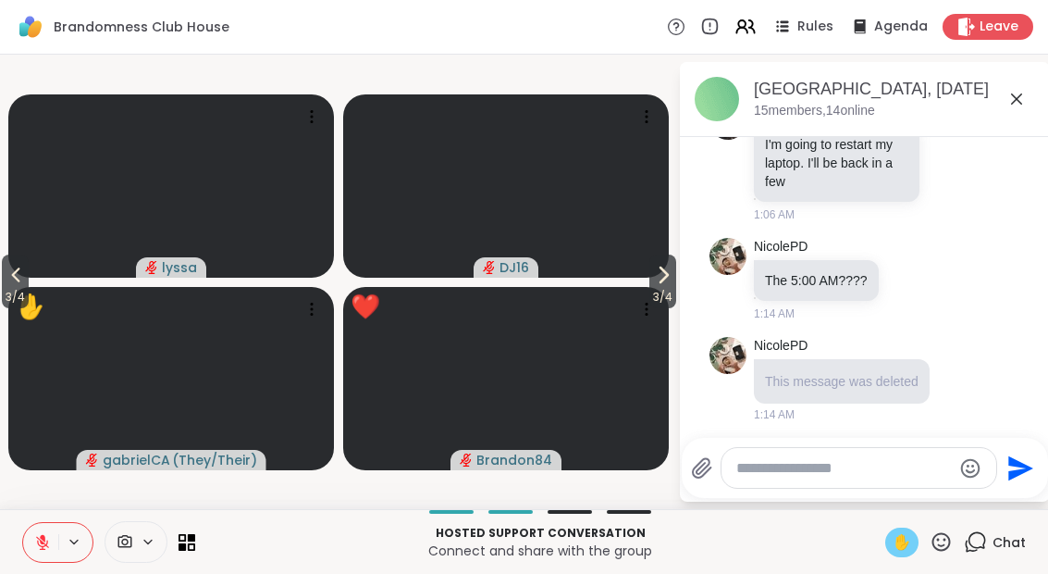
click at [661, 290] on span "3 / 4" at bounding box center [662, 297] width 27 height 22
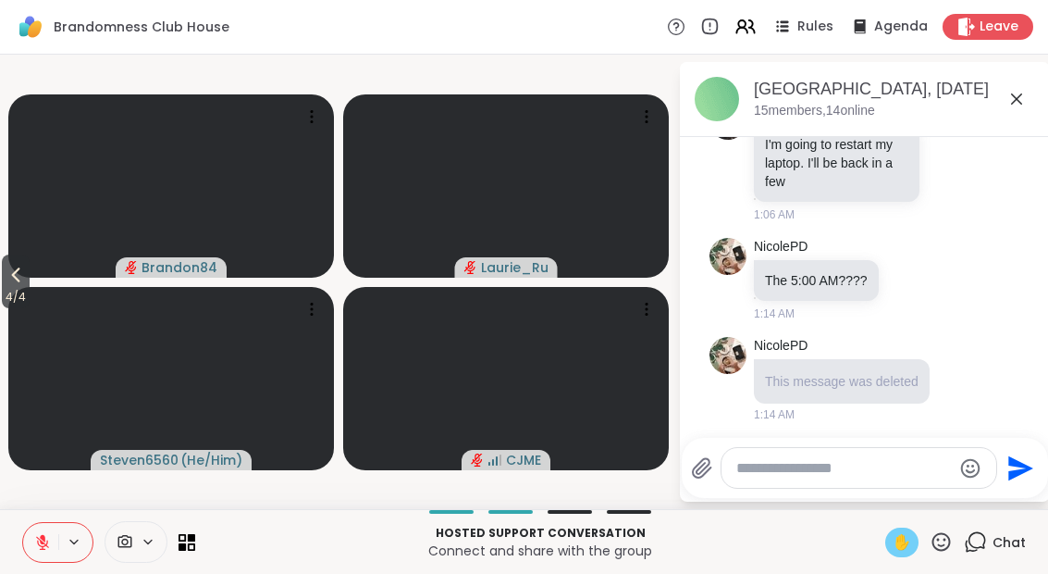
click at [17, 288] on span "4 / 4" at bounding box center [16, 297] width 28 height 22
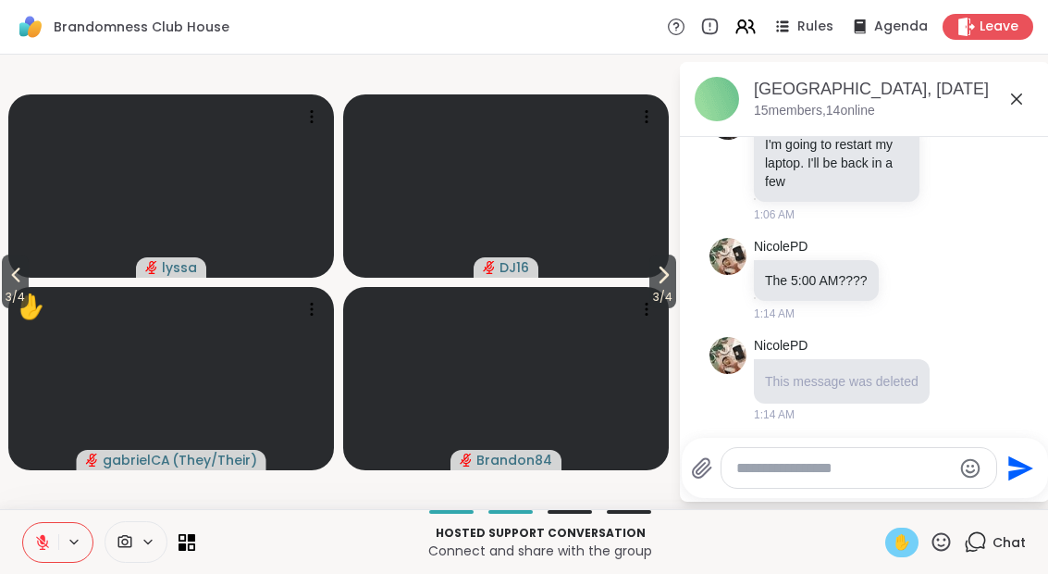
click at [15, 286] on icon at bounding box center [16, 275] width 22 height 22
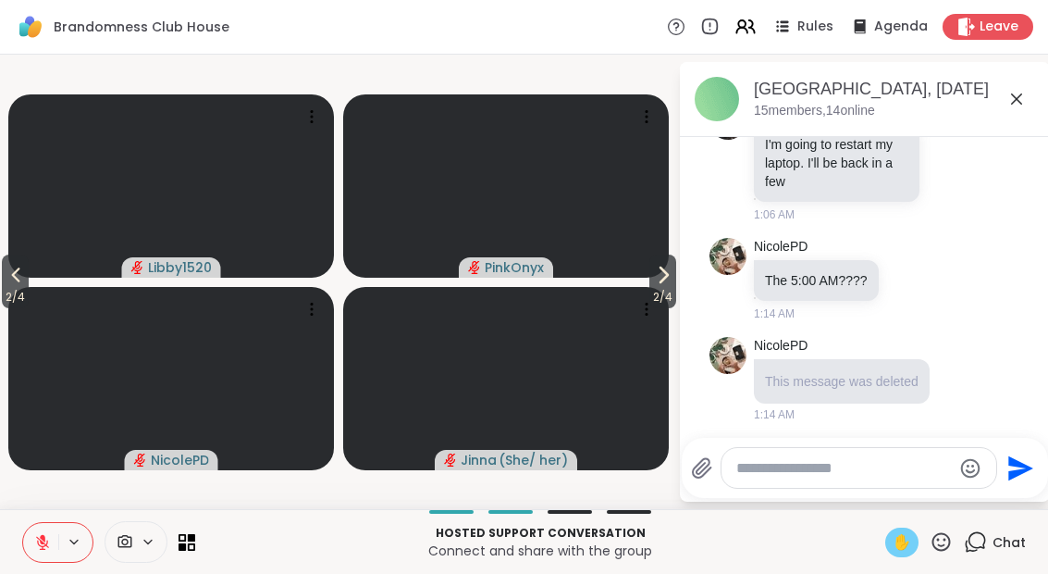
click at [14, 289] on span "2 / 4" at bounding box center [15, 297] width 27 height 22
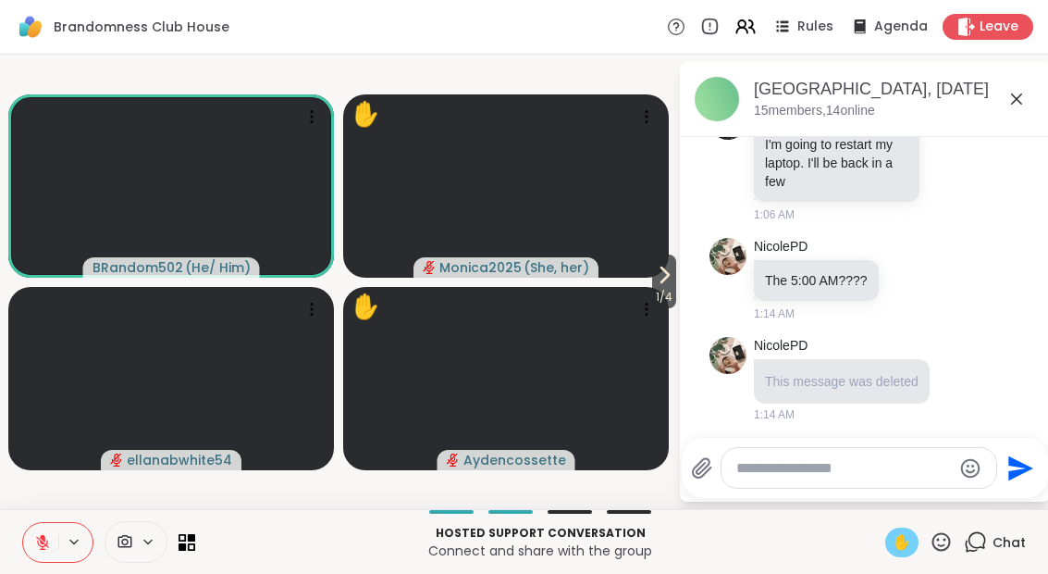
click at [896, 560] on div "Hosted support conversation Connect and share with the group ✋ Chat" at bounding box center [524, 541] width 1048 height 65
click at [874, 531] on p "Hosted support conversation" at bounding box center [540, 533] width 668 height 17
click at [895, 550] on span "✋" at bounding box center [902, 542] width 19 height 22
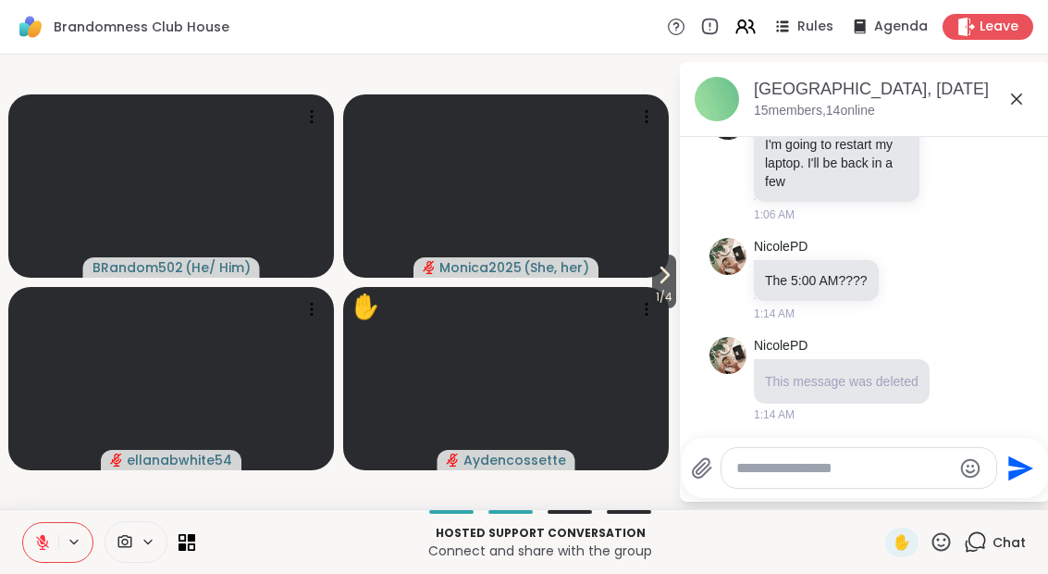
click at [886, 559] on div "Hosted support conversation Connect and share with the group ✋ Chat" at bounding box center [524, 541] width 1048 height 65
click at [896, 553] on div "✋" at bounding box center [901, 542] width 33 height 30
click at [668, 291] on span "1 / 4" at bounding box center [664, 297] width 24 height 22
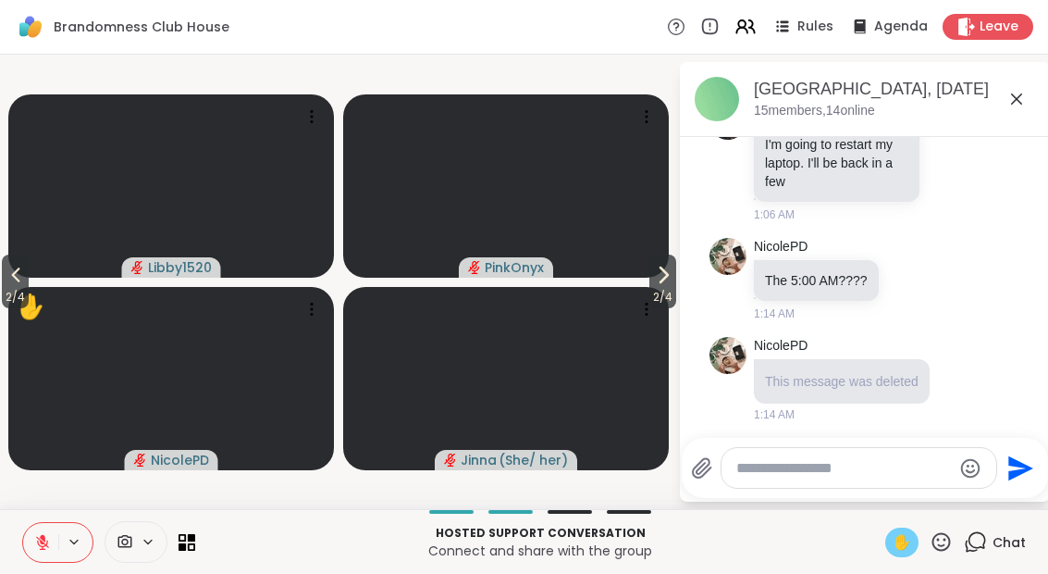
click at [674, 281] on button "2 / 4" at bounding box center [662, 281] width 27 height 54
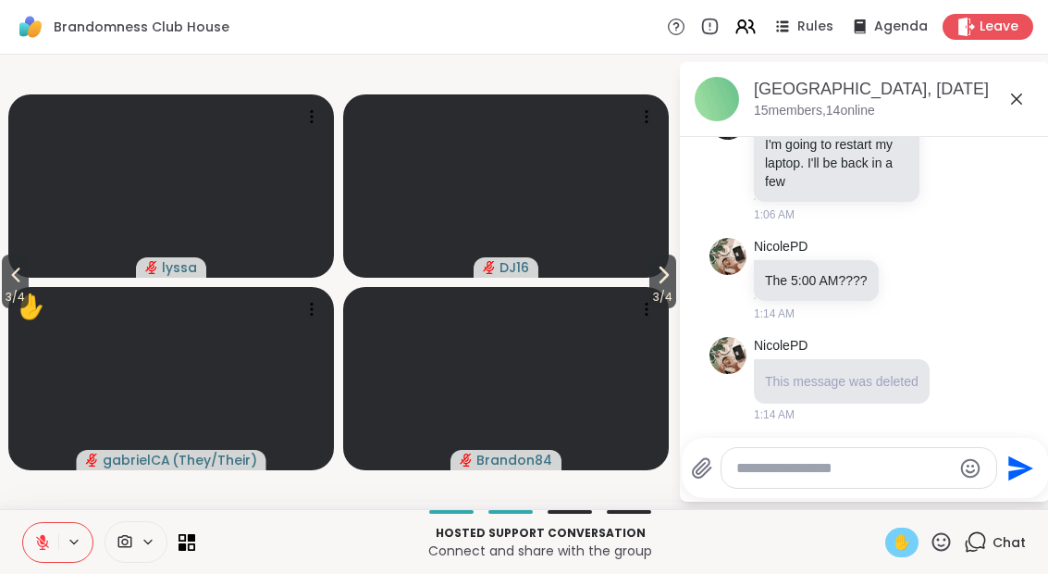
click at [666, 296] on span "3 / 4" at bounding box center [662, 297] width 27 height 22
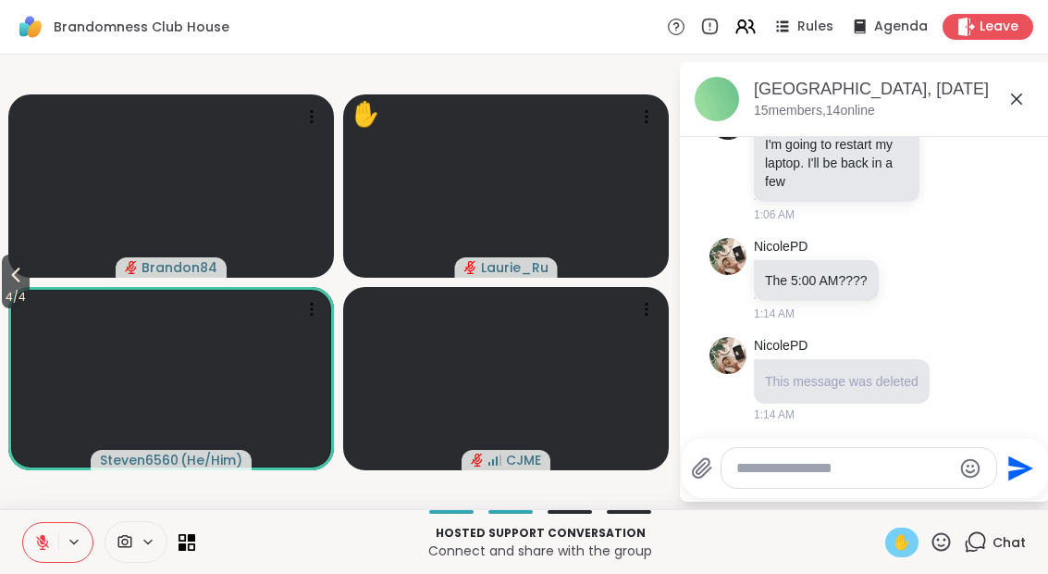
click at [4, 298] on span "4 / 4" at bounding box center [16, 297] width 28 height 22
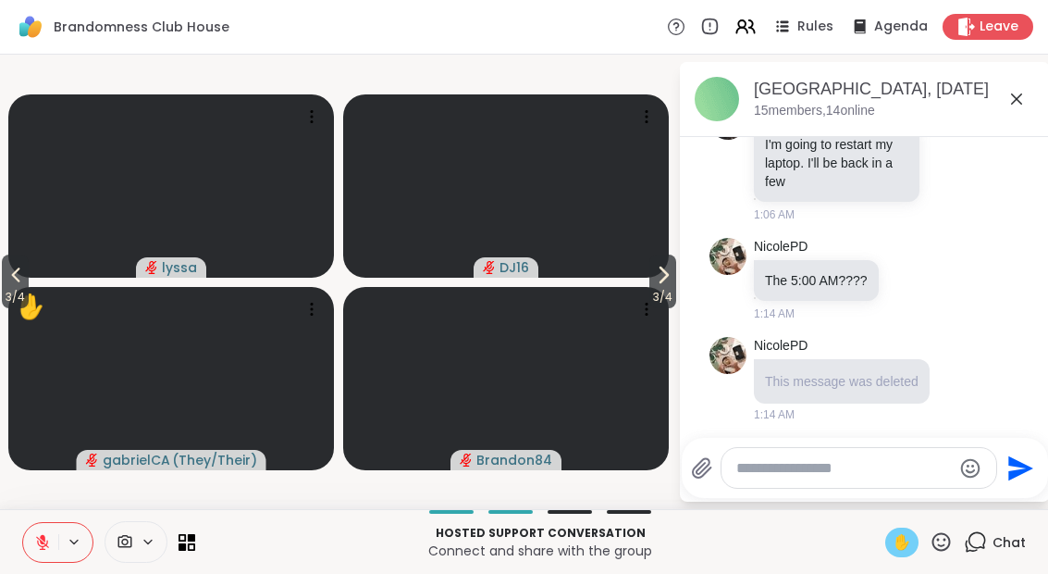
click at [15, 287] on span "3 / 4" at bounding box center [15, 297] width 27 height 22
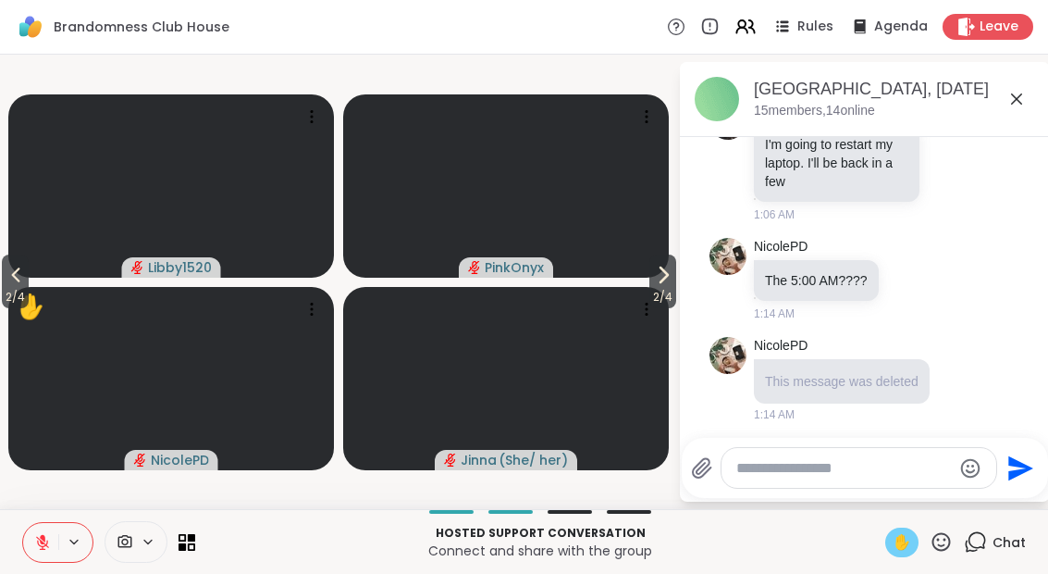
click at [13, 291] on span "2 / 4" at bounding box center [15, 297] width 27 height 22
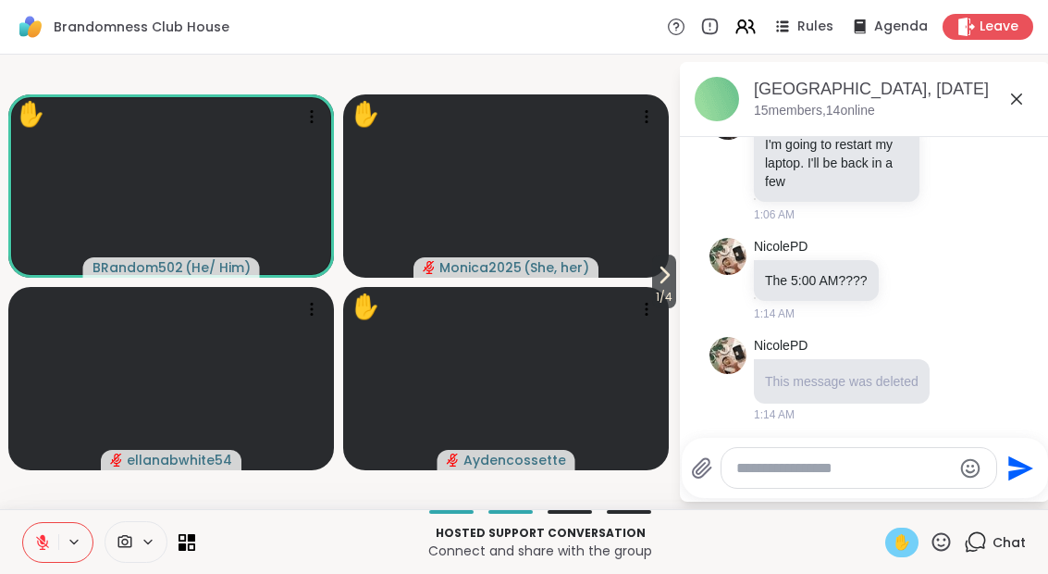
click at [898, 540] on span "✋" at bounding box center [902, 542] width 19 height 22
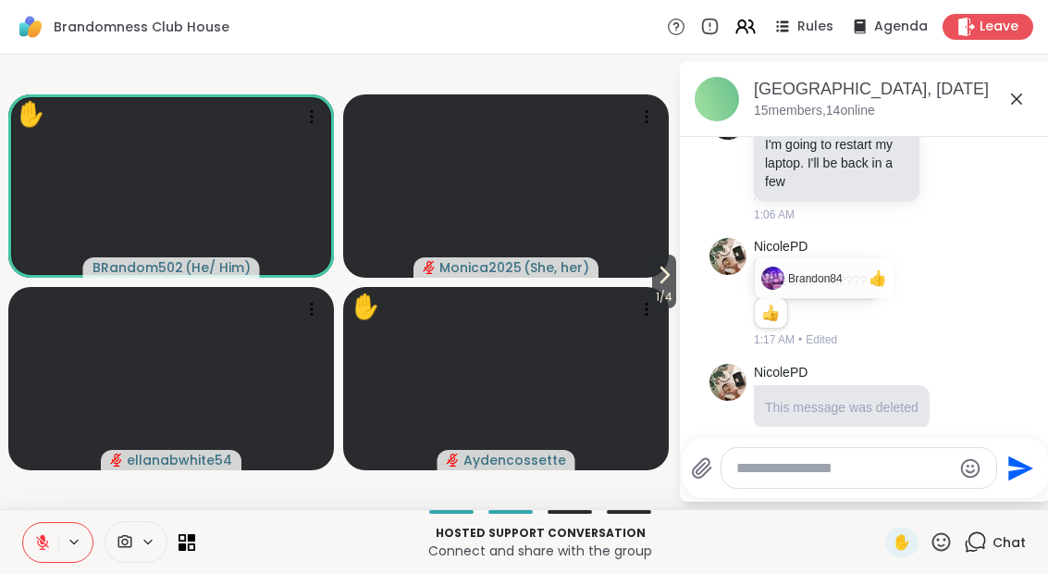
click at [950, 368] on div "NicolePD This message was deleted 1:14 AM" at bounding box center [865, 406] width 311 height 101
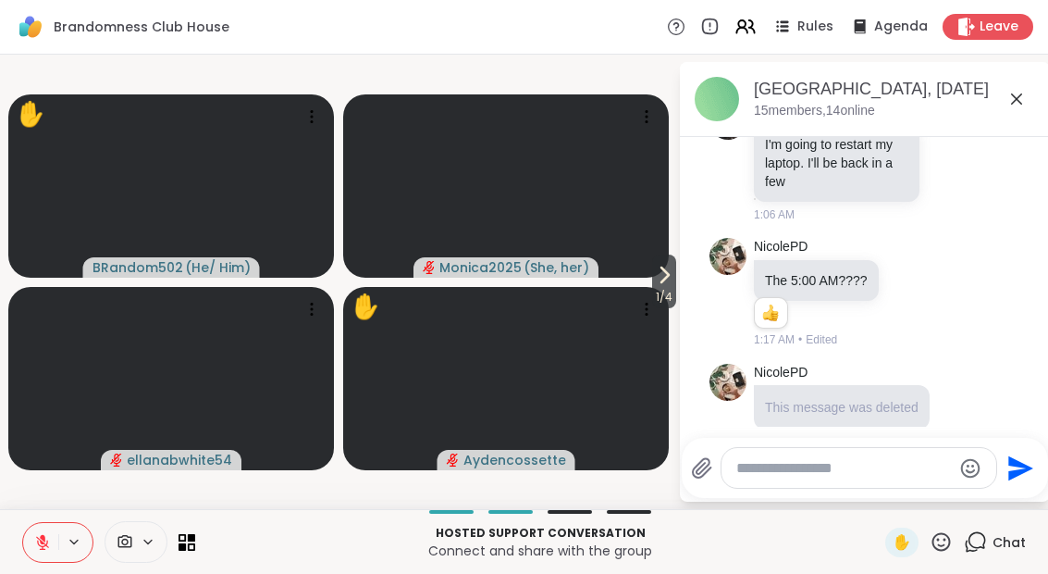
click at [899, 563] on div "Hosted support conversation Connect and share with the group ✋ Chat" at bounding box center [524, 541] width 1048 height 65
click at [883, 550] on div "Hosted support conversation Connect and share with the group ✋ Chat" at bounding box center [524, 541] width 1048 height 65
click at [893, 553] on div "✋" at bounding box center [901, 542] width 33 height 30
click at [671, 293] on span "1 / 4" at bounding box center [664, 297] width 24 height 22
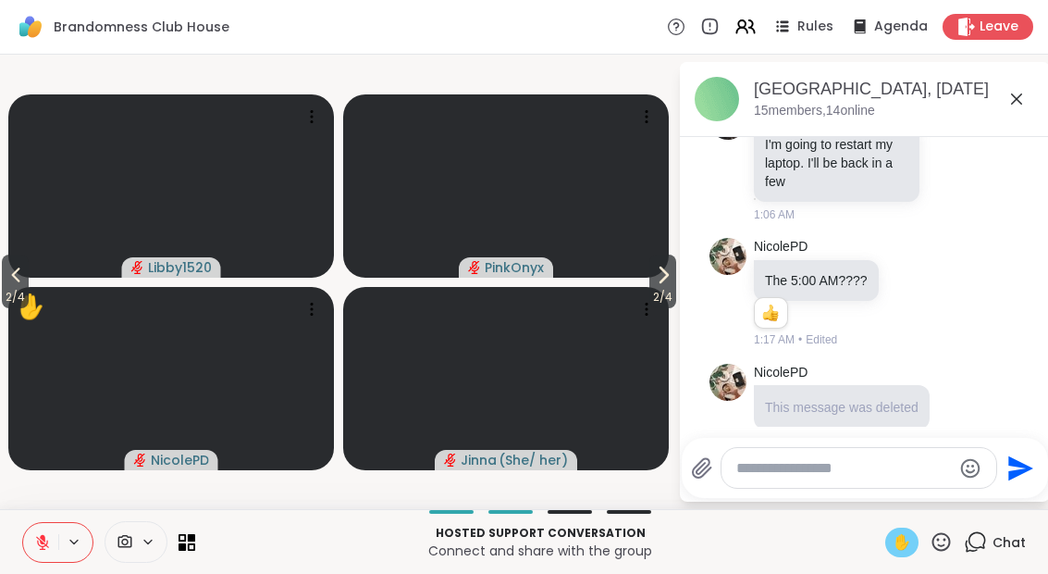
click at [666, 276] on icon at bounding box center [663, 275] width 22 height 22
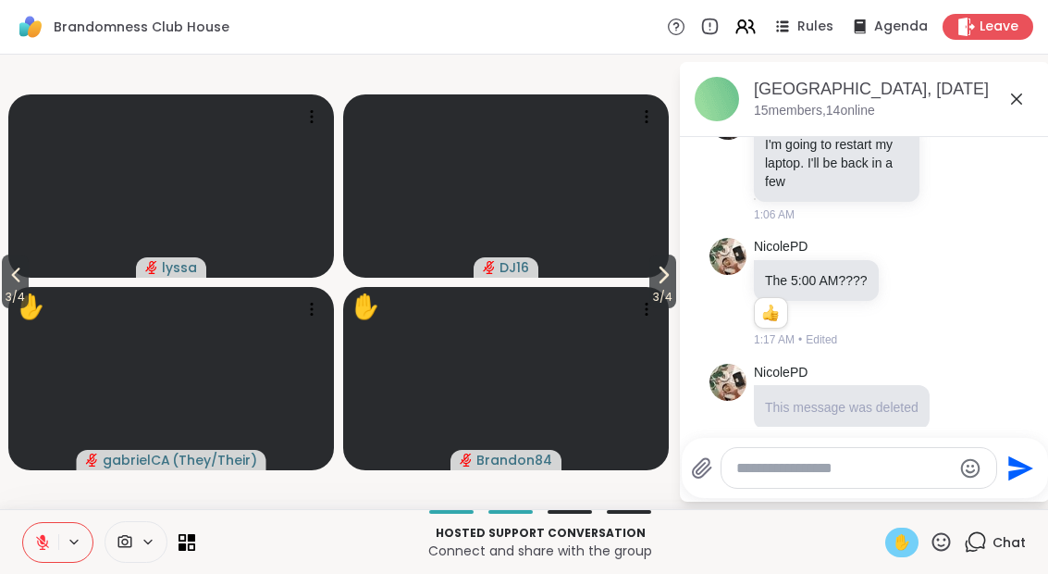
click at [672, 297] on span "3 / 4" at bounding box center [662, 297] width 27 height 22
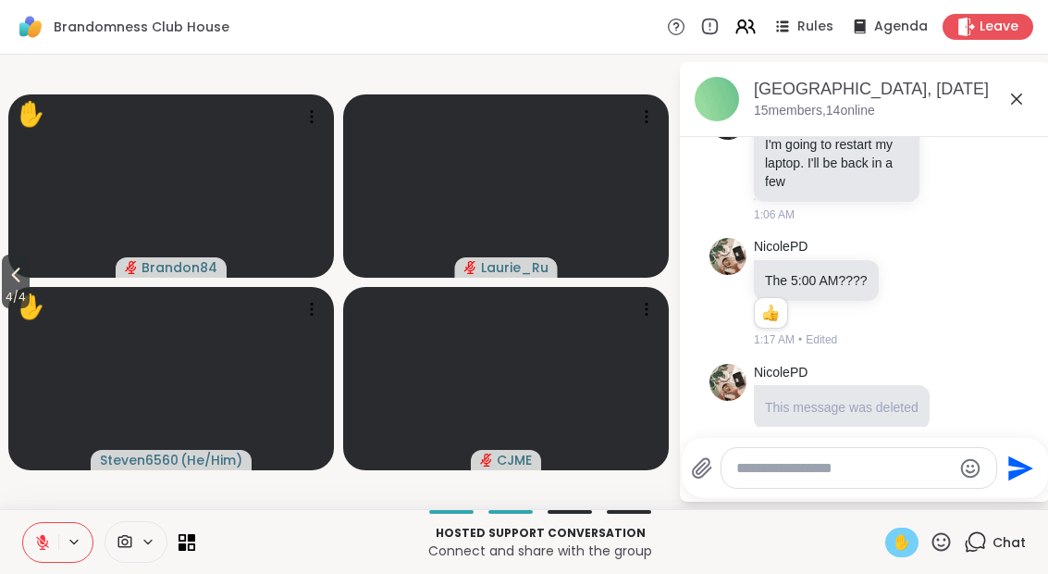
click at [885, 553] on div "✋" at bounding box center [901, 542] width 33 height 30
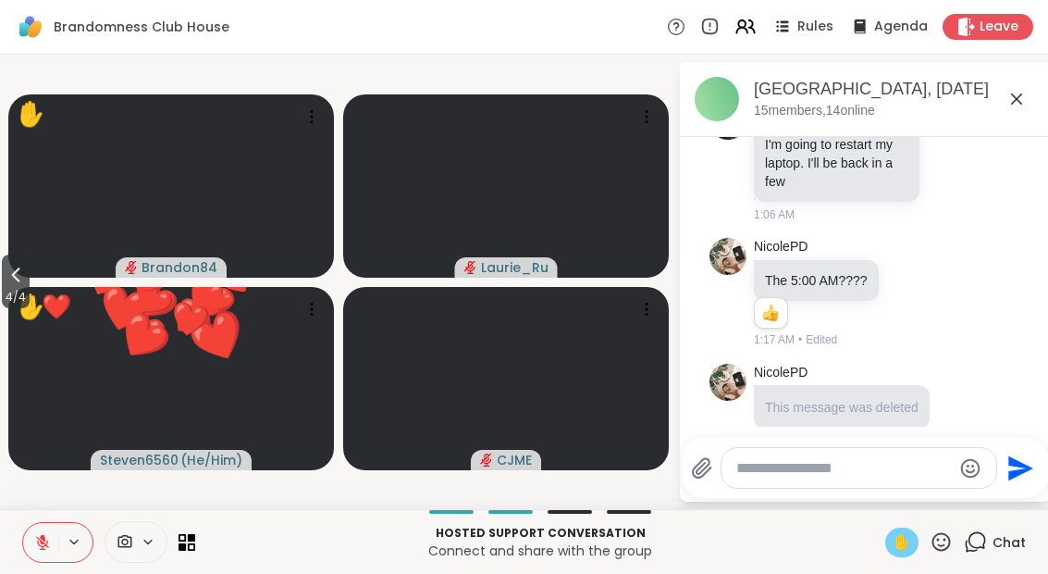
click at [36, 292] on div "✋" at bounding box center [31, 307] width 30 height 36
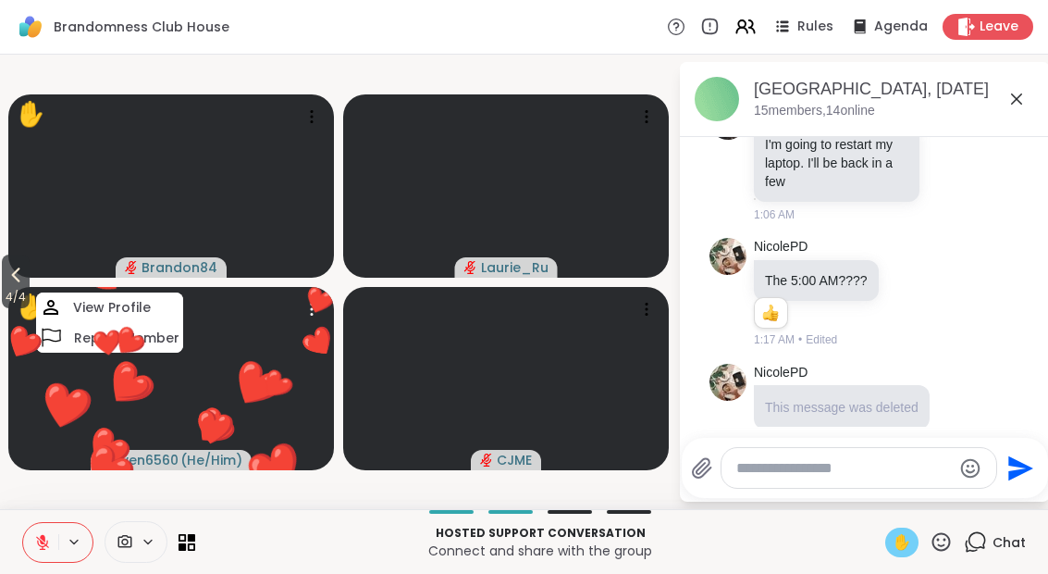
click at [7, 278] on icon at bounding box center [16, 275] width 22 height 22
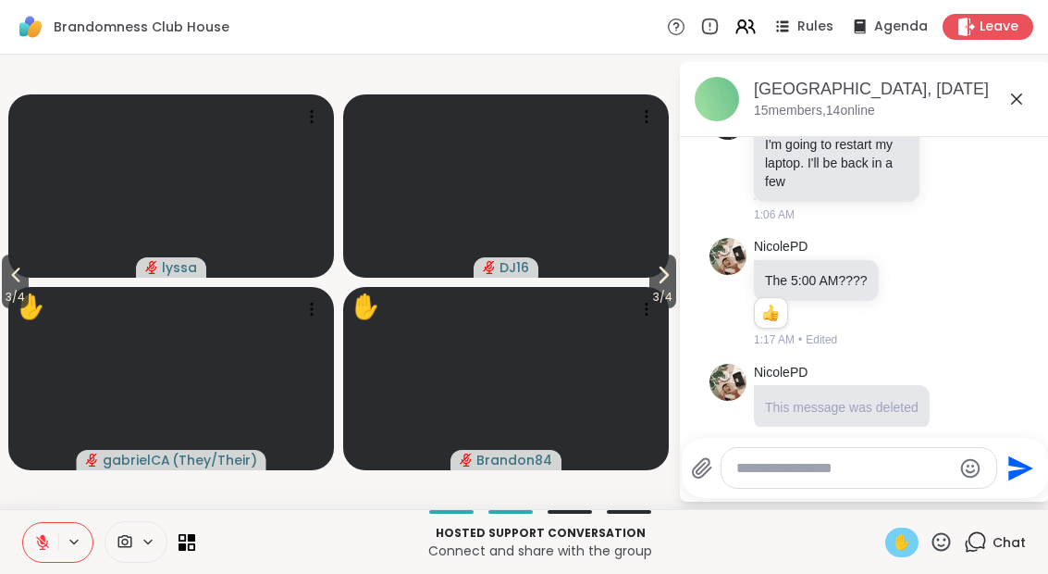
click at [29, 285] on button "3 / 4" at bounding box center [15, 281] width 27 height 54
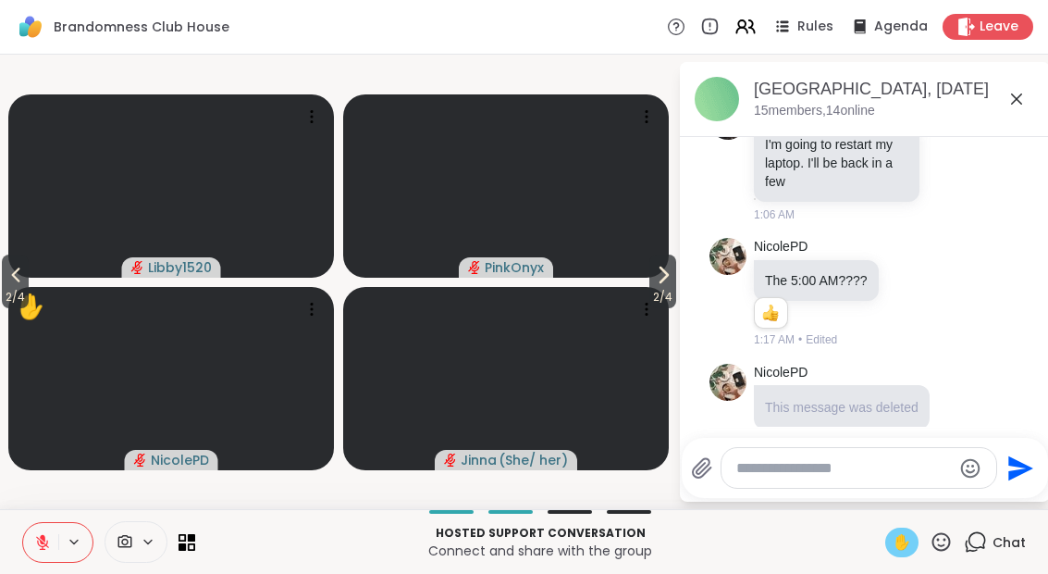
click at [17, 286] on icon at bounding box center [16, 275] width 22 height 22
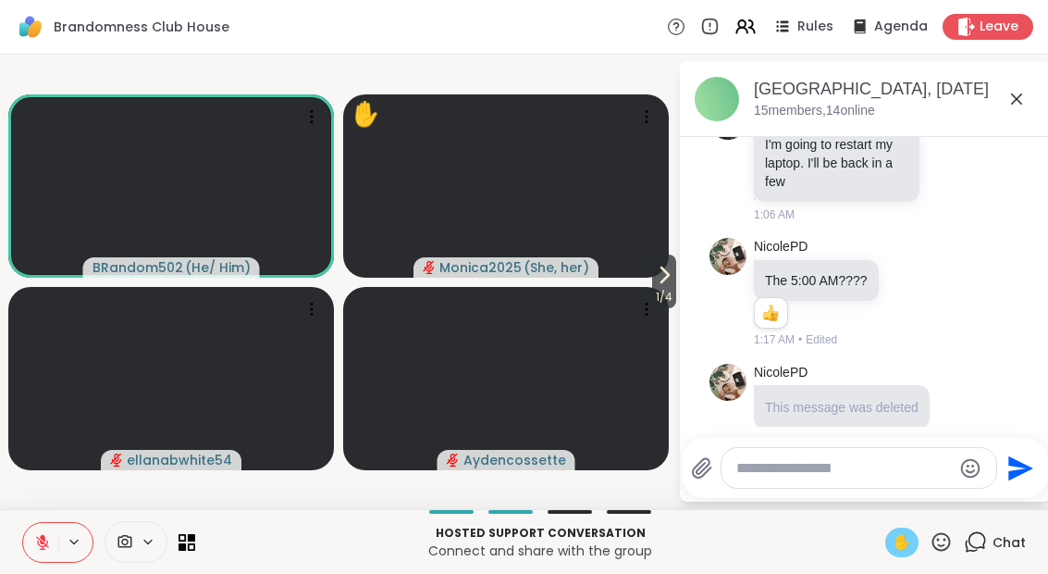
click at [890, 552] on div "✋" at bounding box center [901, 542] width 33 height 30
click at [655, 280] on icon at bounding box center [664, 275] width 22 height 22
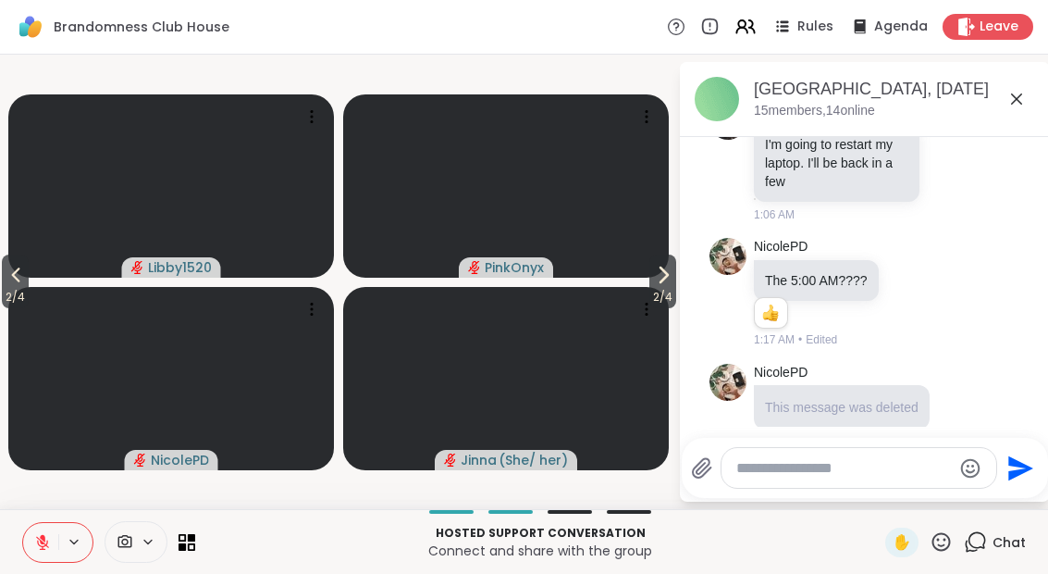
click at [658, 286] on icon at bounding box center [663, 275] width 22 height 22
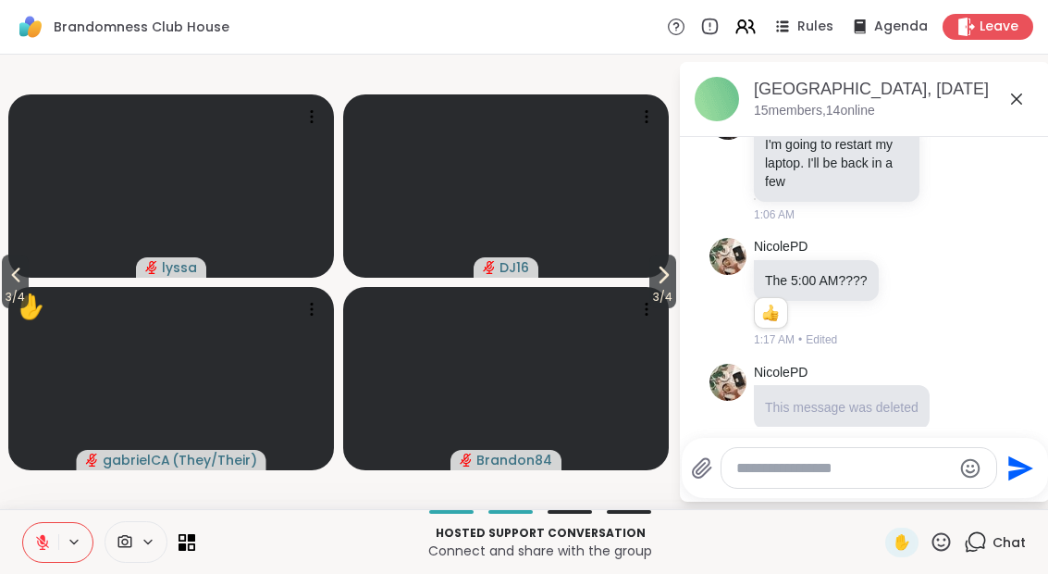
click at [669, 275] on icon at bounding box center [663, 275] width 22 height 22
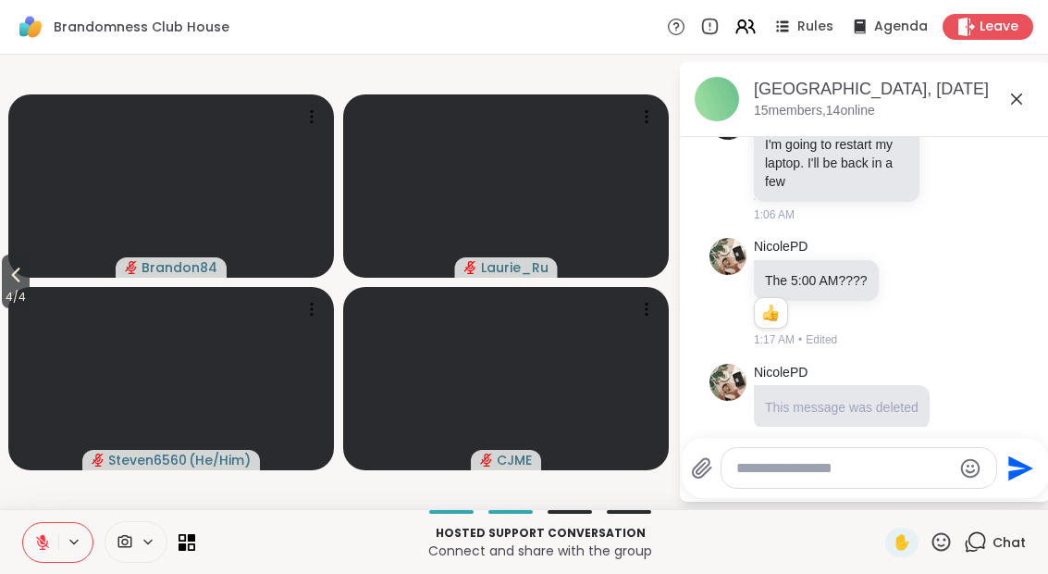
click at [7, 278] on icon at bounding box center [16, 275] width 22 height 22
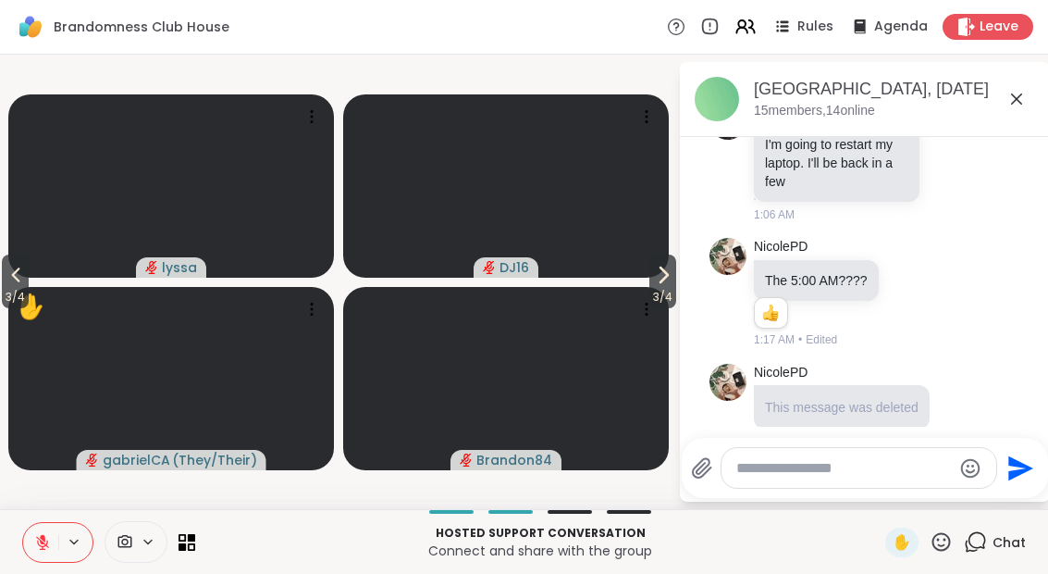
click at [7, 286] on icon at bounding box center [16, 275] width 22 height 22
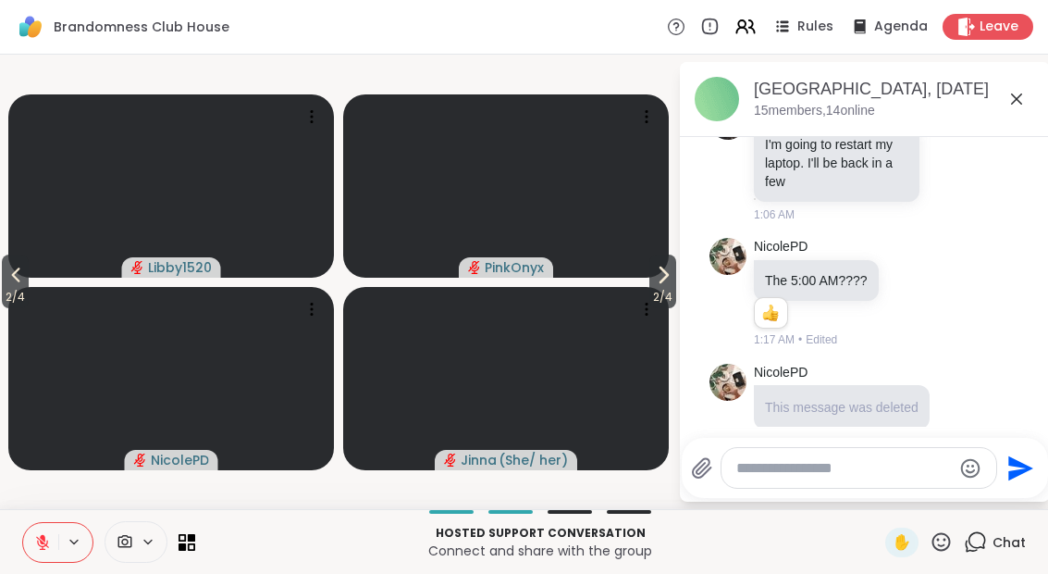
click at [19, 296] on span "2 / 4" at bounding box center [15, 297] width 27 height 22
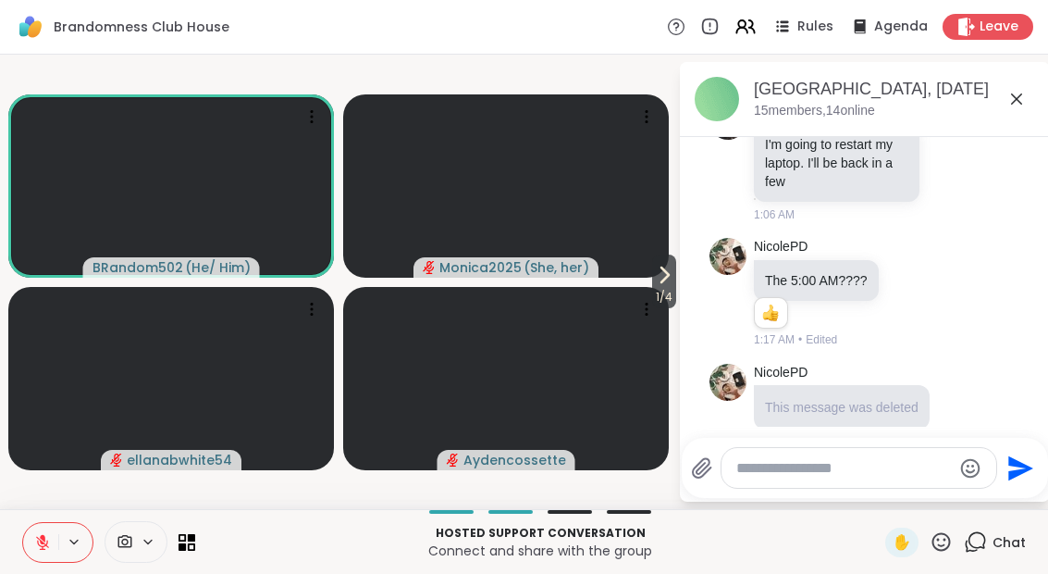
click at [660, 291] on span "1 / 4" at bounding box center [664, 297] width 24 height 22
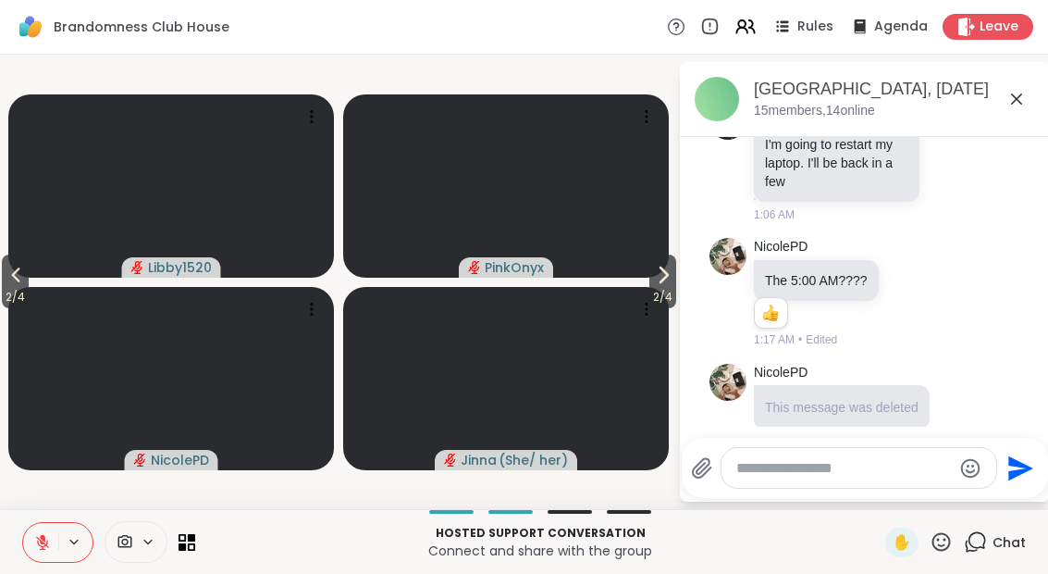
click at [671, 286] on icon at bounding box center [663, 275] width 22 height 22
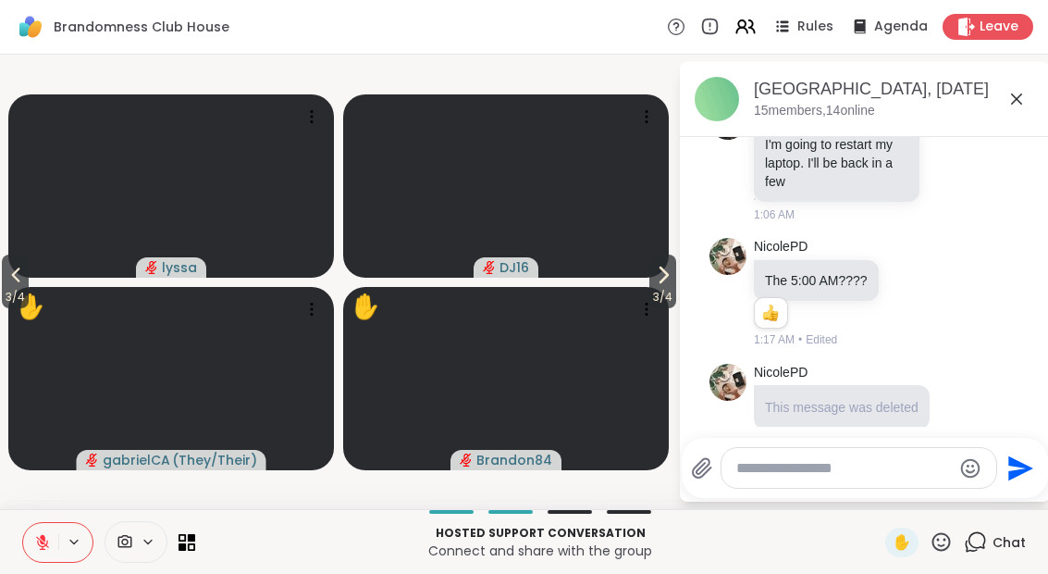
click at [665, 297] on span "3 / 4" at bounding box center [662, 297] width 27 height 22
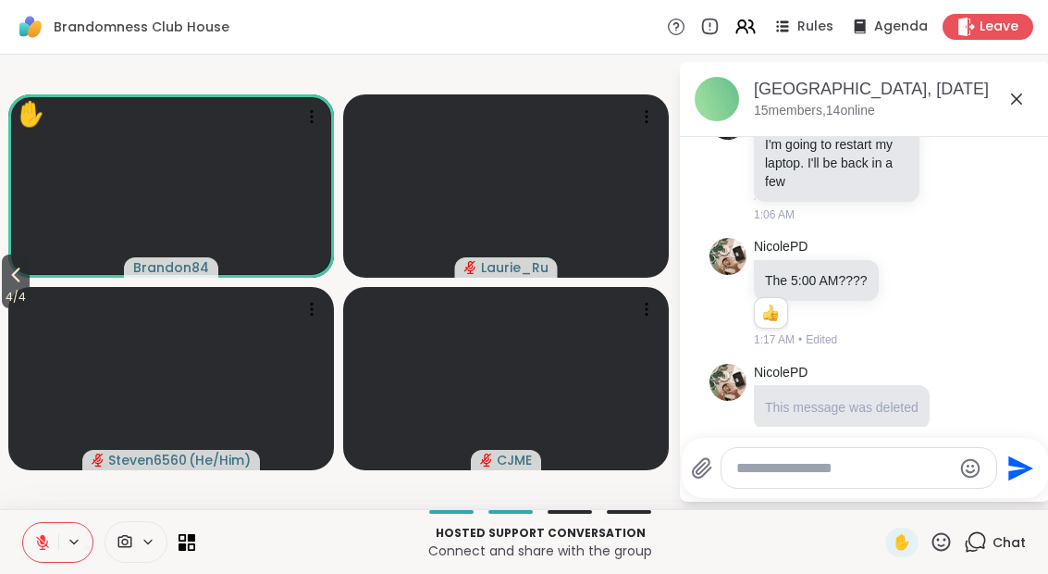
click at [4, 280] on button "4 / 4" at bounding box center [16, 281] width 28 height 54
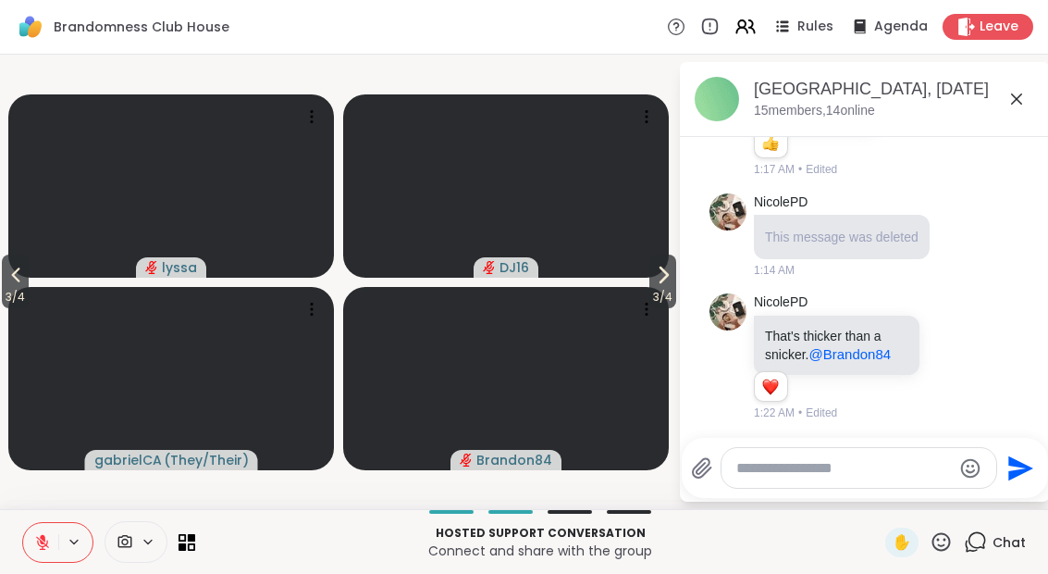
scroll to position [328, 0]
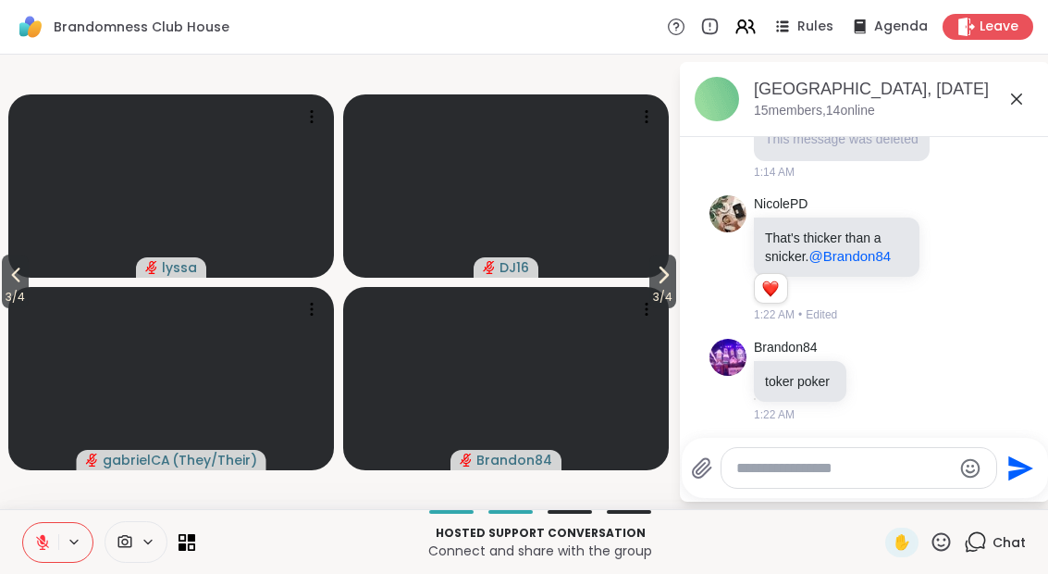
click at [645, 257] on video at bounding box center [506, 185] width 326 height 183
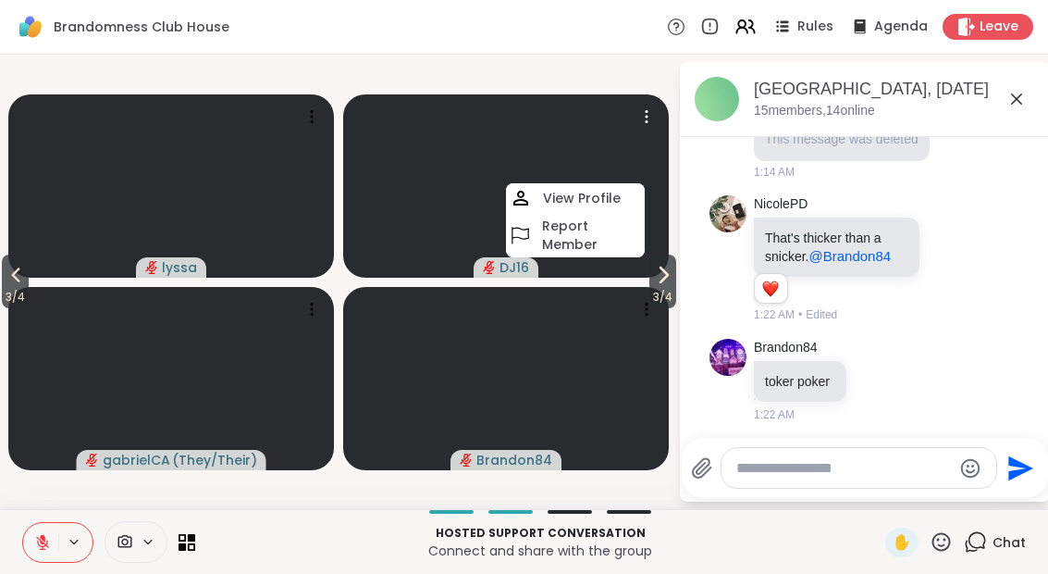
click at [660, 298] on span "3 / 4" at bounding box center [662, 297] width 27 height 22
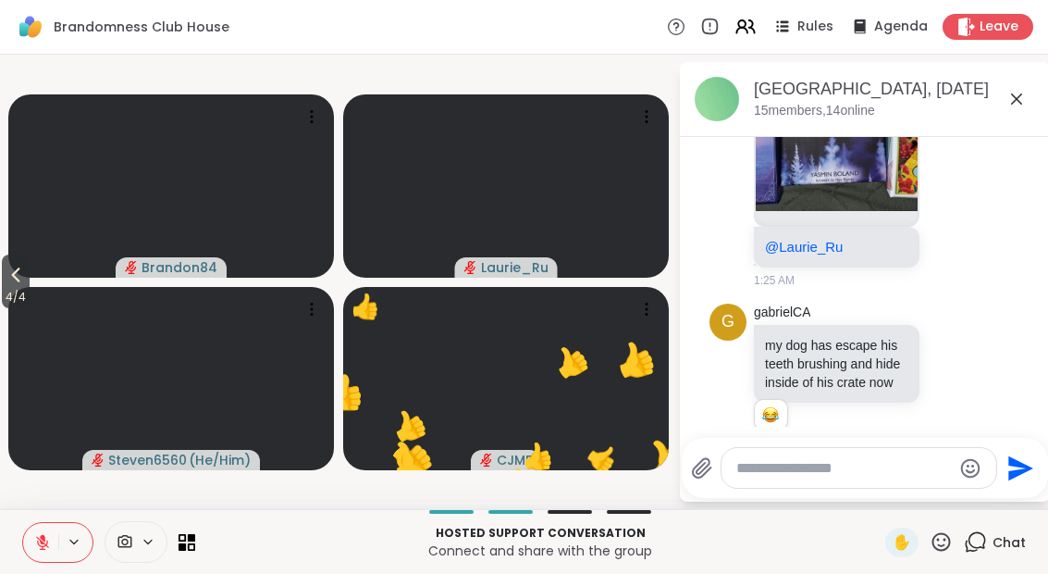
scroll to position [935, 0]
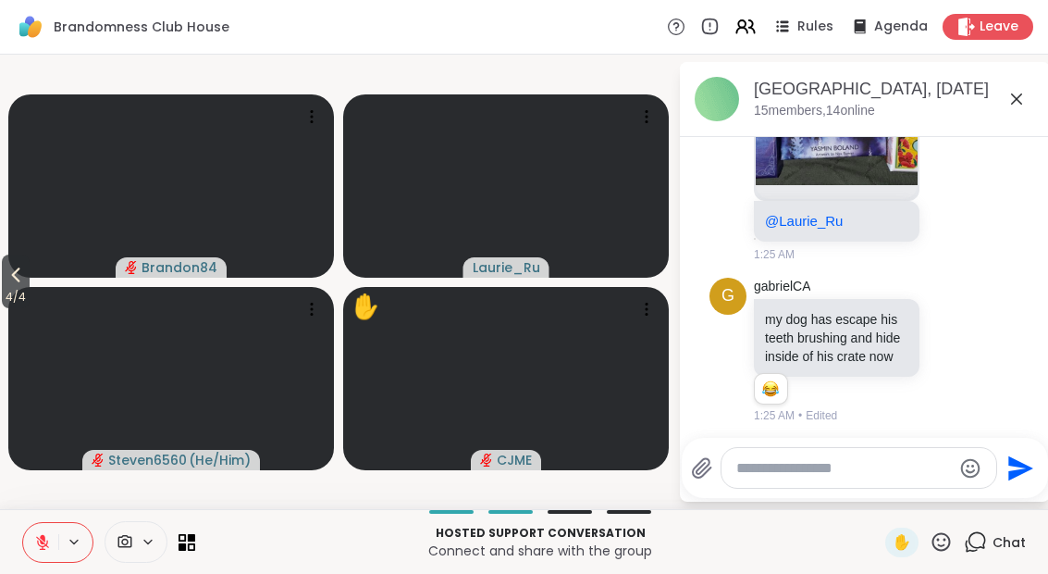
click at [5, 285] on button "4 / 4" at bounding box center [16, 281] width 28 height 54
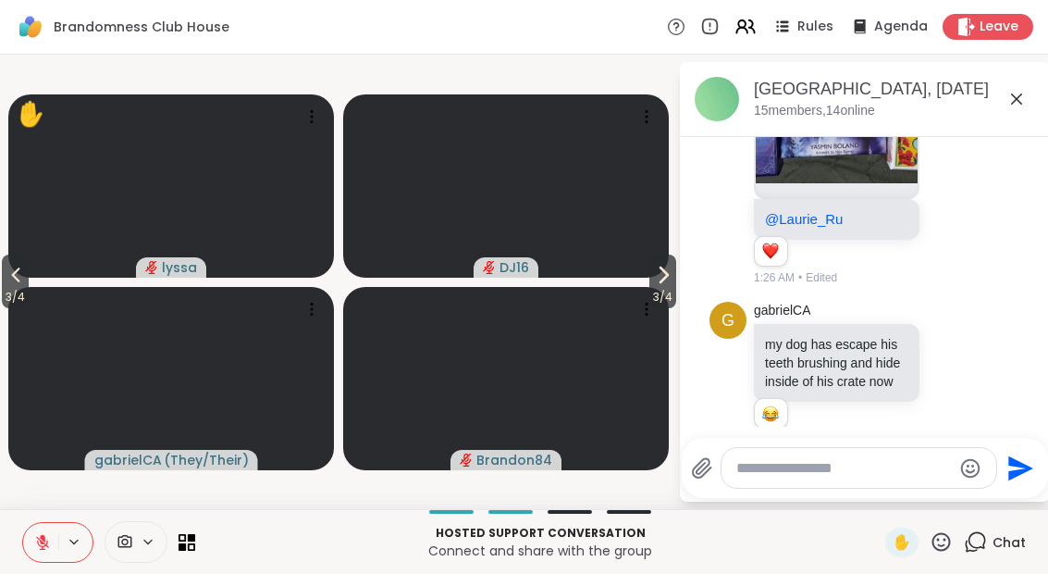
scroll to position [961, 0]
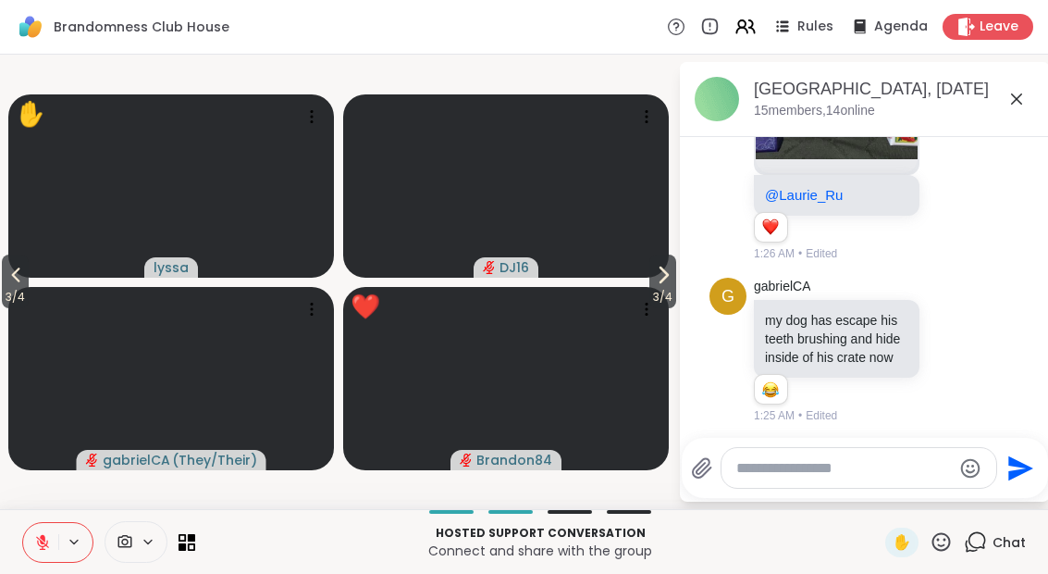
click at [938, 549] on icon at bounding box center [941, 541] width 19 height 19
click at [916, 548] on div "✋" at bounding box center [901, 542] width 33 height 30
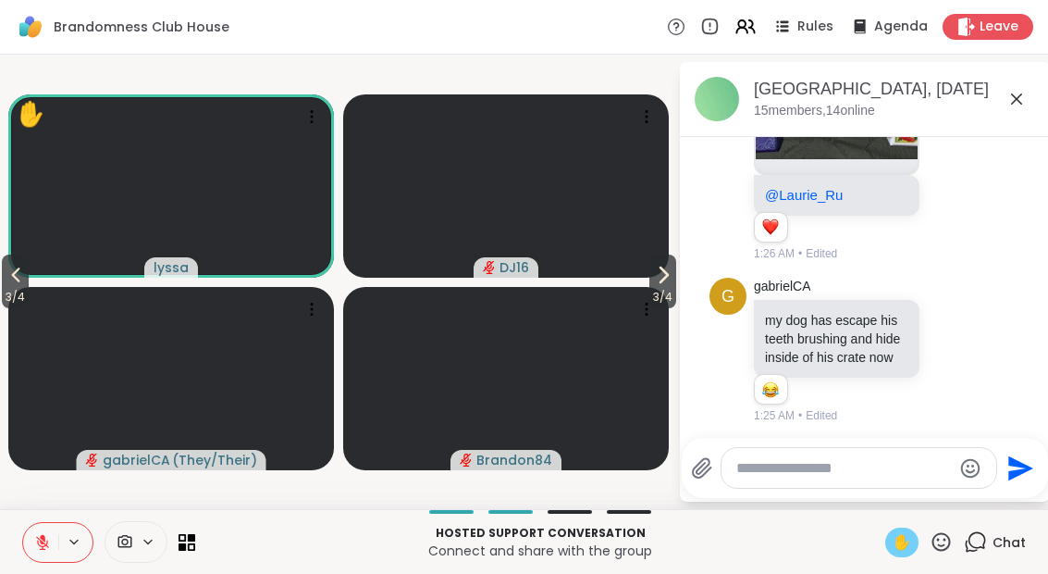
click at [937, 566] on div "Hosted support conversation Connect and share with the group ✋ Chat" at bounding box center [524, 541] width 1048 height 65
click at [936, 550] on icon at bounding box center [941, 541] width 23 height 23
click at [870, 500] on div "❤️" at bounding box center [886, 493] width 33 height 30
click at [4, 272] on button "3 / 4" at bounding box center [15, 281] width 27 height 54
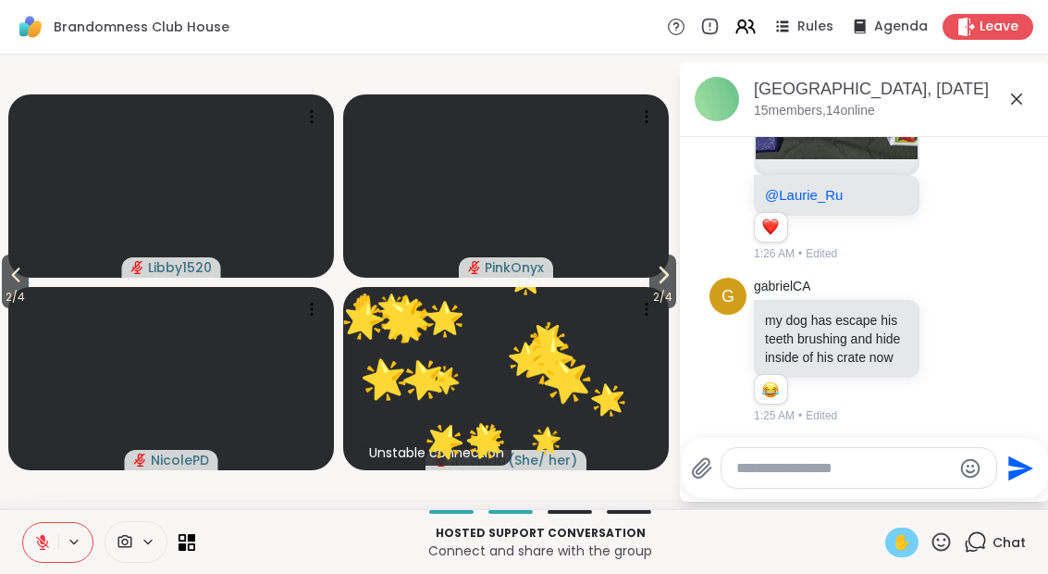
click at [5, 291] on span "2 / 4" at bounding box center [15, 297] width 27 height 22
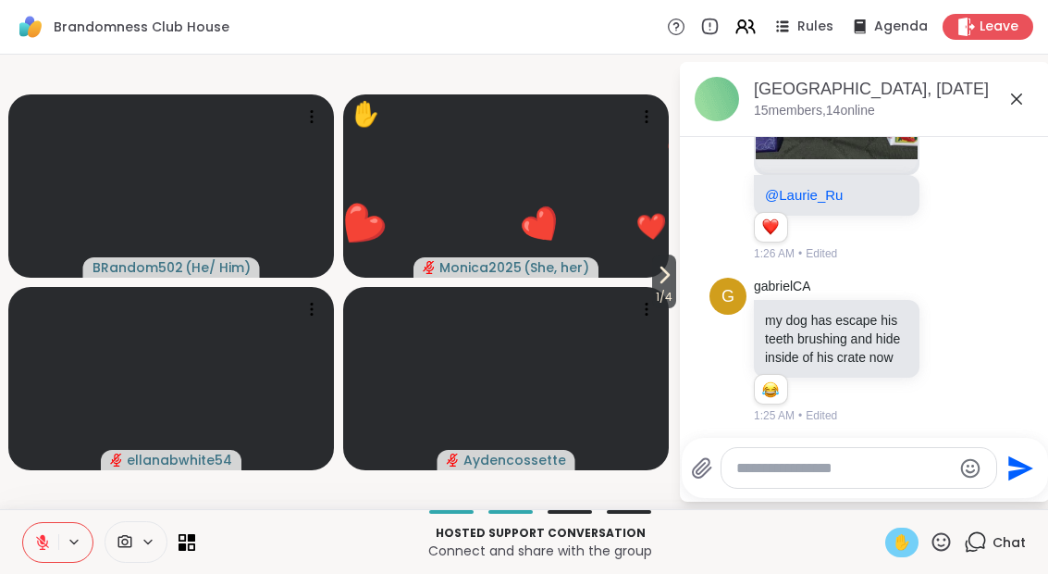
click at [894, 552] on span "✋" at bounding box center [902, 542] width 19 height 22
click at [667, 279] on icon at bounding box center [664, 275] width 22 height 22
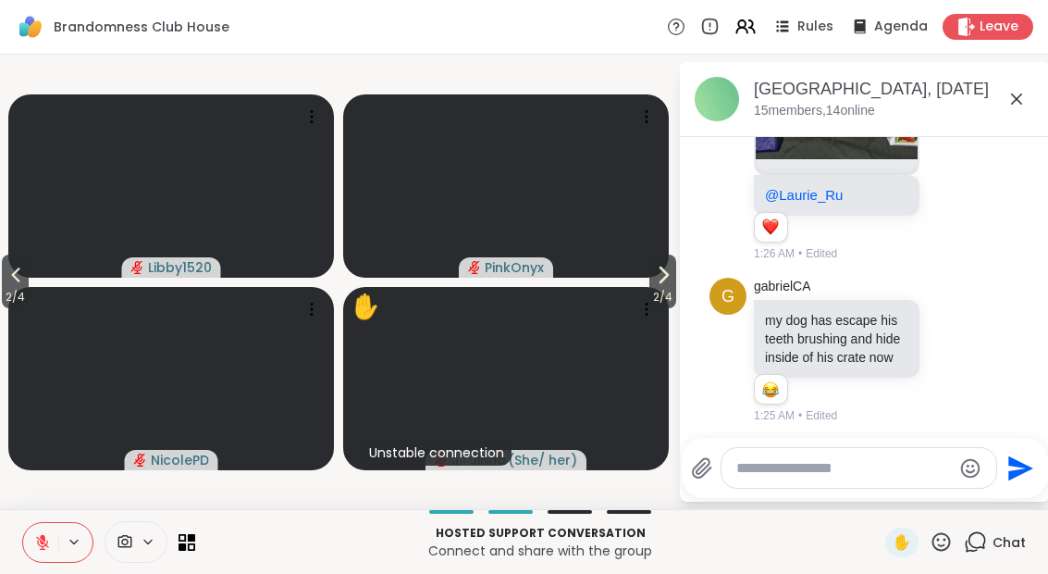
click at [660, 298] on span "2 / 4" at bounding box center [662, 297] width 27 height 22
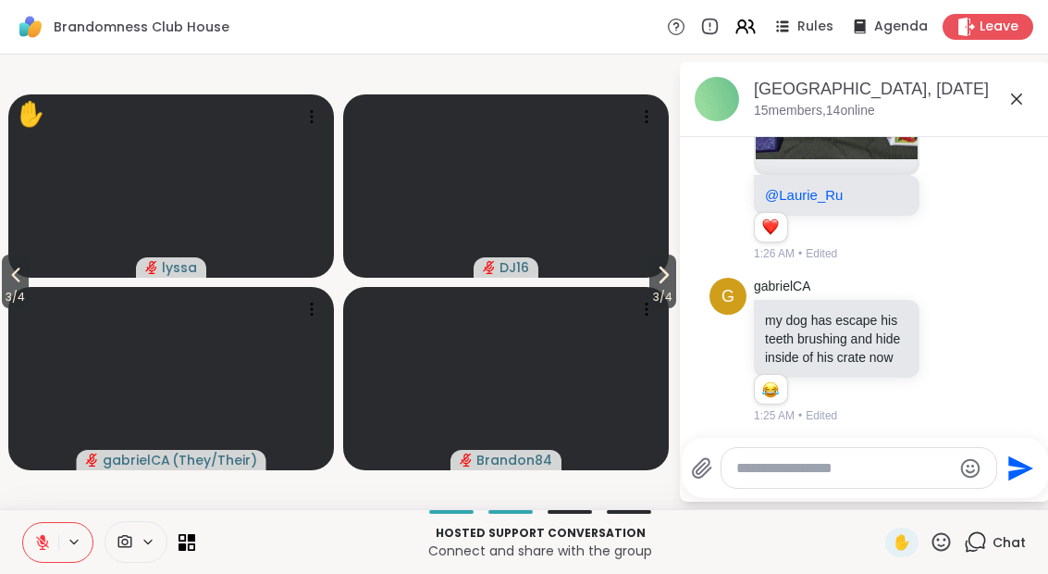
click at [932, 550] on icon at bounding box center [941, 541] width 23 height 23
click at [874, 504] on div "❤️" at bounding box center [886, 493] width 33 height 30
click at [649, 288] on span "3 / 4" at bounding box center [662, 297] width 27 height 22
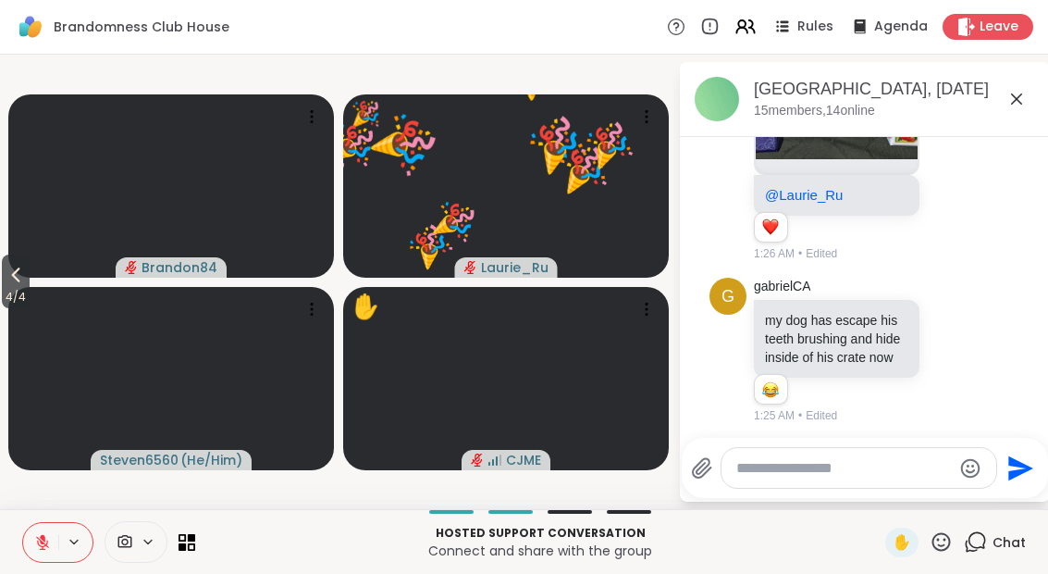
click at [3, 282] on button "4 / 4" at bounding box center [16, 281] width 28 height 54
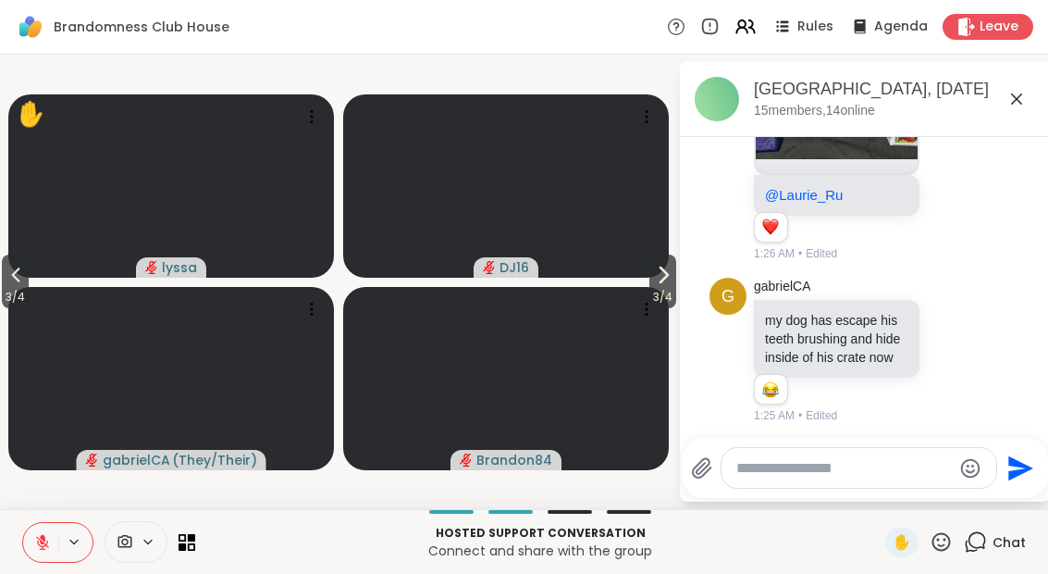
click at [4, 274] on button "3 / 4" at bounding box center [15, 281] width 27 height 54
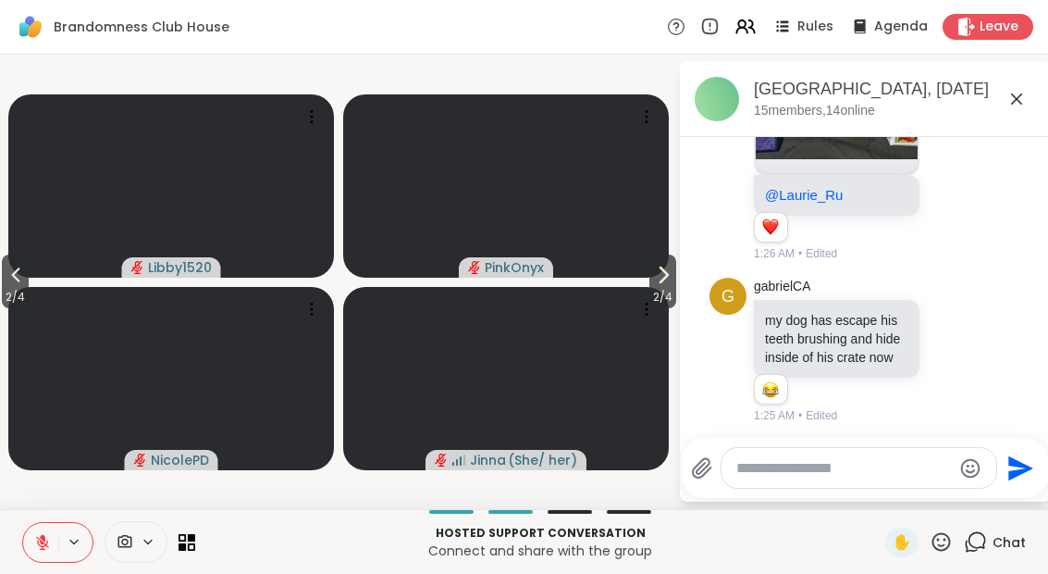
click at [5, 285] on button "2 / 4" at bounding box center [15, 281] width 27 height 54
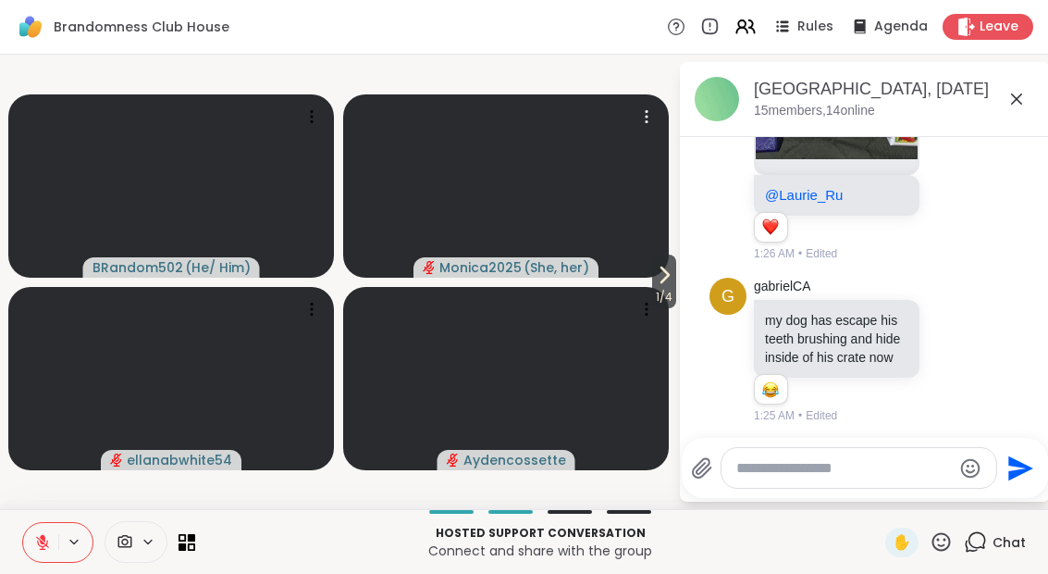
click at [638, 276] on video at bounding box center [506, 185] width 326 height 183
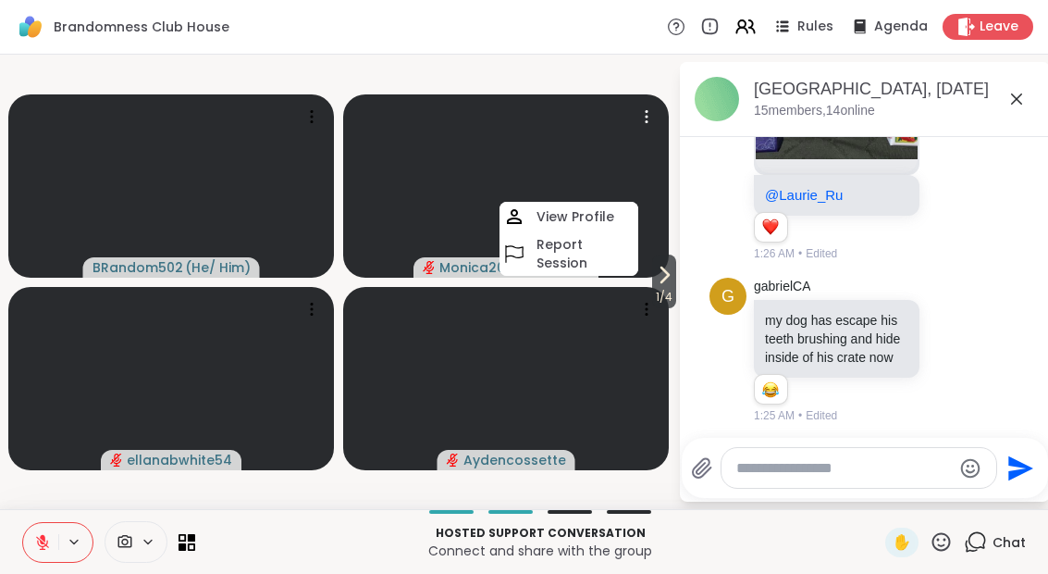
click at [667, 309] on video at bounding box center [506, 378] width 326 height 183
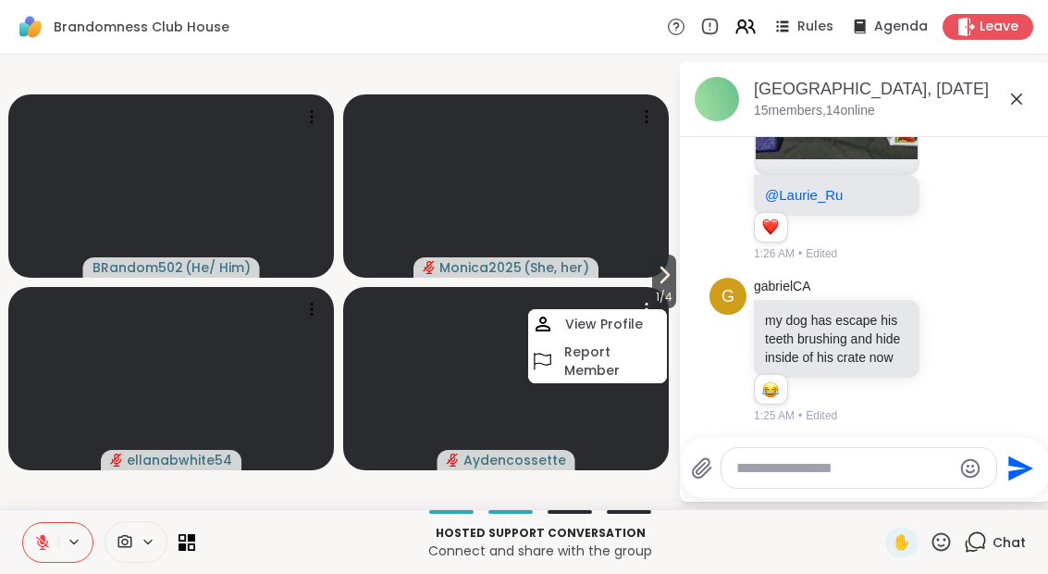
click at [656, 275] on icon at bounding box center [664, 275] width 22 height 22
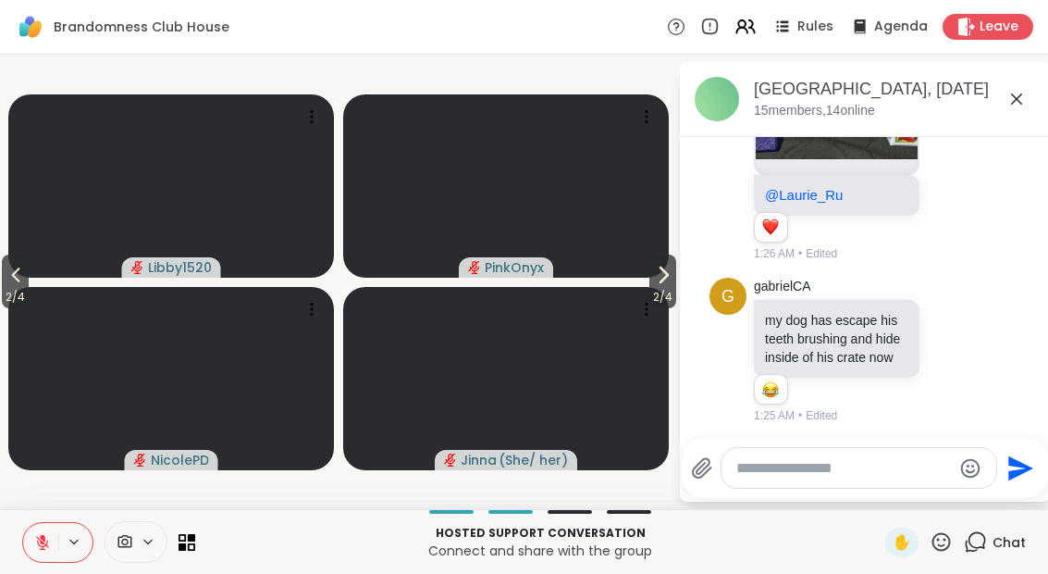
click at [660, 283] on icon at bounding box center [663, 275] width 22 height 22
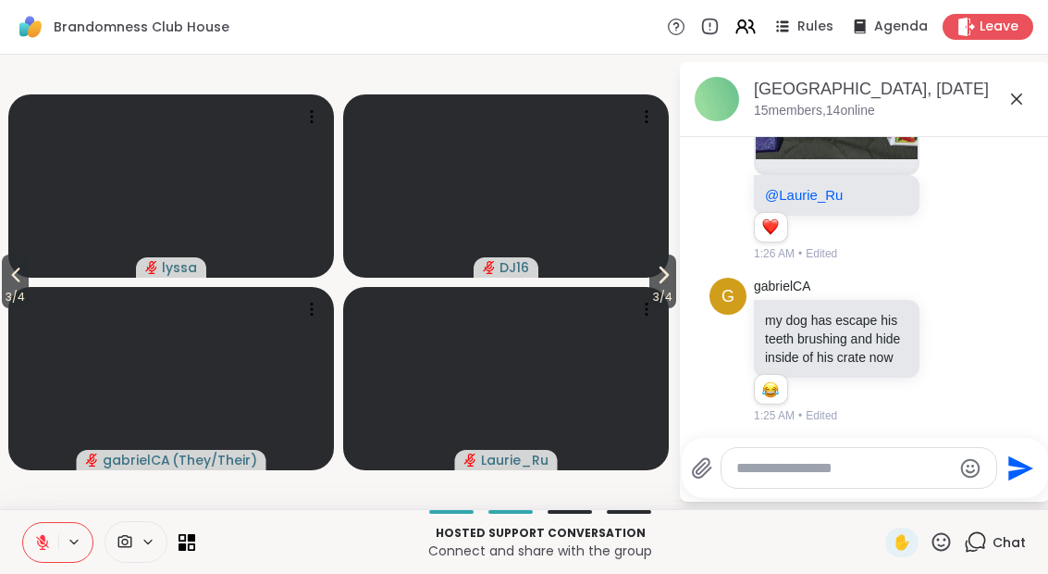
click at [662, 296] on span "3 / 4" at bounding box center [662, 297] width 27 height 22
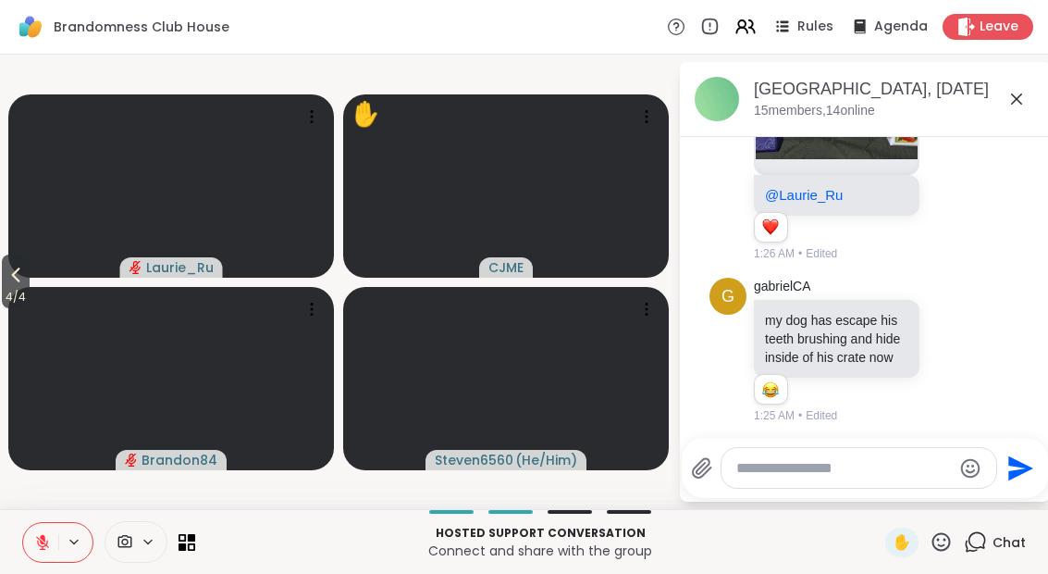
click at [6, 282] on icon at bounding box center [16, 275] width 22 height 22
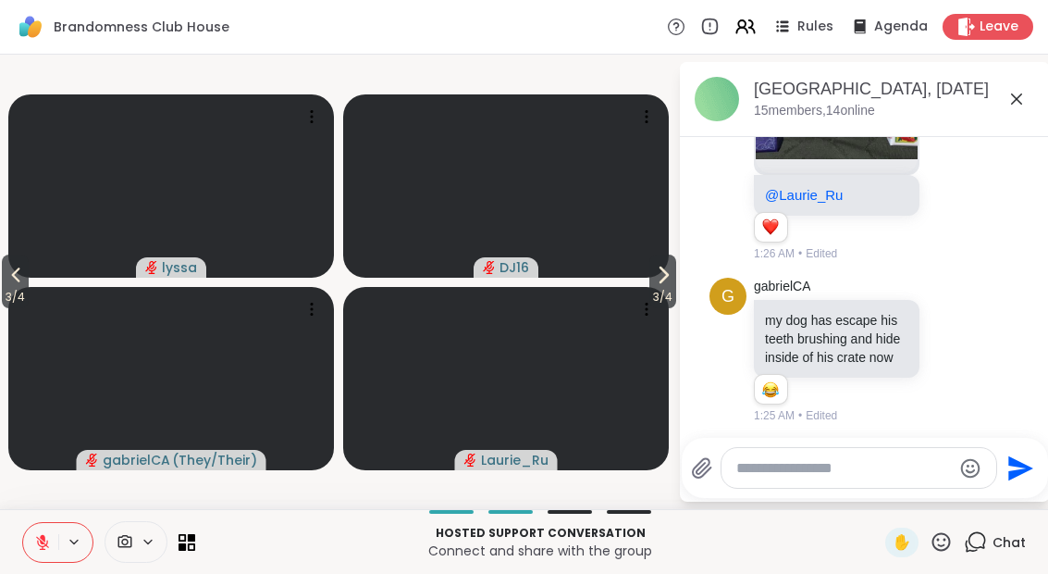
click at [4, 288] on span "3 / 4" at bounding box center [15, 297] width 27 height 22
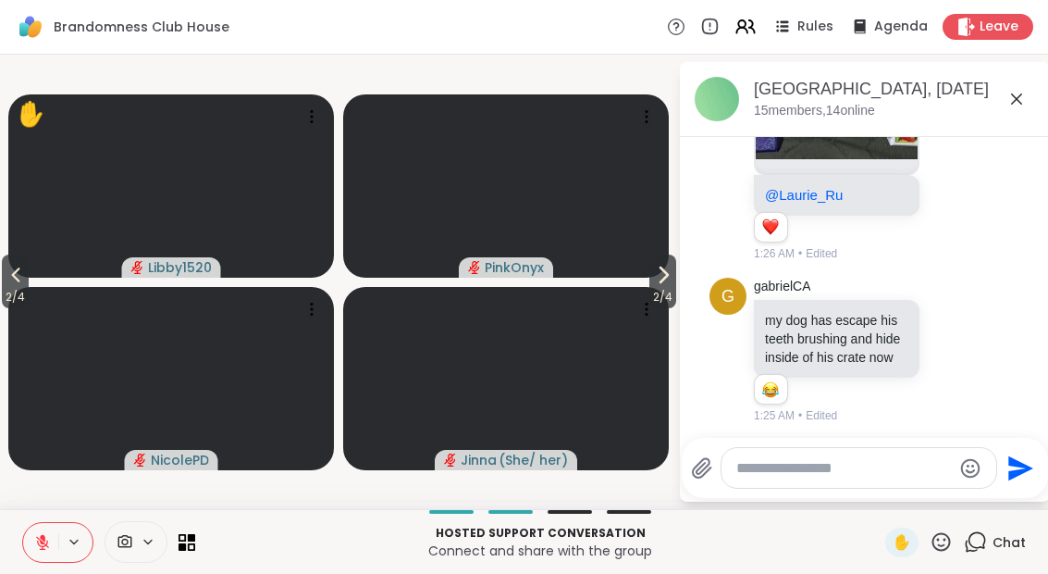
click at [4, 288] on span "2 / 4" at bounding box center [15, 297] width 27 height 22
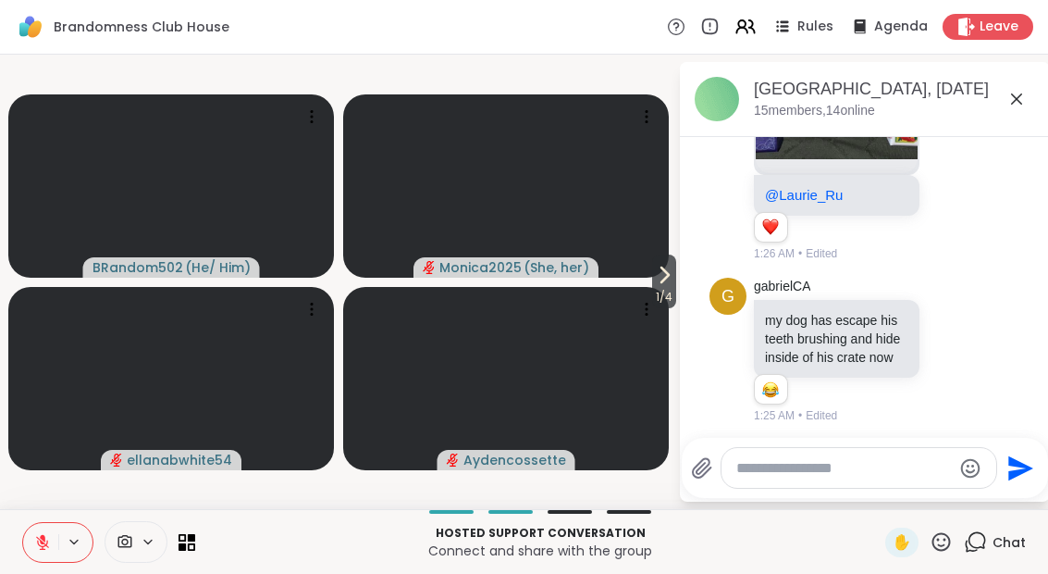
click at [659, 278] on icon at bounding box center [664, 275] width 22 height 22
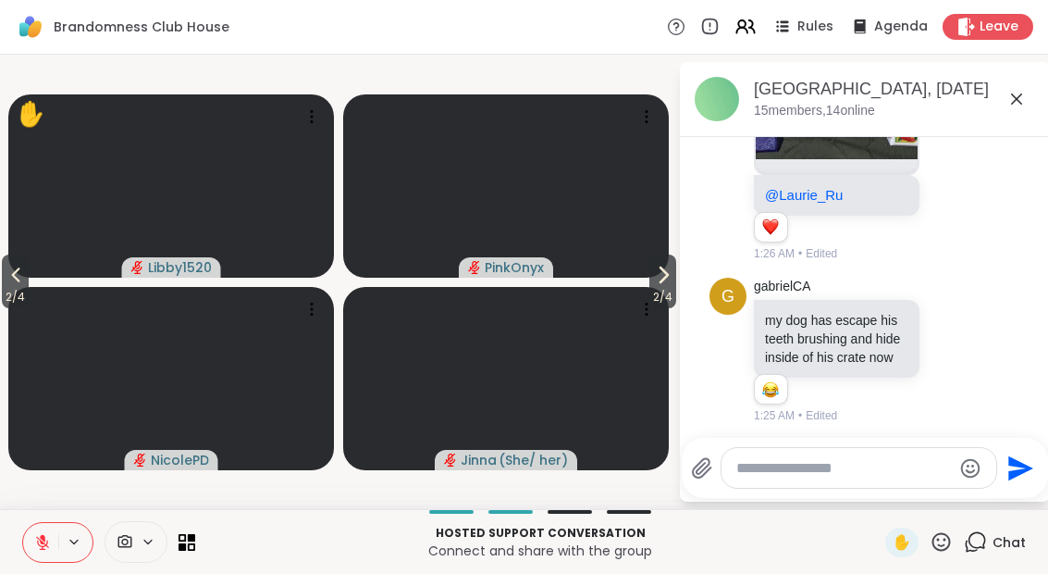
click at [652, 285] on icon at bounding box center [663, 275] width 22 height 22
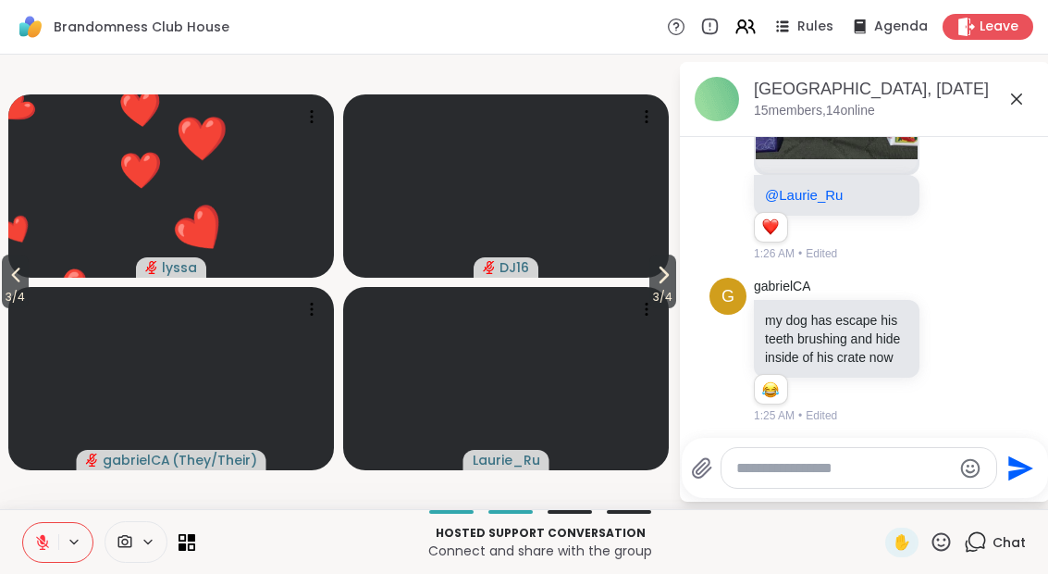
click at [654, 289] on span "3 / 4" at bounding box center [662, 297] width 27 height 22
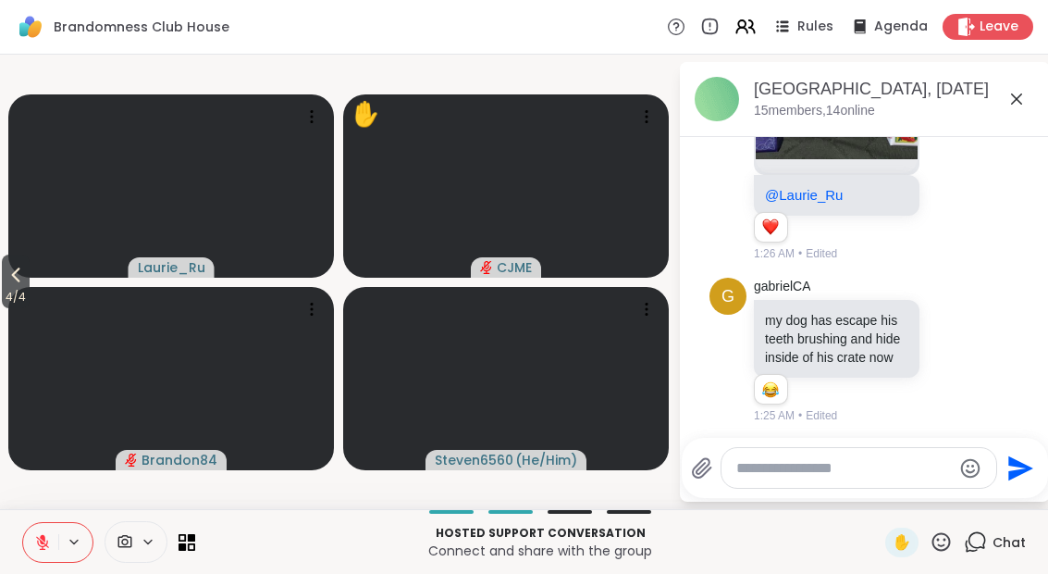
click at [3, 278] on button "4 / 4" at bounding box center [16, 281] width 28 height 54
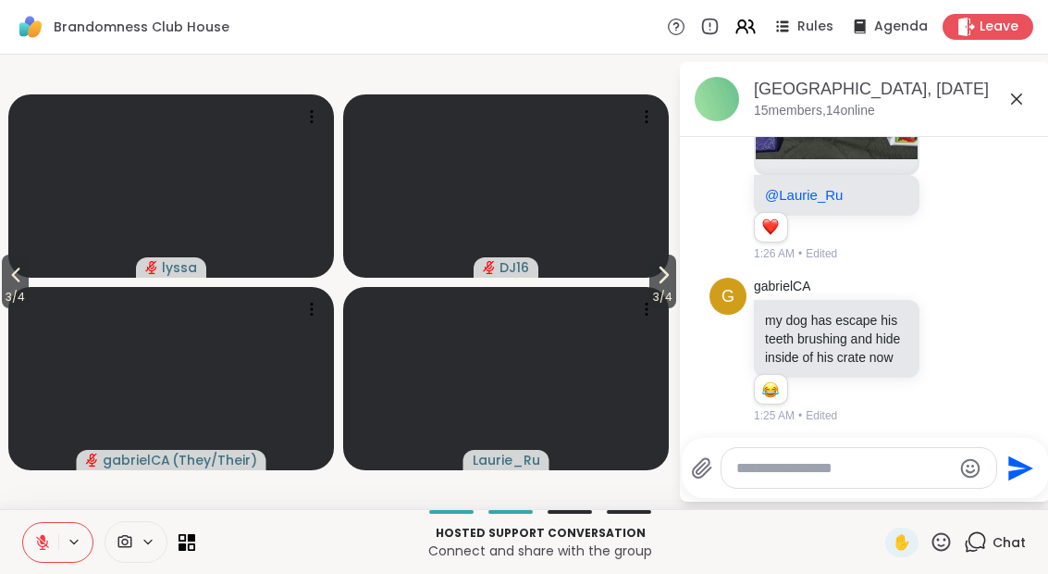
click at [2, 290] on span "3 / 4" at bounding box center [15, 297] width 27 height 22
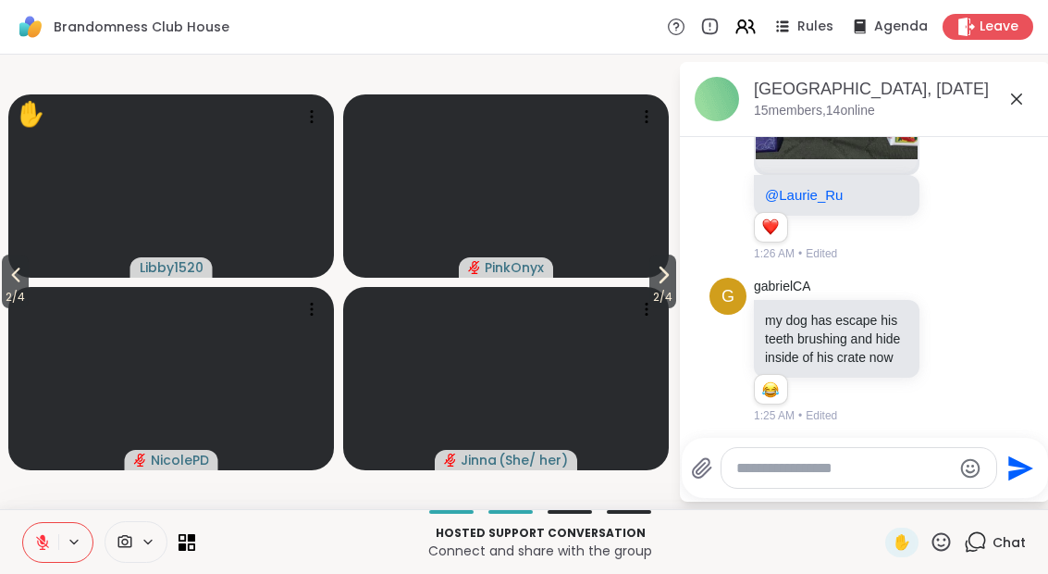
click at [186, 537] on icon at bounding box center [182, 537] width 7 height 7
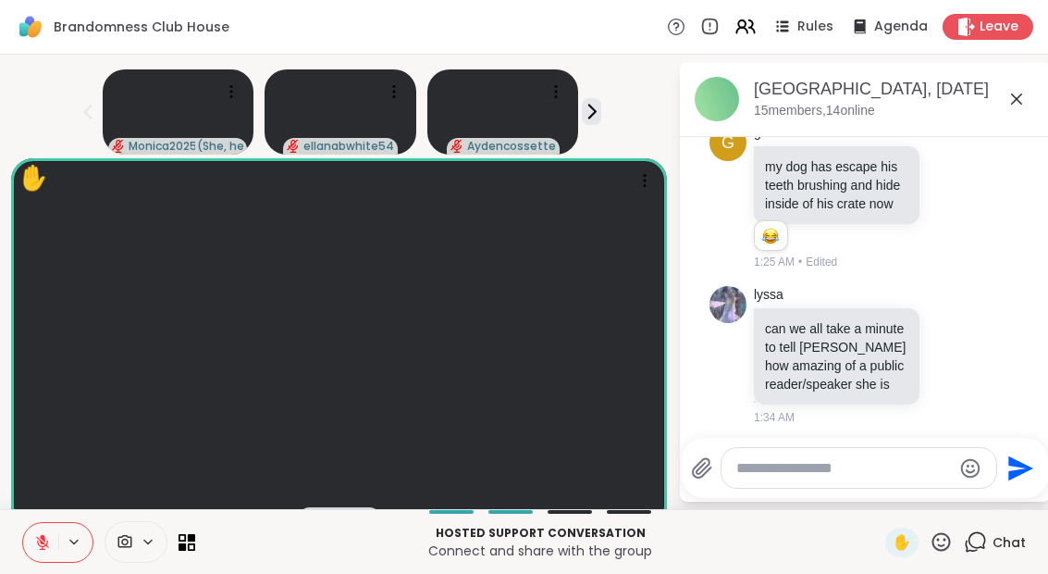
scroll to position [1213, 0]
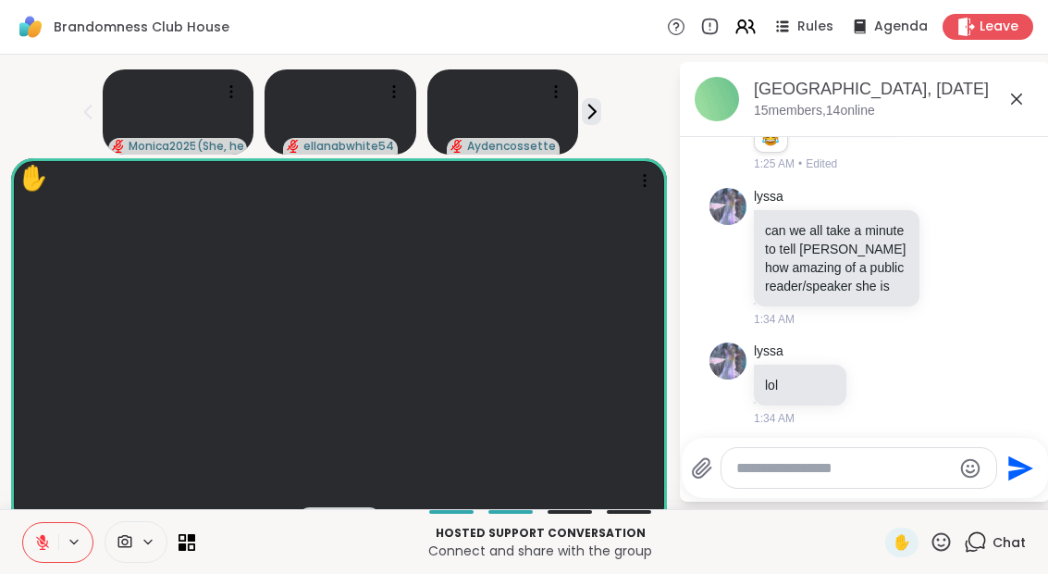
click at [947, 254] on icon at bounding box center [952, 257] width 17 height 19
click at [818, 218] on button "Select Reaction: Heart" at bounding box center [804, 227] width 37 height 37
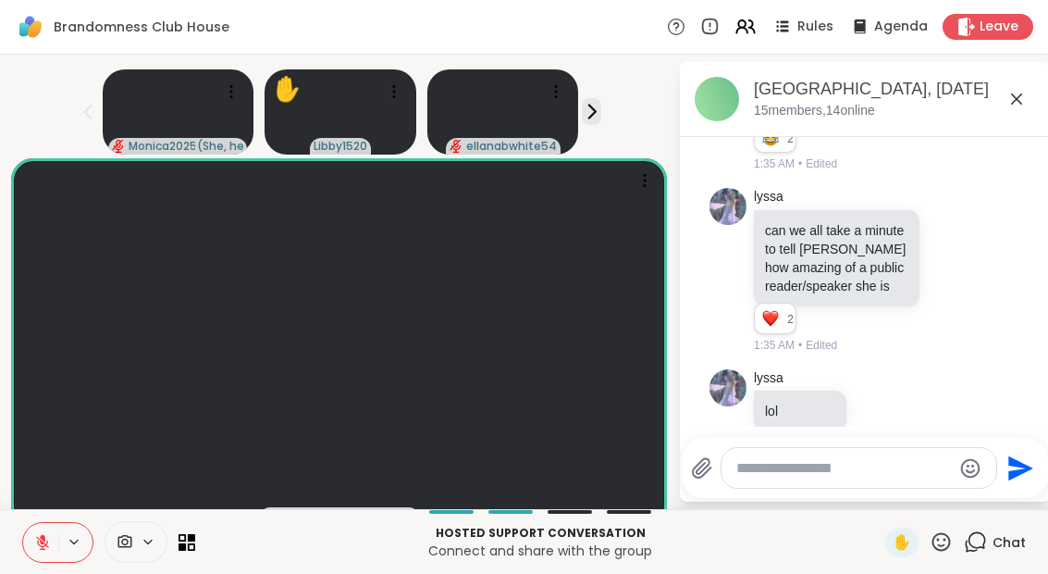
click at [931, 552] on icon at bounding box center [941, 541] width 23 height 23
click at [1005, 494] on span "🎉" at bounding box center [1009, 493] width 19 height 22
click at [31, 546] on button at bounding box center [40, 542] width 35 height 39
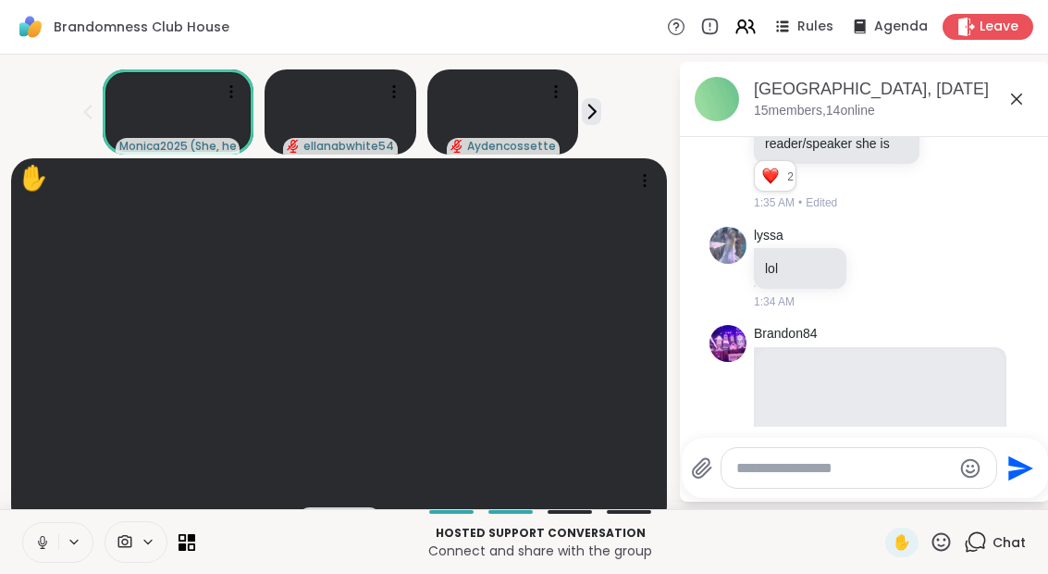
click at [12, 528] on div "Hosted support conversation Connect and share with the group ✋ Chat" at bounding box center [524, 541] width 1048 height 65
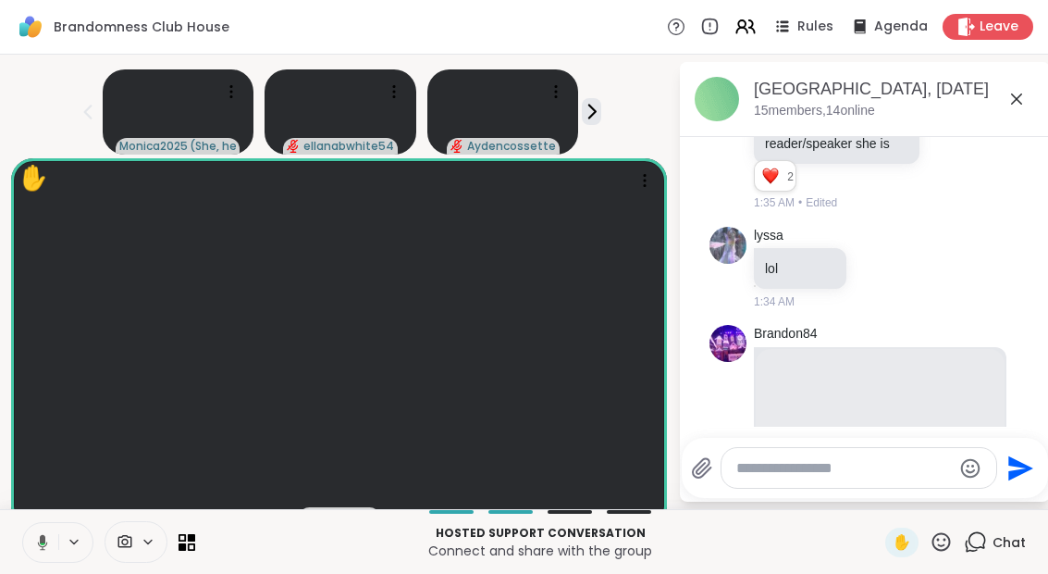
click at [16, 536] on div "Hosted support conversation Connect and share with the group ✋ Chat" at bounding box center [524, 541] width 1048 height 65
click at [33, 551] on button at bounding box center [40, 542] width 35 height 39
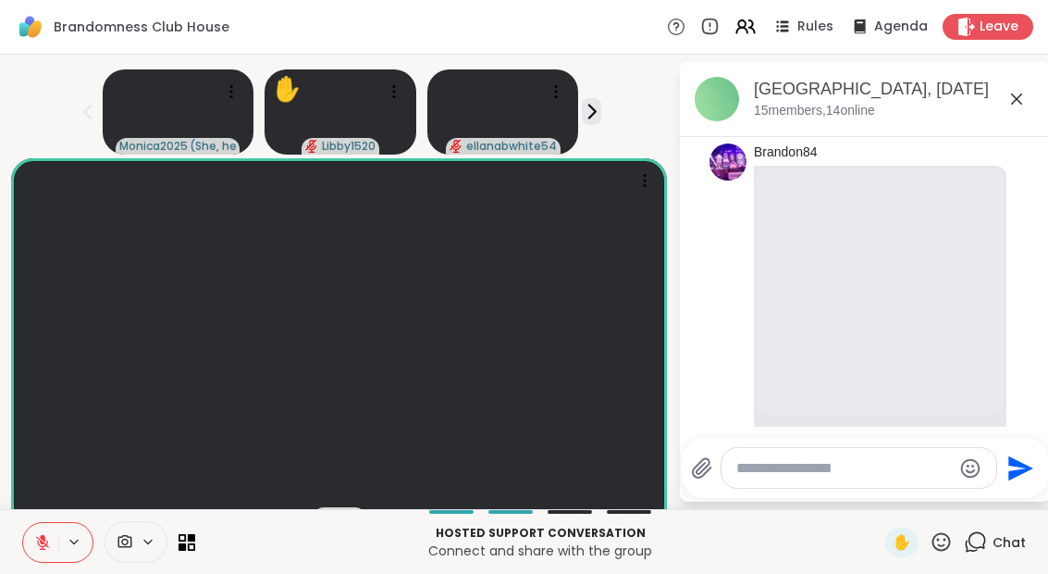
scroll to position [1691, 0]
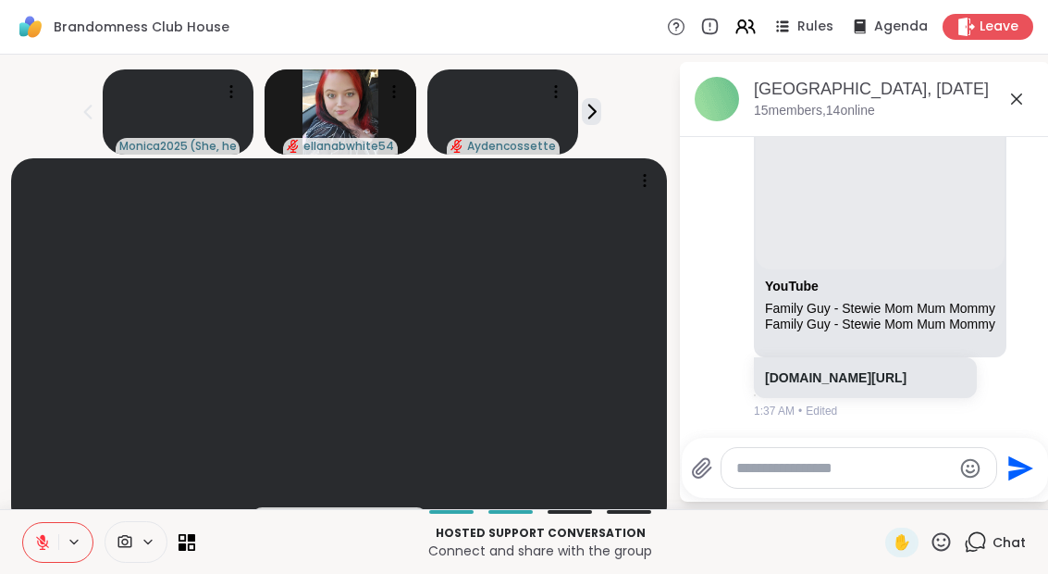
click at [936, 549] on icon at bounding box center [941, 541] width 23 height 23
click at [931, 505] on div "👍" at bounding box center [927, 493] width 33 height 30
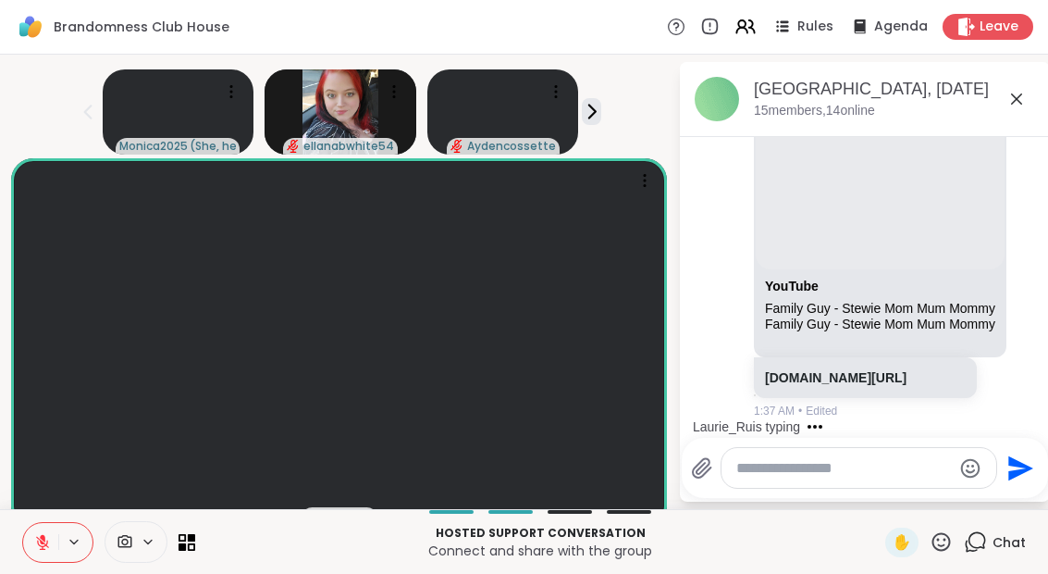
scroll to position [1808, 0]
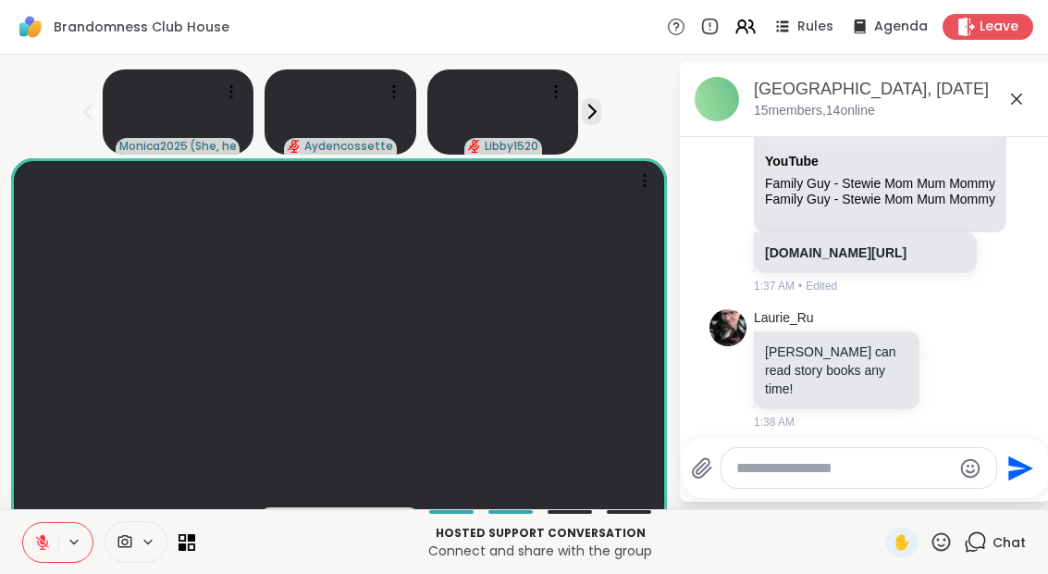
click at [940, 375] on div at bounding box center [931, 368] width 17 height 22
click at [956, 363] on icon at bounding box center [952, 368] width 17 height 19
click at [821, 340] on button "Select Reaction: Heart" at bounding box center [804, 338] width 37 height 37
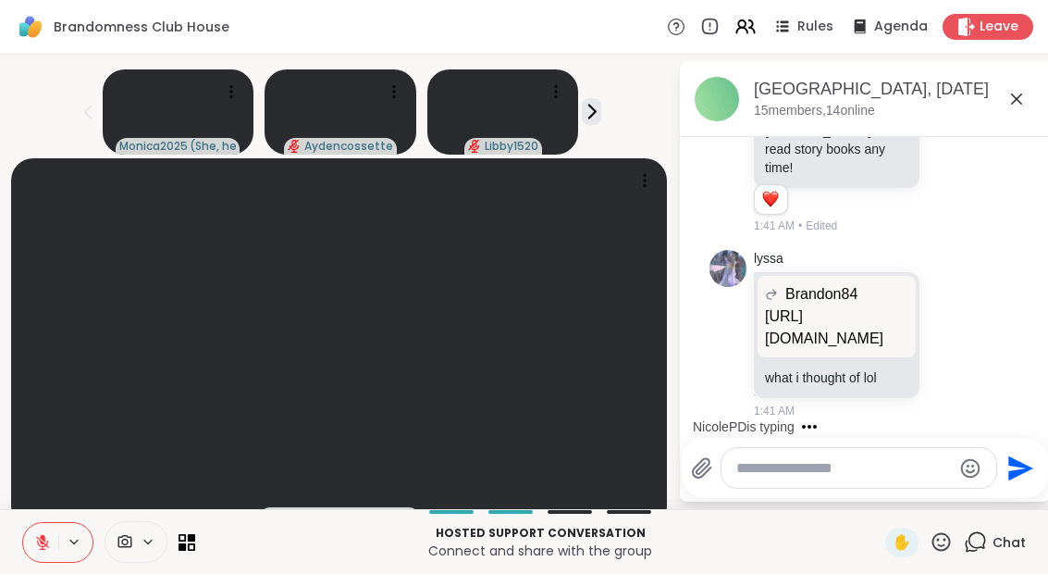
scroll to position [2155, 0]
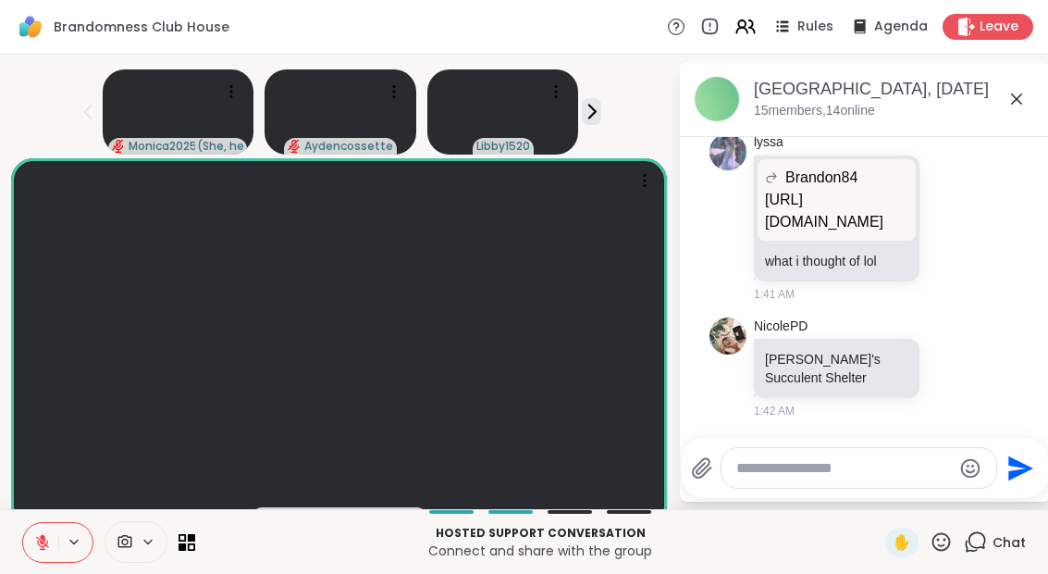
click at [40, 535] on icon at bounding box center [42, 542] width 17 height 17
click at [37, 549] on icon at bounding box center [42, 542] width 17 height 17
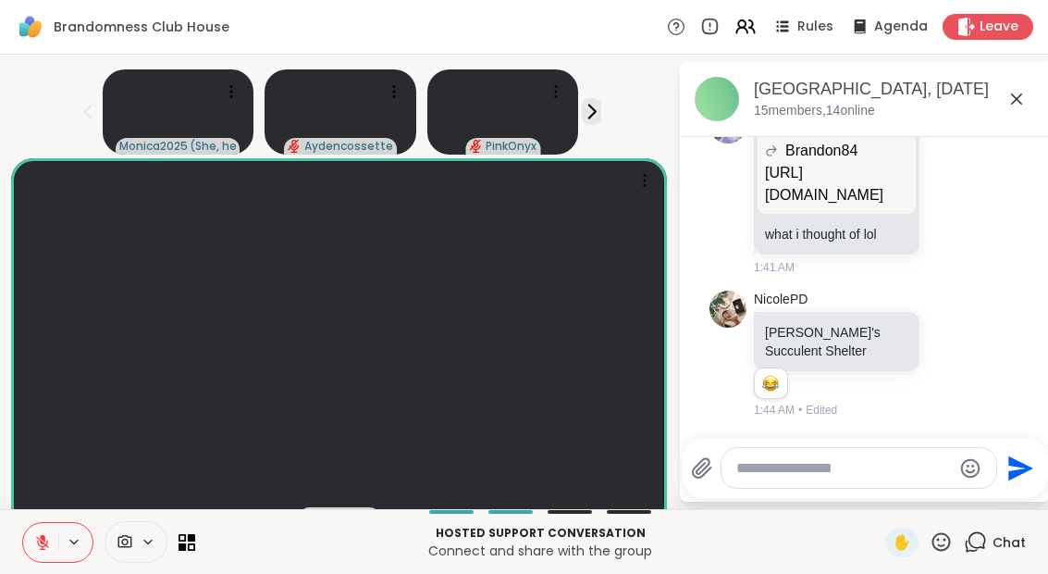
click at [49, 552] on button at bounding box center [40, 542] width 35 height 39
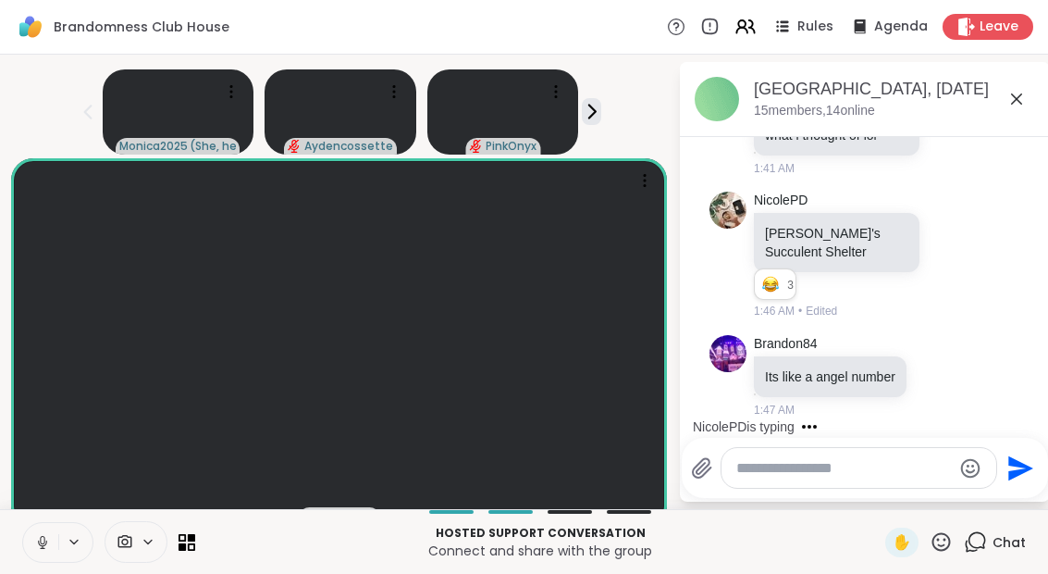
click at [41, 537] on icon at bounding box center [42, 540] width 5 height 8
click at [932, 548] on icon at bounding box center [941, 541] width 23 height 23
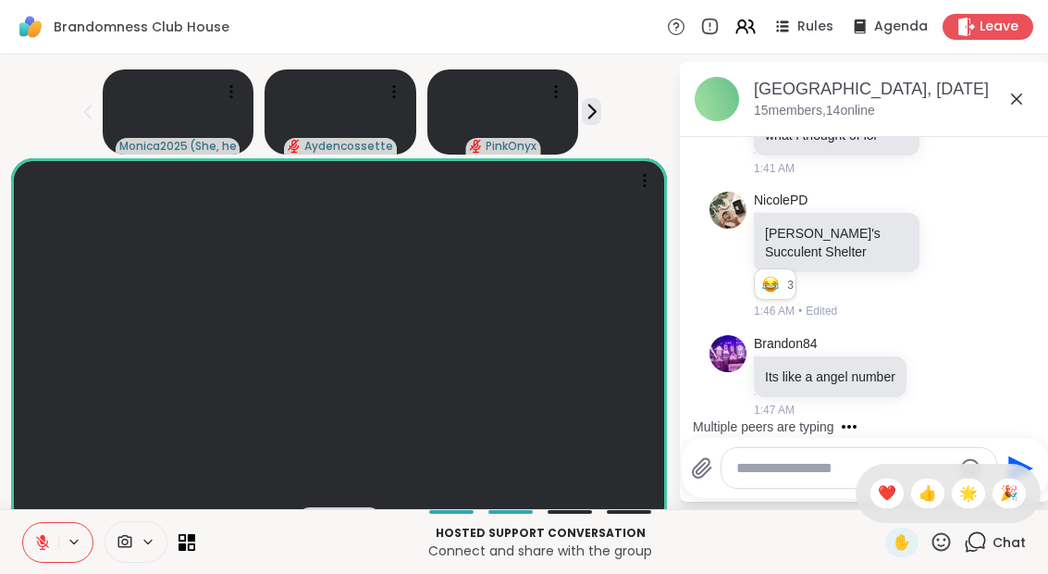
click at [878, 501] on span "❤️" at bounding box center [887, 493] width 19 height 22
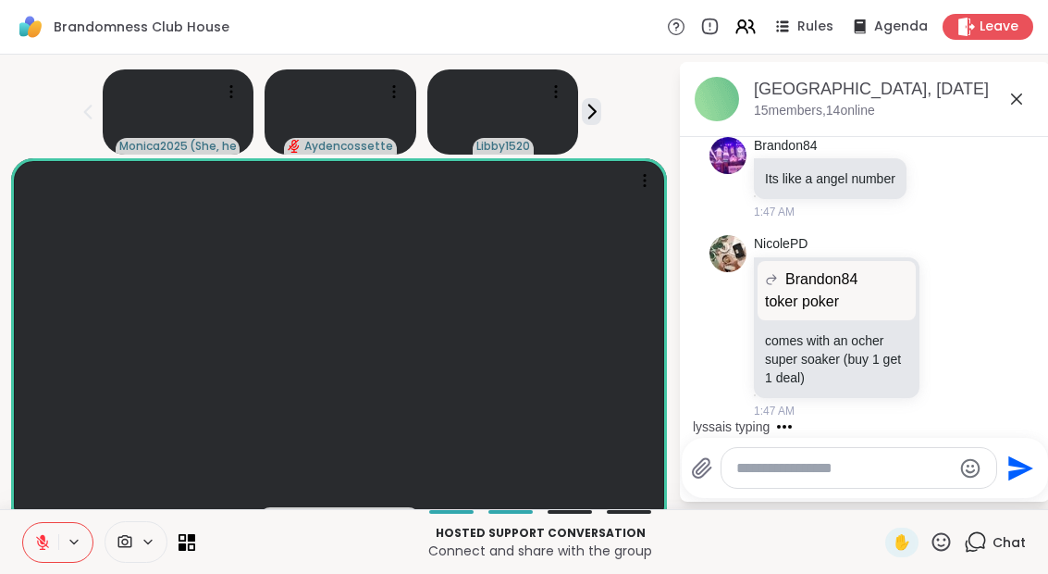
scroll to position [2716, 0]
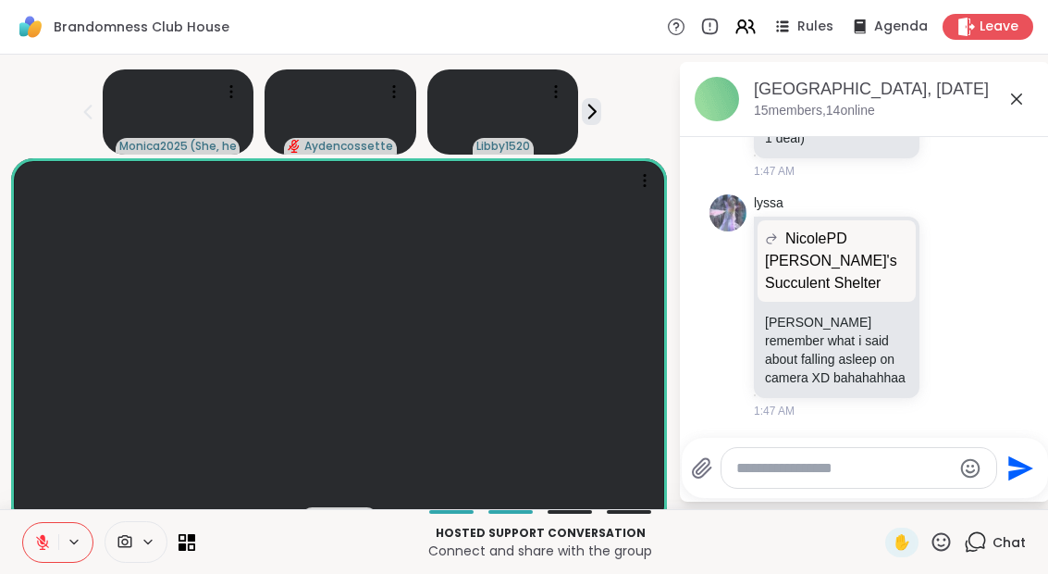
click at [955, 297] on icon at bounding box center [952, 305] width 17 height 19
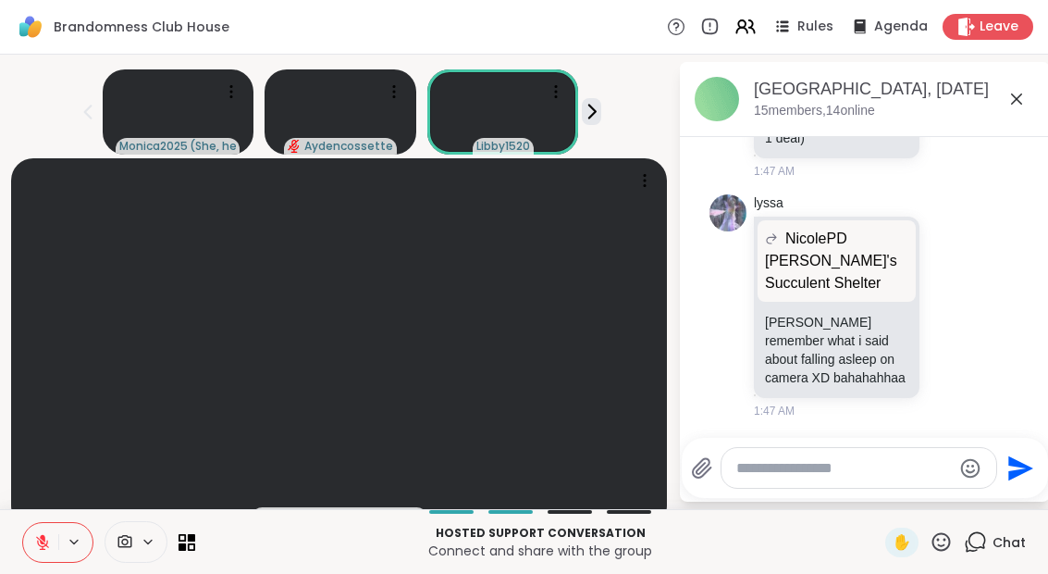
click at [723, 281] on div "Select Reaction: Joy" at bounding box center [723, 275] width 17 height 17
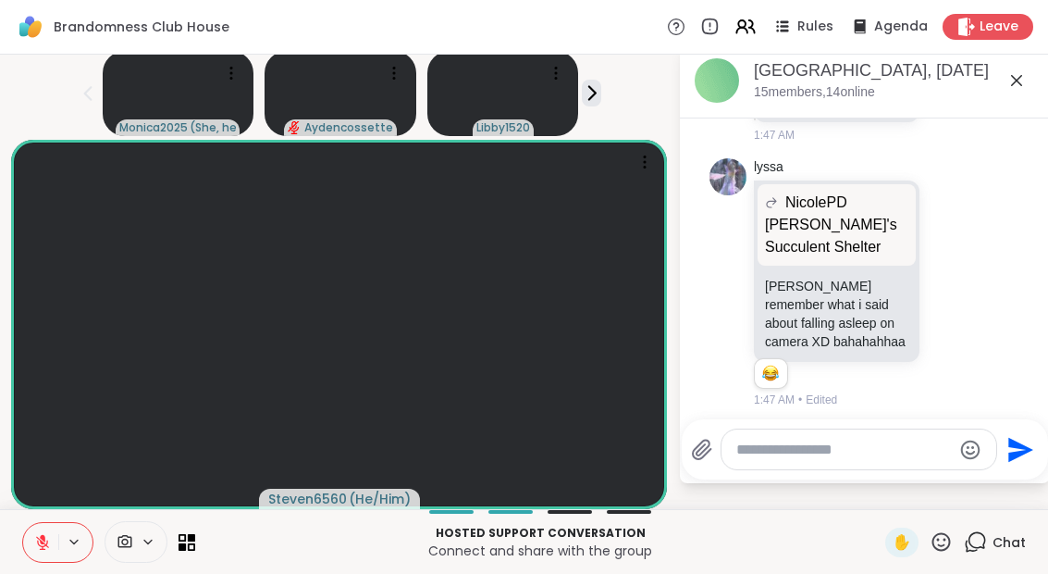
scroll to position [2742, 0]
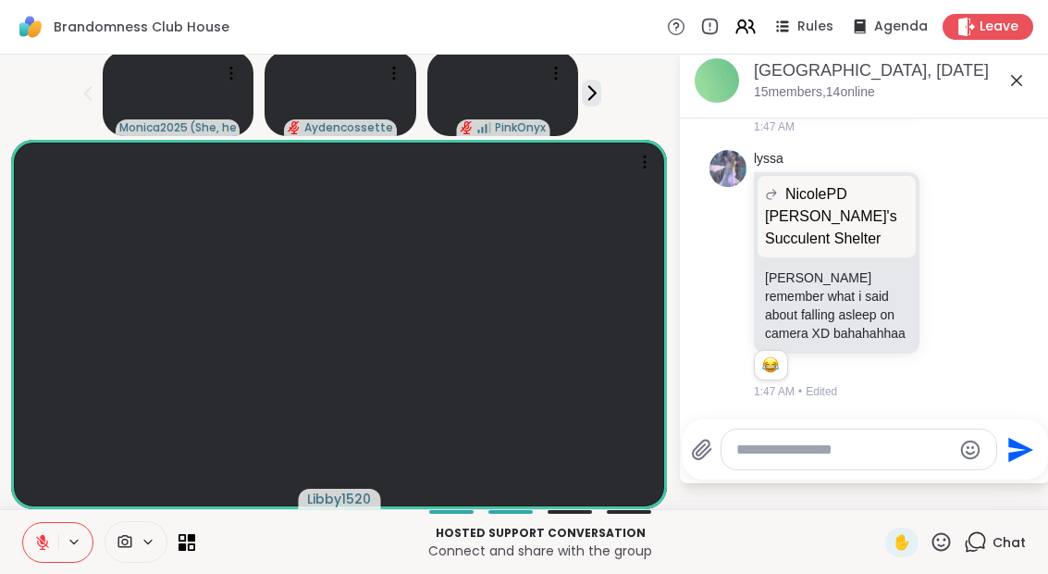
click at [895, 550] on span "✋" at bounding box center [902, 542] width 19 height 22
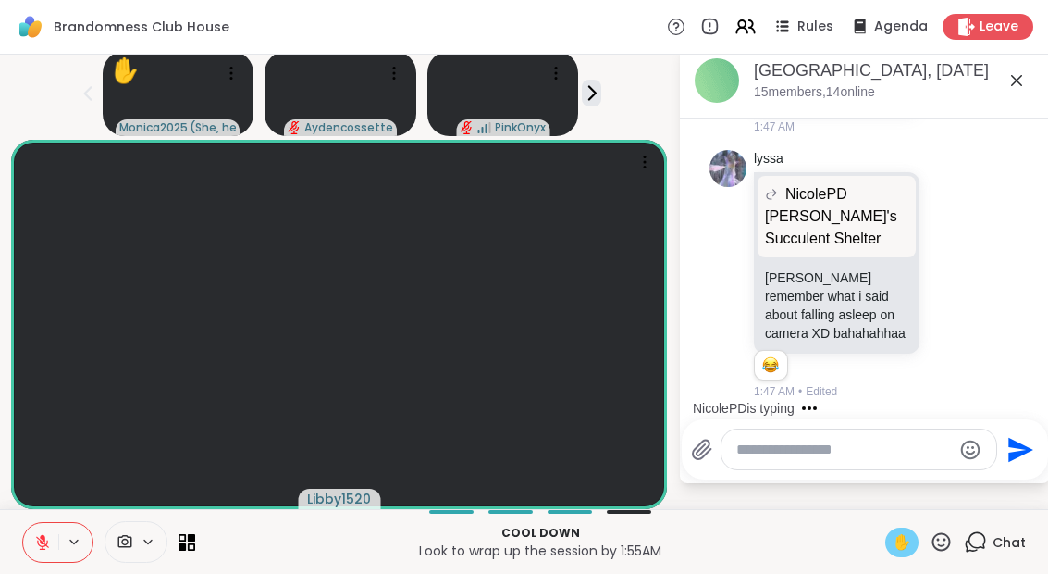
click at [31, 552] on button at bounding box center [40, 542] width 35 height 39
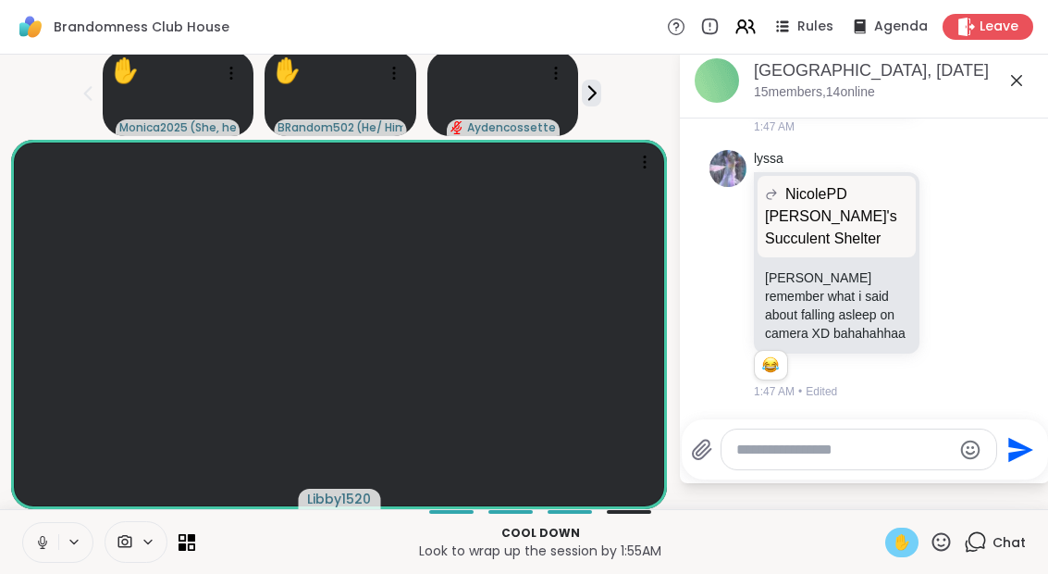
click at [28, 537] on button at bounding box center [40, 542] width 35 height 39
click at [891, 533] on div "✋" at bounding box center [901, 542] width 33 height 30
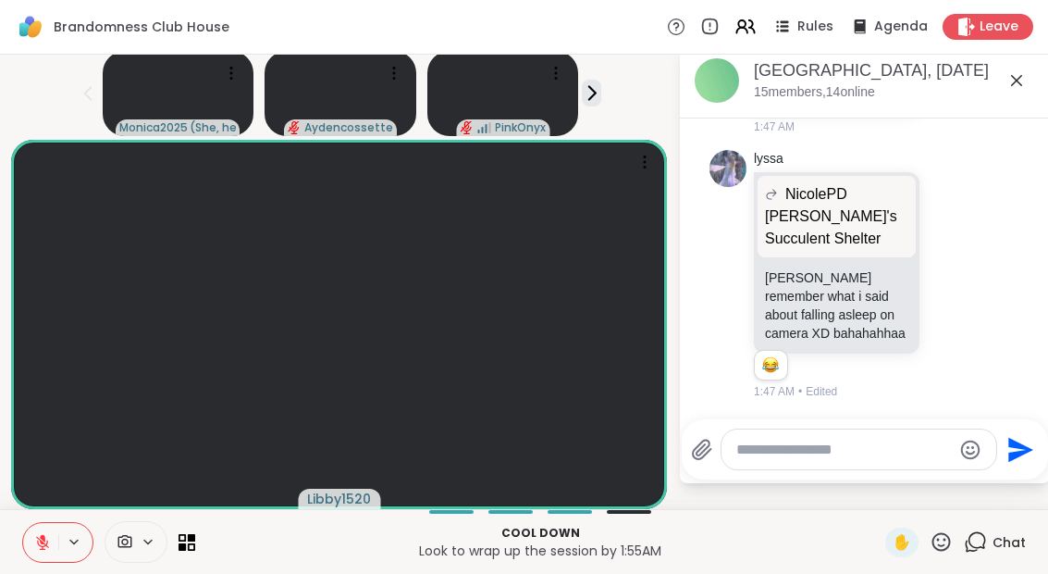
click at [597, 126] on div "Monica2025 ( She, her ) Aydencossette PinkOnyx" at bounding box center [339, 89] width 656 height 93
click at [602, 102] on div "Monica2025 ( She, her ) Aydencossette PinkOnyx" at bounding box center [339, 89] width 656 height 93
click at [598, 93] on icon at bounding box center [591, 92] width 19 height 19
click at [594, 97] on icon at bounding box center [591, 92] width 19 height 19
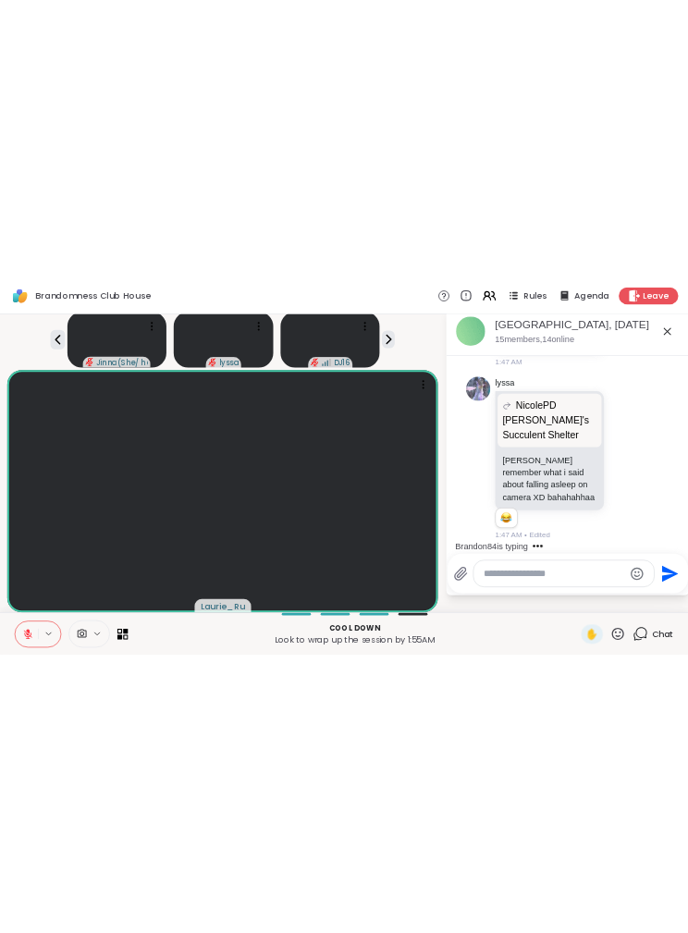
scroll to position [2840, 0]
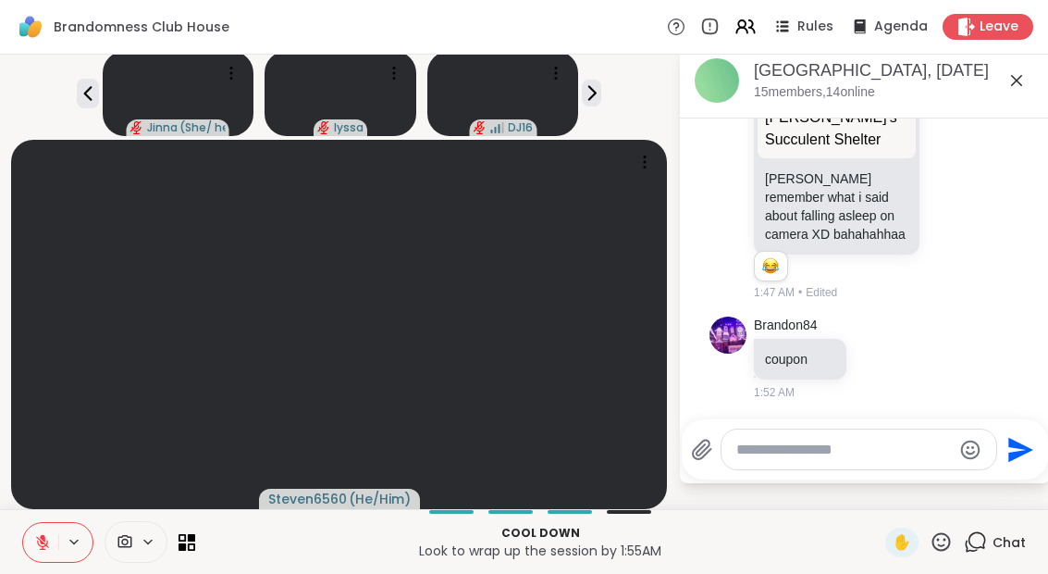
click at [940, 551] on icon at bounding box center [941, 541] width 23 height 23
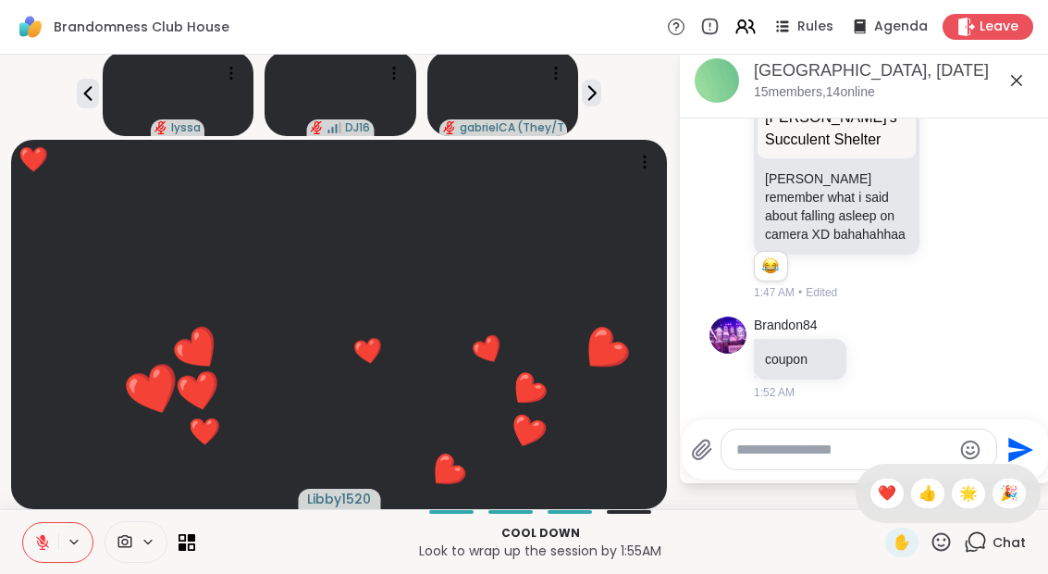
click at [870, 498] on div "❤️" at bounding box center [886, 493] width 33 height 30
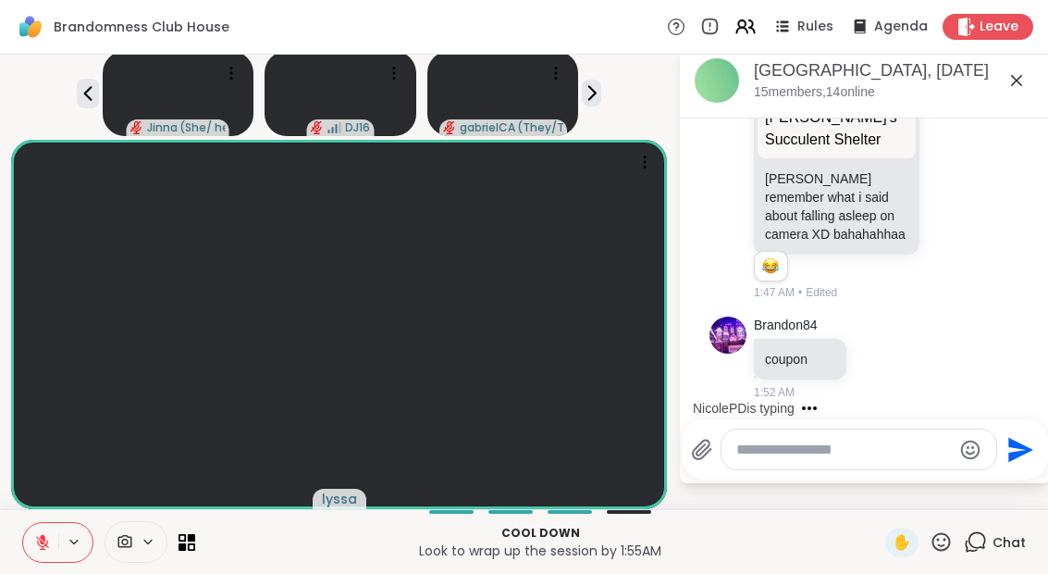
click at [936, 559] on div "Cool down Look to wrap up the session by 1:55AM ✋ Chat" at bounding box center [524, 541] width 1048 height 65
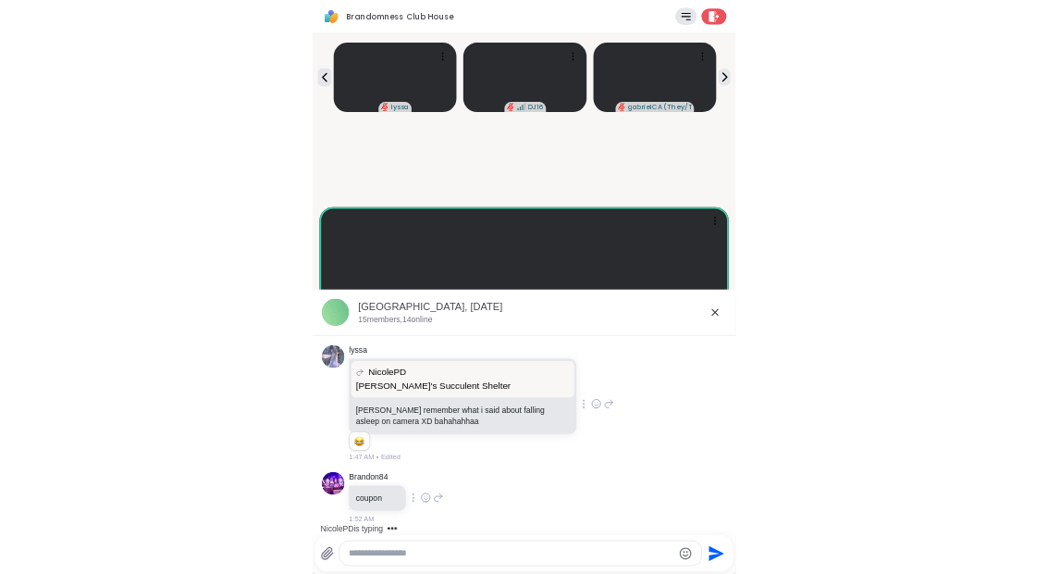
scroll to position [2480, 0]
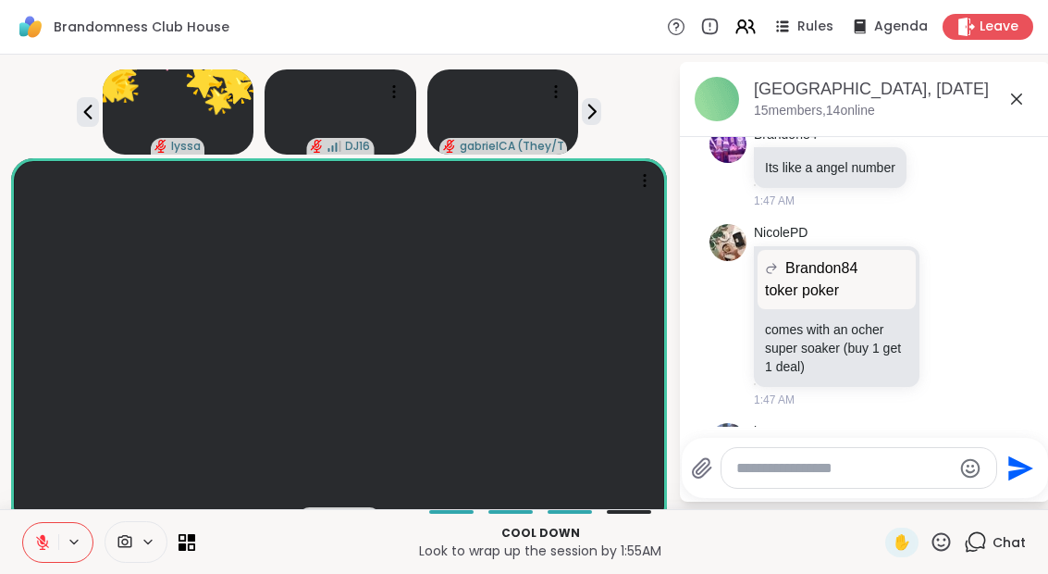
click at [946, 549] on icon at bounding box center [941, 541] width 19 height 19
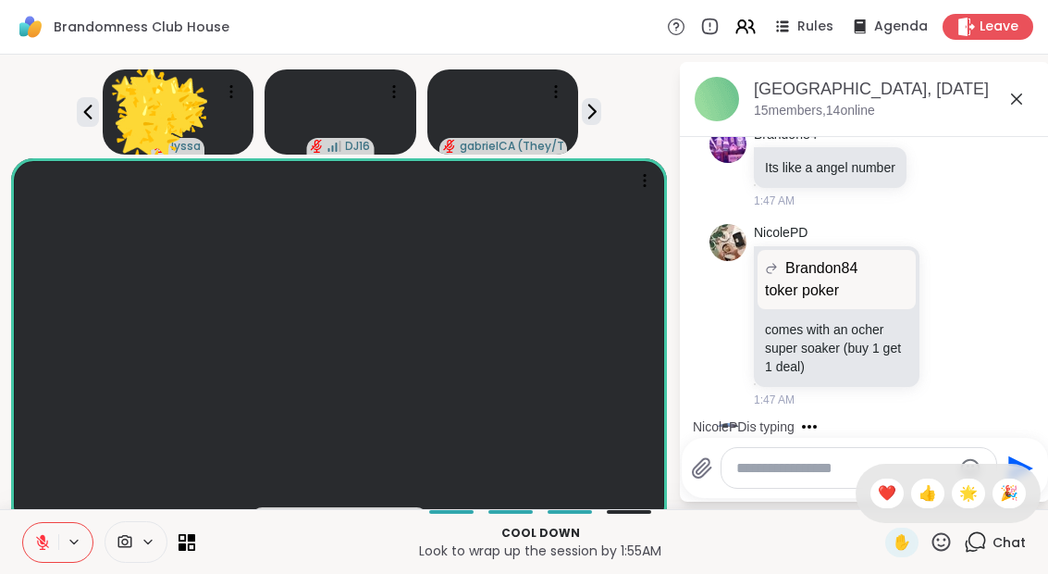
click at [1016, 500] on span "🎉" at bounding box center [1009, 493] width 19 height 22
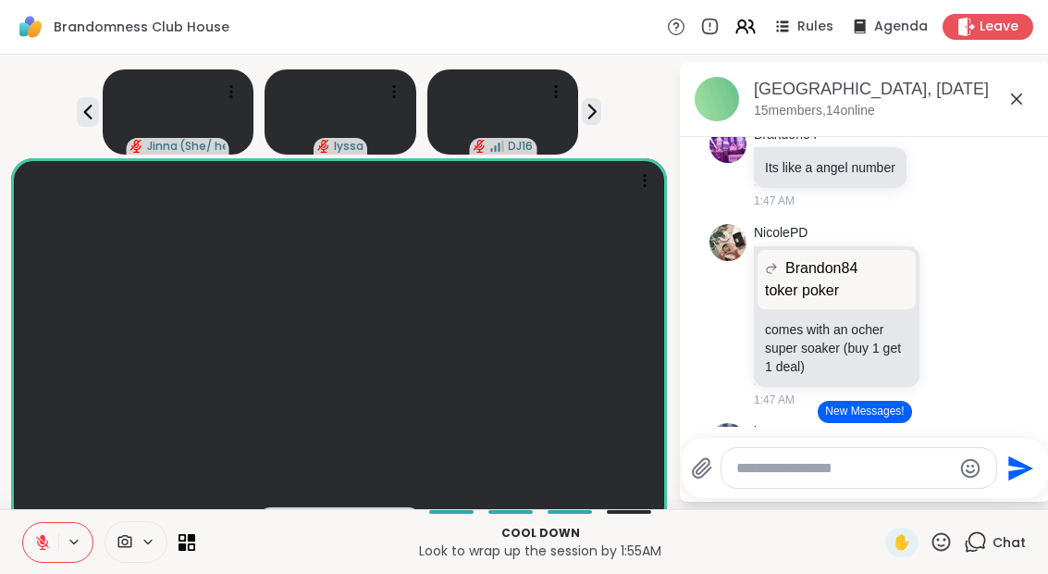
click at [891, 422] on button "New Messages!" at bounding box center [864, 412] width 93 height 22
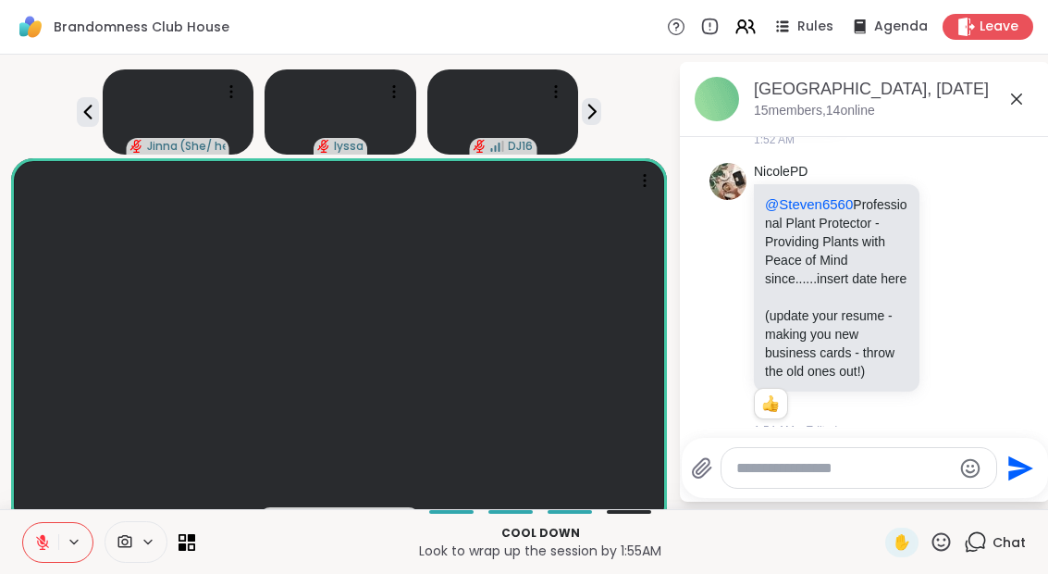
scroll to position [3130, 0]
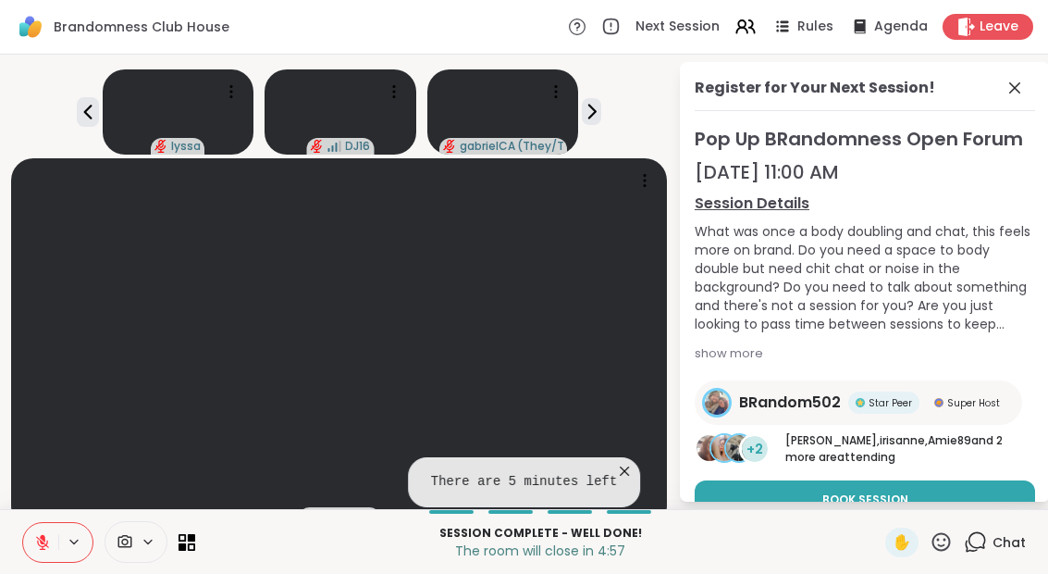
click at [1005, 97] on icon at bounding box center [1015, 88] width 22 height 22
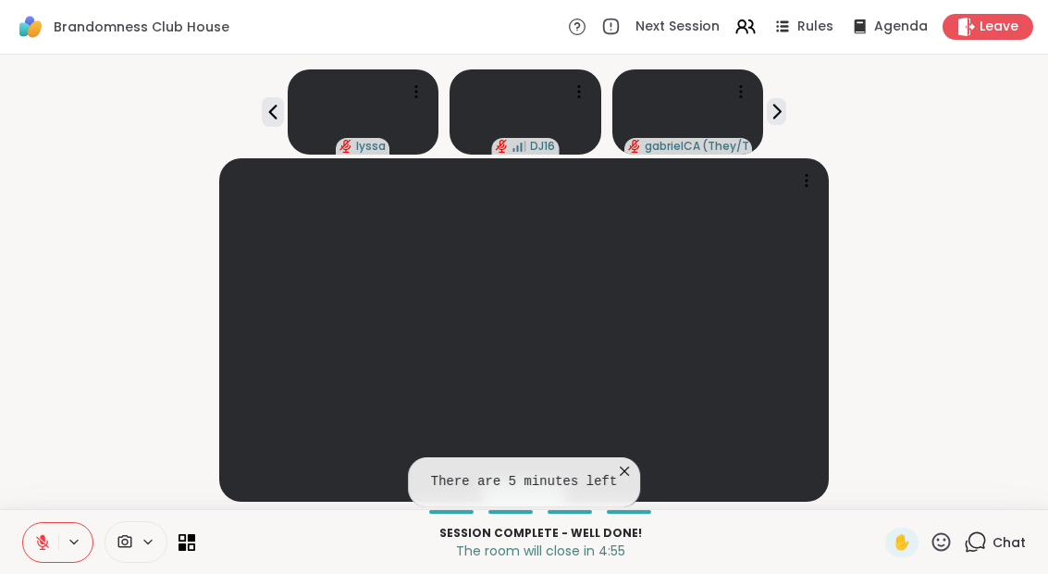
click at [1001, 531] on div "Chat" at bounding box center [995, 542] width 62 height 30
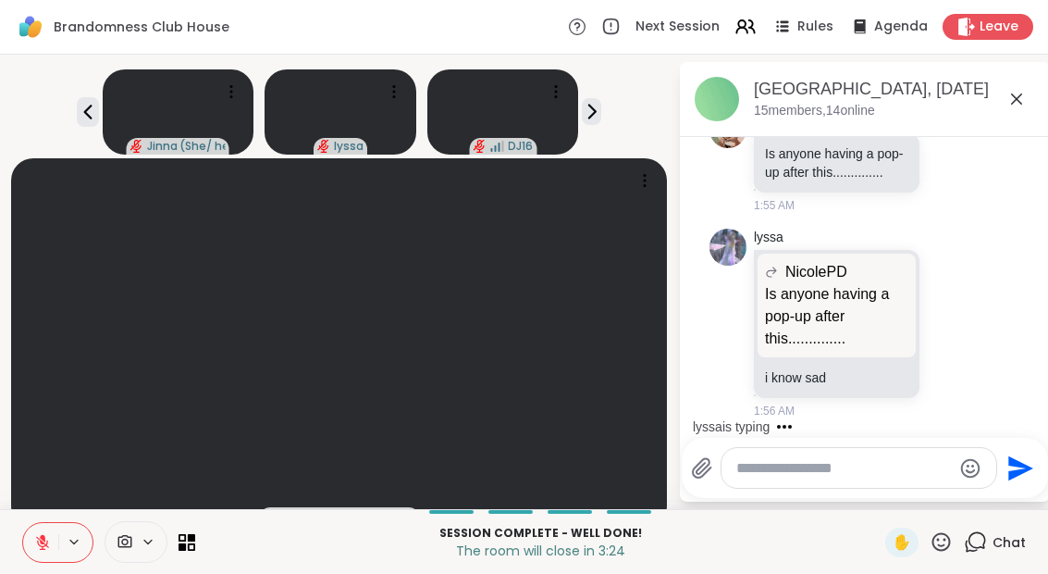
scroll to position [3587, 0]
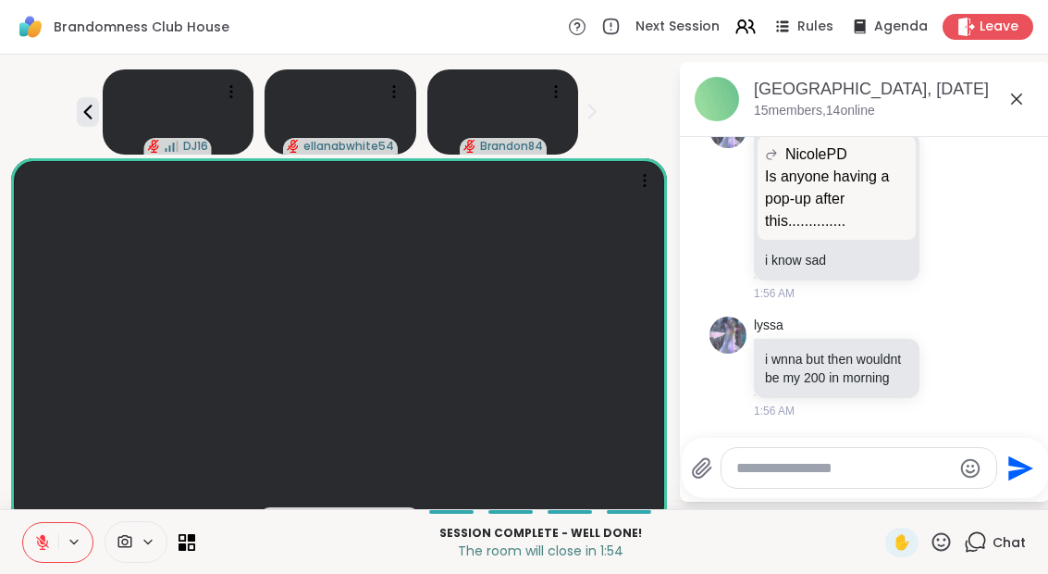
click at [192, 538] on icon at bounding box center [191, 537] width 7 height 7
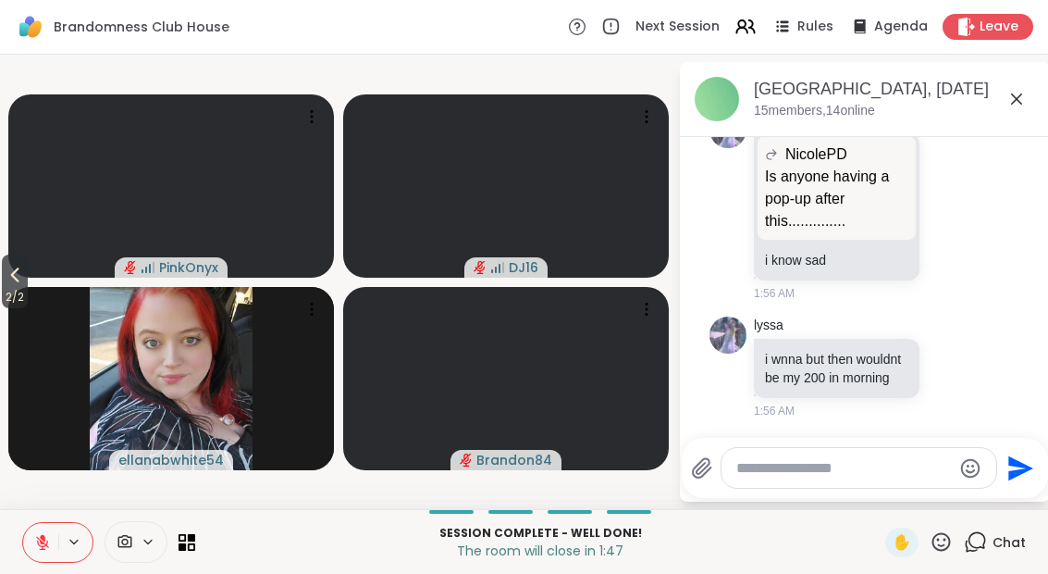
click at [2, 278] on button "2 / 2" at bounding box center [15, 281] width 26 height 54
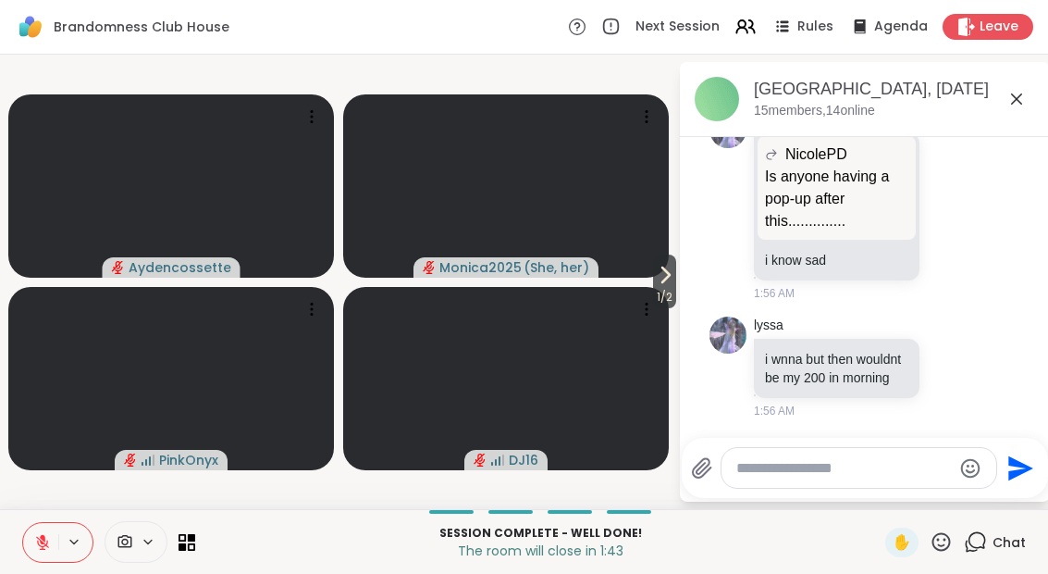
click at [654, 292] on span "1 / 2" at bounding box center [664, 297] width 23 height 22
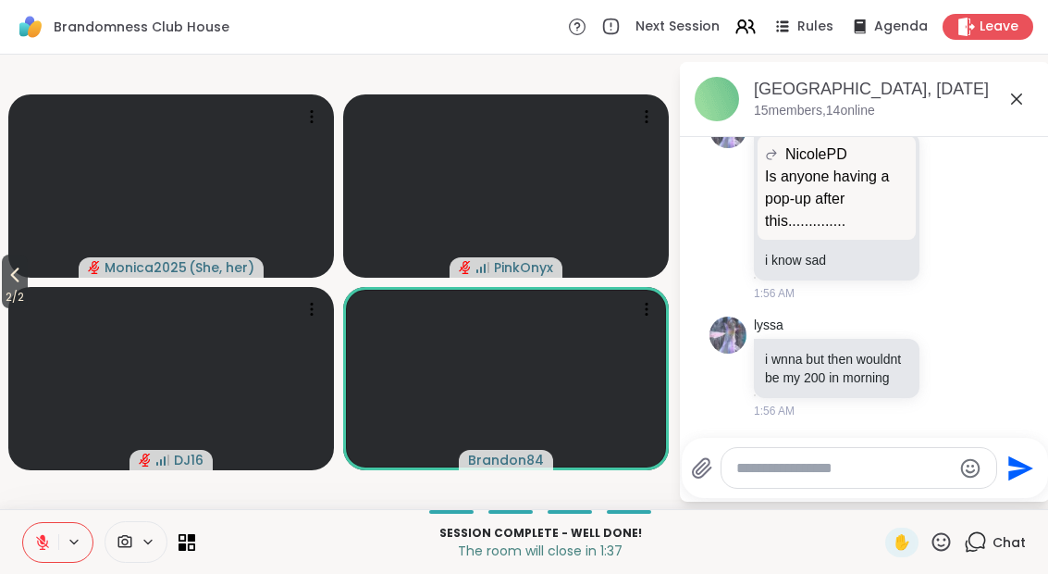
click at [40, 549] on icon at bounding box center [42, 542] width 17 height 17
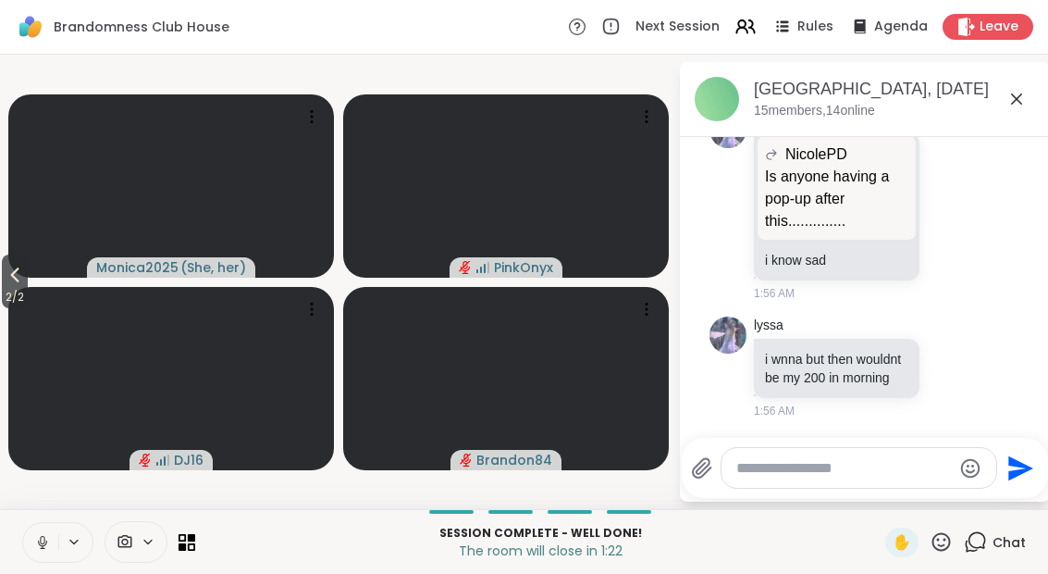
click at [5, 285] on button "2 / 2" at bounding box center [15, 281] width 26 height 54
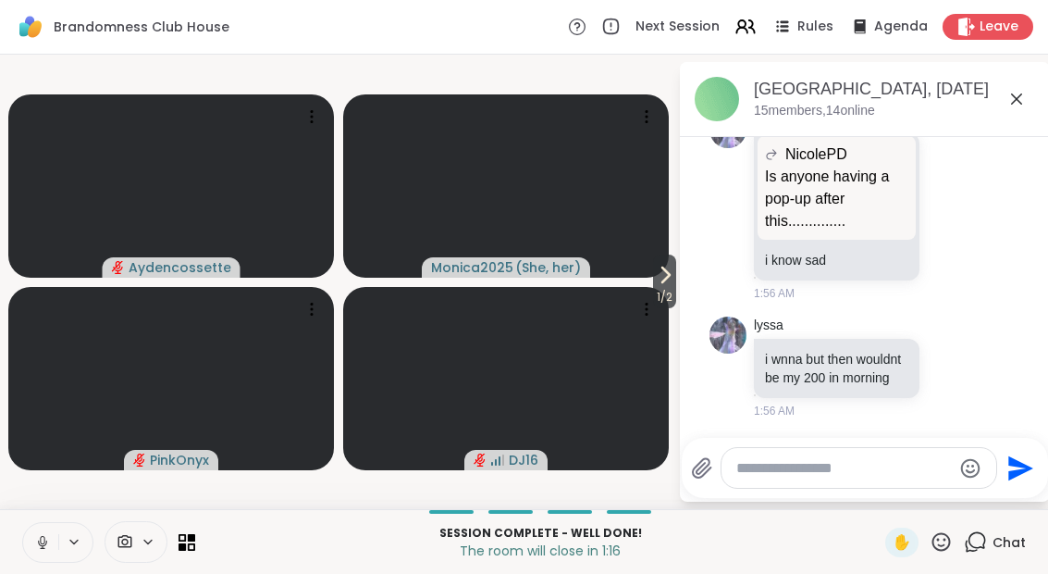
click at [664, 266] on icon at bounding box center [665, 275] width 22 height 22
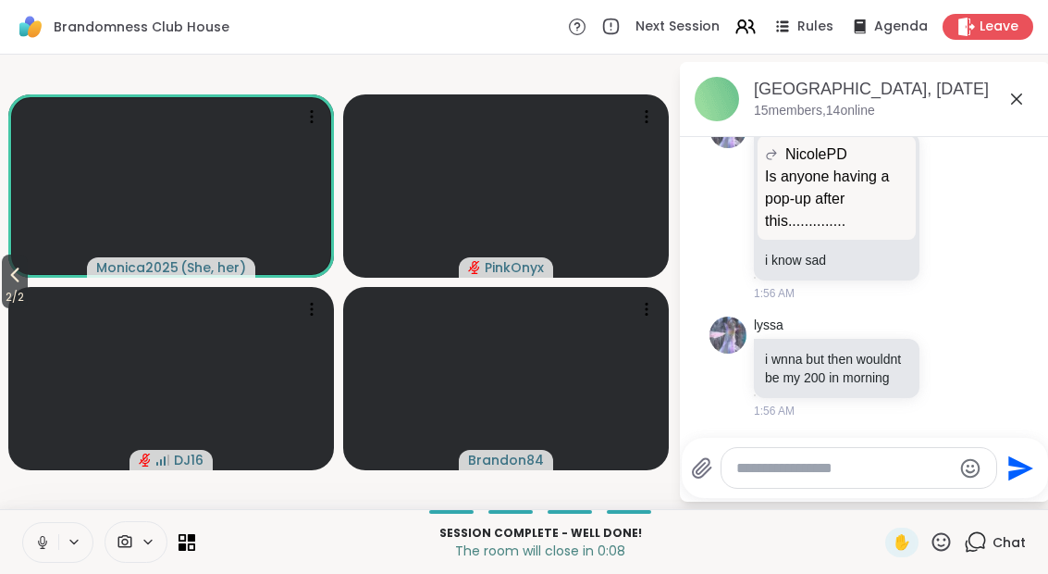
click at [4, 273] on button "2 / 2" at bounding box center [15, 281] width 26 height 54
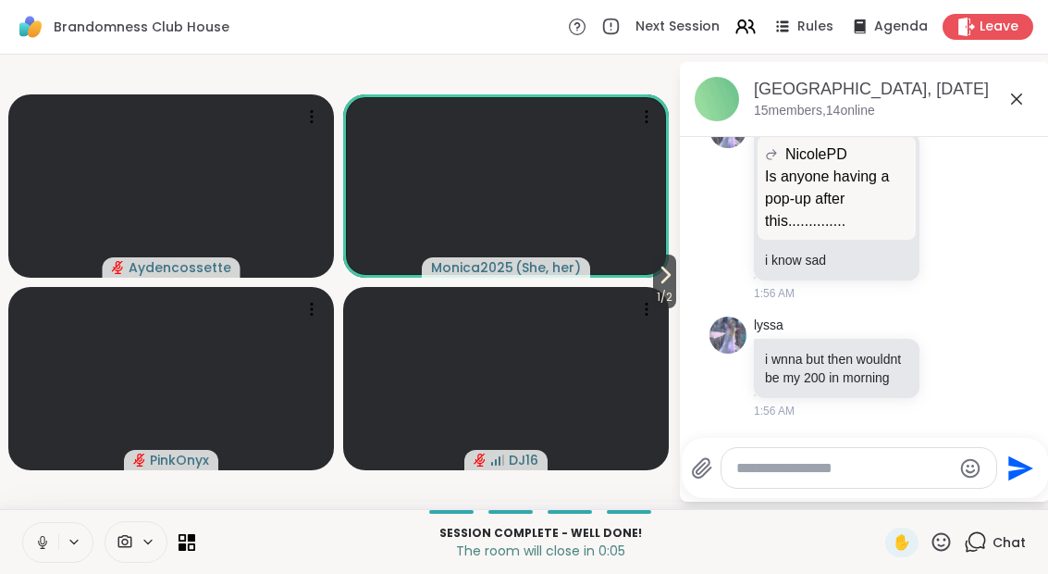
click at [660, 293] on span "1 / 2" at bounding box center [664, 297] width 23 height 22
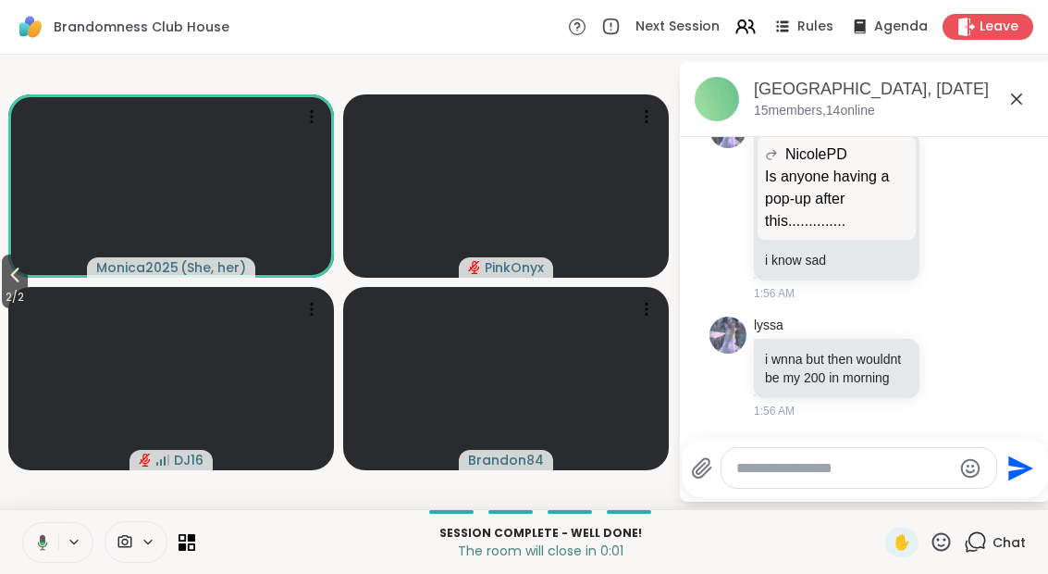
click at [995, 6] on div "Brandomness Club House Next Session Rules Agenda Leave" at bounding box center [524, 27] width 1048 height 55
click at [993, 15] on div "Leave" at bounding box center [988, 27] width 91 height 26
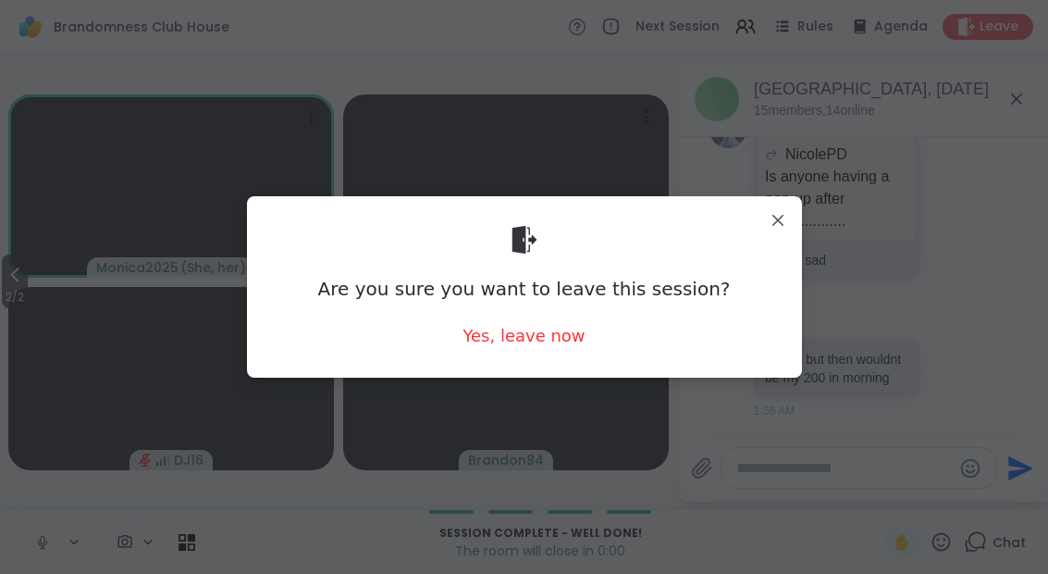
click at [505, 332] on div "Yes, leave now" at bounding box center [524, 335] width 122 height 23
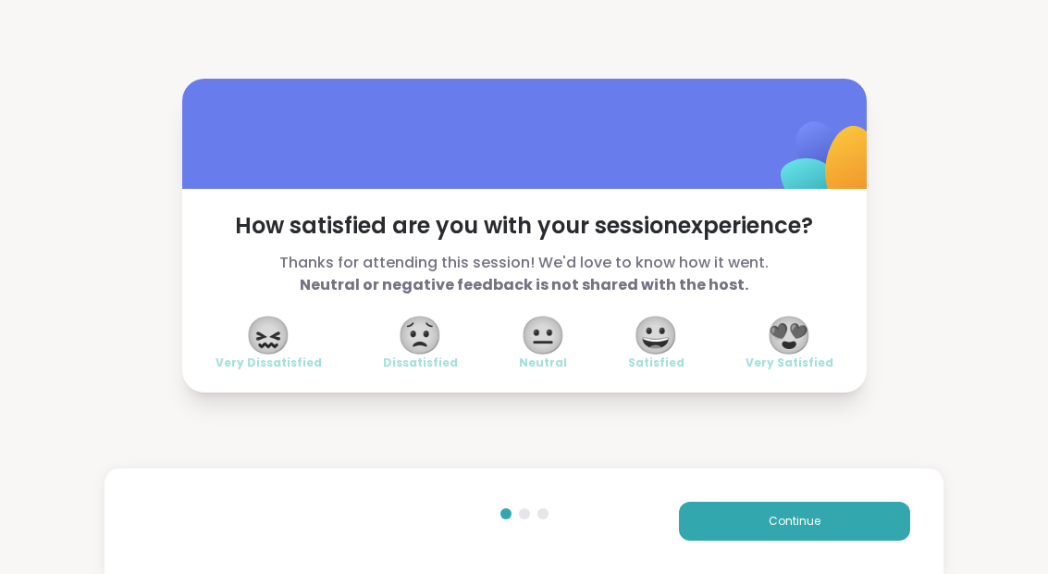
click at [645, 352] on span "😀" at bounding box center [656, 334] width 46 height 33
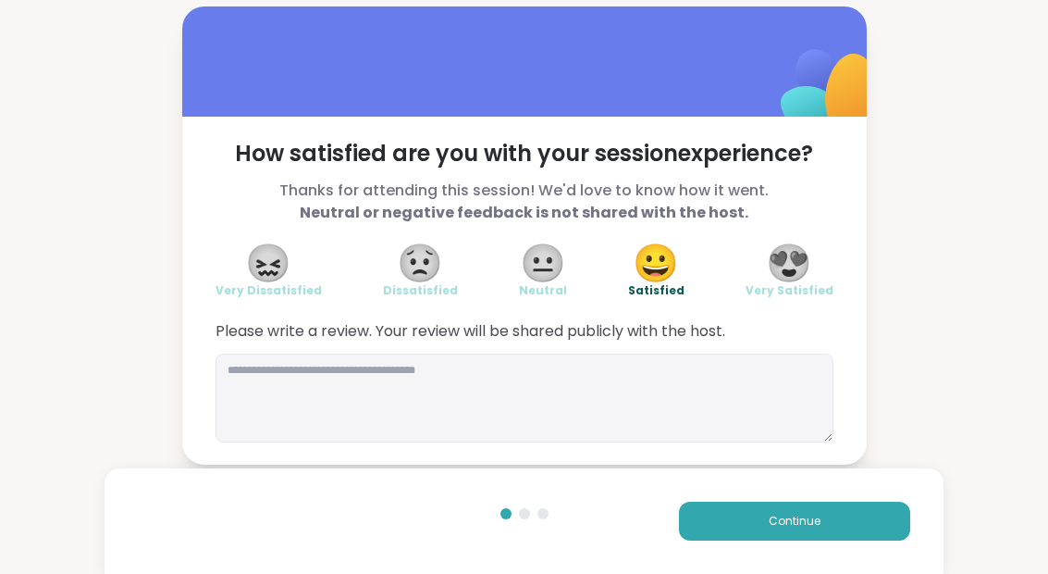
click at [716, 537] on button "Continue" at bounding box center [794, 520] width 231 height 39
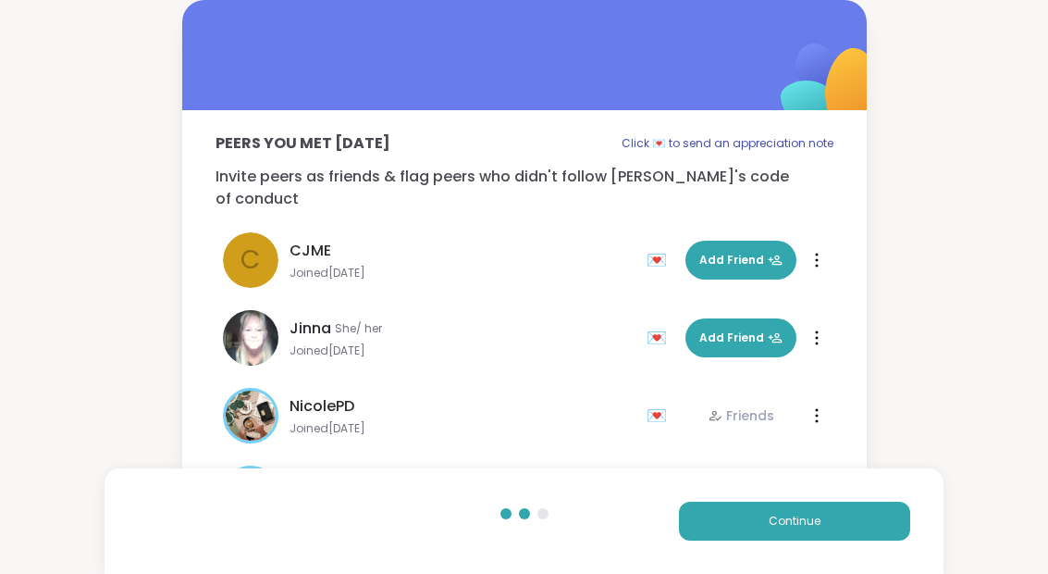
click at [735, 520] on button "Continue" at bounding box center [794, 520] width 231 height 39
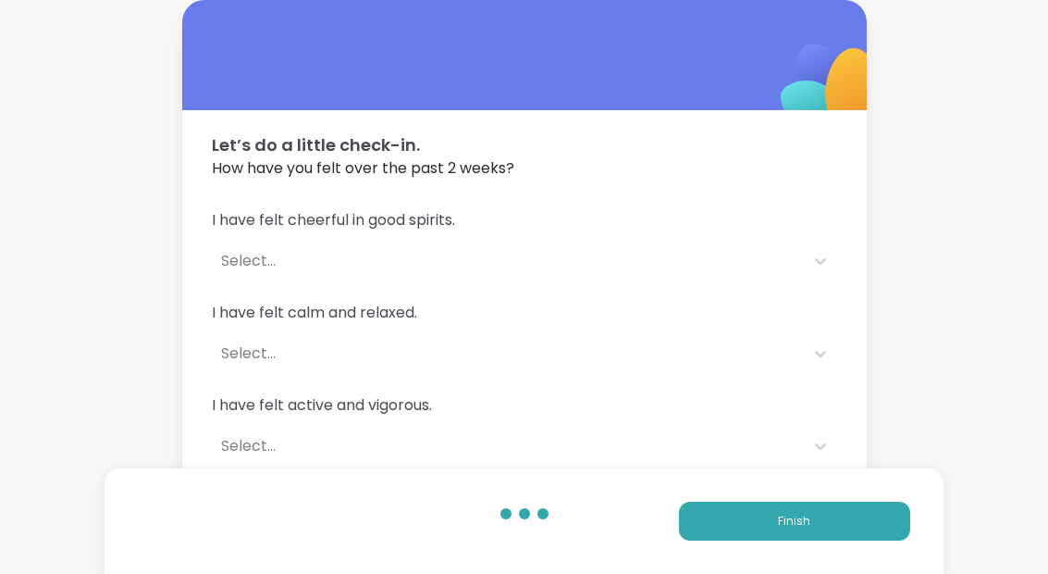
click at [734, 520] on button "Finish" at bounding box center [794, 520] width 231 height 39
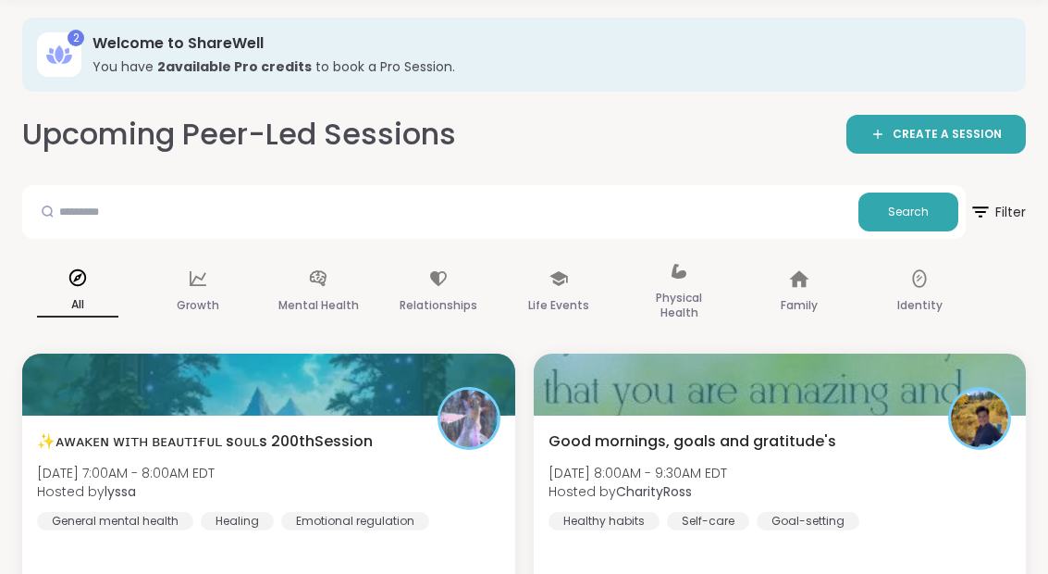
scroll to position [80, 0]
